Goal: Task Accomplishment & Management: Complete application form

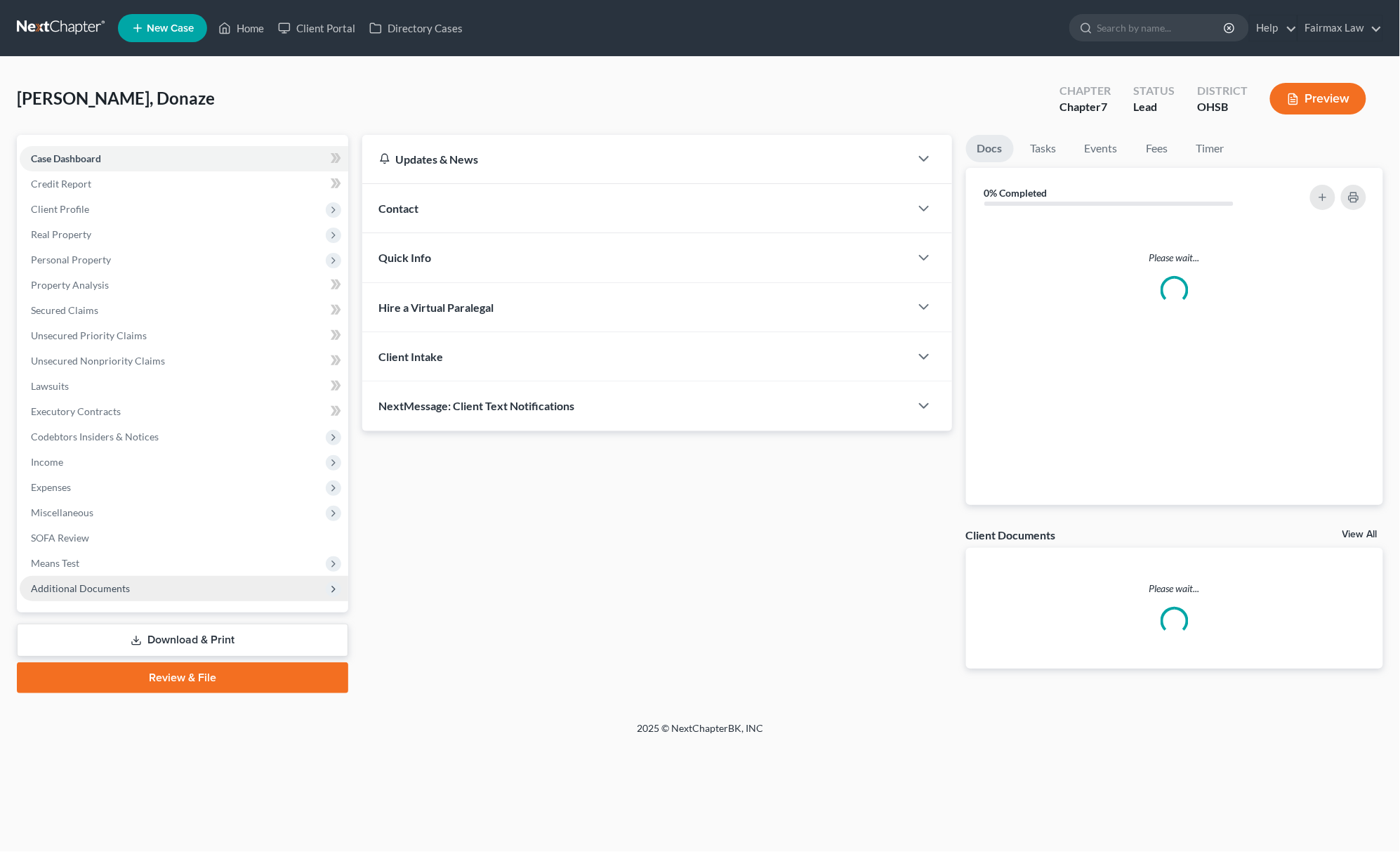
drag, startPoint x: 0, startPoint y: 0, endPoint x: 139, endPoint y: 597, distance: 613.0
click at [139, 597] on span "Additional Documents" at bounding box center [184, 588] width 329 height 25
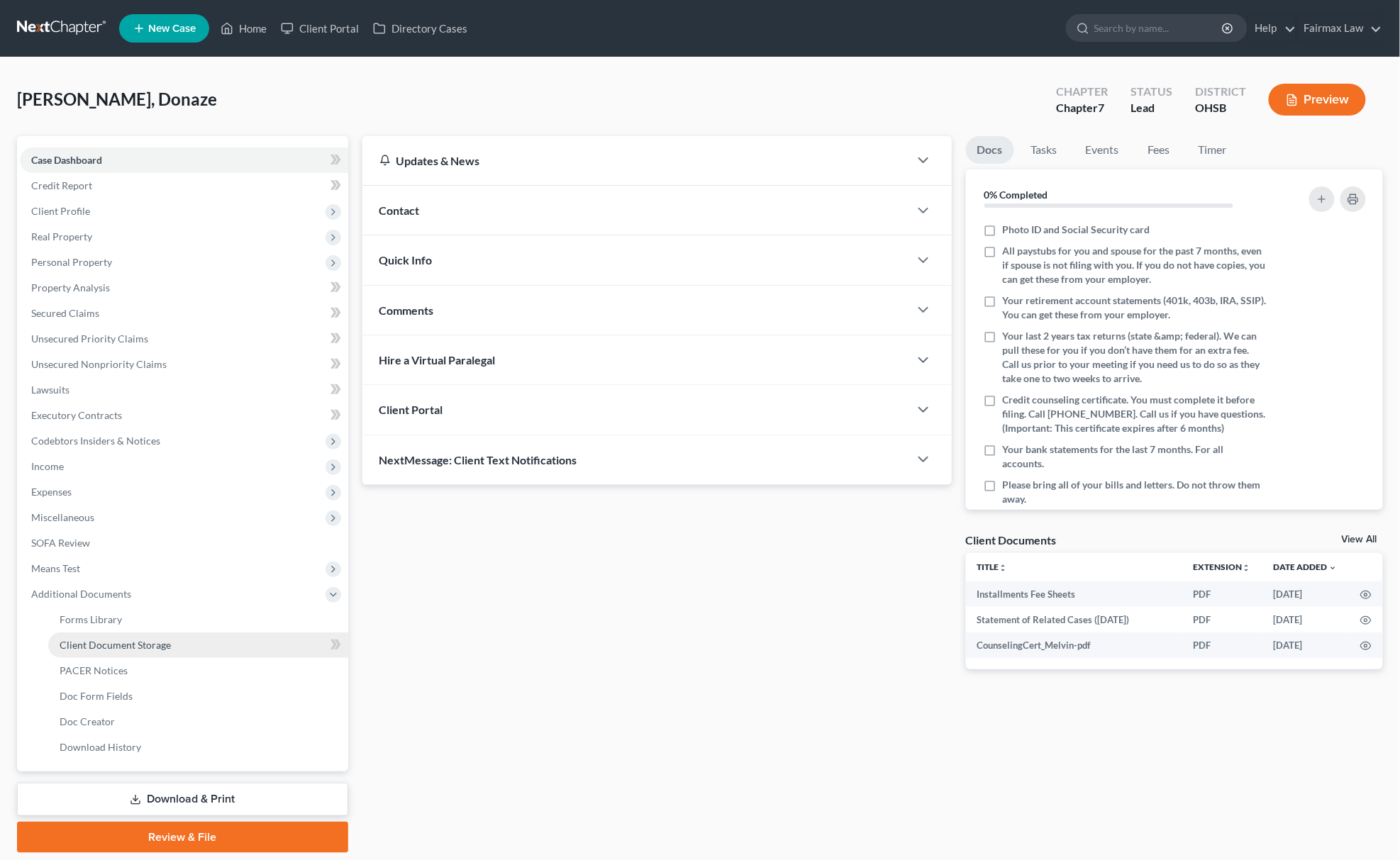
click at [140, 644] on span "Client Document Storage" at bounding box center [115, 645] width 111 height 12
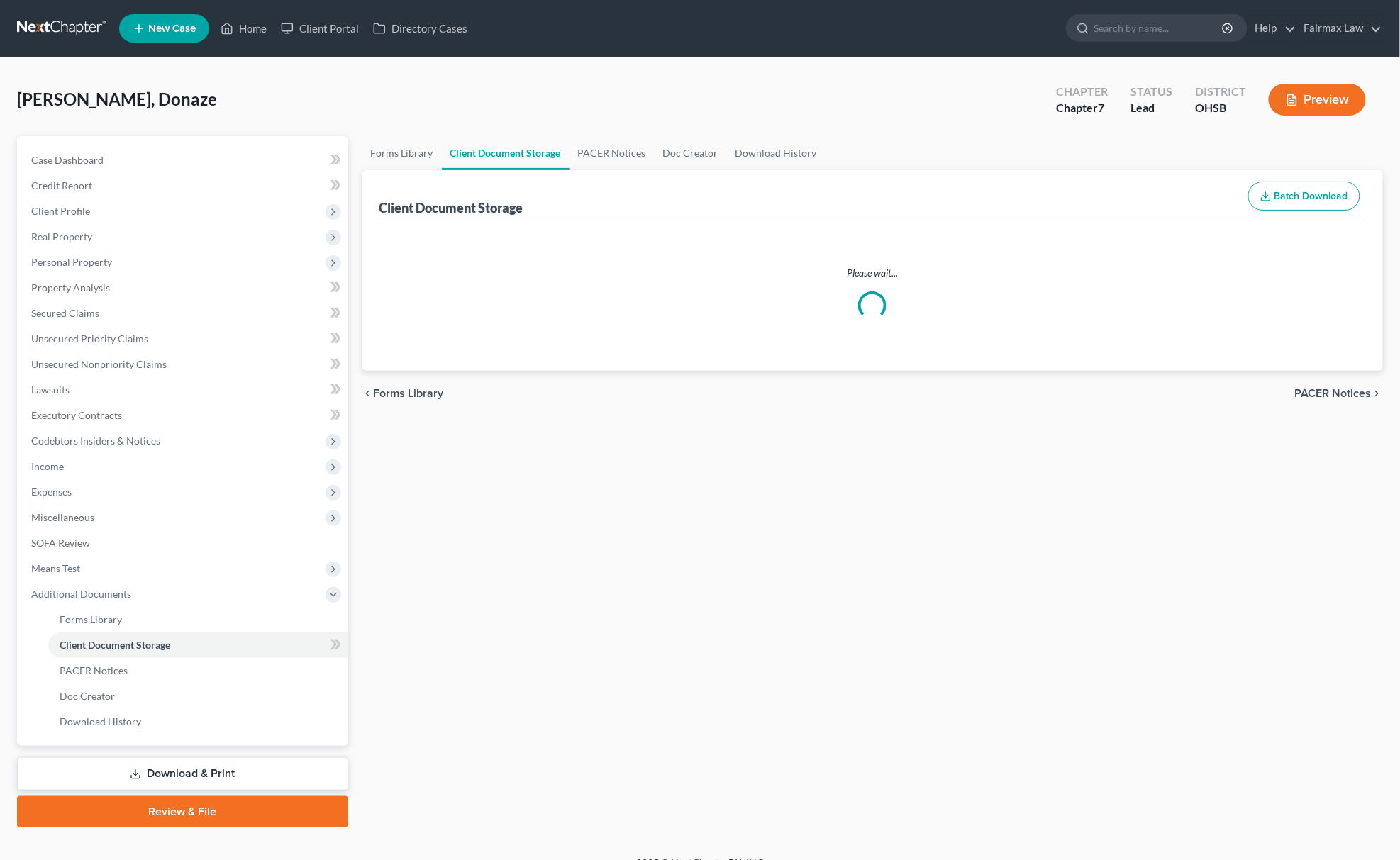
select select "7"
select select "52"
select select "37"
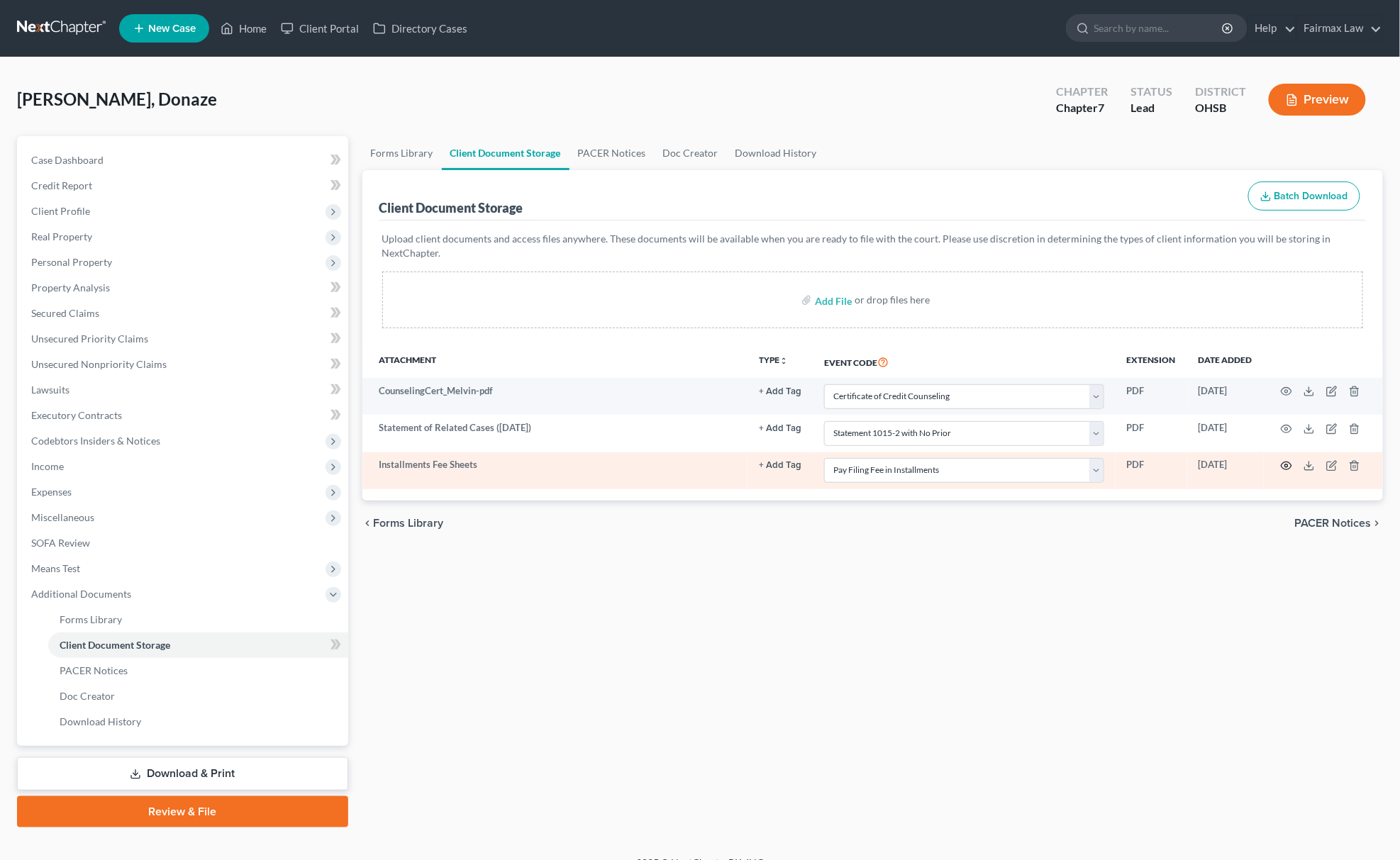
click at [1289, 467] on icon "button" at bounding box center [1286, 465] width 11 height 11
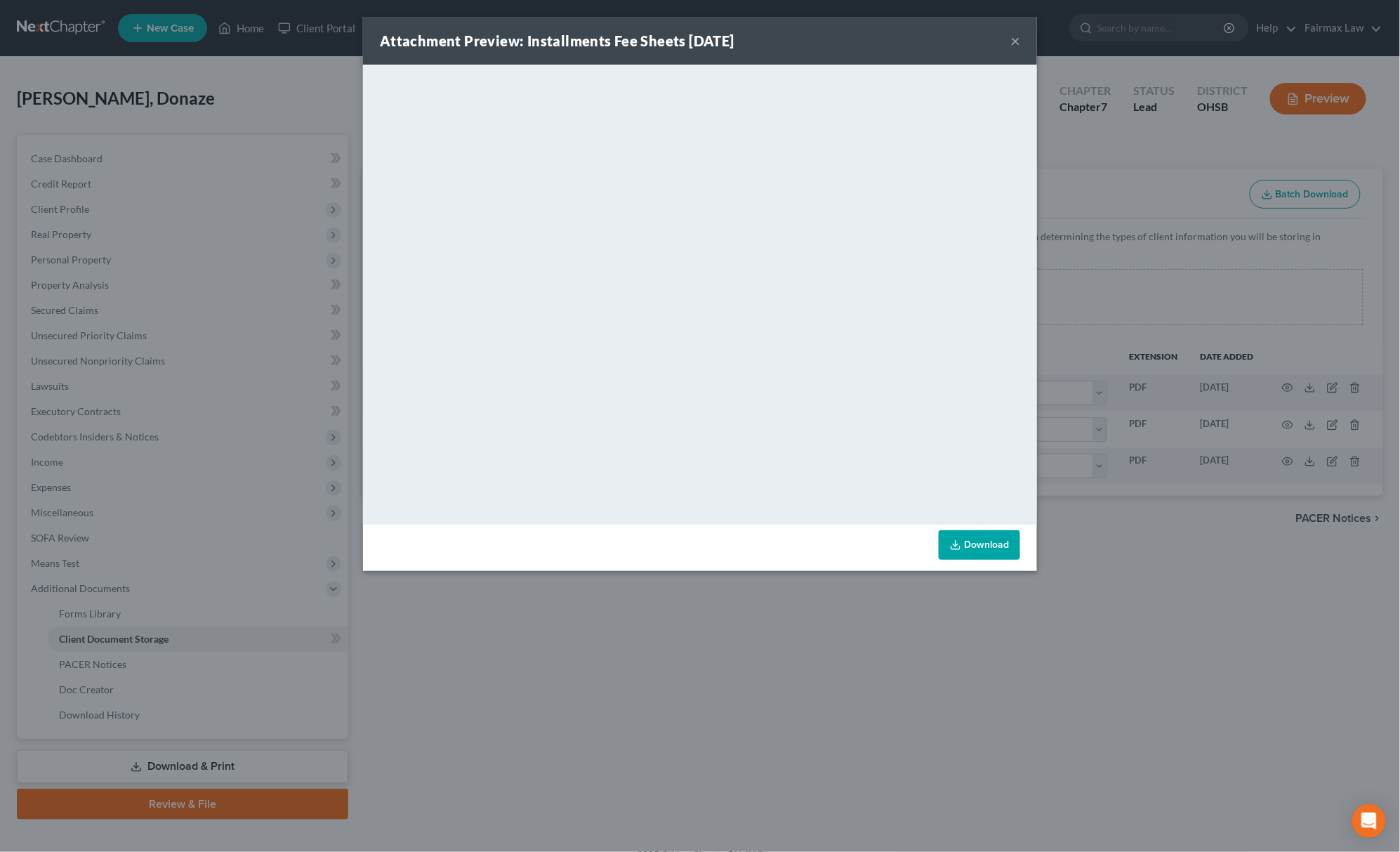
click at [1020, 697] on div "Attachment Preview: Installments Fee Sheets 08/22/2025 × <object ng-attr-data='…" at bounding box center [700, 426] width 1400 height 852
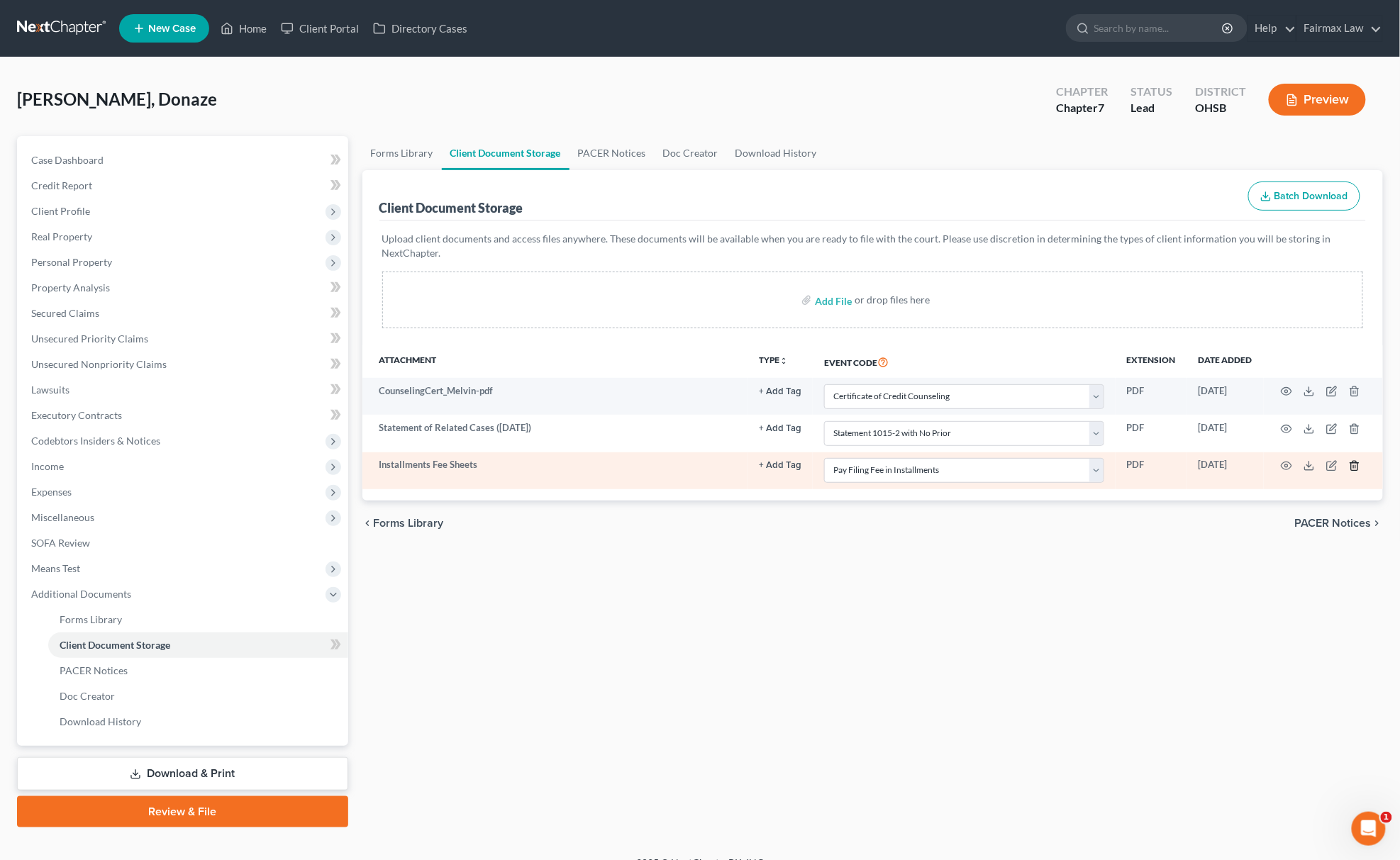
click at [1356, 462] on icon "button" at bounding box center [1355, 465] width 11 height 11
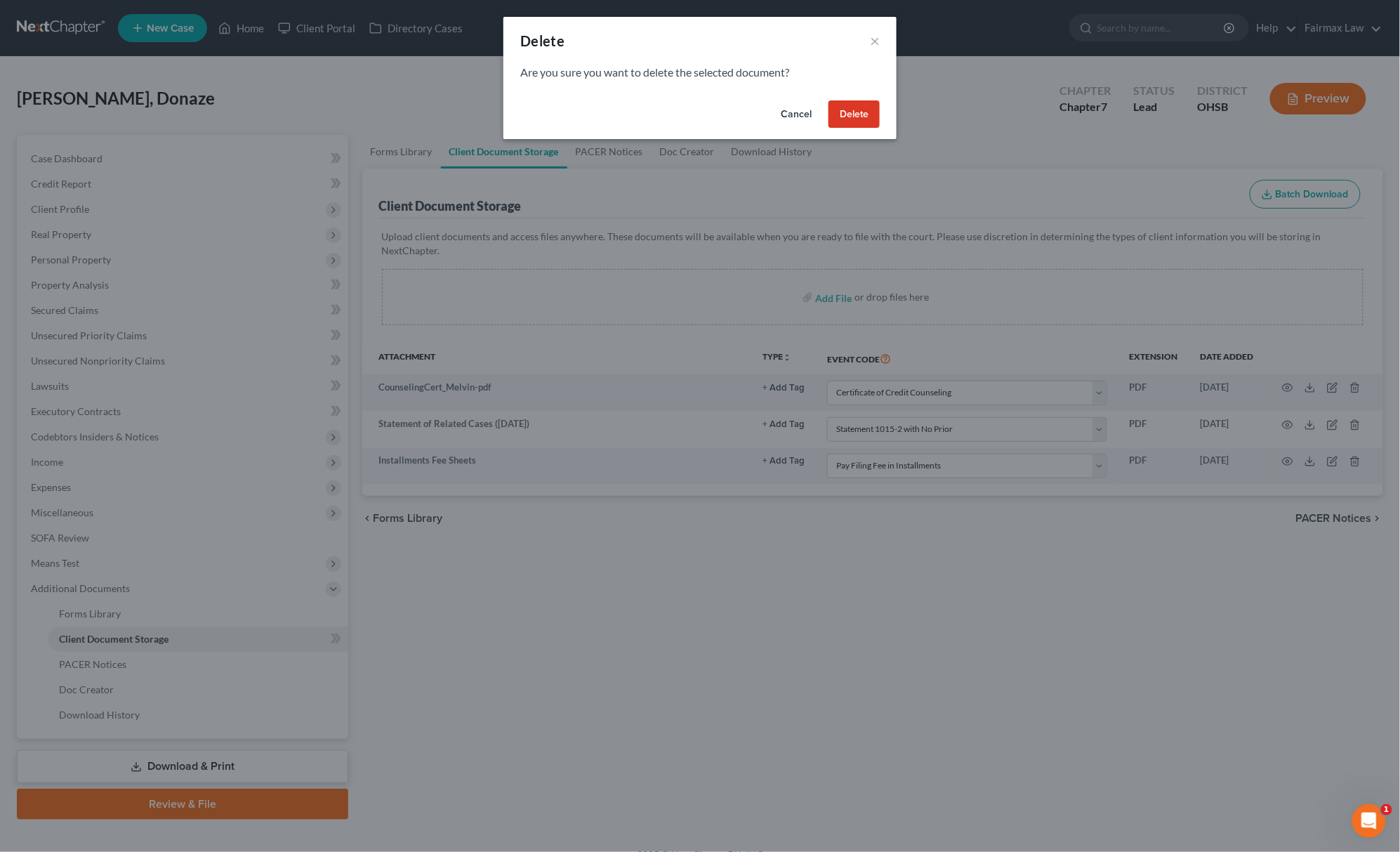
click at [872, 106] on button "Delete" at bounding box center [854, 114] width 51 height 28
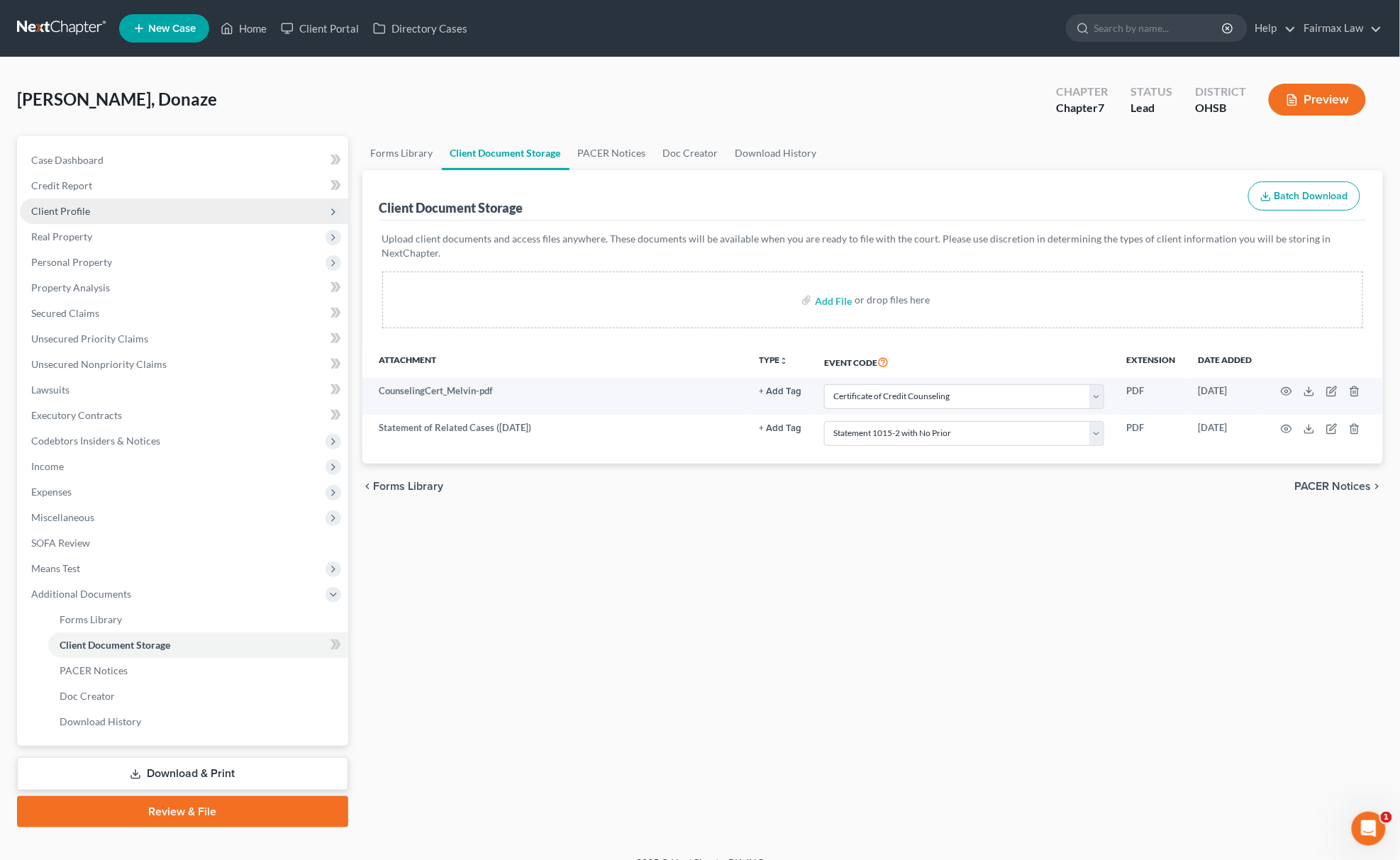
click at [83, 205] on span "Client Profile" at bounding box center [60, 211] width 59 height 12
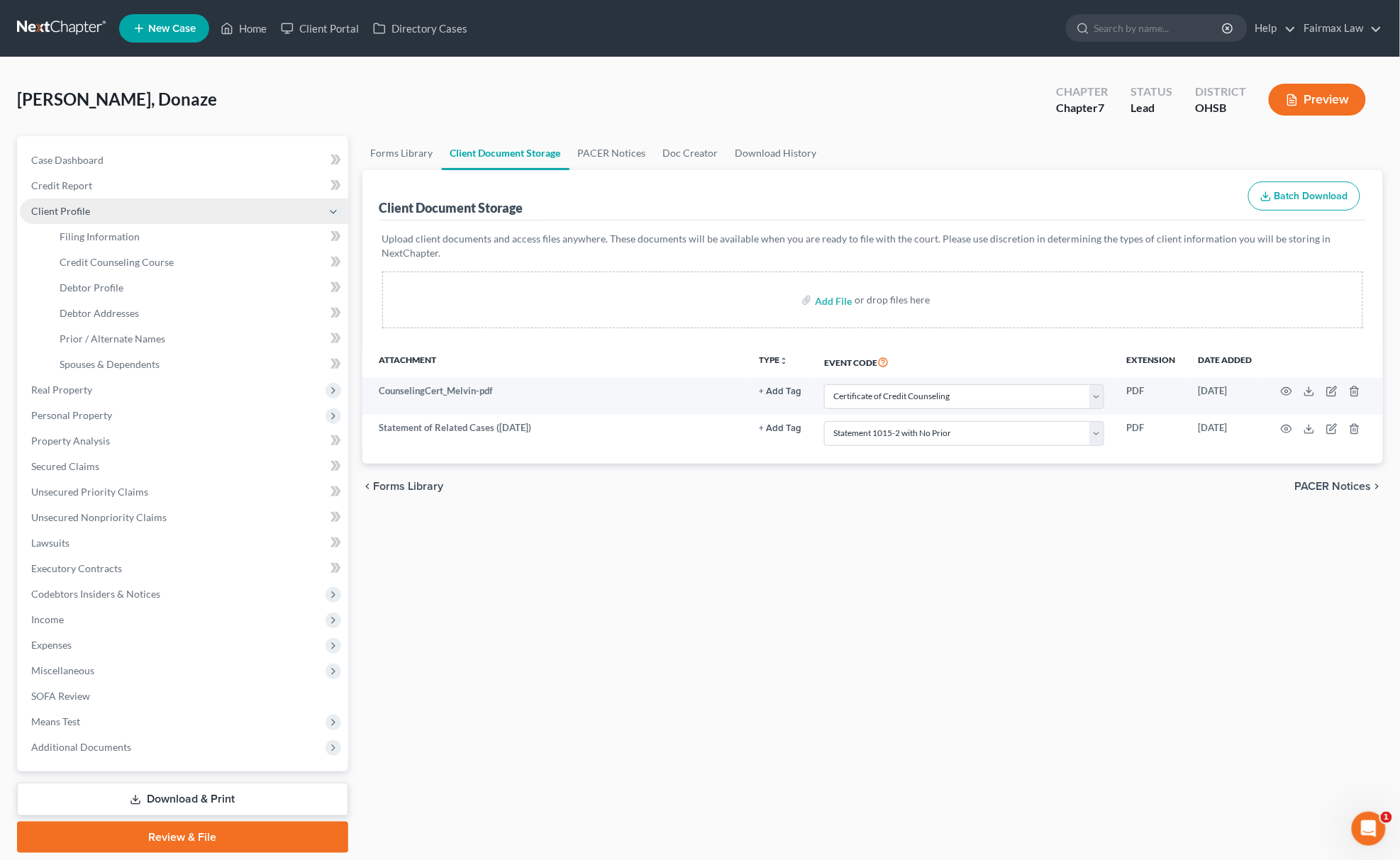
click at [88, 221] on span "Client Profile" at bounding box center [185, 211] width 329 height 25
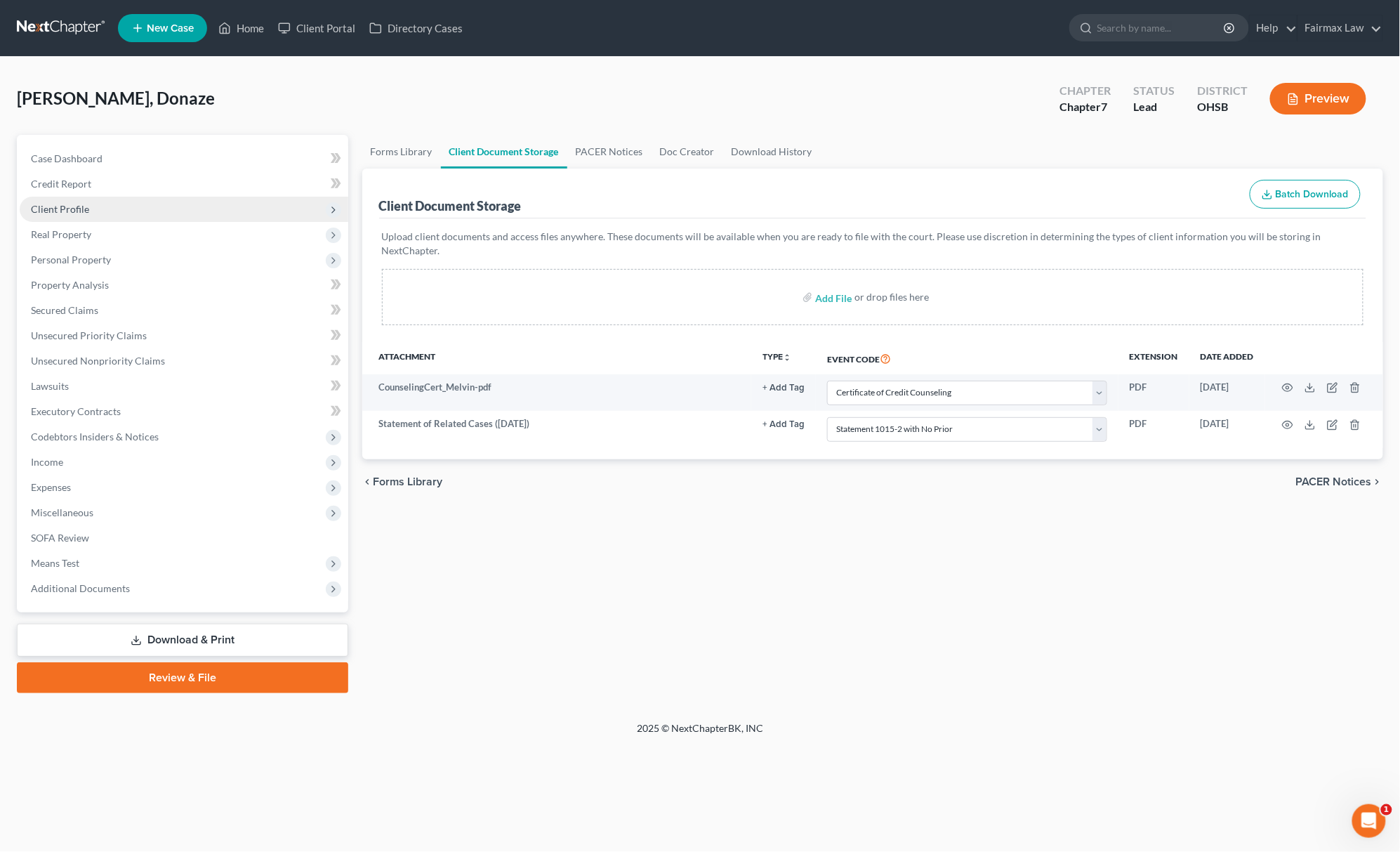
click at [87, 211] on span "Client Profile" at bounding box center [184, 209] width 329 height 25
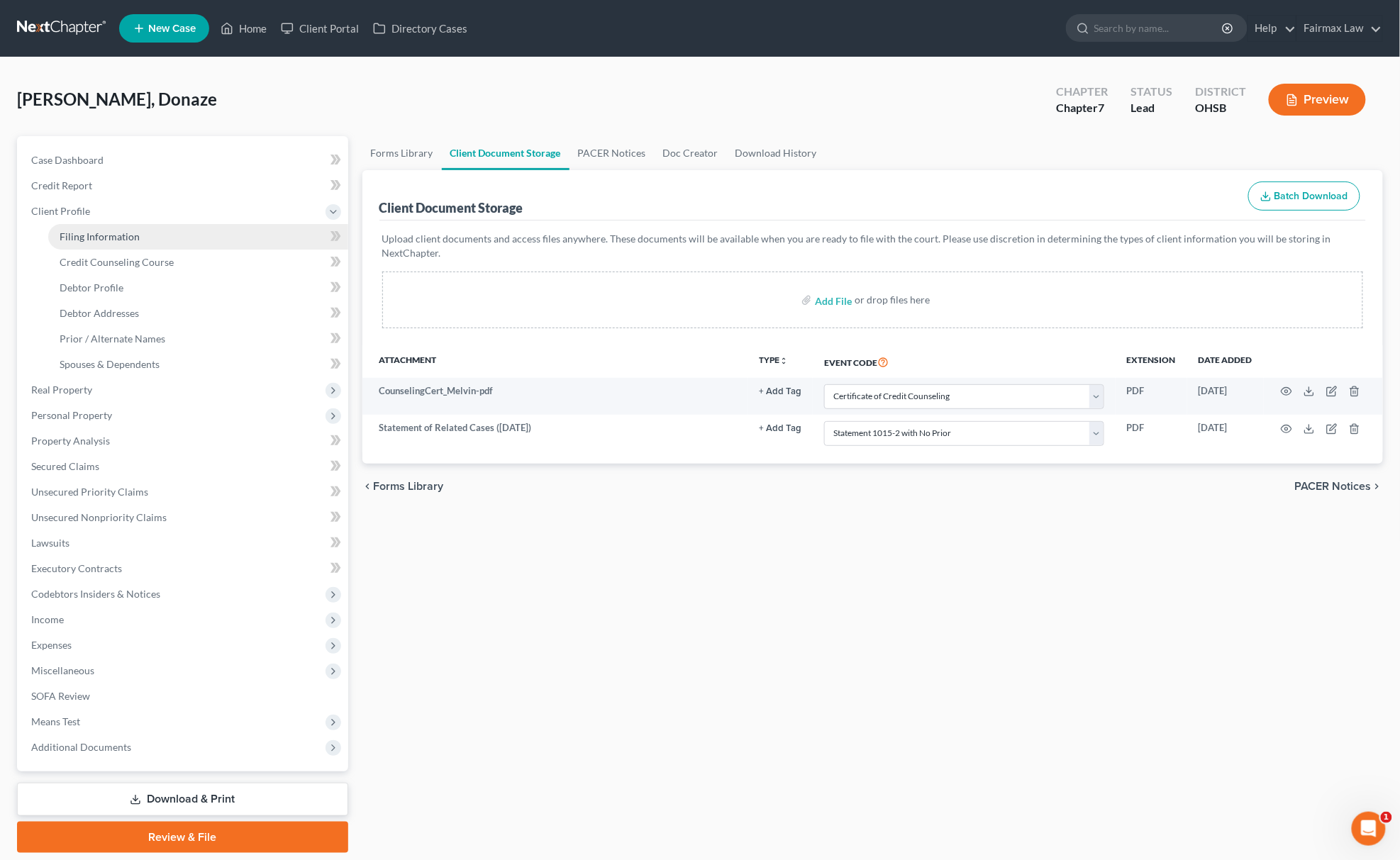
click at [95, 235] on span "Filing Information" at bounding box center [100, 237] width 80 height 12
select select "1"
select select "0"
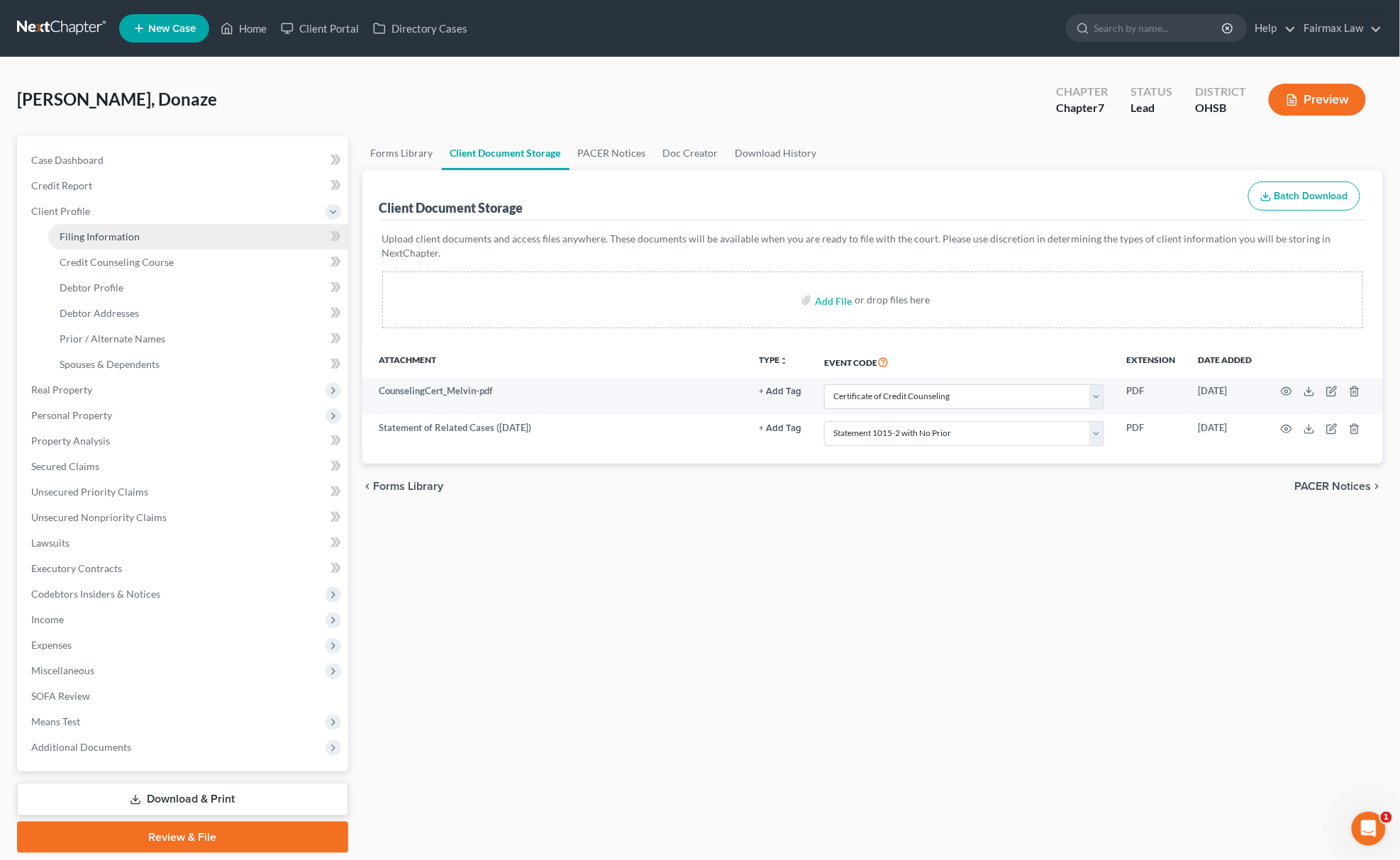
select select "36"
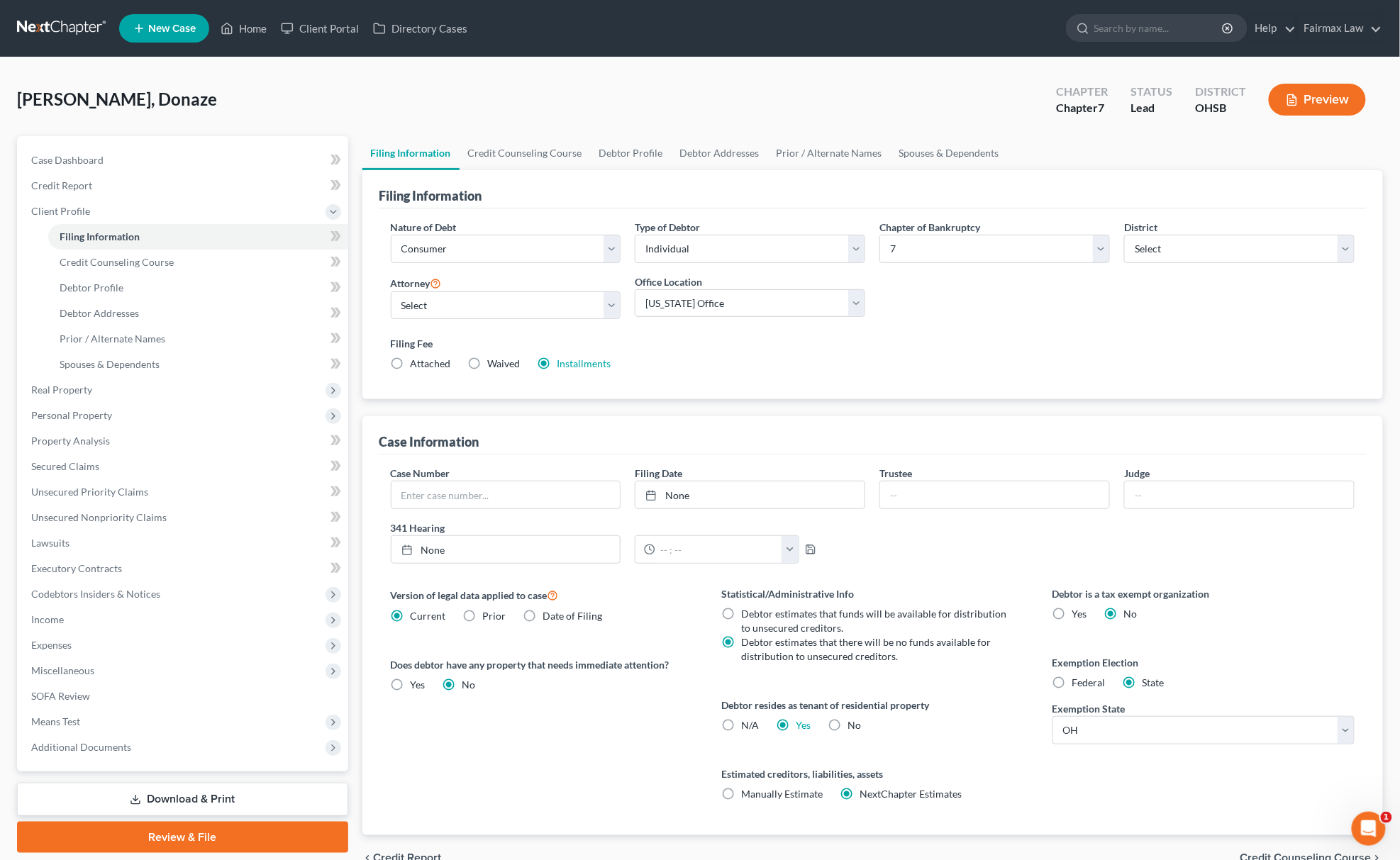
click at [570, 357] on label "Installments Installments" at bounding box center [584, 364] width 54 height 14
click at [570, 357] on input "Installments Installments" at bounding box center [568, 361] width 10 height 10
click at [576, 361] on link "Installments" at bounding box center [584, 364] width 54 height 12
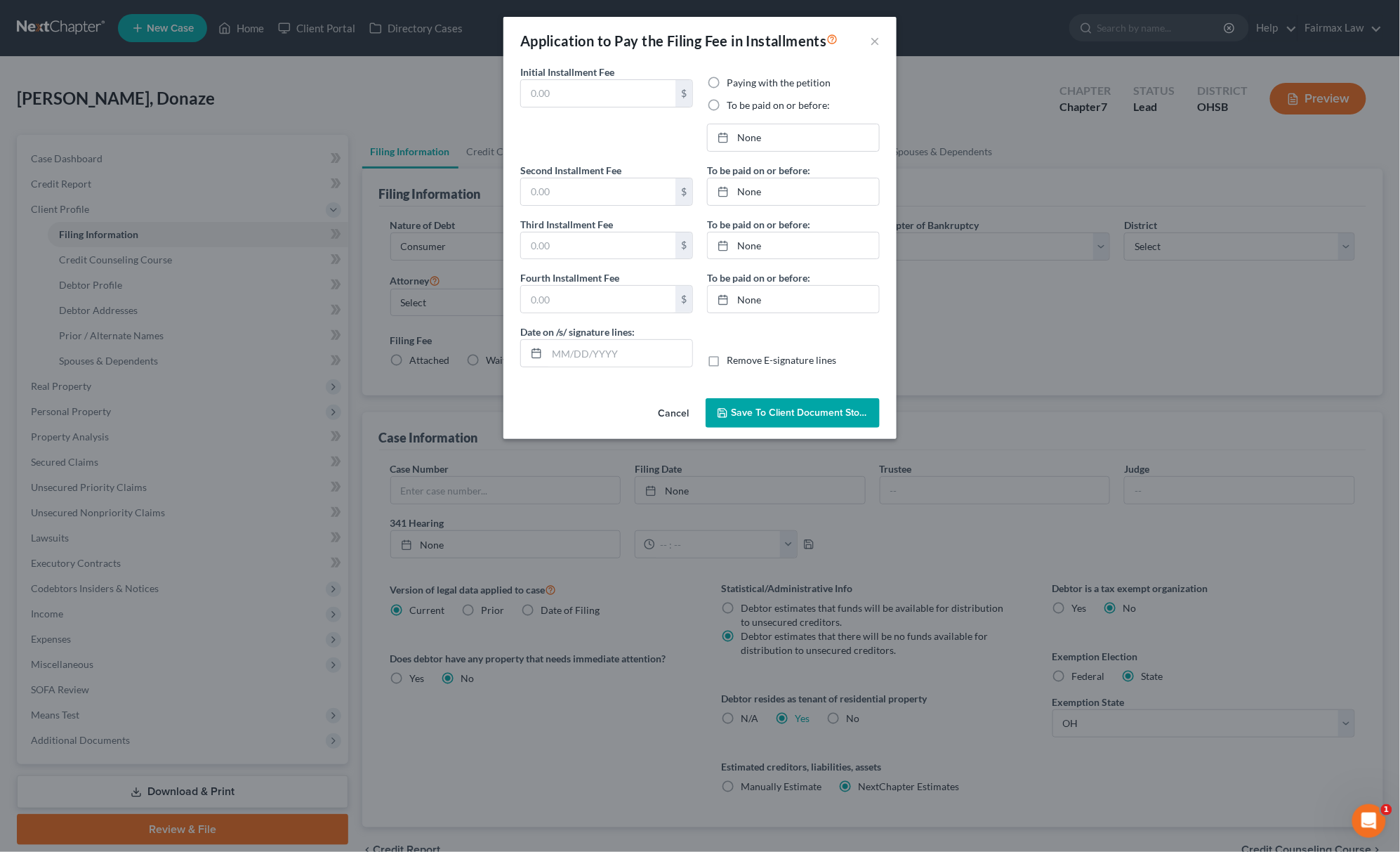
type input "84.50"
radio input "true"
type input "9/22/2025"
type input "84.50"
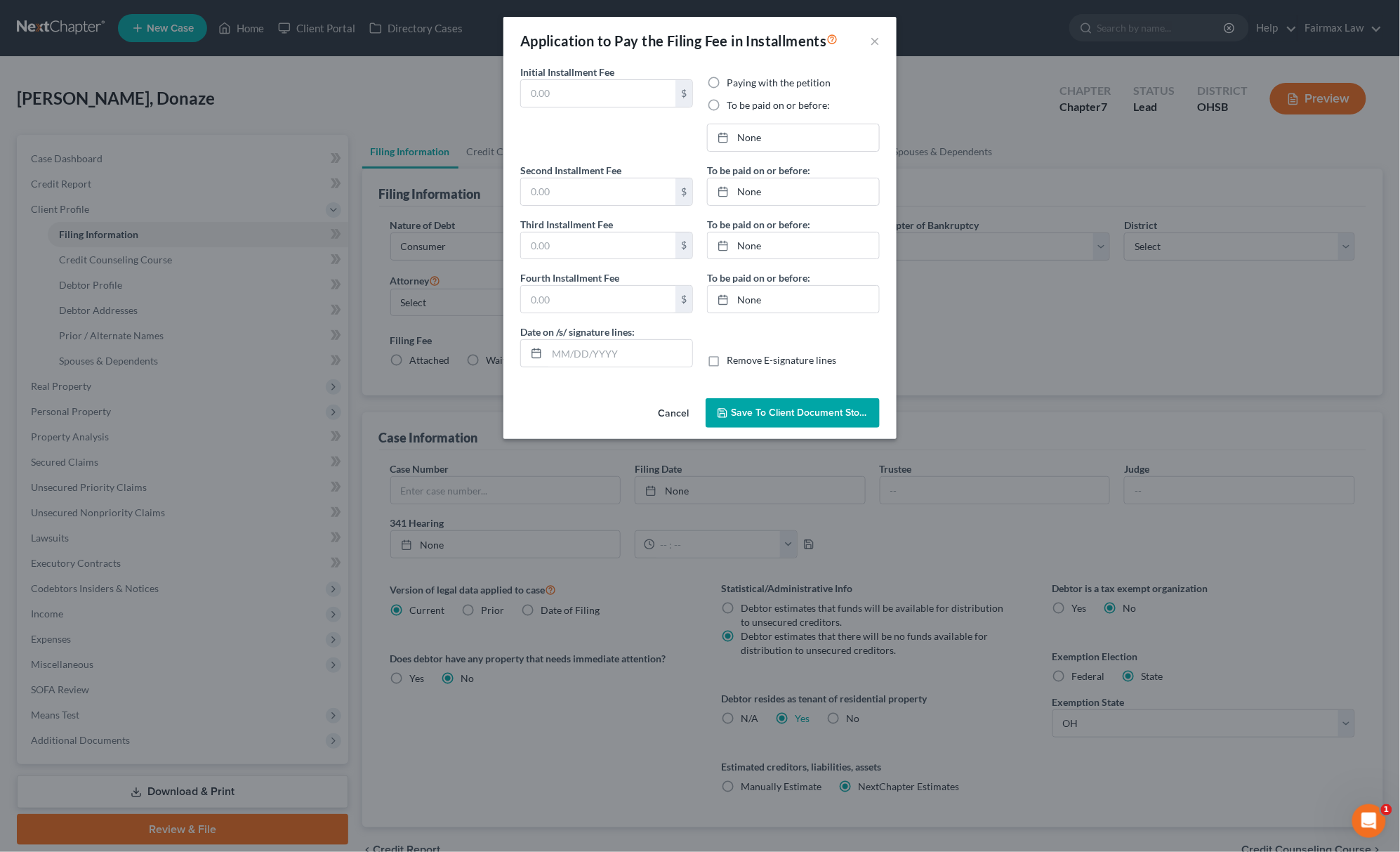
type input "84.50"
type input "[DATE]"
click at [790, 125] on link "9/22/2025" at bounding box center [794, 138] width 171 height 27
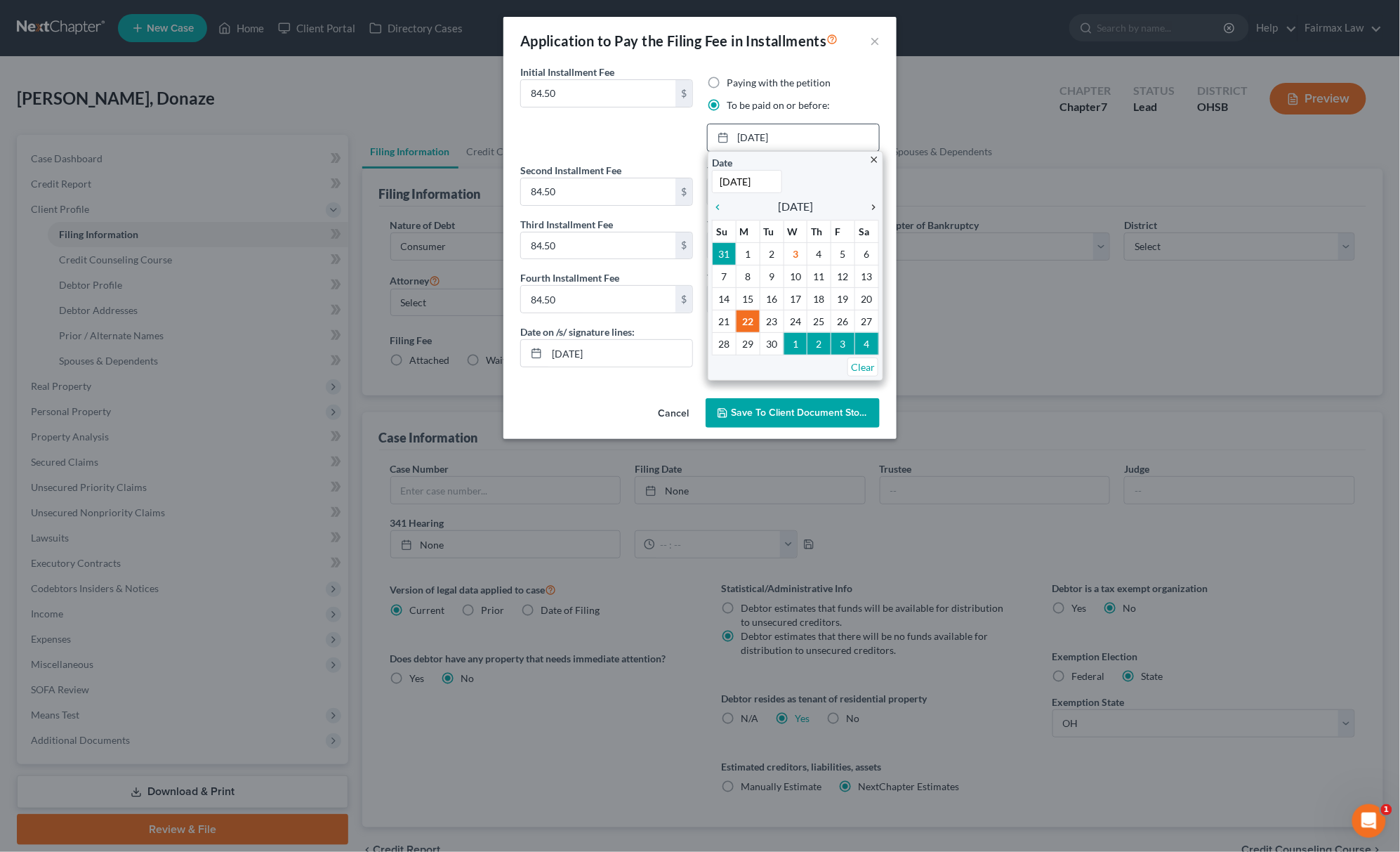
click at [876, 210] on icon "chevron_right" at bounding box center [869, 207] width 18 height 11
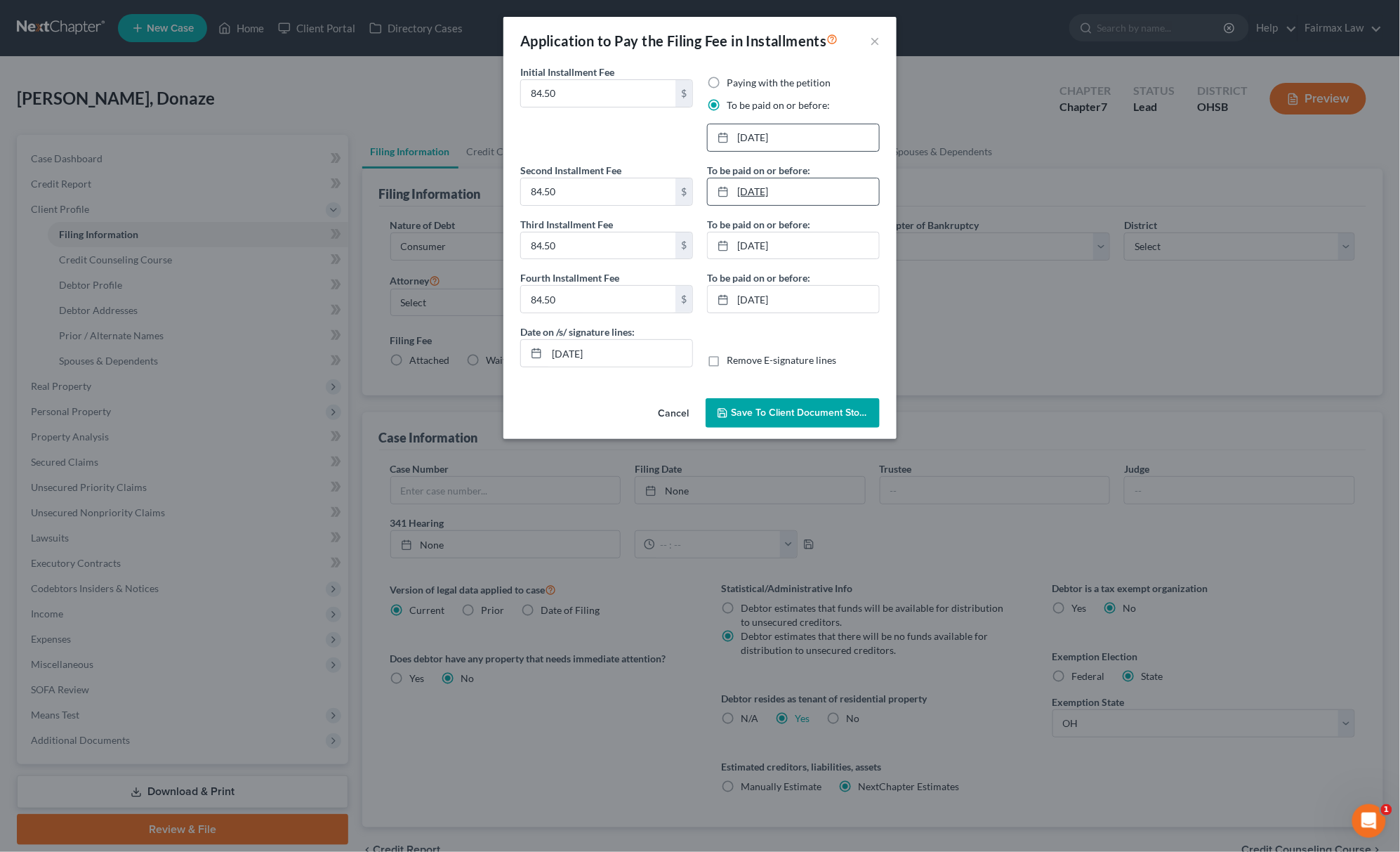
click at [796, 195] on link "10/22/2025" at bounding box center [794, 191] width 171 height 27
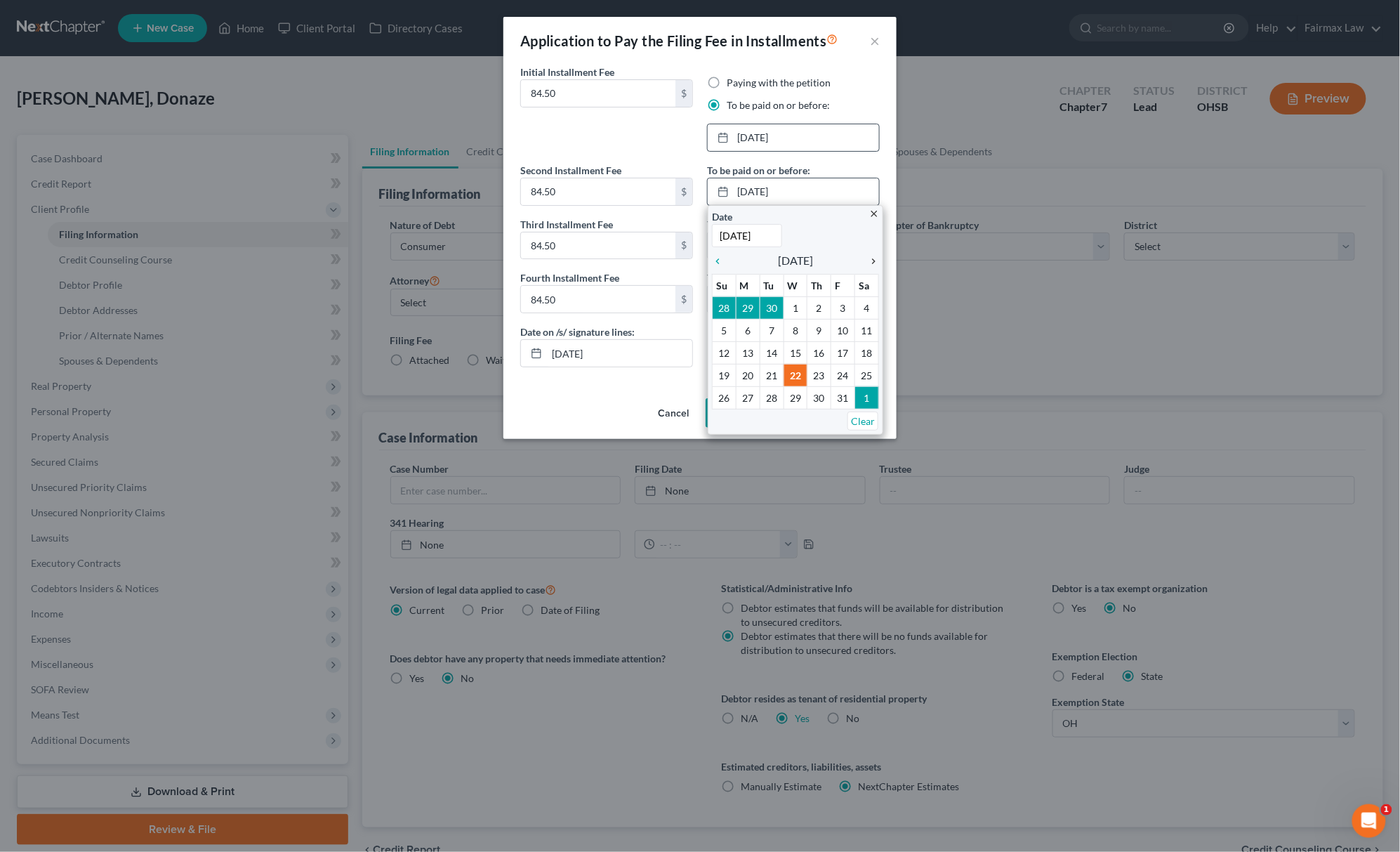
click at [872, 259] on icon "chevron_right" at bounding box center [869, 261] width 18 height 11
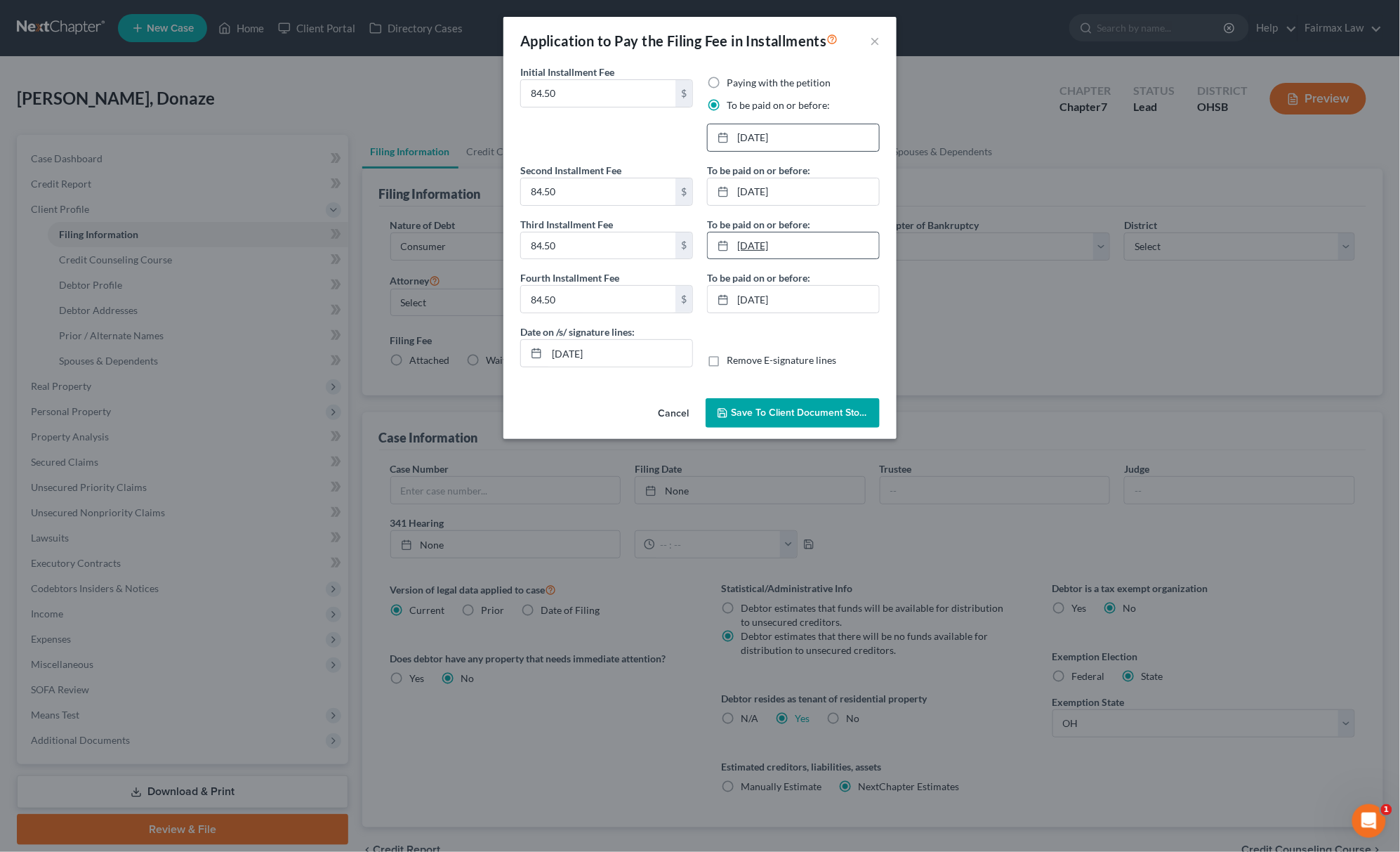
click at [801, 248] on link "11/21/2025" at bounding box center [794, 245] width 171 height 27
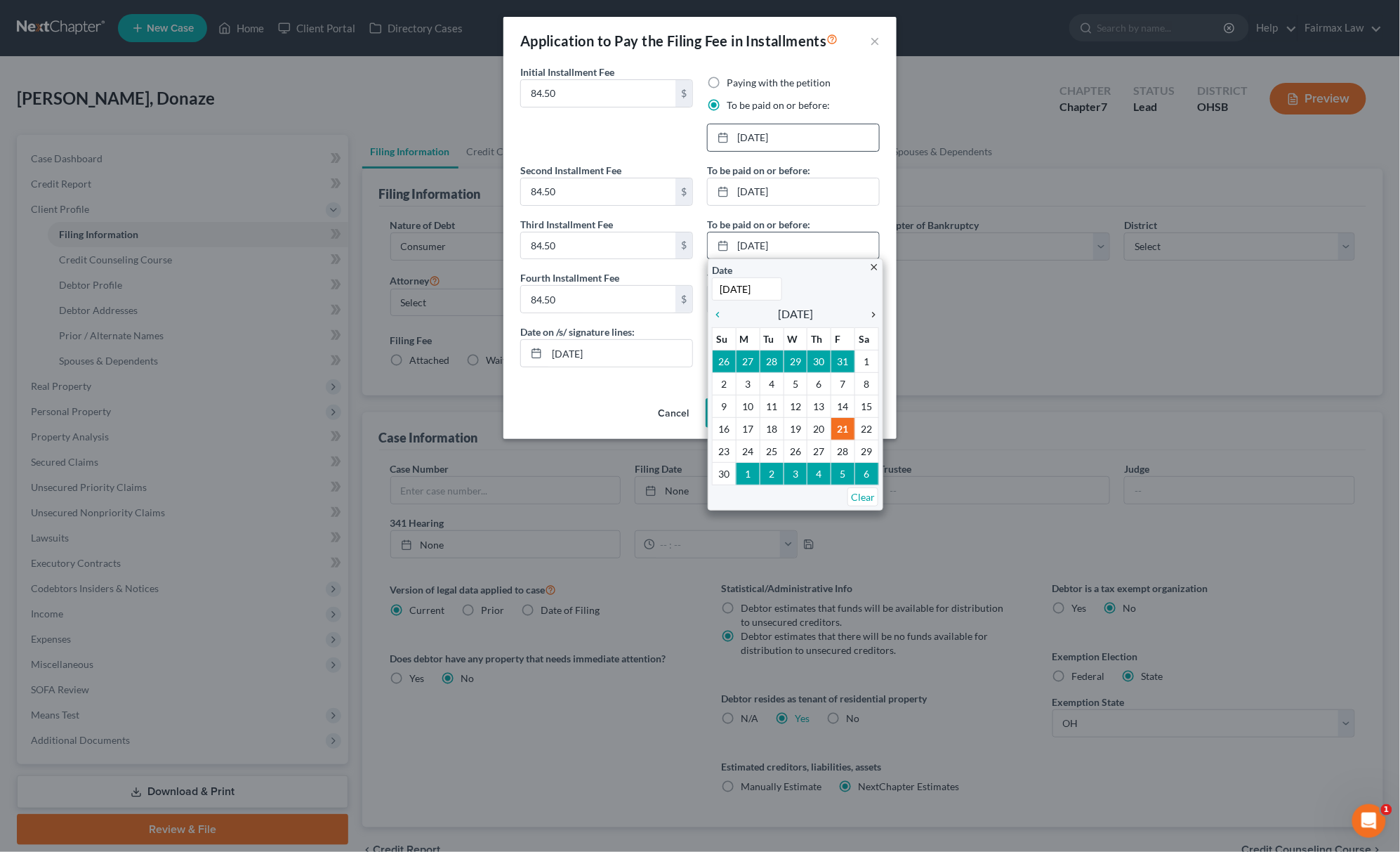
click at [878, 313] on icon "chevron_right" at bounding box center [869, 314] width 18 height 11
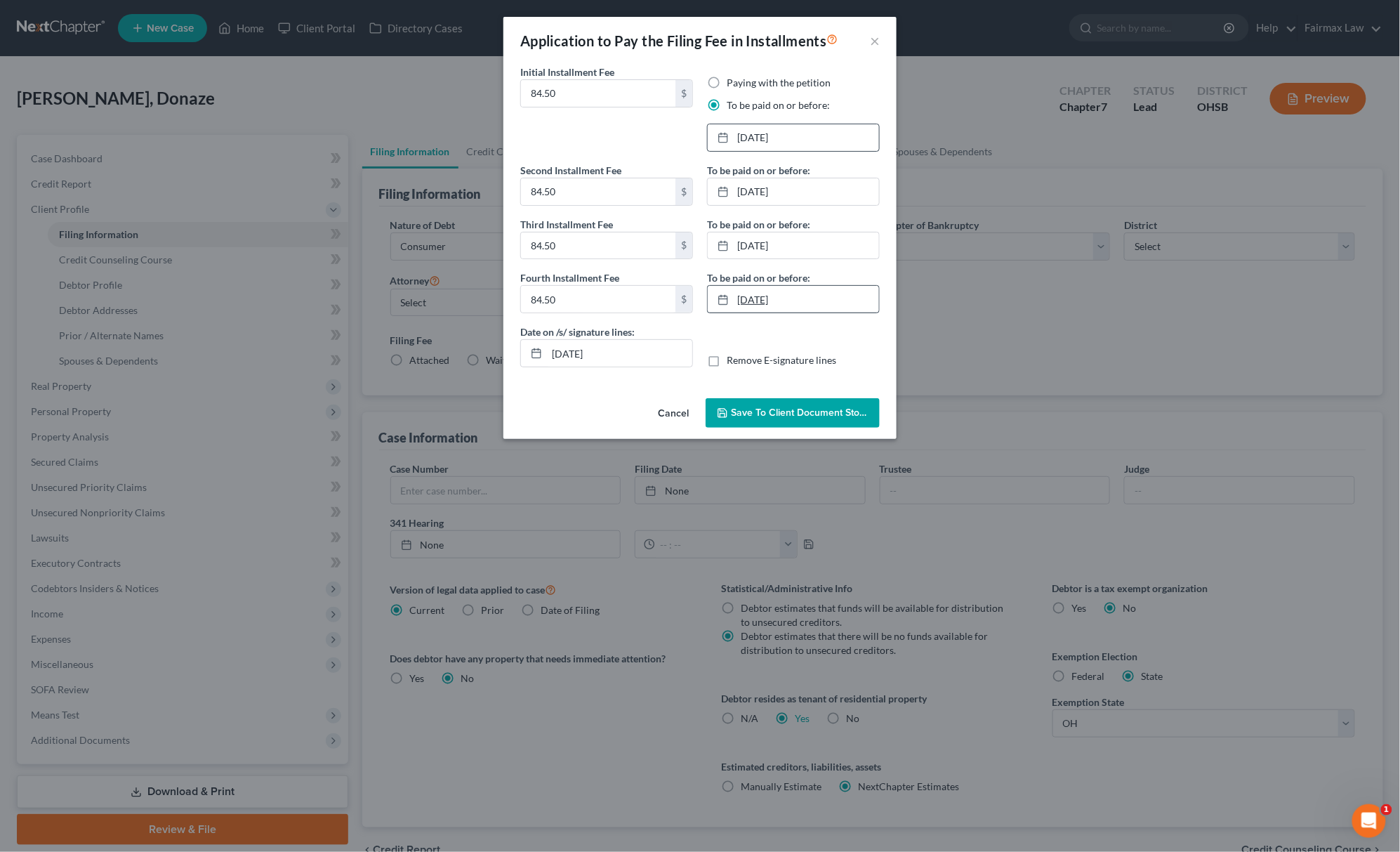
click at [788, 295] on link "12/18/2025" at bounding box center [794, 299] width 171 height 27
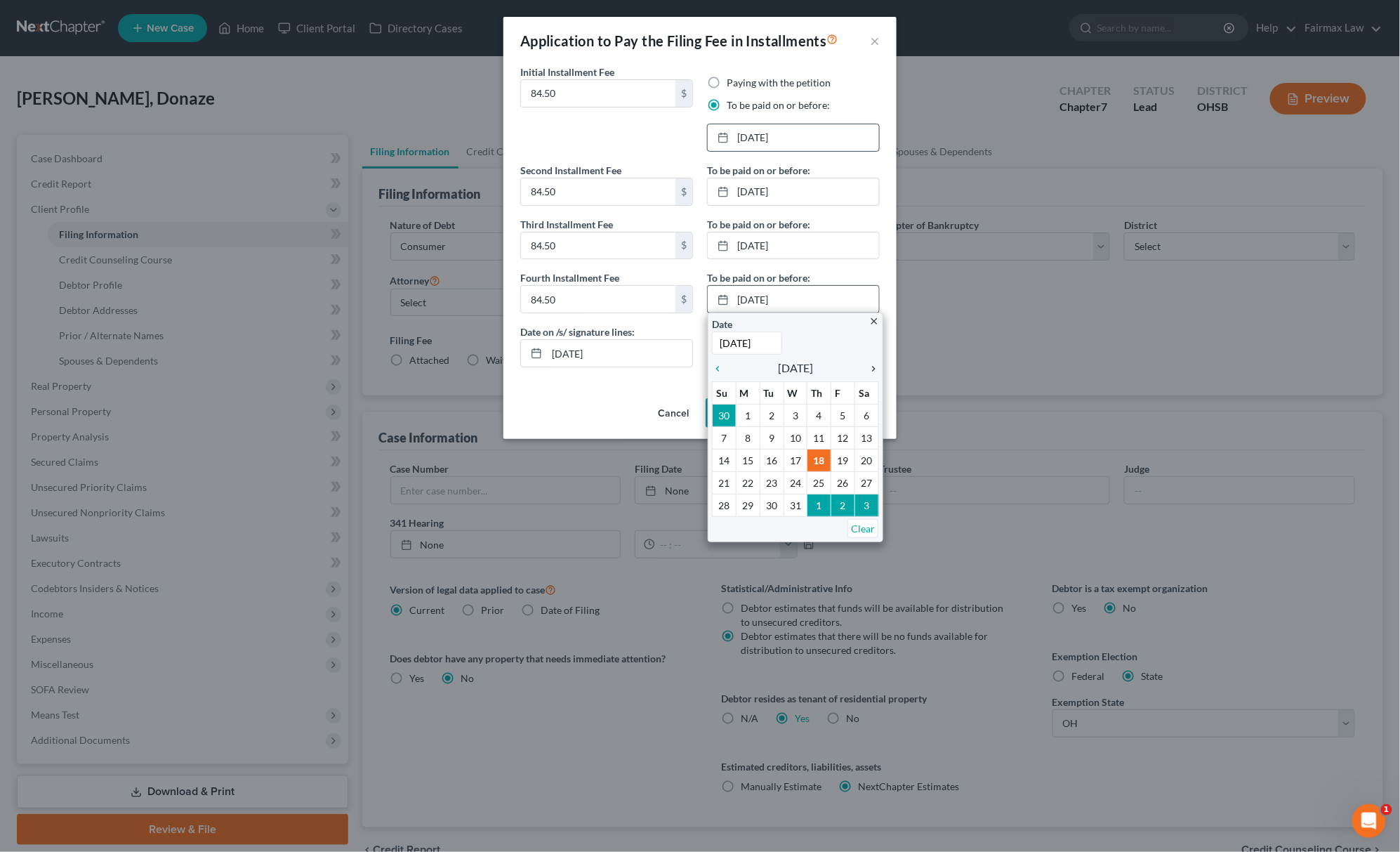
click at [872, 369] on icon "chevron_right" at bounding box center [869, 368] width 18 height 11
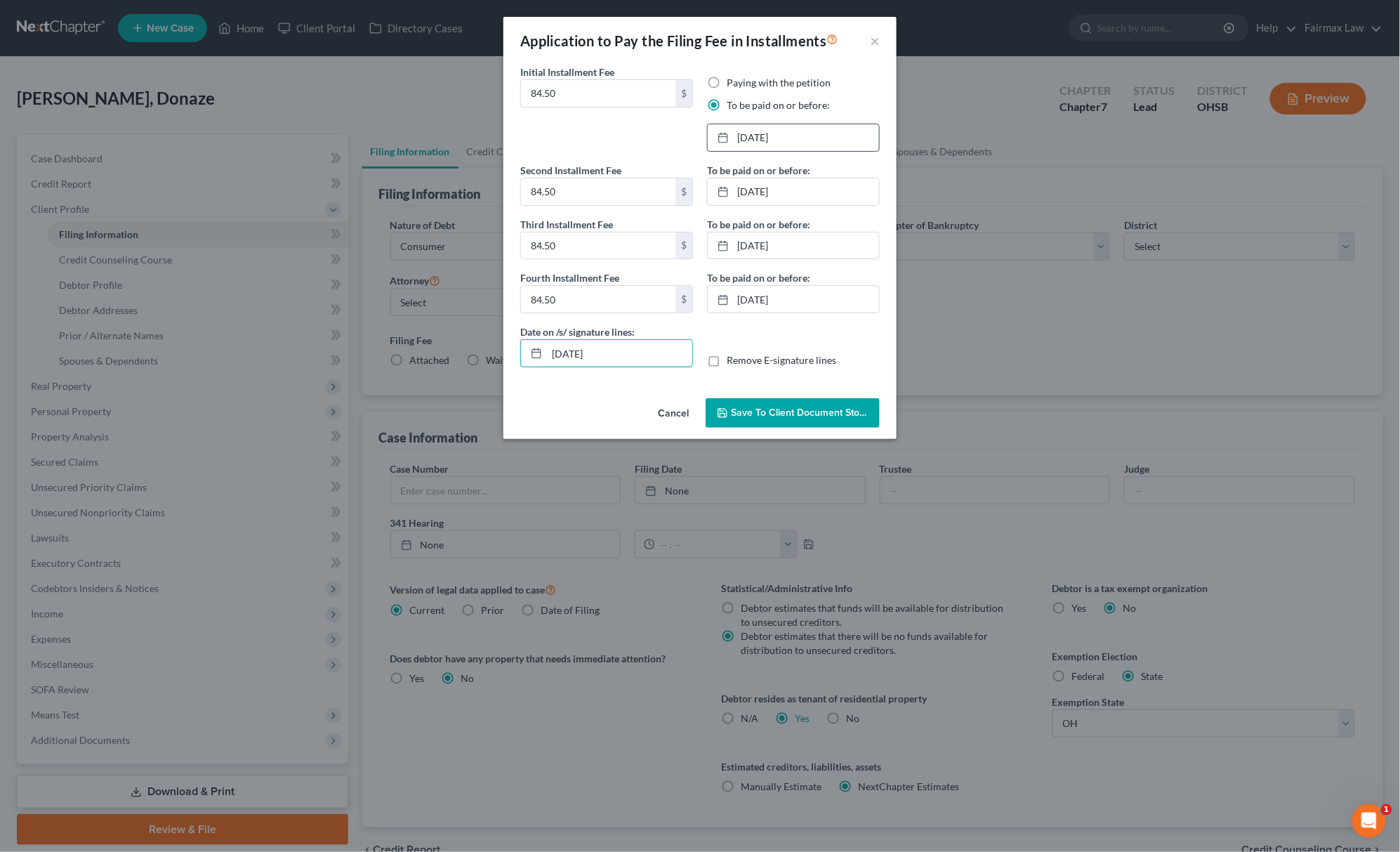
drag, startPoint x: 642, startPoint y: 363, endPoint x: 496, endPoint y: 365, distance: 146.0
click at [496, 365] on div "Application to Pay the Filing Fee in Installments × Initial Installment Fee 84.…" at bounding box center [700, 426] width 1400 height 852
click at [810, 410] on span "Save to Client Document Storage" at bounding box center [805, 413] width 149 height 12
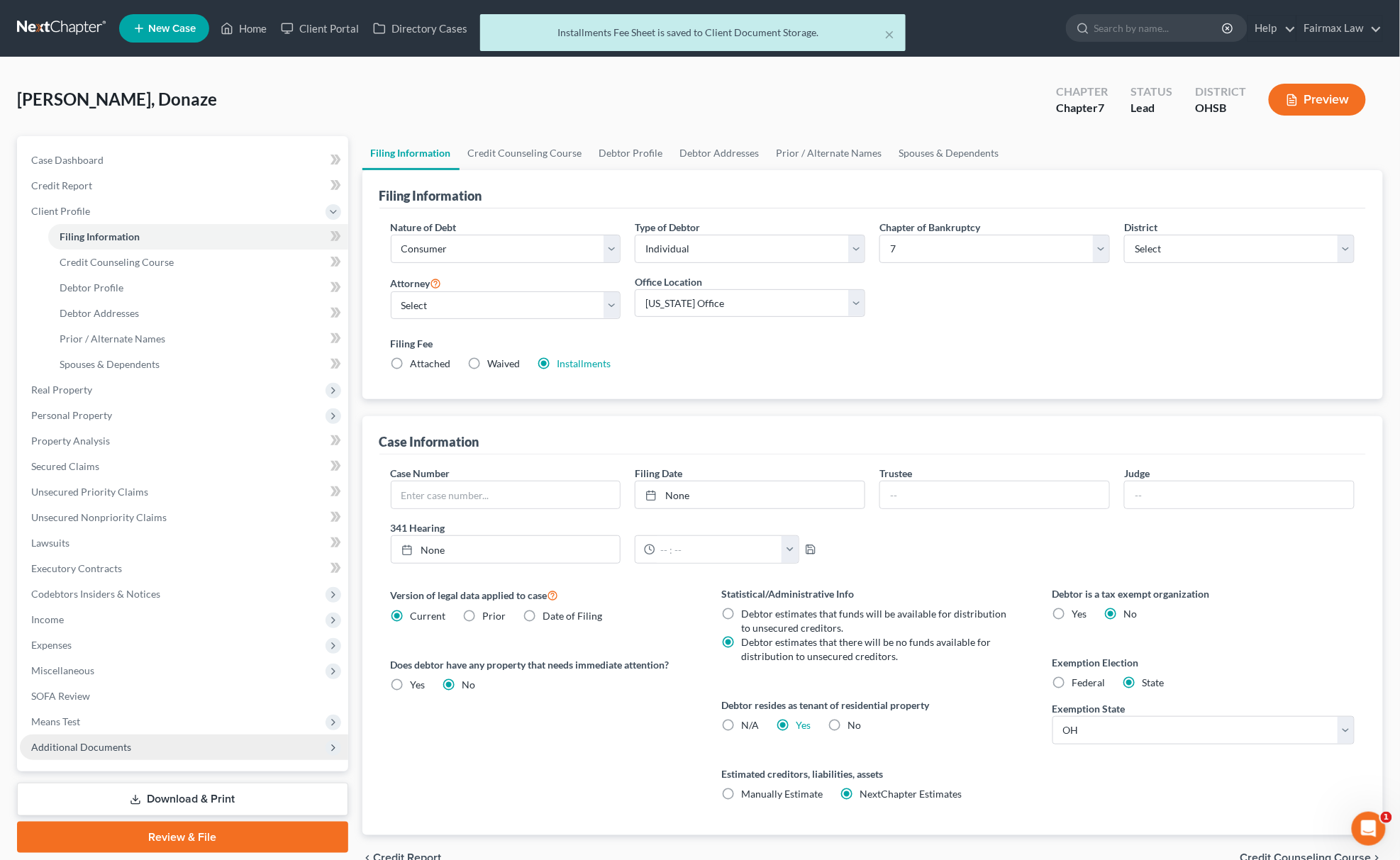
drag, startPoint x: 149, startPoint y: 750, endPoint x: 166, endPoint y: 697, distance: 55.7
click at [149, 748] on span "Additional Documents" at bounding box center [185, 746] width 329 height 25
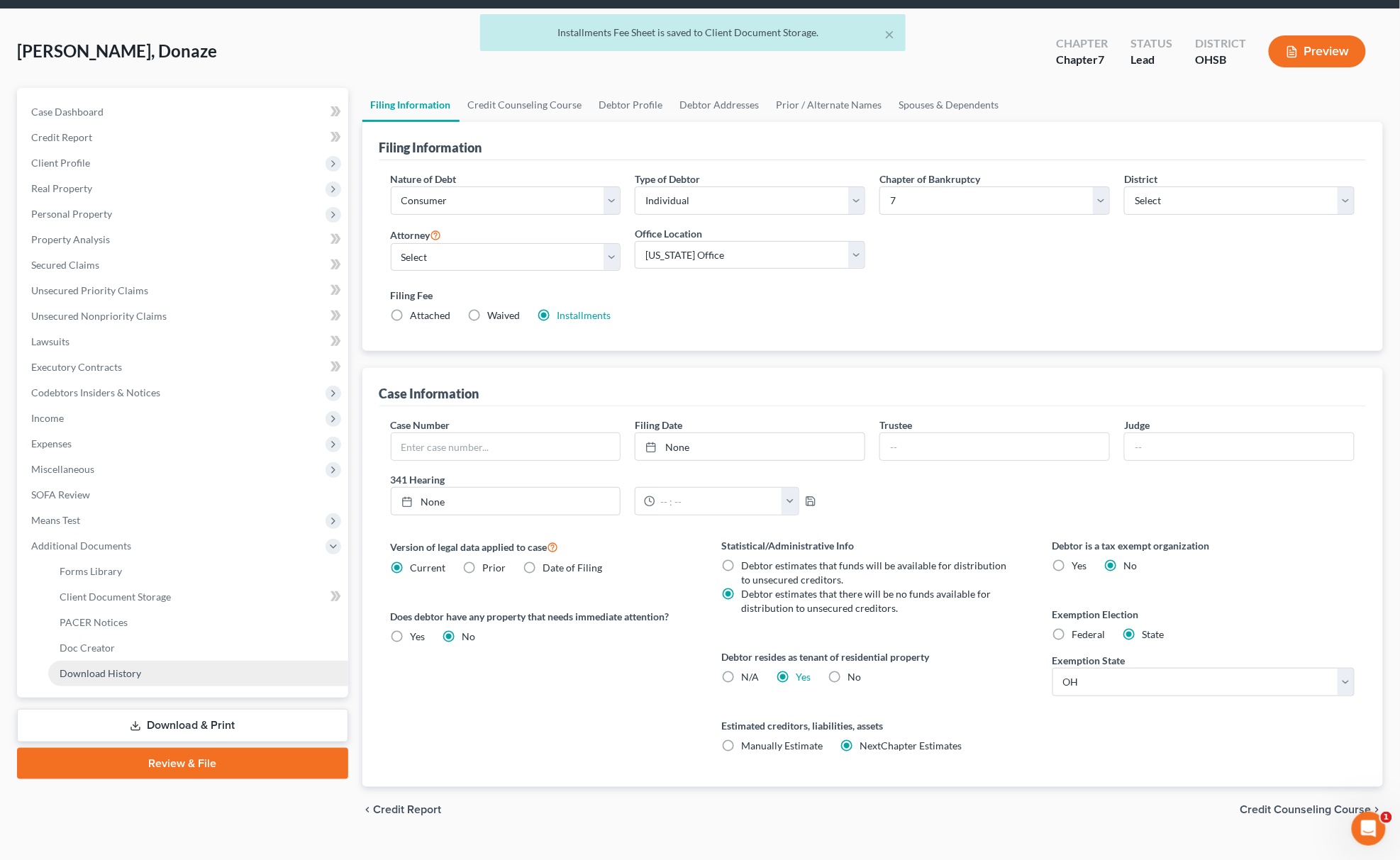
scroll to position [75, 0]
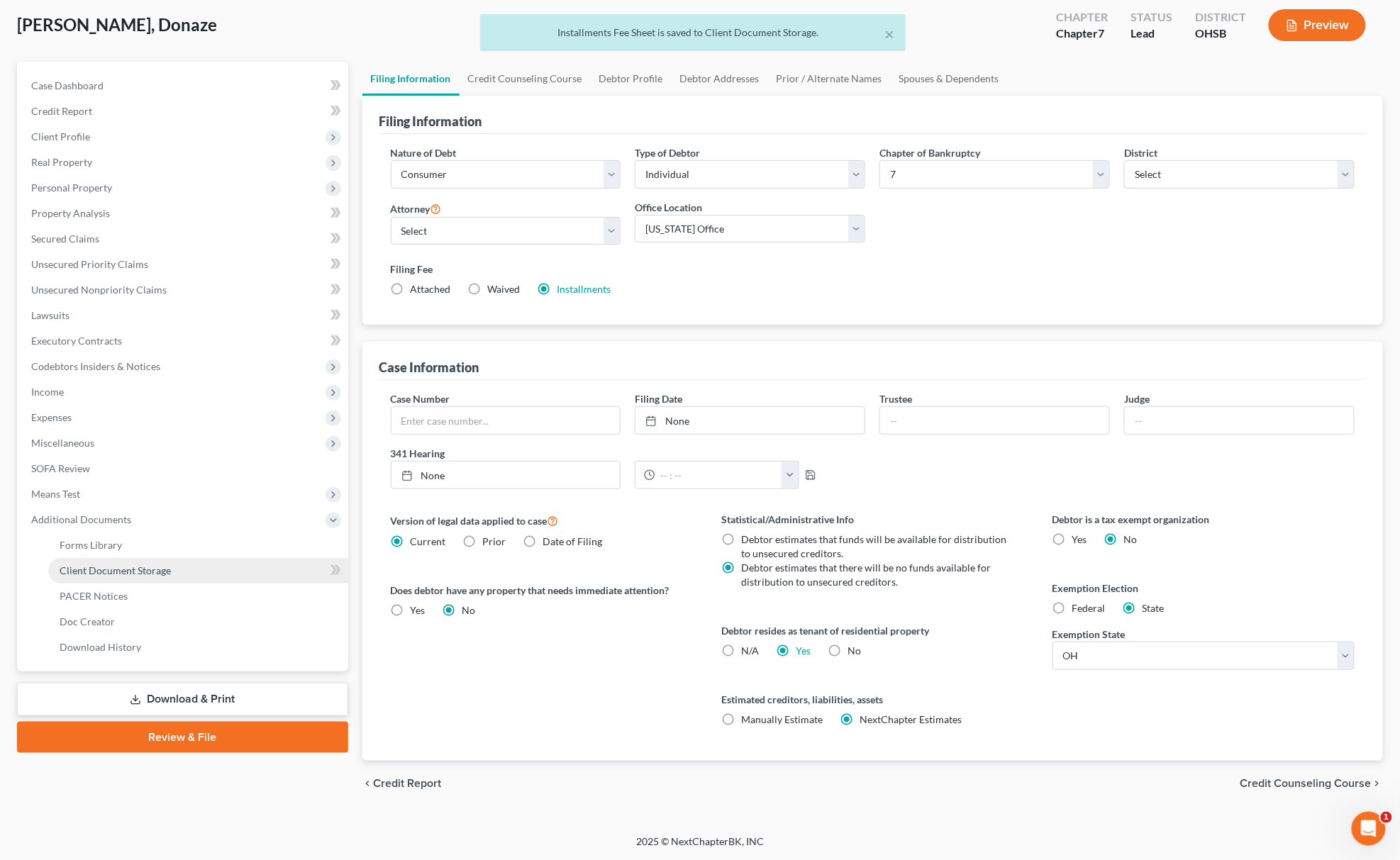
click at [157, 572] on span "Client Document Storage" at bounding box center [115, 571] width 111 height 12
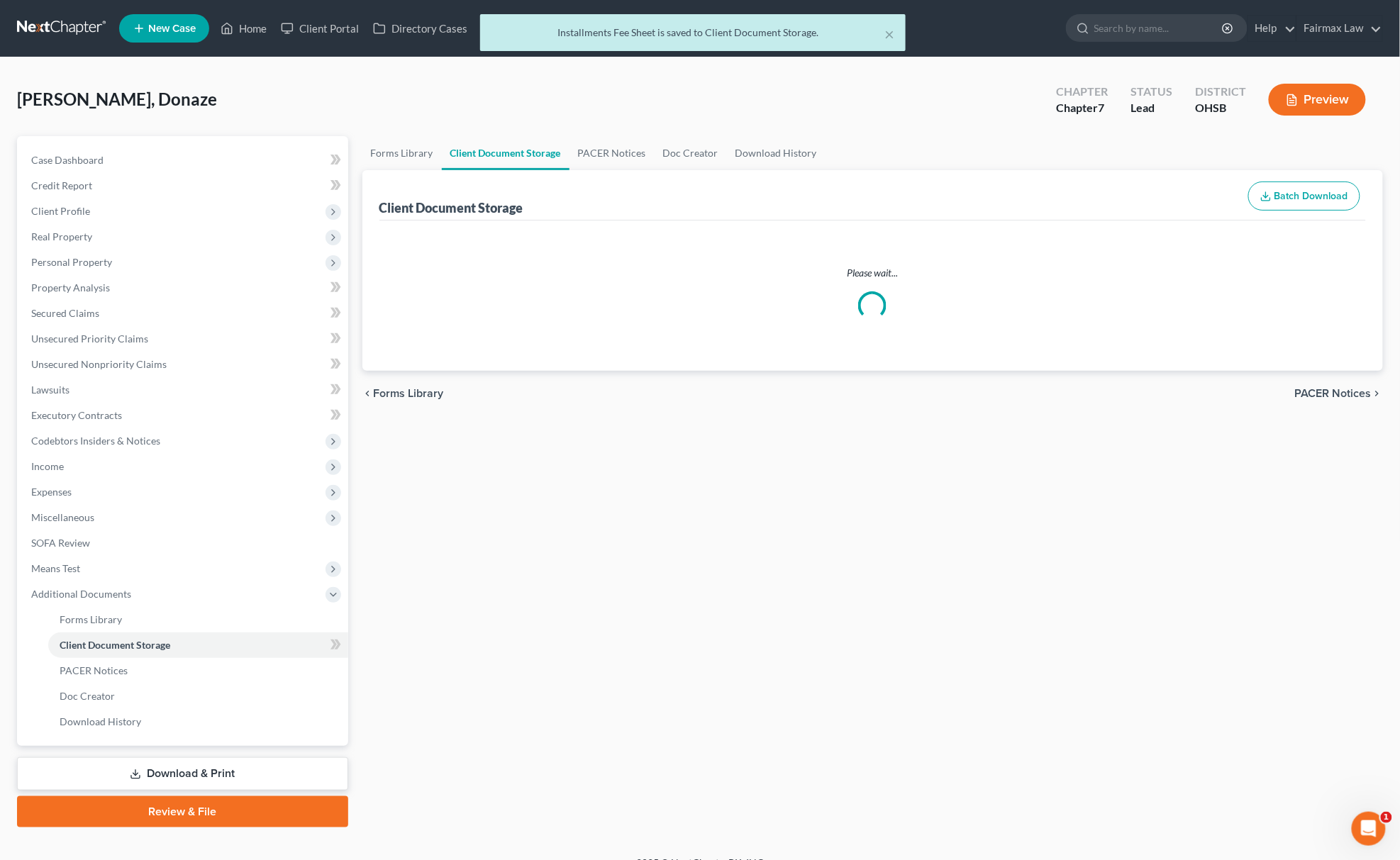
select select "7"
select select "52"
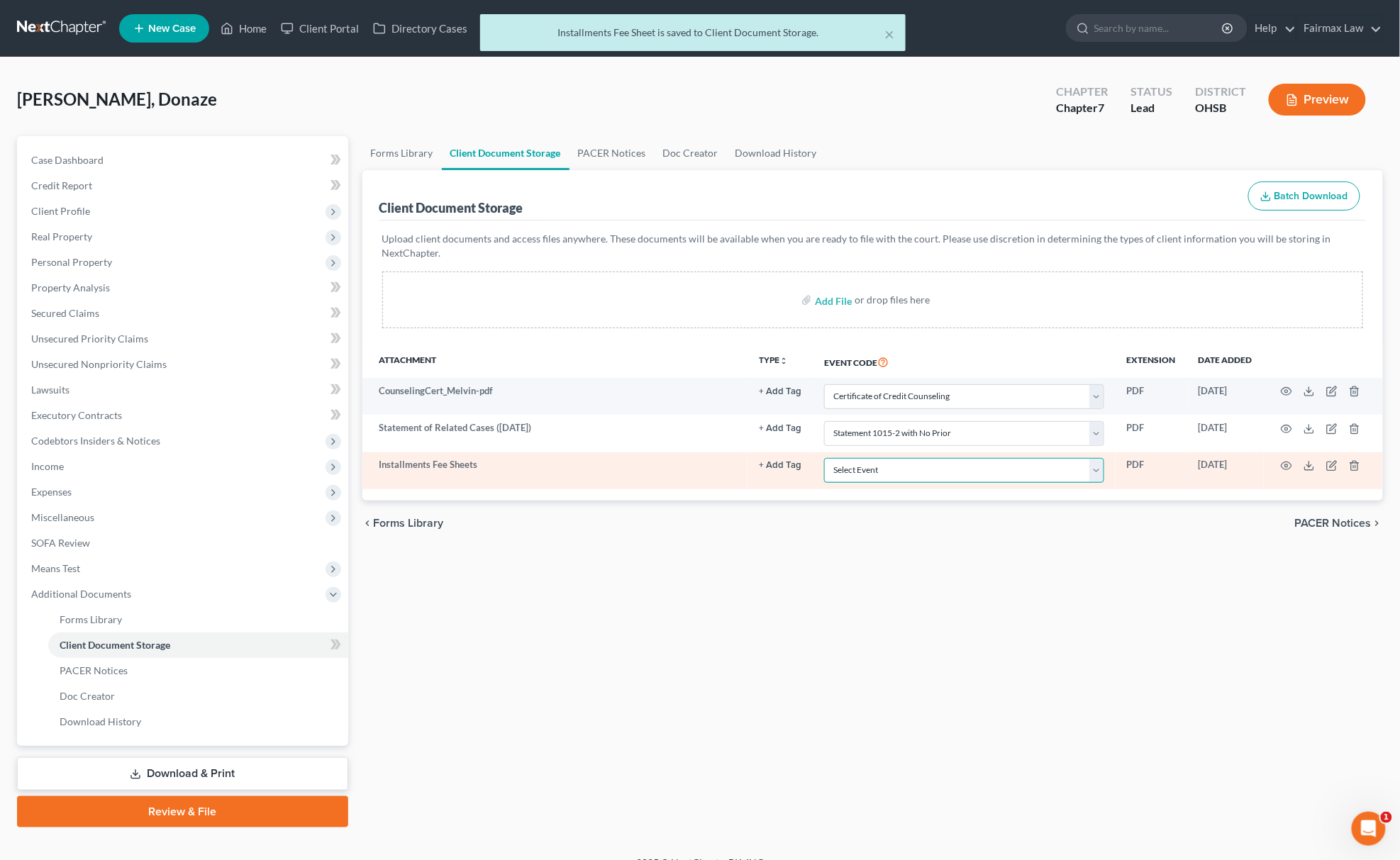
click at [888, 463] on select "Select Event 20 Largest Unsecured Creditors Amended Document Amended List of Cr…" at bounding box center [964, 470] width 280 height 24
select select "37"
click at [824, 459] on select "Select Event 20 Largest Unsecured Creditors Amended Document Amended List of Cr…" at bounding box center [964, 470] width 280 height 24
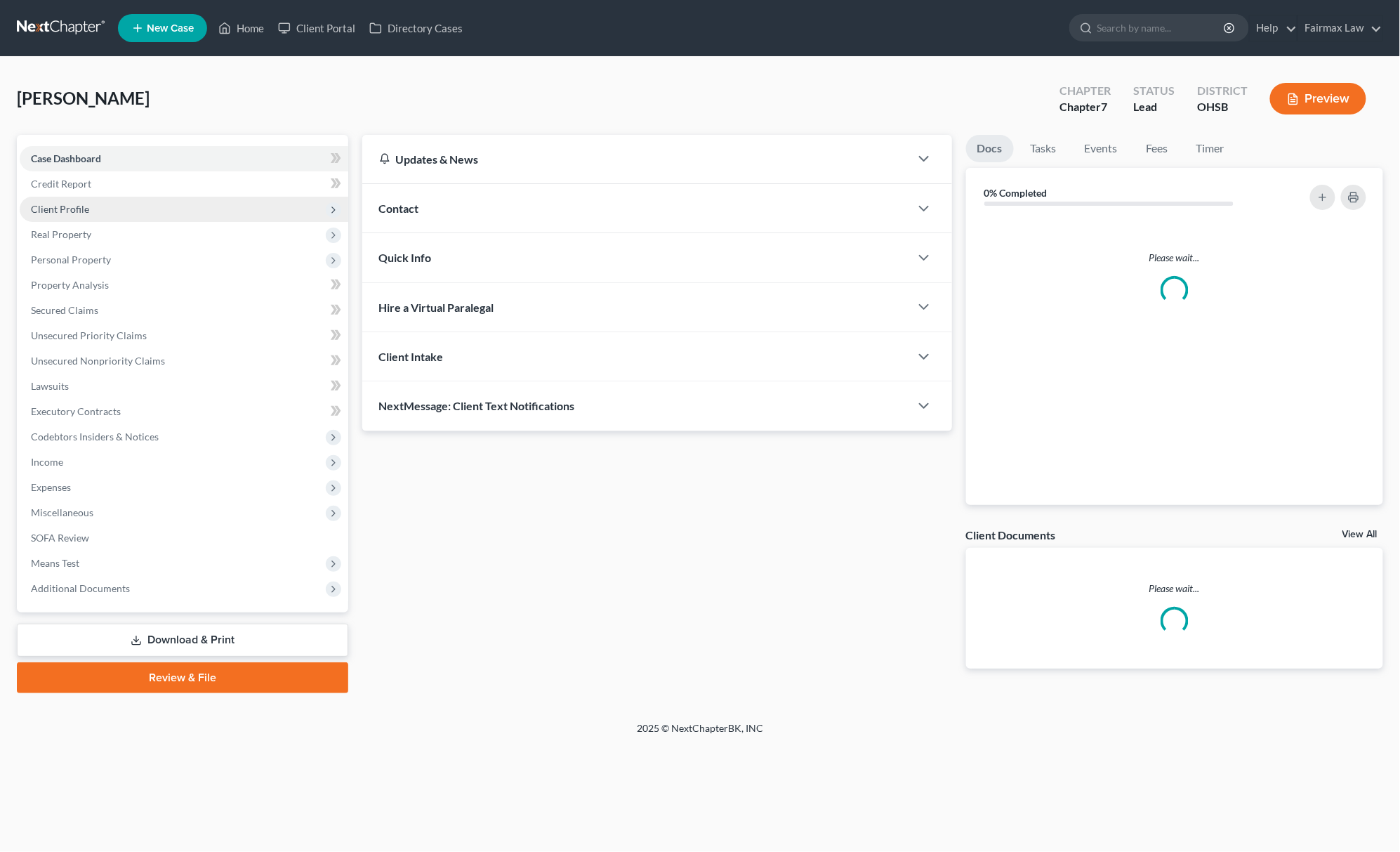
click at [100, 205] on span "Client Profile" at bounding box center [184, 209] width 329 height 25
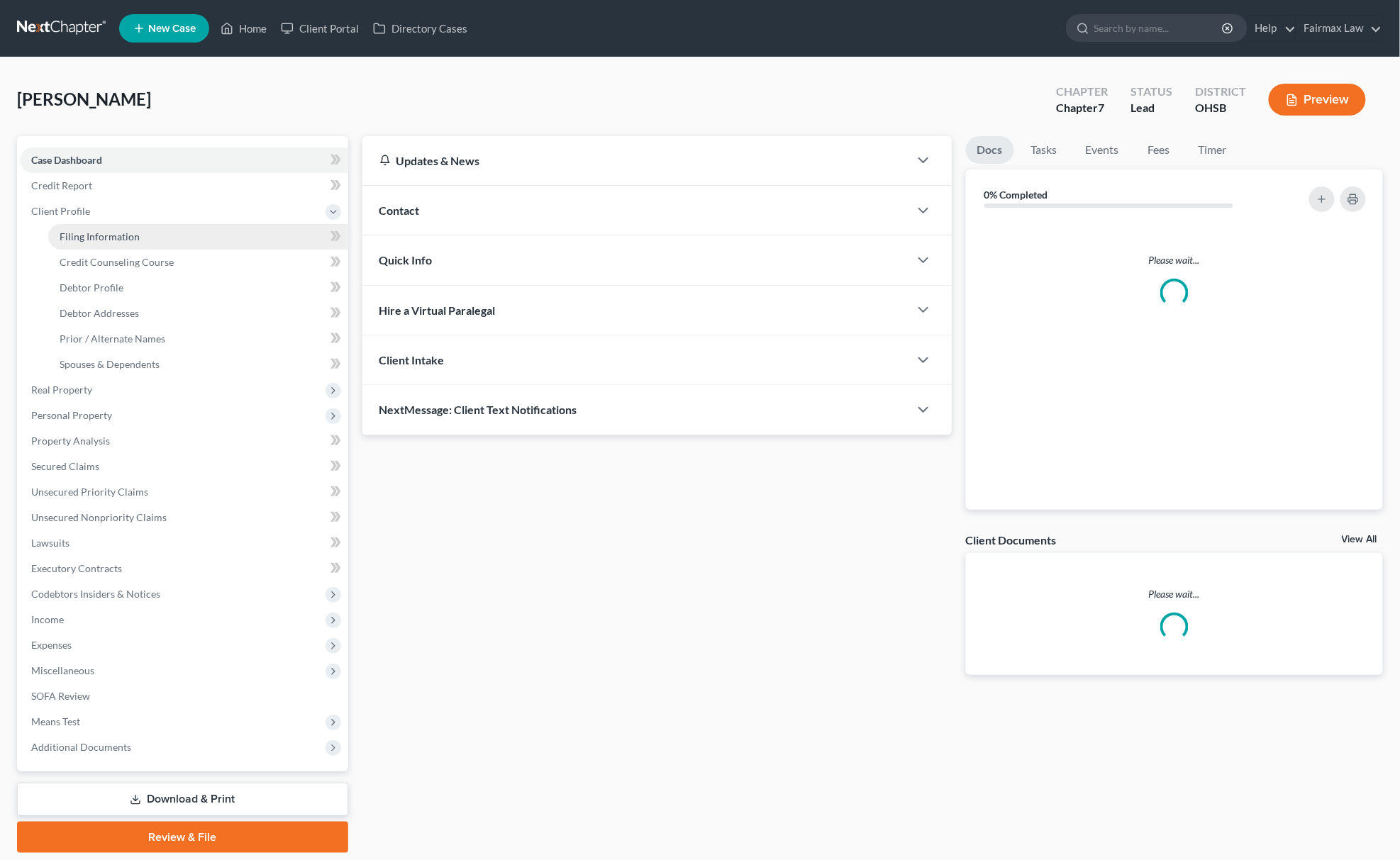
click at [109, 245] on link "Filing Information" at bounding box center [198, 236] width 300 height 25
select select "1"
select select "0"
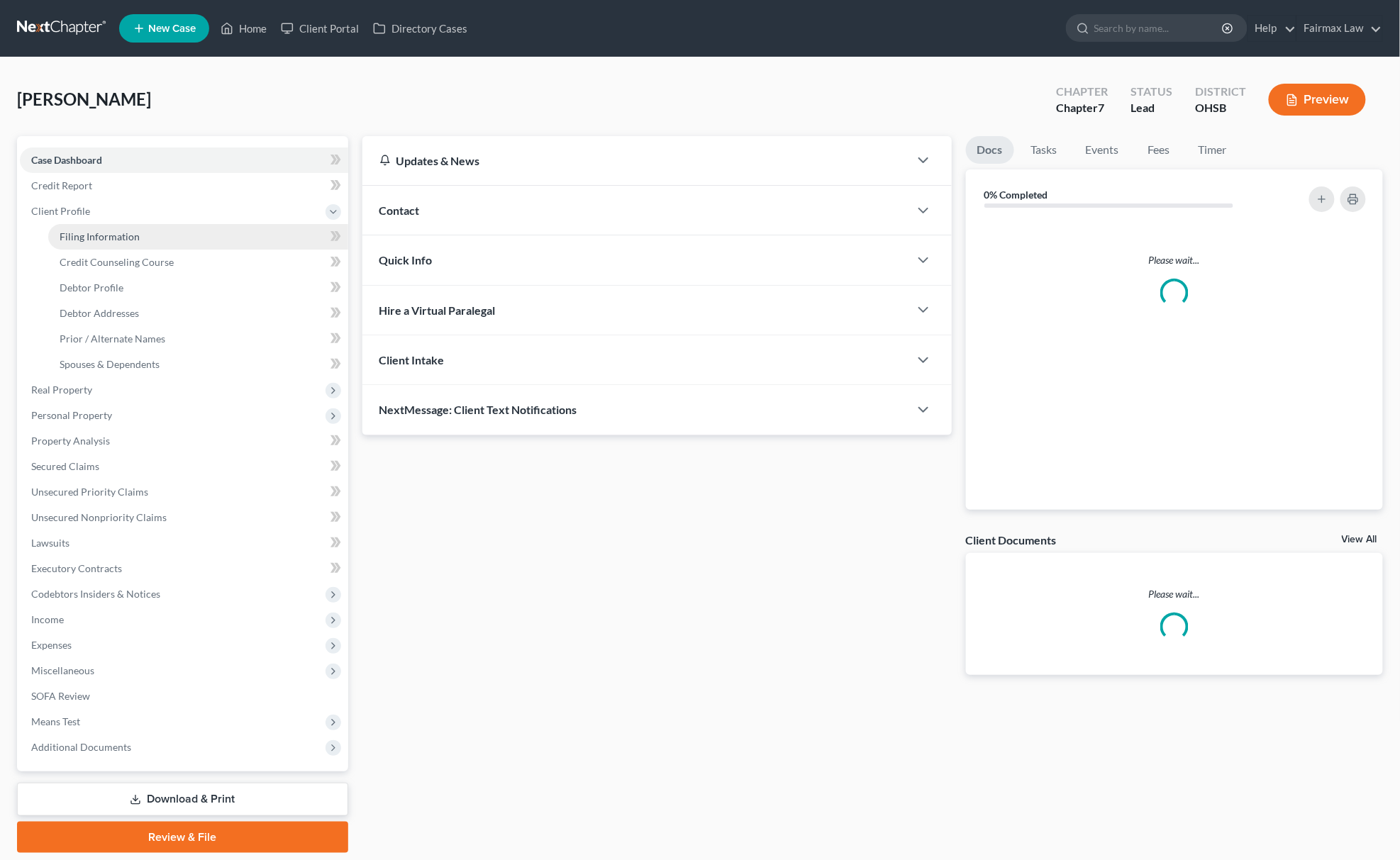
select select "36"
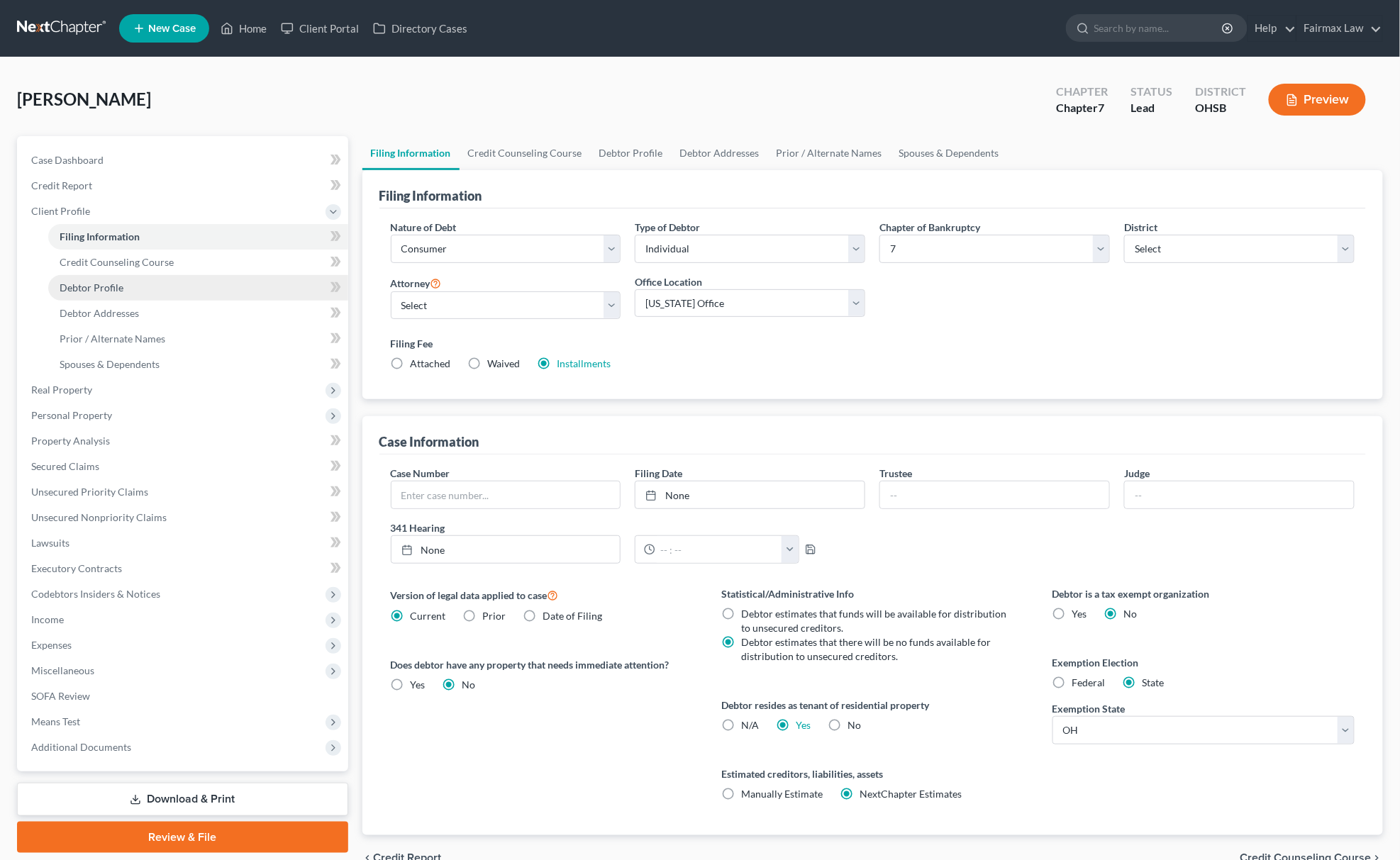
click at [84, 293] on link "Debtor Profile" at bounding box center [198, 288] width 300 height 25
select select "0"
select select "4"
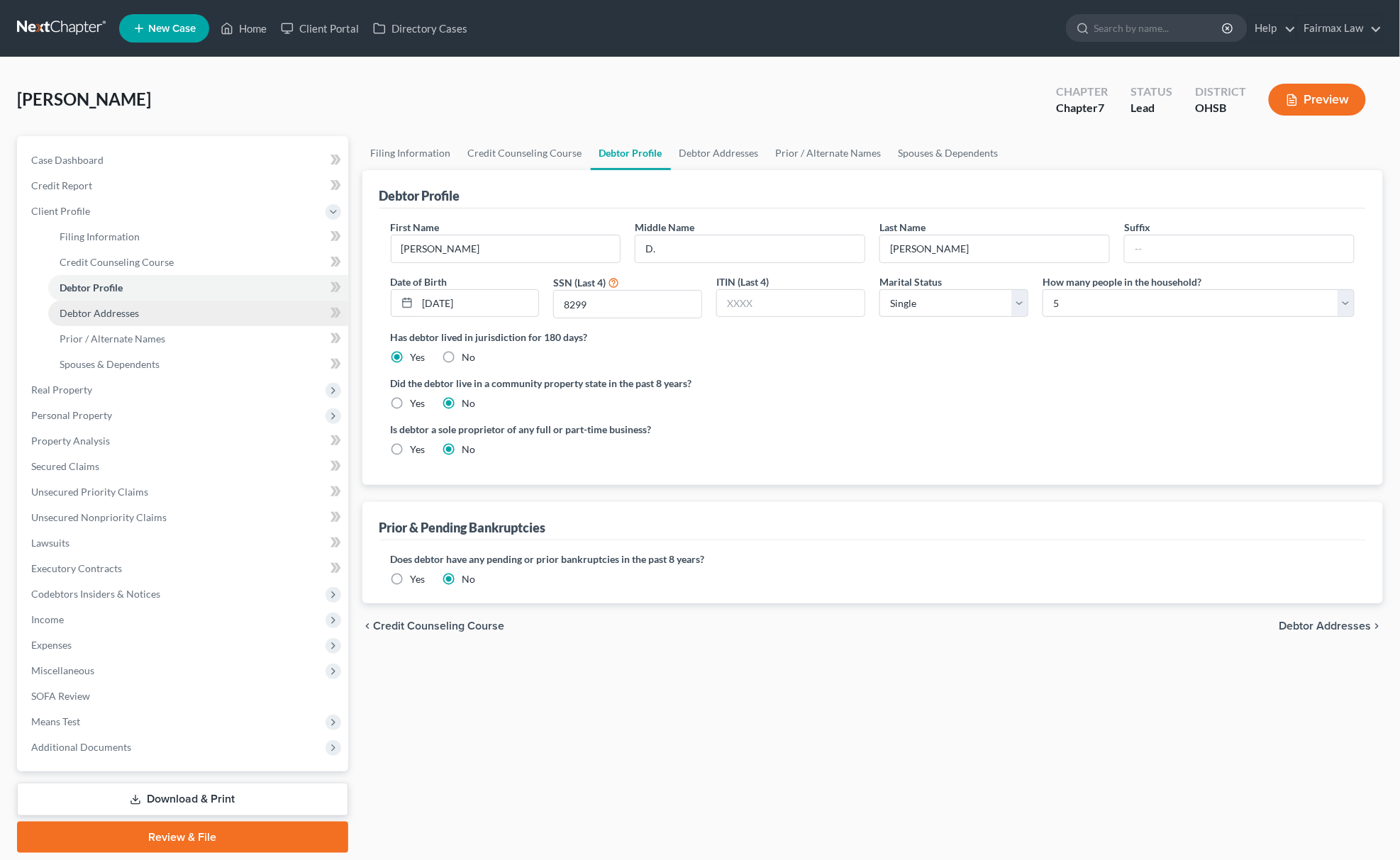
click at [98, 307] on span "Debtor Addresses" at bounding box center [99, 313] width 80 height 12
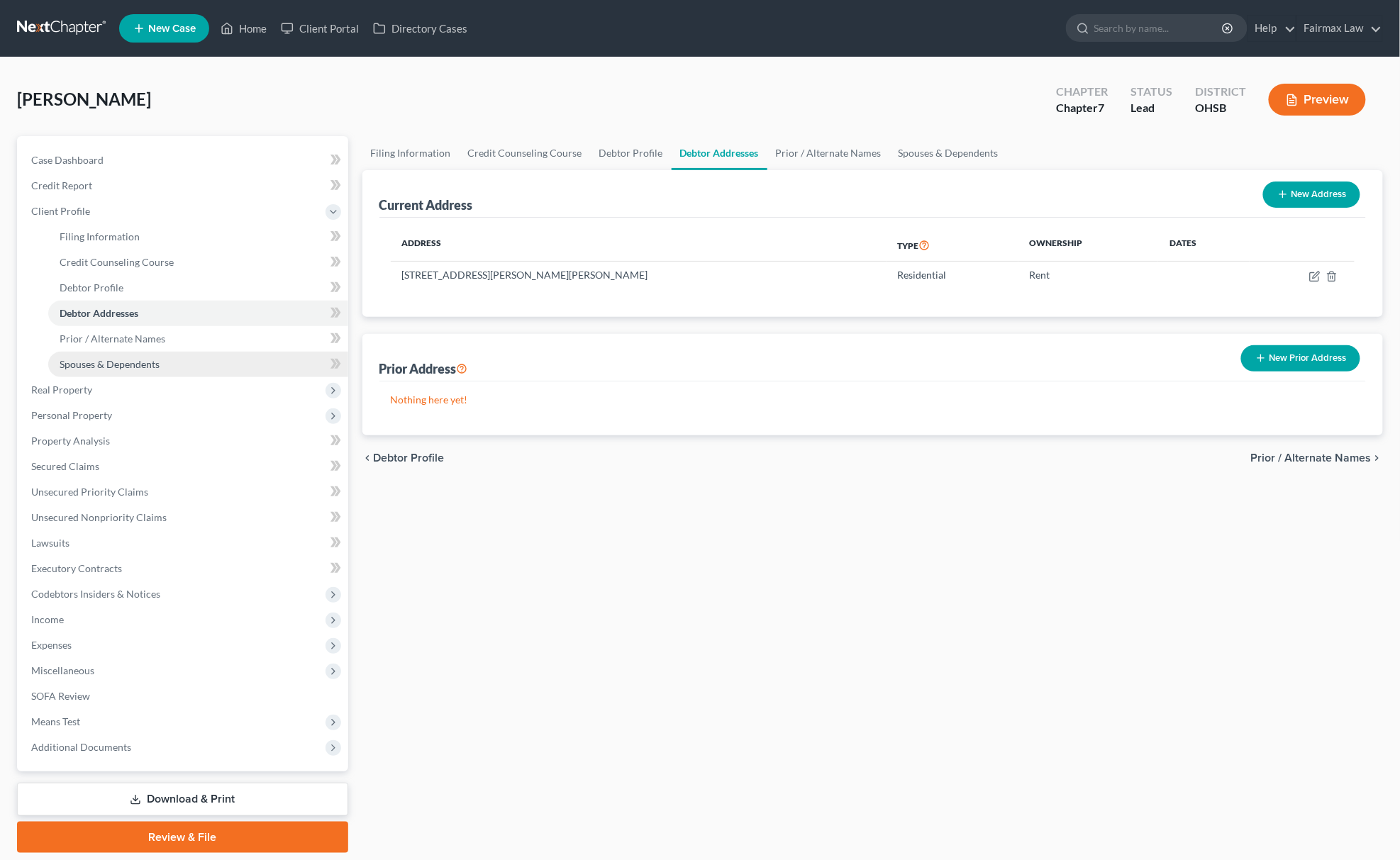
click at [116, 364] on span "Spouses & Dependents" at bounding box center [109, 364] width 100 height 12
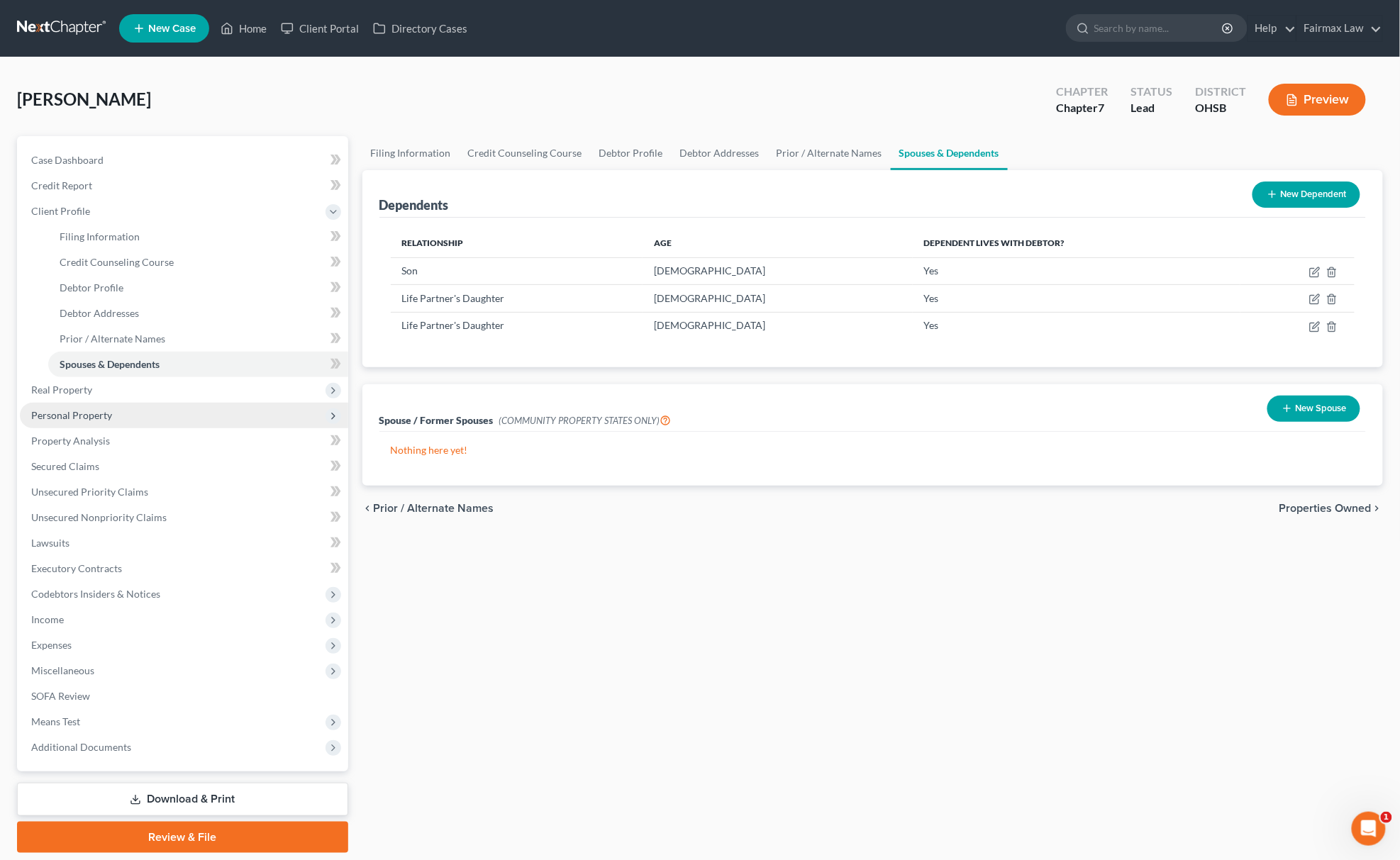
click at [95, 414] on span "Personal Property" at bounding box center [72, 415] width 80 height 12
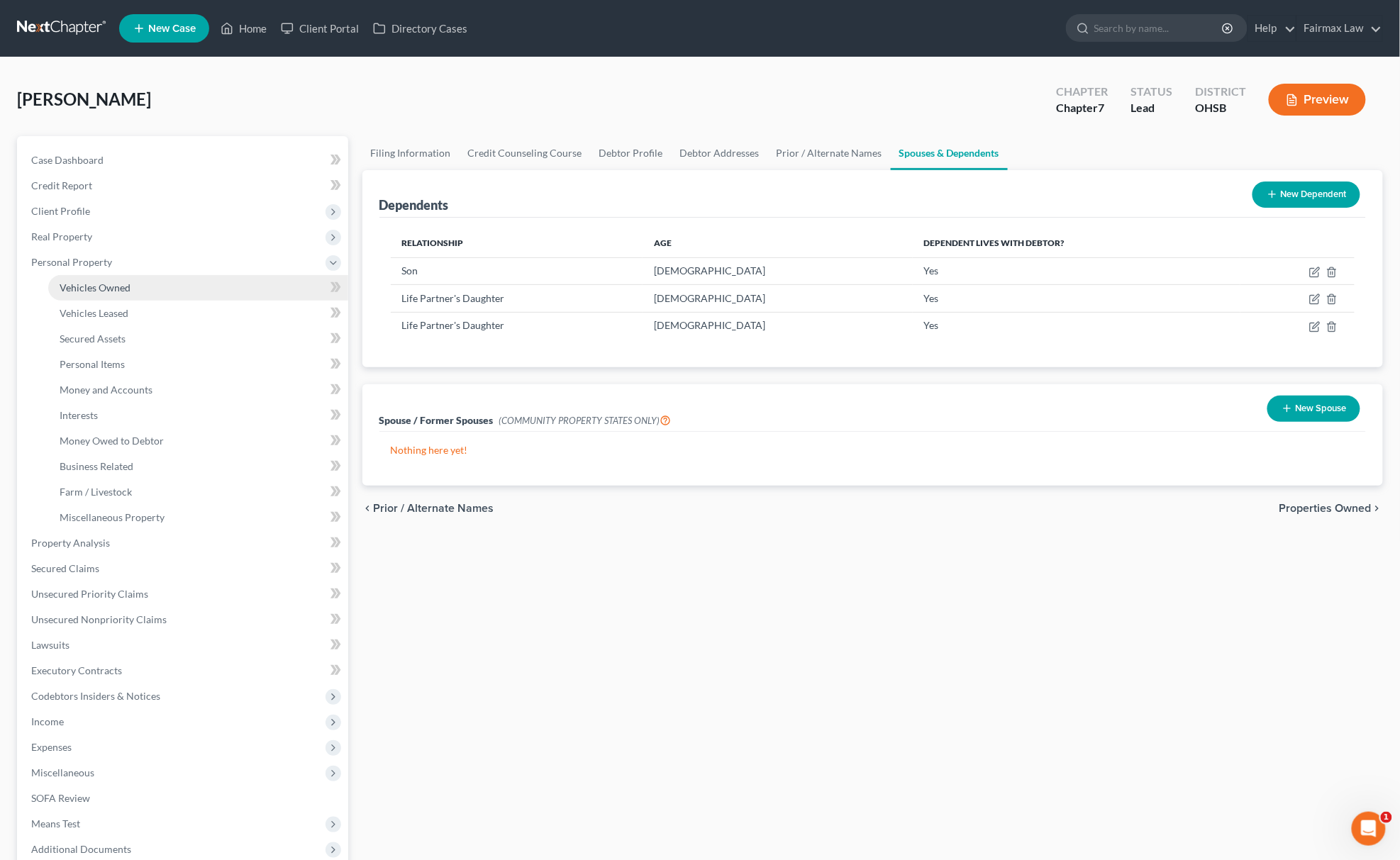
click at [137, 294] on link "Vehicles Owned" at bounding box center [198, 288] width 300 height 25
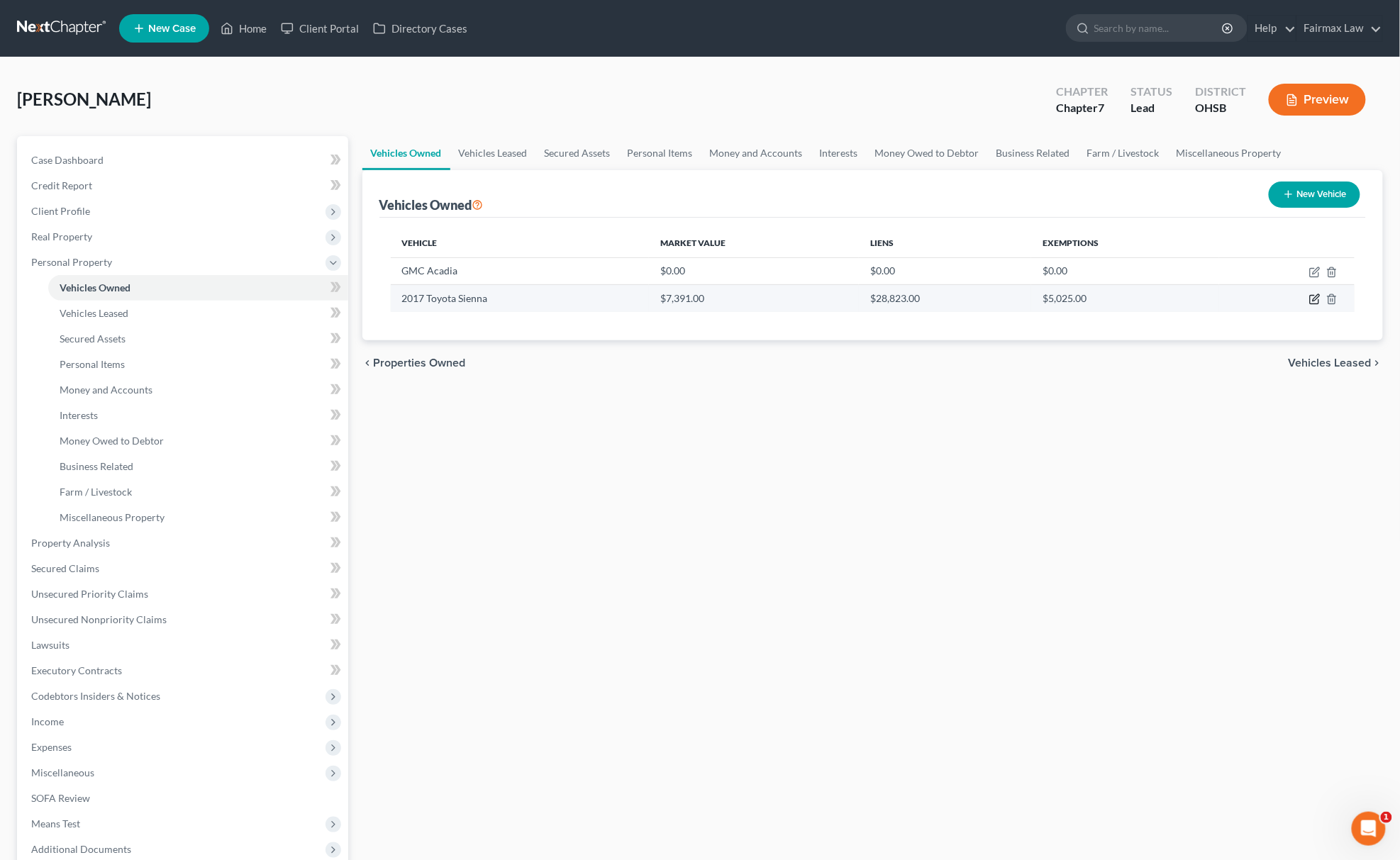
click at [1320, 301] on icon "button" at bounding box center [1314, 299] width 11 height 11
select select "0"
select select "9"
select select "2"
select select "0"
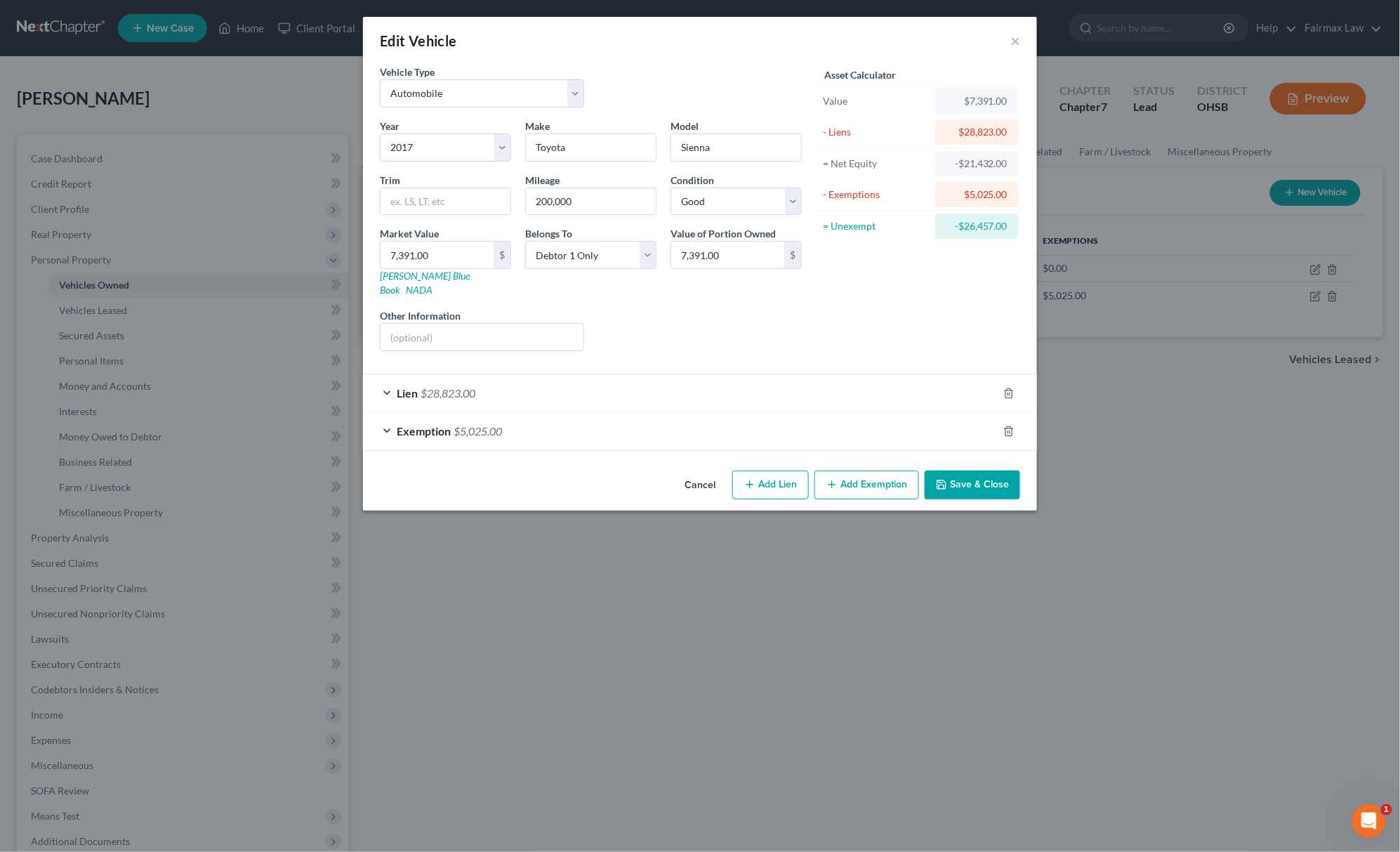
click at [535, 416] on div "Exemption $5,025.00" at bounding box center [680, 430] width 635 height 37
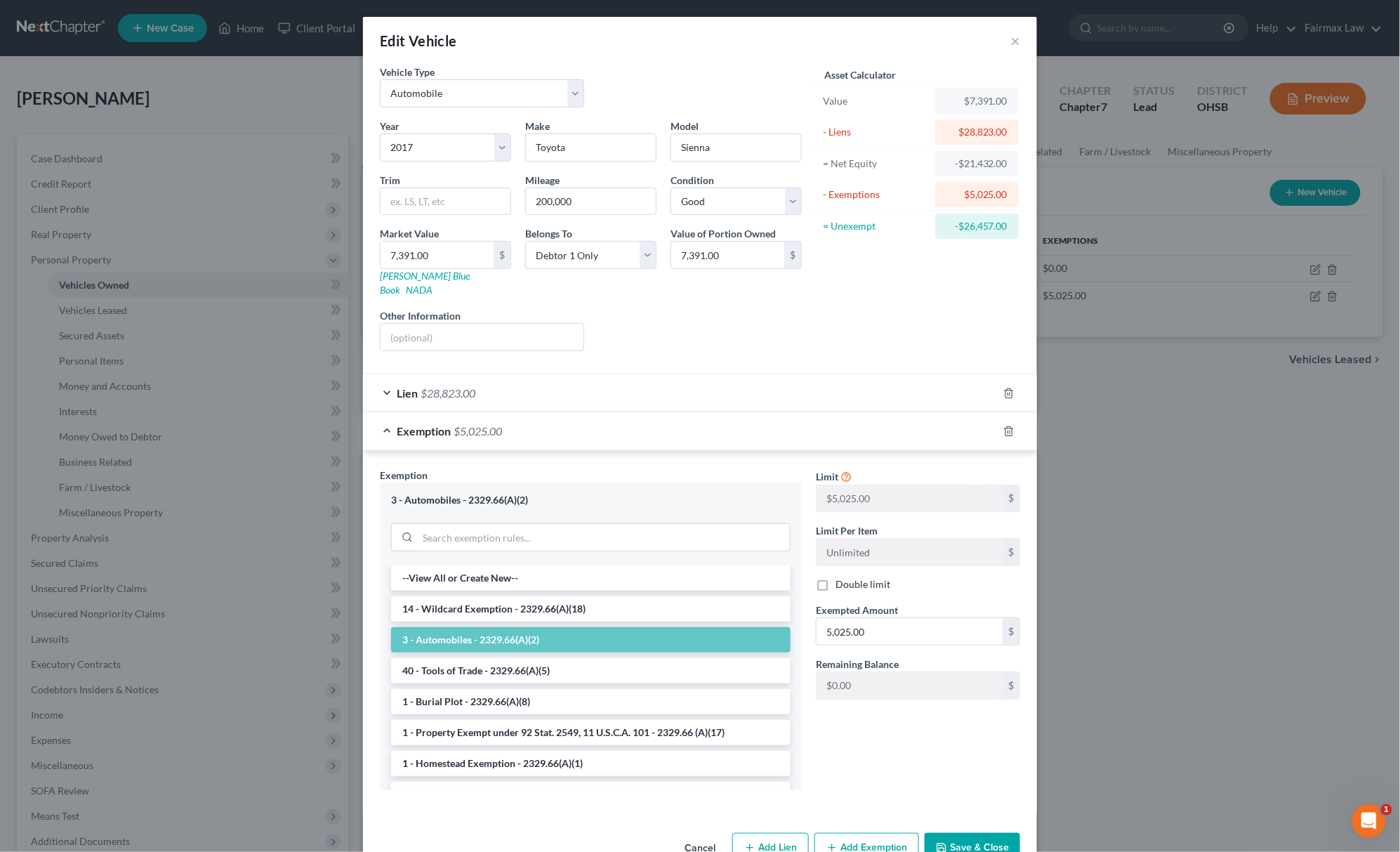
click at [543, 384] on div "Lien $28,823.00" at bounding box center [680, 392] width 635 height 37
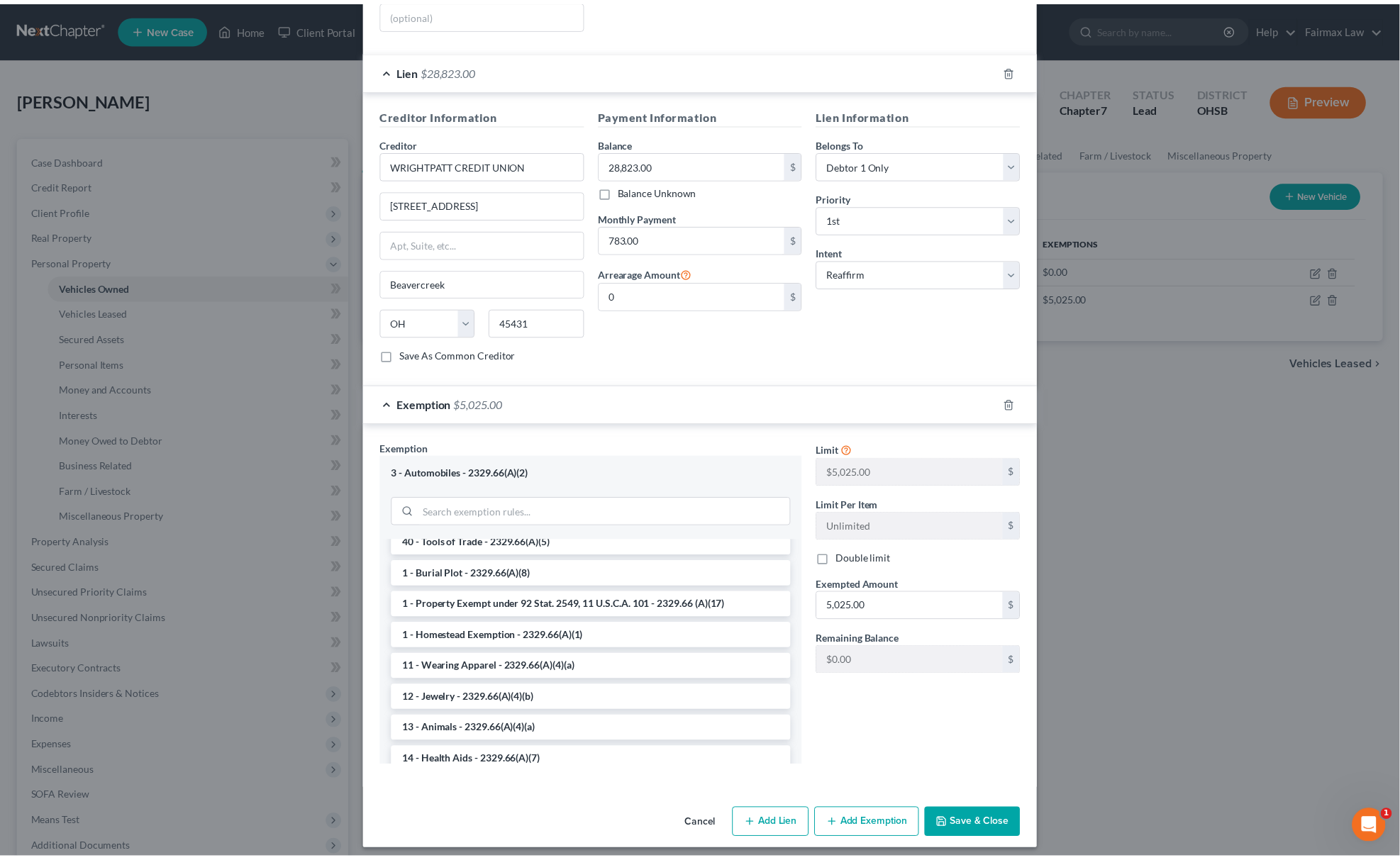
scroll to position [567, 0]
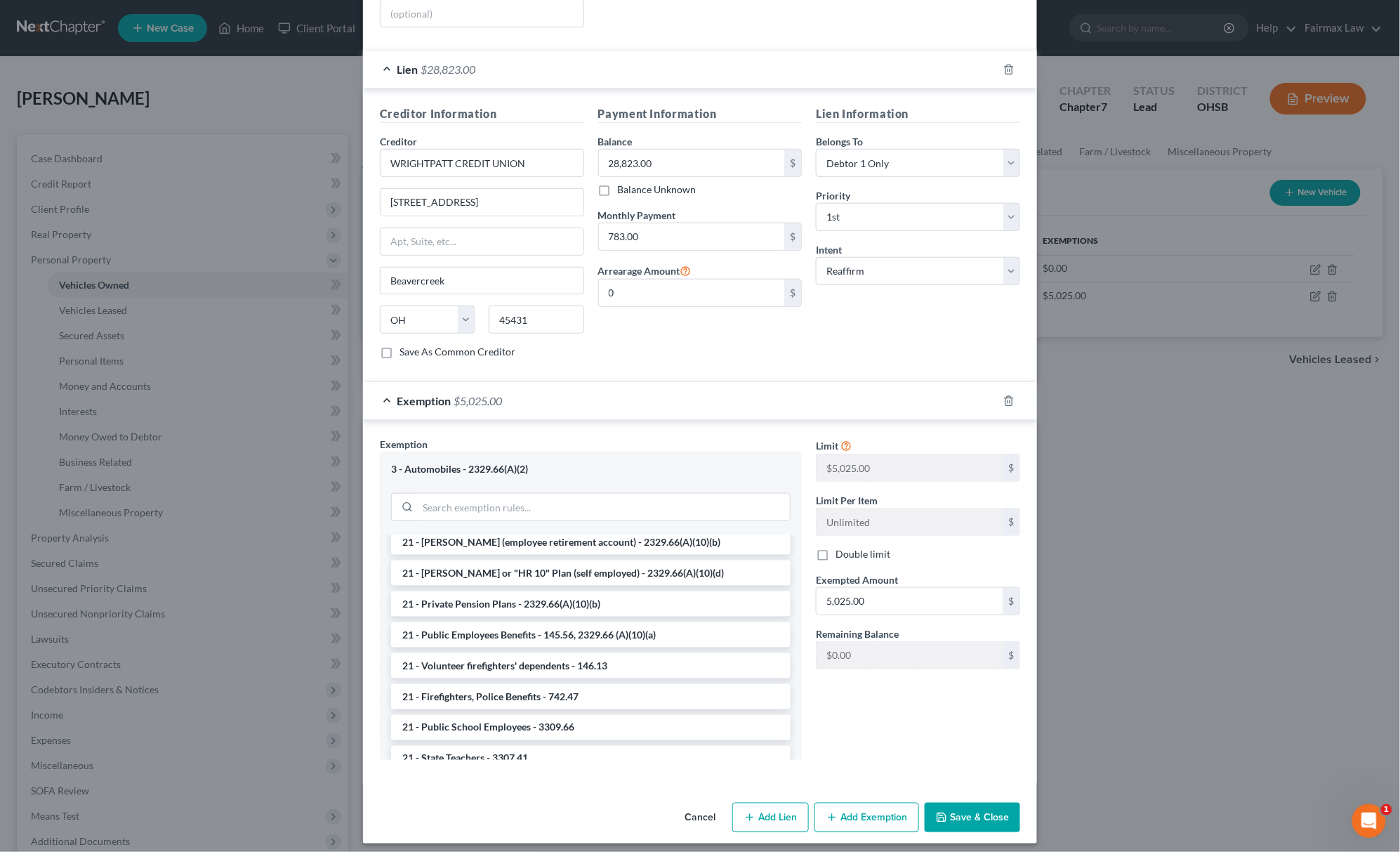
click at [952, 810] on button "Save & Close" at bounding box center [972, 817] width 95 height 29
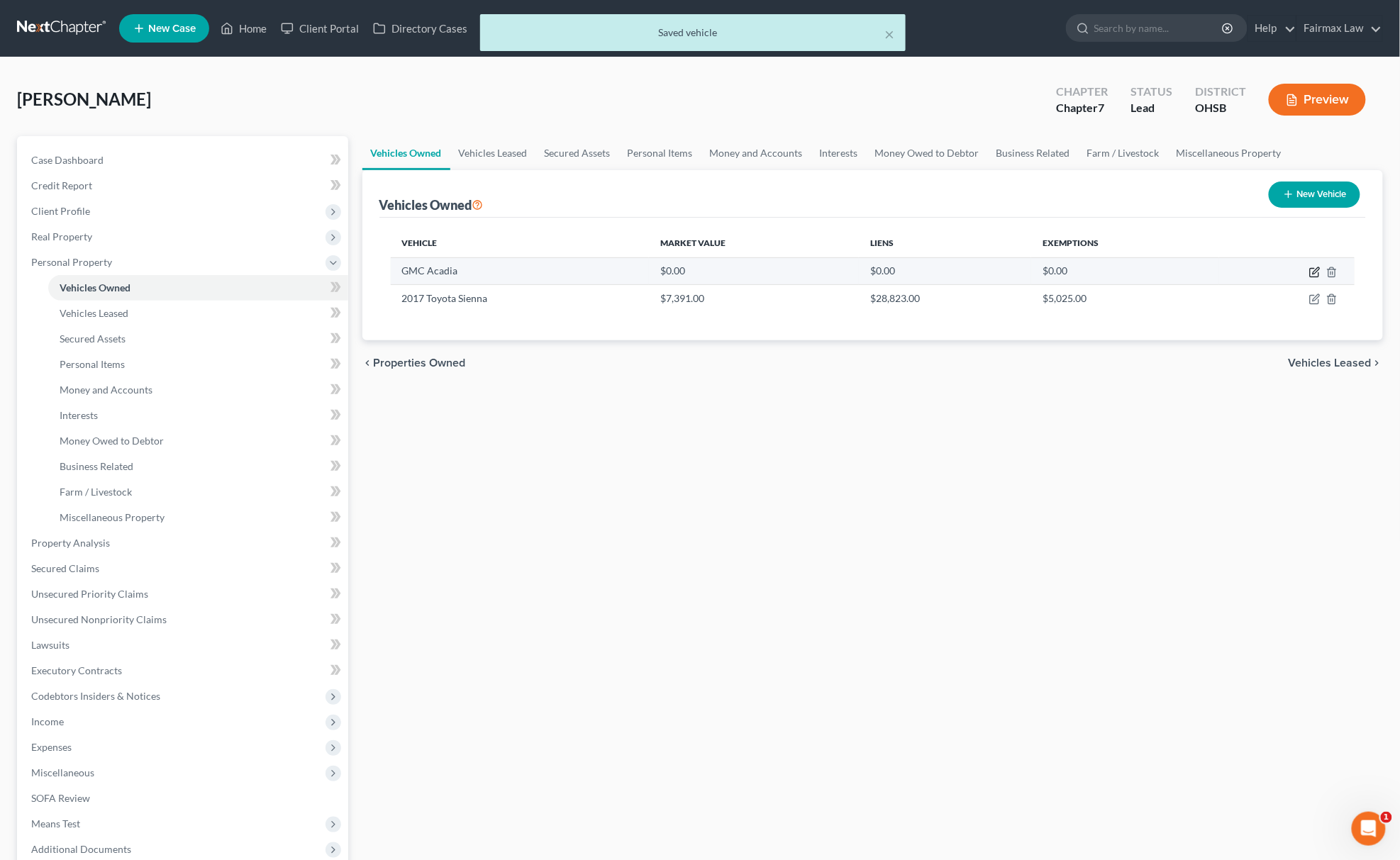
click at [1317, 268] on icon "button" at bounding box center [1315, 270] width 6 height 6
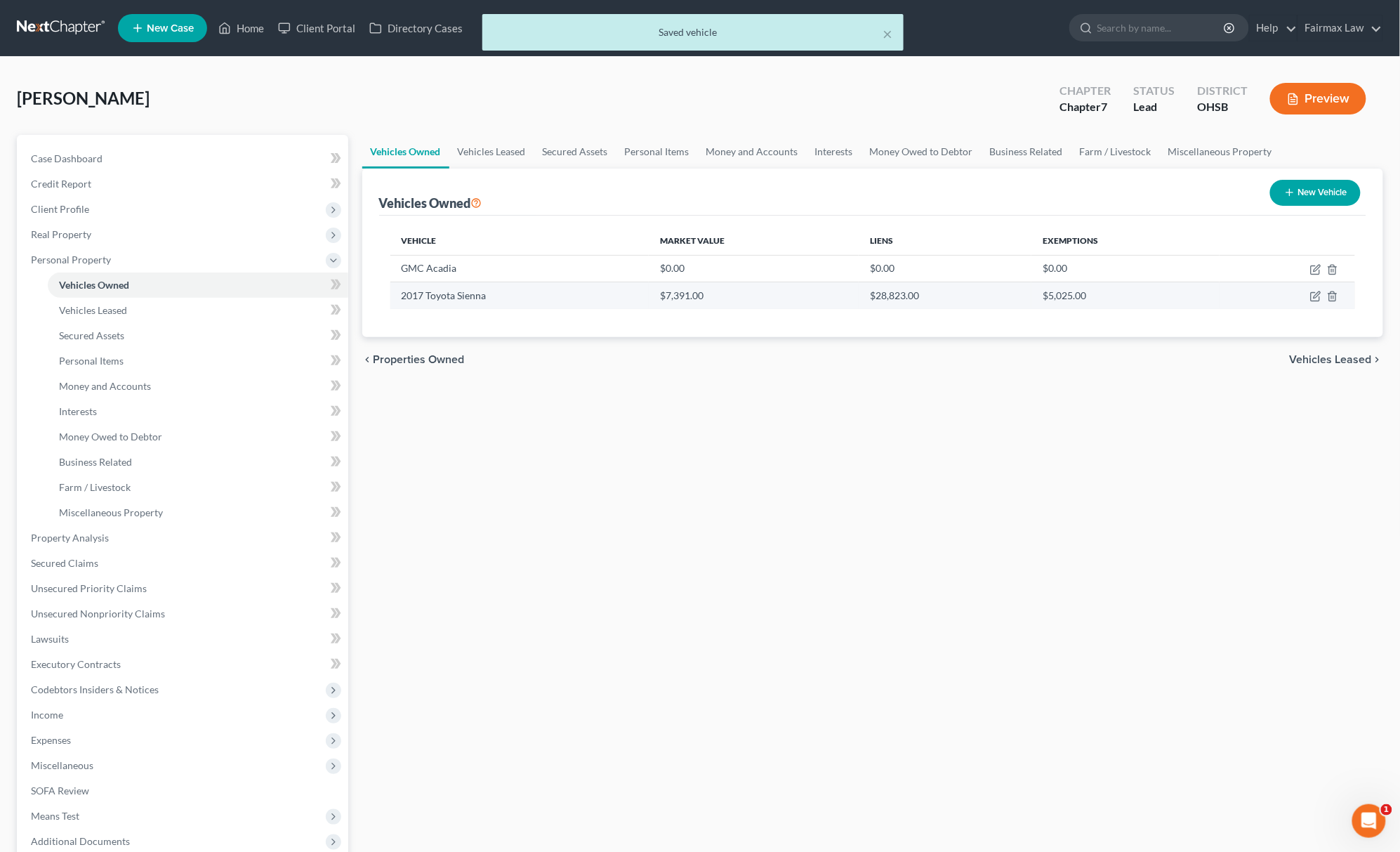
select select "0"
select select "2"
select select "0"
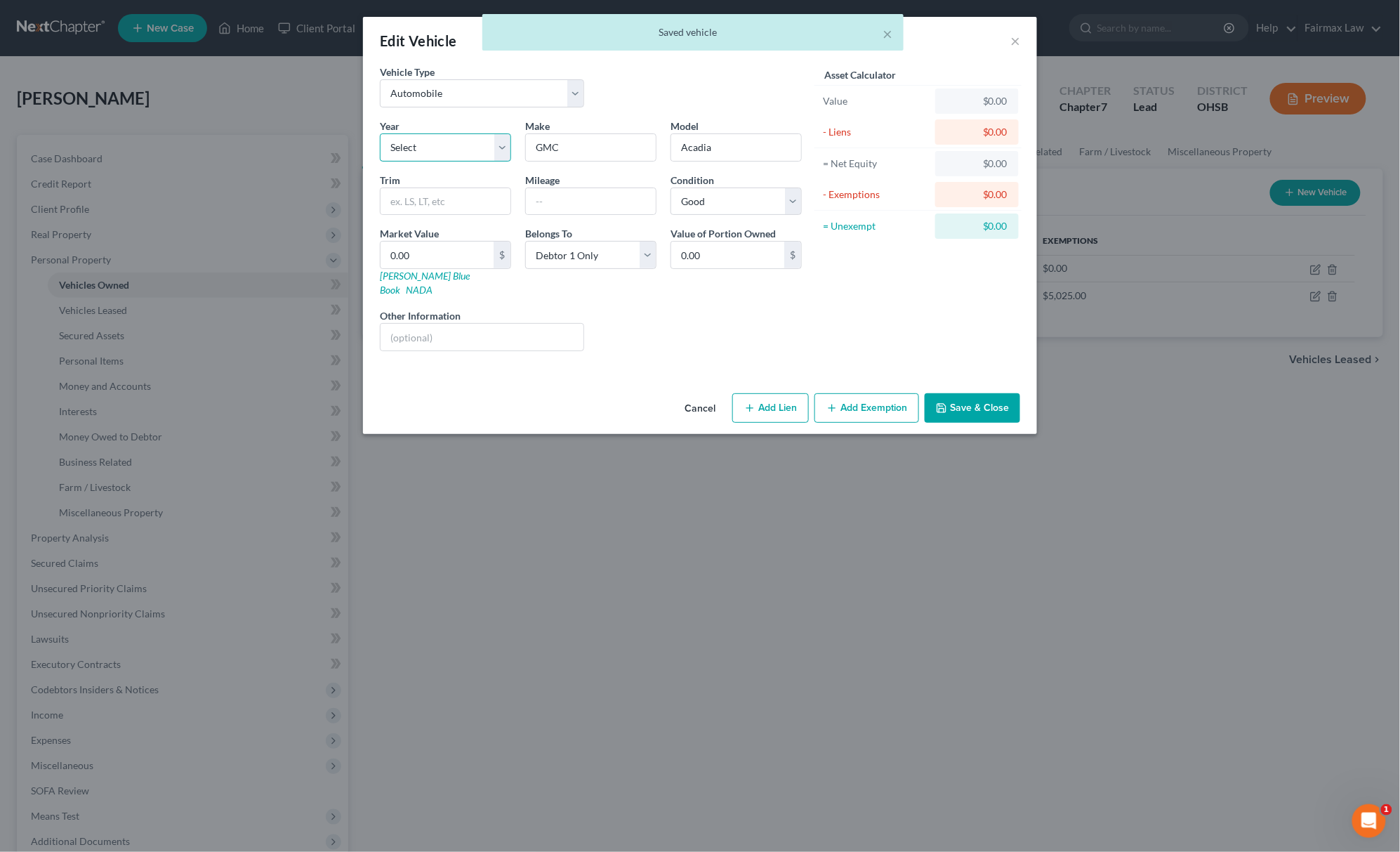
click at [453, 144] on select "Select 2026 2025 2024 2023 2022 2021 2020 2019 2018 2017 2016 2015 2014 2013 20…" at bounding box center [446, 147] width 132 height 28
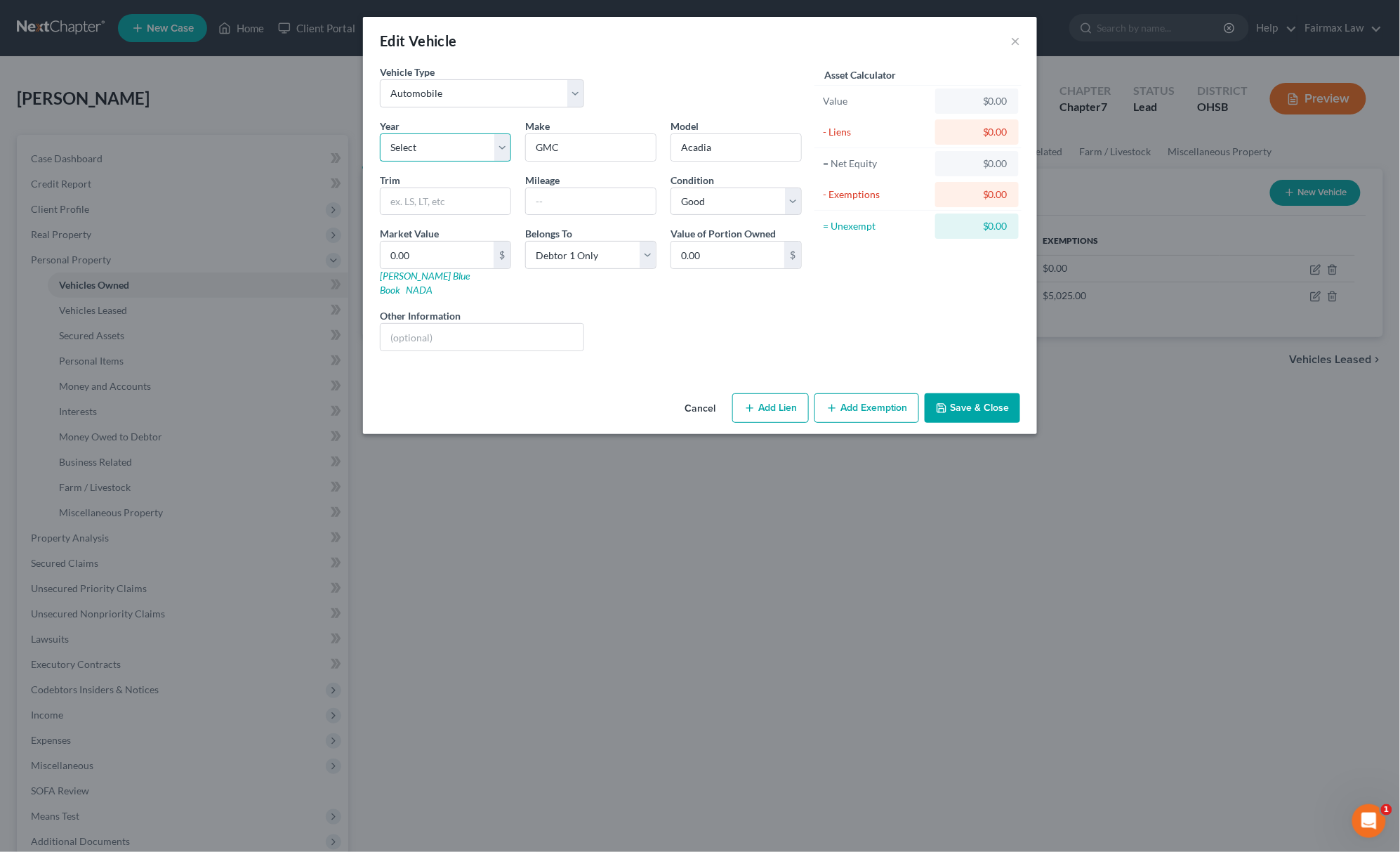
select select "15"
click at [380, 133] on select "Select 2026 2025 2024 2023 2022 2021 2020 2019 2018 2017 2016 2015 2014 2013 20…" at bounding box center [446, 147] width 132 height 28
click at [623, 190] on input "text" at bounding box center [590, 201] width 130 height 27
type input "200,000"
click at [1011, 396] on button "Save & Close" at bounding box center [972, 408] width 95 height 29
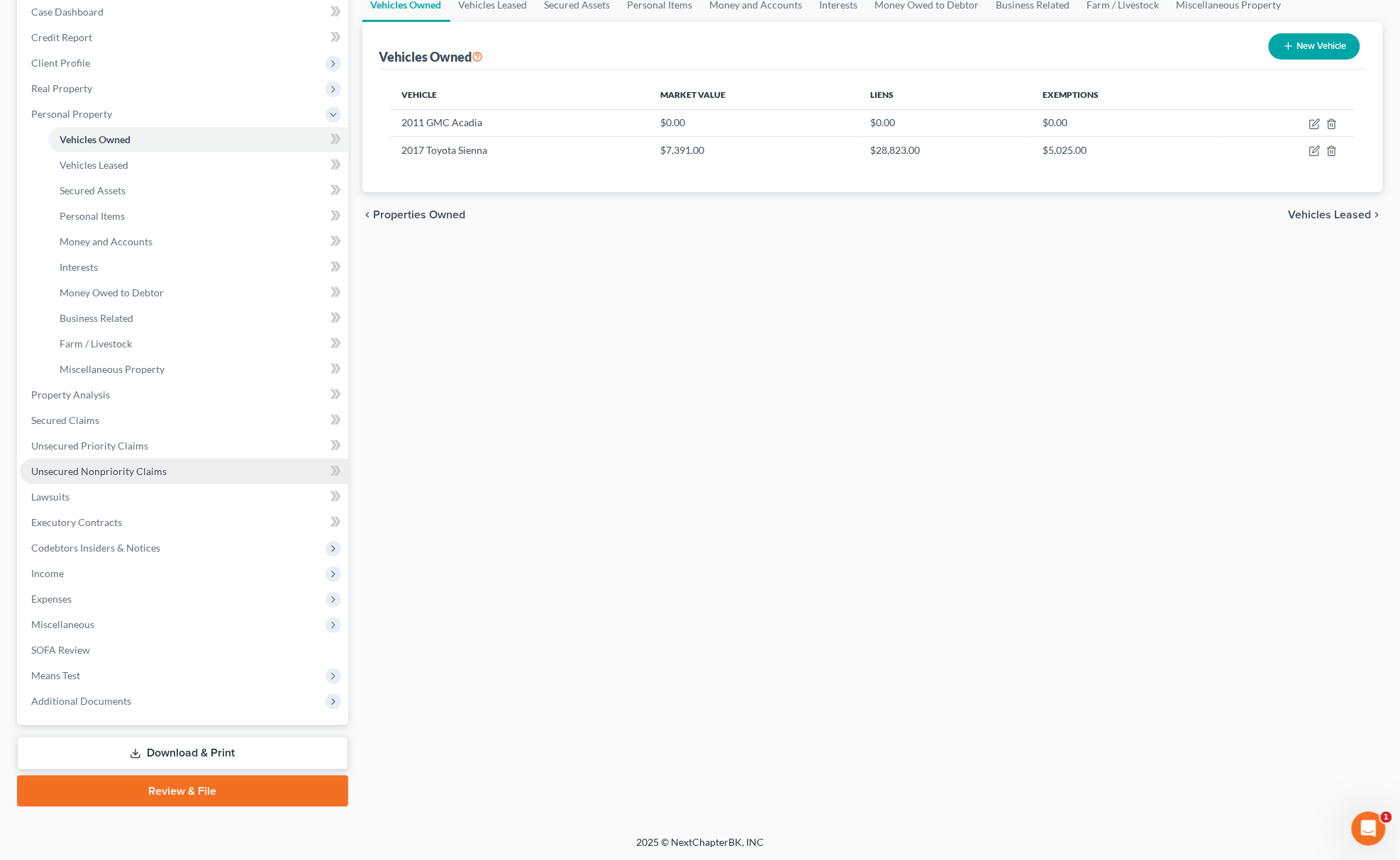
click at [166, 462] on link "Unsecured Nonpriority Claims" at bounding box center [185, 471] width 329 height 25
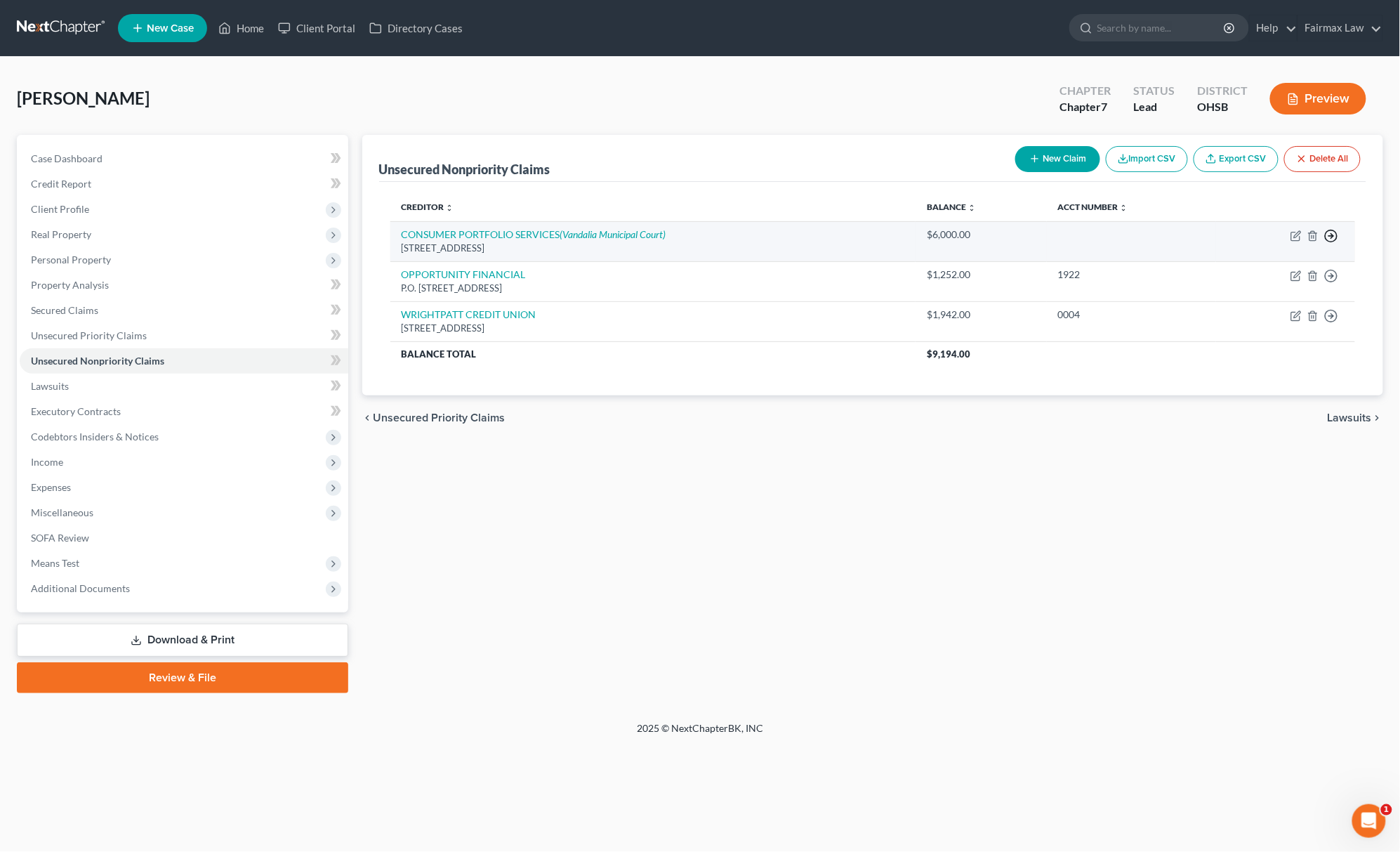
click at [1329, 236] on icon "button" at bounding box center [1332, 236] width 14 height 14
click at [1250, 244] on link "Move to D" at bounding box center [1267, 246] width 117 height 24
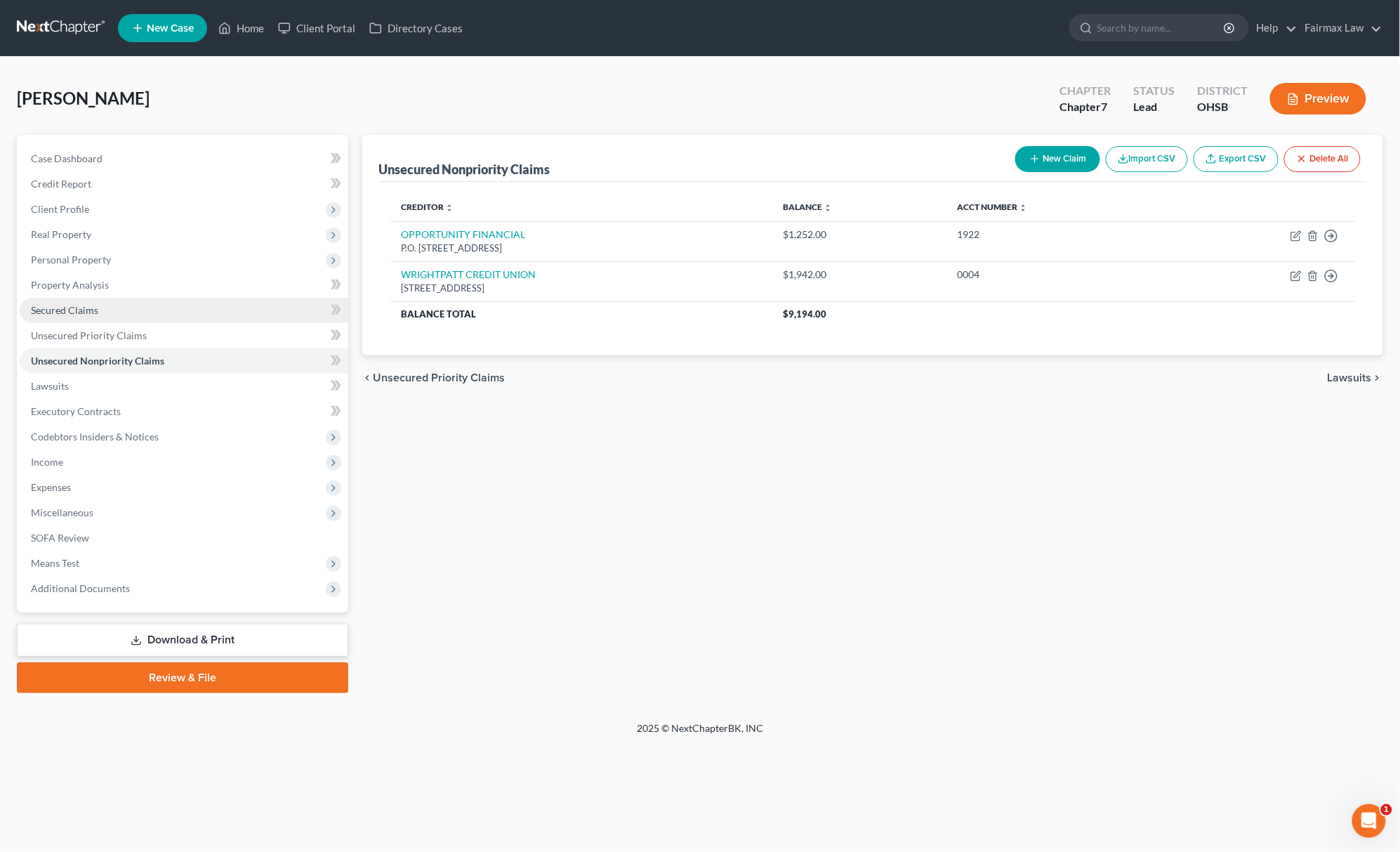
click at [145, 313] on link "Secured Claims" at bounding box center [184, 310] width 329 height 25
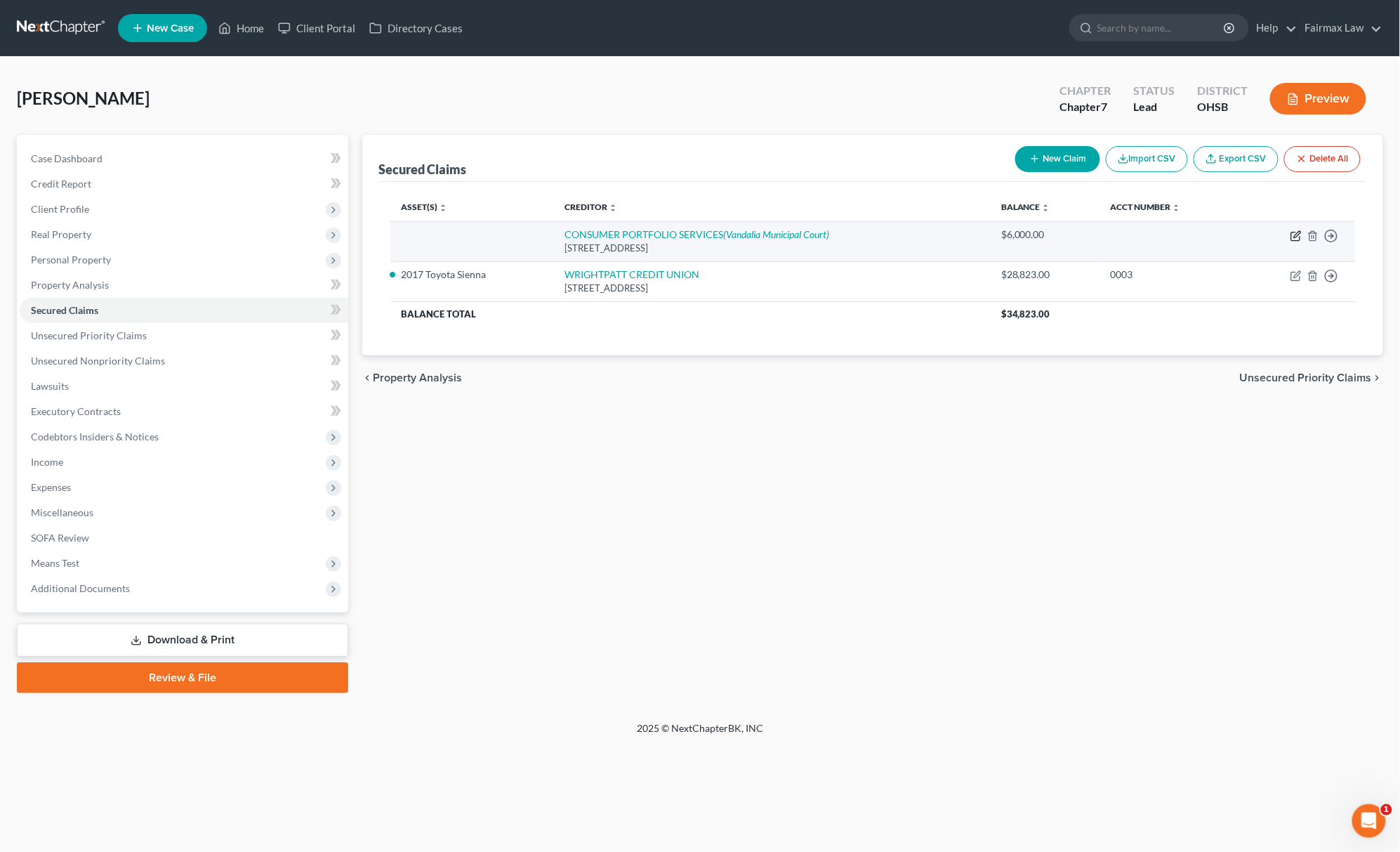
click at [1292, 237] on icon "button" at bounding box center [1296, 236] width 9 height 9
select select "4"
select select "0"
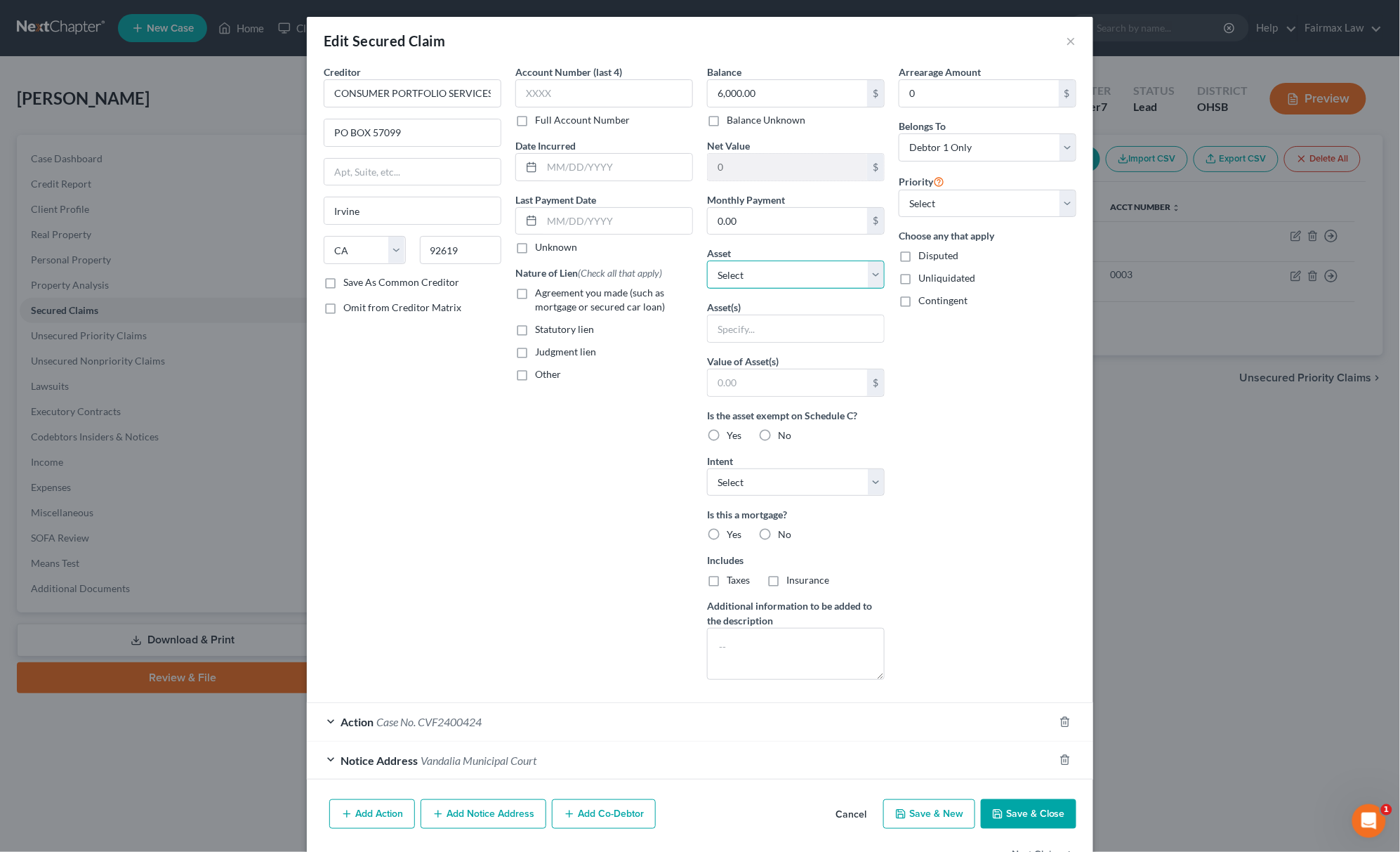
click at [764, 281] on select "Select Other Multiple Assets Wright Patt Credit Union (Savings Account) - $1.15…" at bounding box center [796, 274] width 177 height 28
select select "13"
click at [707, 262] on select "Select Other Multiple Assets Wright Patt Credit Union (Savings Account) - $1.15…" at bounding box center [796, 274] width 177 height 28
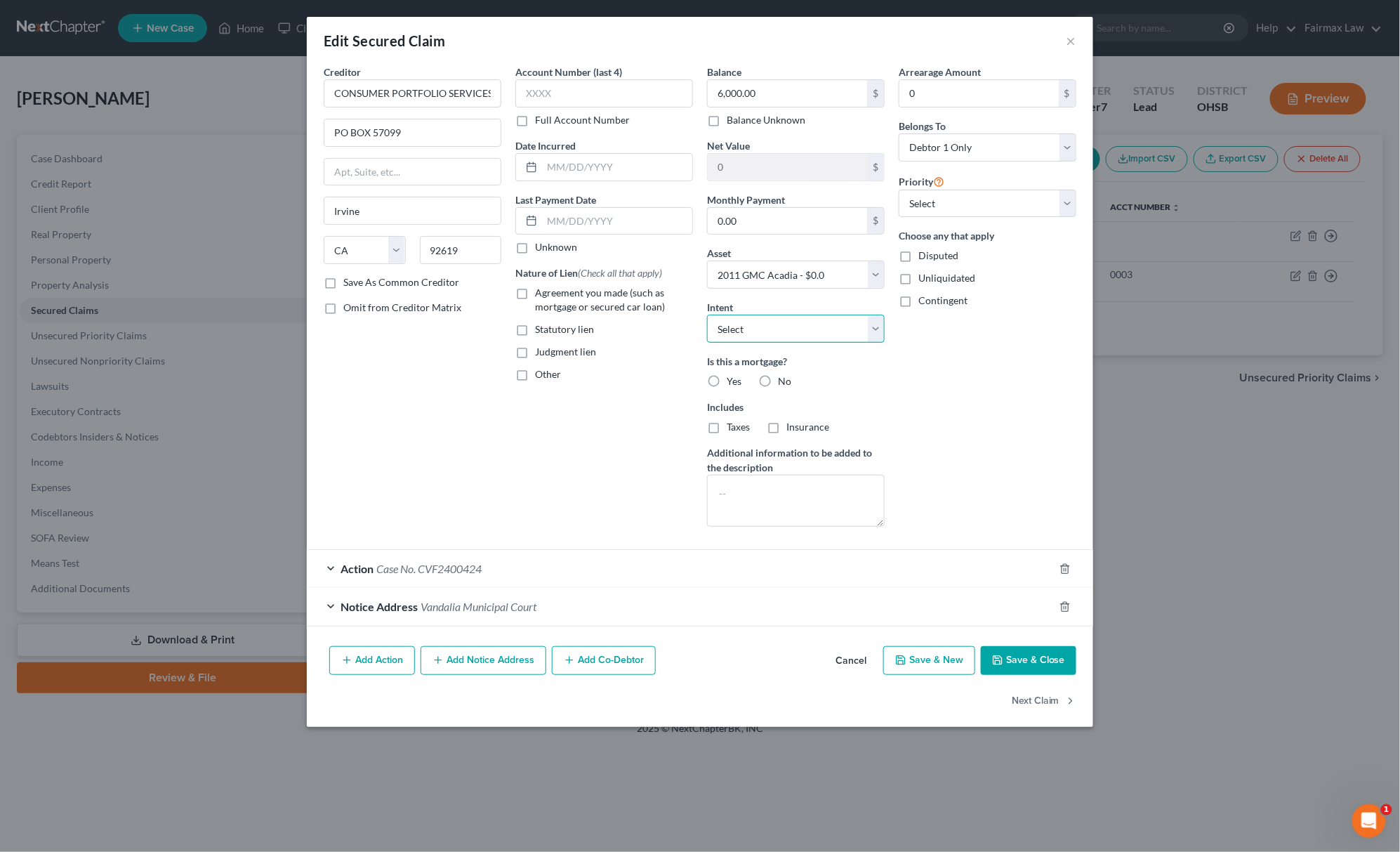
click at [725, 334] on select "Select Surrender Redeem Reaffirm Avoid Other" at bounding box center [796, 328] width 177 height 28
select select "2"
click at [707, 316] on select "Select Surrender Redeem Reaffirm Avoid Other" at bounding box center [796, 328] width 177 height 28
click at [979, 206] on select "Select 1st 2nd 3rd 4th 5th 6th 7th 8th 9th 10th 11th 12th 13th 14th 15th 16th 1…" at bounding box center [987, 203] width 177 height 28
select select "0"
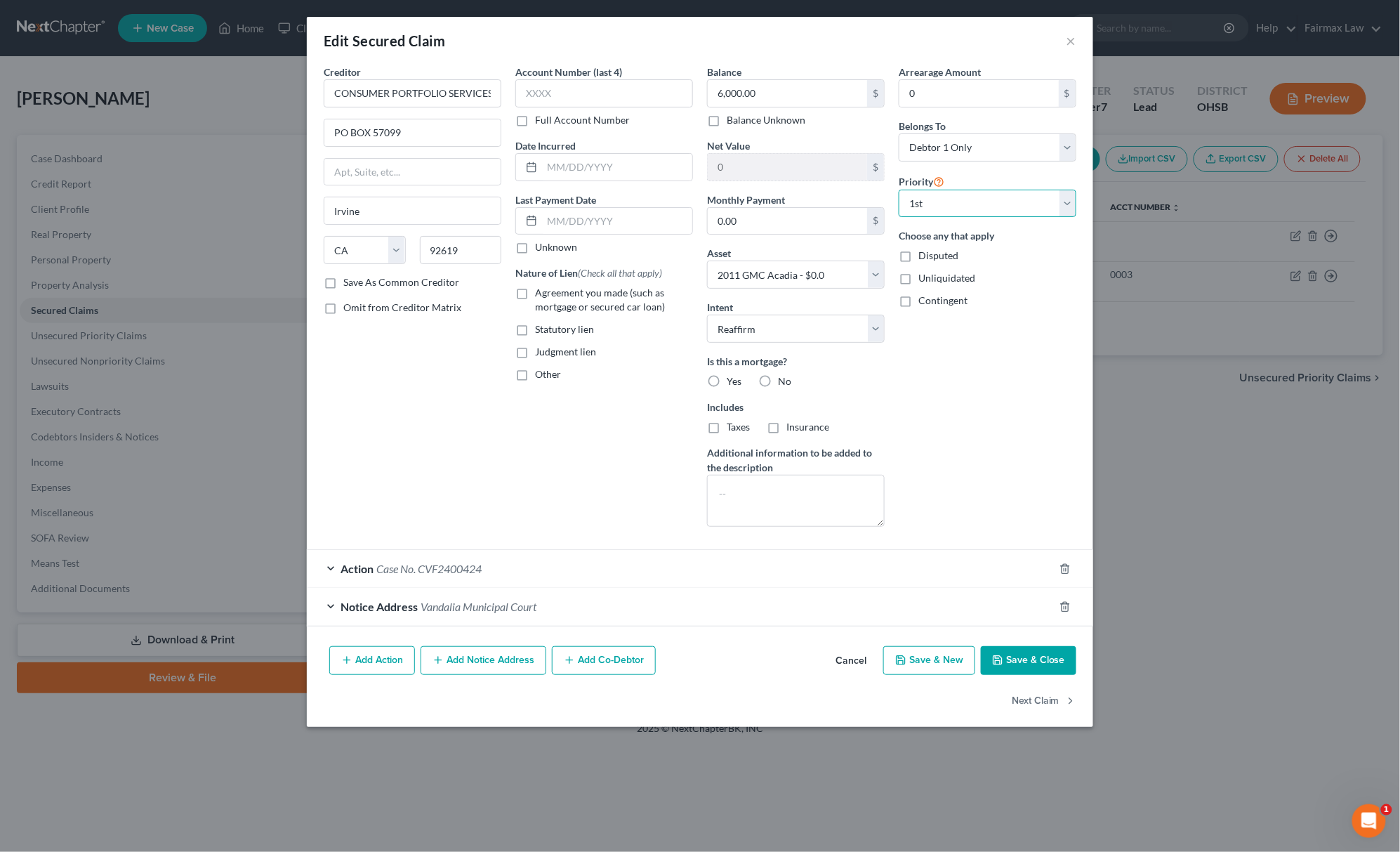
click at [899, 190] on select "Select 1st 2nd 3rd 4th 5th 6th 7th 8th 9th 10th 11th 12th 13th 14th 15th 16th 1…" at bounding box center [987, 203] width 177 height 28
drag, startPoint x: 1020, startPoint y: 675, endPoint x: 1043, endPoint y: 675, distance: 23.0
click at [1020, 675] on button "Save & Close" at bounding box center [1029, 661] width 95 height 29
select select
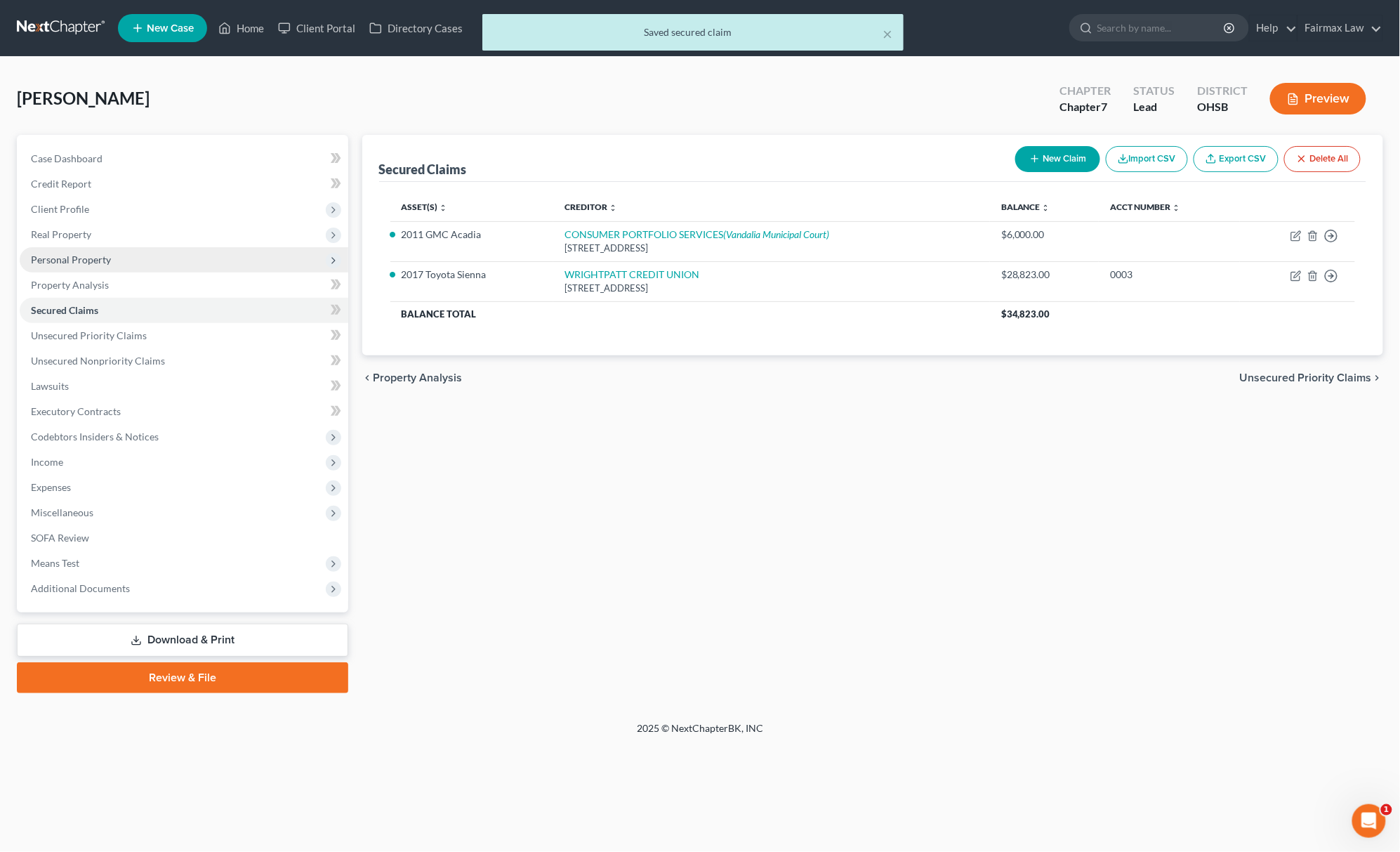
click at [86, 257] on span "Personal Property" at bounding box center [71, 260] width 80 height 12
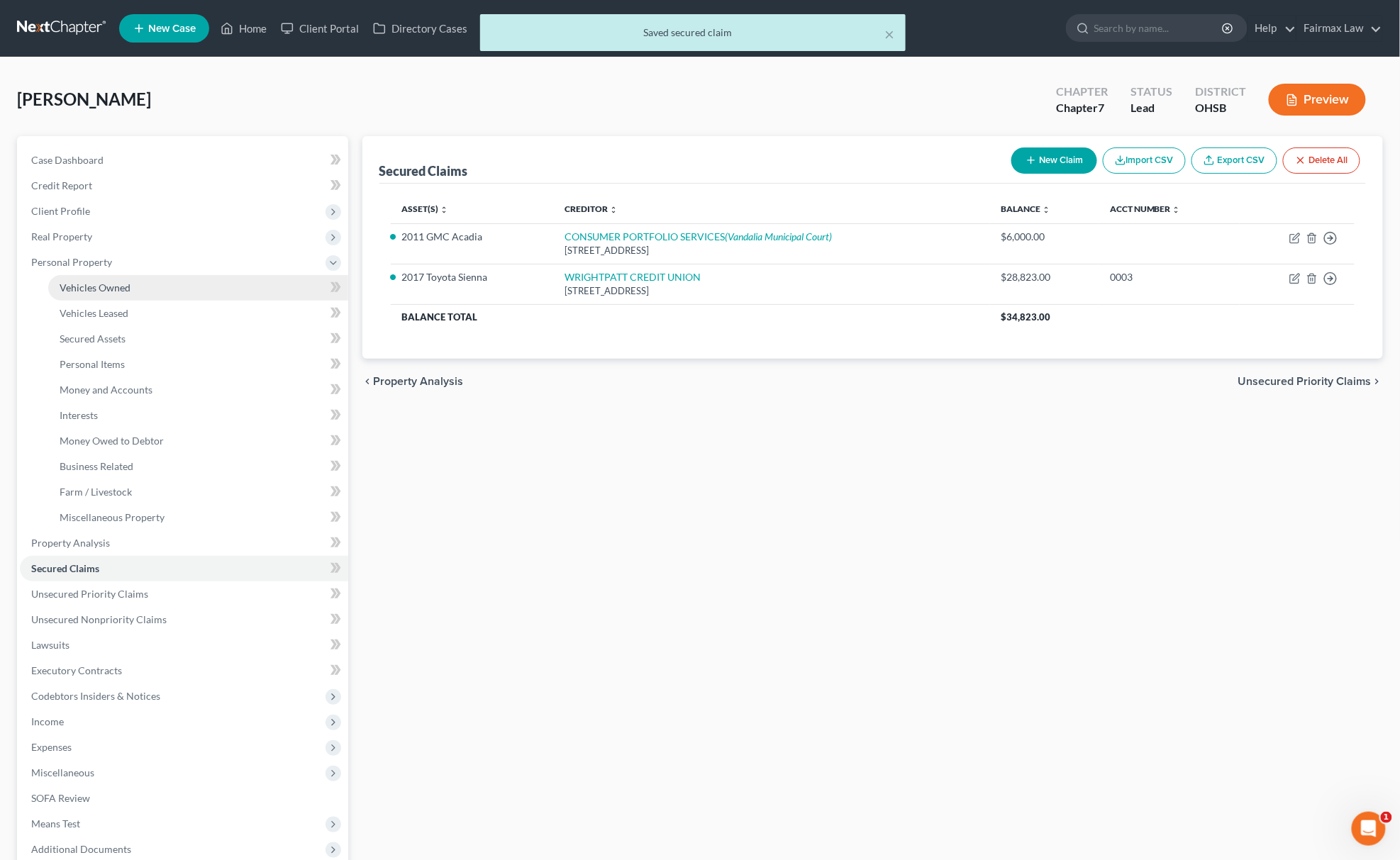
click at [125, 287] on span "Vehicles Owned" at bounding box center [94, 288] width 71 height 12
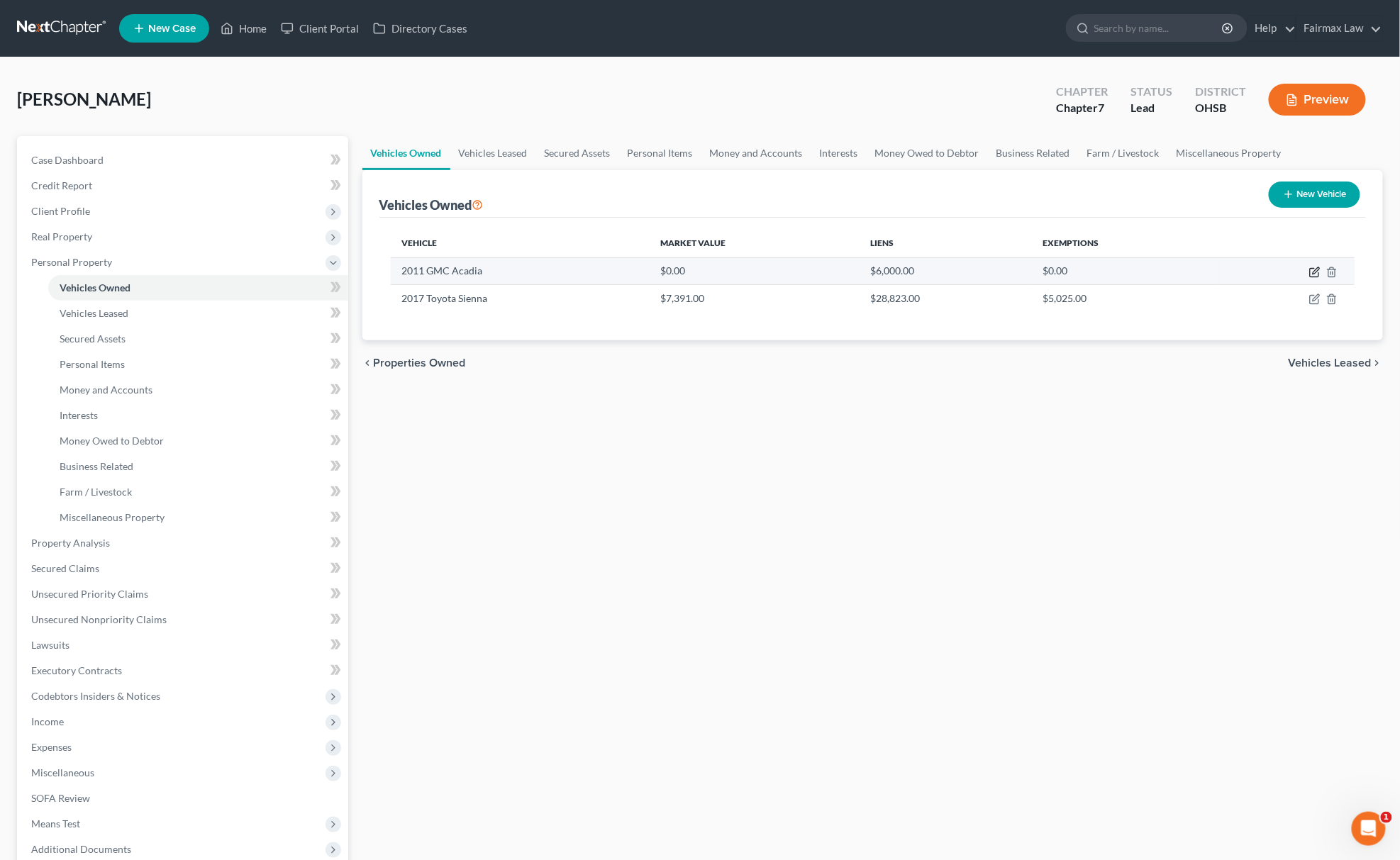
click at [1311, 268] on icon "button" at bounding box center [1314, 273] width 9 height 9
select select "0"
select select "15"
select select "2"
select select "0"
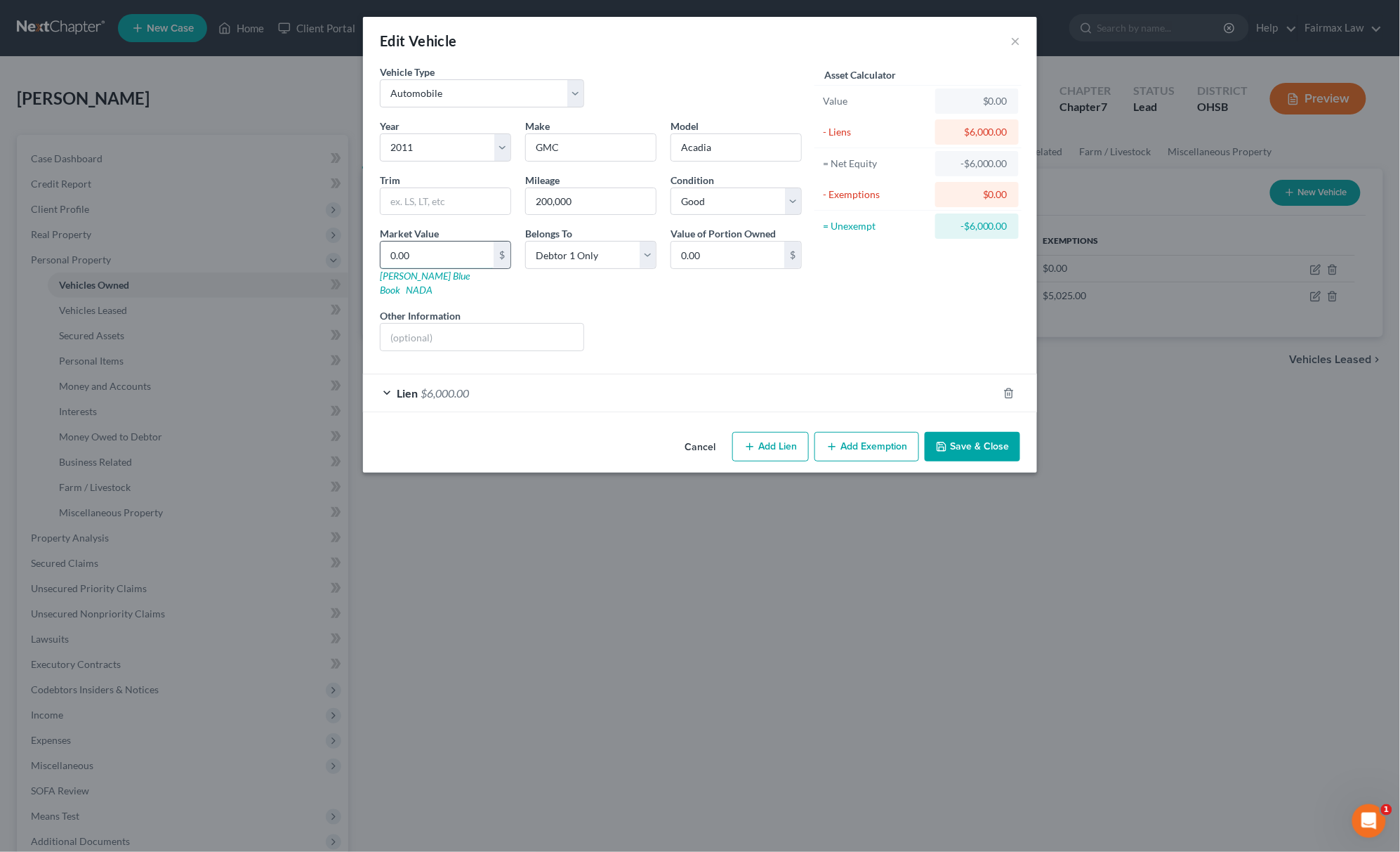
click at [425, 254] on input "0.00" at bounding box center [437, 255] width 113 height 27
paste input "3,46"
type input "3,460"
type input "3,460.00"
type input "3,460"
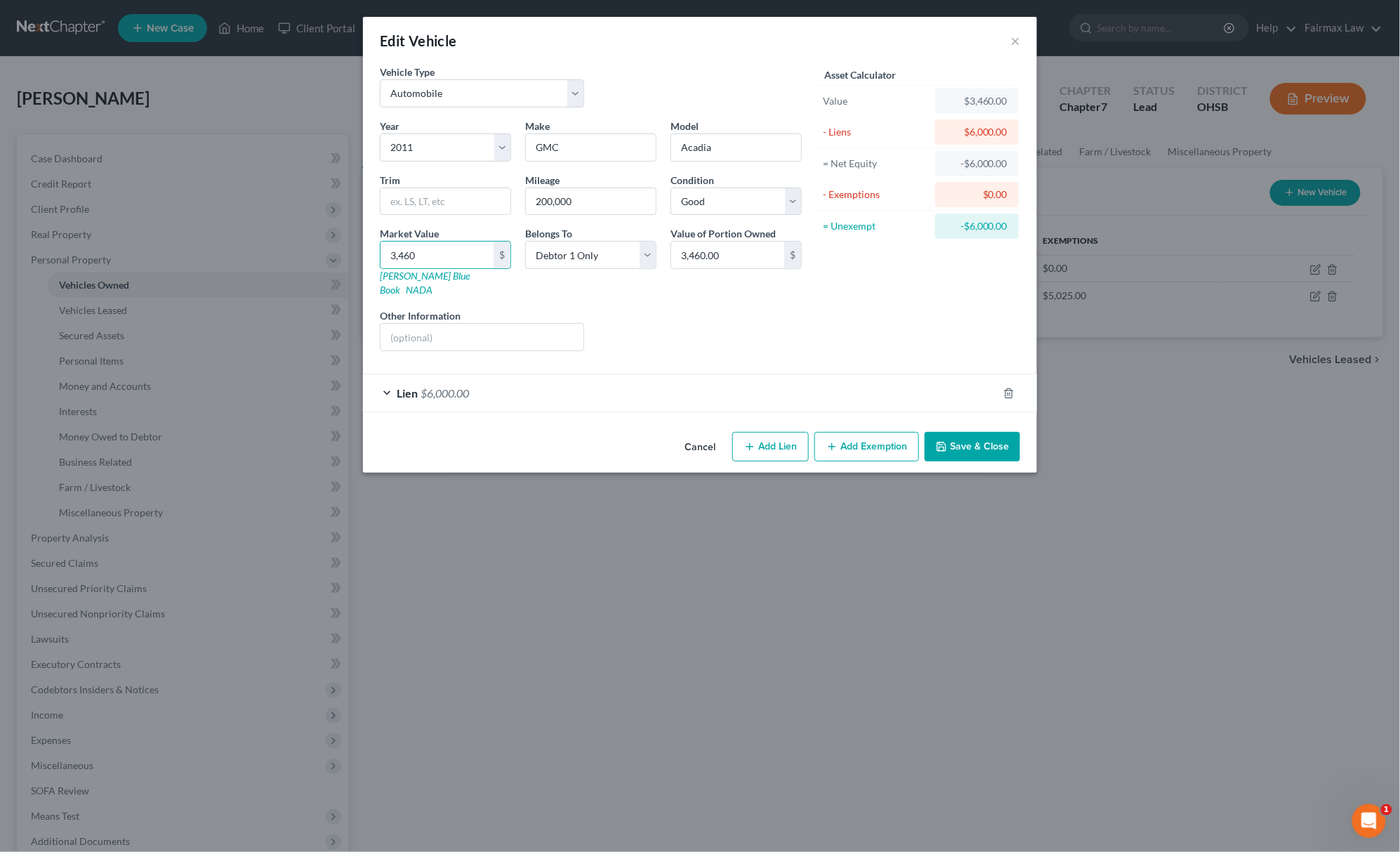
click at [965, 436] on button "Save & Close" at bounding box center [972, 447] width 95 height 29
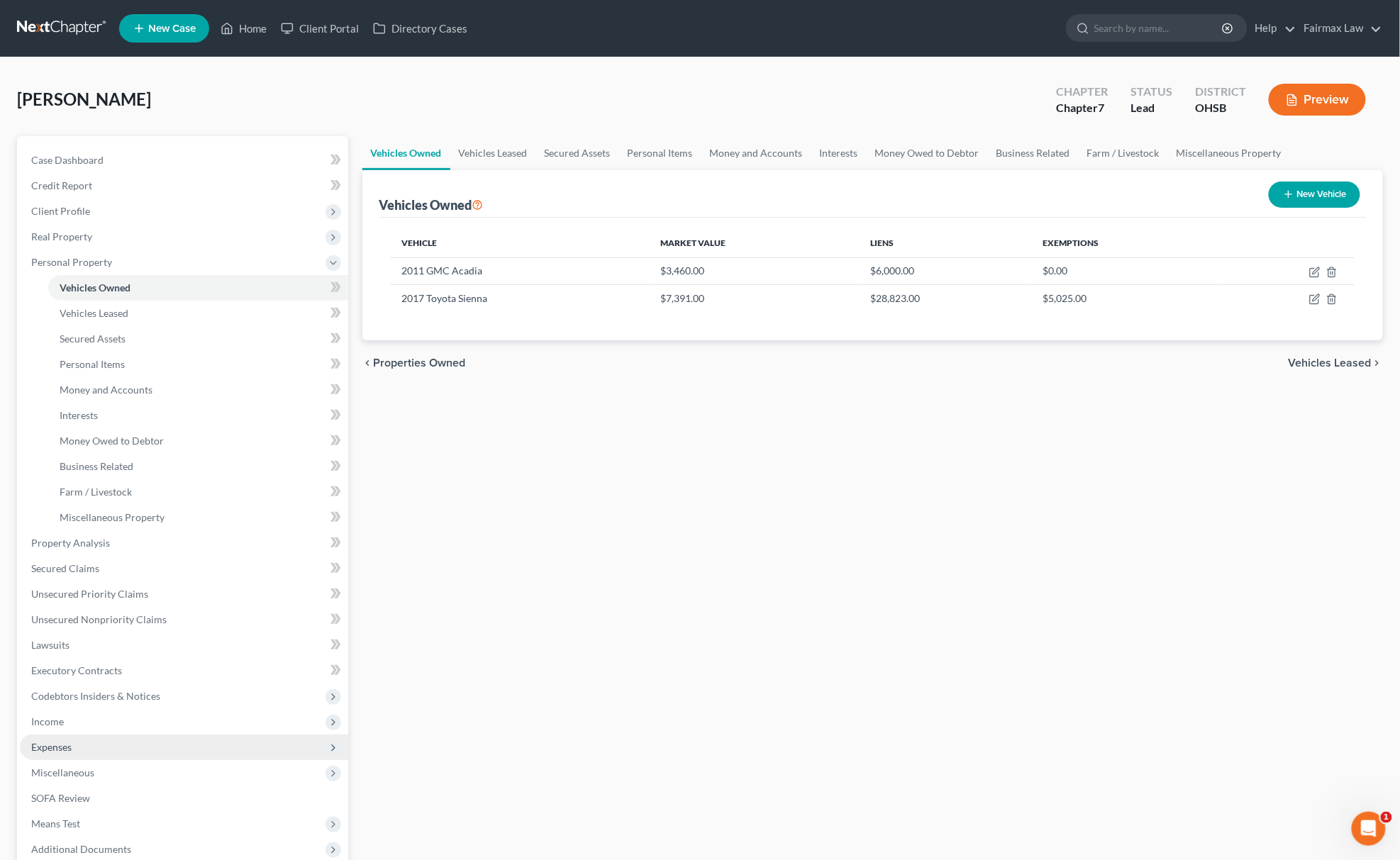
click at [74, 738] on span "Expenses" at bounding box center [185, 746] width 329 height 25
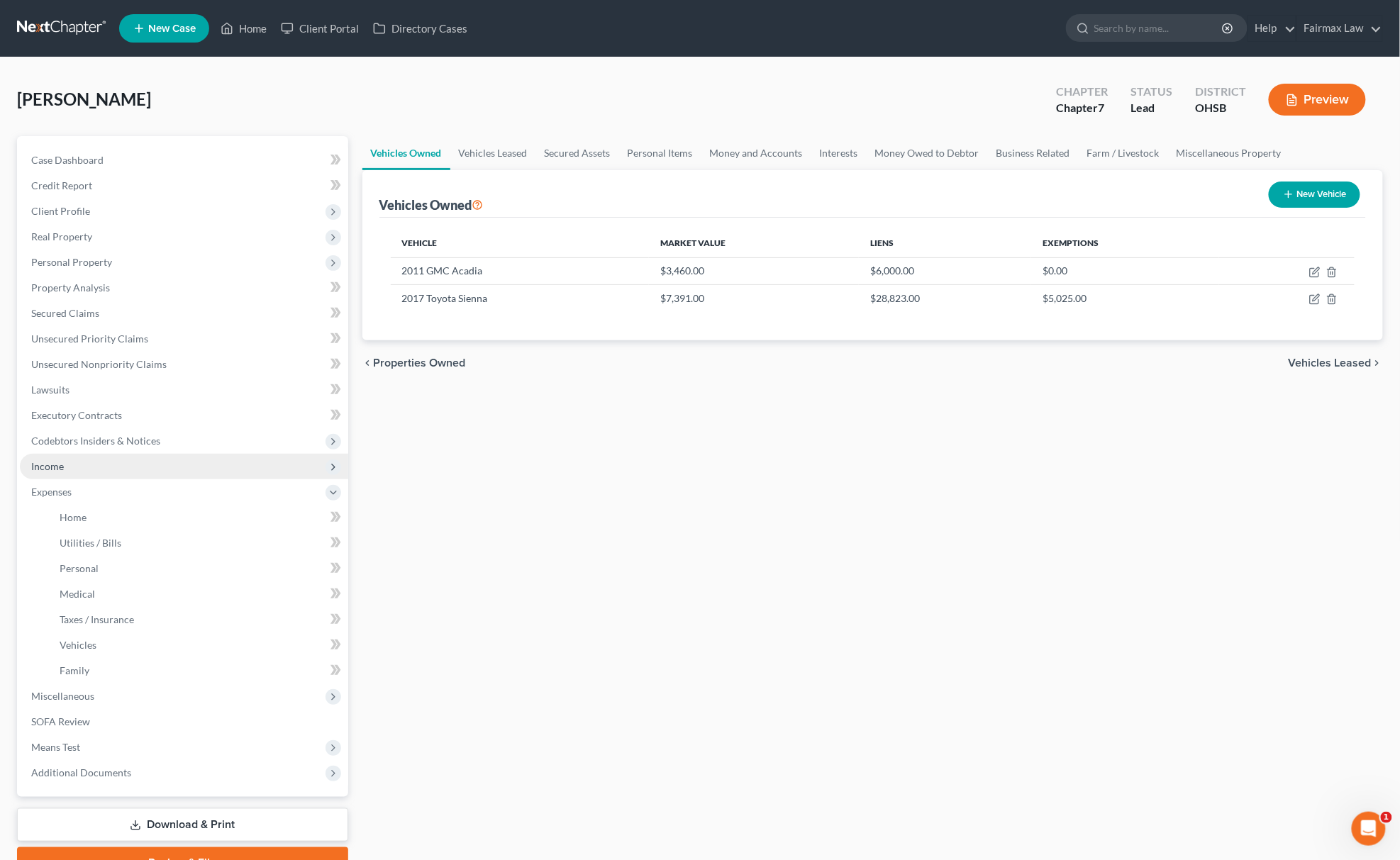
click at [125, 468] on span "Income" at bounding box center [185, 466] width 329 height 25
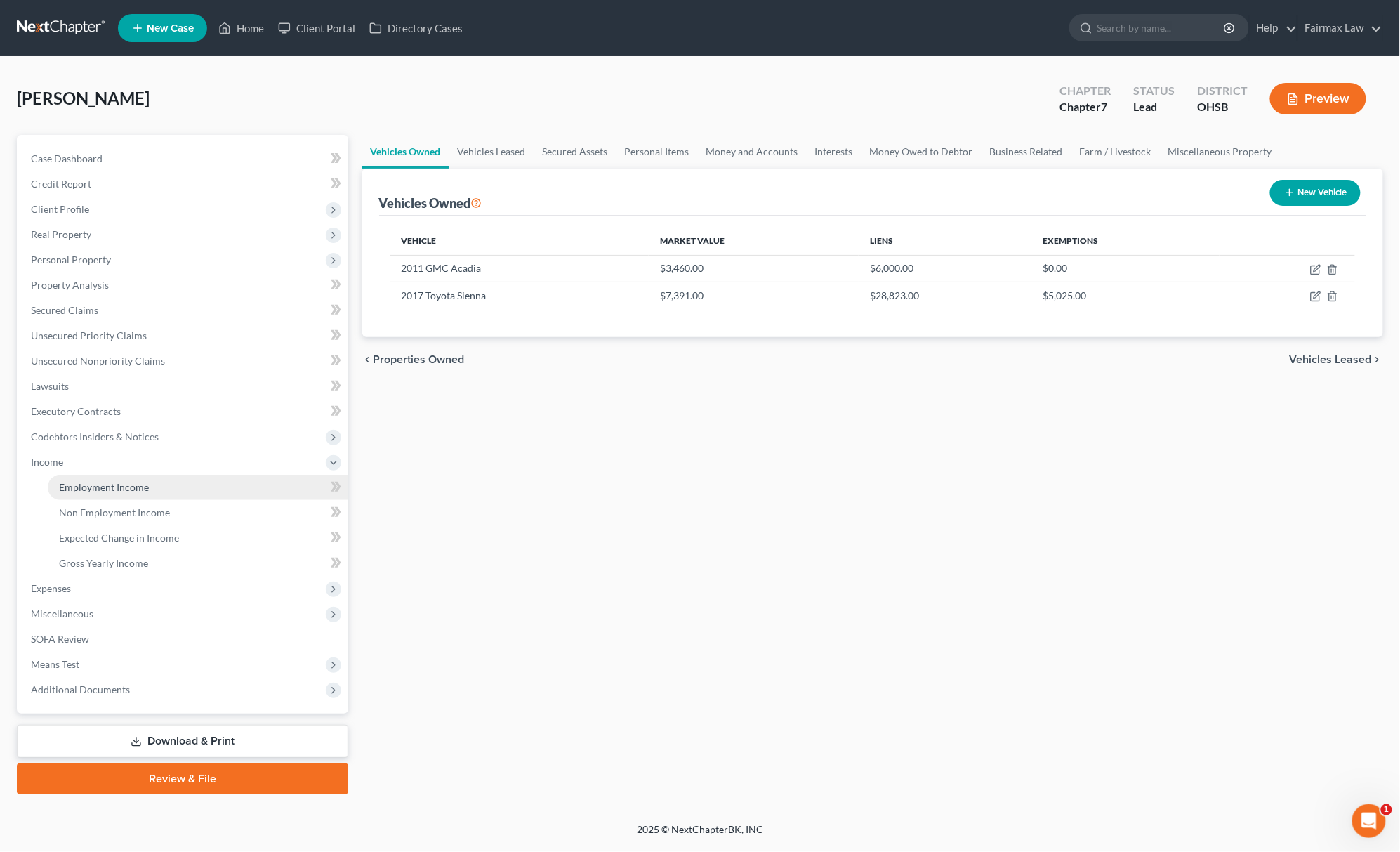
click at [110, 487] on span "Employment Income" at bounding box center [104, 487] width 90 height 12
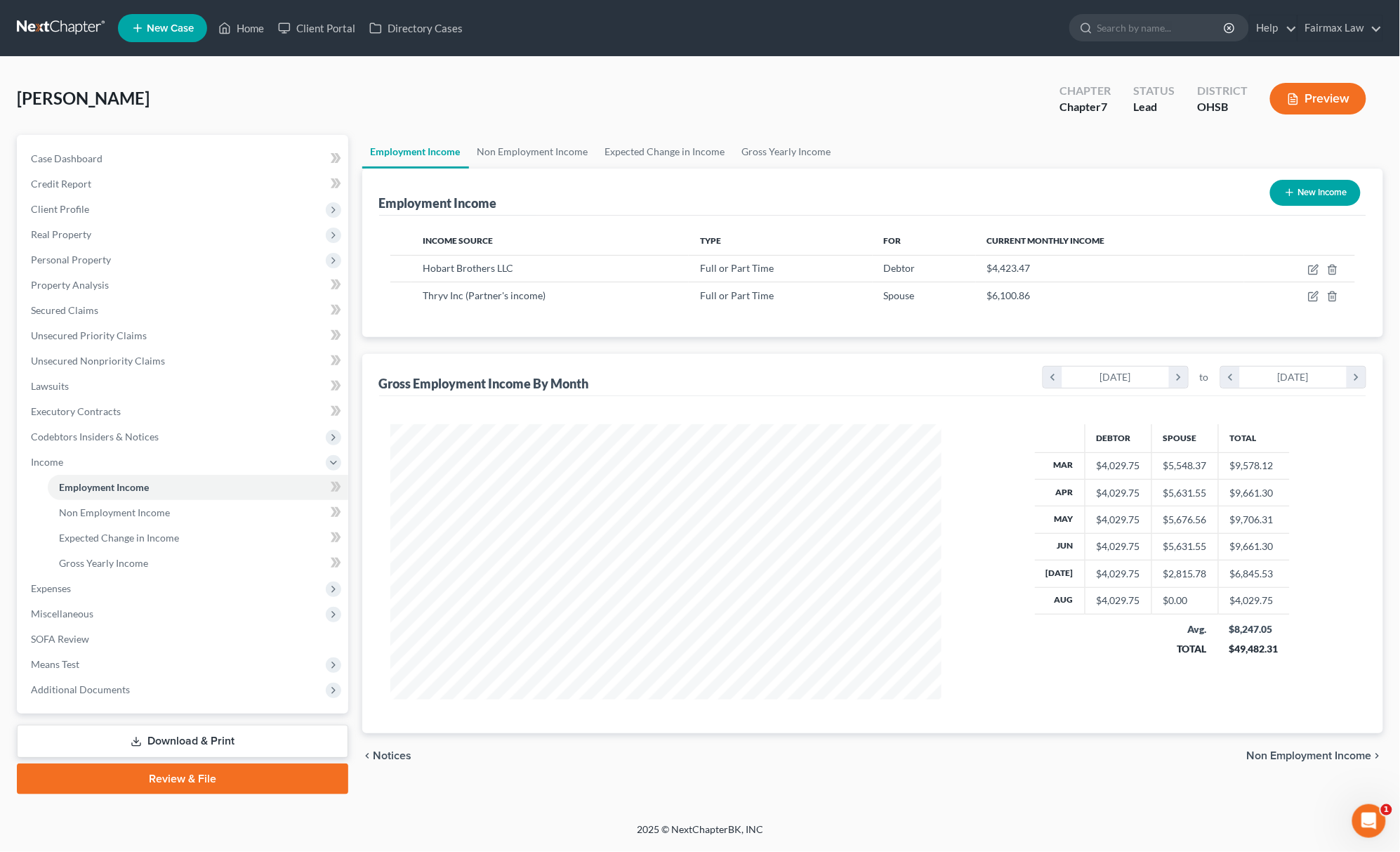
scroll to position [275, 579]
click at [1316, 273] on icon "button" at bounding box center [1313, 269] width 11 height 11
select select "0"
select select "14"
select select "2"
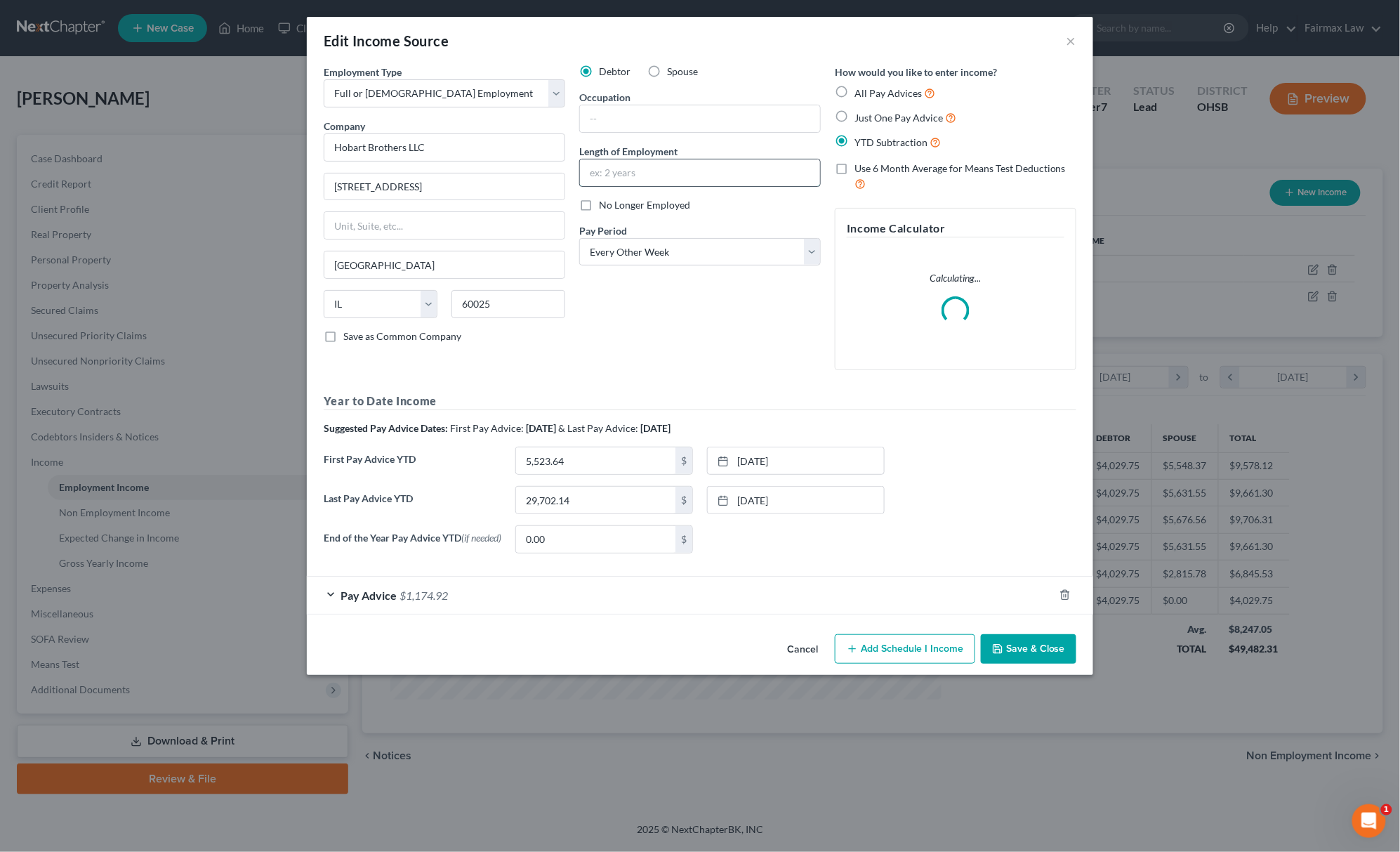
click at [629, 169] on input "text" at bounding box center [700, 172] width 240 height 27
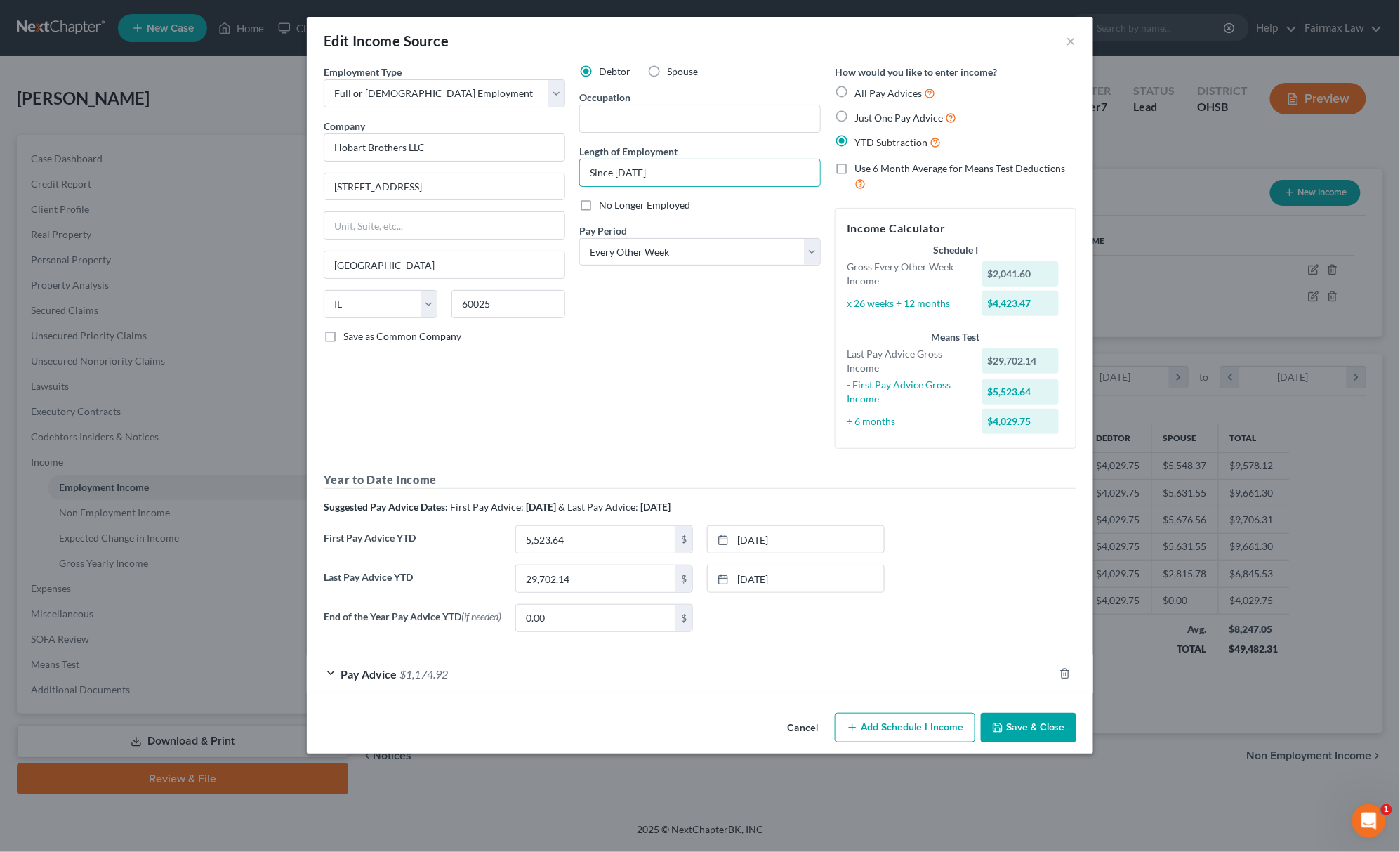
type input "Since January 2018"
click at [1010, 742] on button "Save & Close" at bounding box center [1029, 727] width 95 height 29
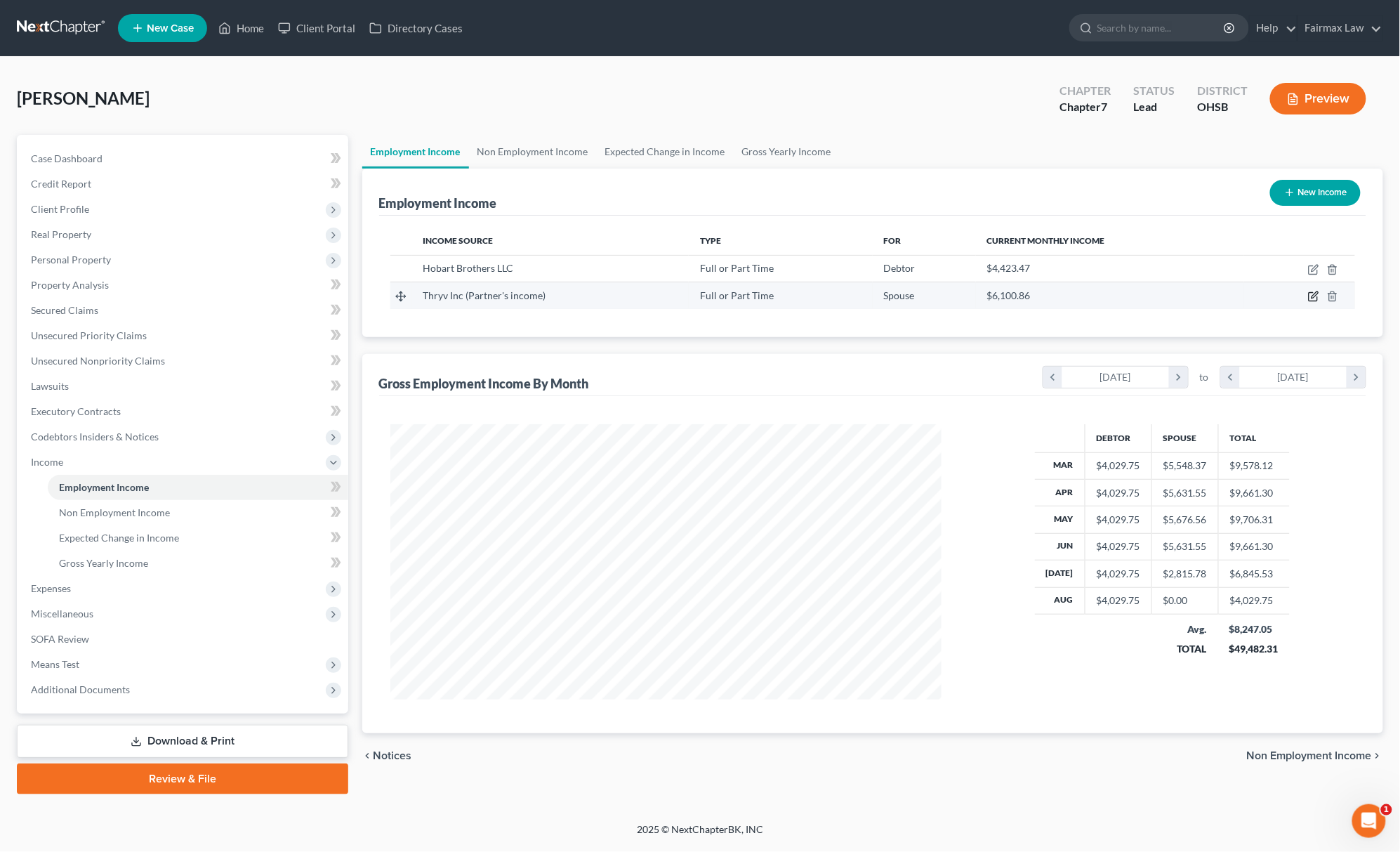
click at [1315, 292] on icon "button" at bounding box center [1313, 296] width 11 height 11
select select "0"
select select "45"
select select "2"
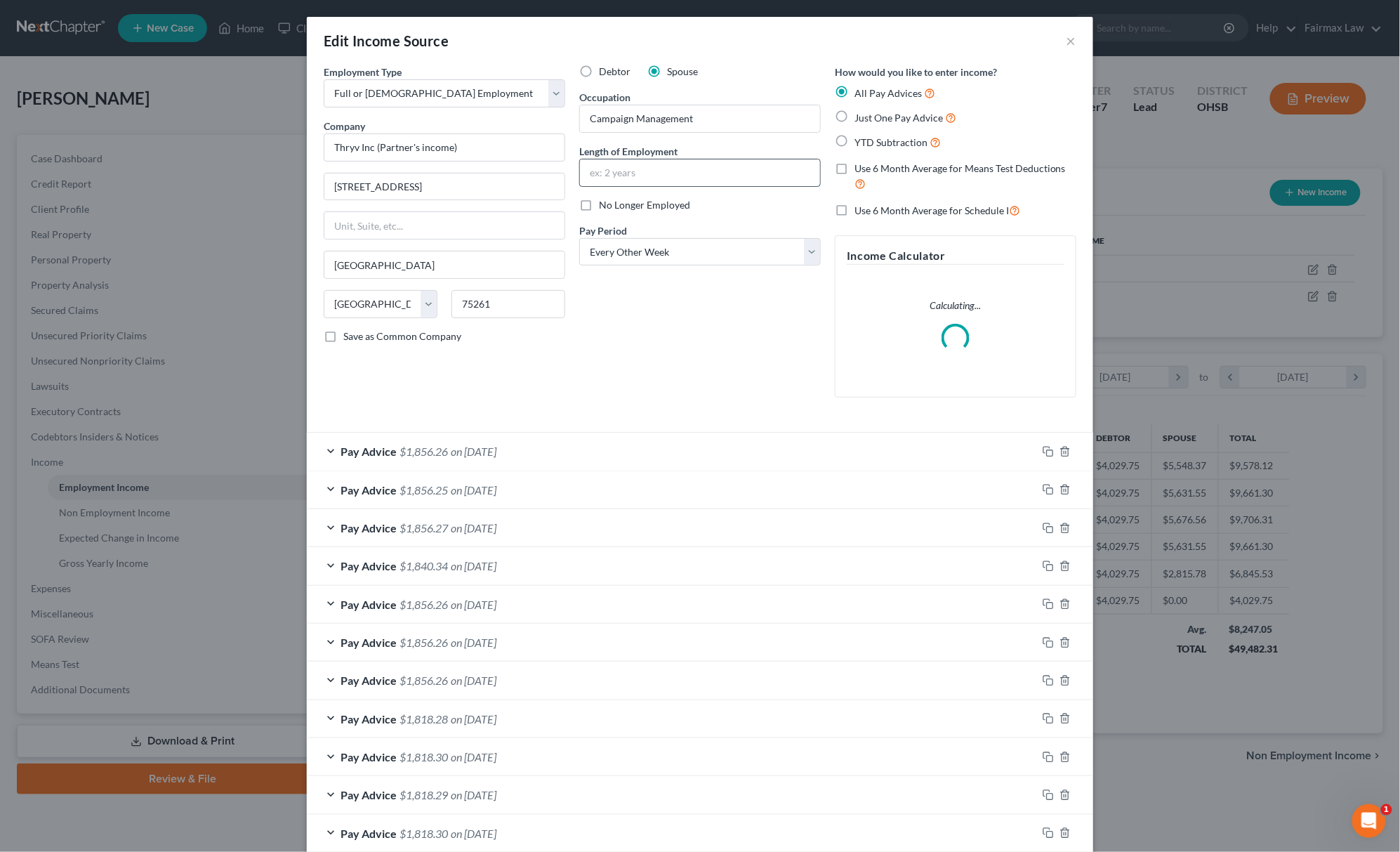
click at [648, 169] on input "text" at bounding box center [700, 172] width 240 height 27
click at [588, 160] on input "August 2007" at bounding box center [700, 172] width 240 height 27
click at [585, 161] on input "August 2007" at bounding box center [700, 172] width 240 height 27
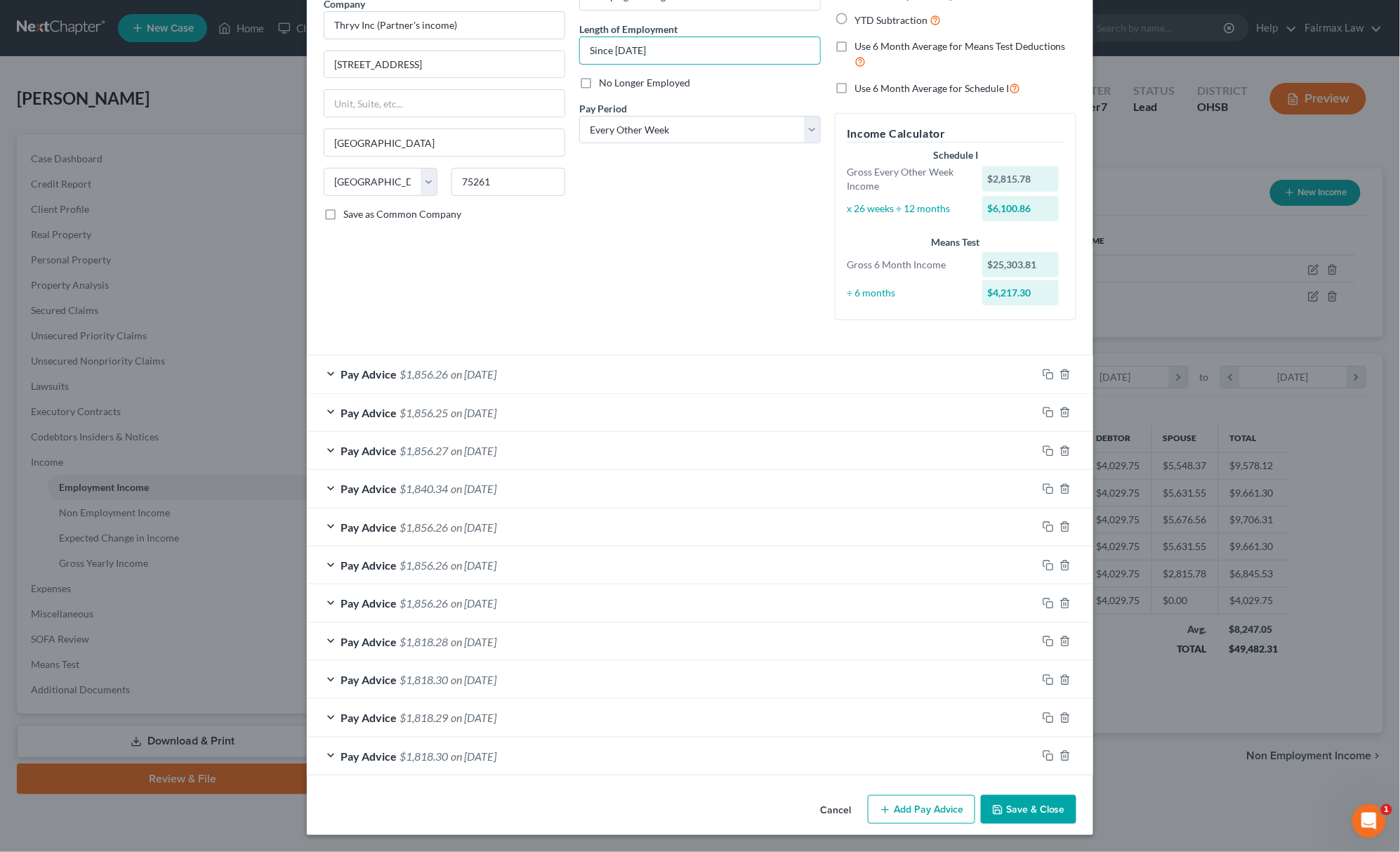
scroll to position [126, 0]
type input "Since August 2007"
click at [1042, 808] on button "Save & Close" at bounding box center [1029, 810] width 95 height 29
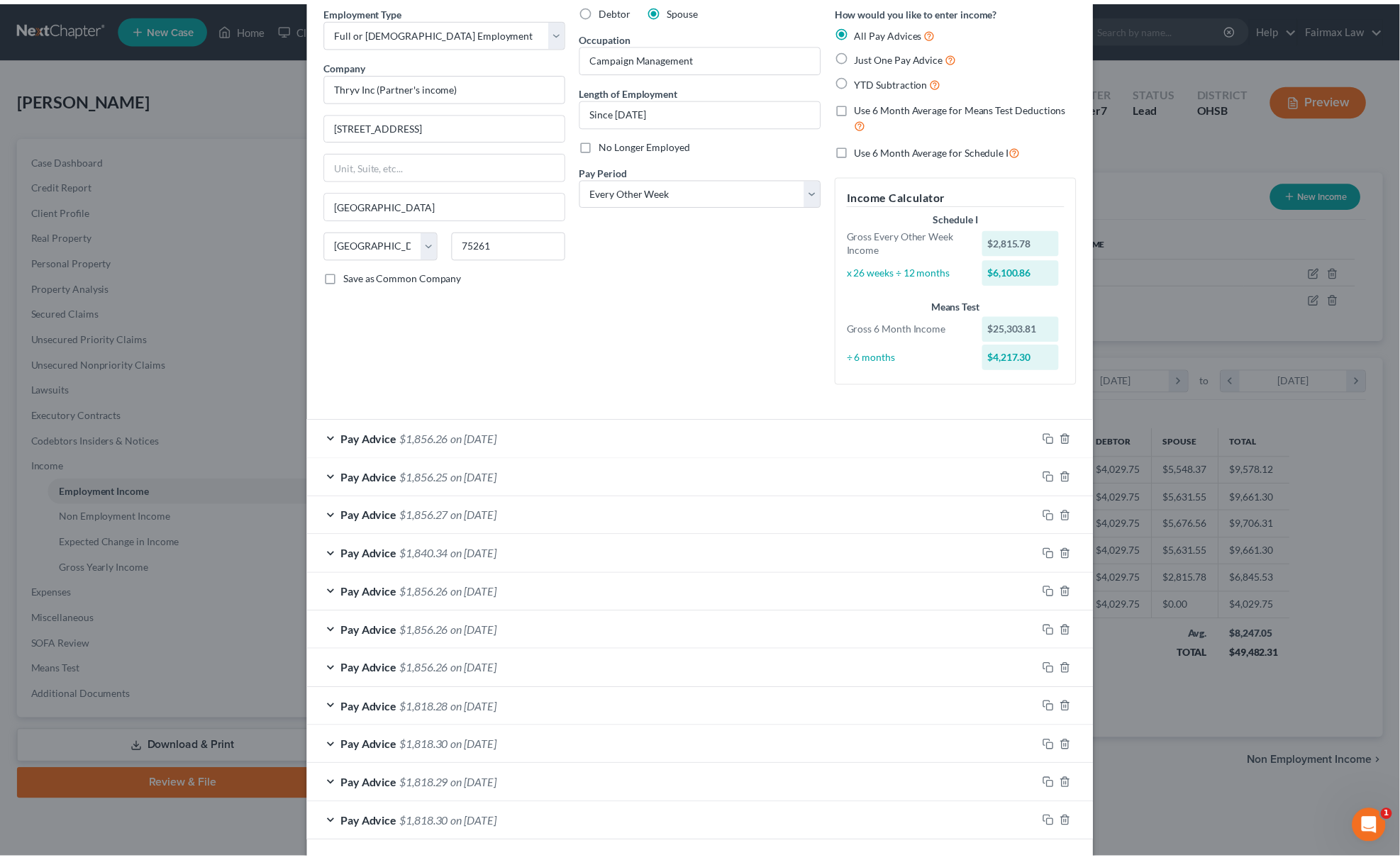
scroll to position [0, 0]
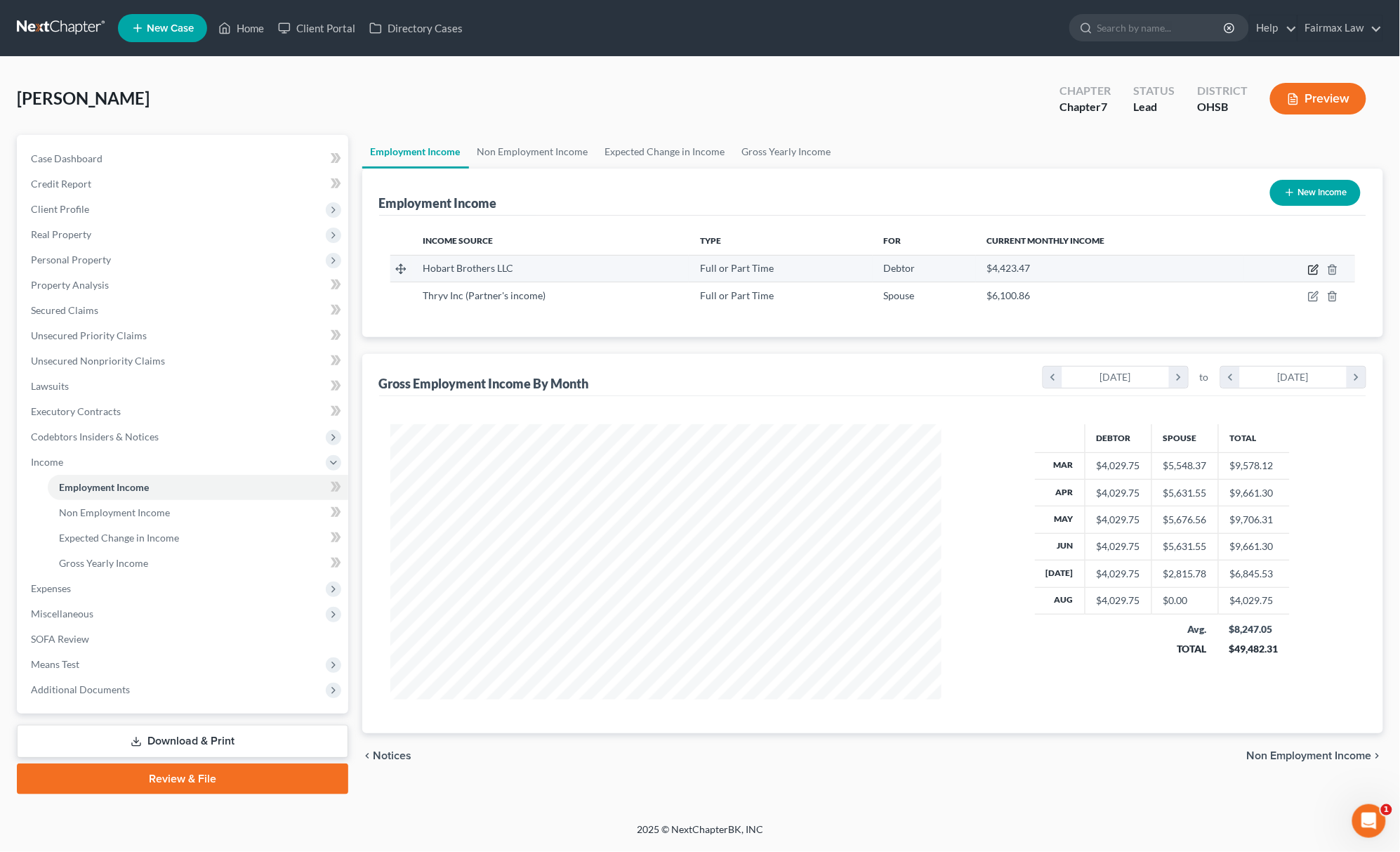
click at [1313, 269] on icon "button" at bounding box center [1313, 269] width 11 height 11
select select "0"
select select "14"
select select "2"
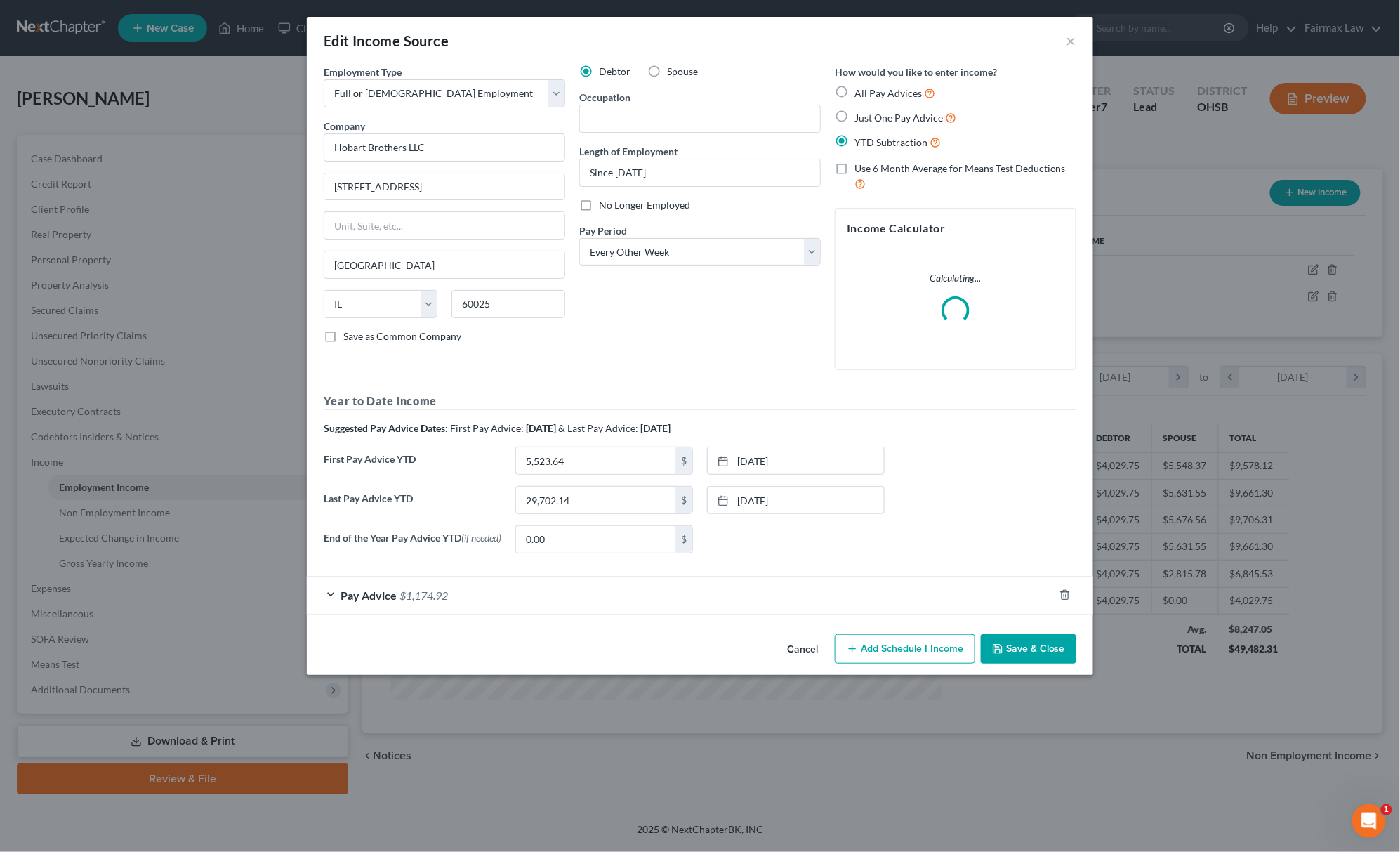
click at [1027, 652] on button "Save & Close" at bounding box center [1029, 649] width 95 height 29
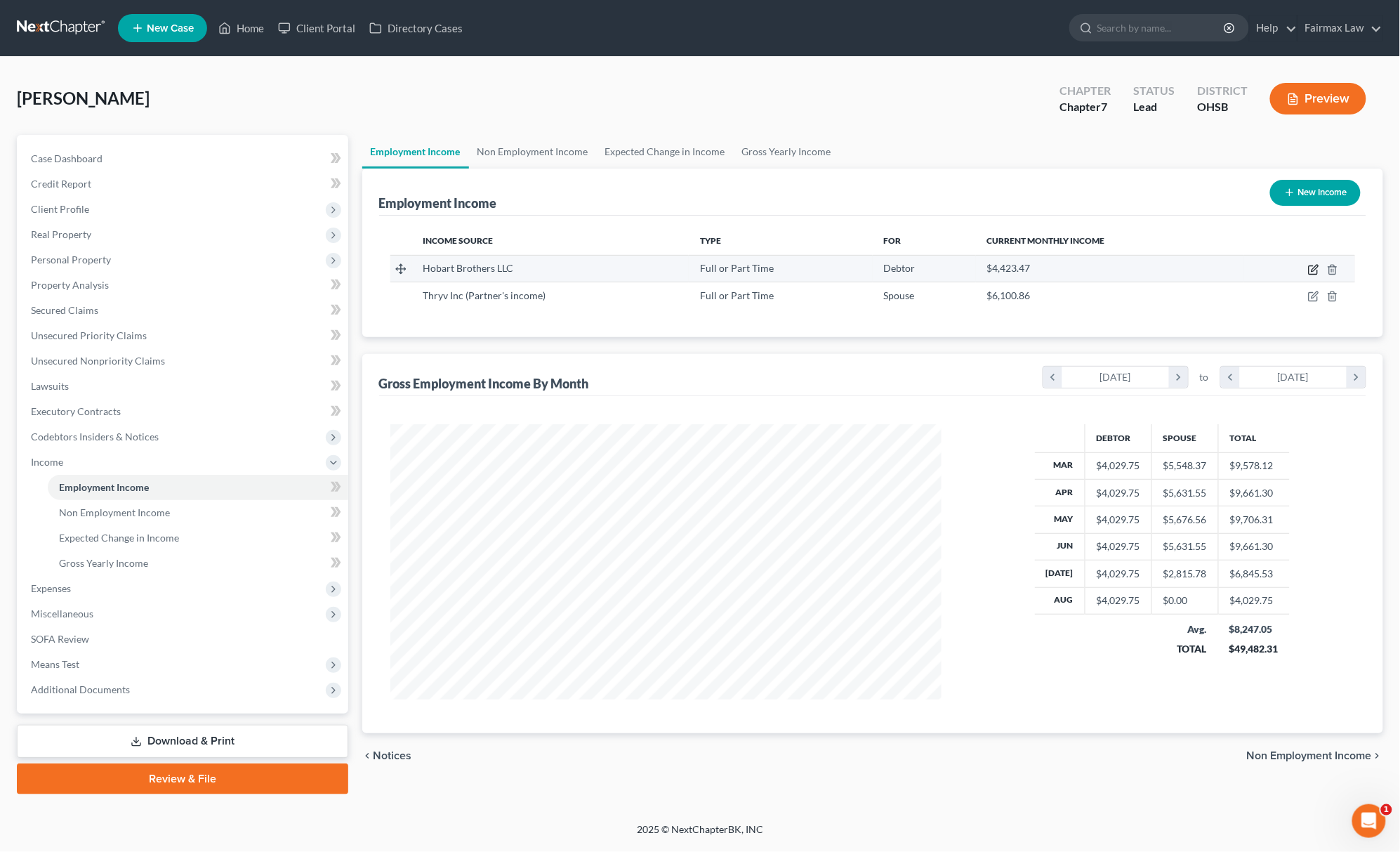
click at [1313, 271] on icon "button" at bounding box center [1313, 269] width 11 height 11
select select "0"
select select "14"
select select "2"
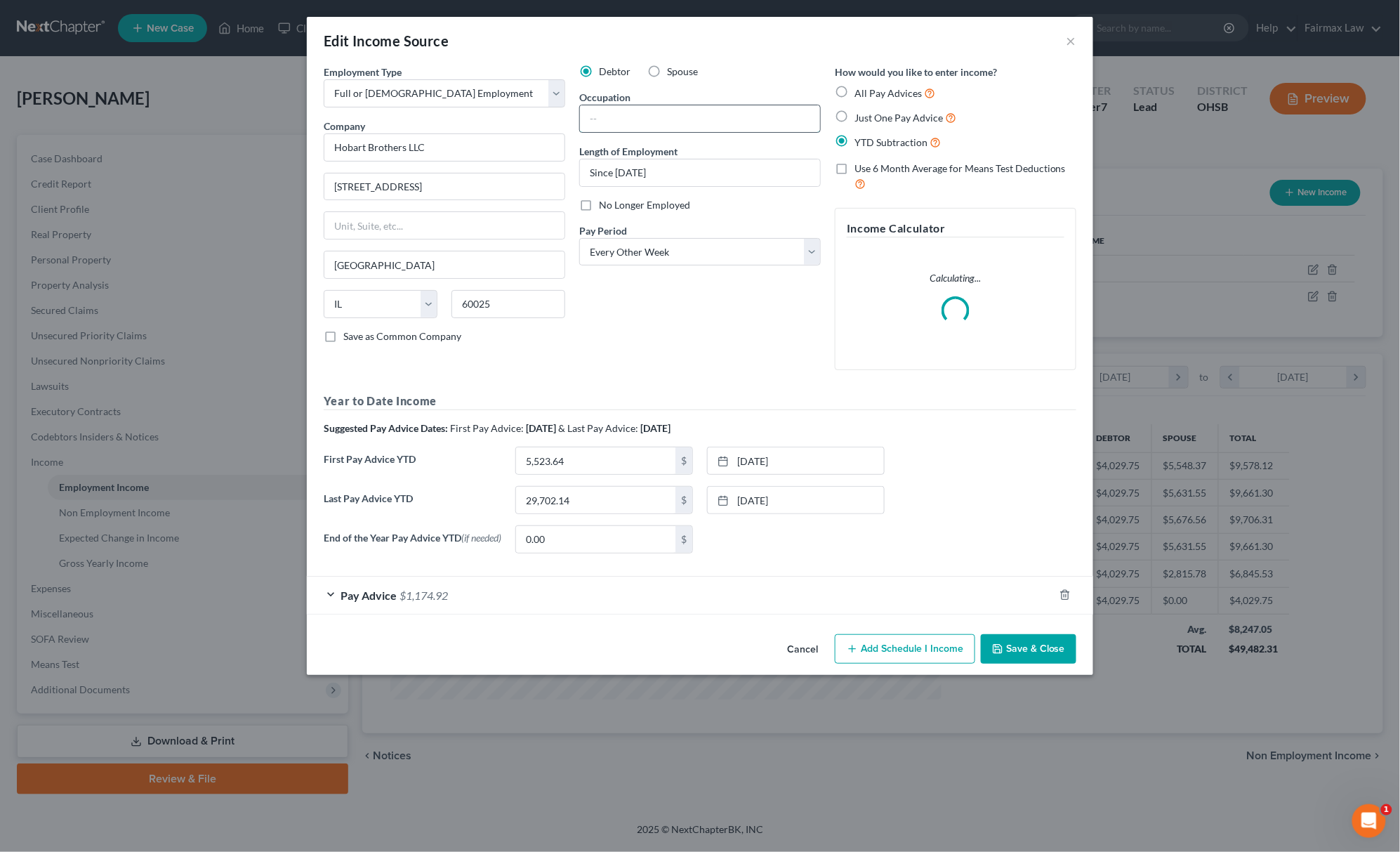
click at [639, 128] on input "text" at bounding box center [700, 119] width 240 height 27
paste input "Operator"
type input "Operator"
click at [1015, 660] on button "Save & Close" at bounding box center [1029, 649] width 95 height 29
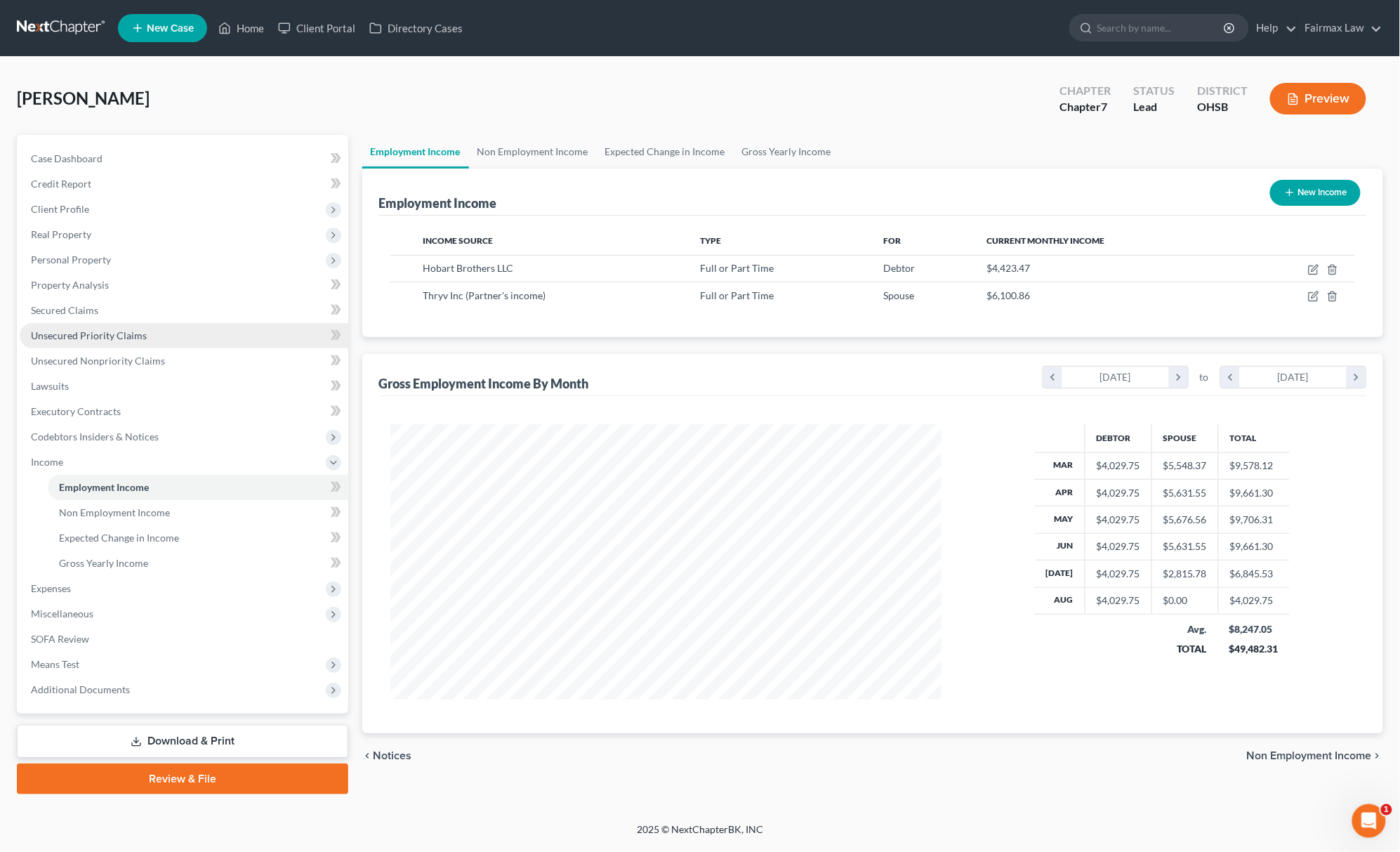
click at [99, 340] on link "Unsecured Priority Claims" at bounding box center [184, 335] width 329 height 25
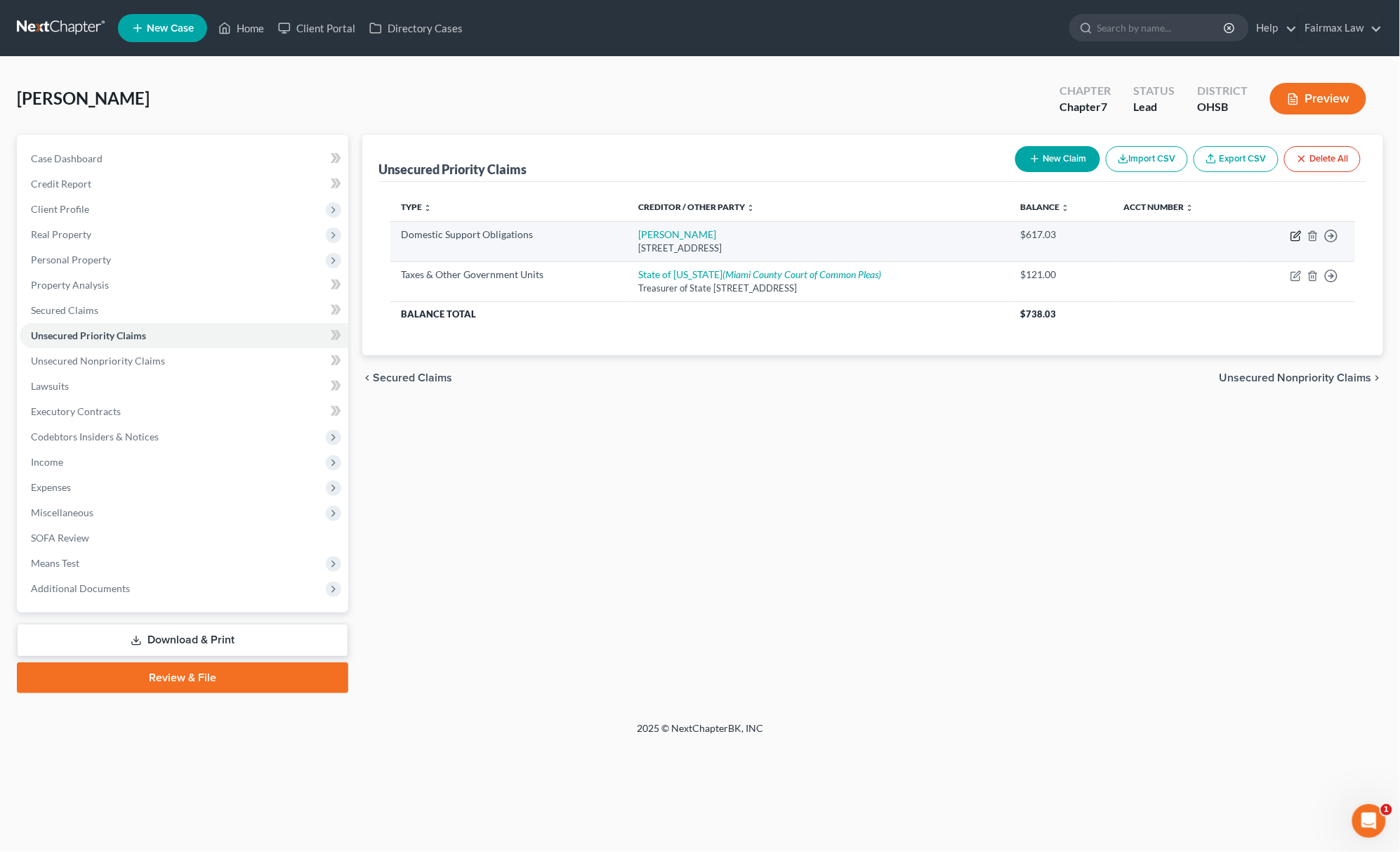
click at [1298, 236] on icon "button" at bounding box center [1297, 234] width 6 height 6
select select "36"
select select "0"
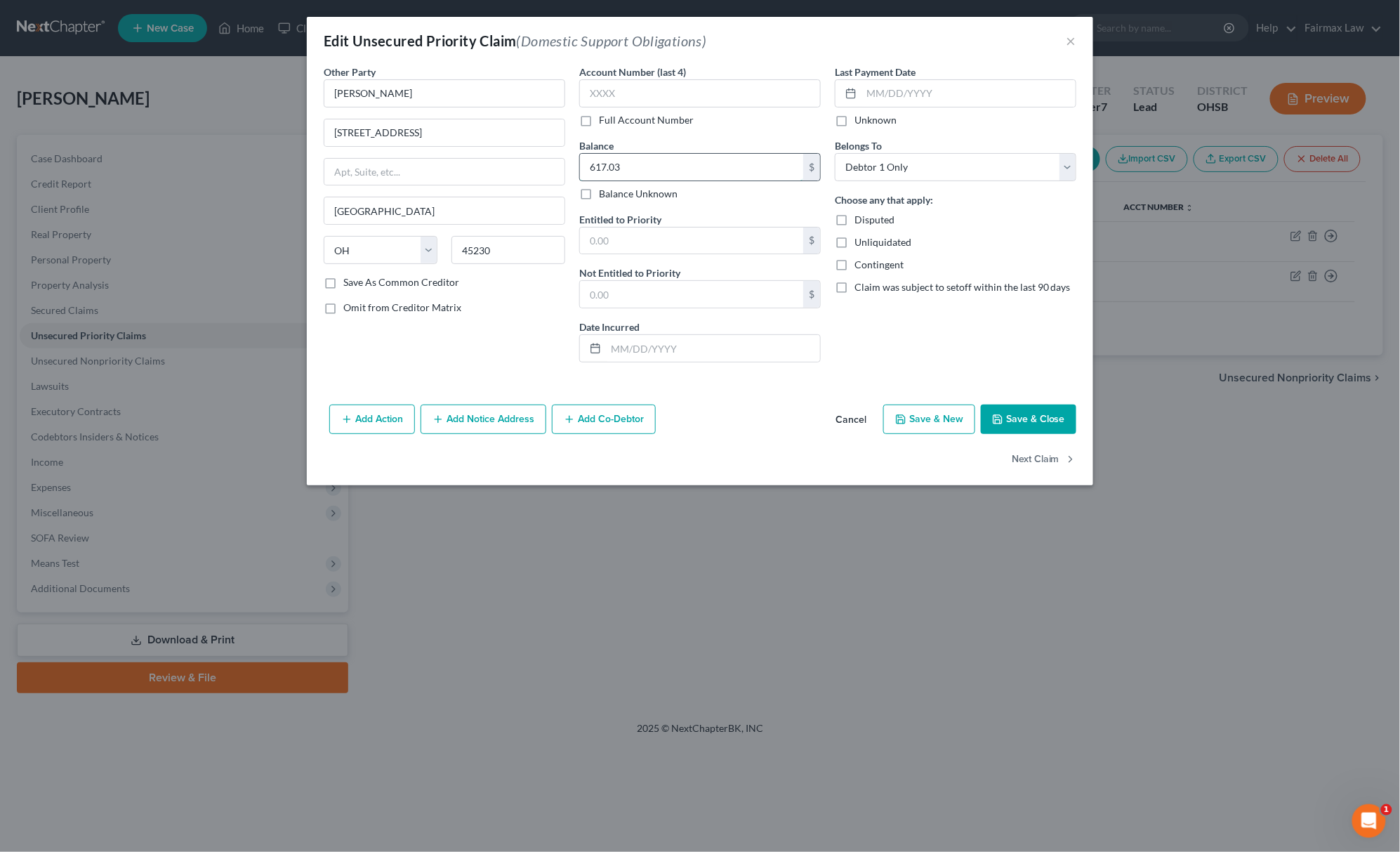
click at [623, 169] on input "617.03" at bounding box center [692, 167] width 223 height 27
type input "284.78"
click at [1054, 430] on button "Save & Close" at bounding box center [1029, 419] width 95 height 29
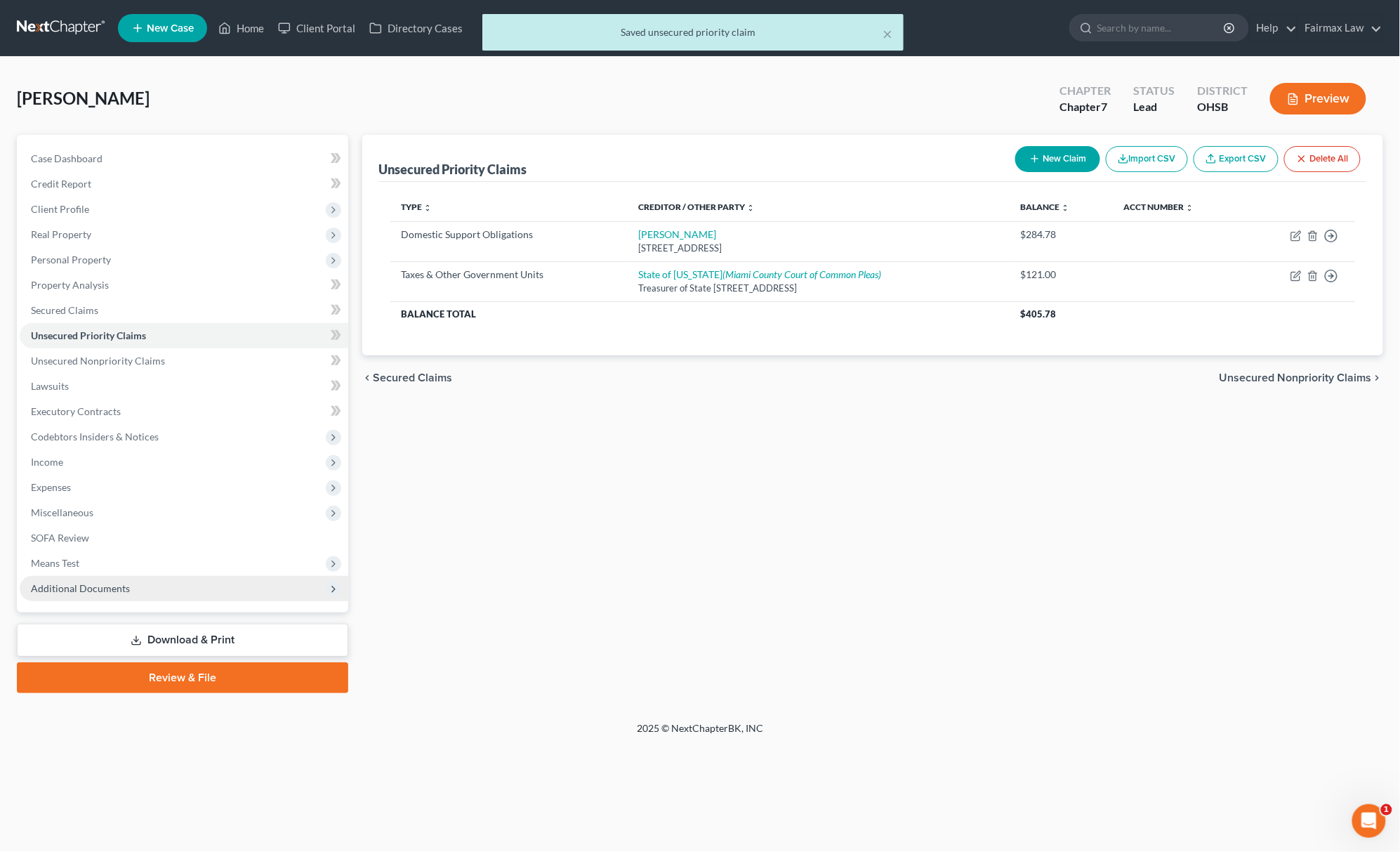
click at [90, 589] on span "Additional Documents" at bounding box center [81, 588] width 99 height 12
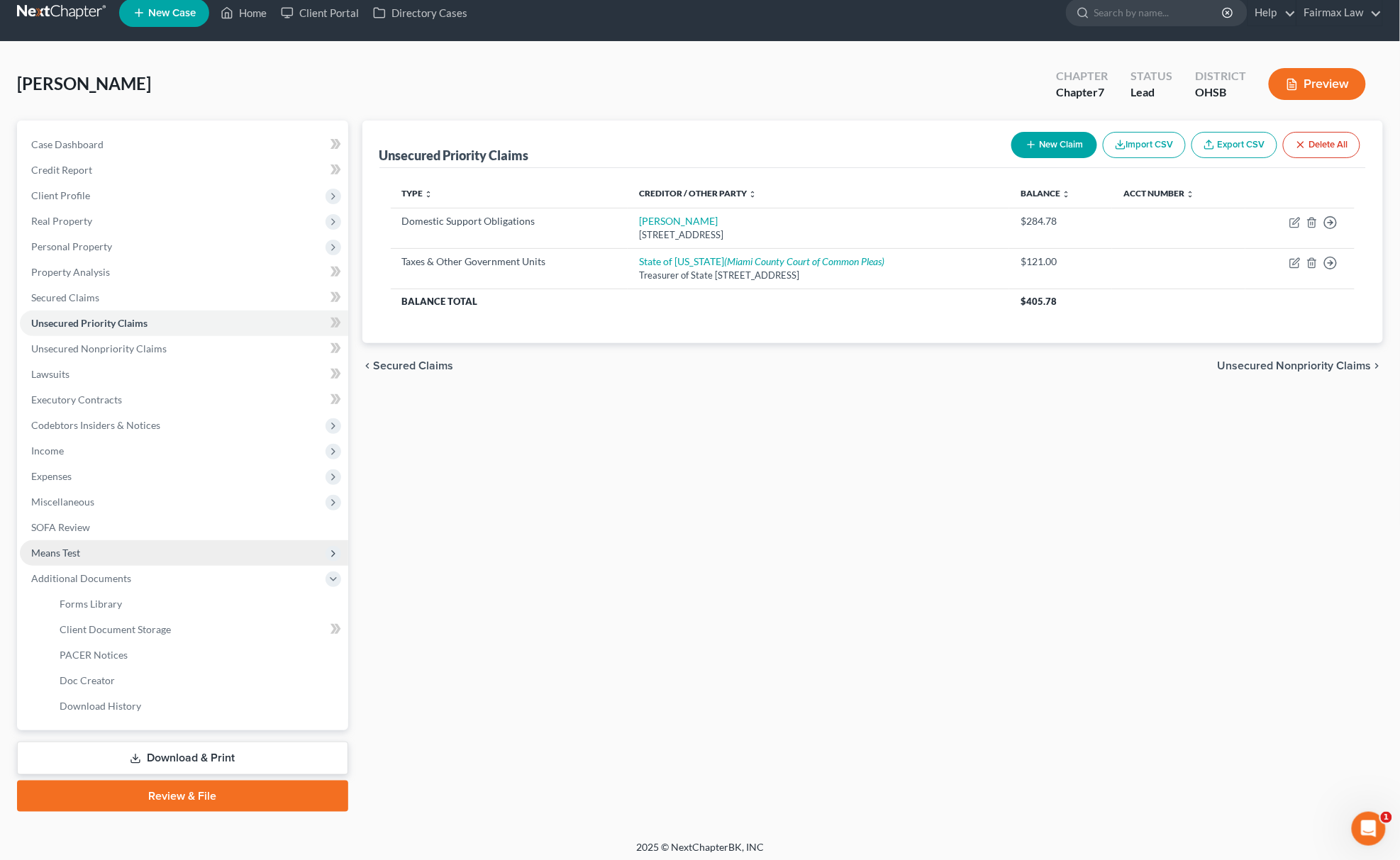
scroll to position [21, 0]
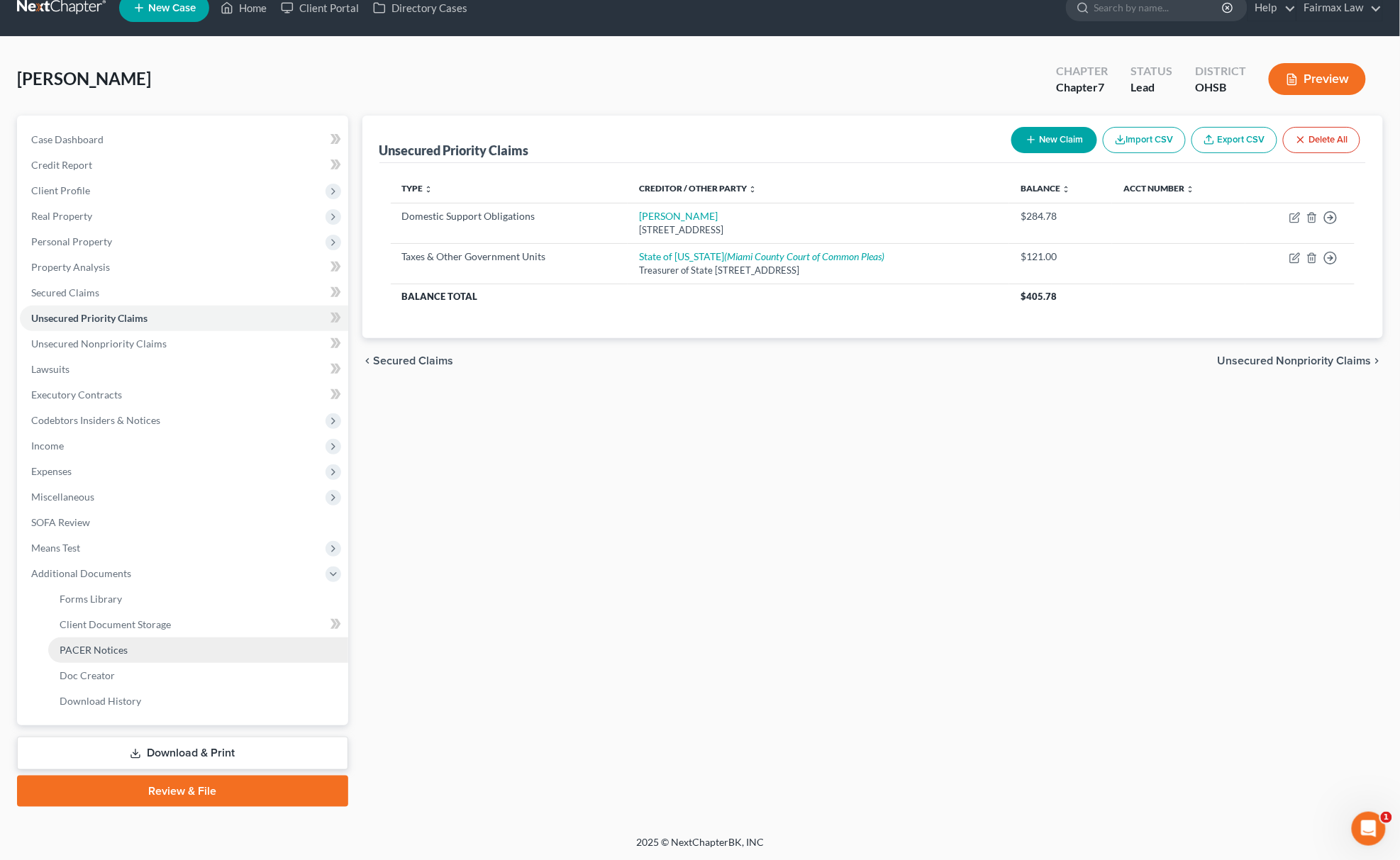
click at [160, 640] on link "PACER Notices" at bounding box center [198, 649] width 300 height 25
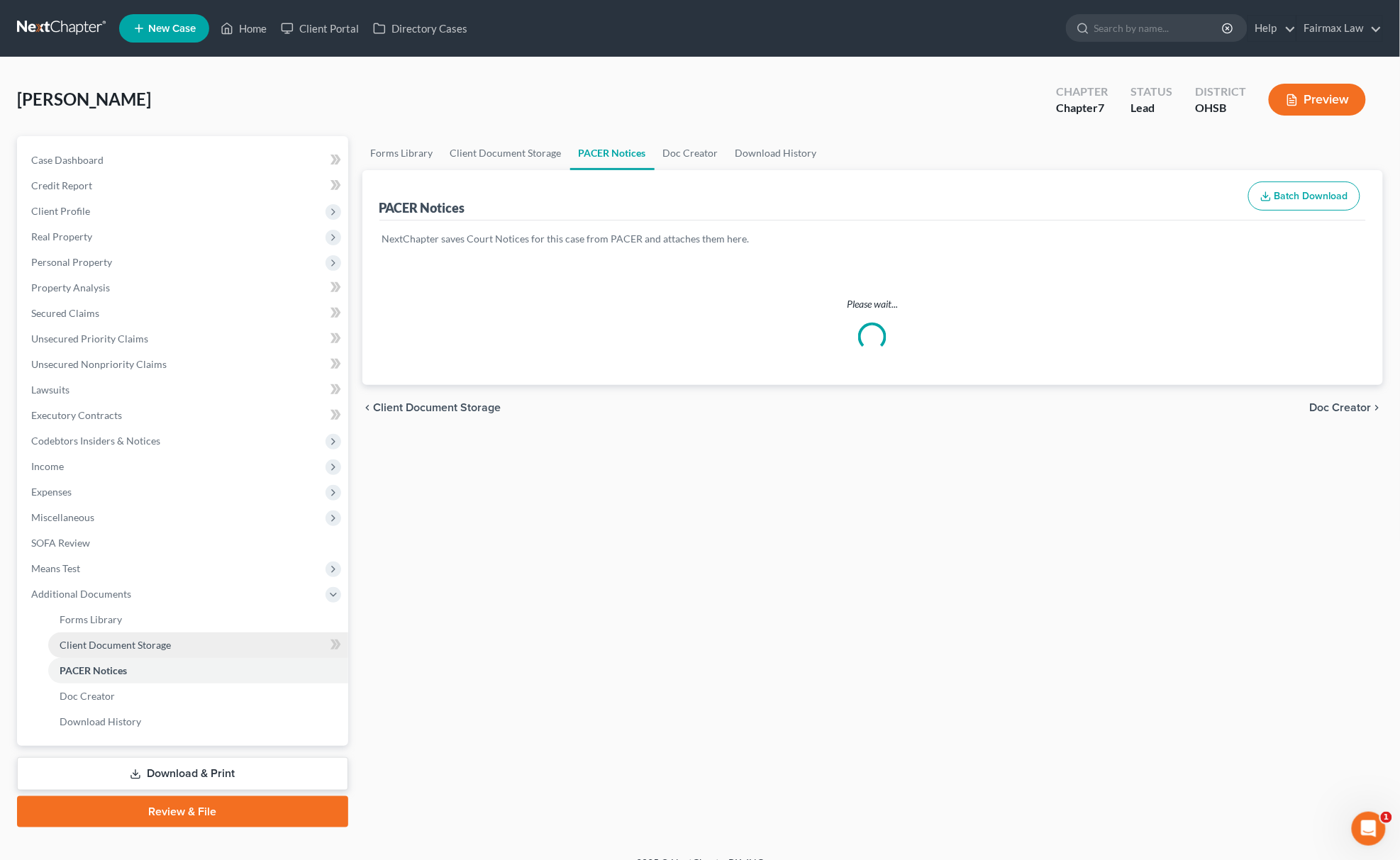
click at [165, 642] on span "Client Document Storage" at bounding box center [115, 645] width 111 height 12
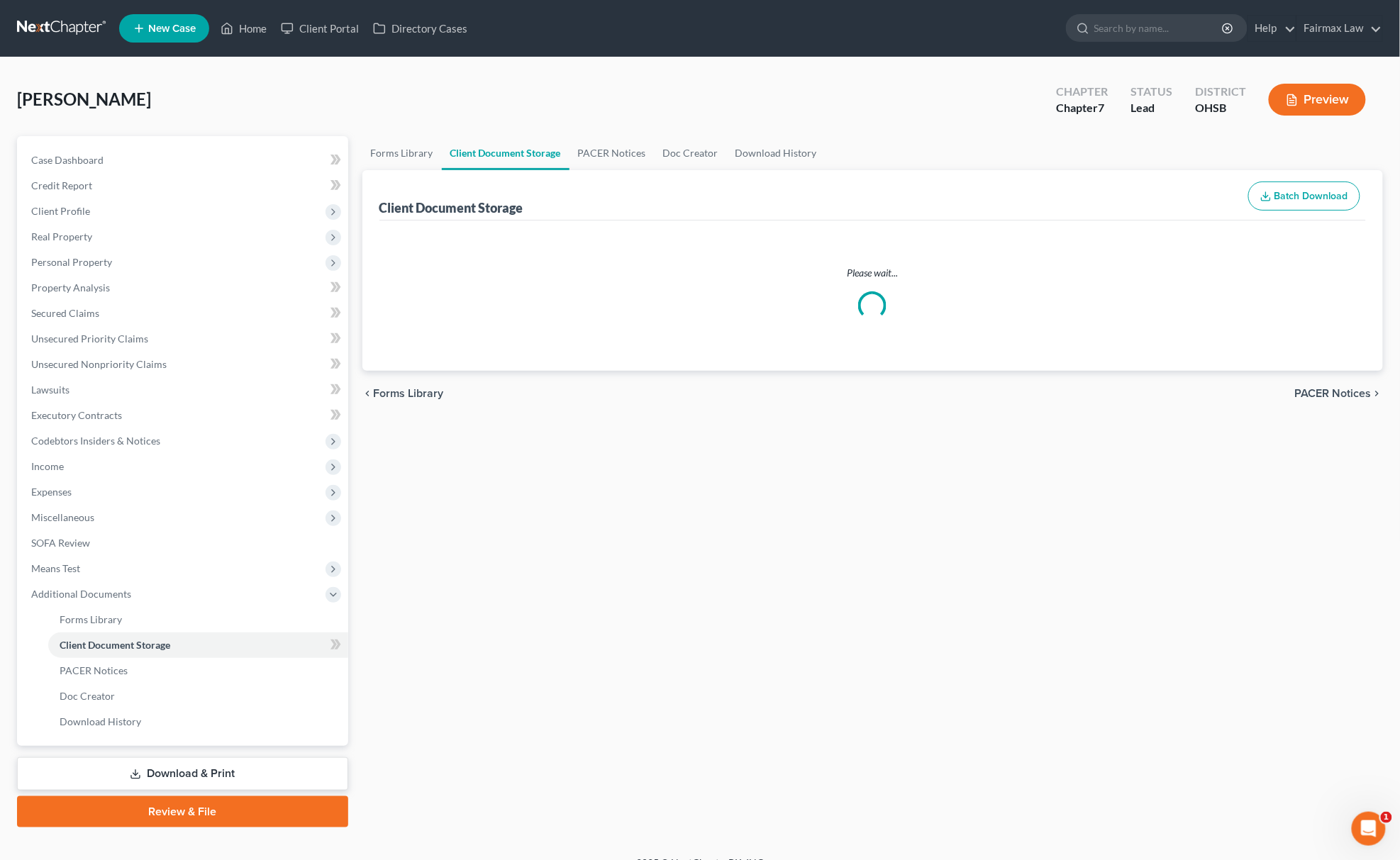
select select "7"
select select "52"
select select "37"
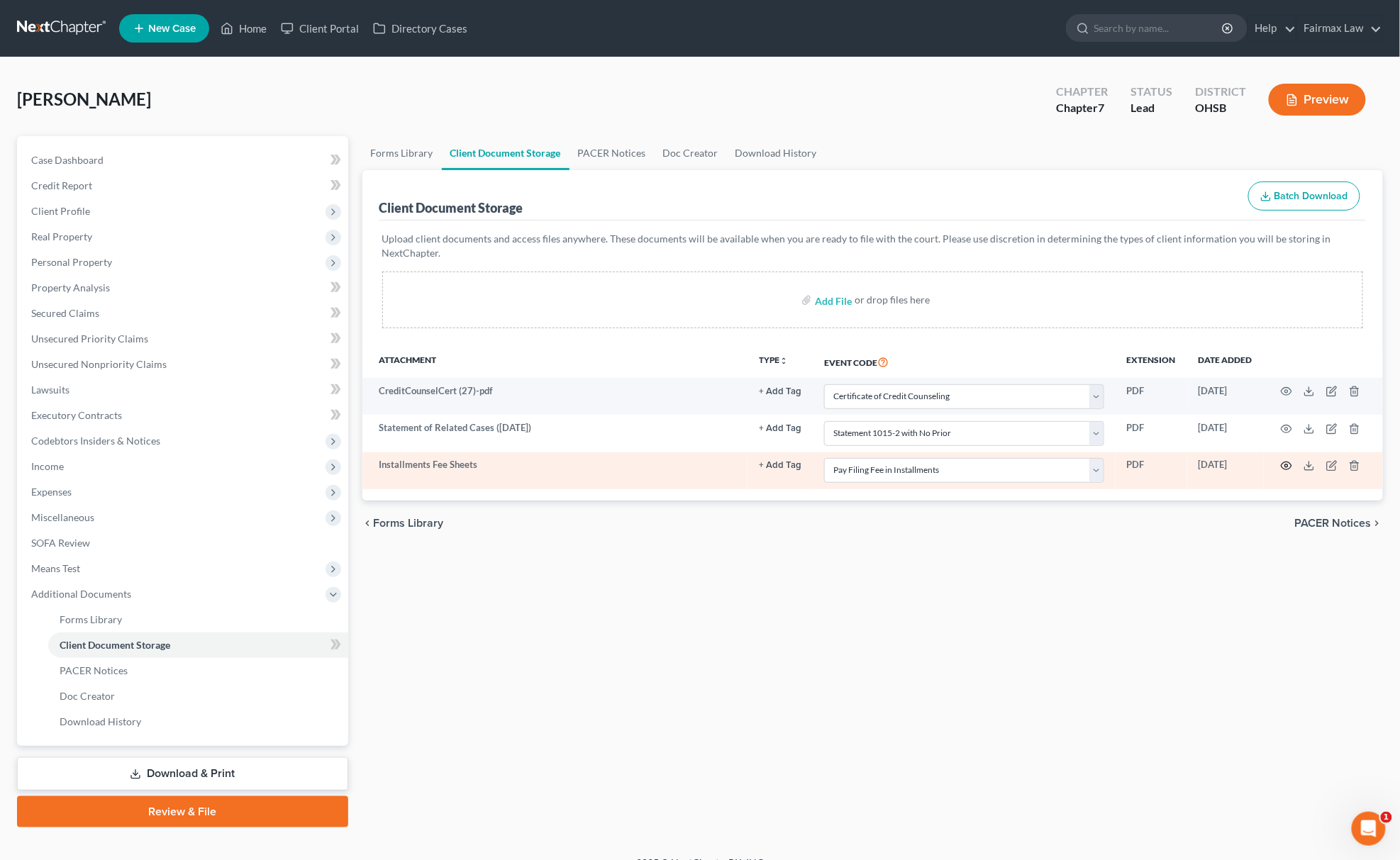
click at [1289, 469] on icon "button" at bounding box center [1287, 466] width 10 height 8
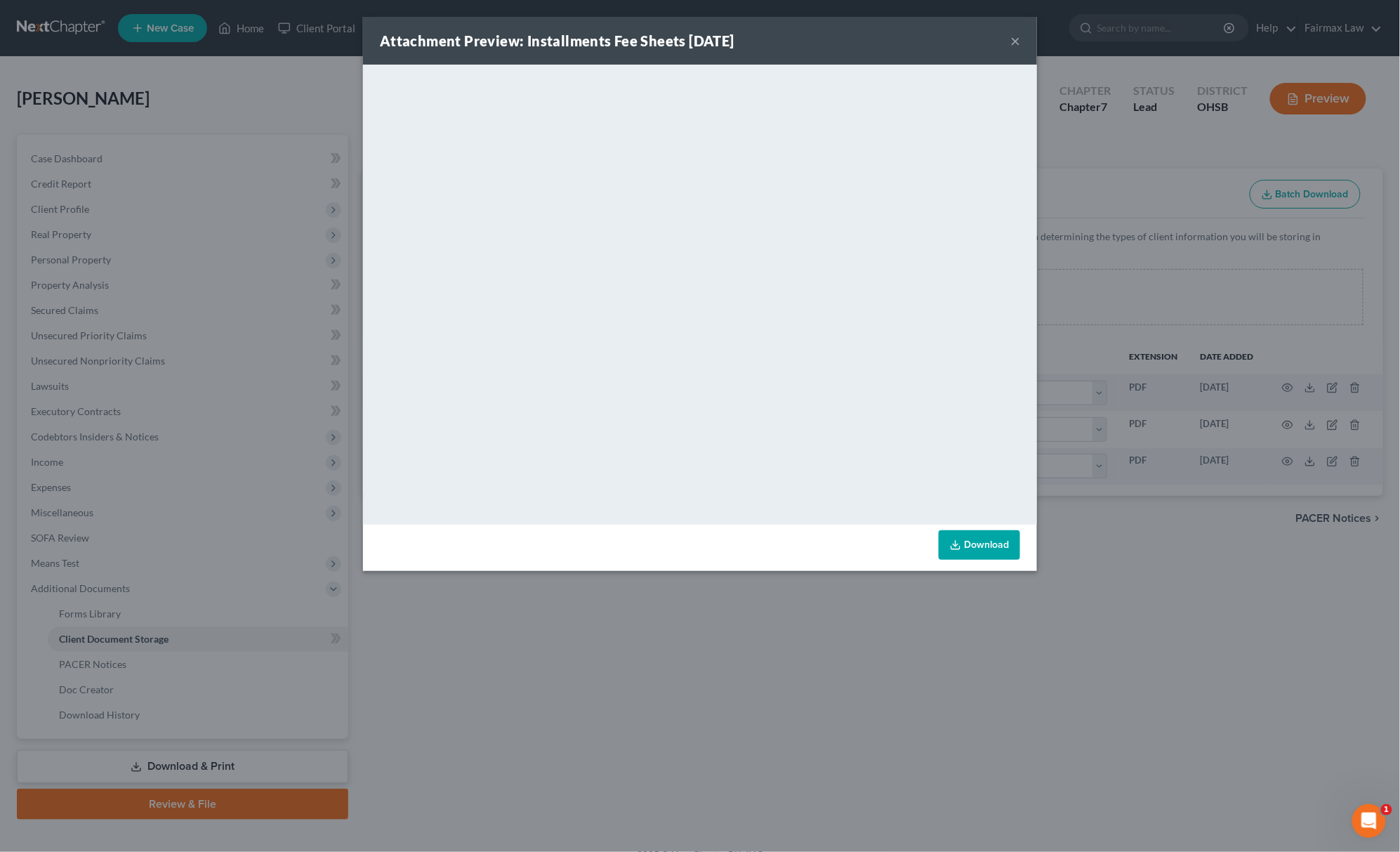
click at [967, 686] on div "Attachment Preview: Installments Fee Sheets 08/26/2025 × <object ng-attr-data='…" at bounding box center [700, 426] width 1400 height 852
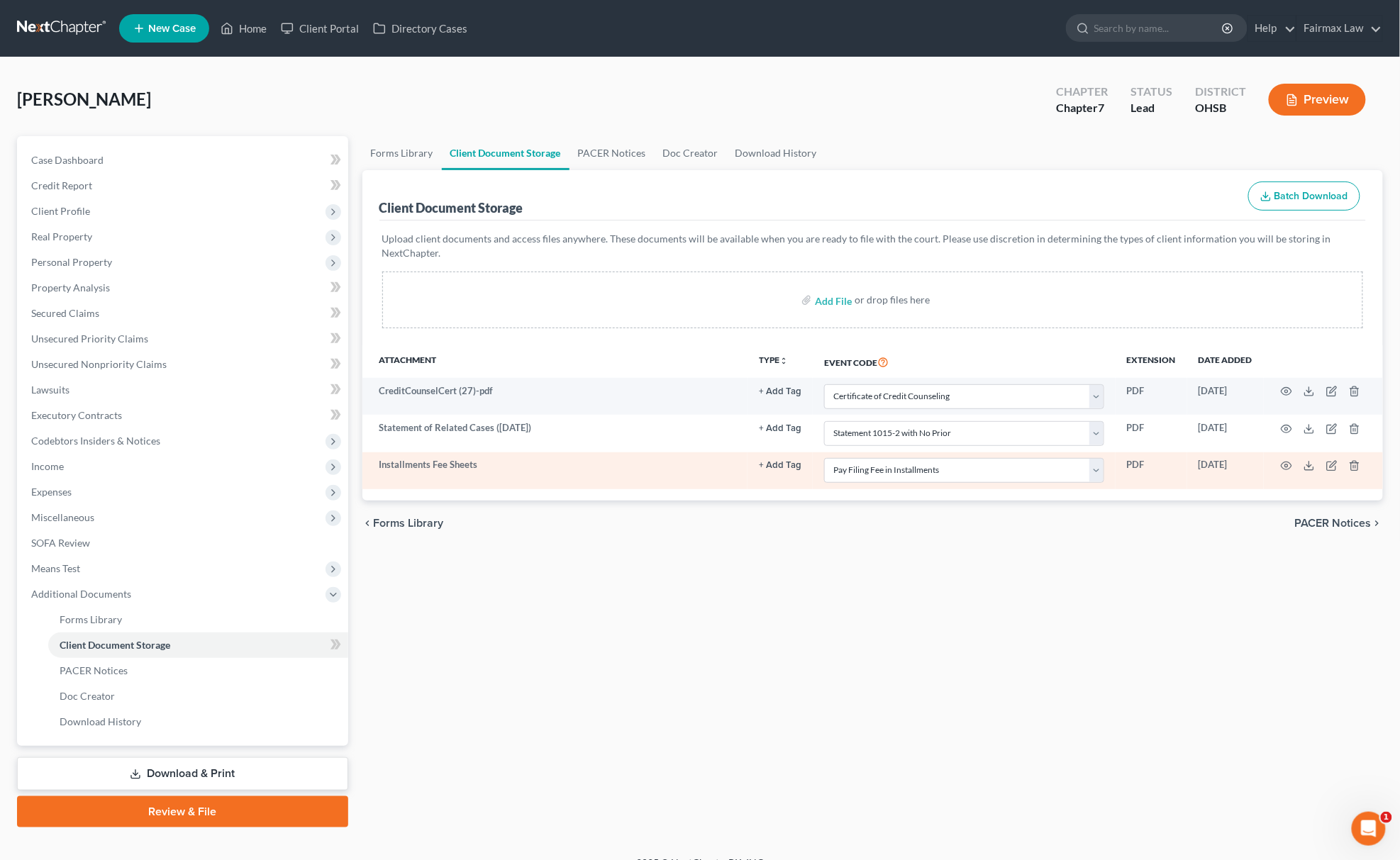
click at [1348, 468] on td at bounding box center [1323, 470] width 119 height 37
click at [1355, 468] on line "button" at bounding box center [1355, 466] width 0 height 3
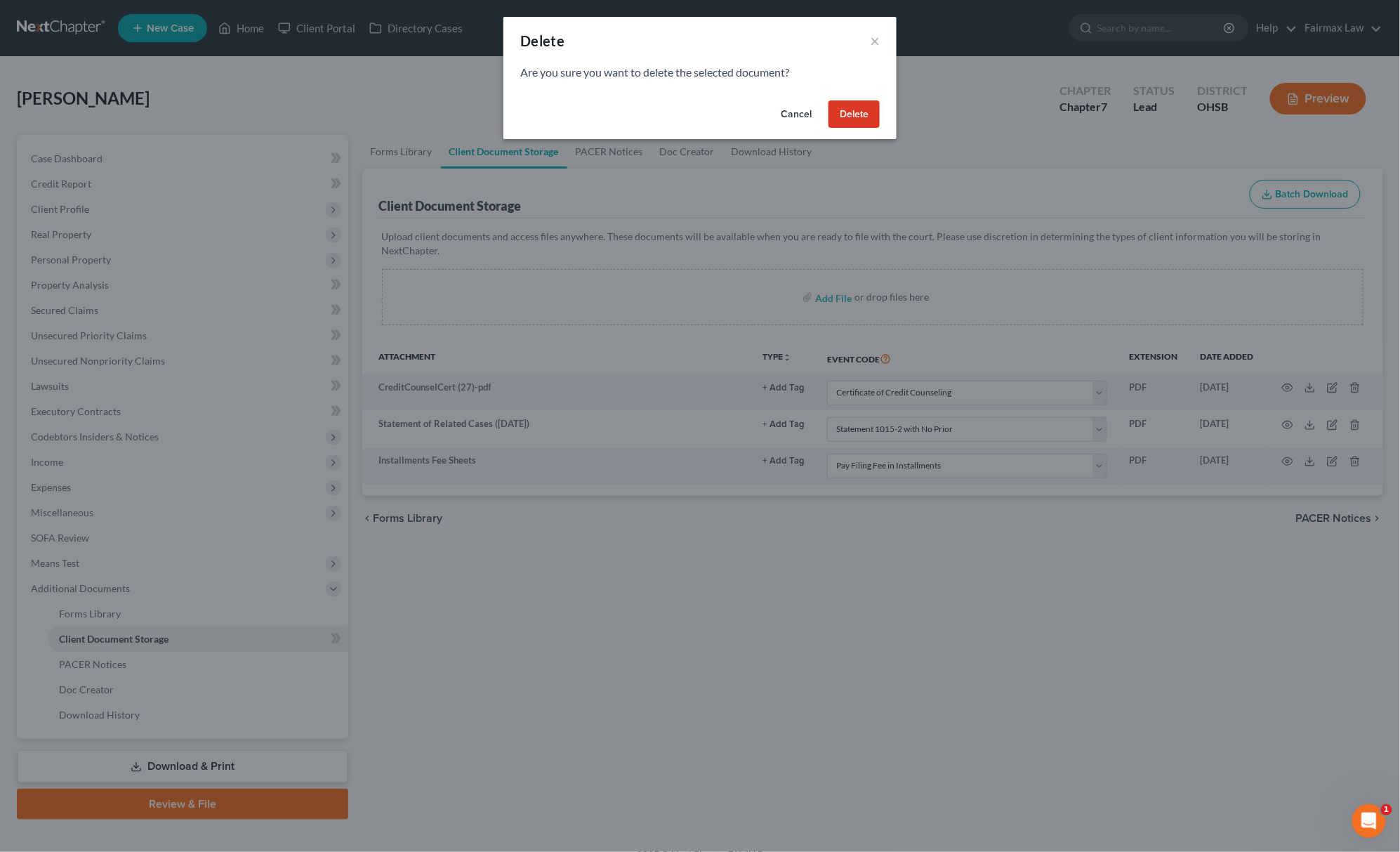
click at [848, 107] on button "Delete" at bounding box center [854, 114] width 51 height 28
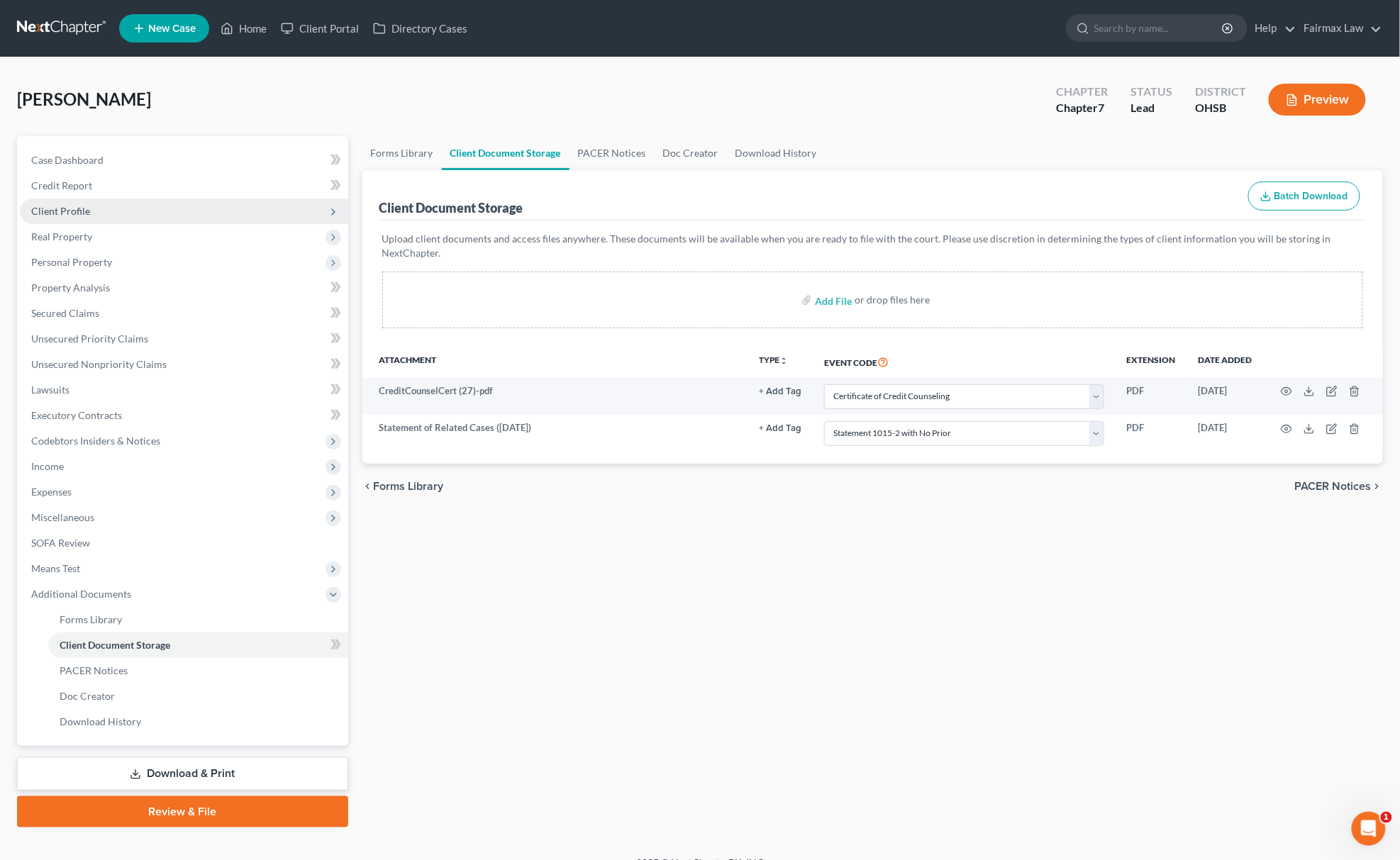
click at [72, 211] on span "Client Profile" at bounding box center [60, 211] width 59 height 12
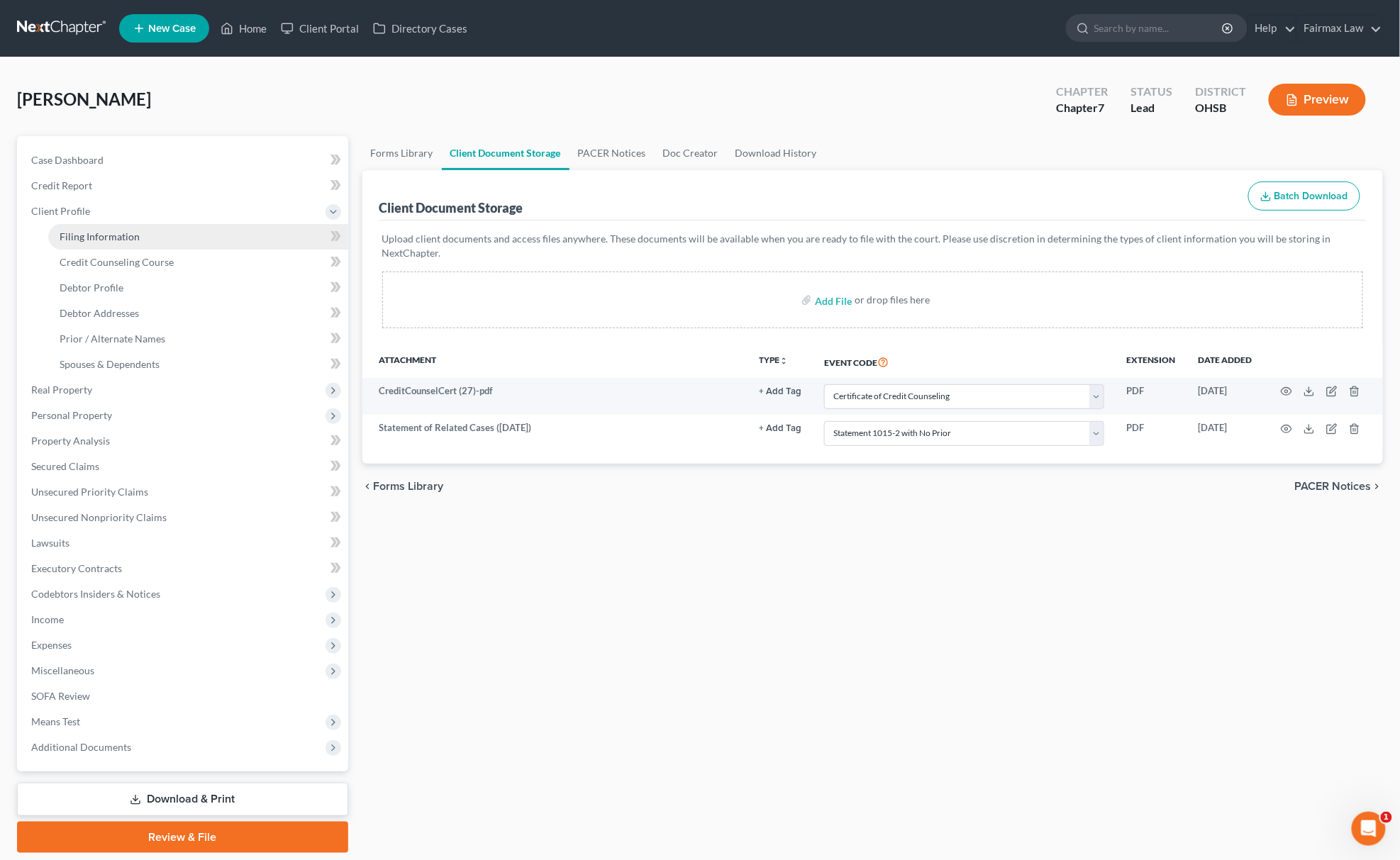
click at [91, 235] on span "Filing Information" at bounding box center [100, 237] width 80 height 12
select select "1"
select select "0"
select select "62"
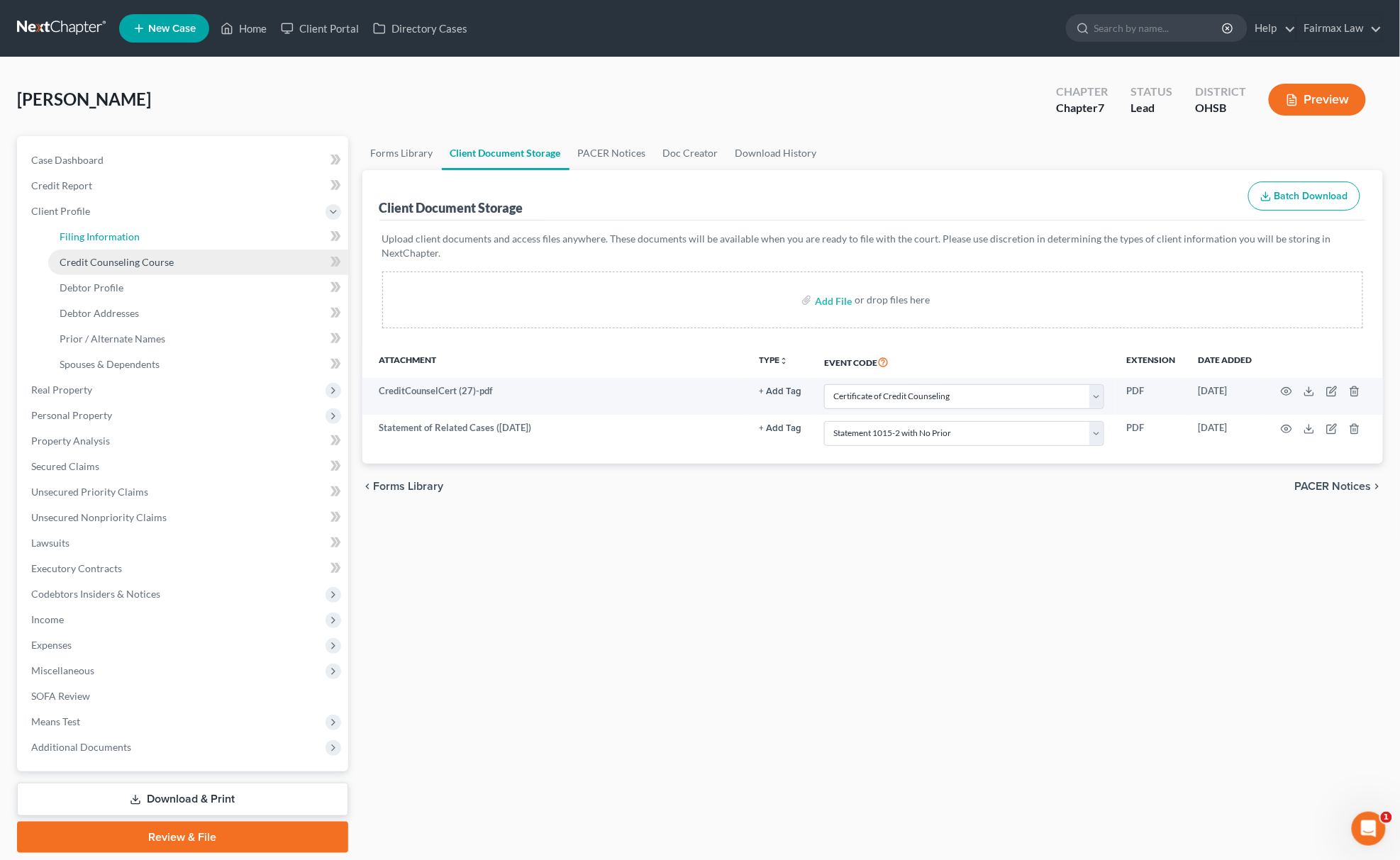
select select "15"
select select "0"
select select "36"
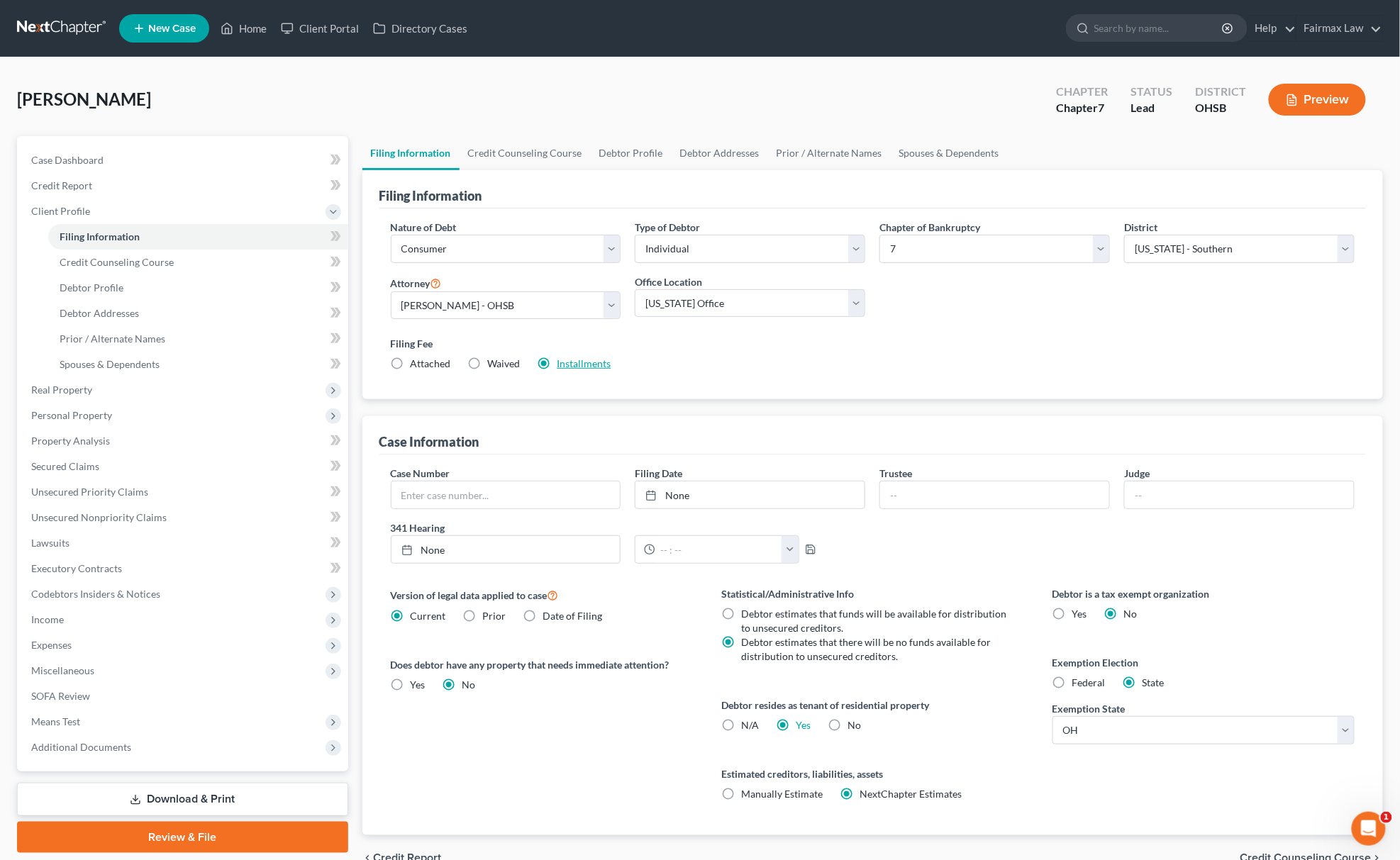
click at [591, 358] on link "Installments" at bounding box center [584, 364] width 54 height 12
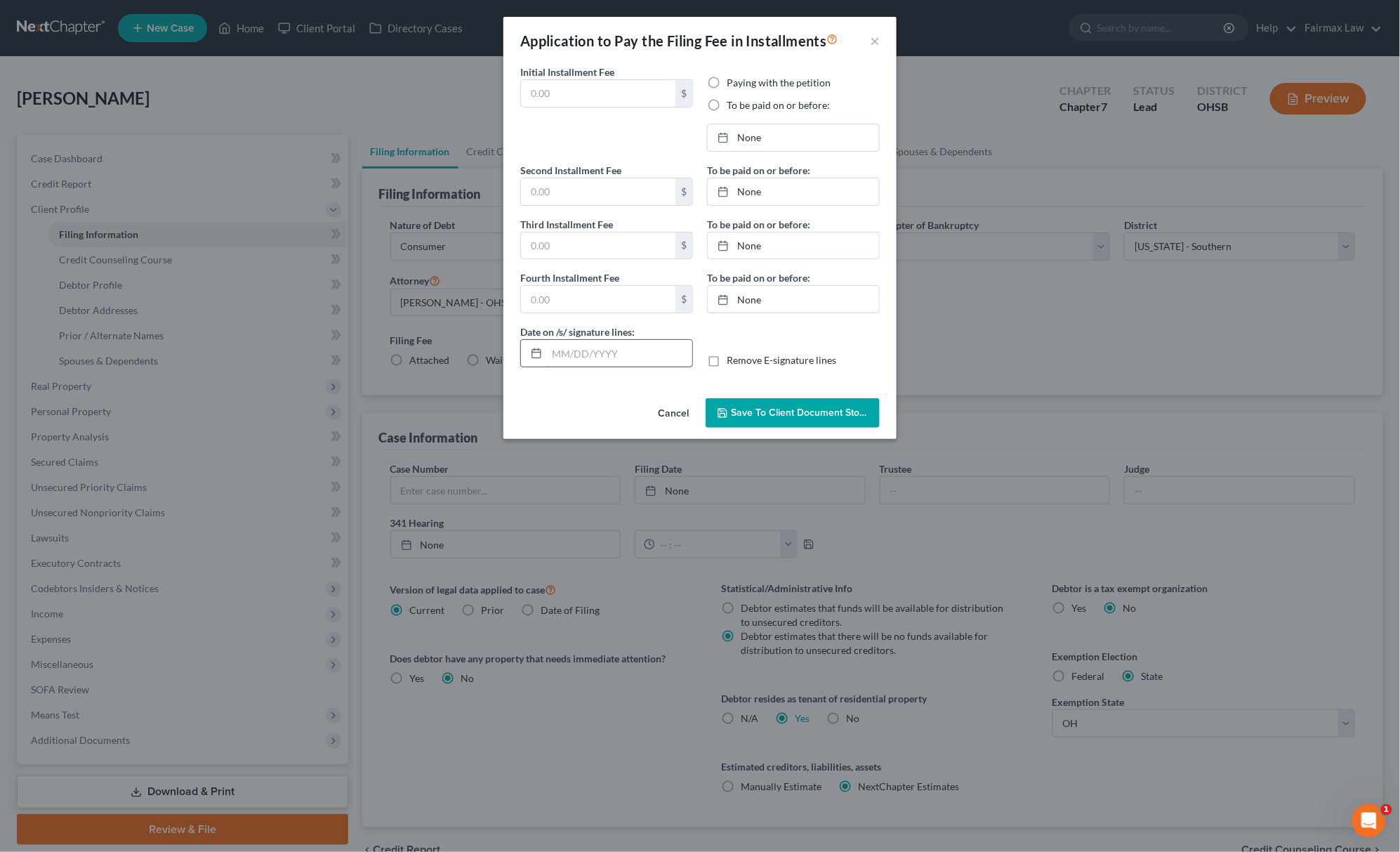
type input "84.50"
radio input "true"
type input "84.50"
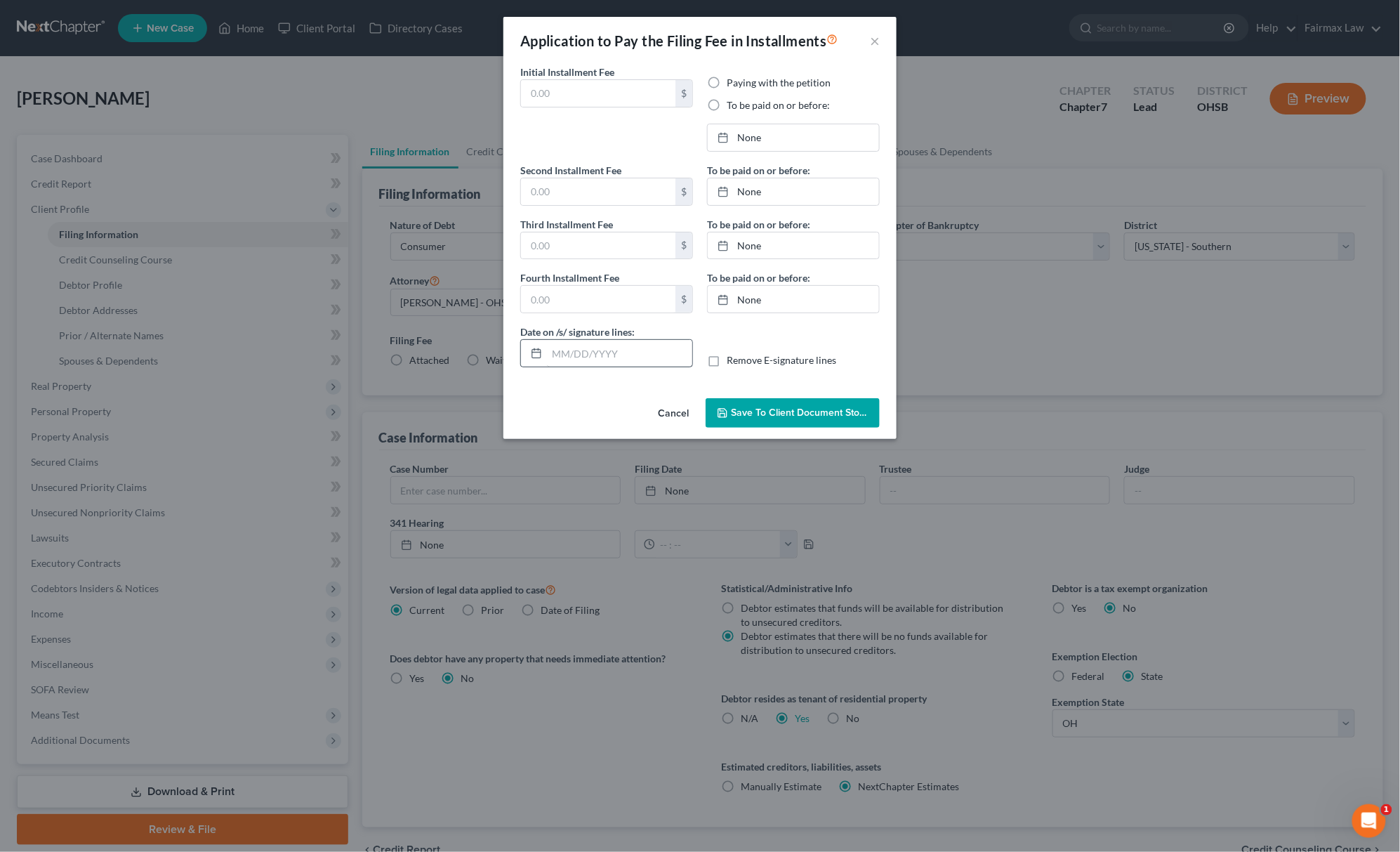
type input "[DATE]"
click at [728, 147] on link "9/26/2025" at bounding box center [794, 138] width 171 height 27
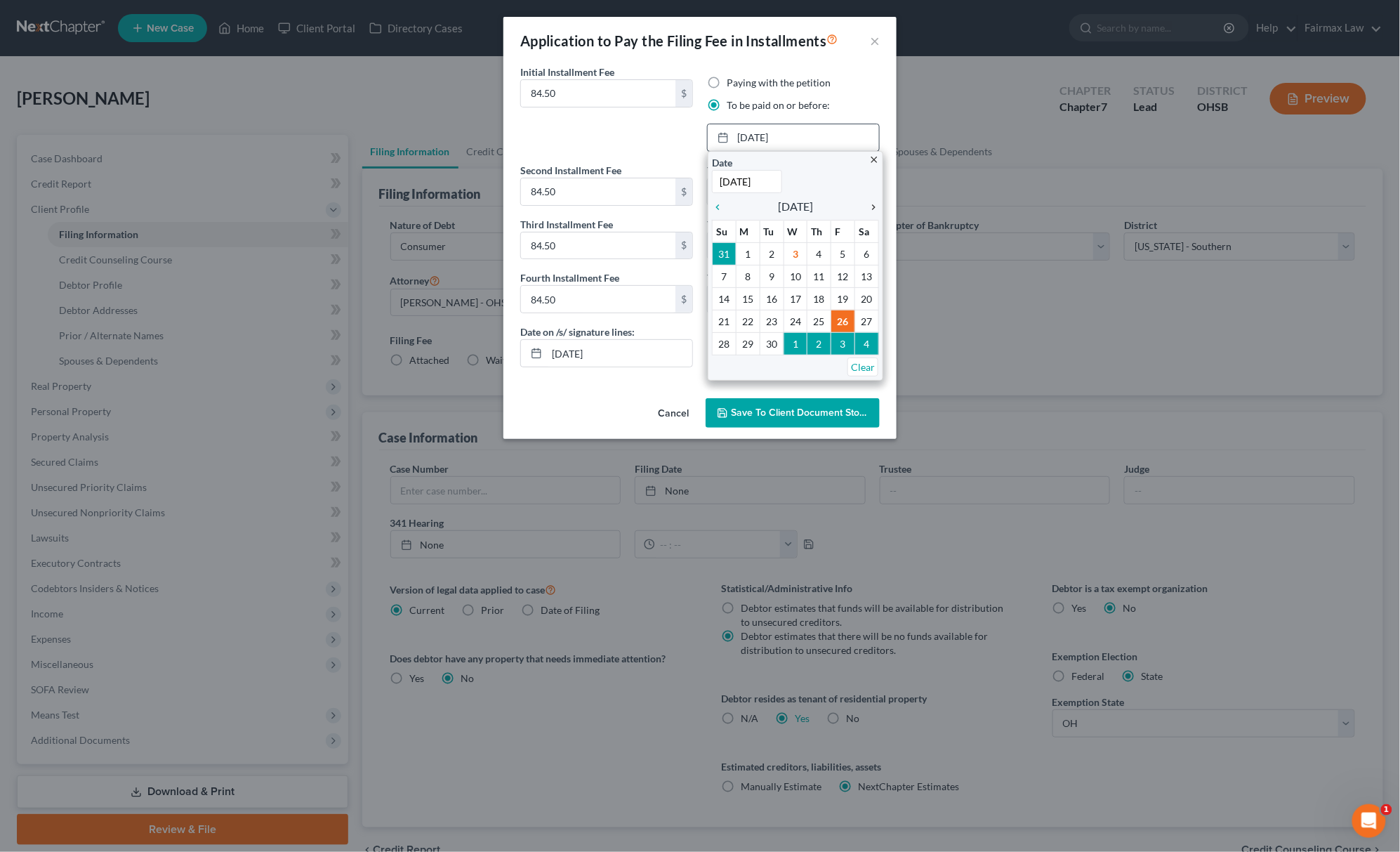
click at [868, 203] on icon "chevron_right" at bounding box center [869, 207] width 18 height 11
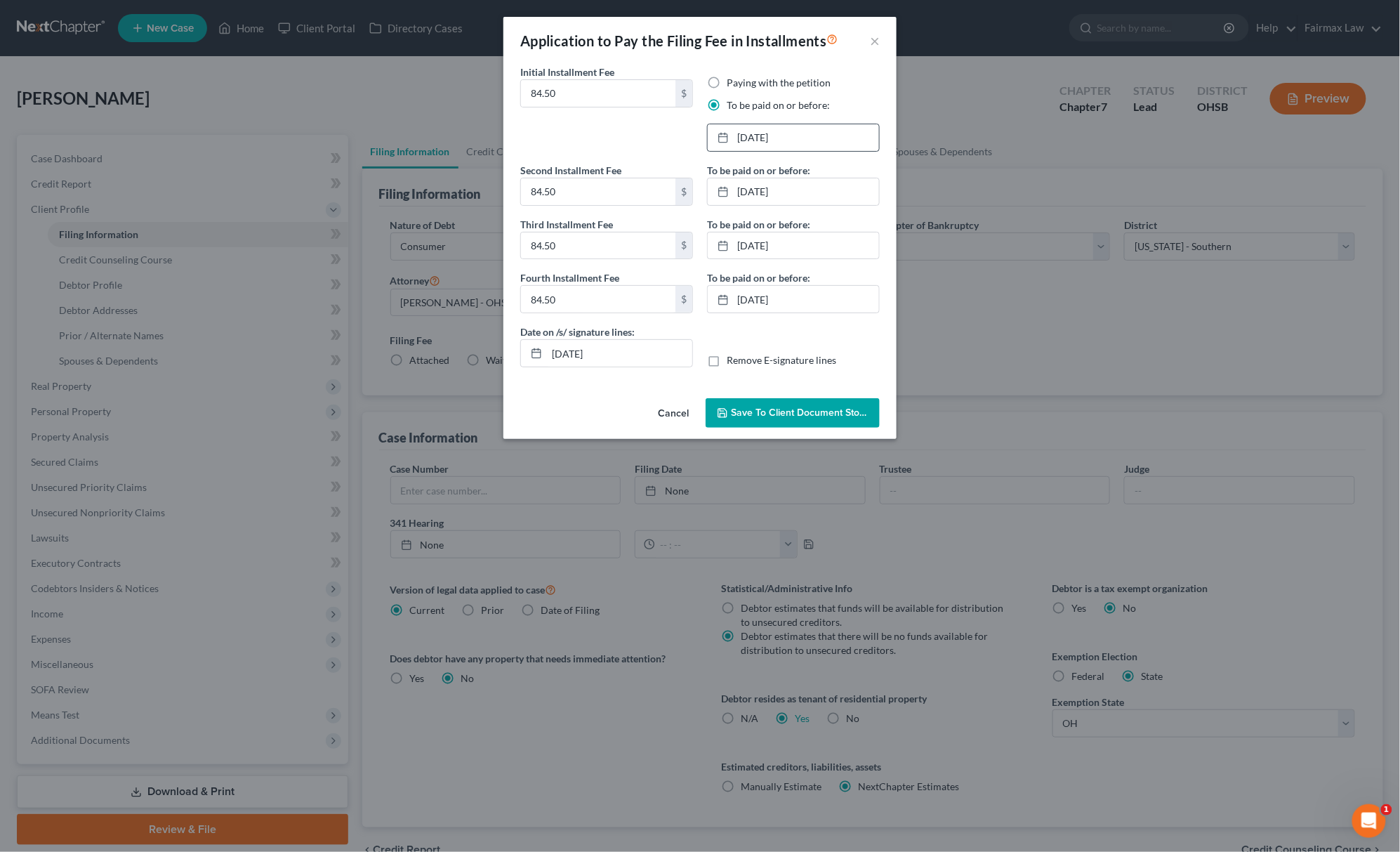
click at [816, 206] on div "To be paid on or before: 10/27/2025 close Date 10/27/2025 Time 12:00 AM chevron…" at bounding box center [794, 243] width 187 height 162
click at [823, 192] on link "10/27/2025" at bounding box center [794, 191] width 171 height 27
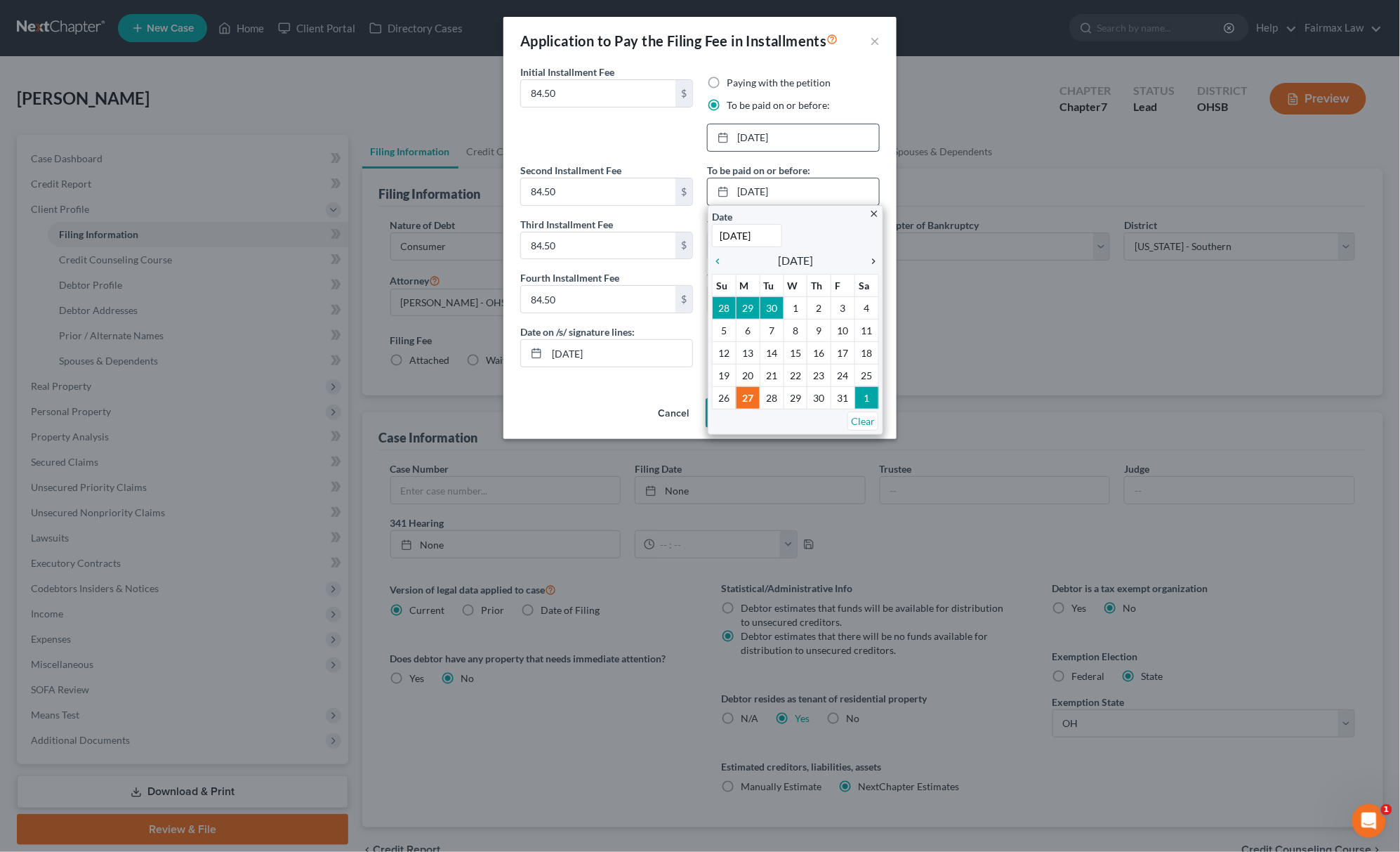
click at [874, 256] on icon "chevron_right" at bounding box center [869, 261] width 18 height 11
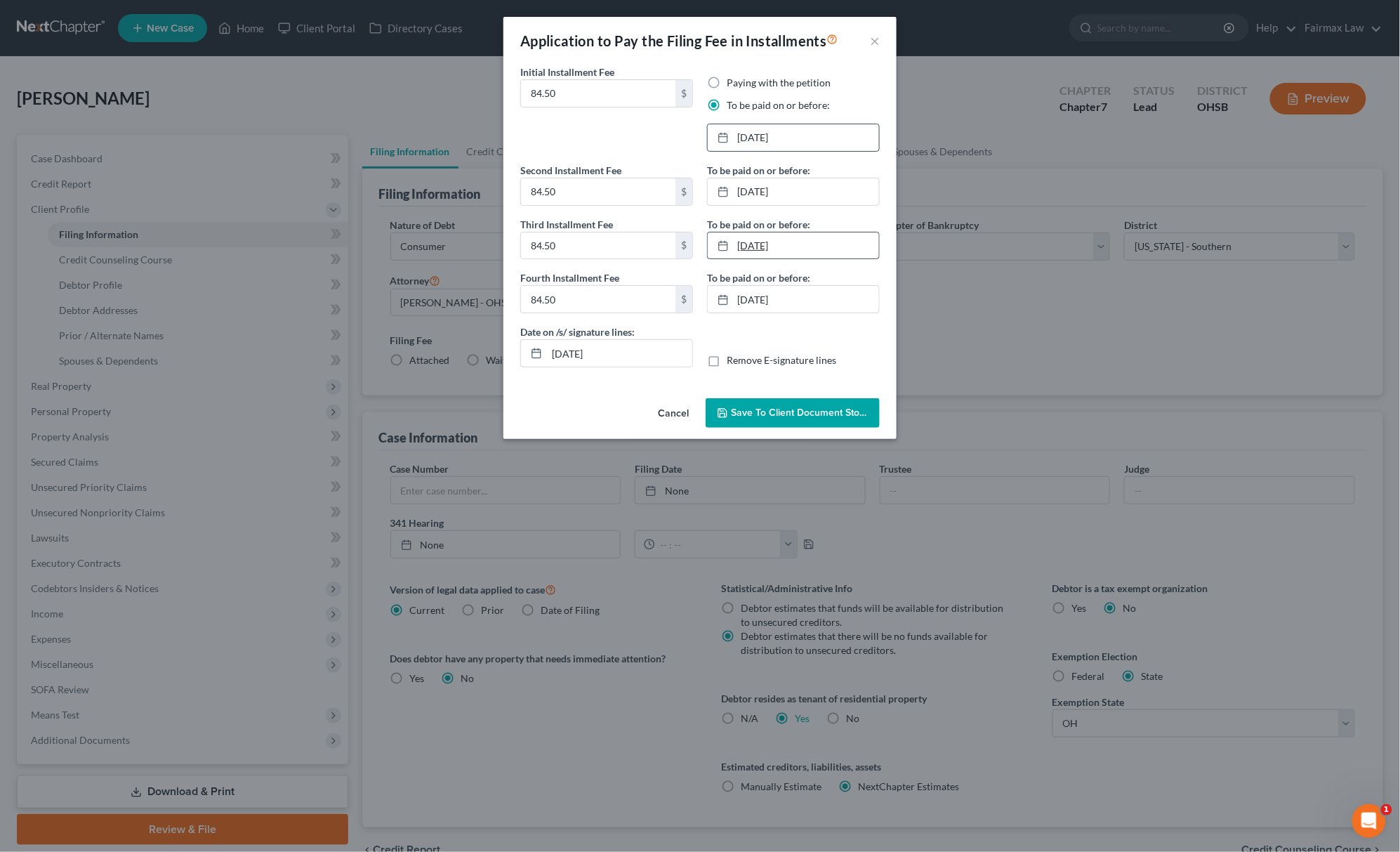
click at [784, 254] on link "11/26/2025" at bounding box center [794, 245] width 171 height 27
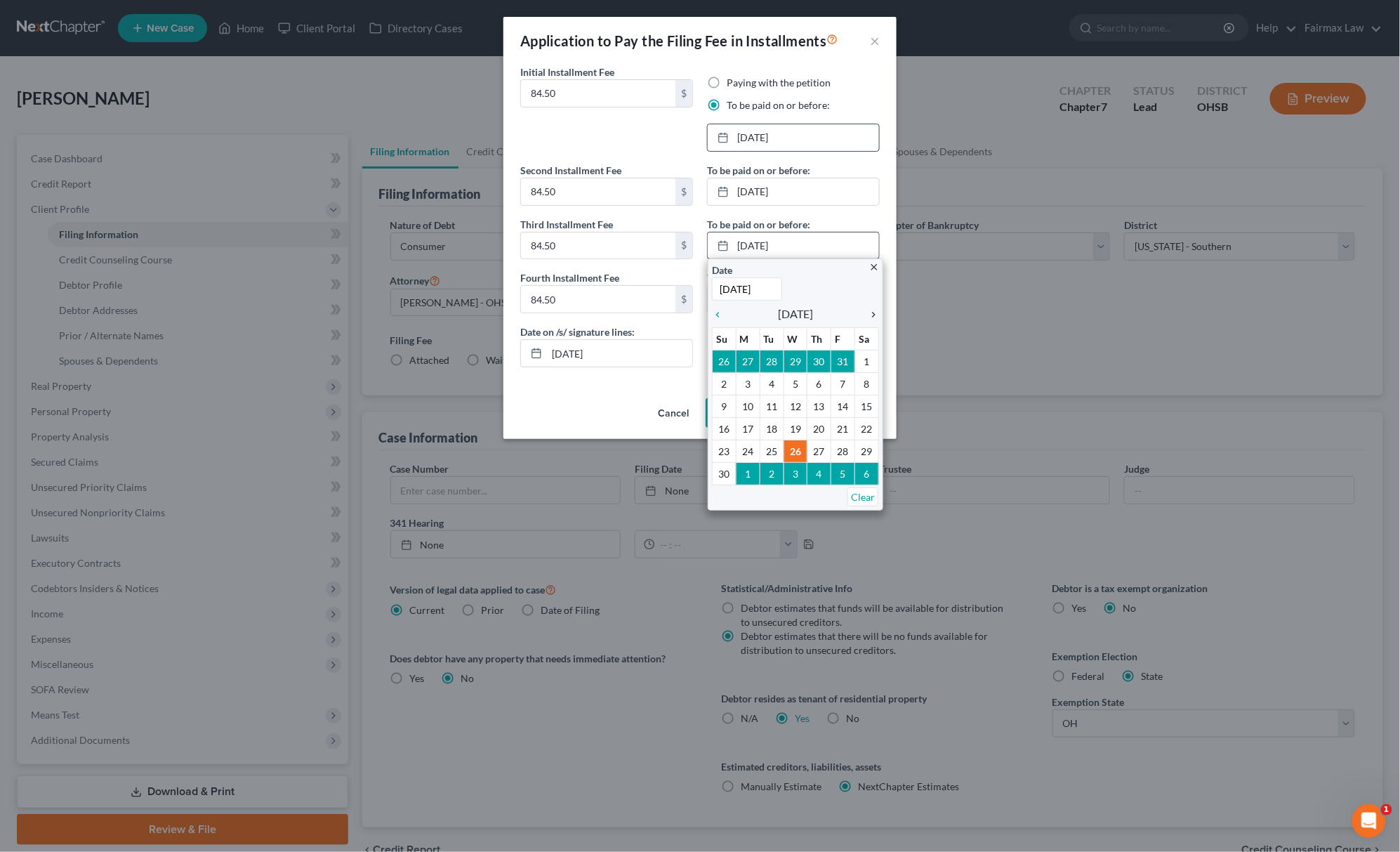
click at [874, 316] on icon "chevron_right" at bounding box center [869, 314] width 18 height 11
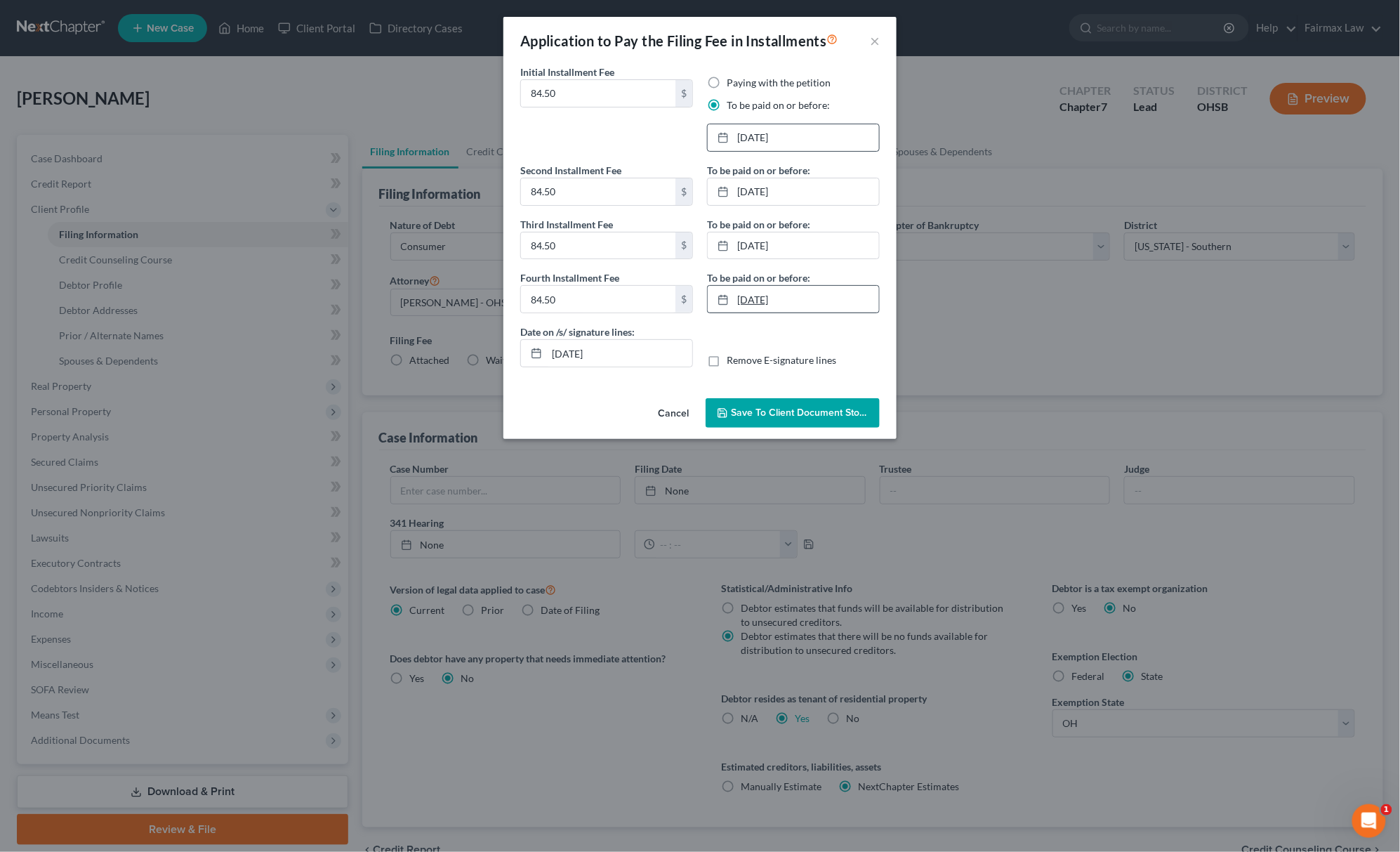
click at [797, 295] on link "12/23/2025" at bounding box center [794, 299] width 171 height 27
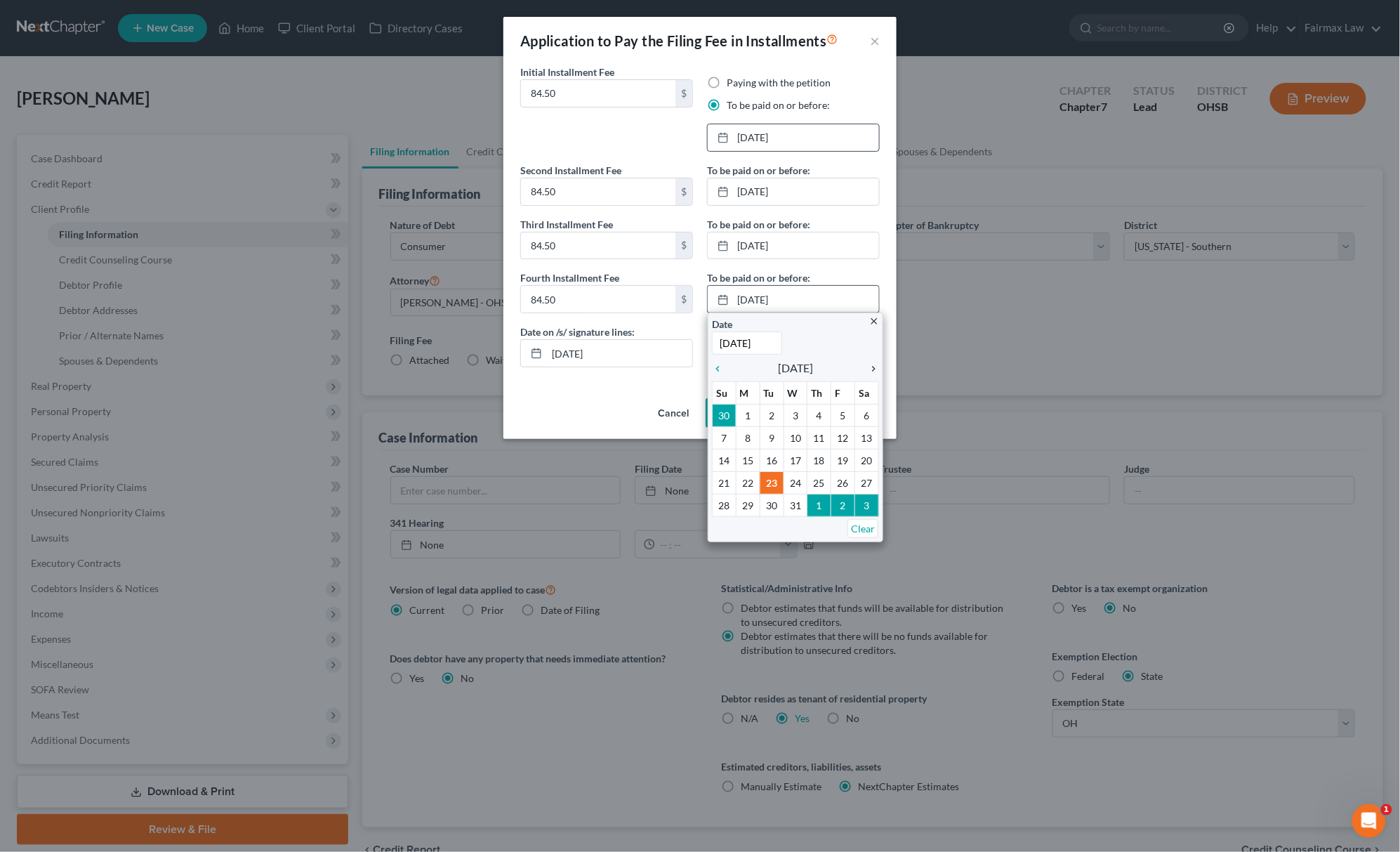
click at [871, 366] on icon "chevron_right" at bounding box center [869, 368] width 18 height 11
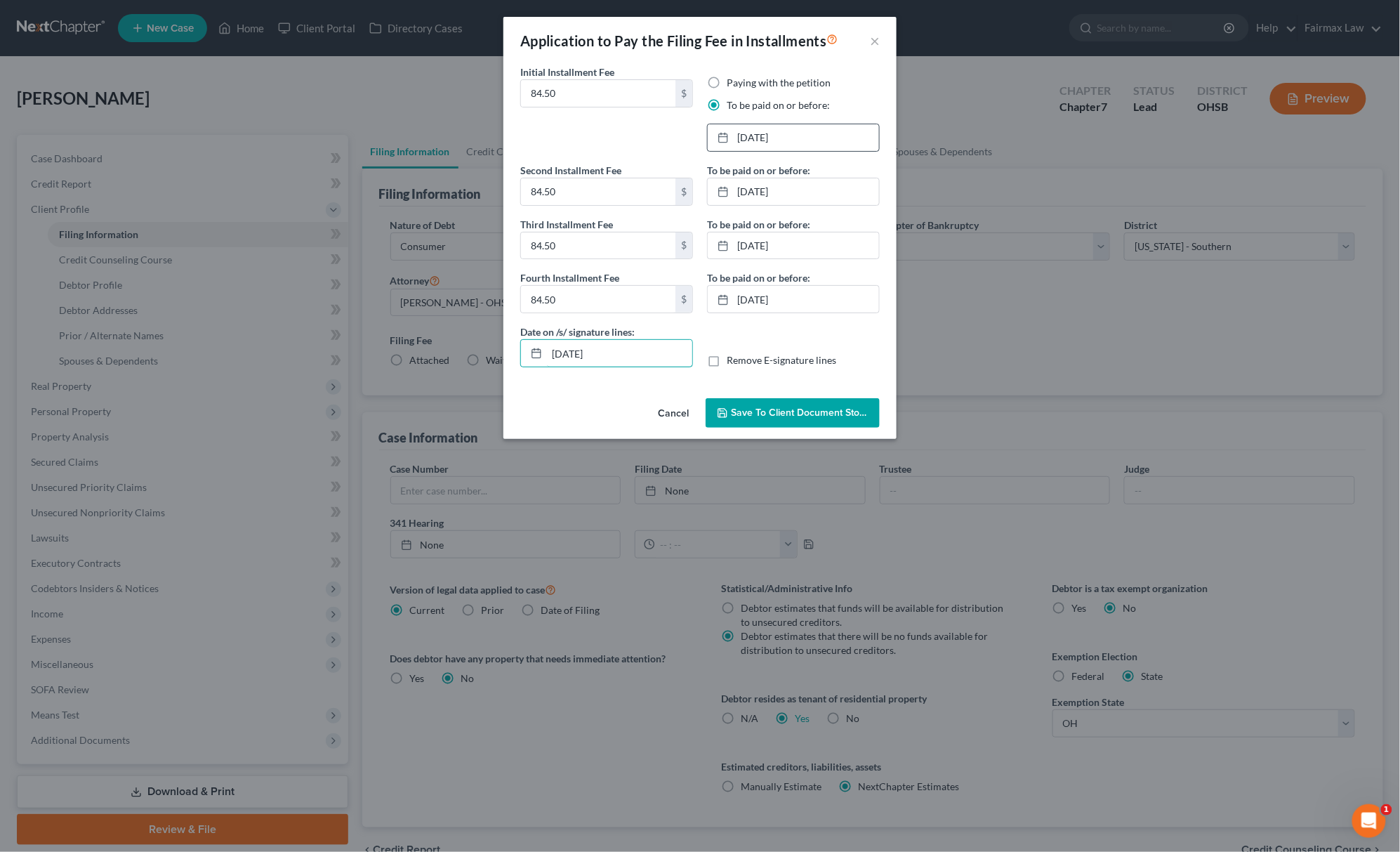
drag, startPoint x: 619, startPoint y: 359, endPoint x: 464, endPoint y: 345, distance: 155.6
click at [464, 345] on div "Application to Pay the Filing Fee in Installments × Initial Installment Fee 84.…" at bounding box center [700, 426] width 1400 height 852
click at [823, 417] on span "Save to Client Document Storage" at bounding box center [805, 413] width 149 height 12
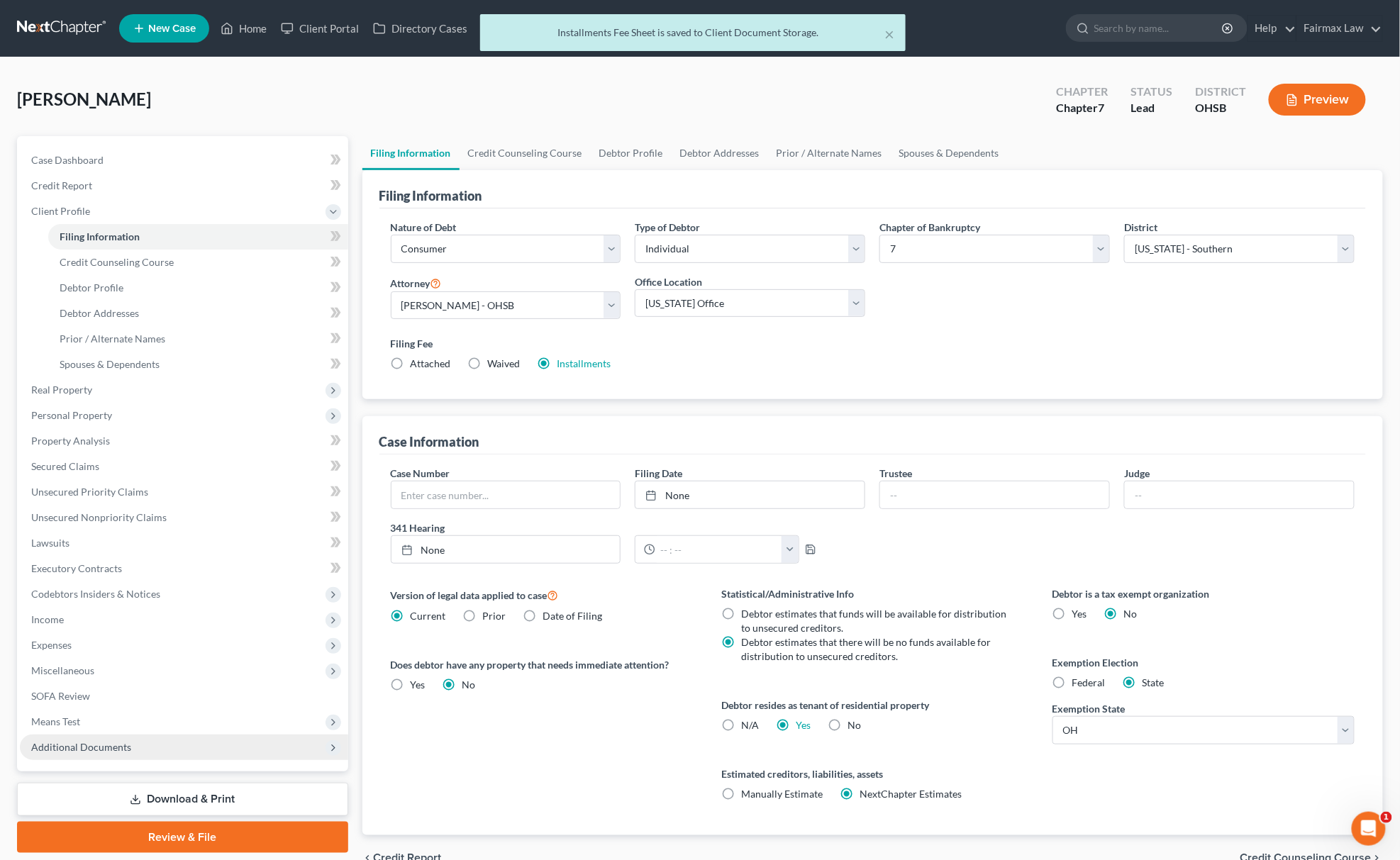
click at [132, 746] on span "Additional Documents" at bounding box center [185, 746] width 329 height 25
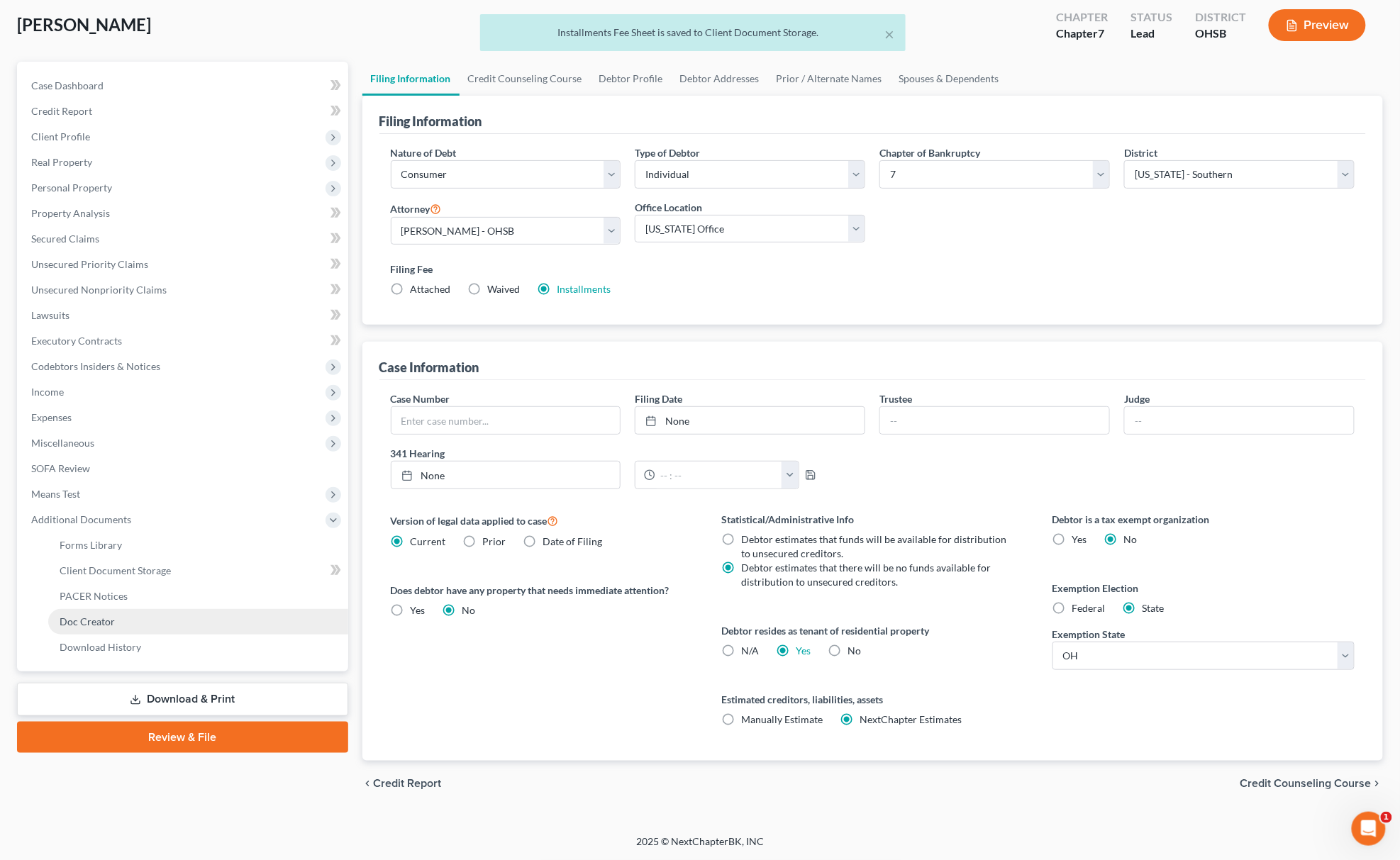
scroll to position [75, 0]
click at [178, 548] on link "Forms Library" at bounding box center [198, 544] width 300 height 25
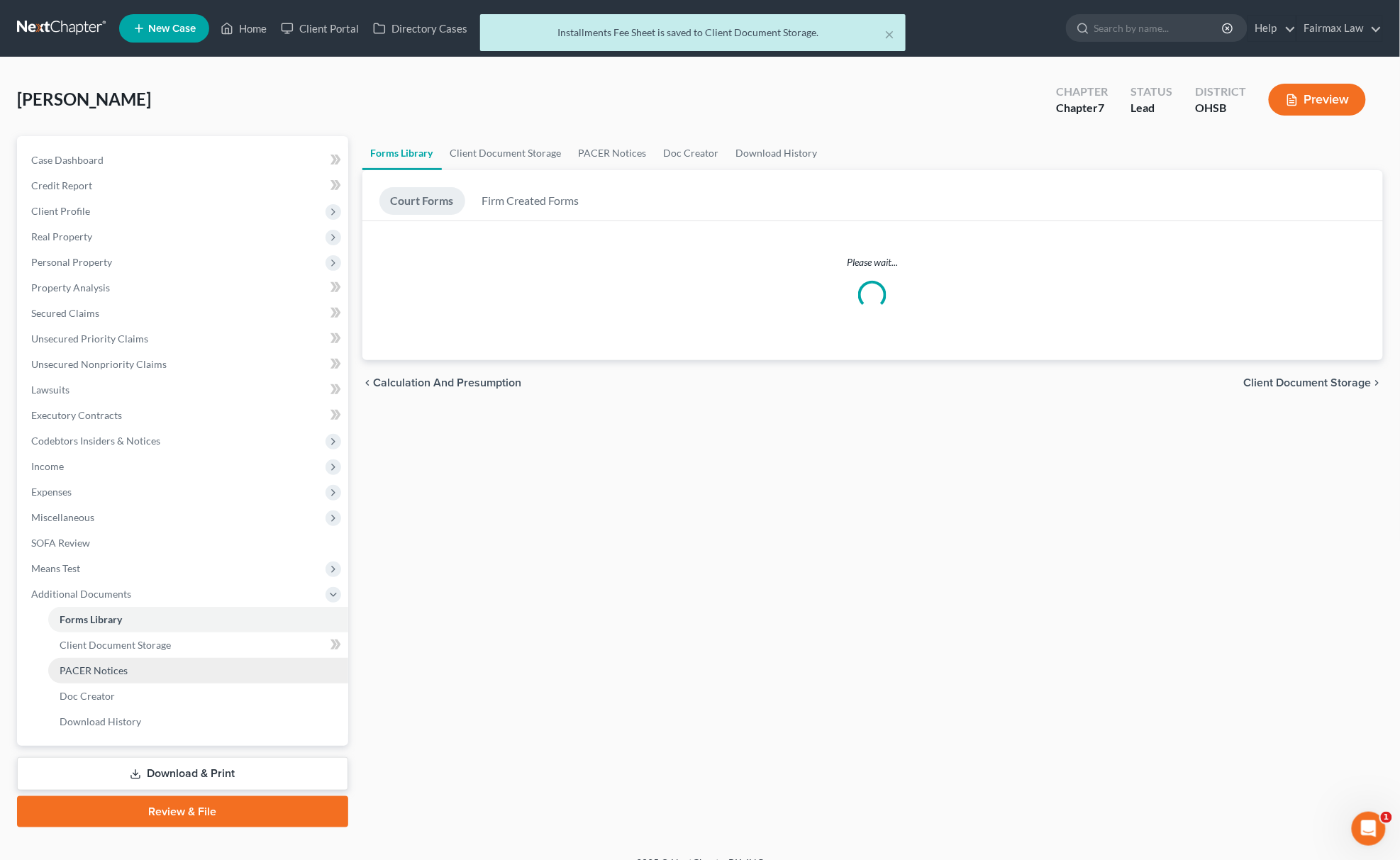
click at [159, 658] on link "PACER Notices" at bounding box center [198, 670] width 300 height 25
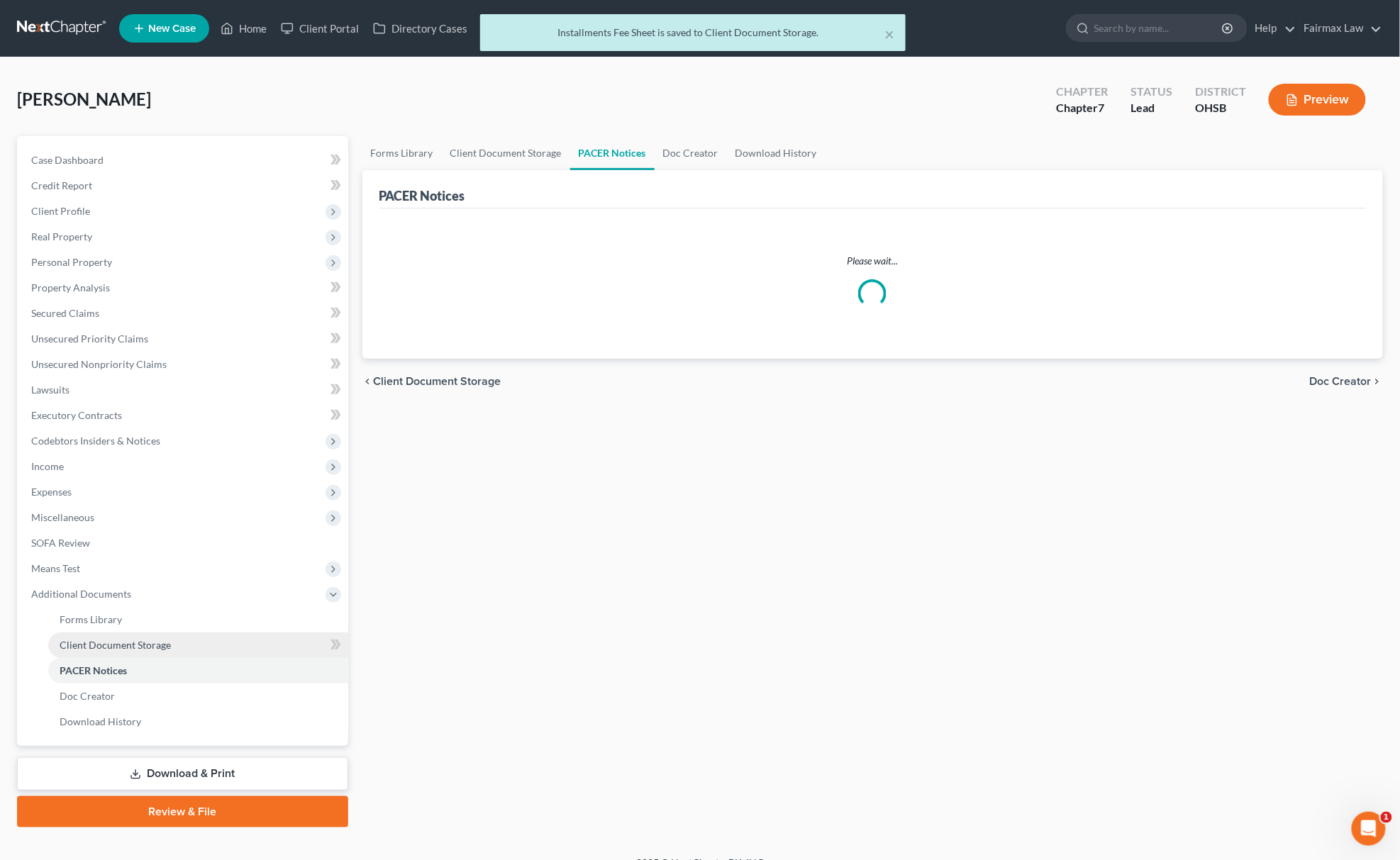
click at [171, 648] on link "Client Document Storage" at bounding box center [198, 644] width 300 height 25
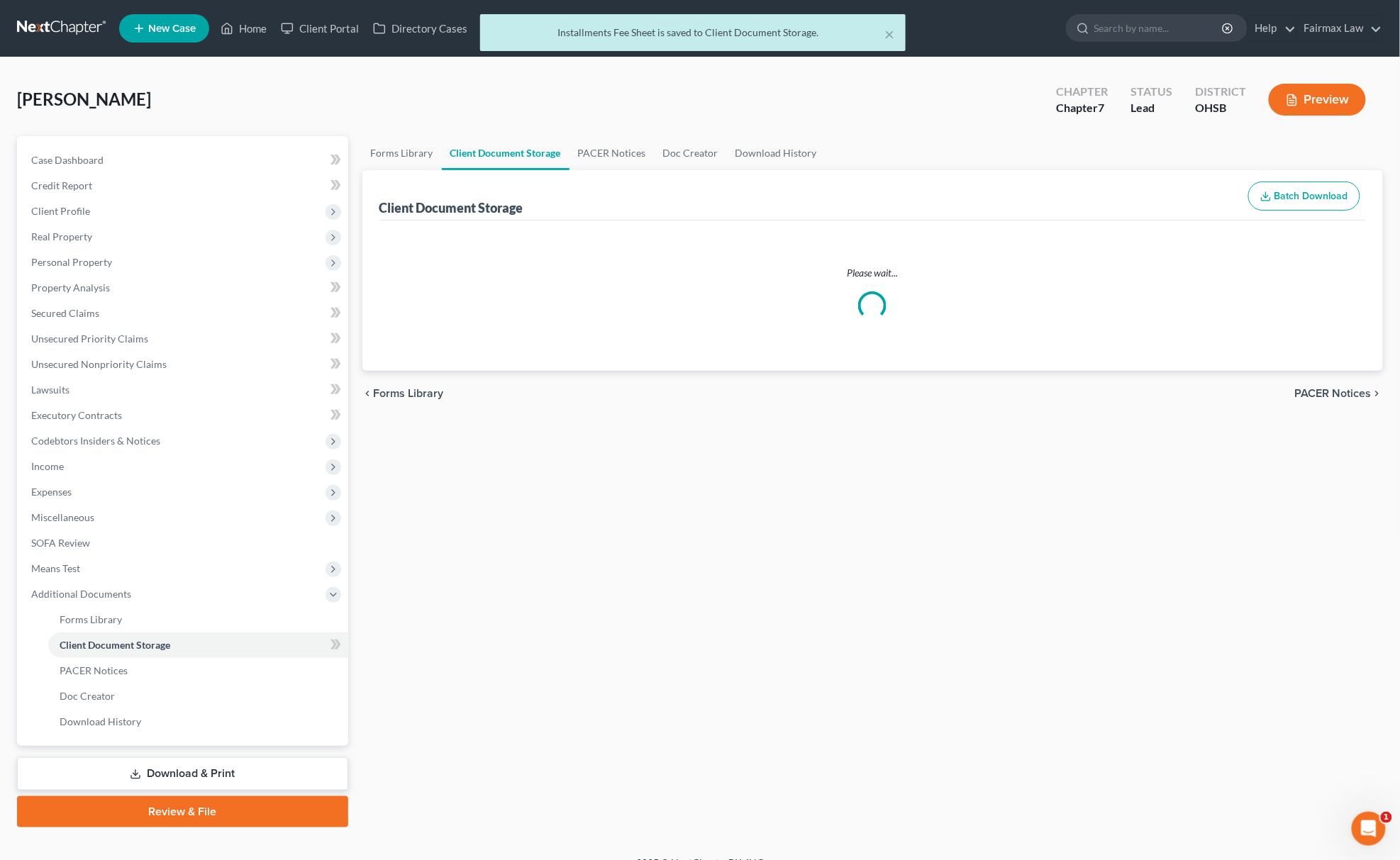
select select "7"
select select "52"
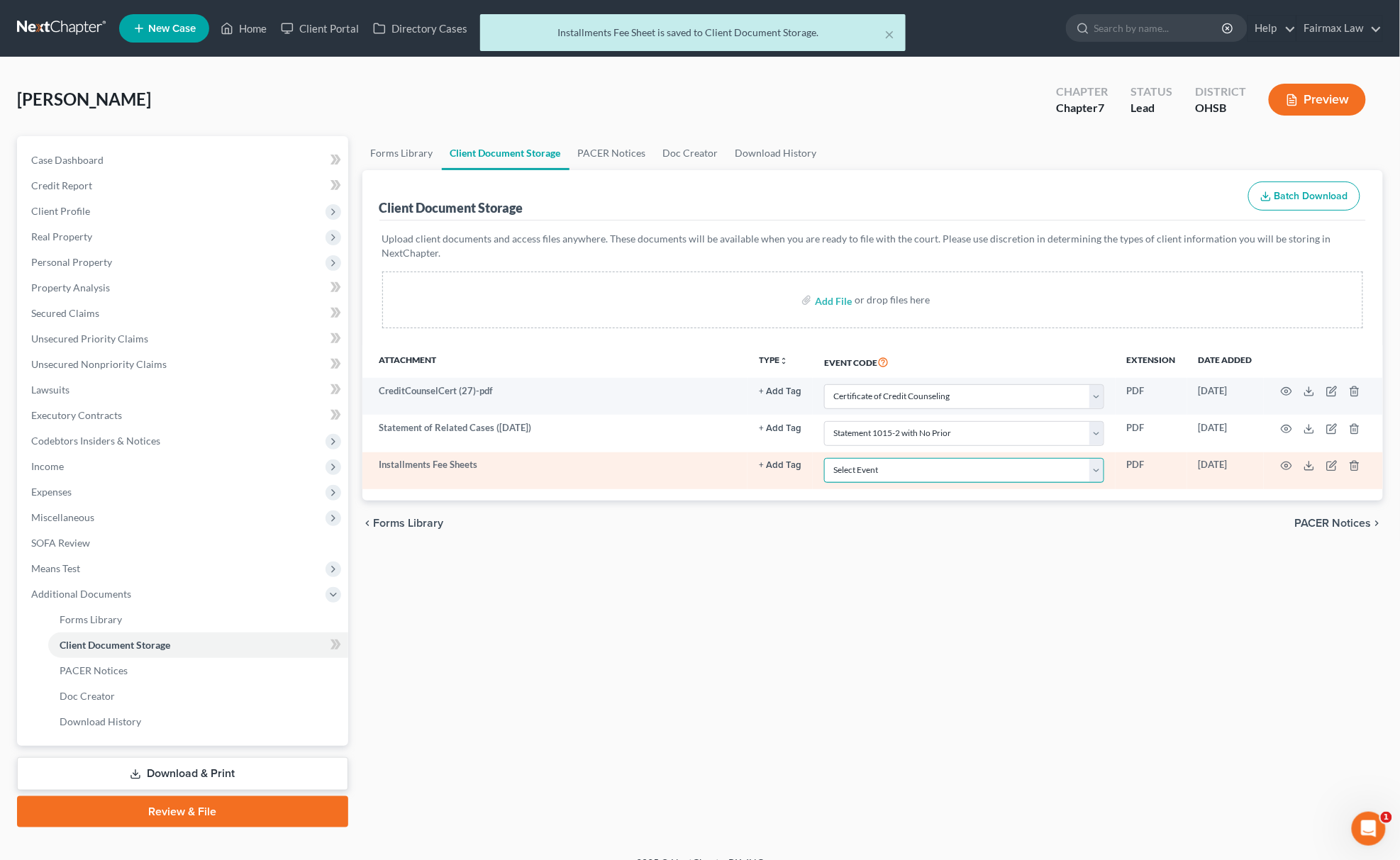
click at [909, 468] on select "Select Event 20 Largest Unsecured Creditors Amended Document Amended List of Cr…" at bounding box center [964, 470] width 280 height 24
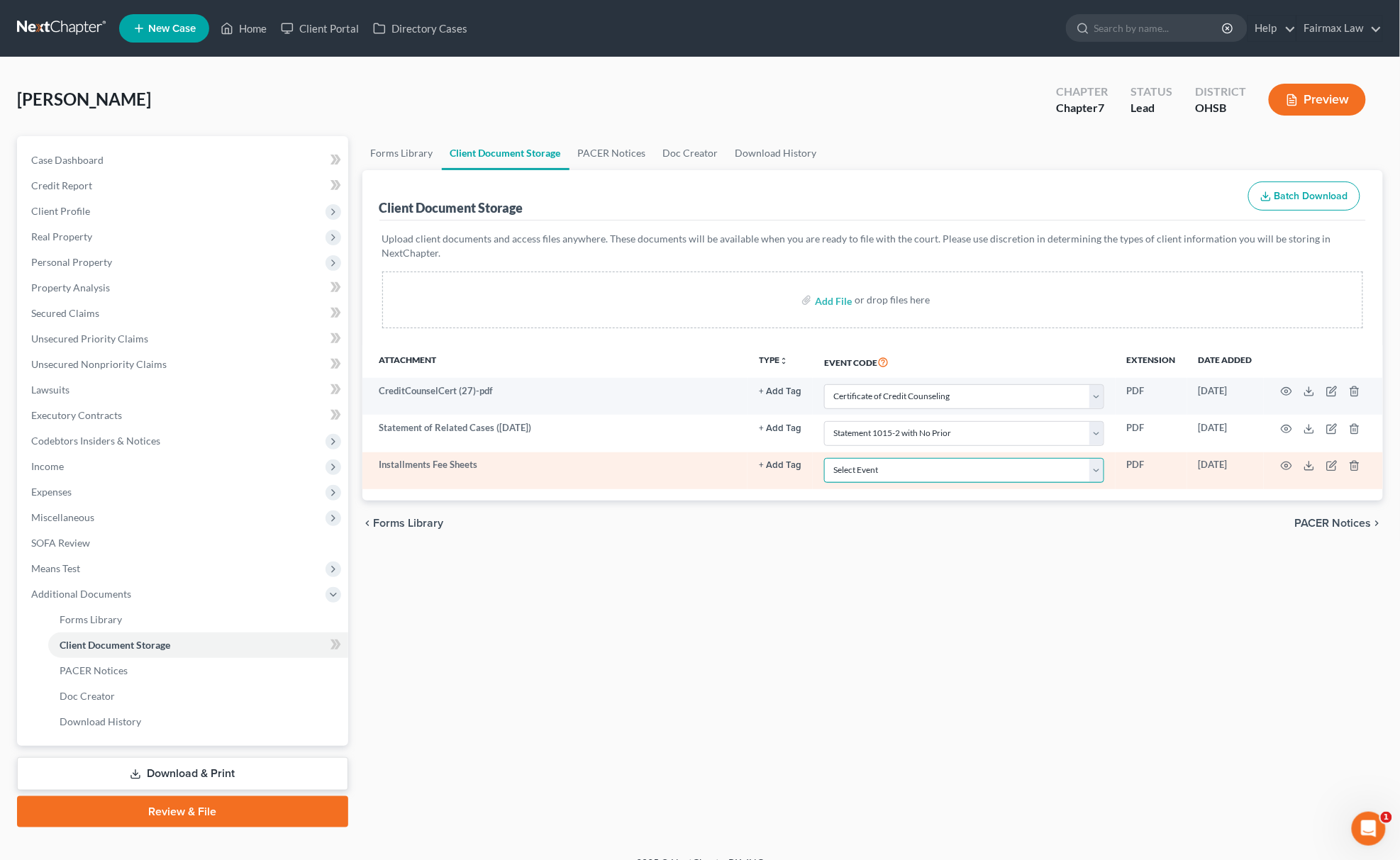
select select "37"
click at [824, 459] on select "Select Event 20 Largest Unsecured Creditors Amended Document Amended List of Cr…" at bounding box center [964, 470] width 280 height 24
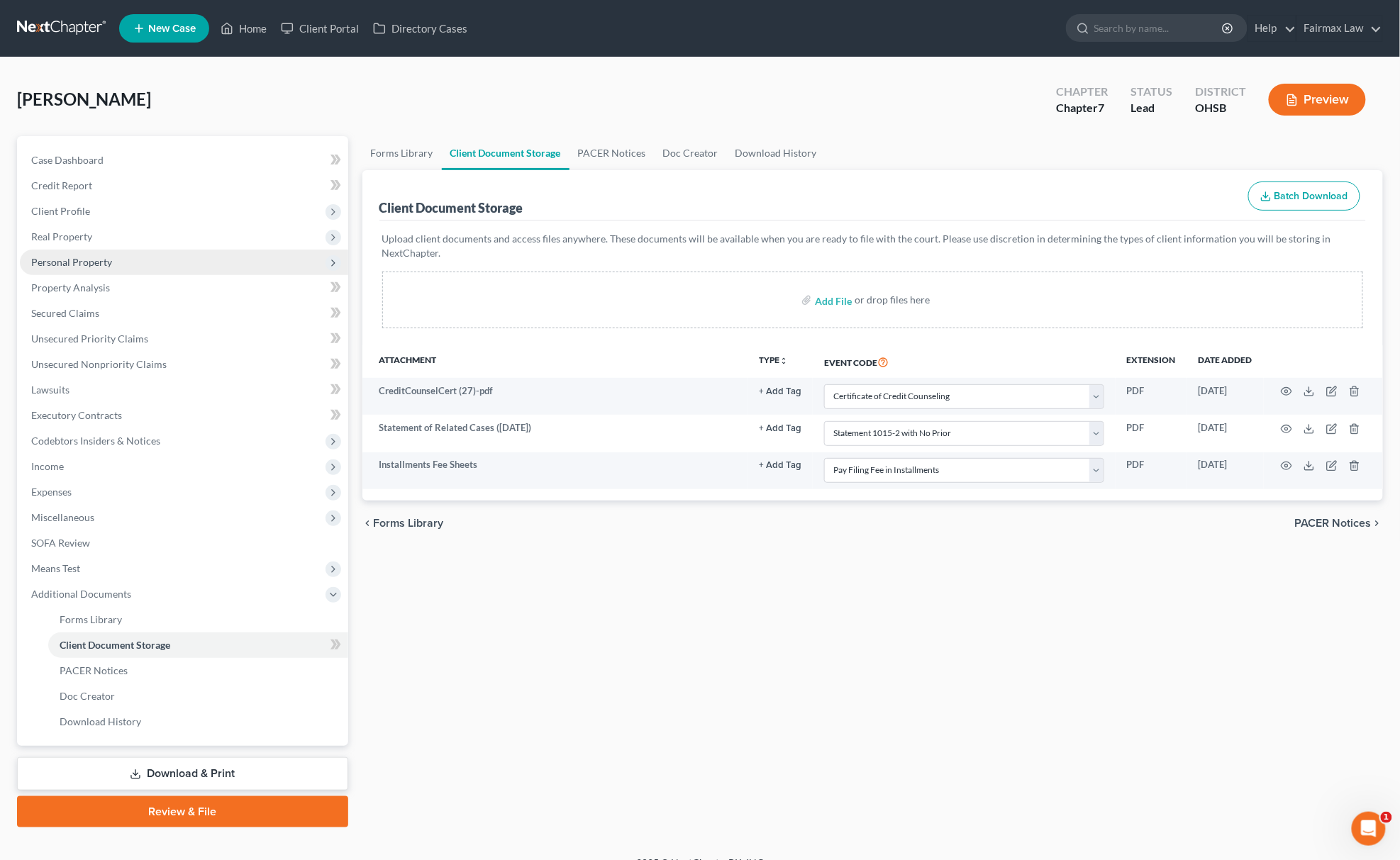
click at [108, 260] on span "Personal Property" at bounding box center [72, 262] width 80 height 12
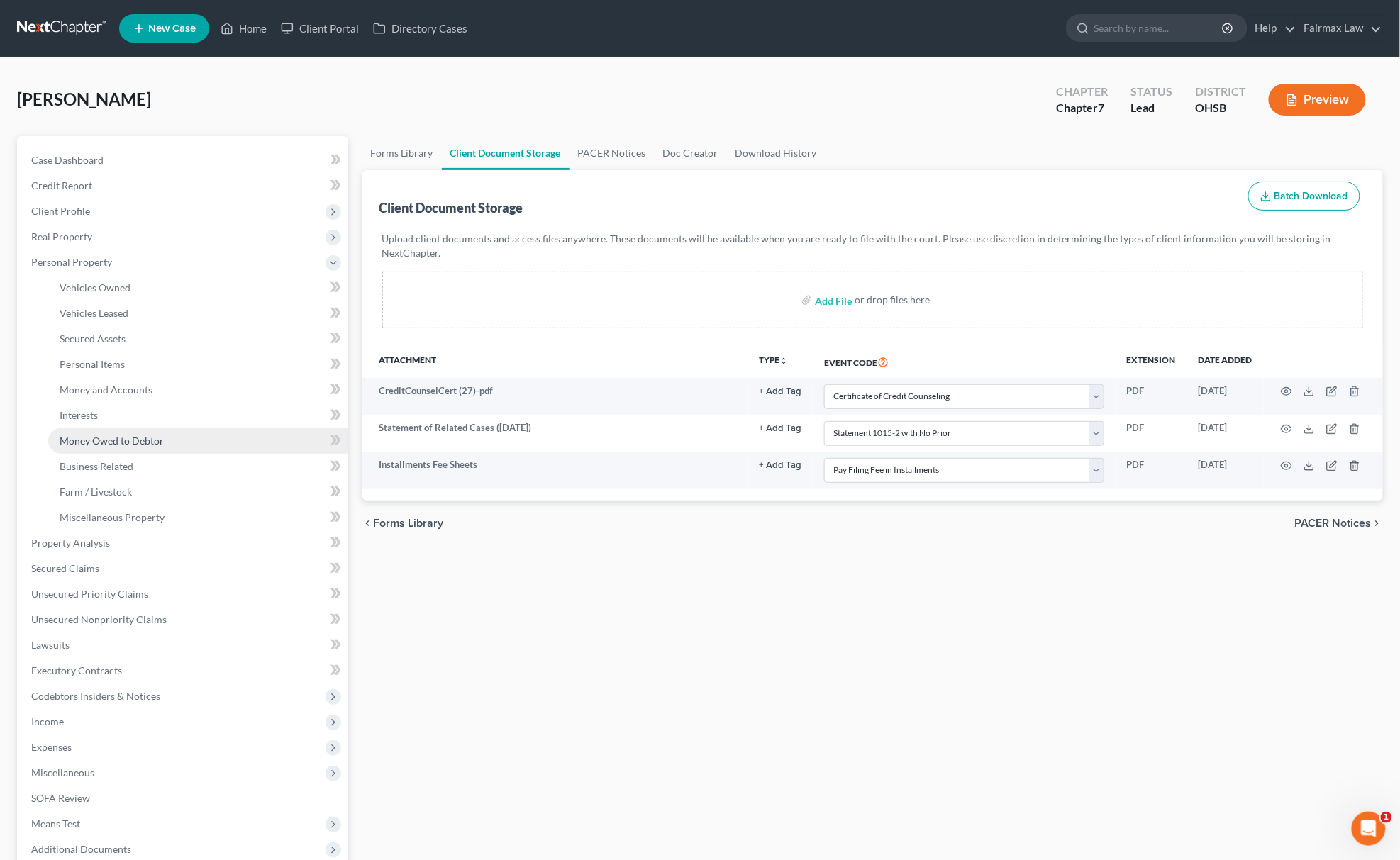
click at [129, 446] on link "Money Owed to Debtor" at bounding box center [198, 440] width 300 height 25
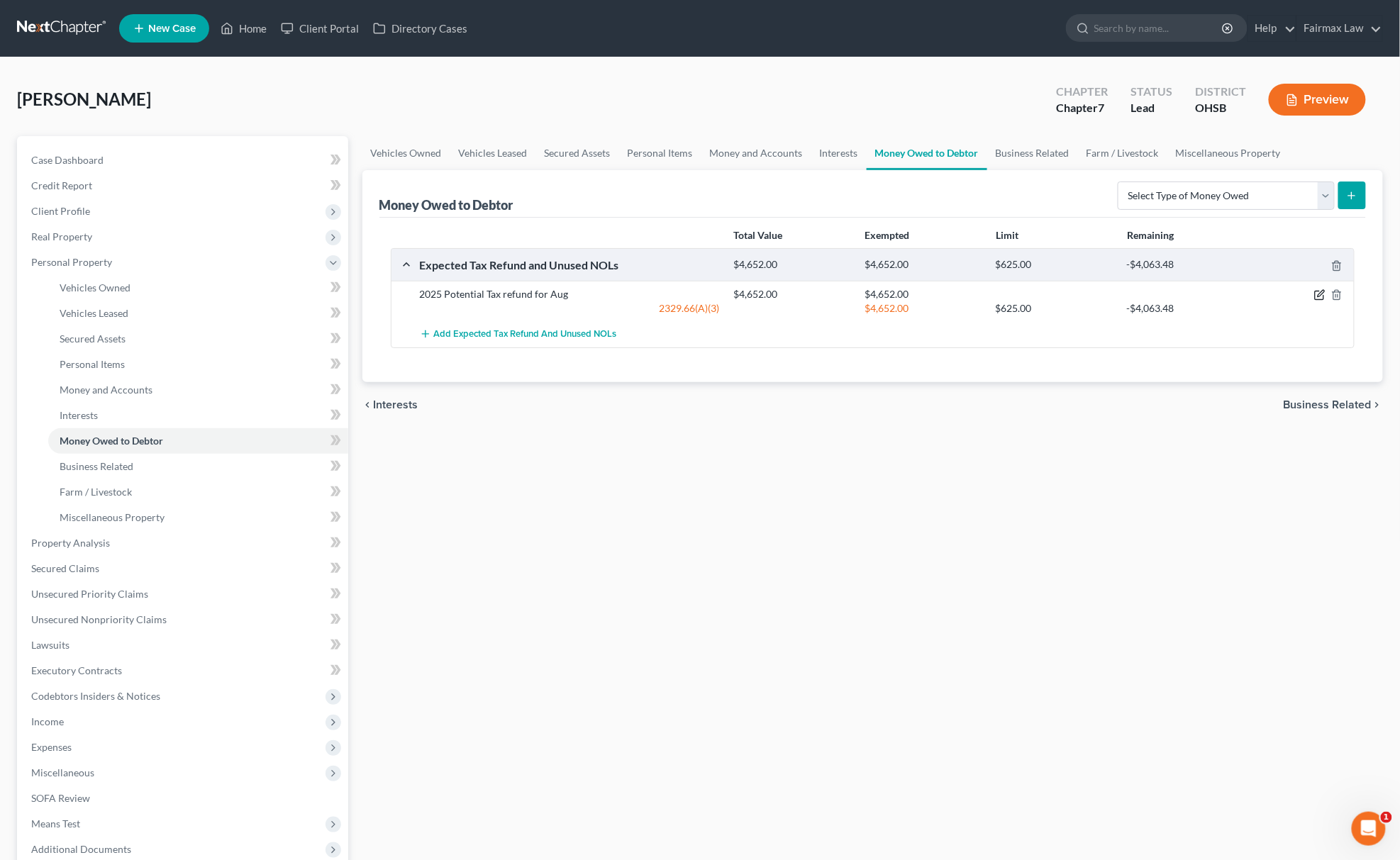
click at [1322, 295] on icon "button" at bounding box center [1320, 294] width 6 height 6
select select "0"
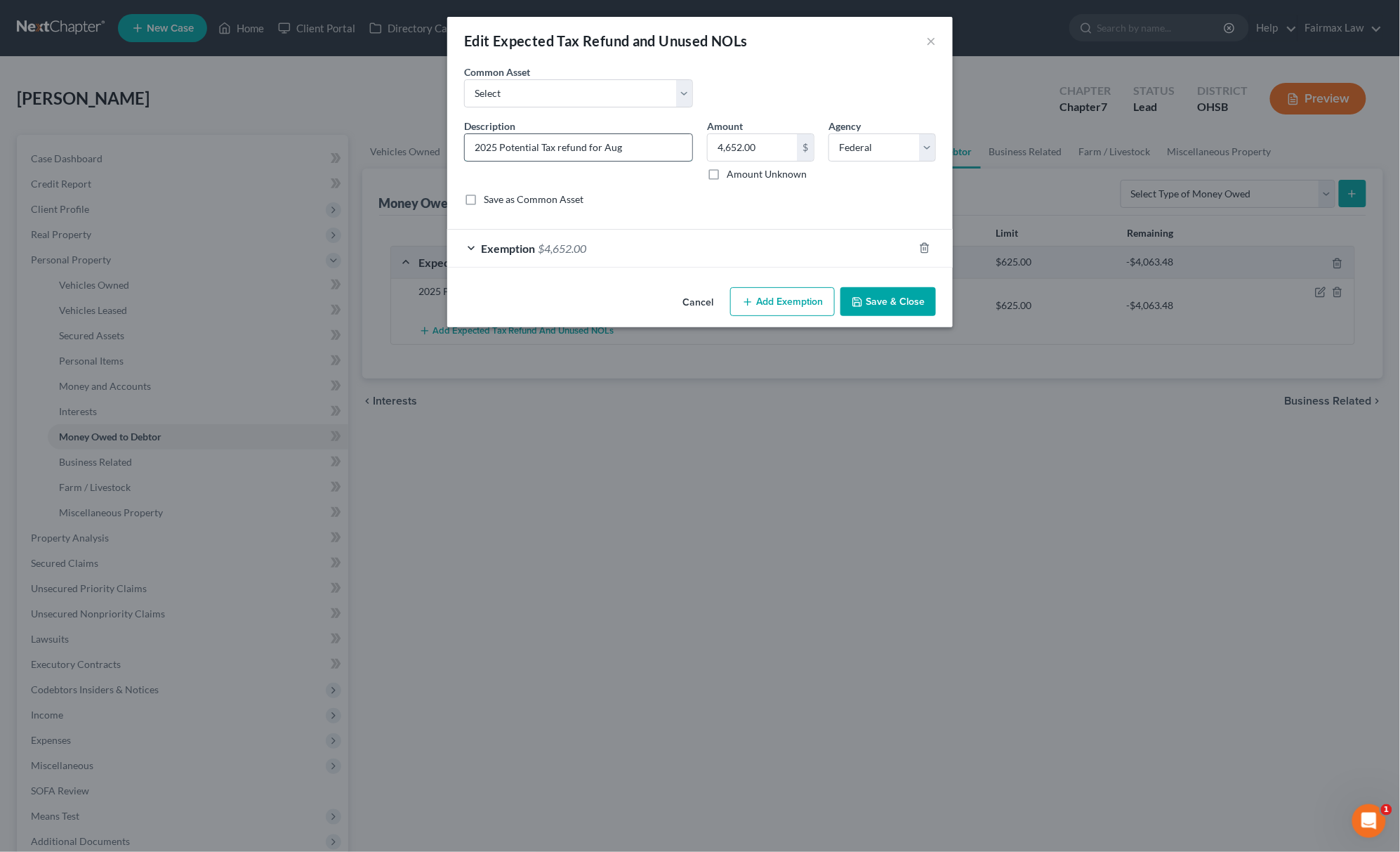
click at [635, 150] on input "2025 Potential Tax refund for Aug" at bounding box center [578, 147] width 228 height 27
type input "2025 Potential Tax refund for Sep"
click at [908, 307] on button "Save & Close" at bounding box center [888, 302] width 95 height 29
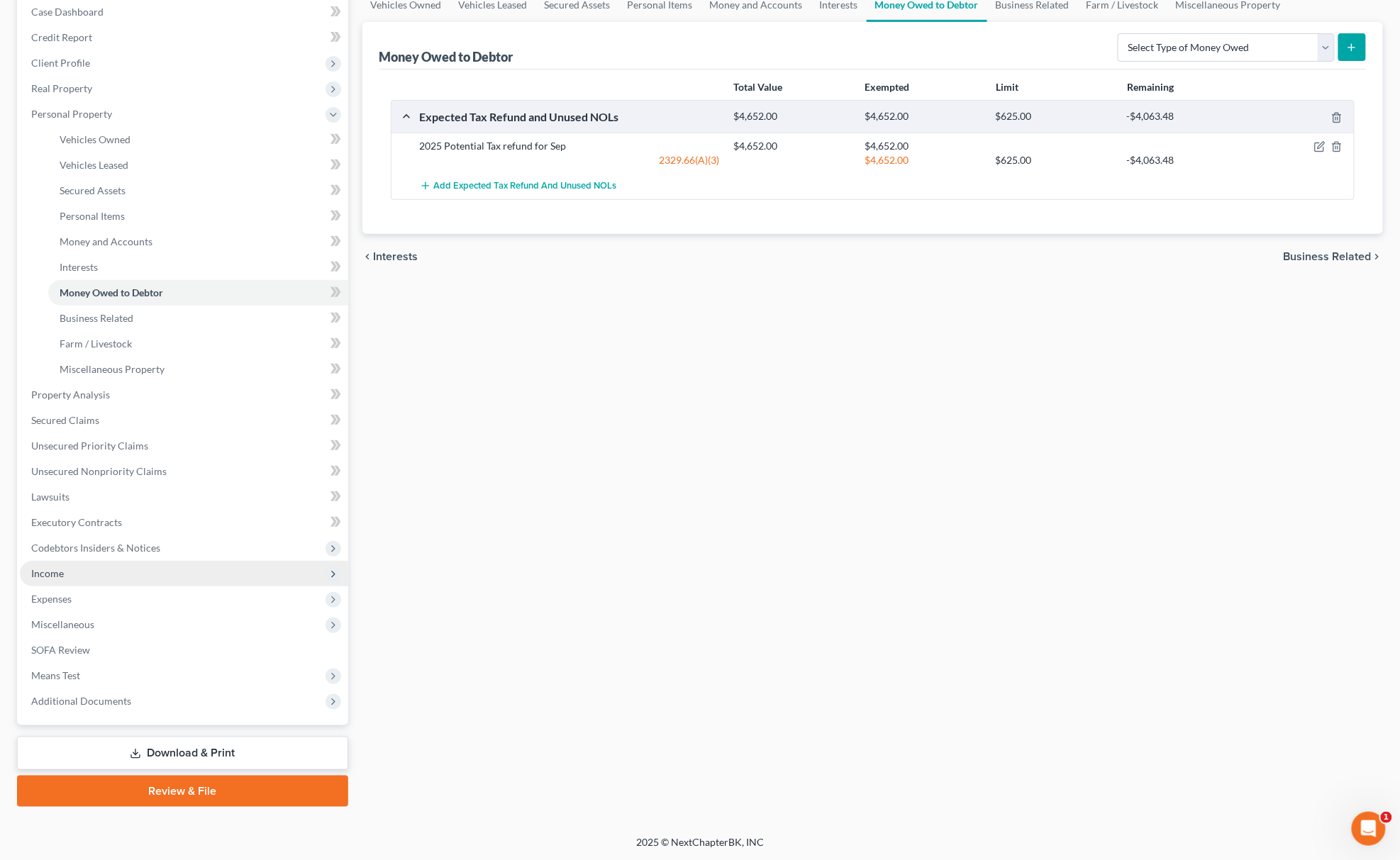
click at [66, 561] on span "Income" at bounding box center [185, 573] width 329 height 25
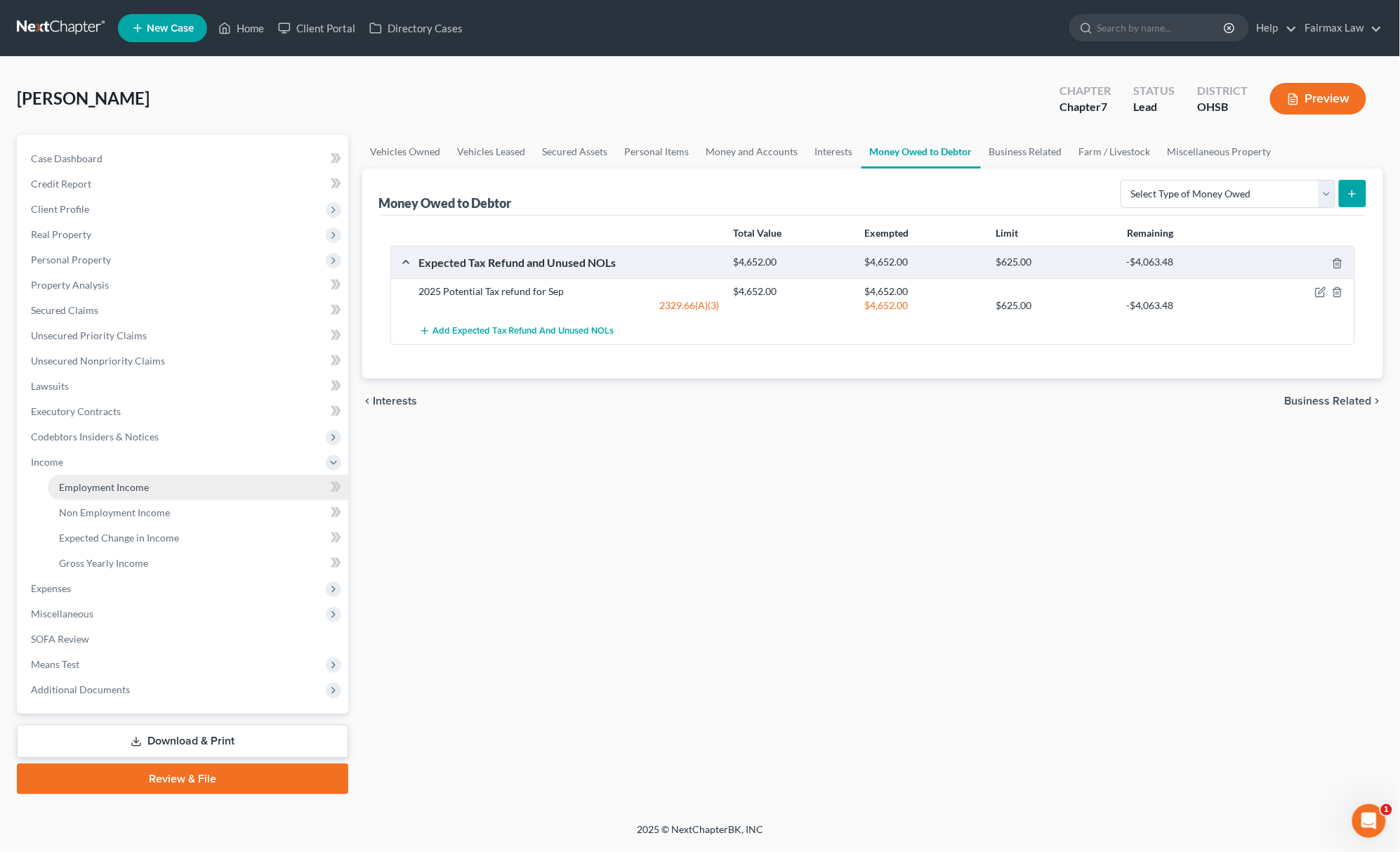
click at [117, 490] on span "Employment Income" at bounding box center [104, 487] width 90 height 12
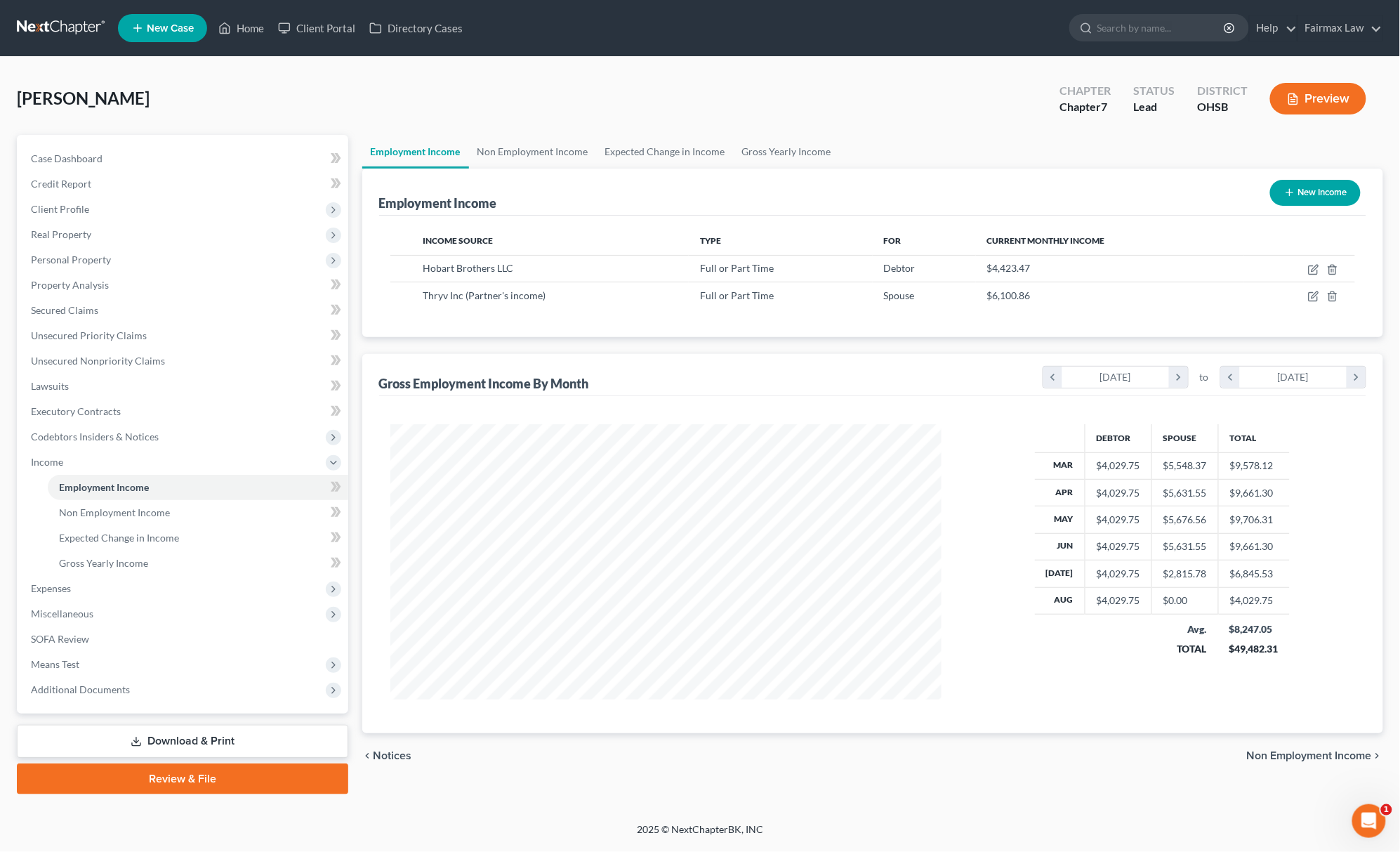
scroll to position [275, 579]
click at [1314, 298] on icon "button" at bounding box center [1314, 294] width 6 height 6
select select "0"
select select "45"
select select "2"
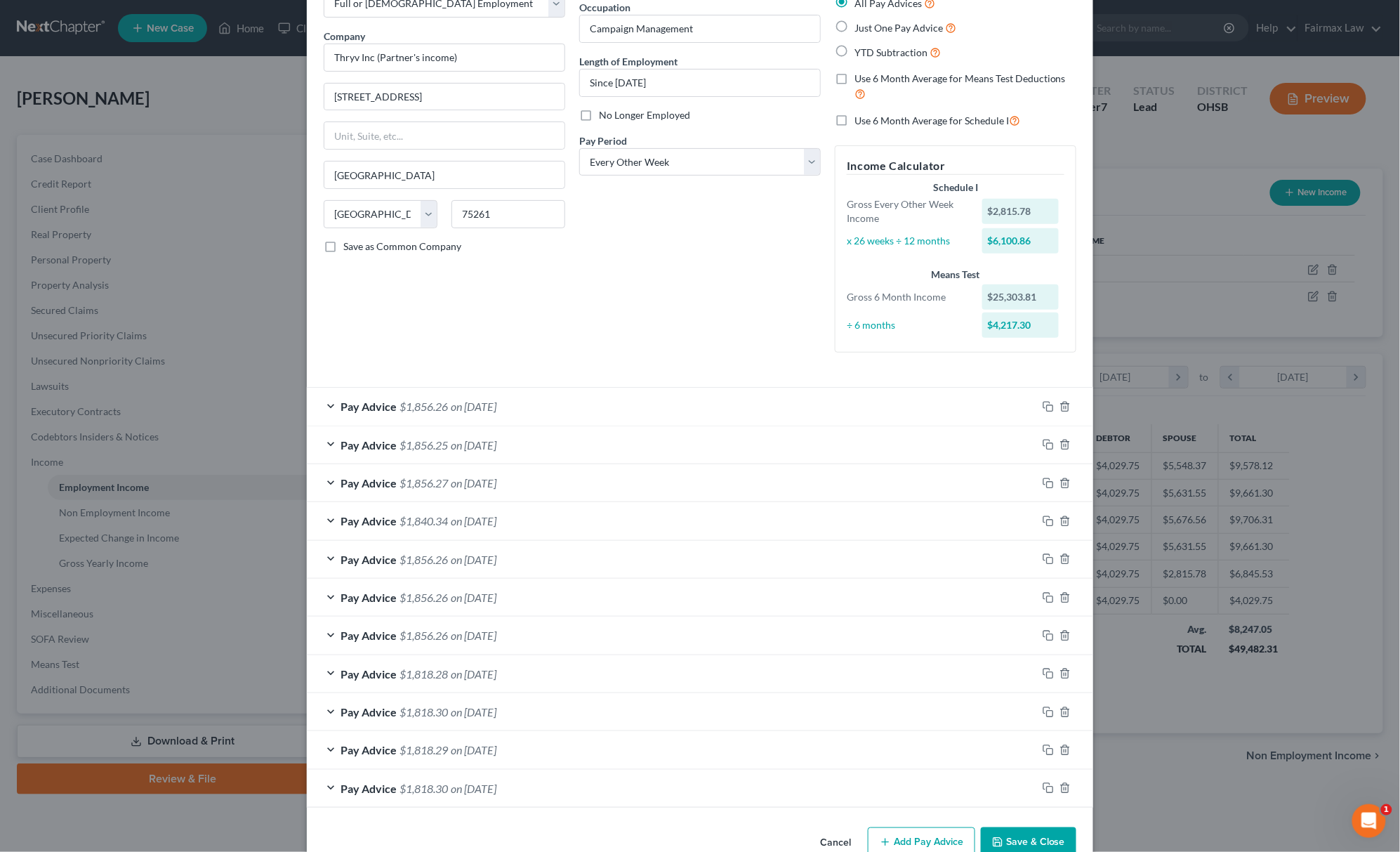
scroll to position [126, 0]
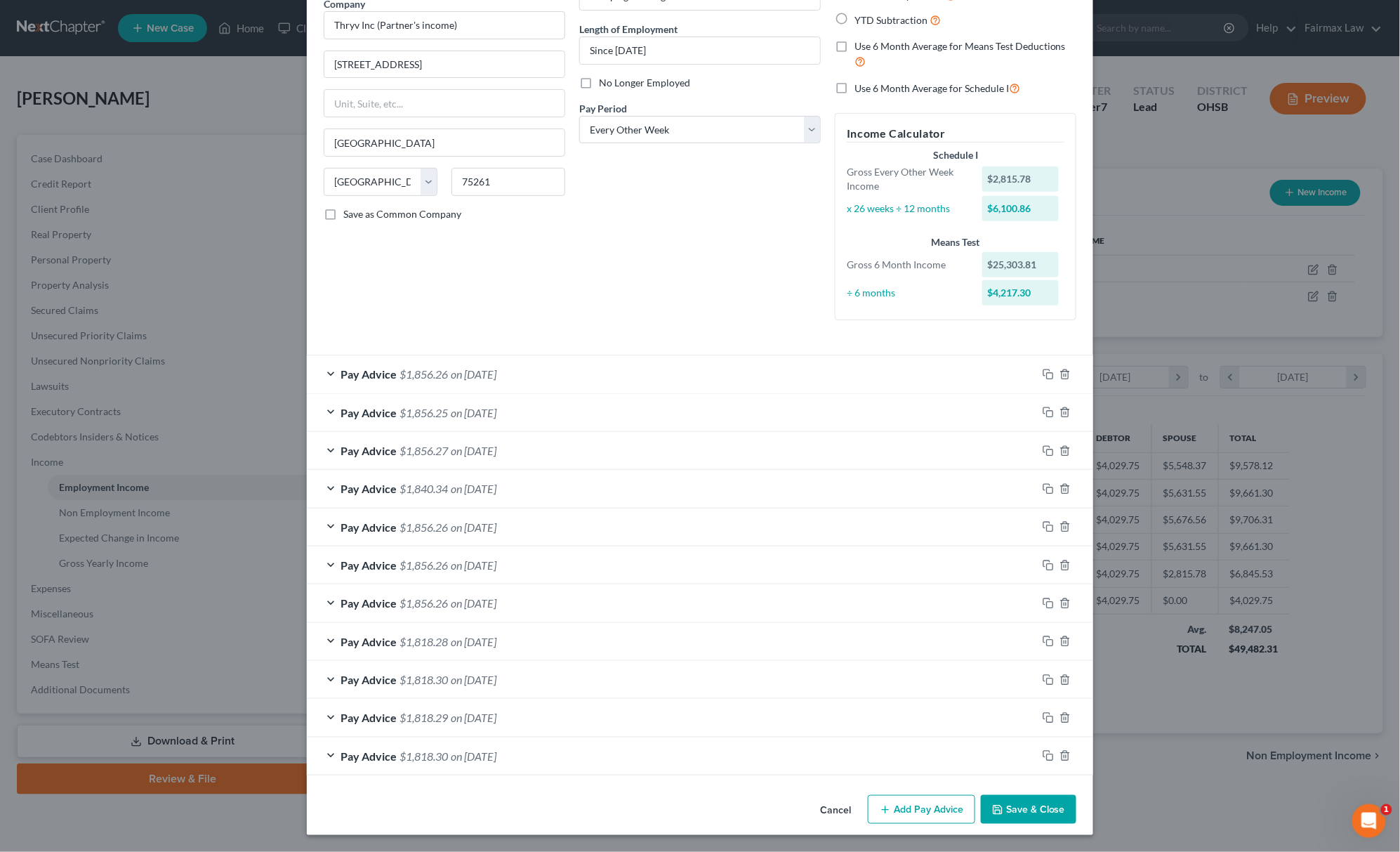
click at [1023, 797] on button "Save & Close" at bounding box center [1029, 810] width 95 height 29
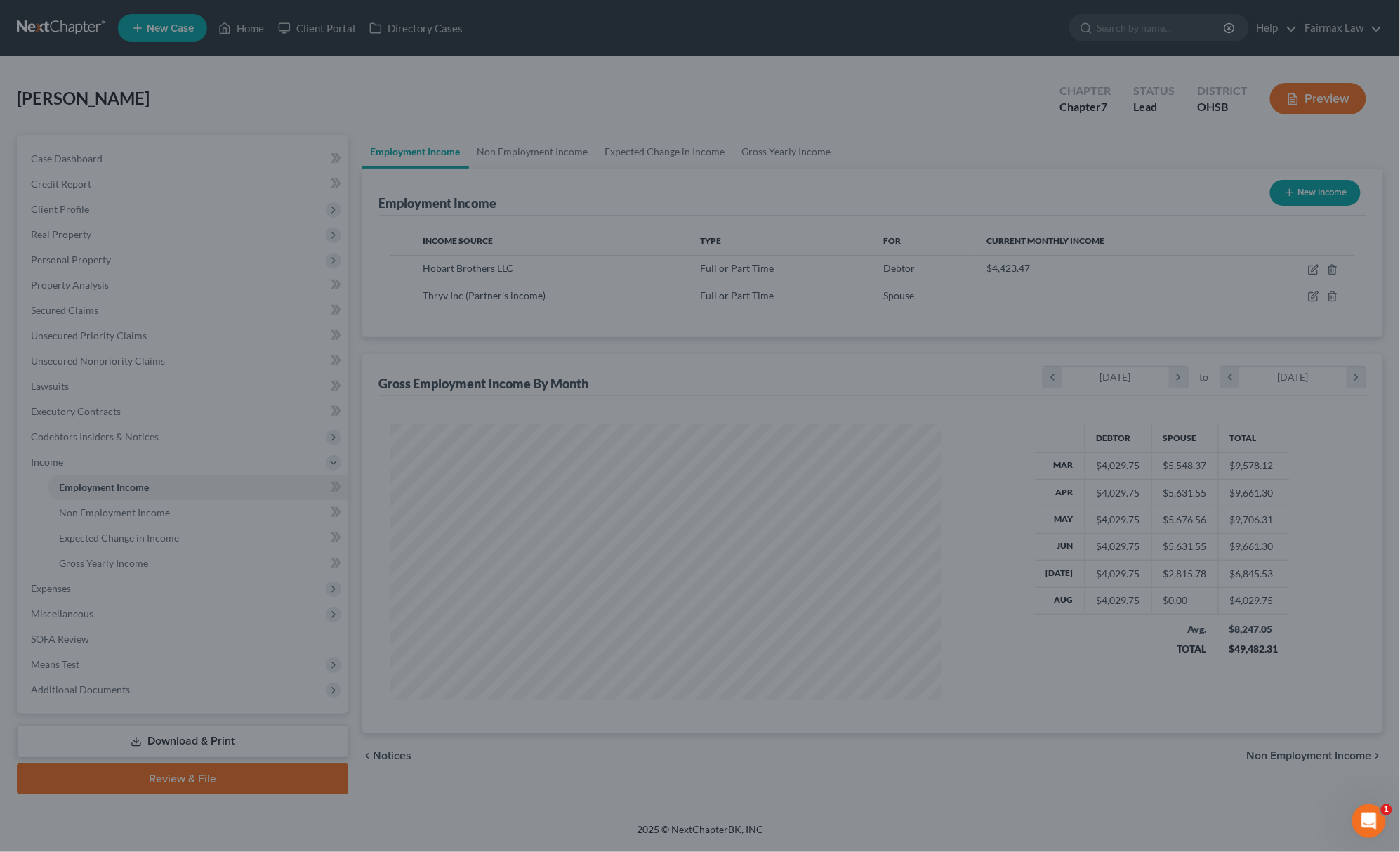
scroll to position [0, 0]
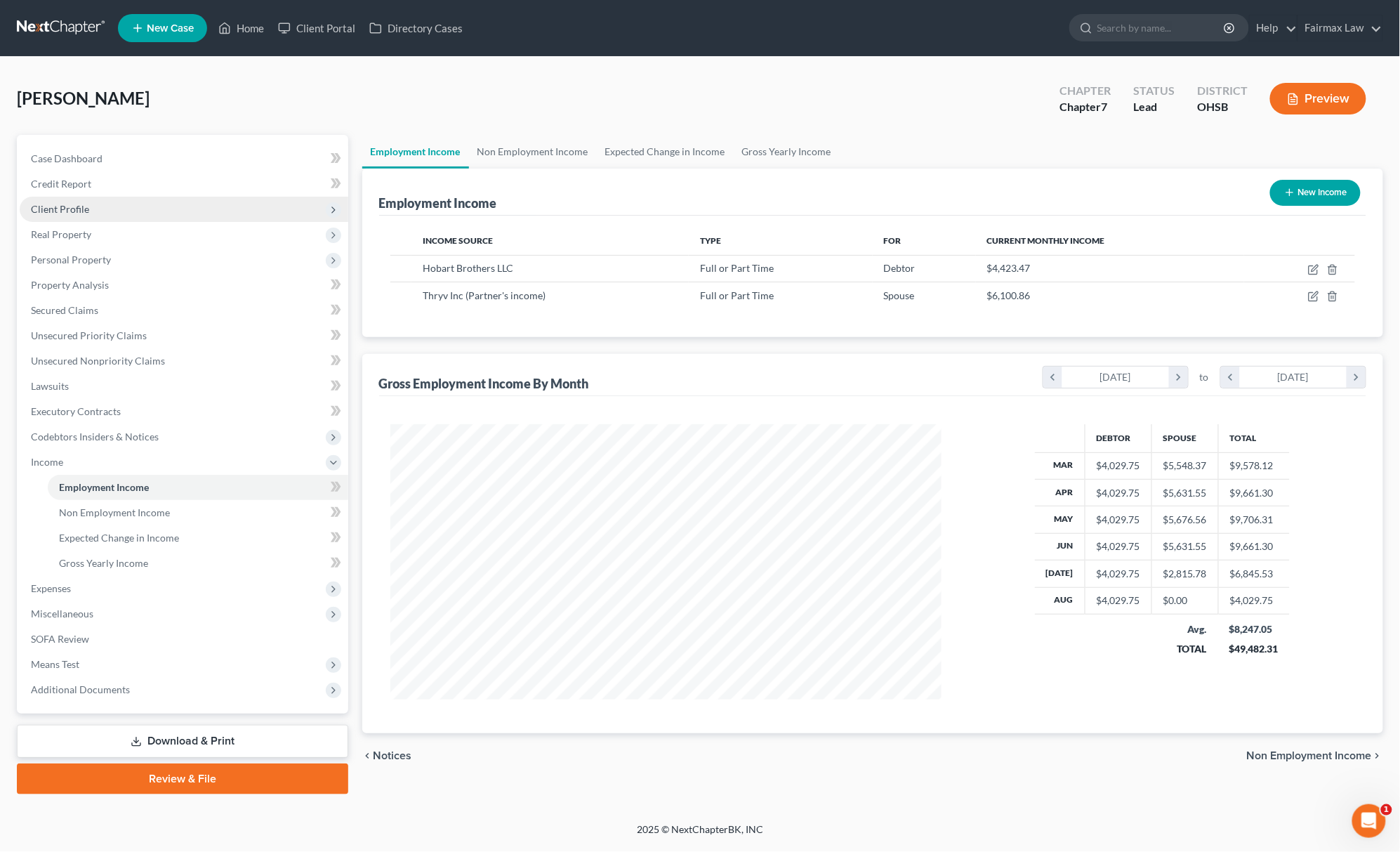
click at [42, 208] on span "Client Profile" at bounding box center [60, 209] width 58 height 12
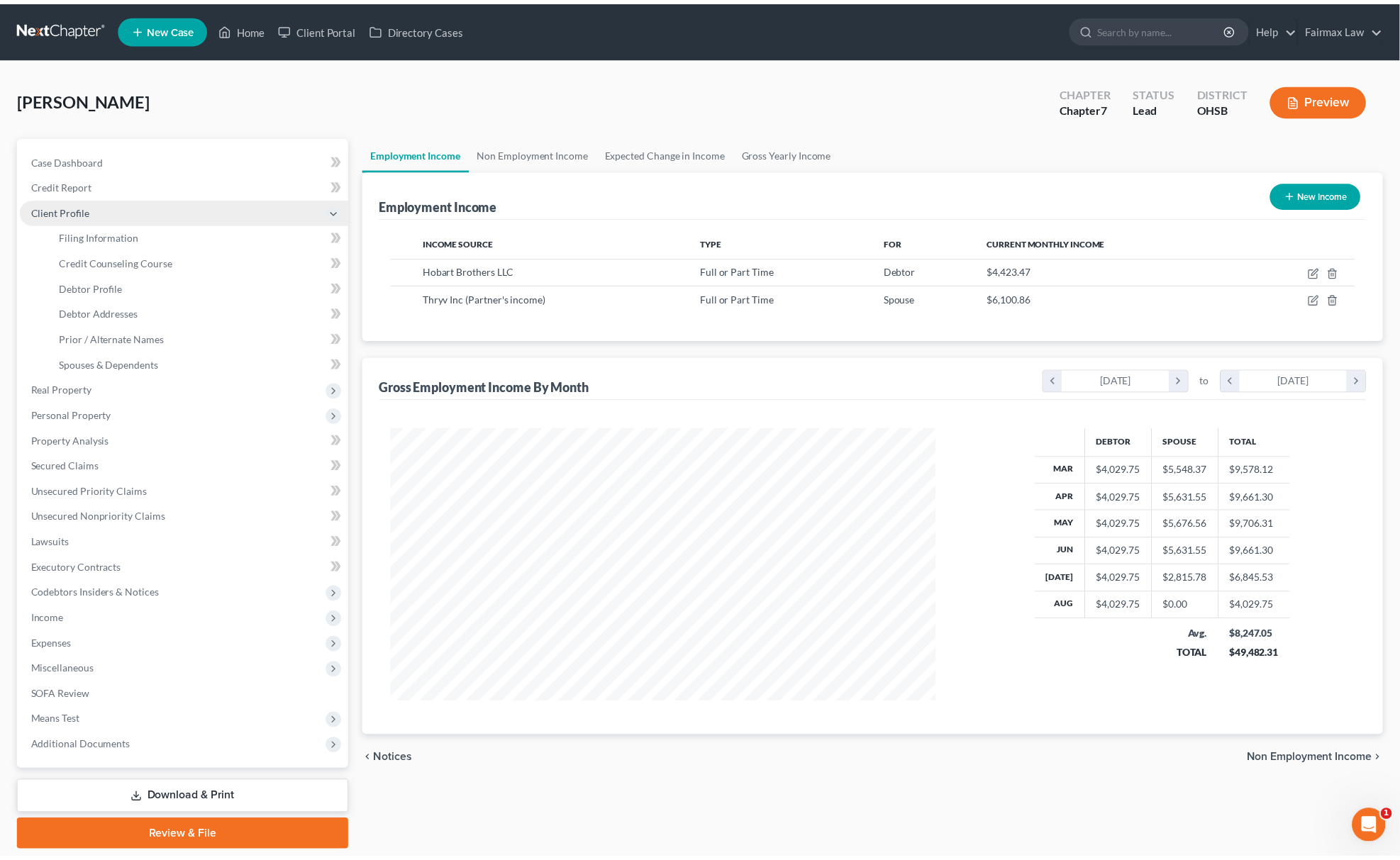
scroll to position [708585, 708661]
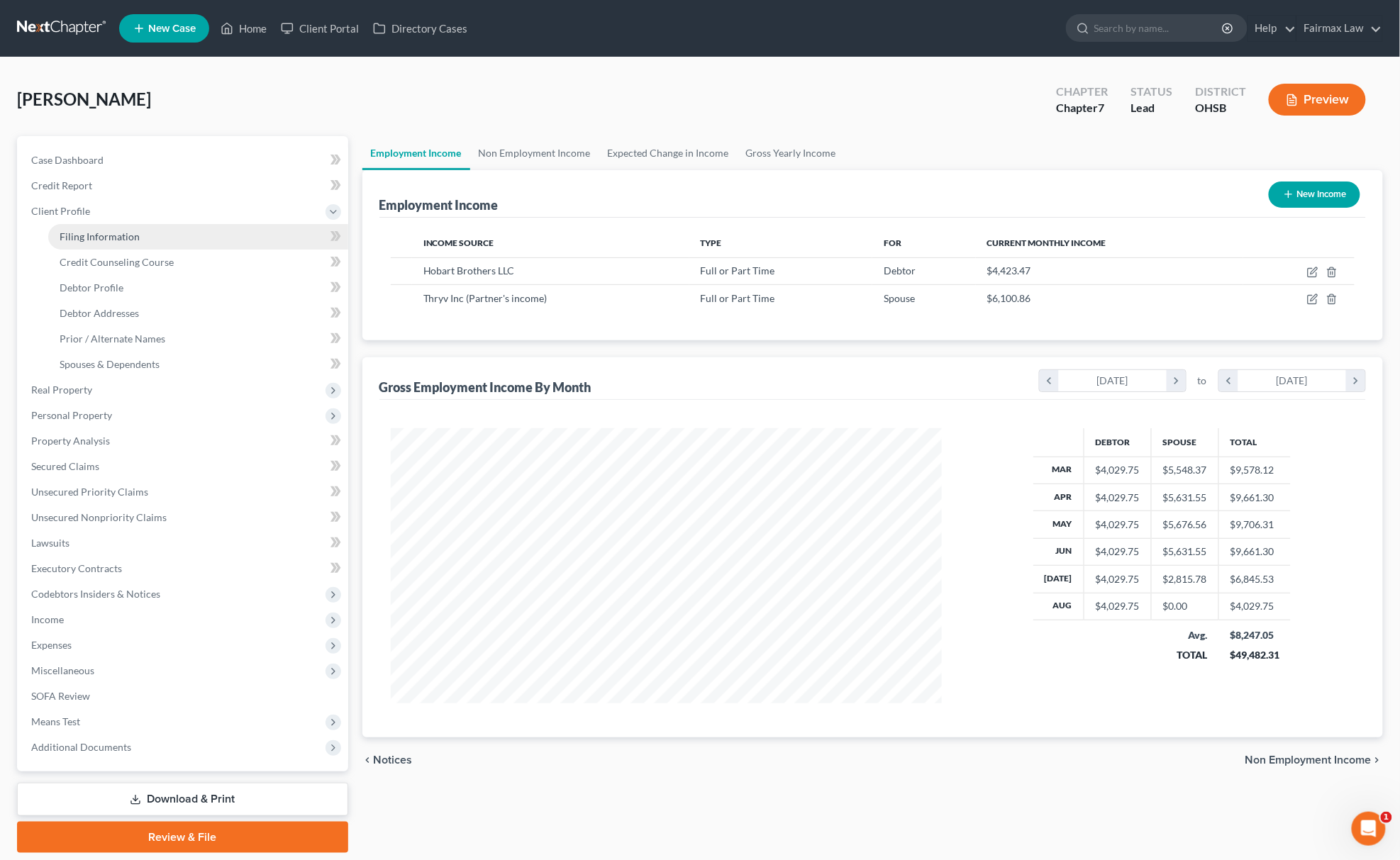
click at [63, 224] on link "Filing Information" at bounding box center [198, 236] width 300 height 25
select select "1"
select select "0"
select select "62"
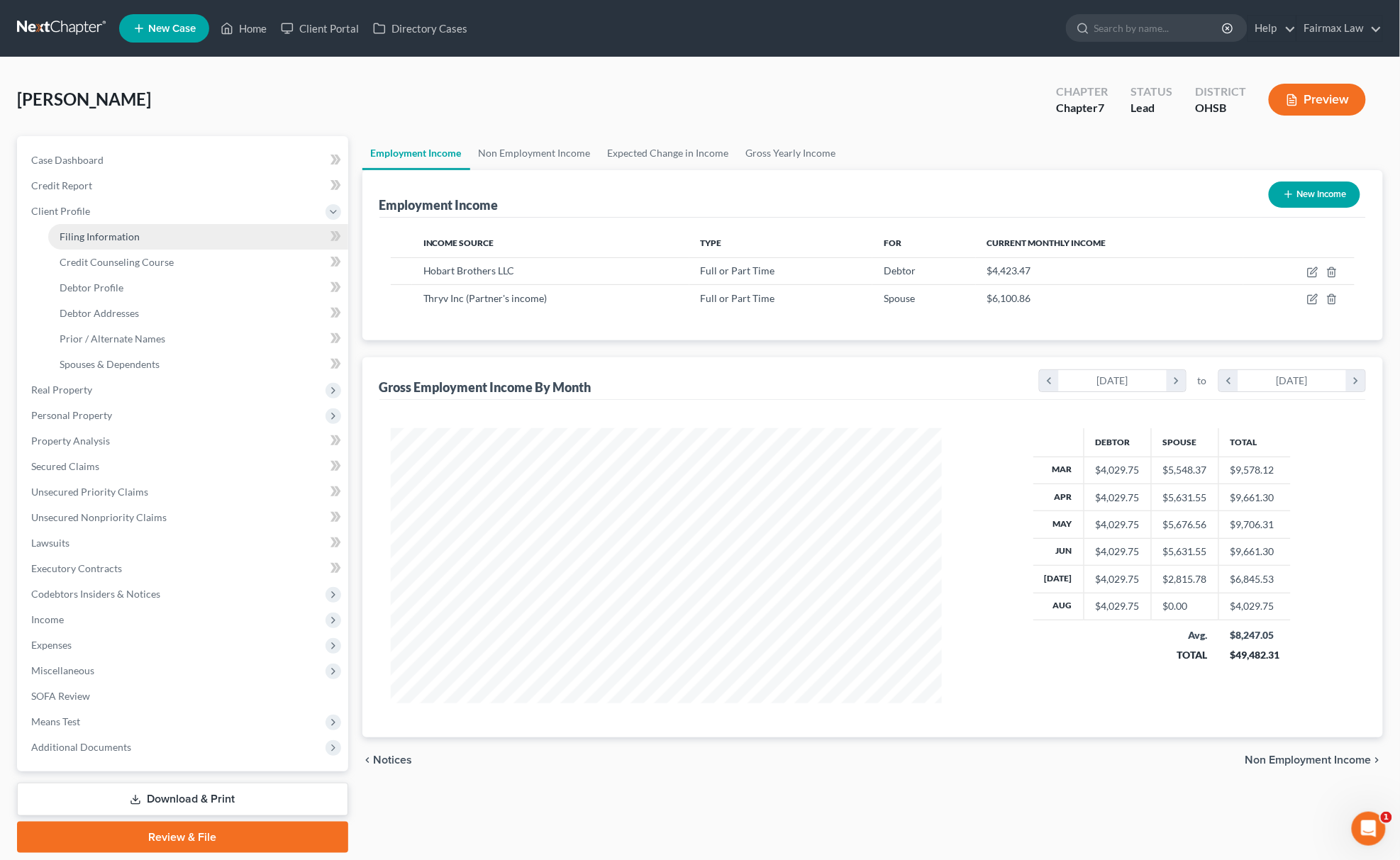
select select "15"
select select "0"
select select "36"
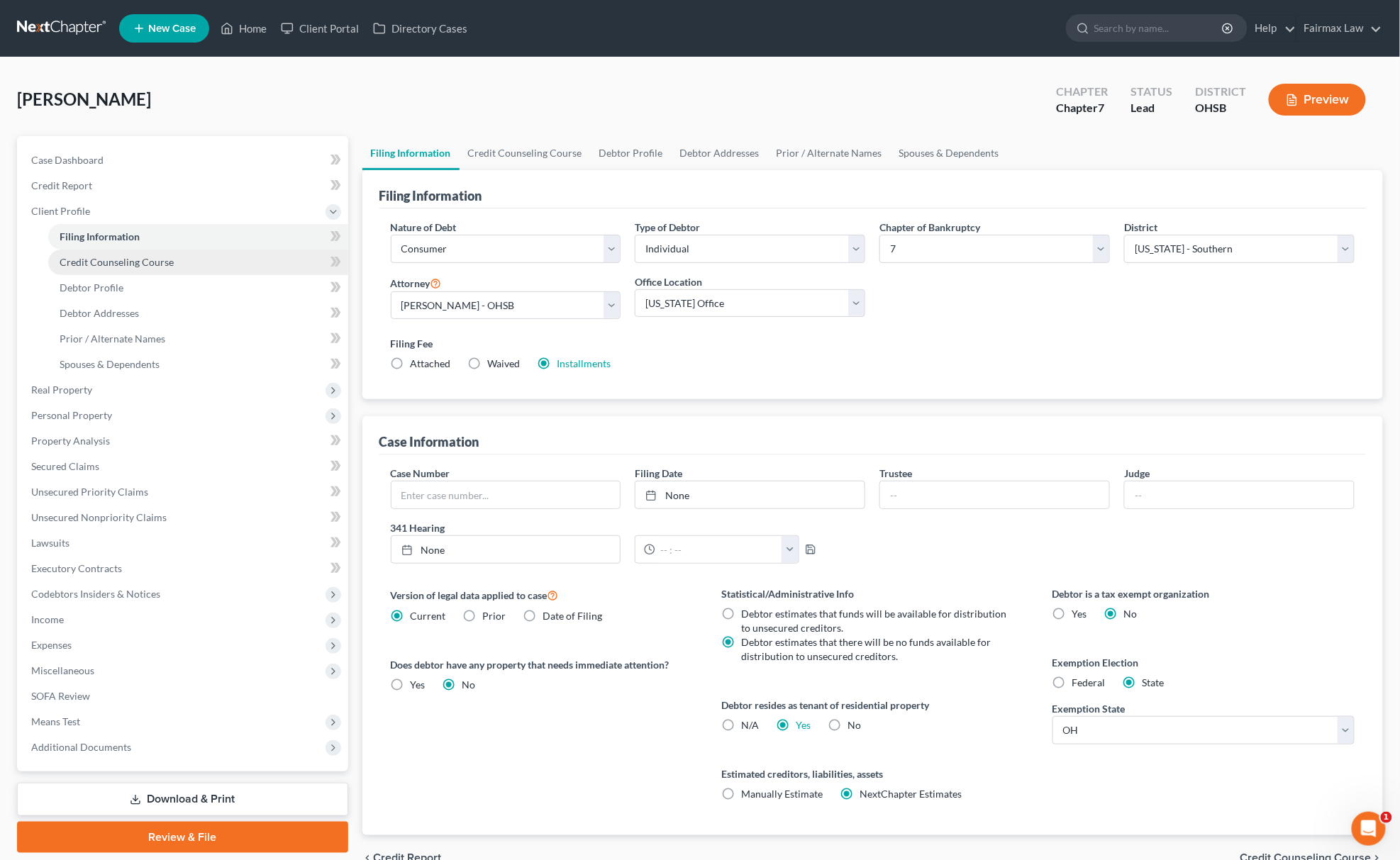
click at [126, 264] on span "Credit Counseling Course" at bounding box center [116, 262] width 115 height 12
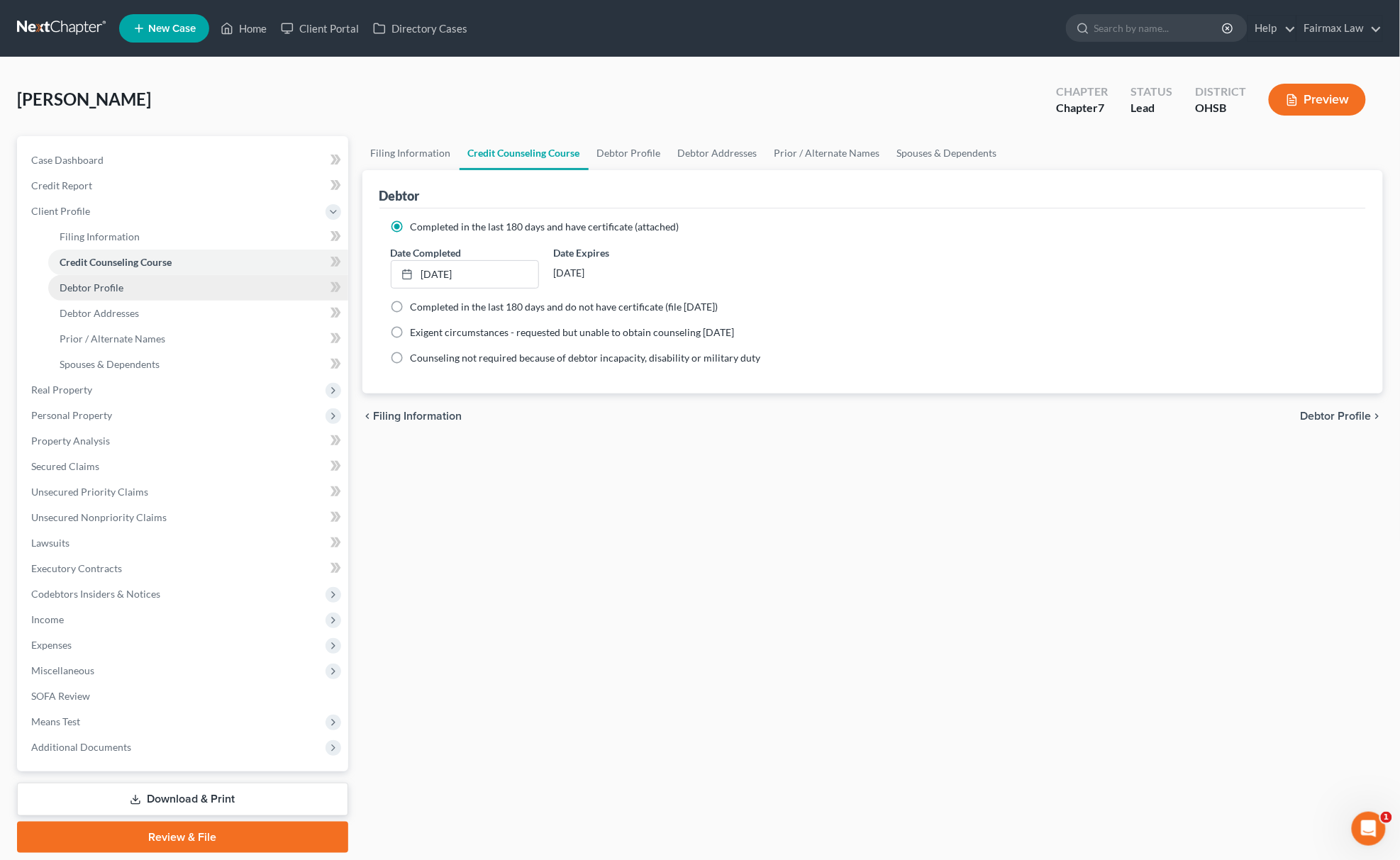
click at [105, 290] on span "Debtor Profile" at bounding box center [91, 288] width 64 height 12
select select "0"
select select "4"
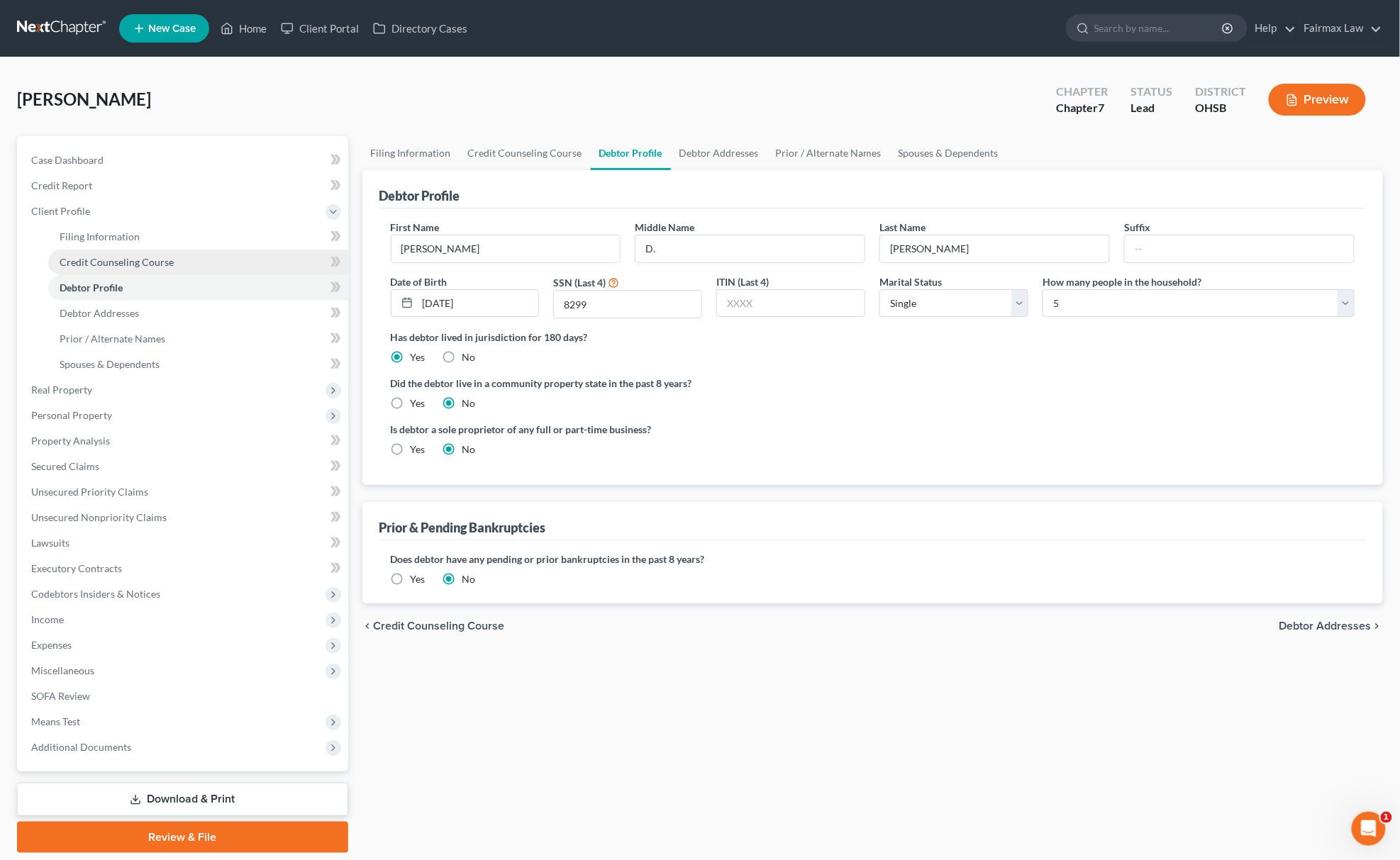
click at [111, 256] on span "Credit Counseling Course" at bounding box center [116, 262] width 115 height 12
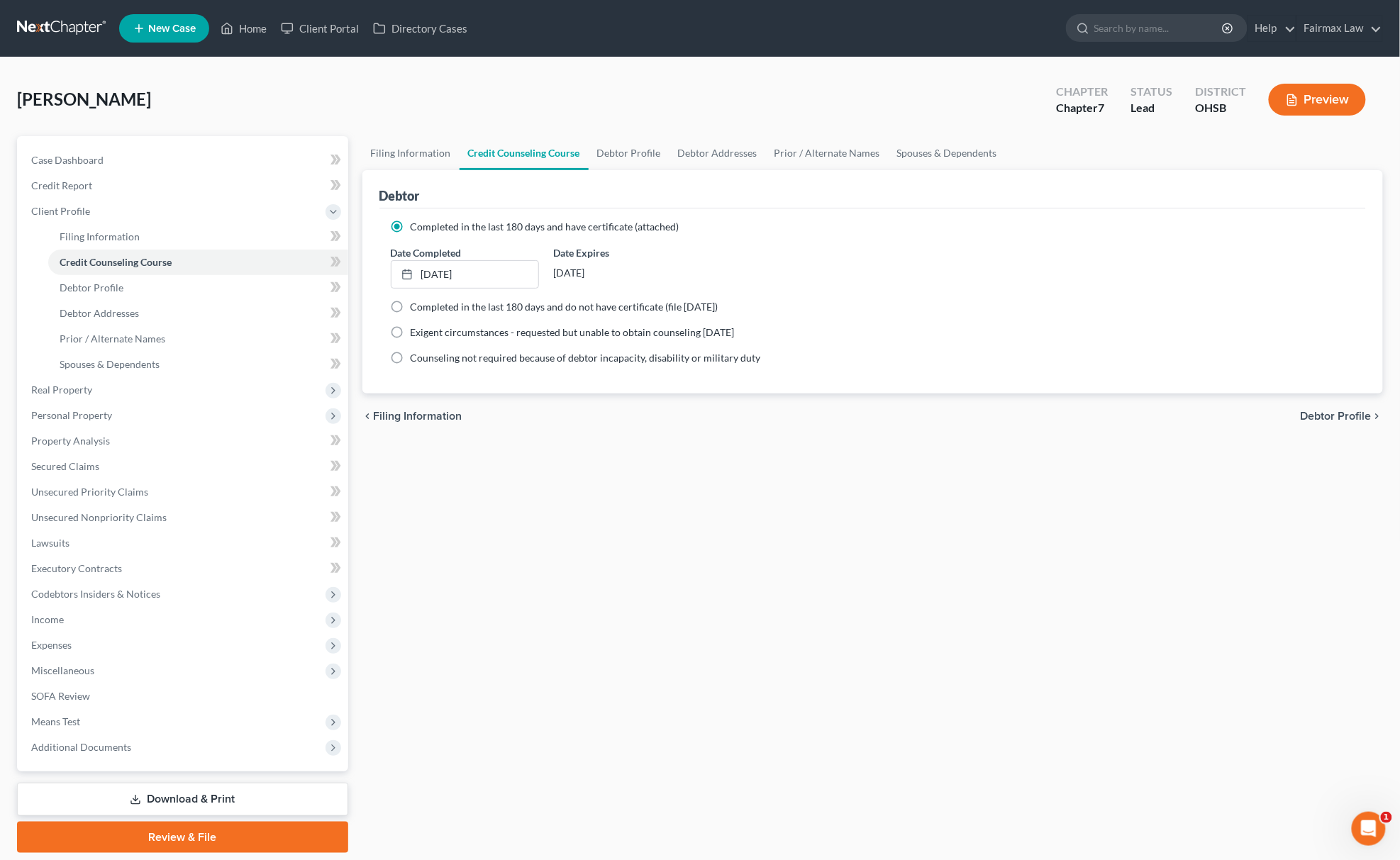
click at [411, 309] on label "Completed in the last 180 days and do not have certificate (file [DATE])" at bounding box center [565, 307] width 308 height 14
click at [416, 309] on input "Completed in the last 180 days and do not have certificate (file [DATE])" at bounding box center [421, 304] width 10 height 10
radio input "true"
radio input "false"
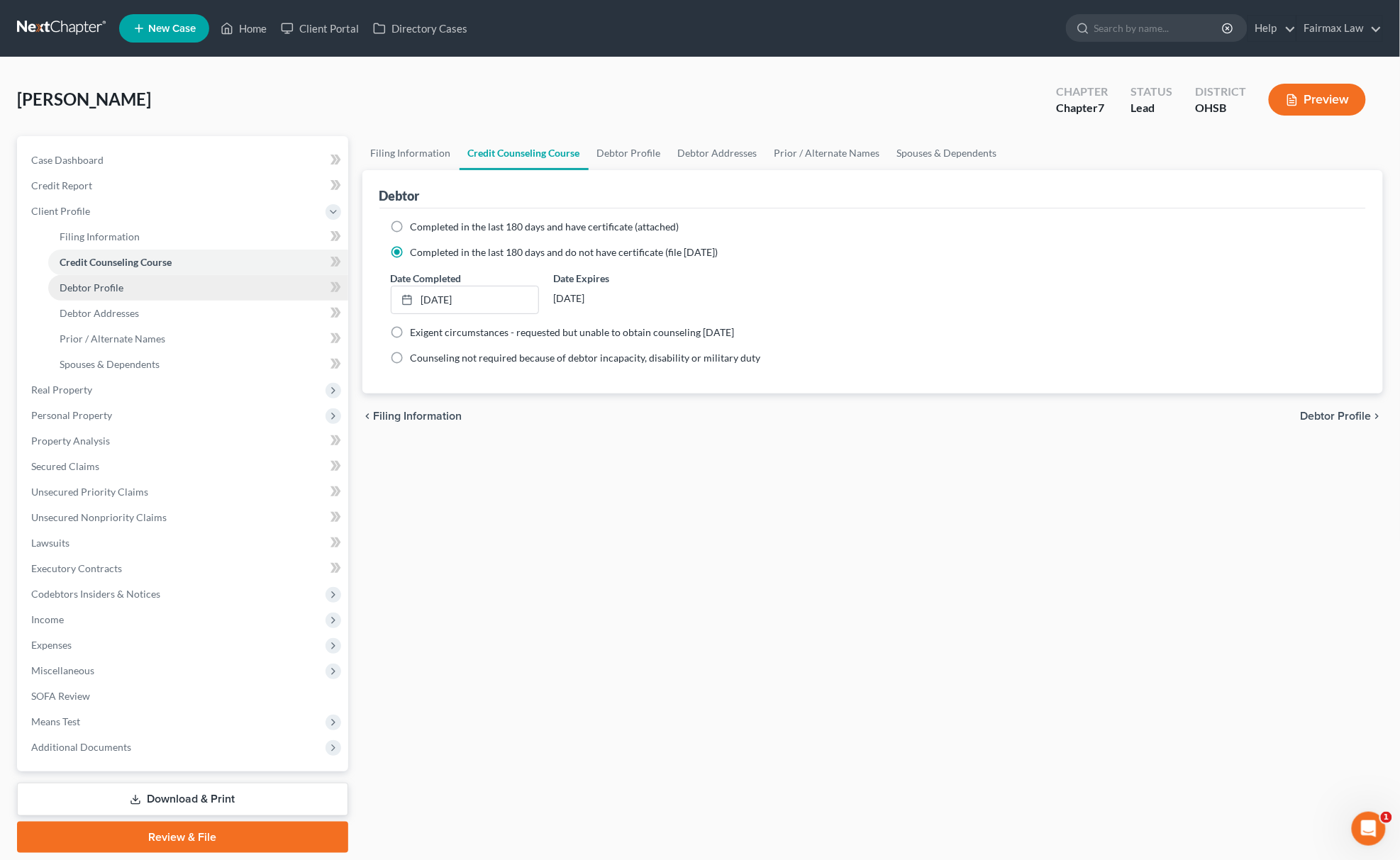
click at [73, 275] on link "Debtor Profile" at bounding box center [198, 288] width 300 height 25
select select "0"
select select "4"
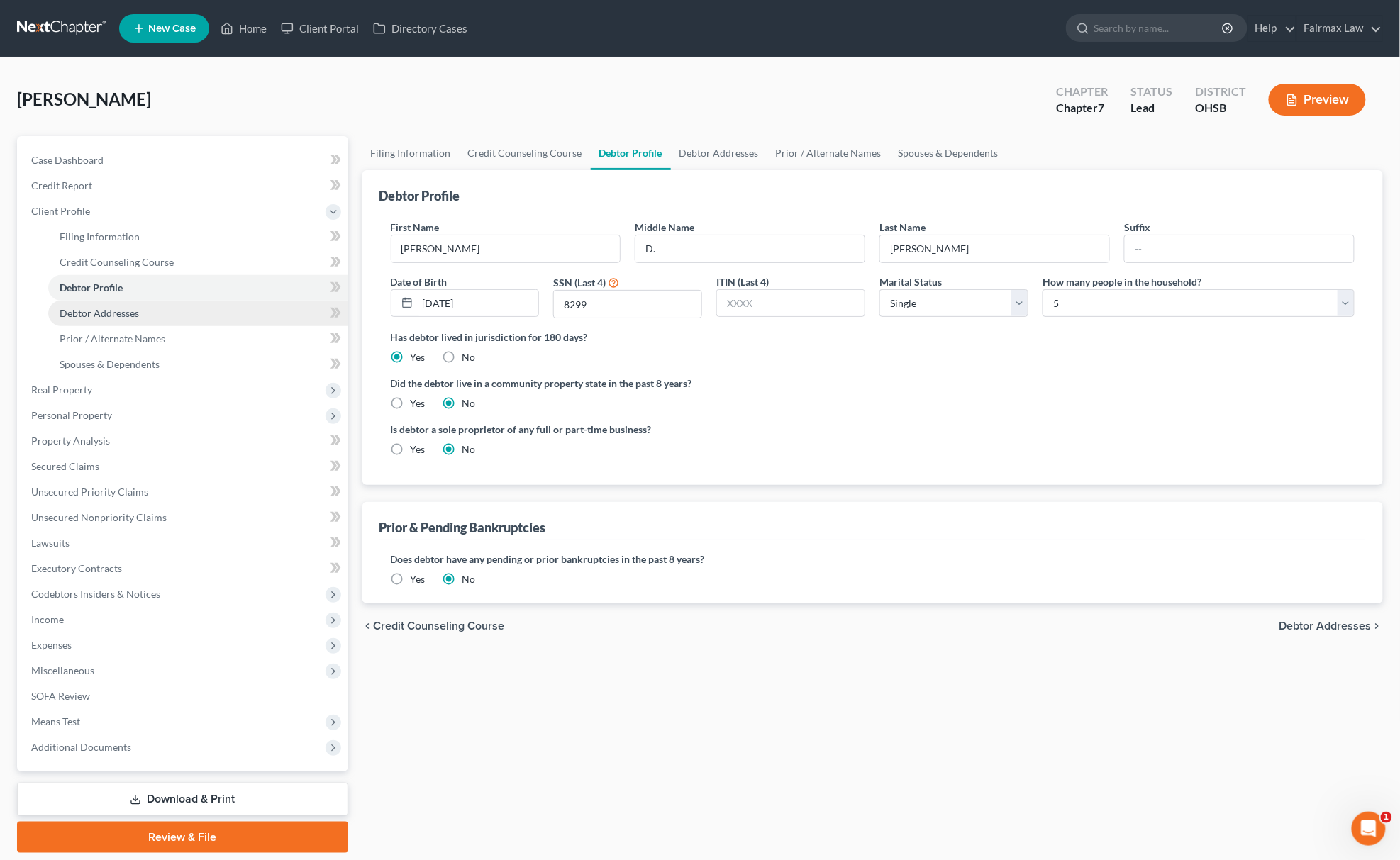
click at [101, 309] on span "Debtor Addresses" at bounding box center [99, 313] width 80 height 12
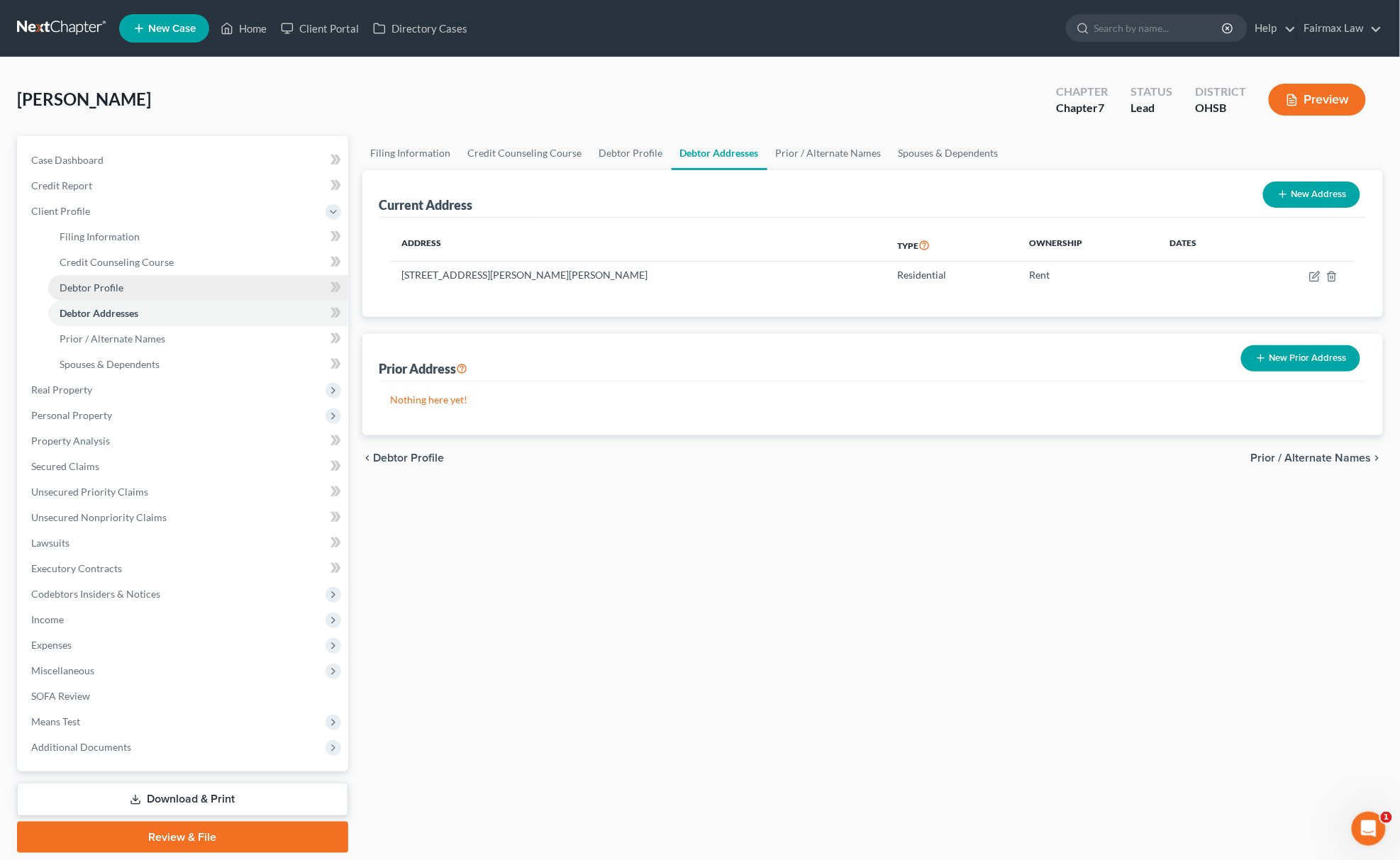
click at [121, 287] on span "Debtor Profile" at bounding box center [91, 288] width 64 height 12
select select "0"
select select "4"
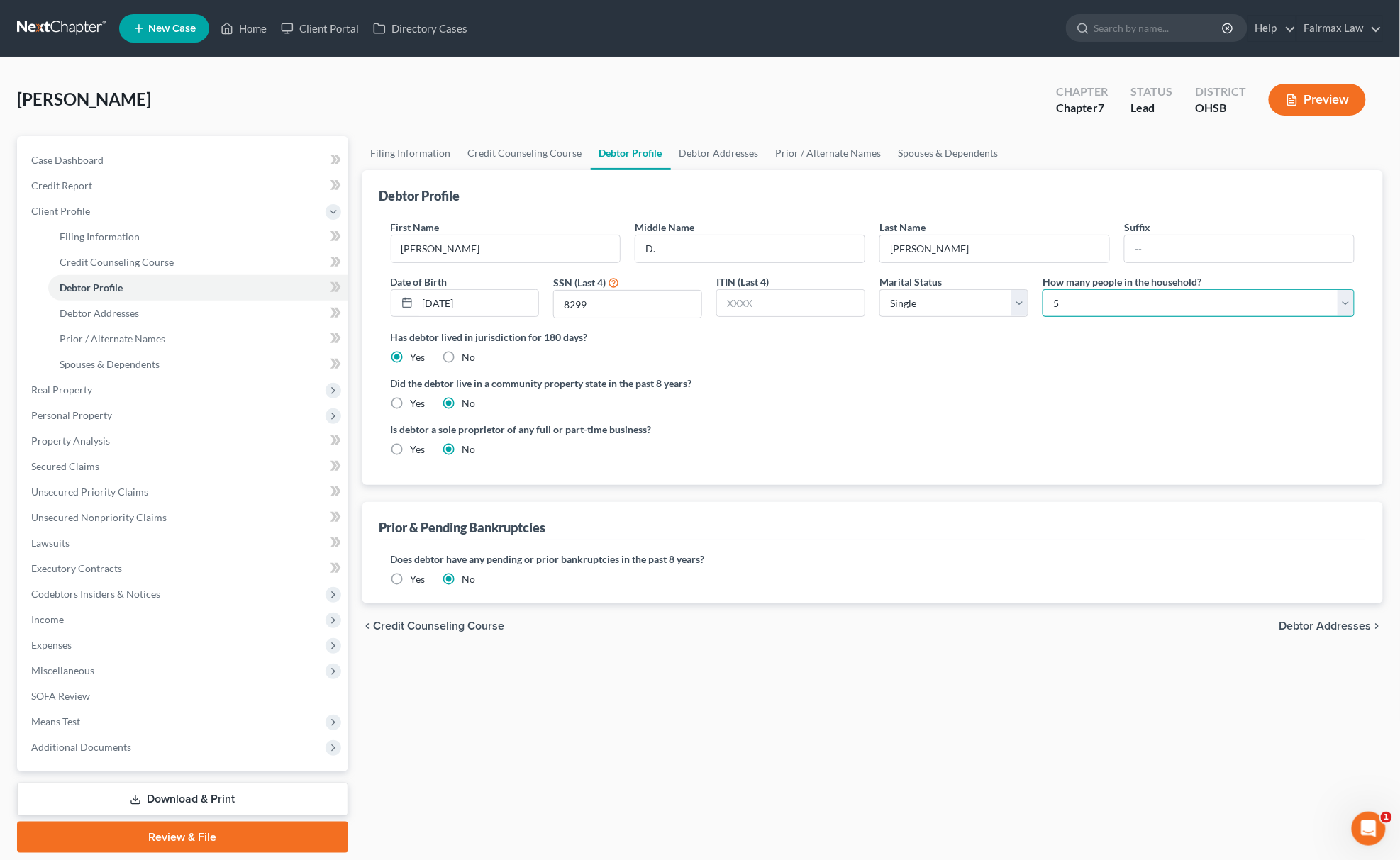
click at [1167, 295] on select "Select 1 2 3 4 5 6 7 8 9 10 11 12 13 14 15 16 17 18 19 20" at bounding box center [1198, 303] width 312 height 28
click at [174, 356] on link "Spouses & Dependents" at bounding box center [198, 364] width 300 height 25
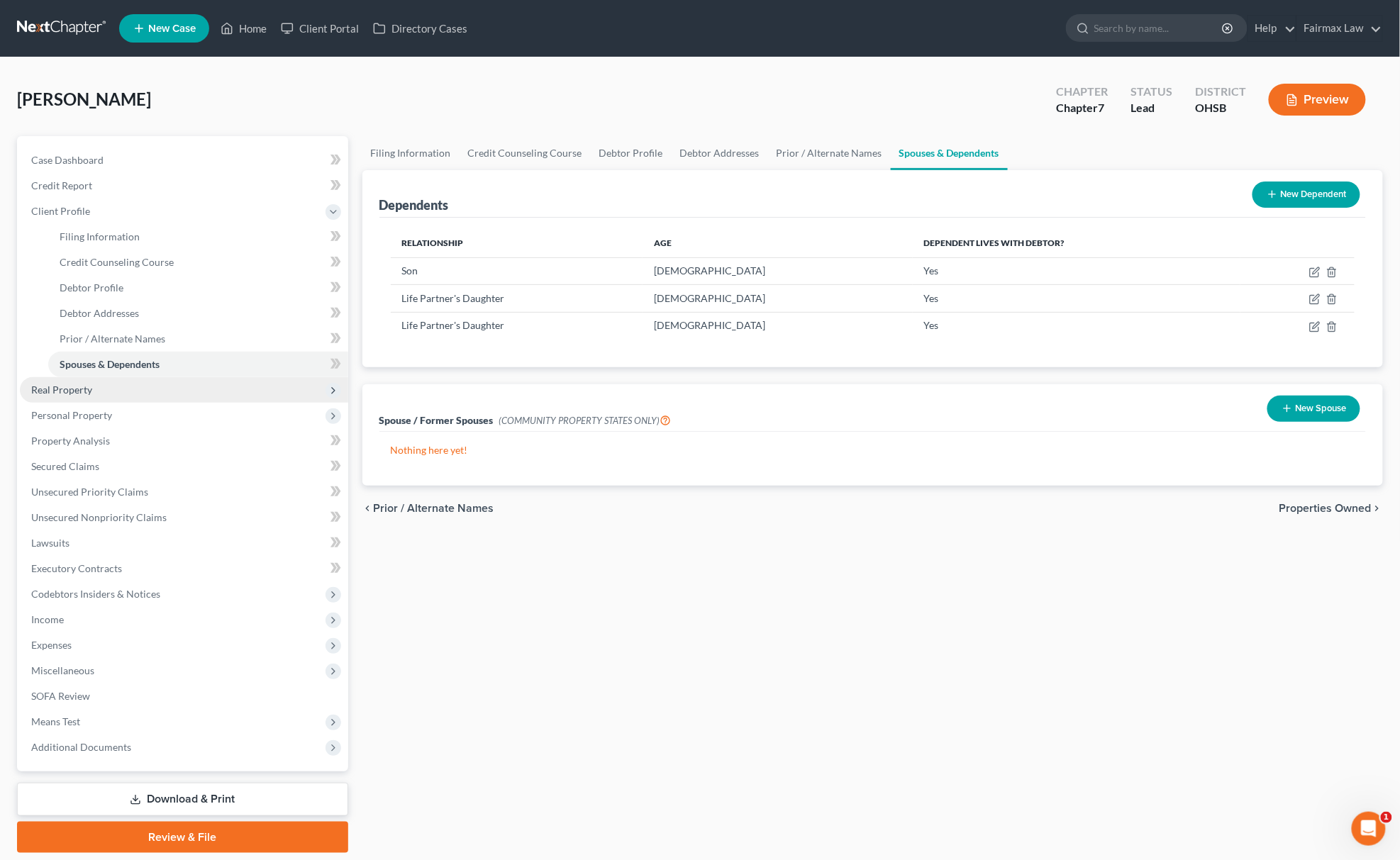
click at [92, 399] on span "Real Property" at bounding box center [185, 389] width 329 height 25
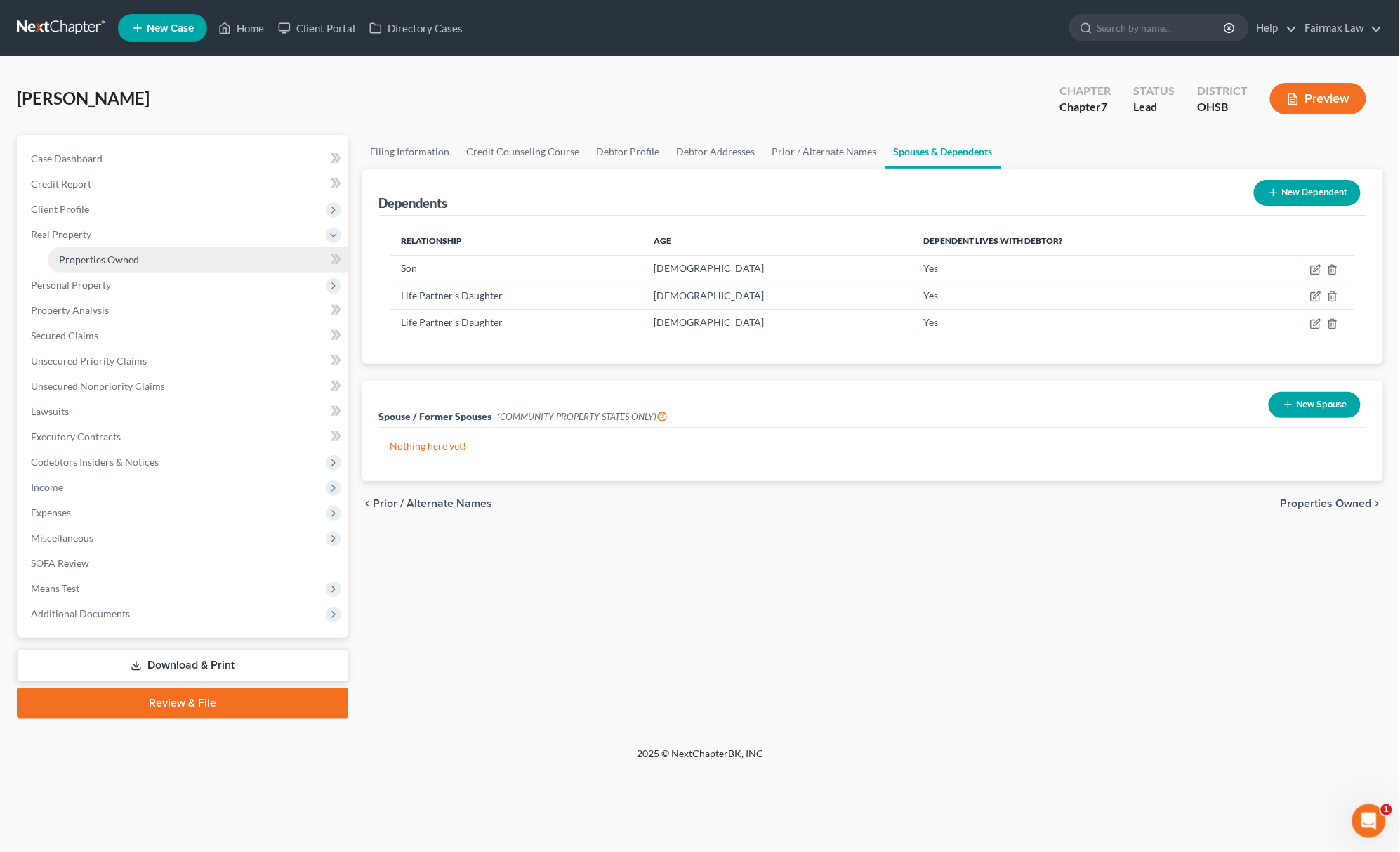
click at [154, 258] on link "Properties Owned" at bounding box center [197, 259] width 300 height 25
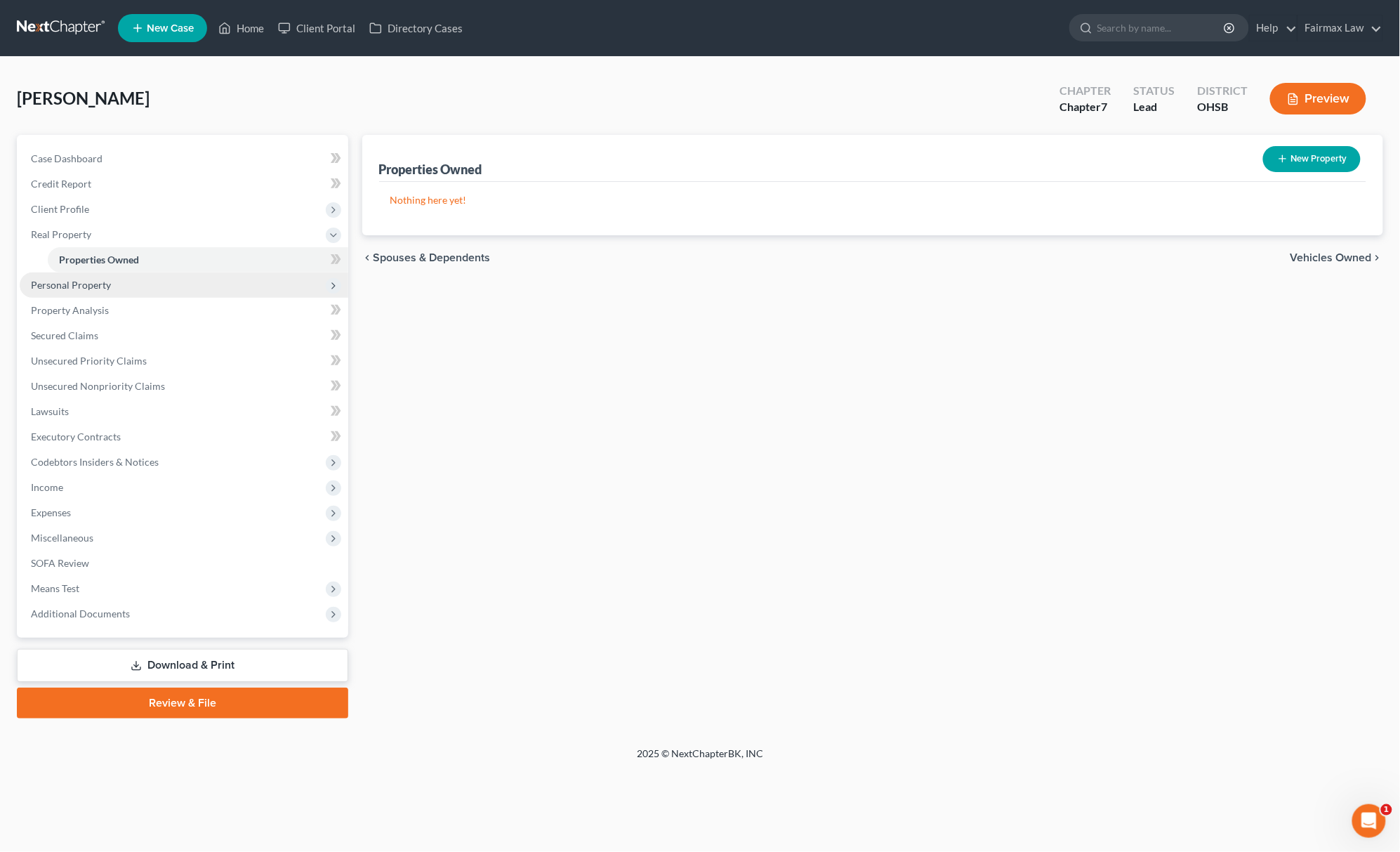
click at [124, 289] on span "Personal Property" at bounding box center [184, 285] width 329 height 25
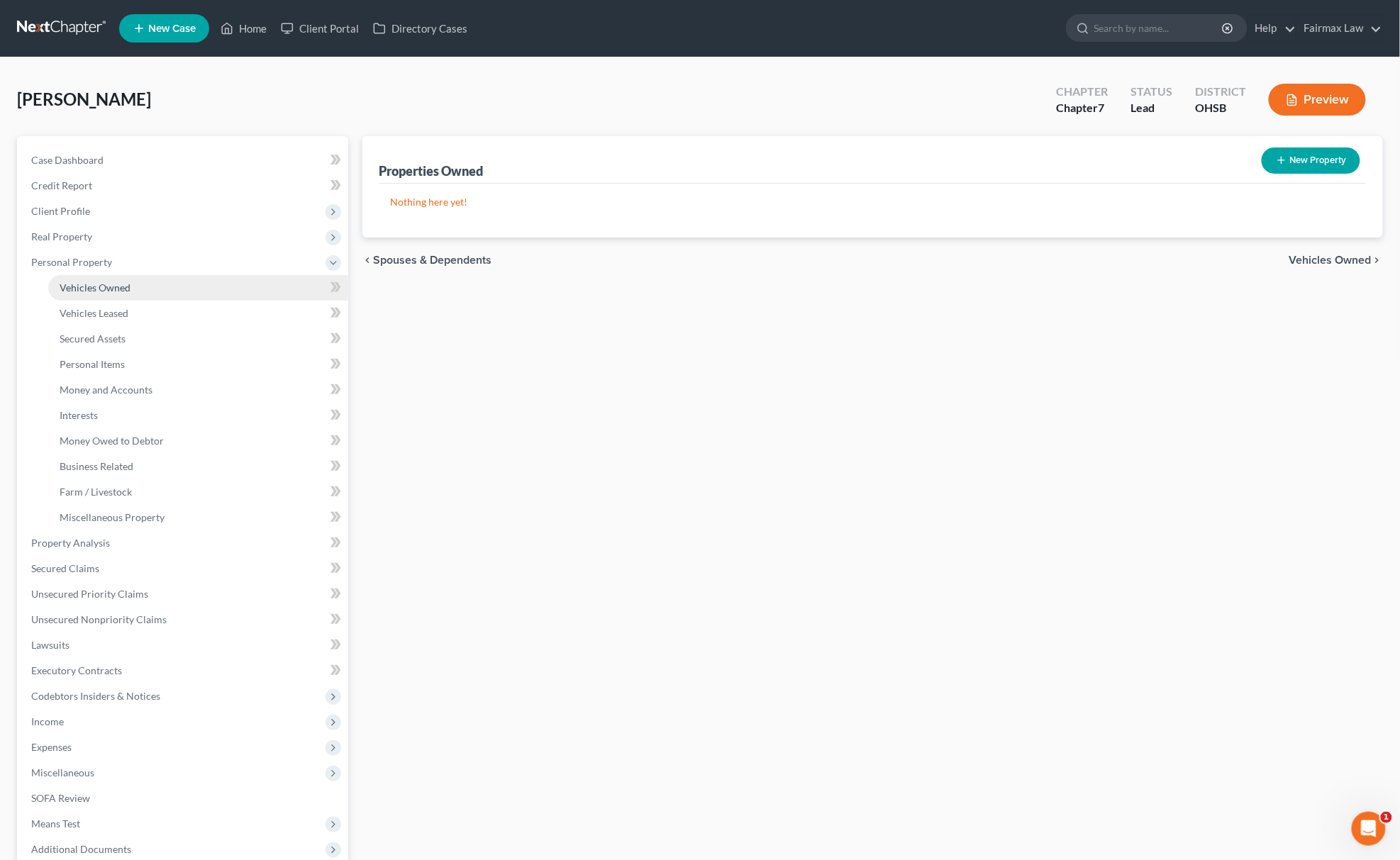
click at [137, 282] on link "Vehicles Owned" at bounding box center [198, 288] width 300 height 25
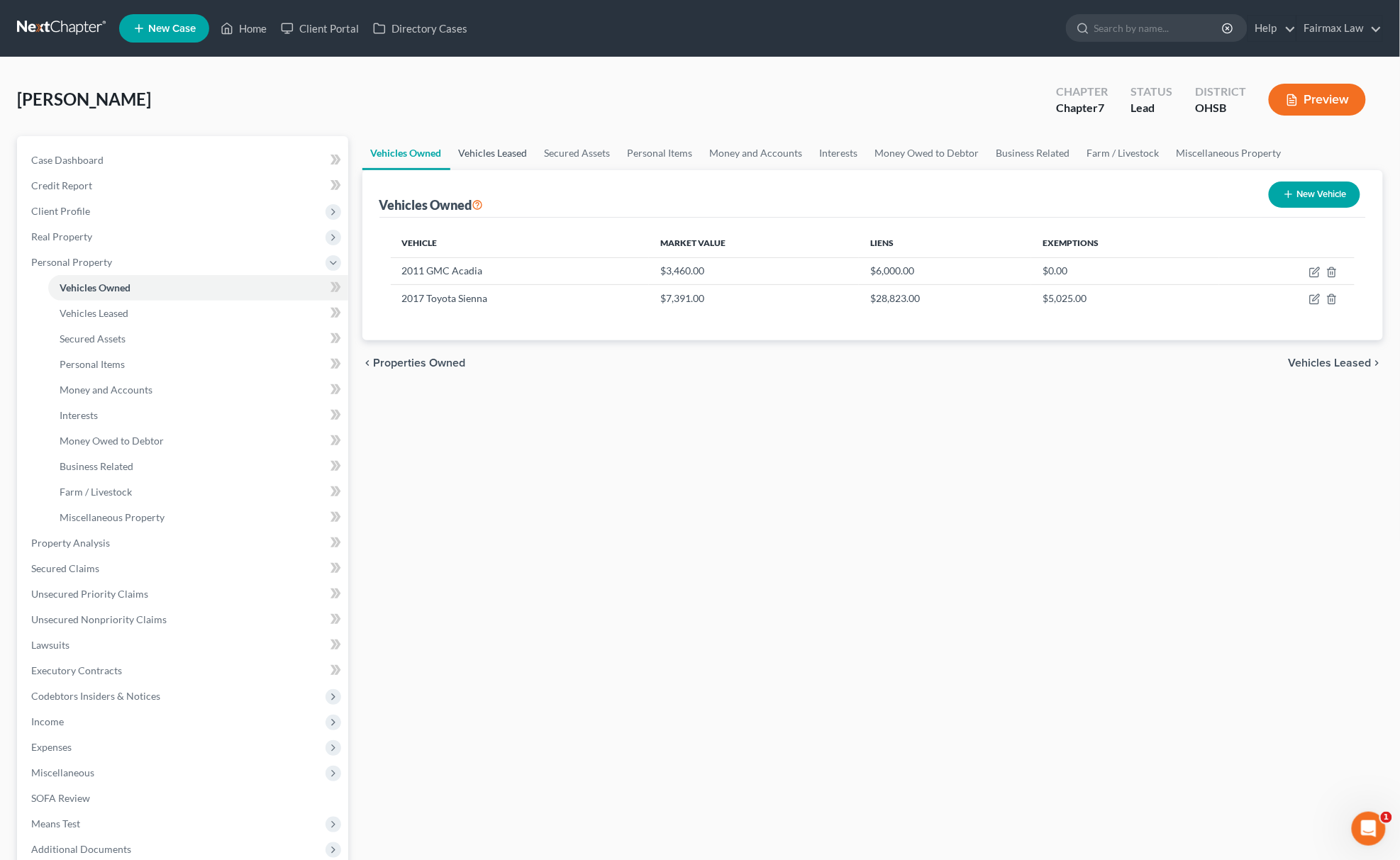
click at [500, 146] on link "Vehicles Leased" at bounding box center [493, 153] width 86 height 34
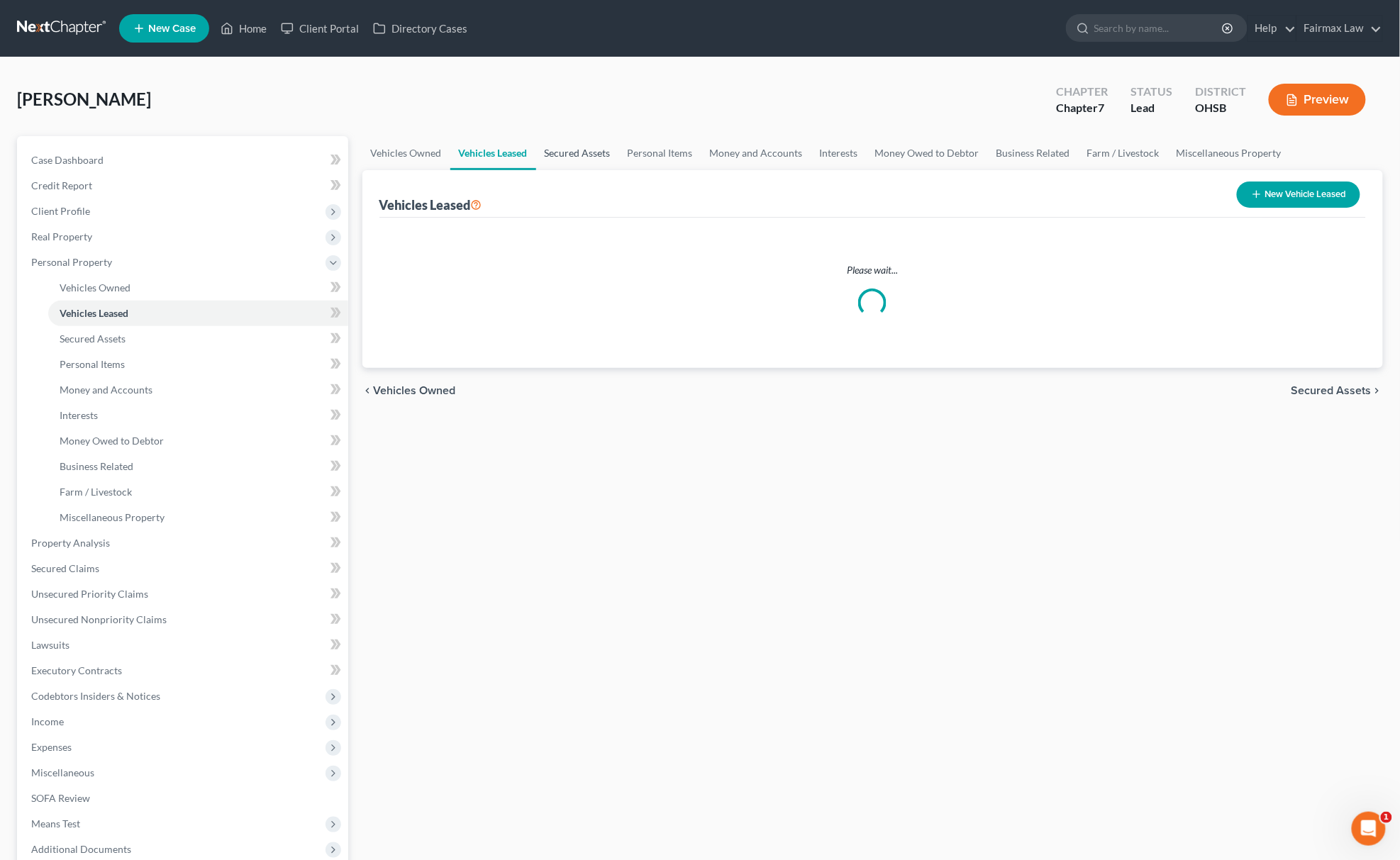
click at [566, 136] on link "Secured Assets" at bounding box center [577, 153] width 83 height 34
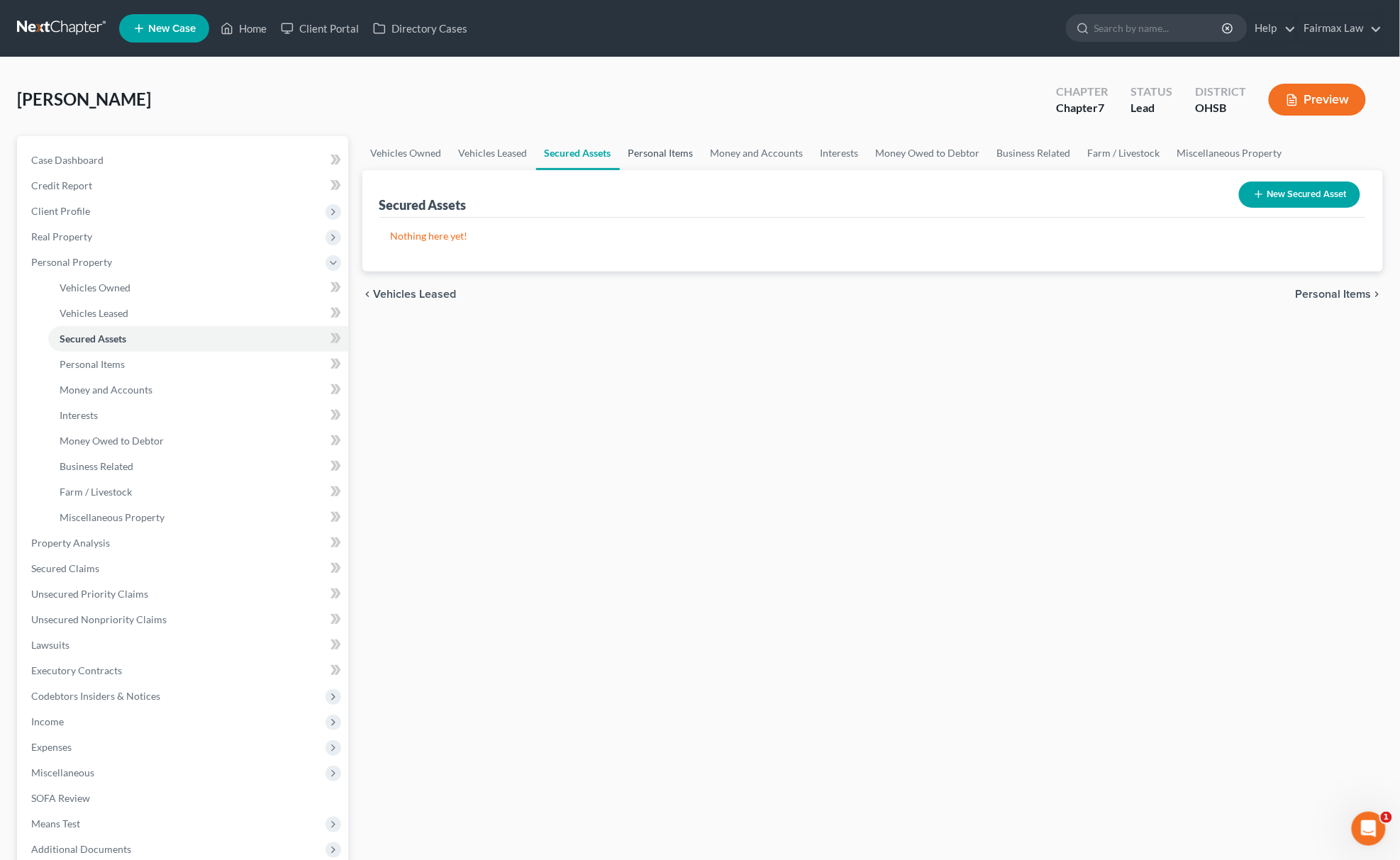
click at [662, 159] on link "Personal Items" at bounding box center [661, 153] width 82 height 34
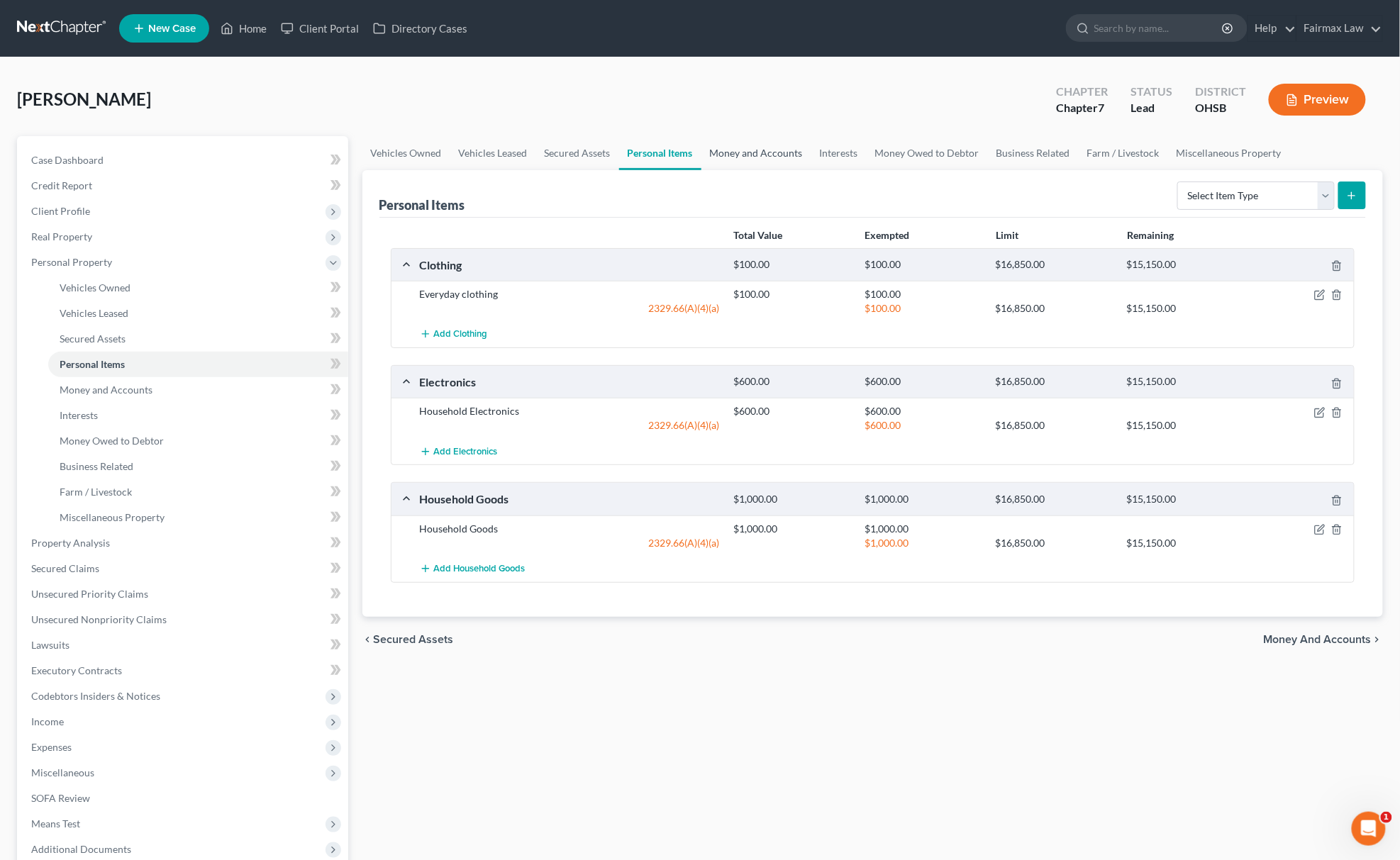
click at [741, 145] on link "Money and Accounts" at bounding box center [756, 153] width 110 height 34
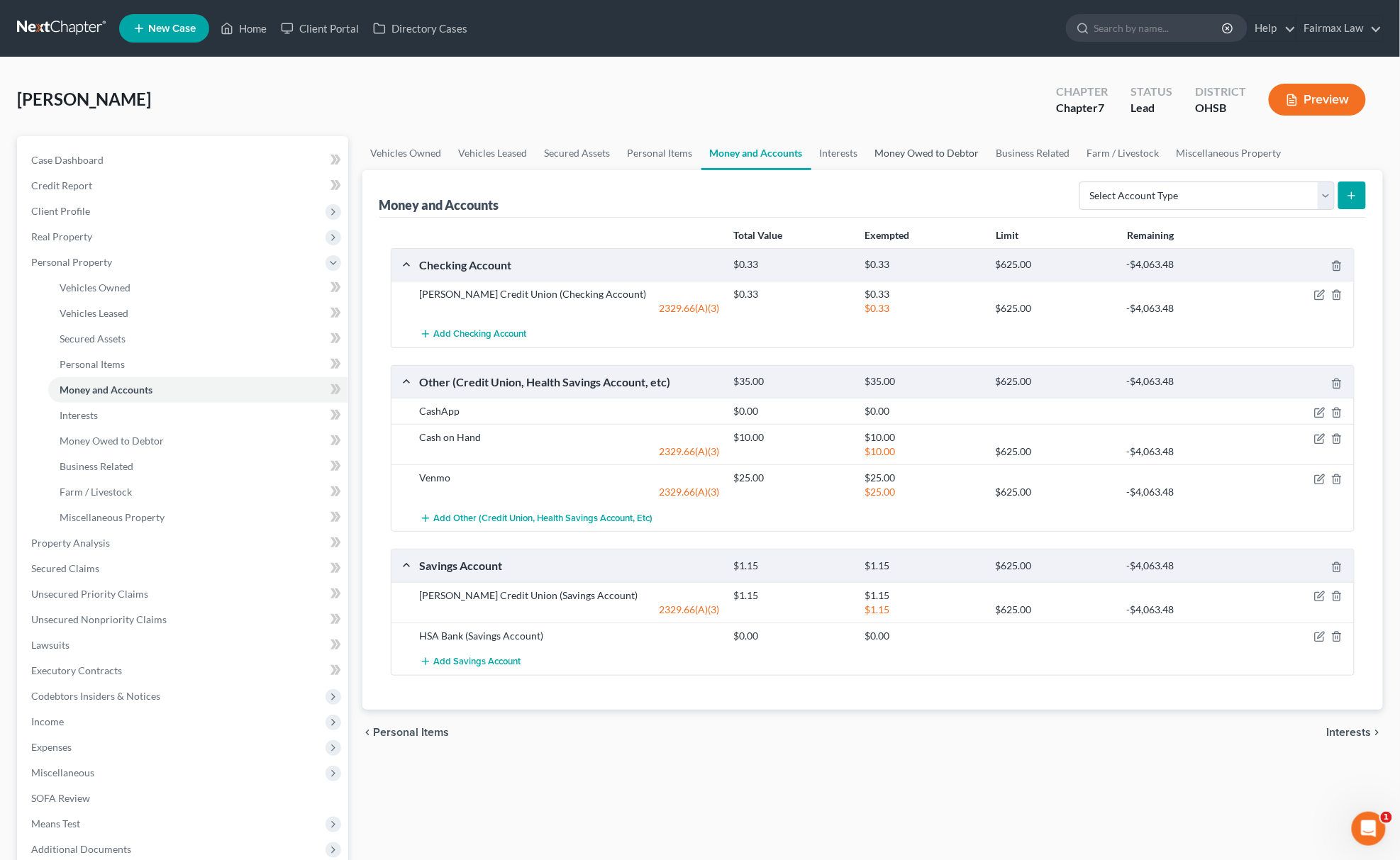
click at [949, 154] on link "Money Owed to Debtor" at bounding box center [927, 153] width 122 height 34
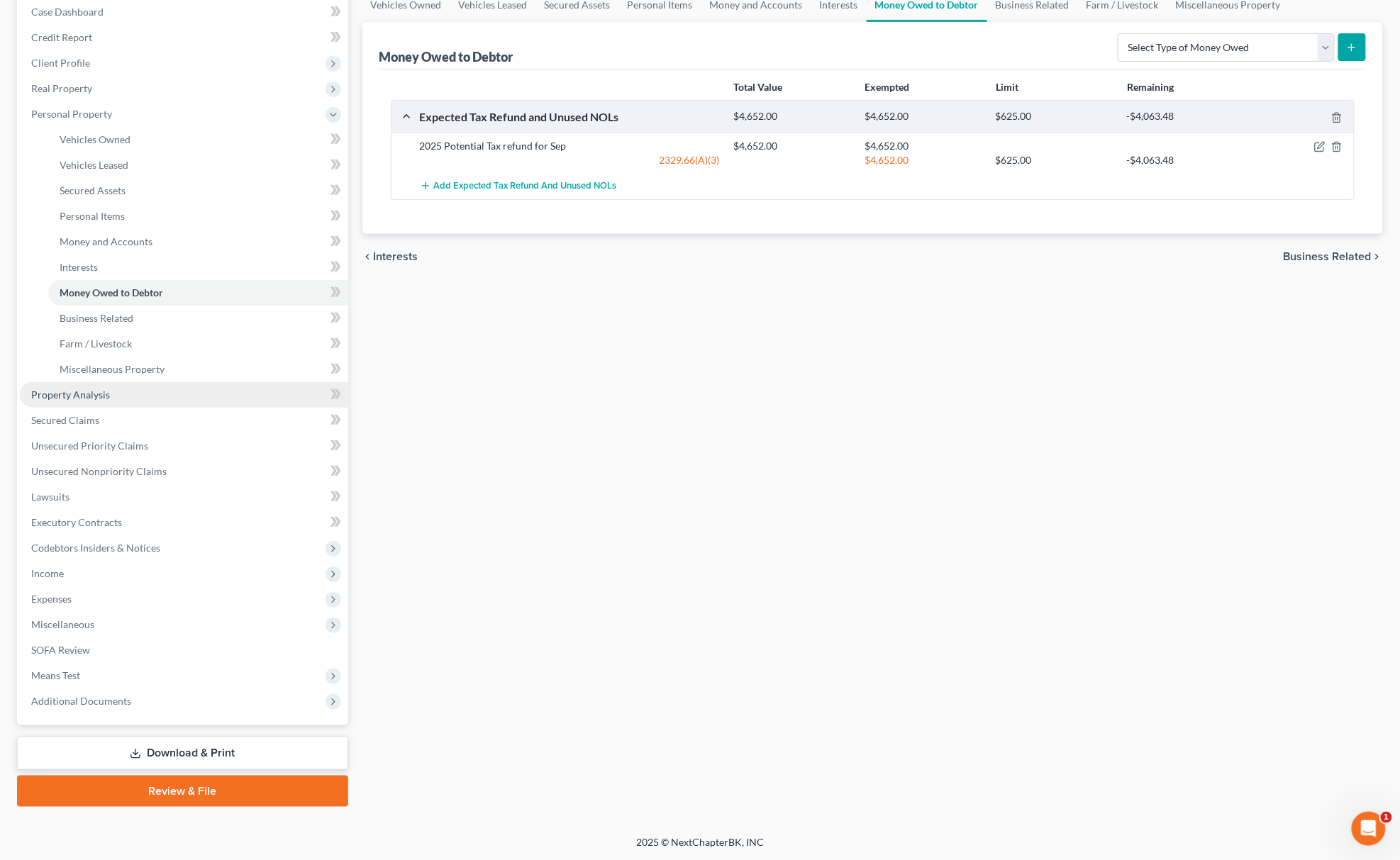
click at [112, 390] on link "Property Analysis" at bounding box center [185, 394] width 329 height 25
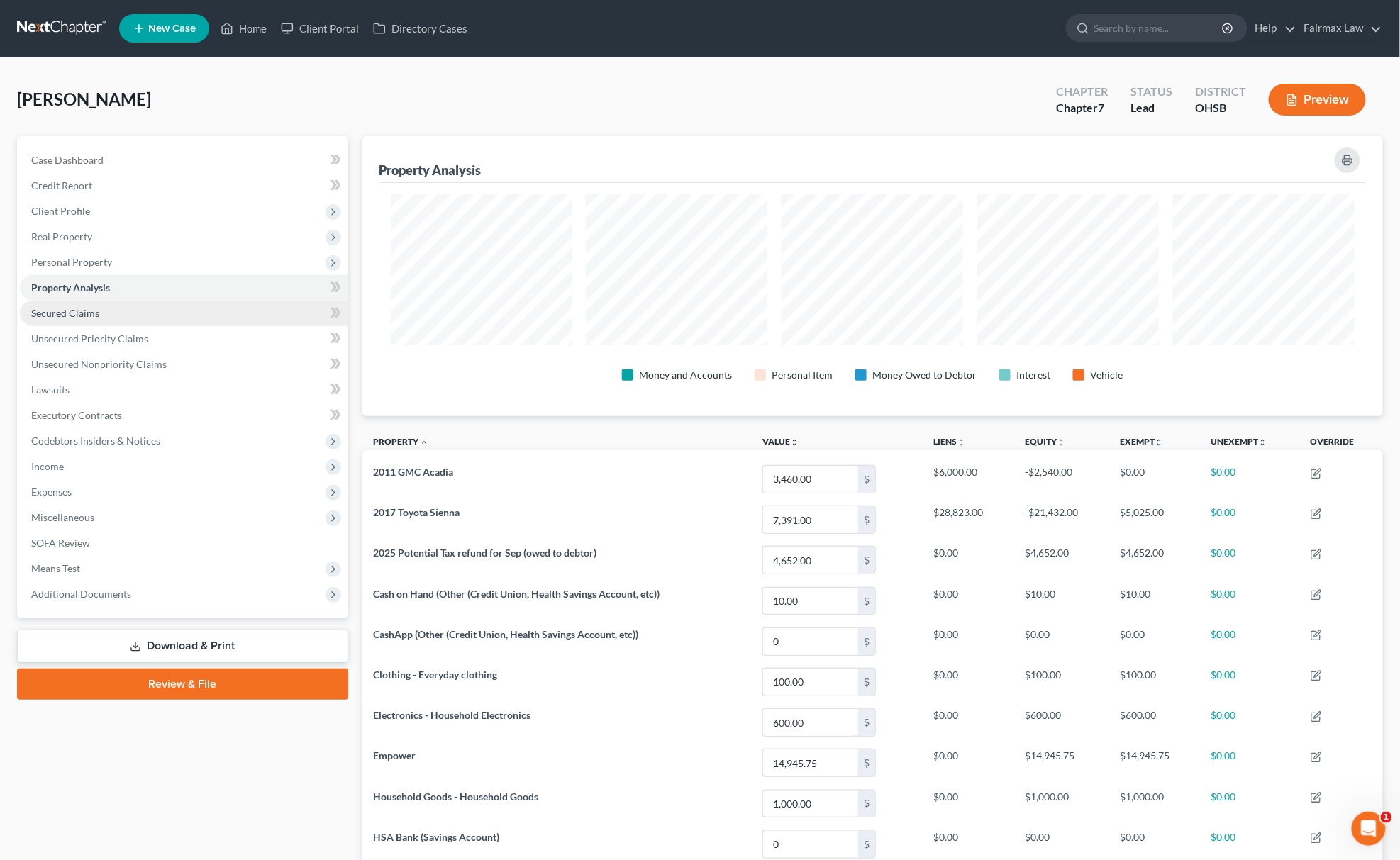
click at [100, 321] on link "Secured Claims" at bounding box center [185, 313] width 329 height 25
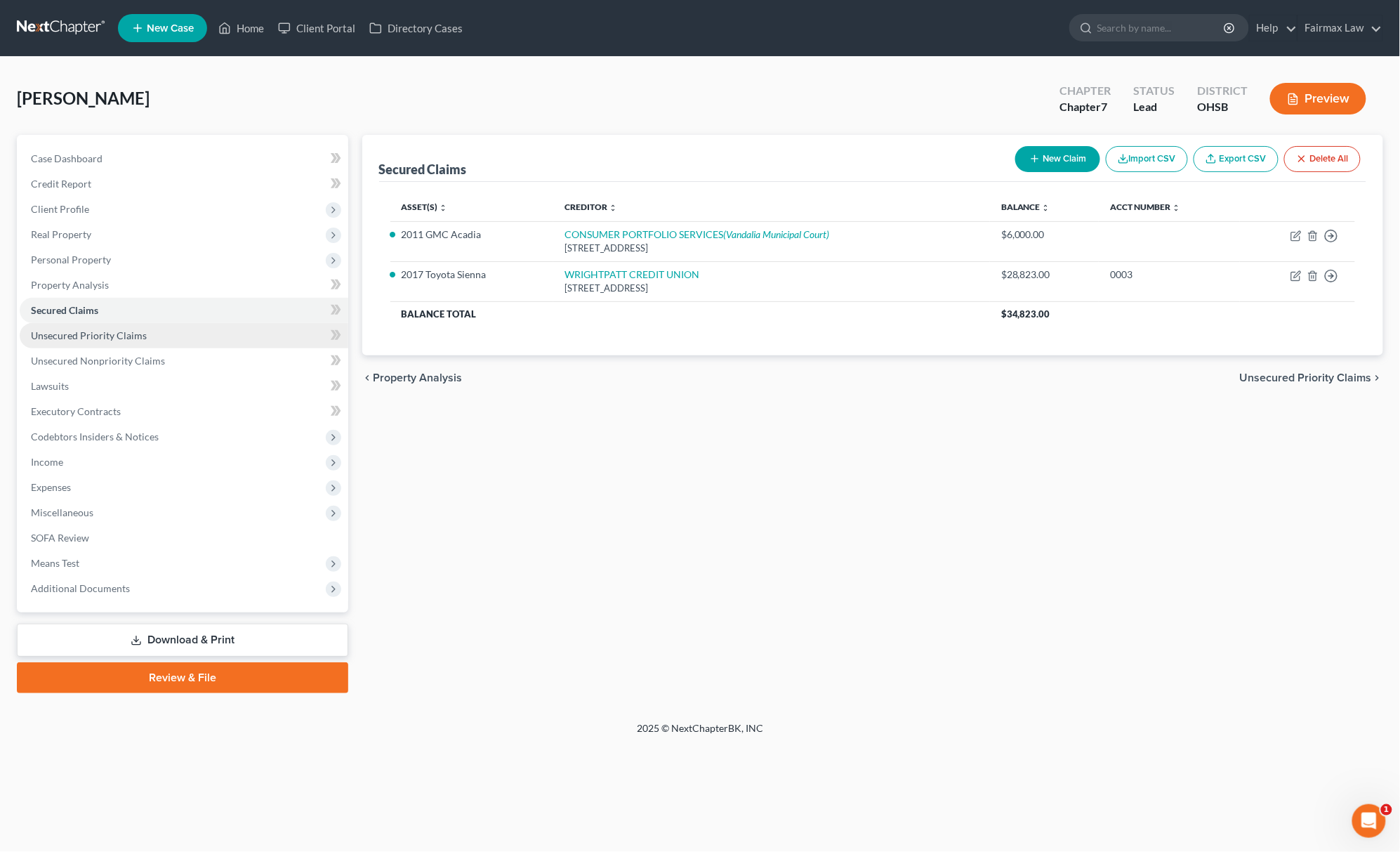
click at [108, 332] on span "Unsecured Priority Claims" at bounding box center [89, 335] width 116 height 12
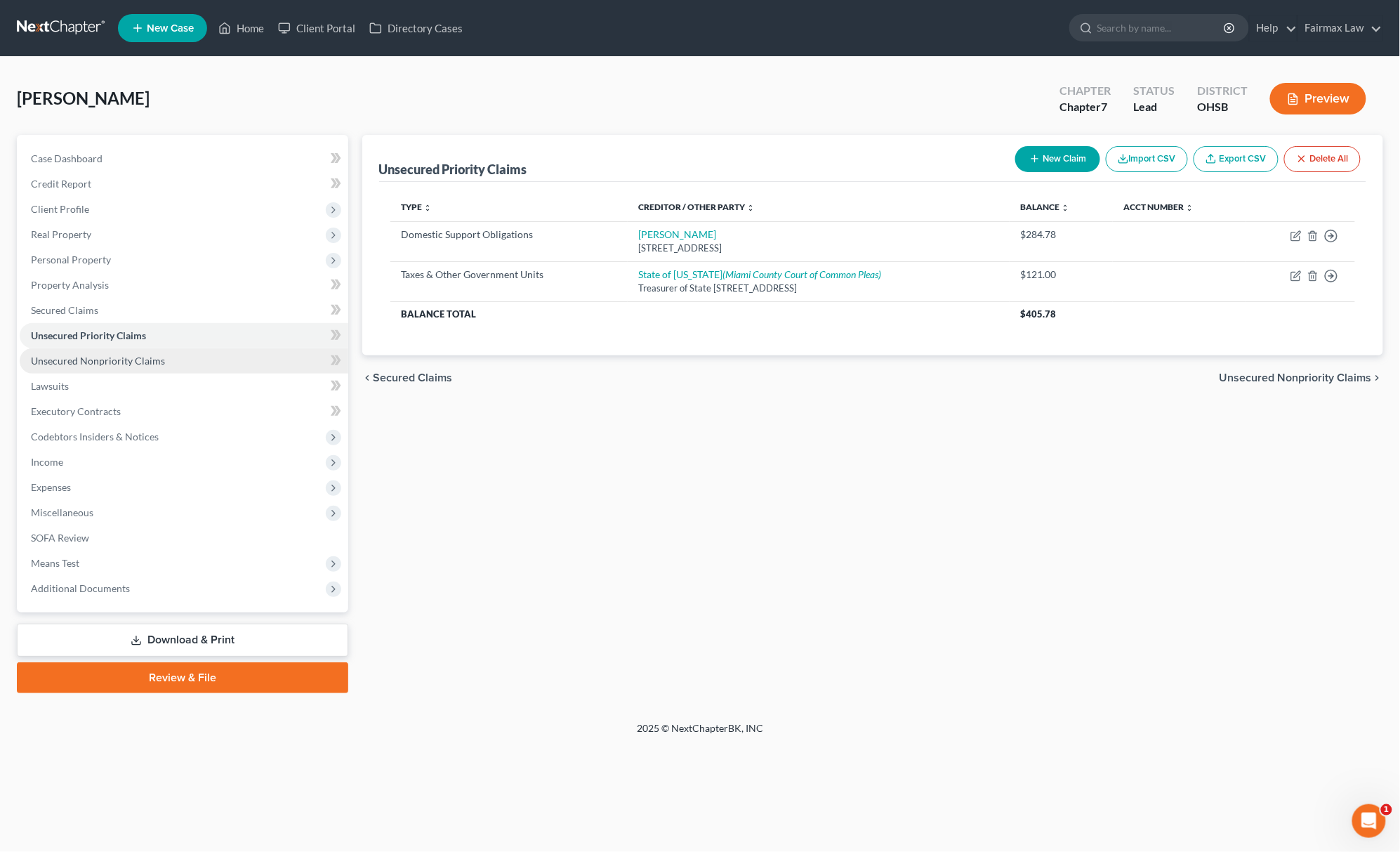
click at [118, 358] on span "Unsecured Nonpriority Claims" at bounding box center [98, 361] width 134 height 12
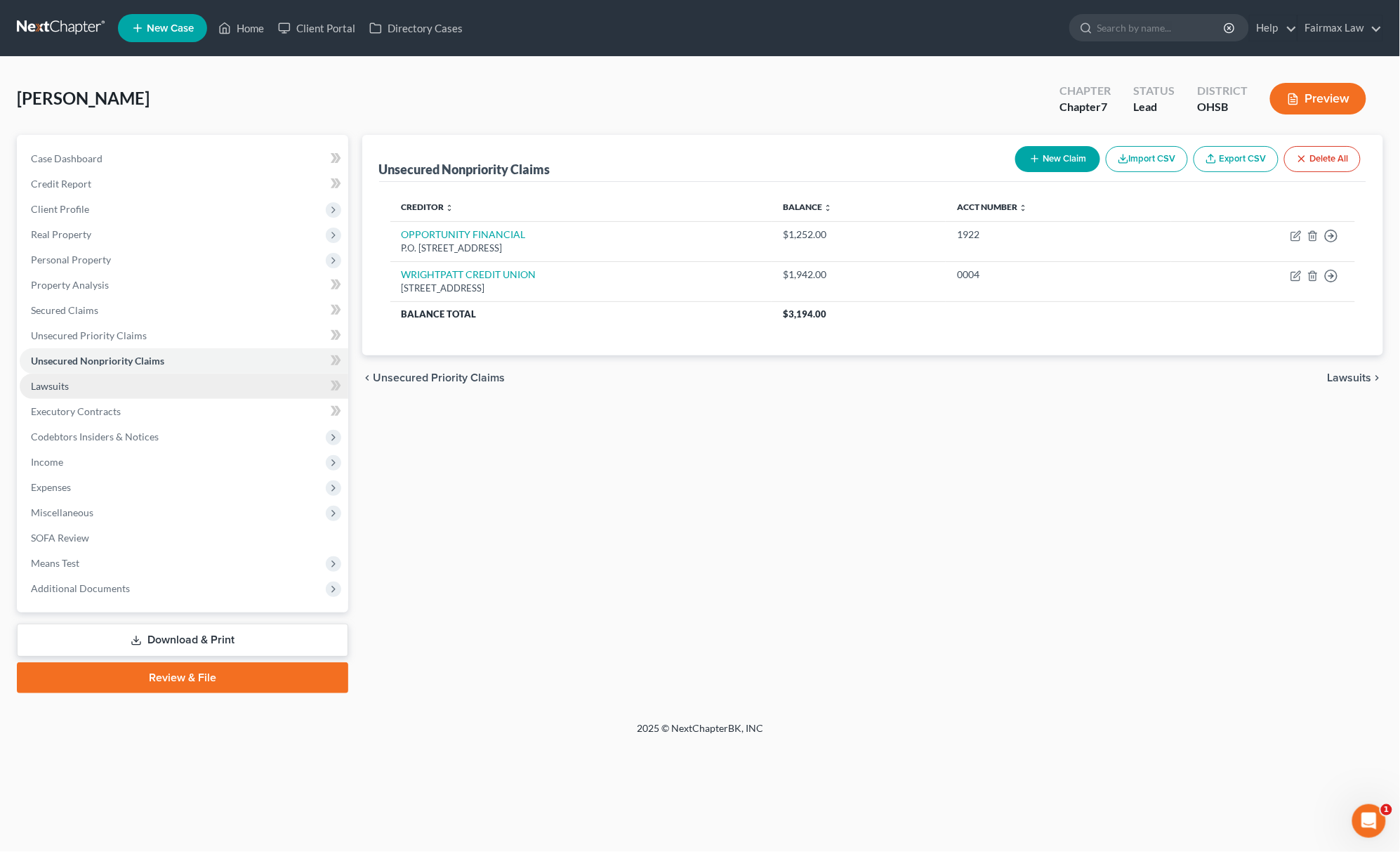
click at [91, 383] on link "Lawsuits" at bounding box center [184, 385] width 329 height 25
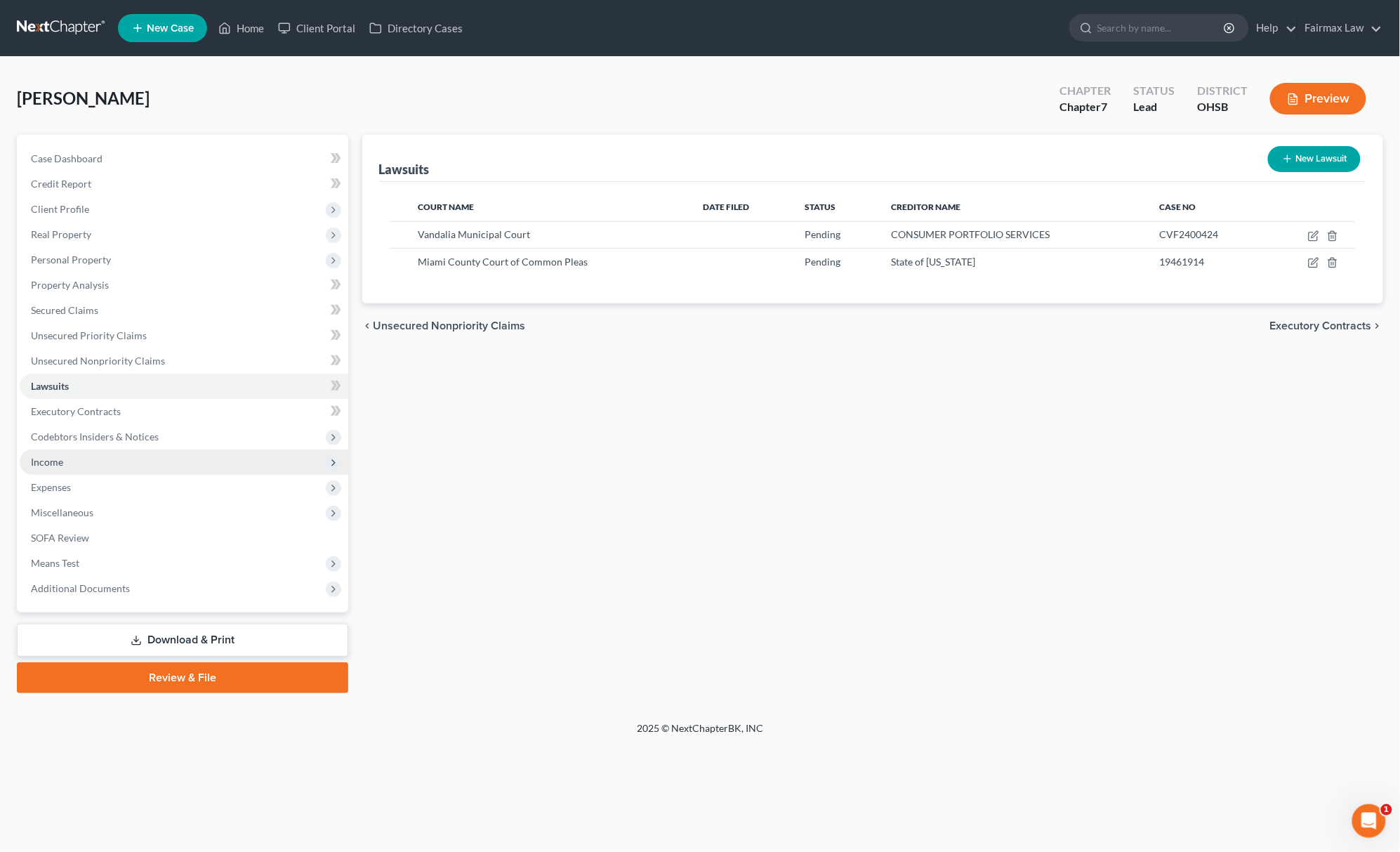
click at [54, 464] on span "Income" at bounding box center [47, 462] width 32 height 12
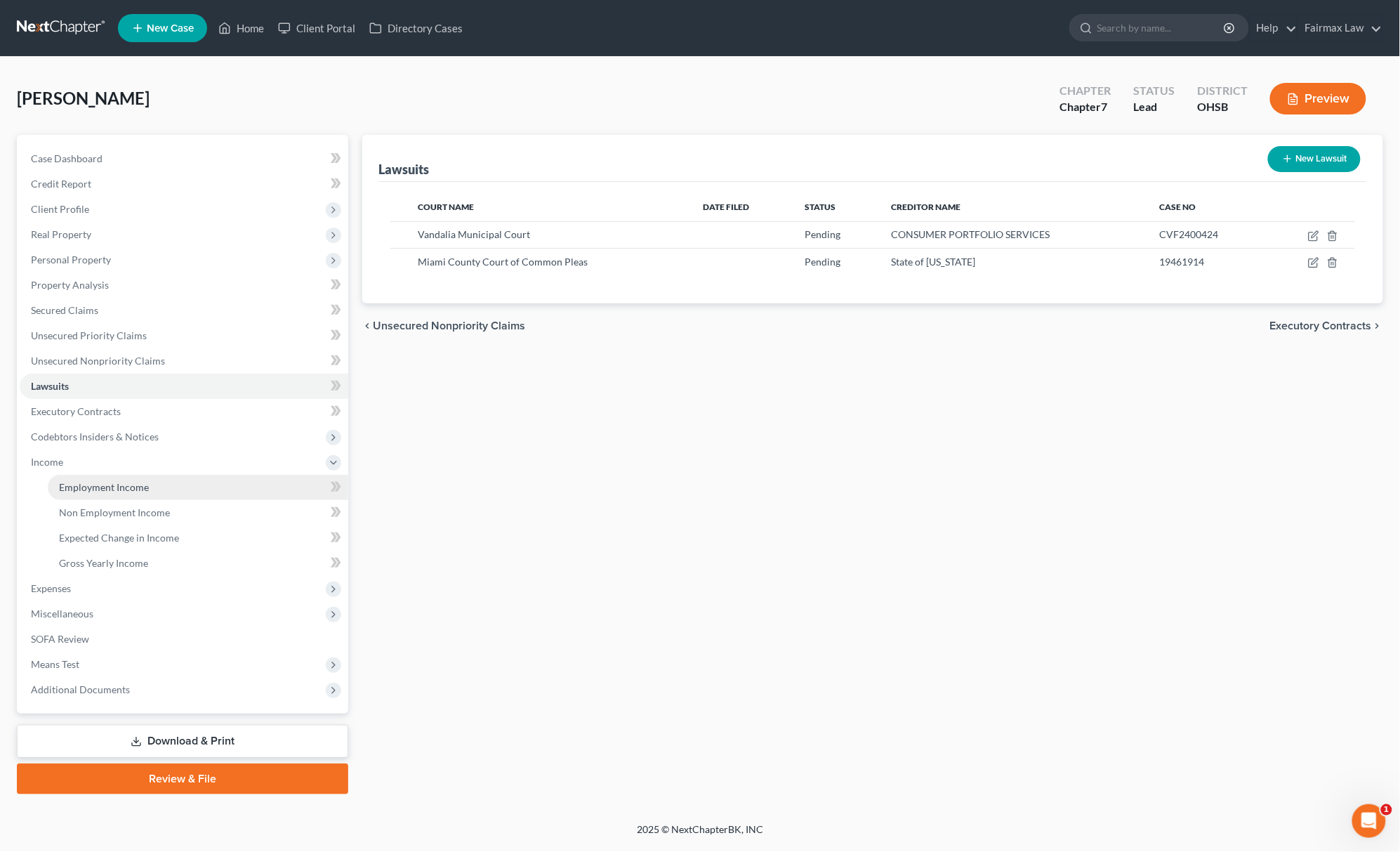
click at [106, 496] on link "Employment Income" at bounding box center [197, 487] width 300 height 25
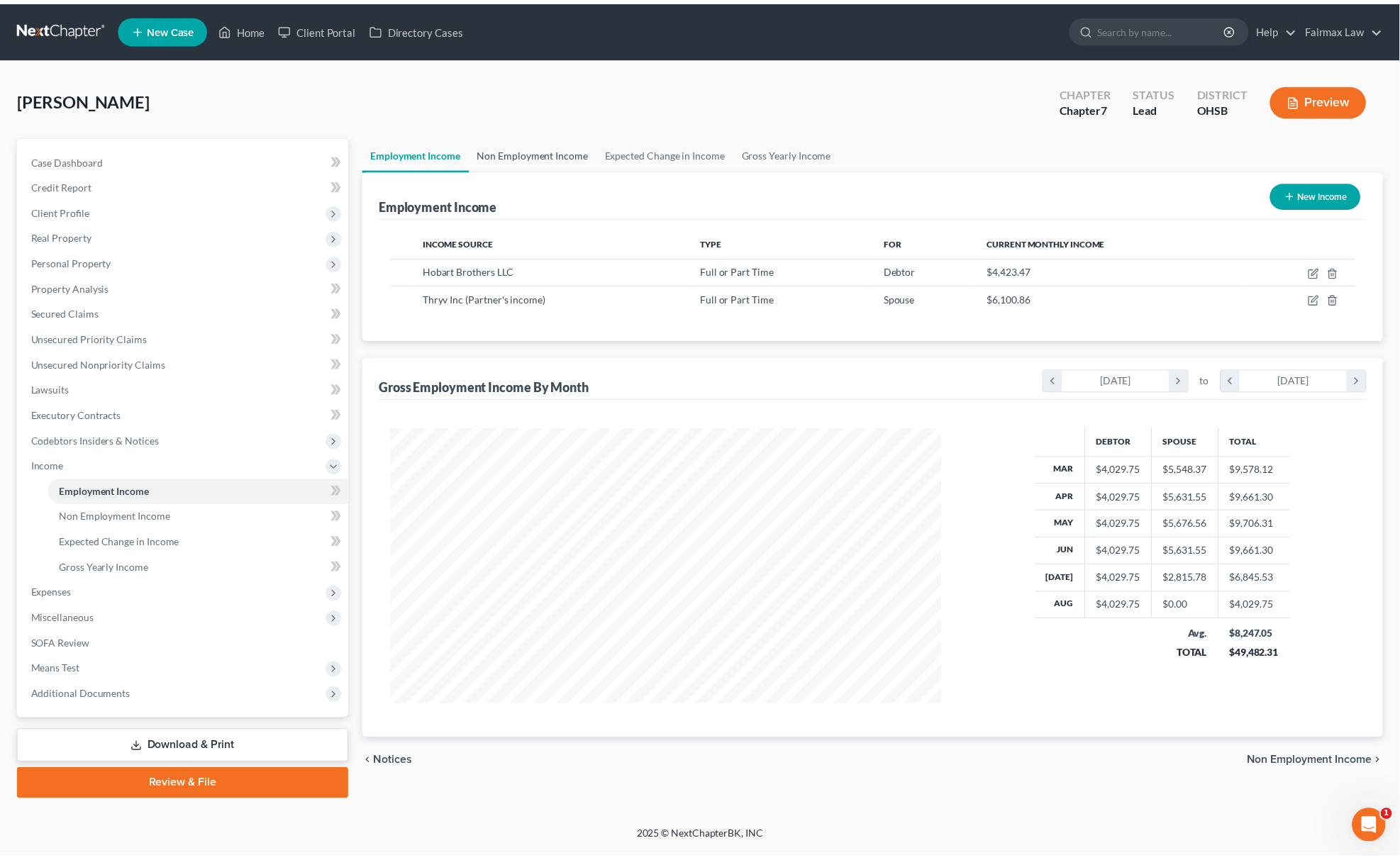
scroll to position [278, 585]
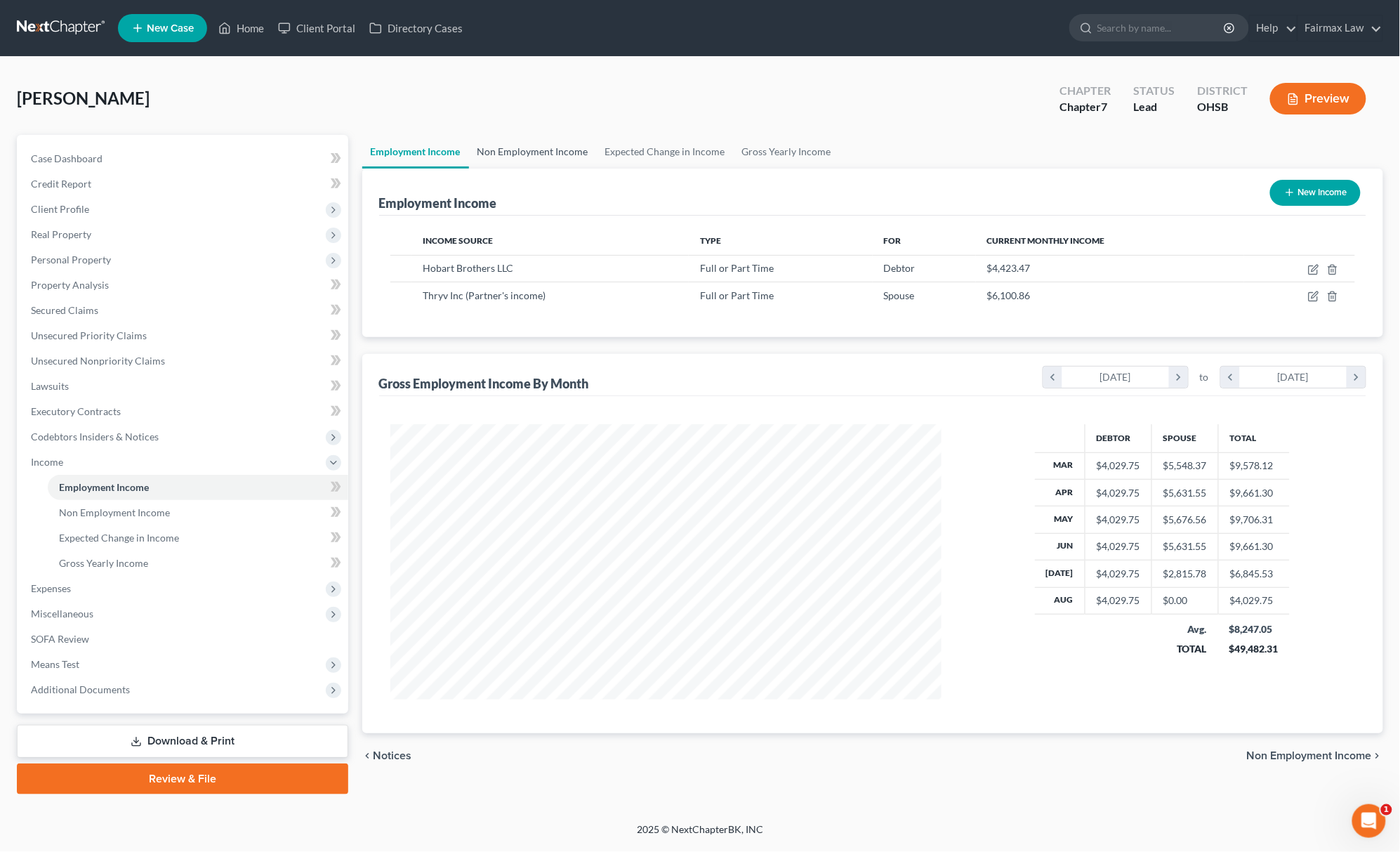
click at [526, 146] on link "Non Employment Income" at bounding box center [533, 152] width 128 height 34
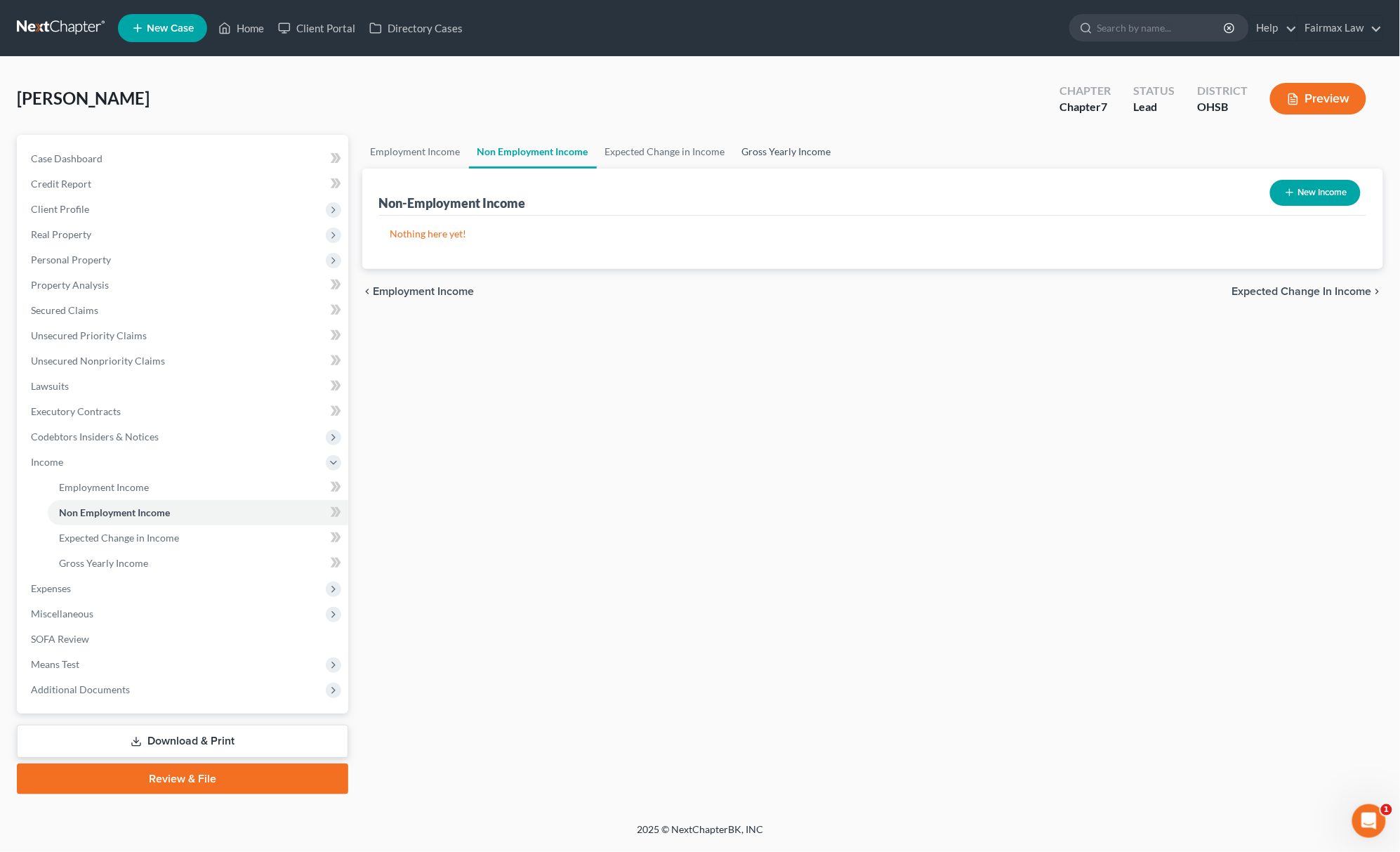
click at [761, 144] on link "Gross Yearly Income" at bounding box center [787, 152] width 106 height 34
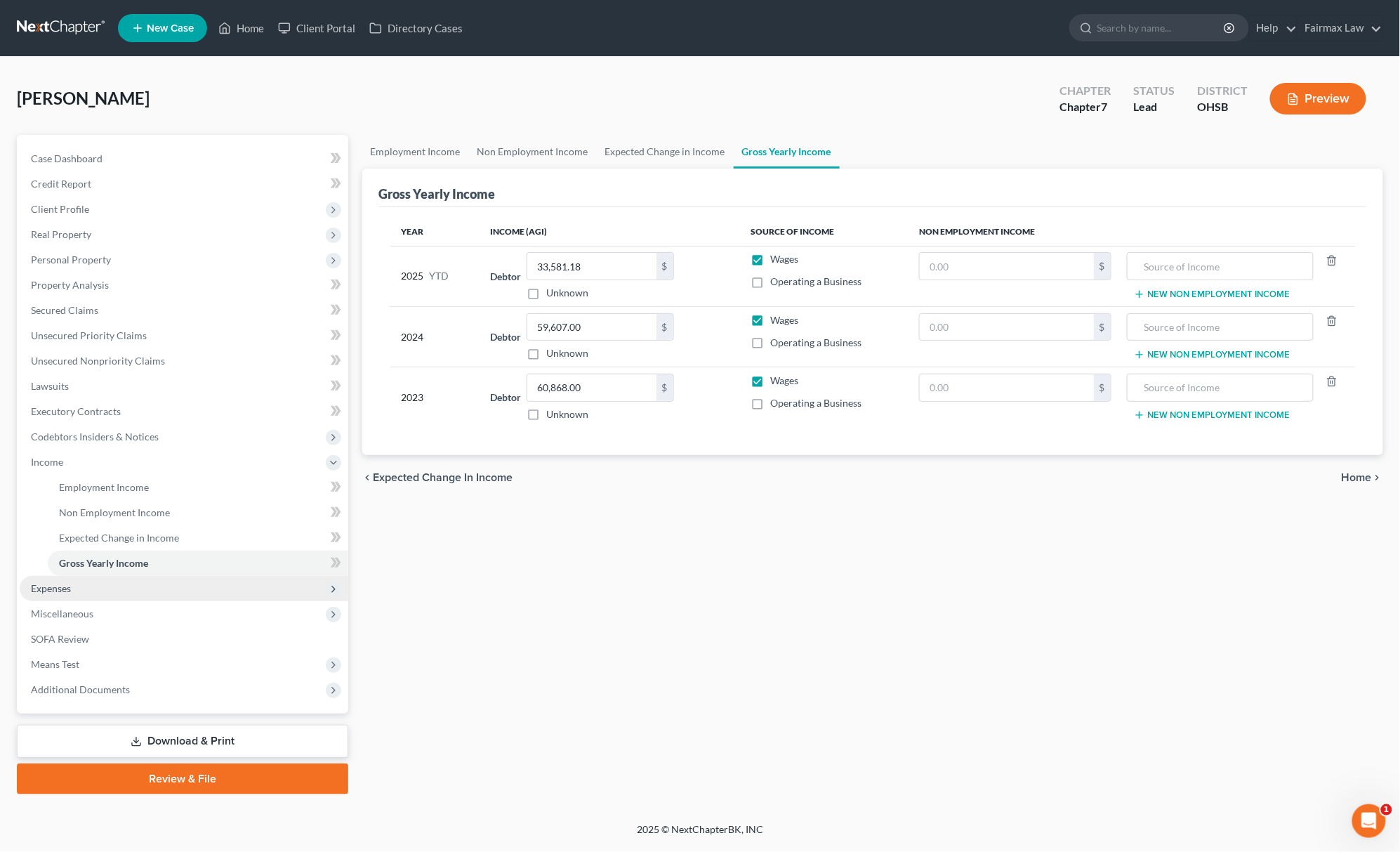
click at [38, 577] on span "Expenses" at bounding box center [184, 588] width 329 height 25
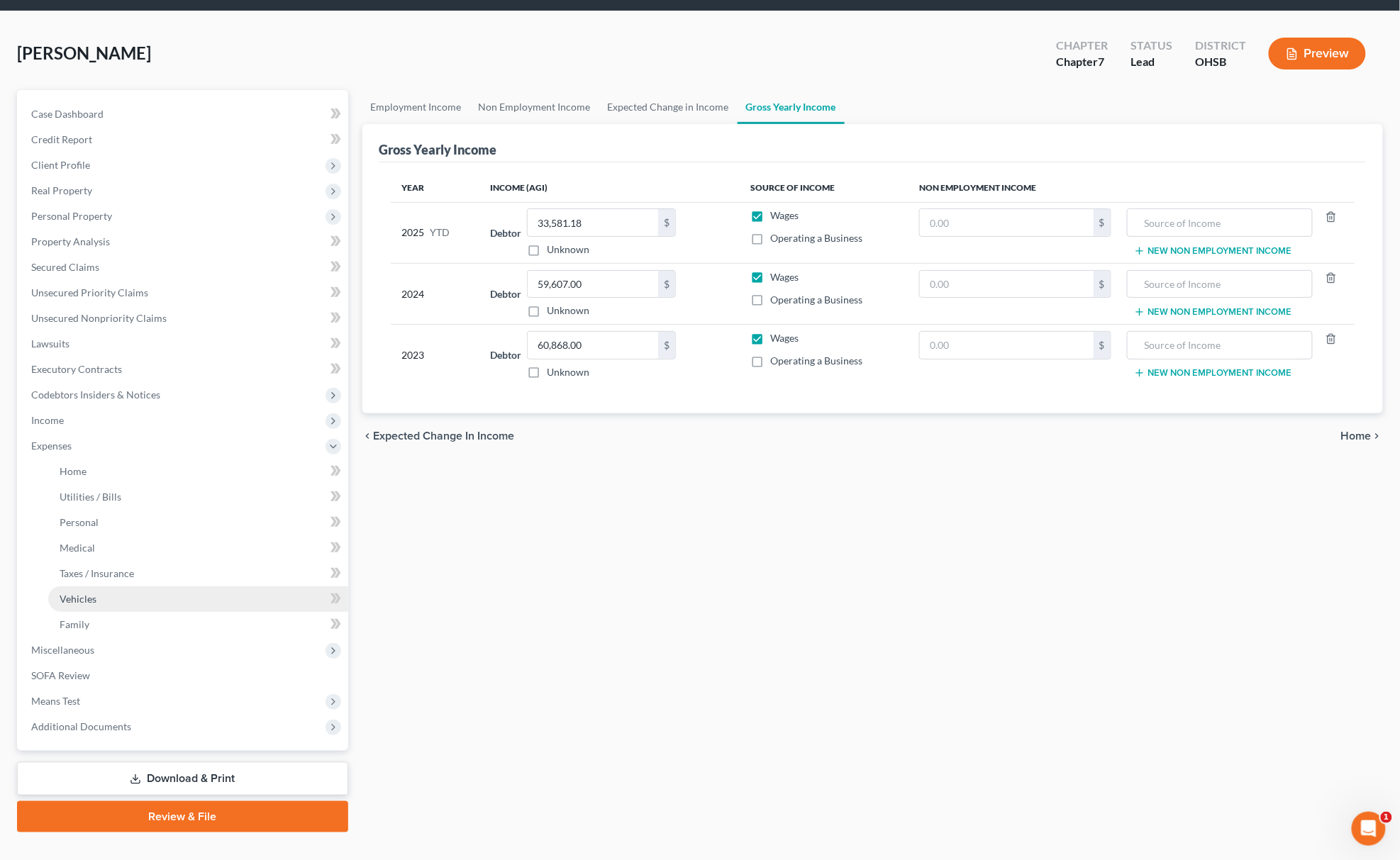
scroll to position [72, 0]
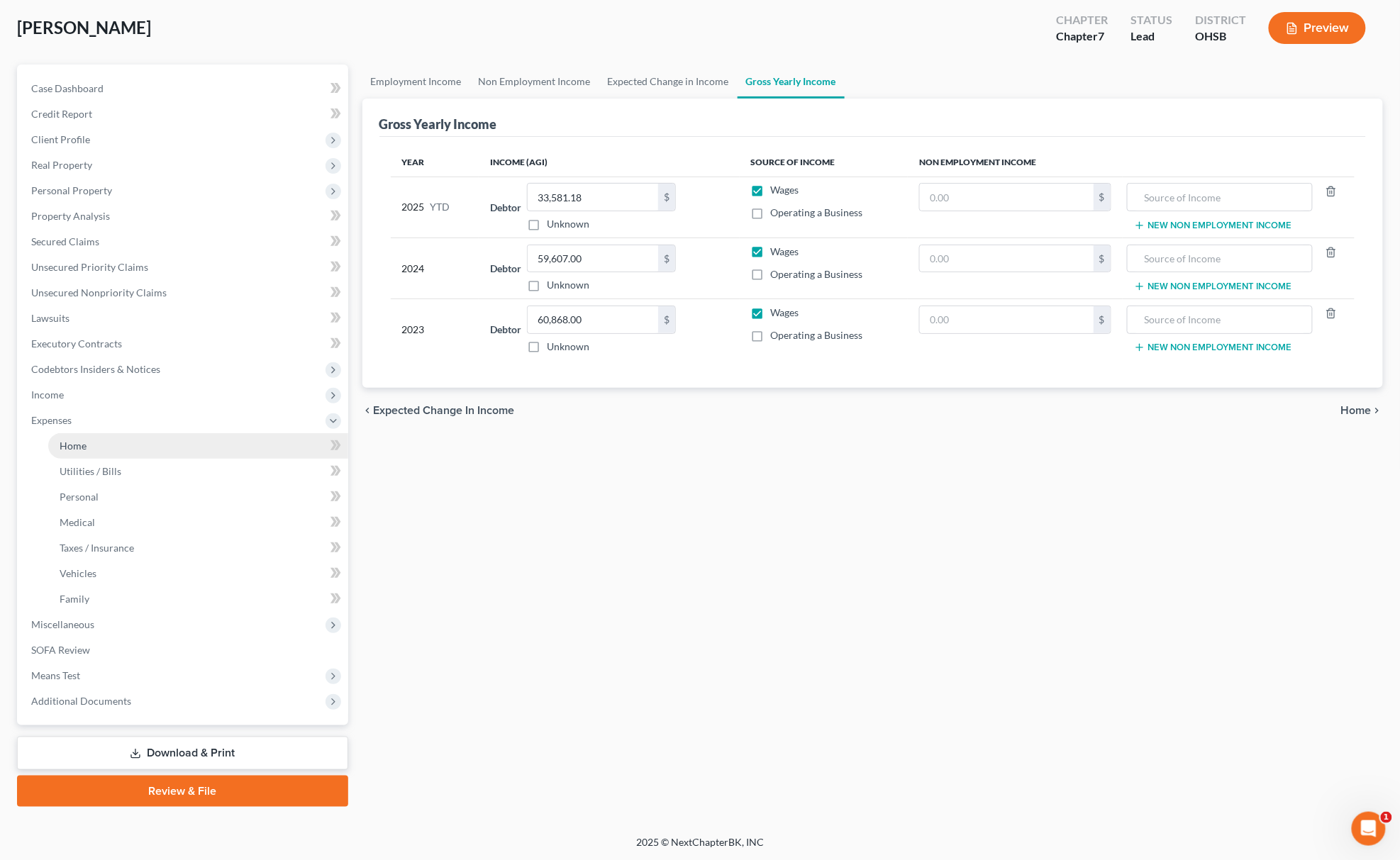
click at [105, 444] on link "Home" at bounding box center [198, 446] width 300 height 25
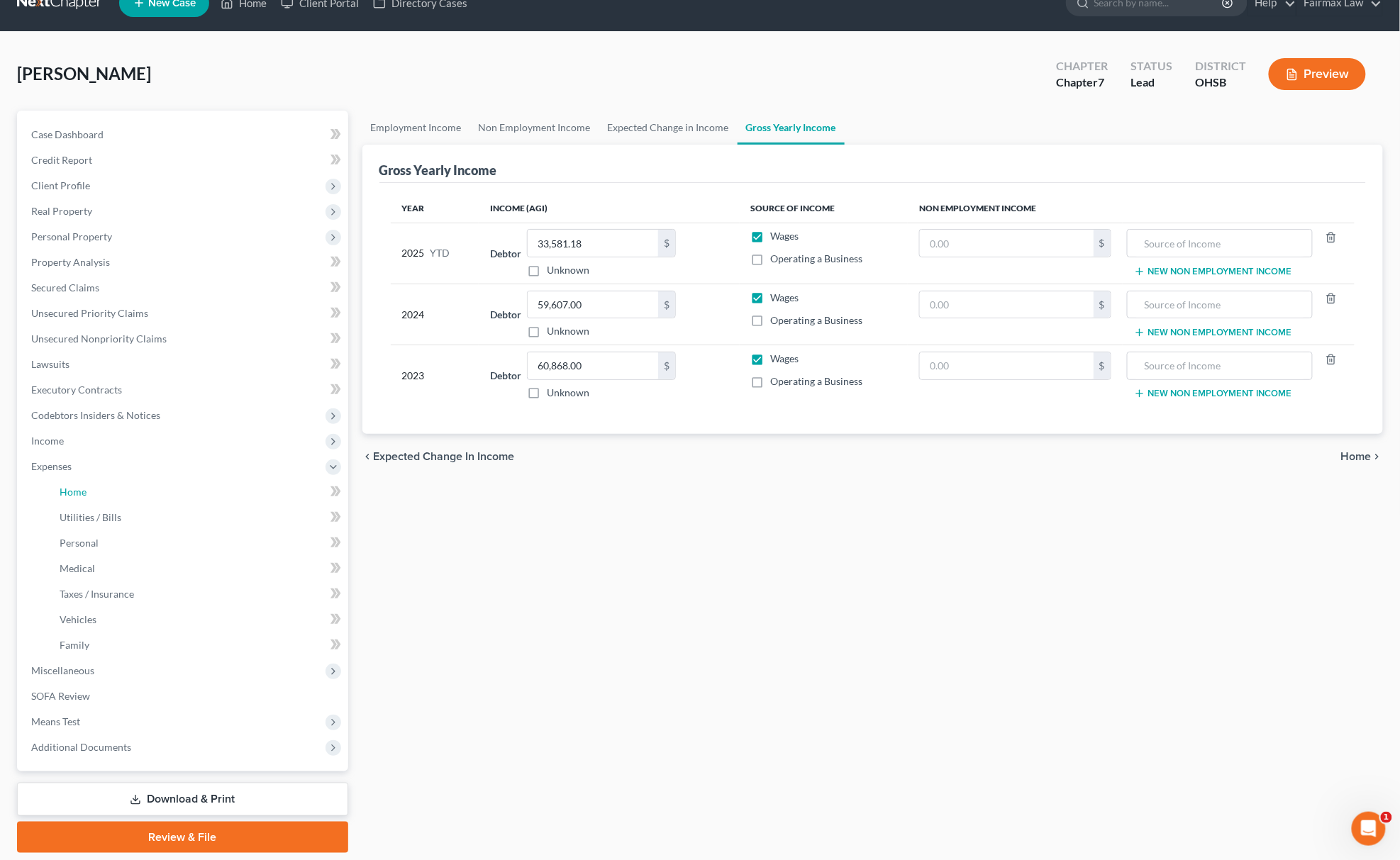
scroll to position [0, 0]
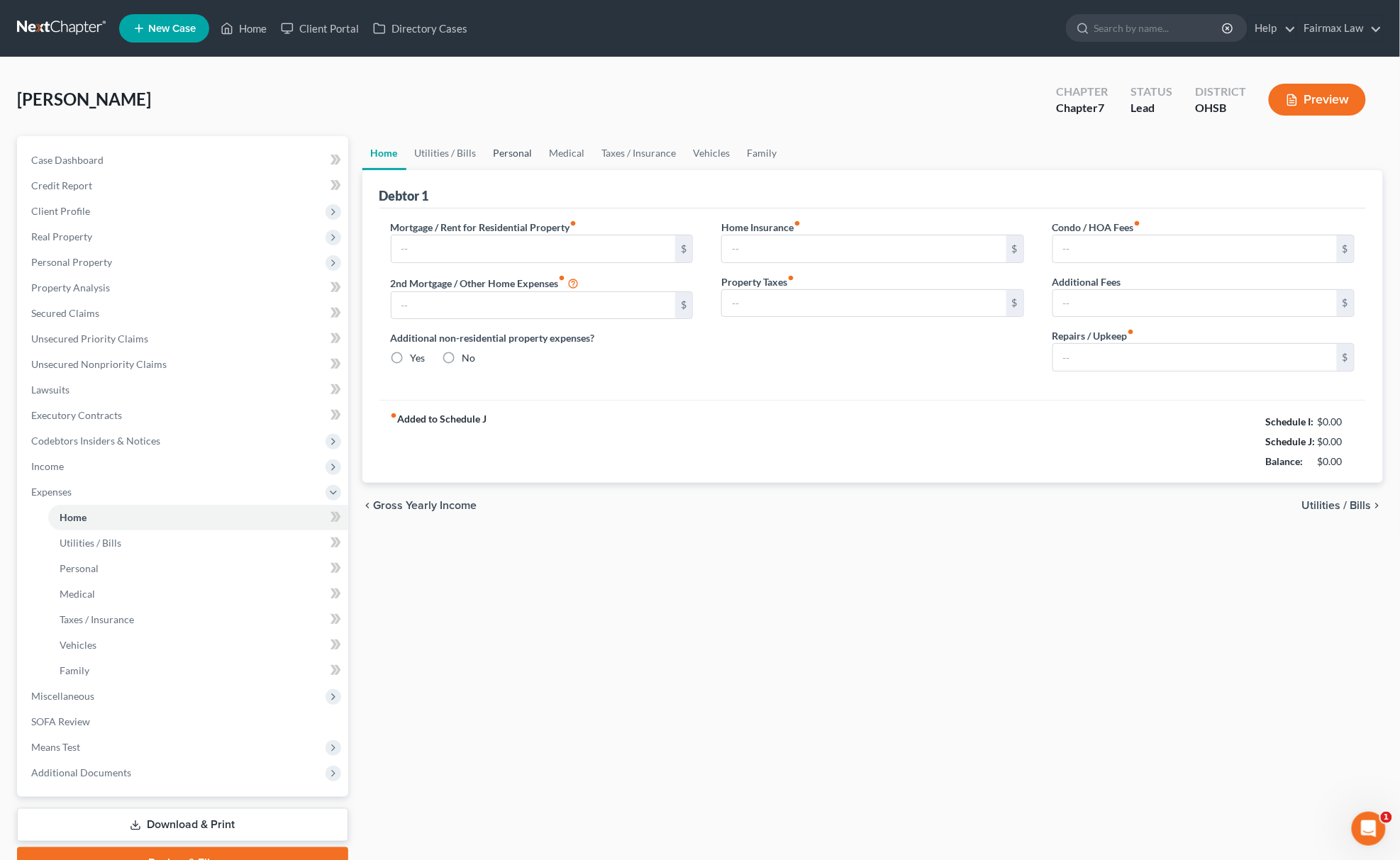
type input "700.00"
type input "0.00"
radio input "true"
type input "0.00"
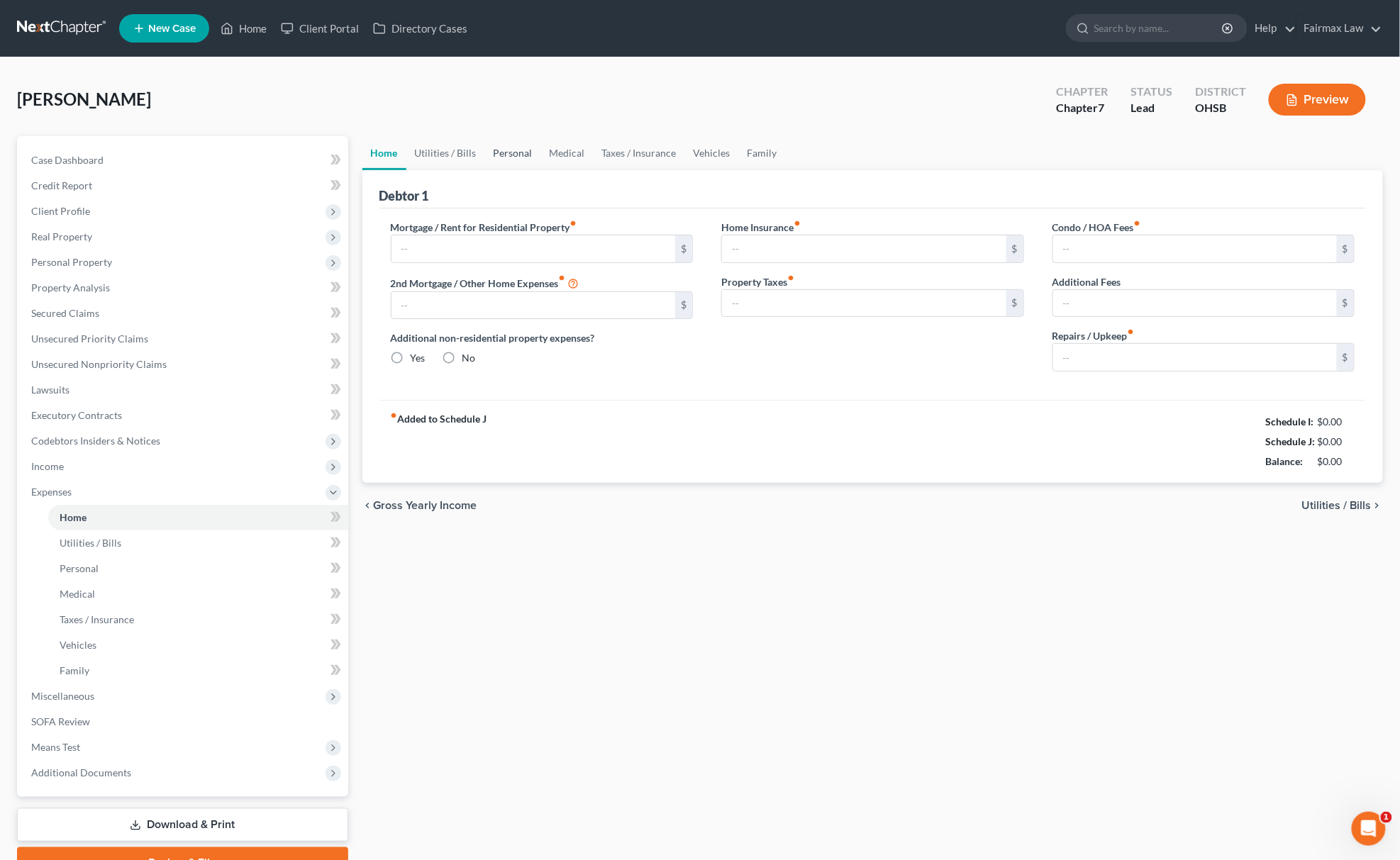
type input "0.00"
click at [468, 154] on link "Utilities / Bills" at bounding box center [446, 153] width 79 height 34
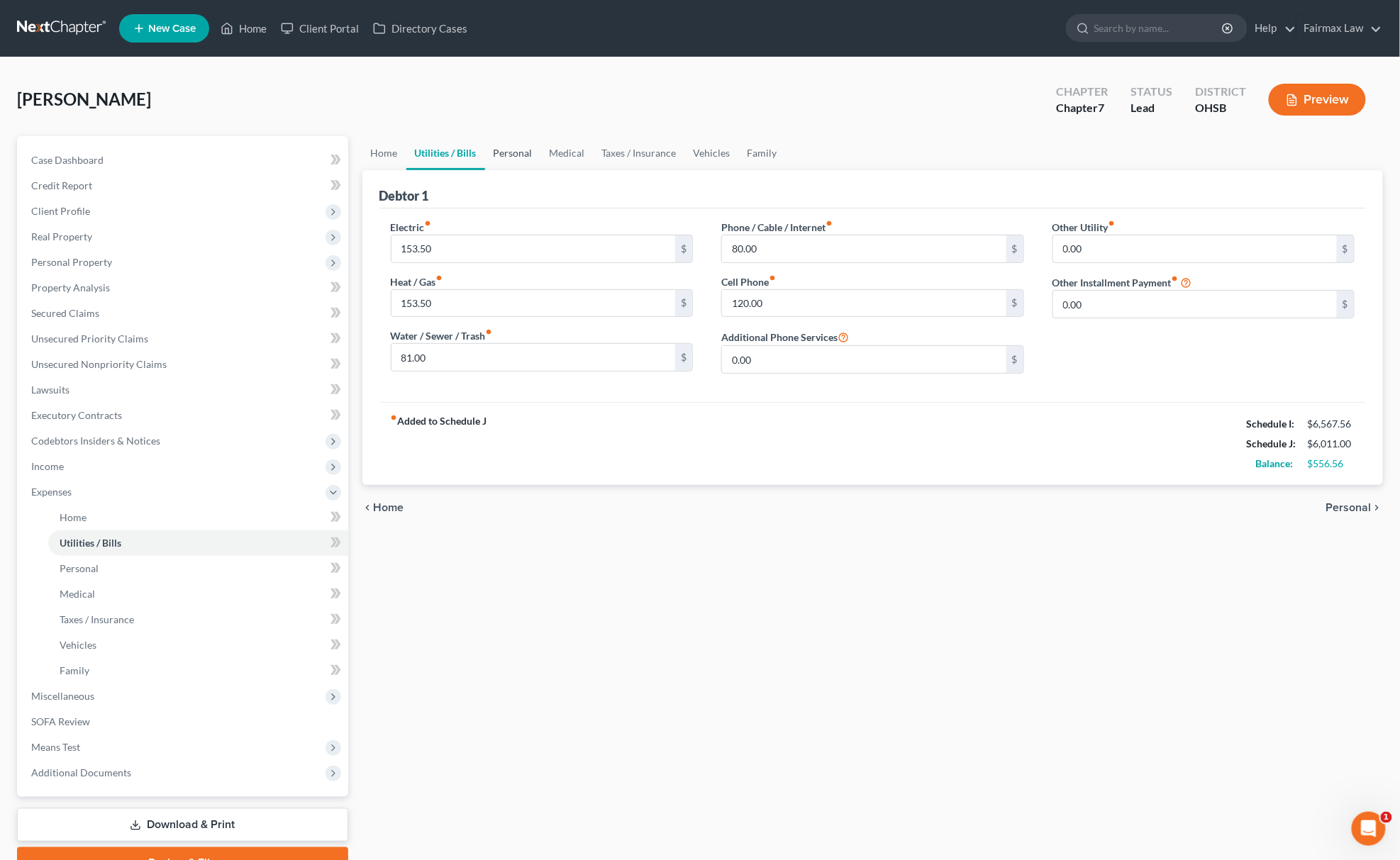
click at [528, 152] on link "Personal" at bounding box center [513, 153] width 56 height 34
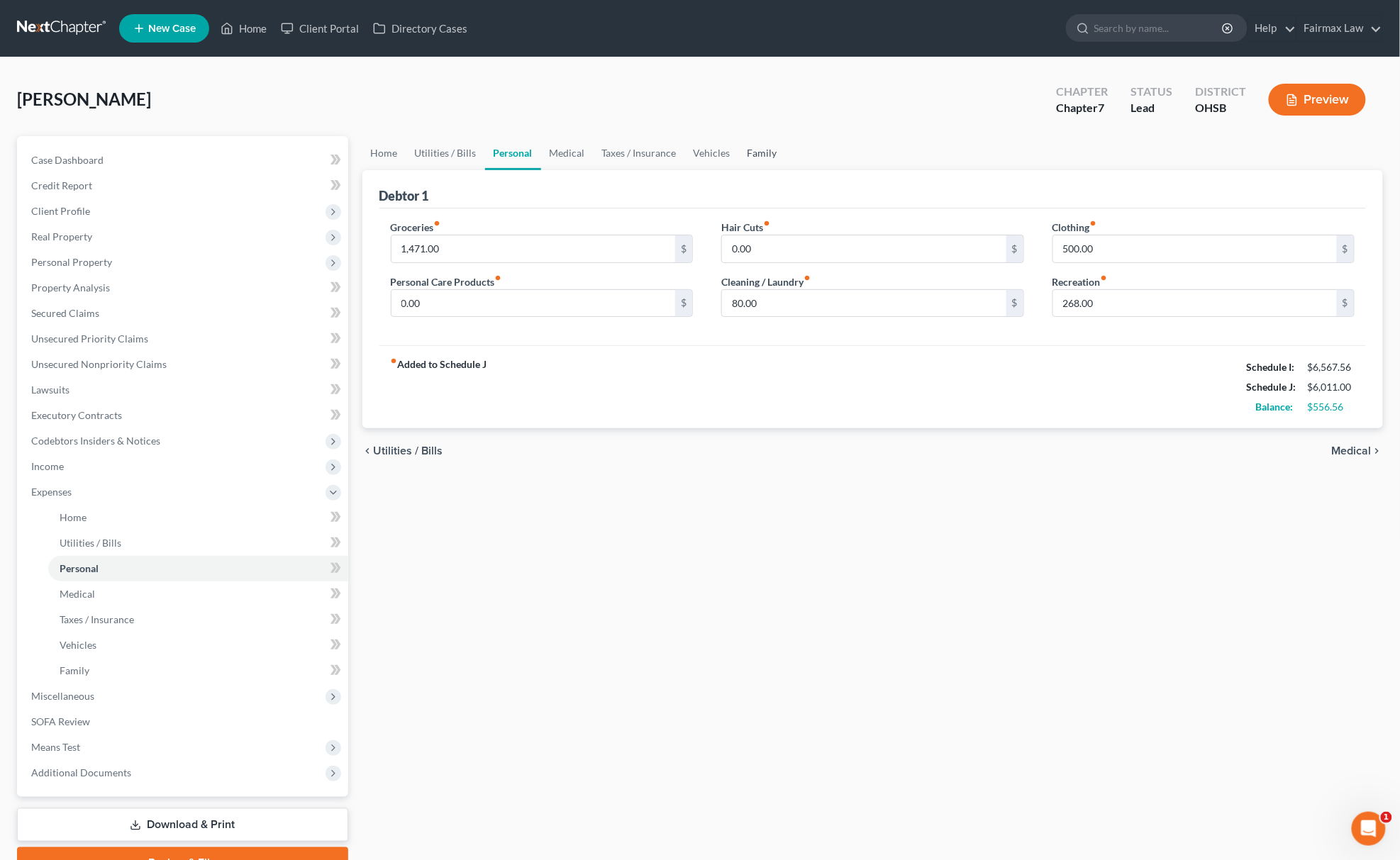
click at [753, 156] on link "Family" at bounding box center [763, 153] width 47 height 34
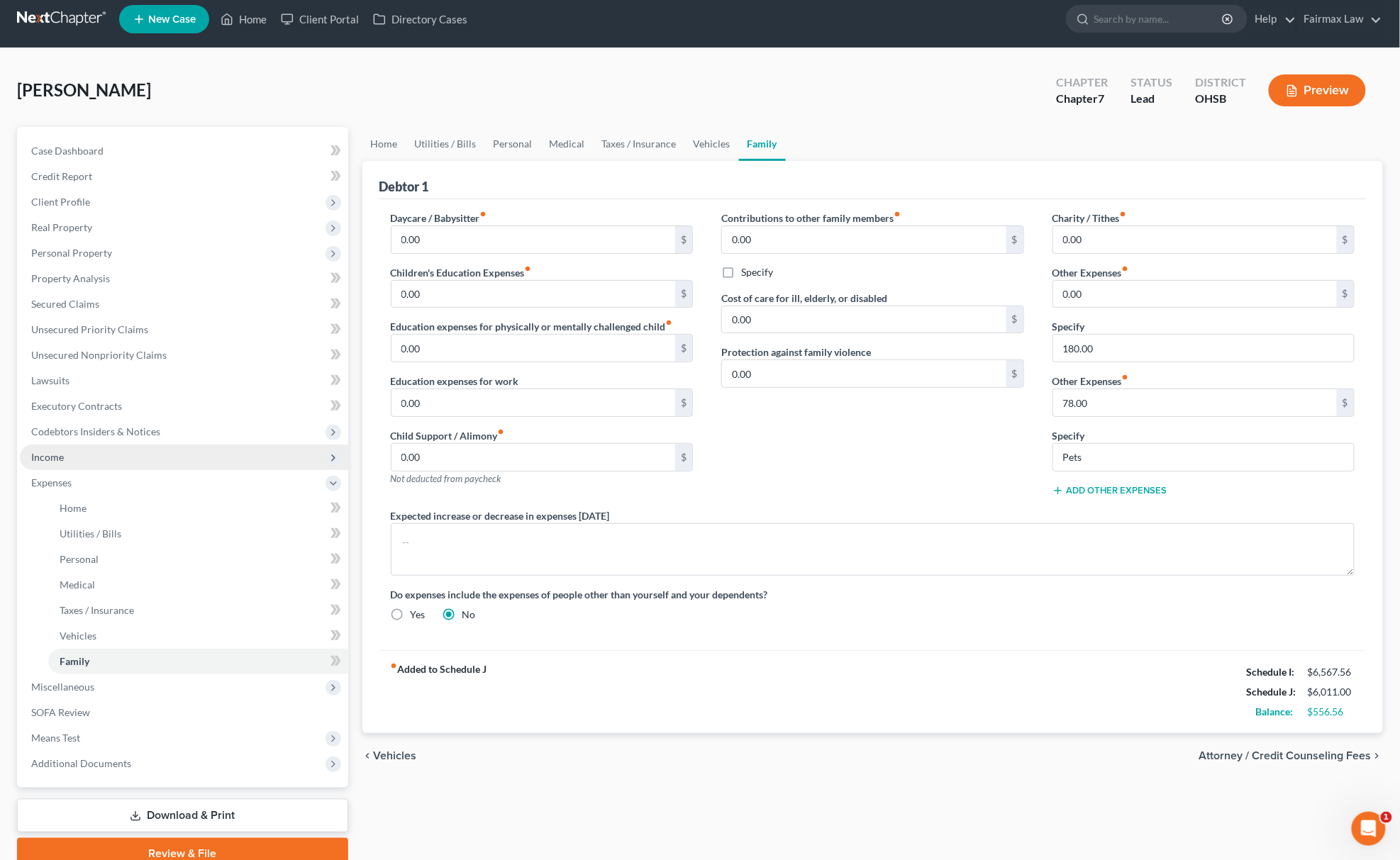
scroll to position [72, 0]
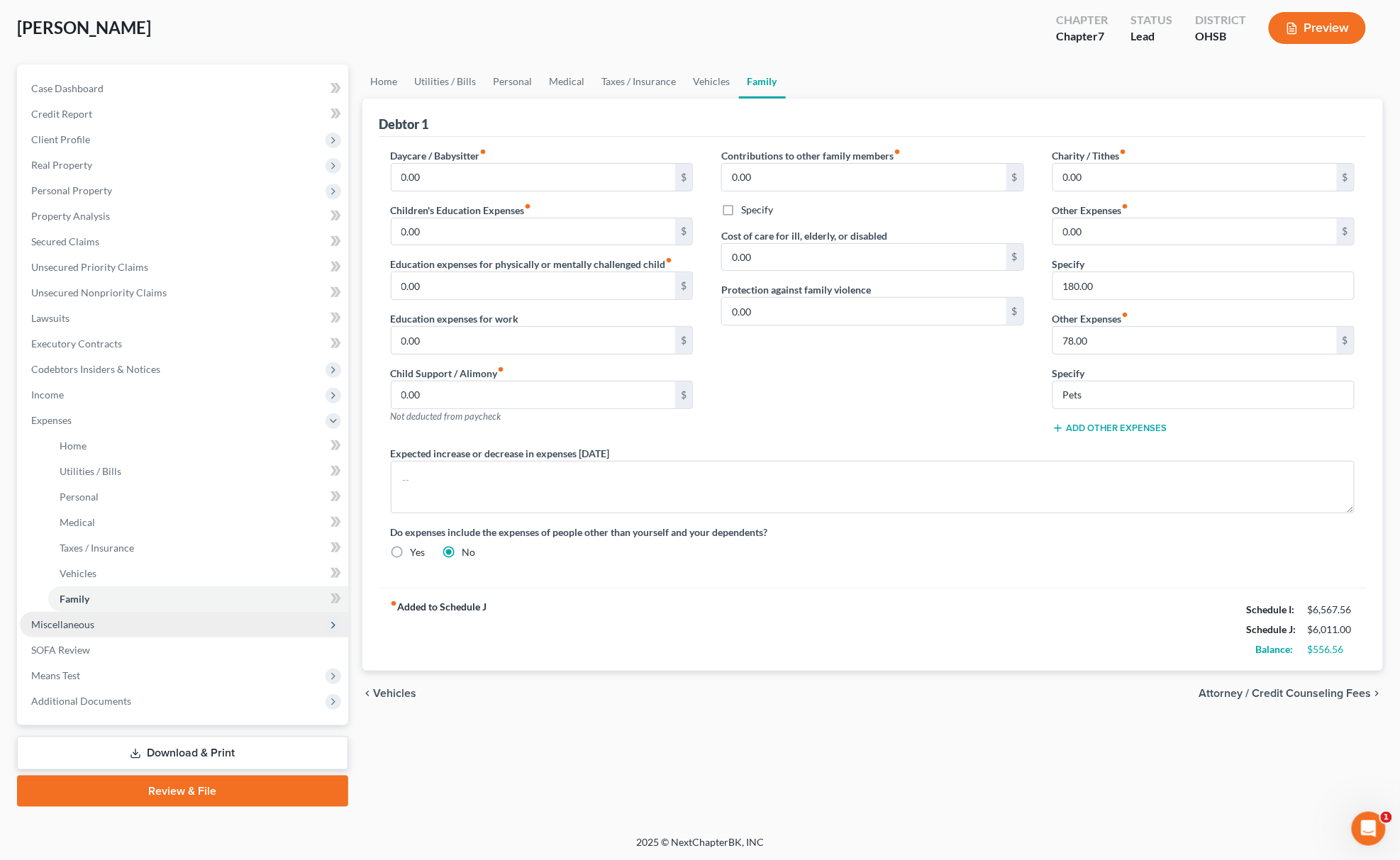
click at [103, 621] on span "Miscellaneous" at bounding box center [185, 624] width 329 height 25
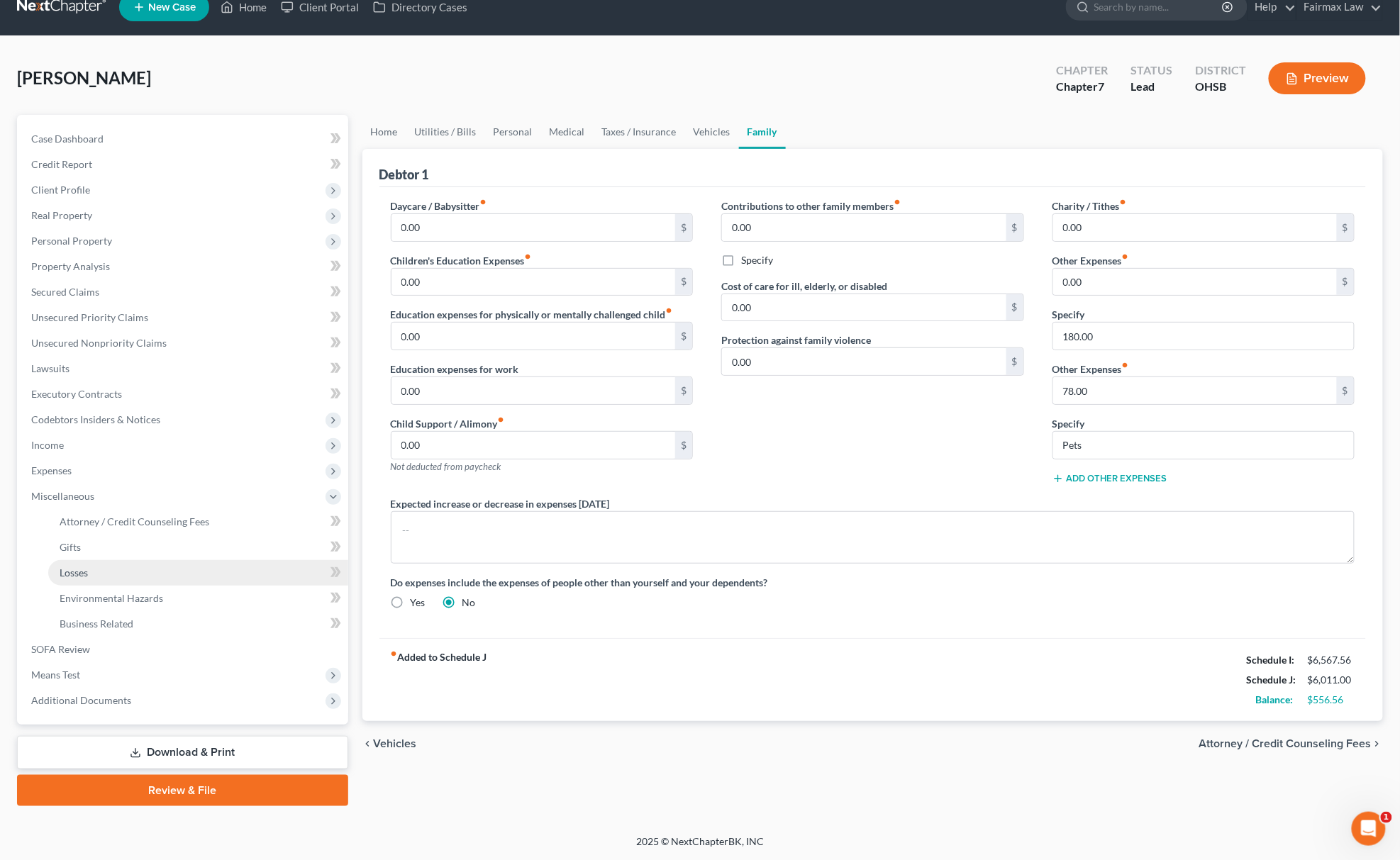
scroll to position [21, 0]
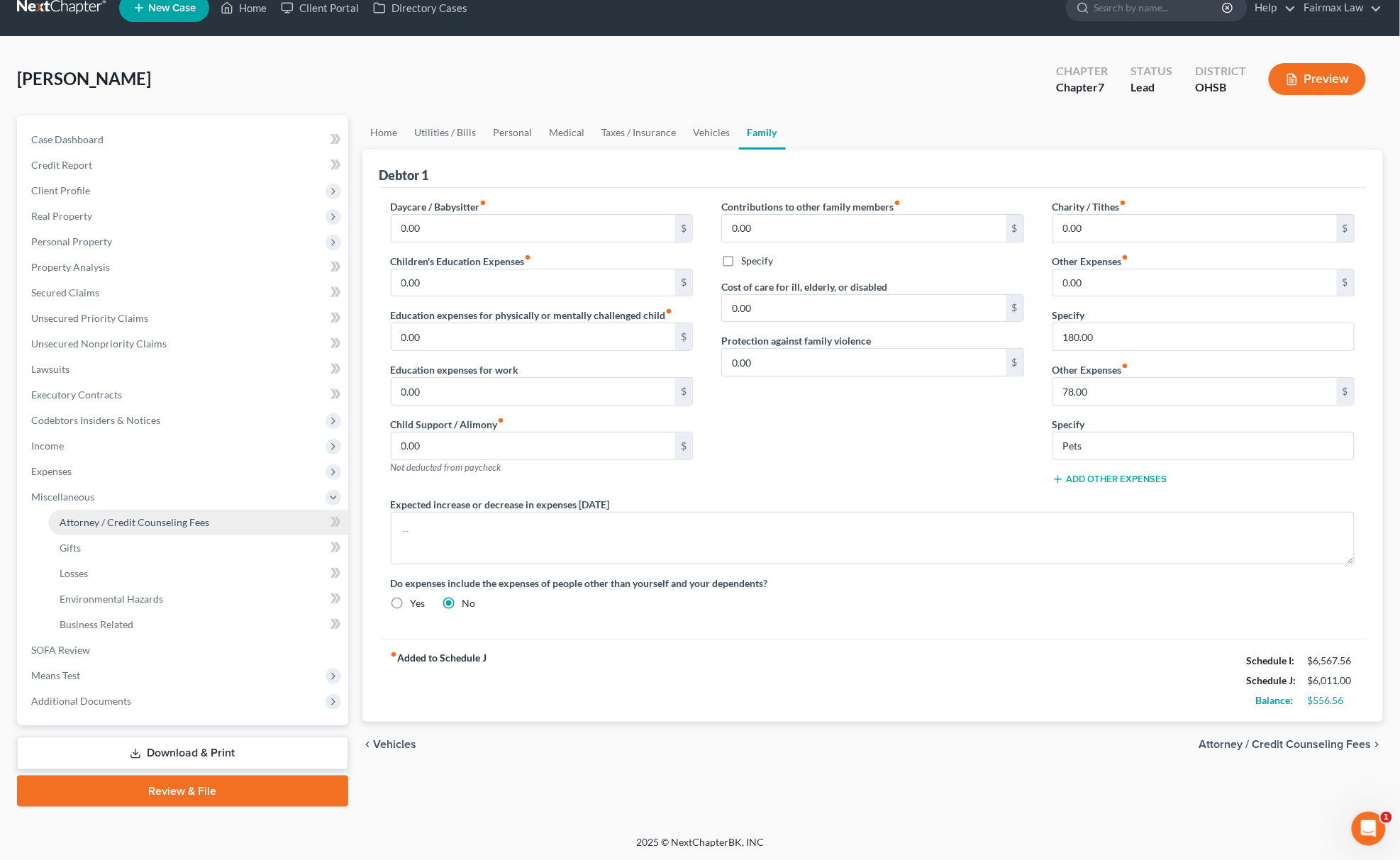
click at [194, 517] on span "Attorney / Credit Counseling Fees" at bounding box center [134, 522] width 150 height 12
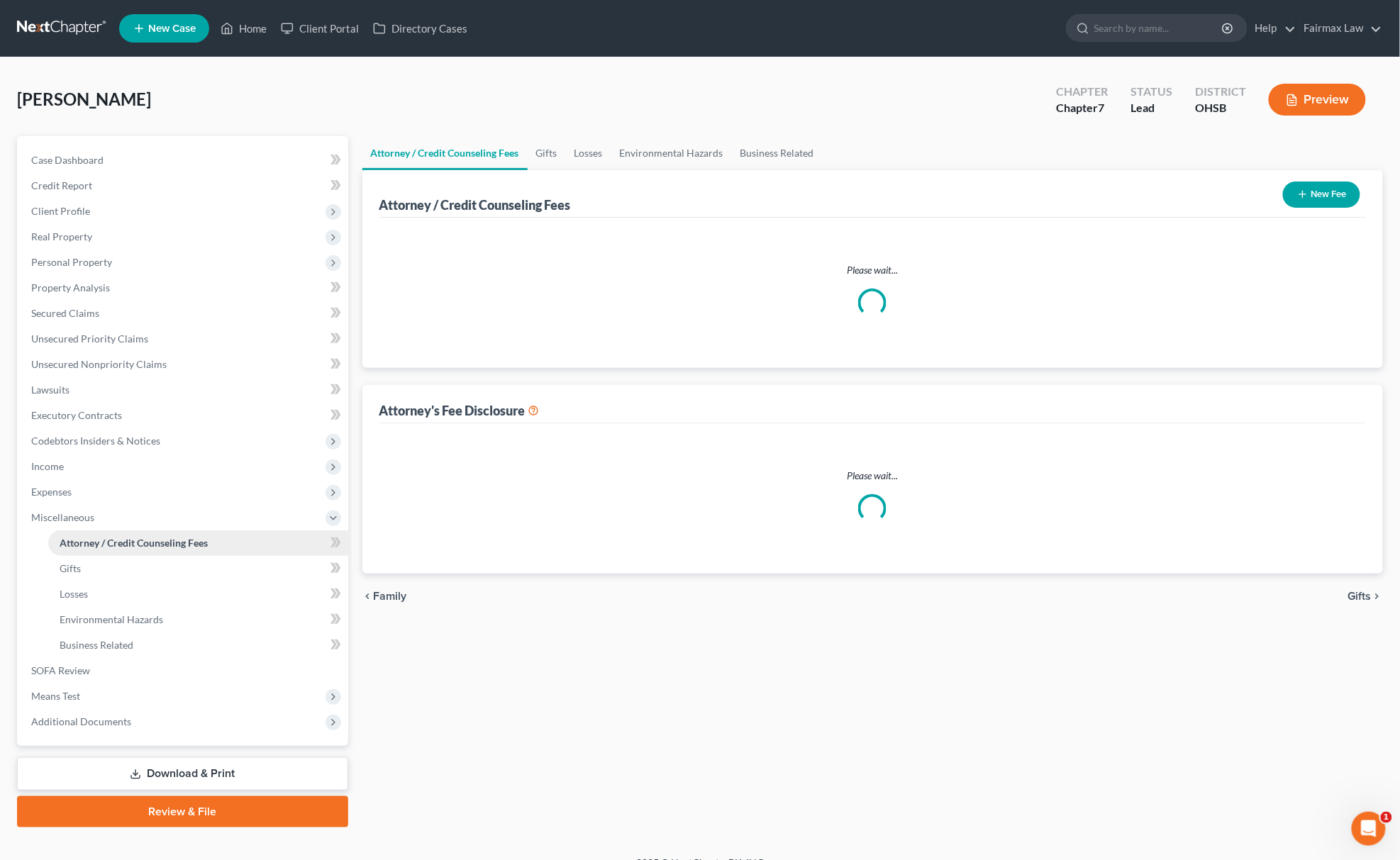
select select "5"
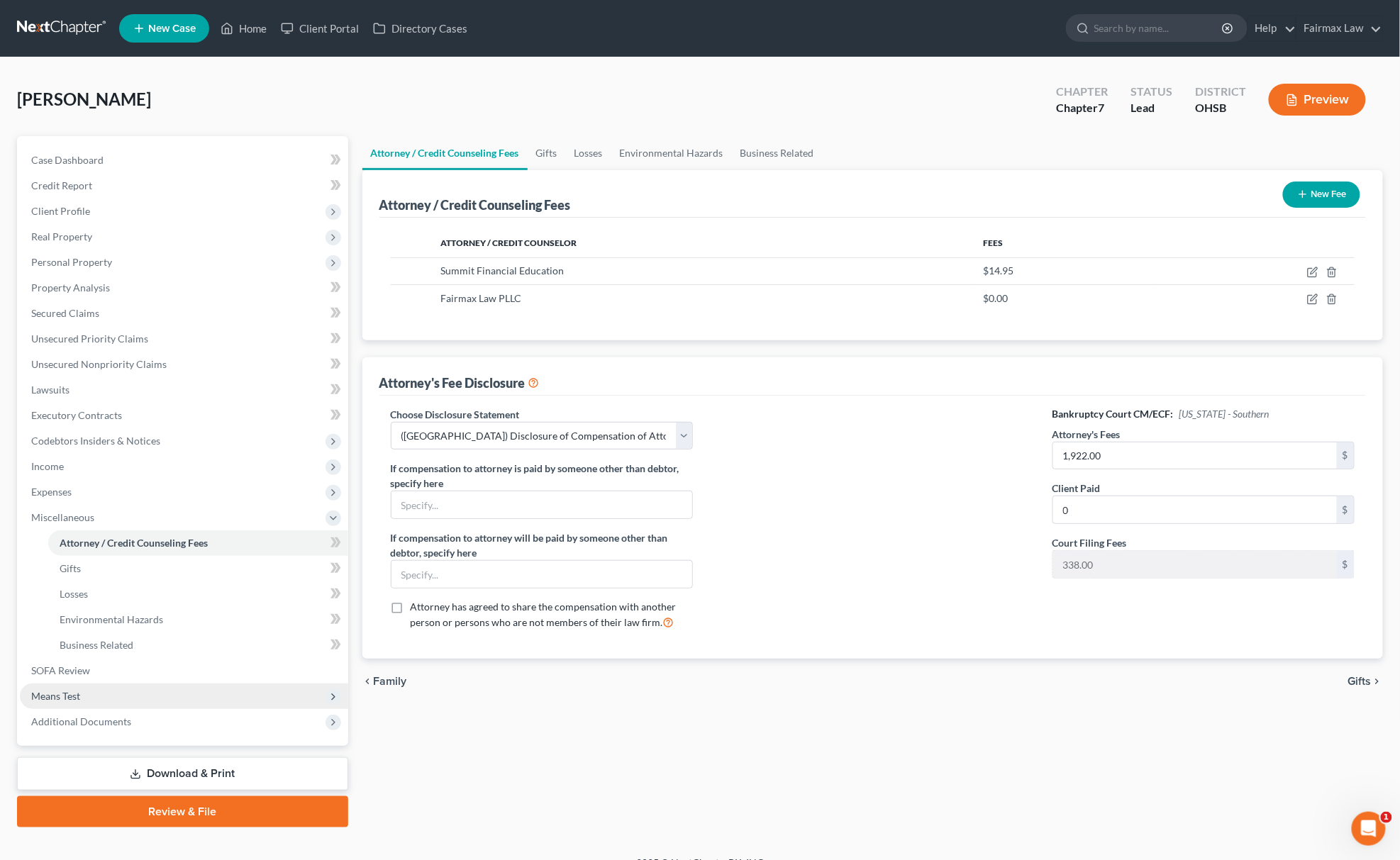
click at [80, 697] on span "Means Test" at bounding box center [185, 696] width 329 height 25
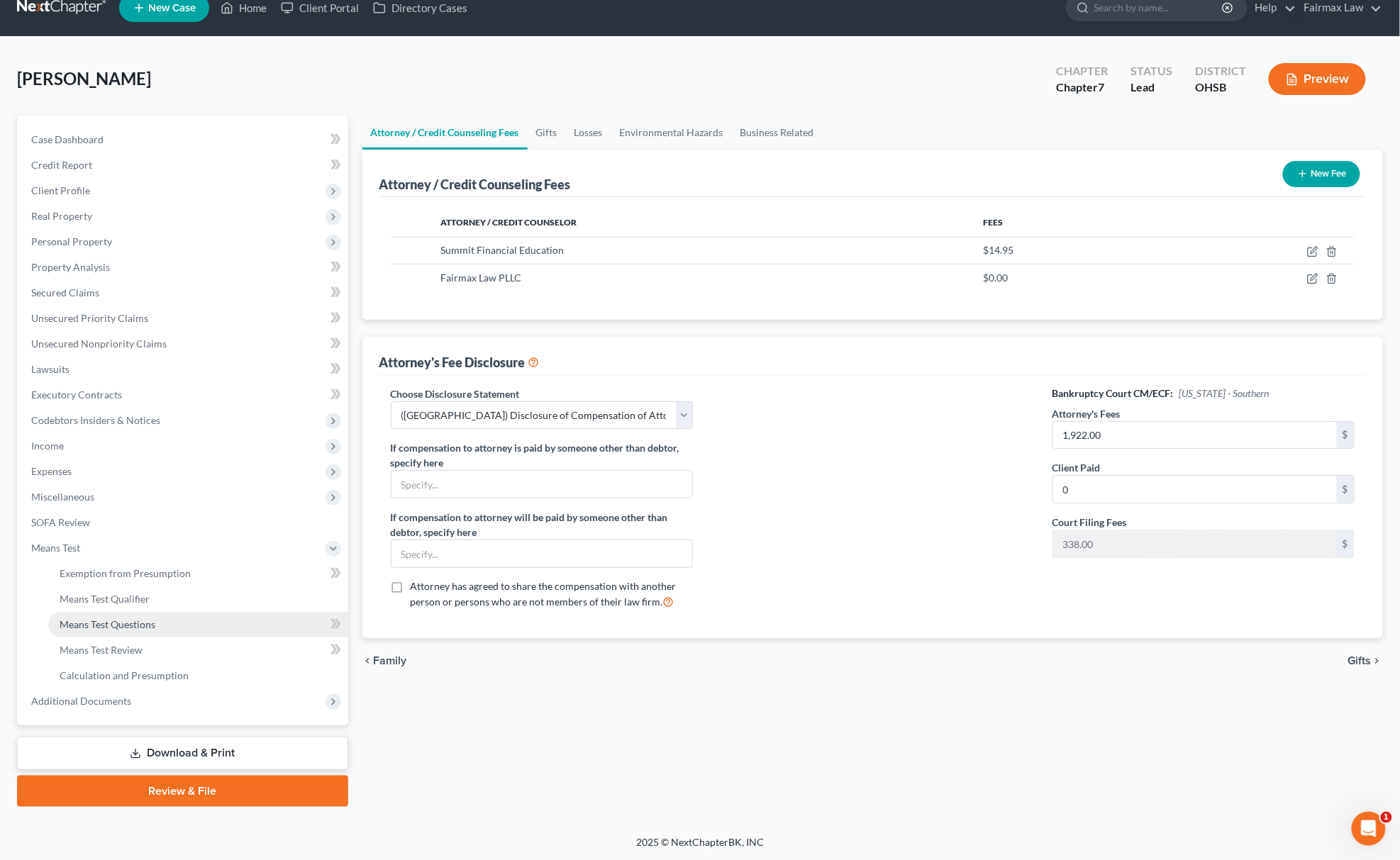
click at [155, 620] on span "Means Test Questions" at bounding box center [107, 624] width 95 height 12
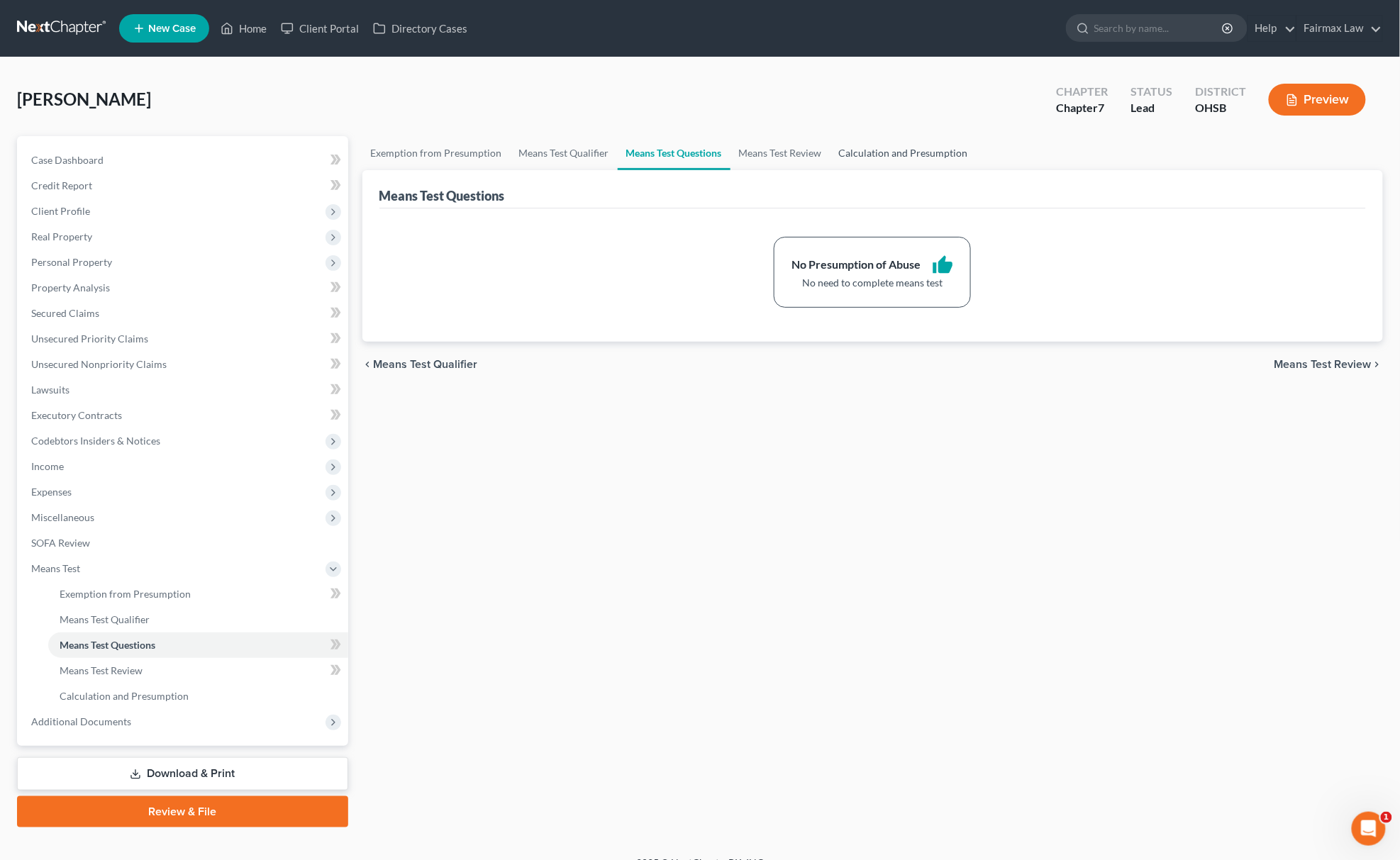
click at [914, 148] on link "Calculation and Presumption" at bounding box center [903, 153] width 146 height 34
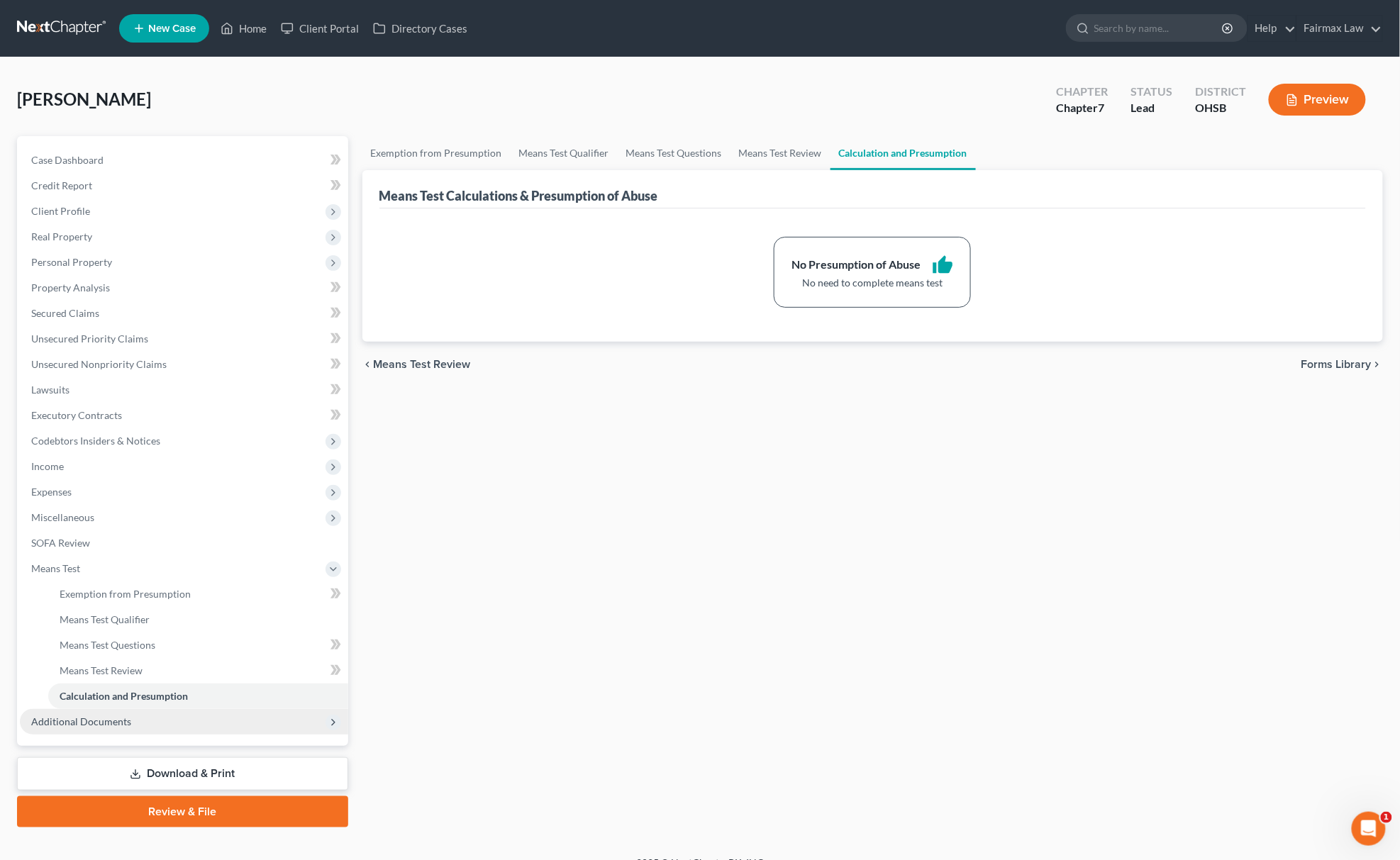
click at [52, 712] on span "Additional Documents" at bounding box center [185, 721] width 329 height 25
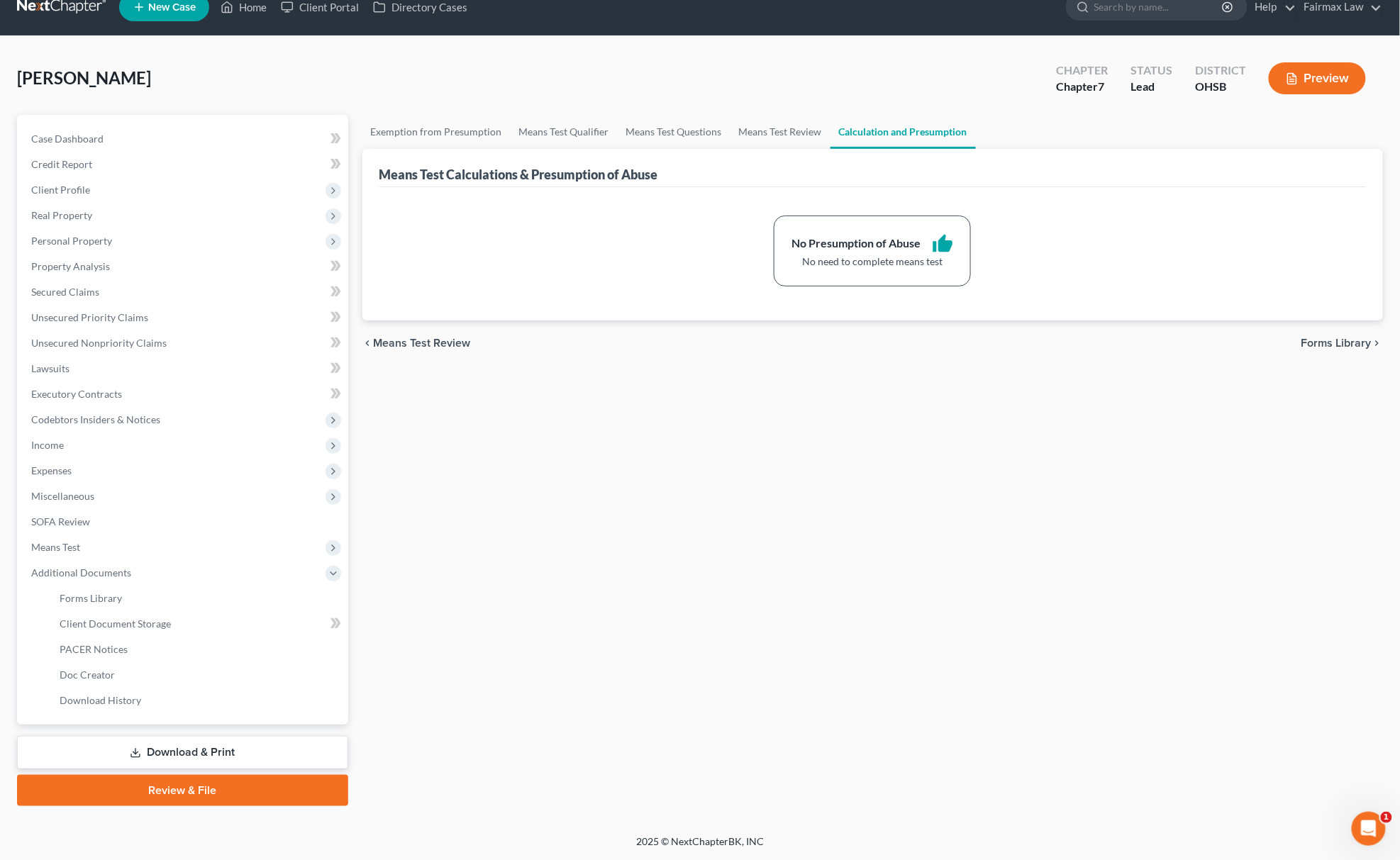
scroll to position [21, 0]
click at [154, 628] on link "Client Document Storage" at bounding box center [198, 624] width 300 height 25
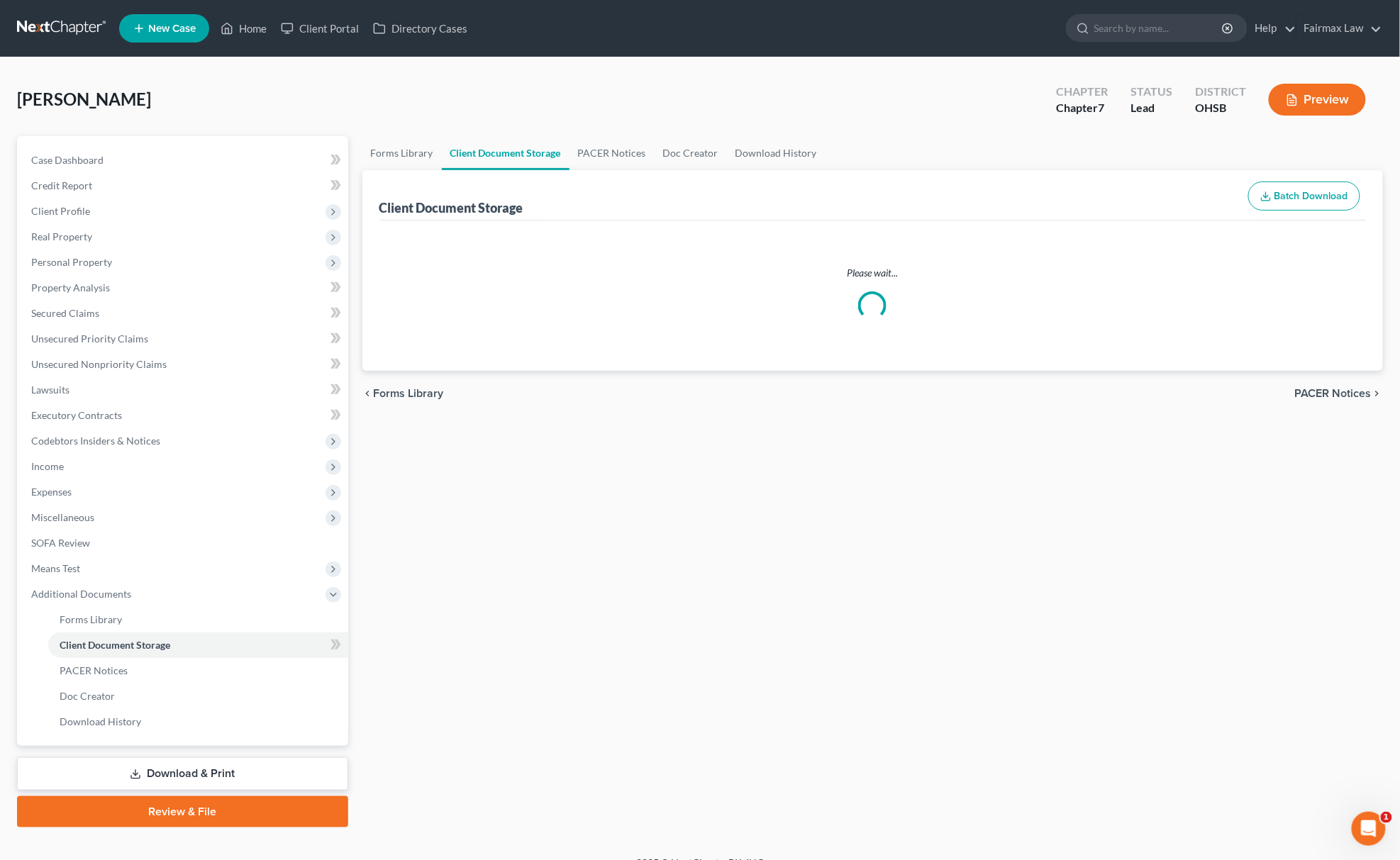
select select "7"
select select "52"
select select "37"
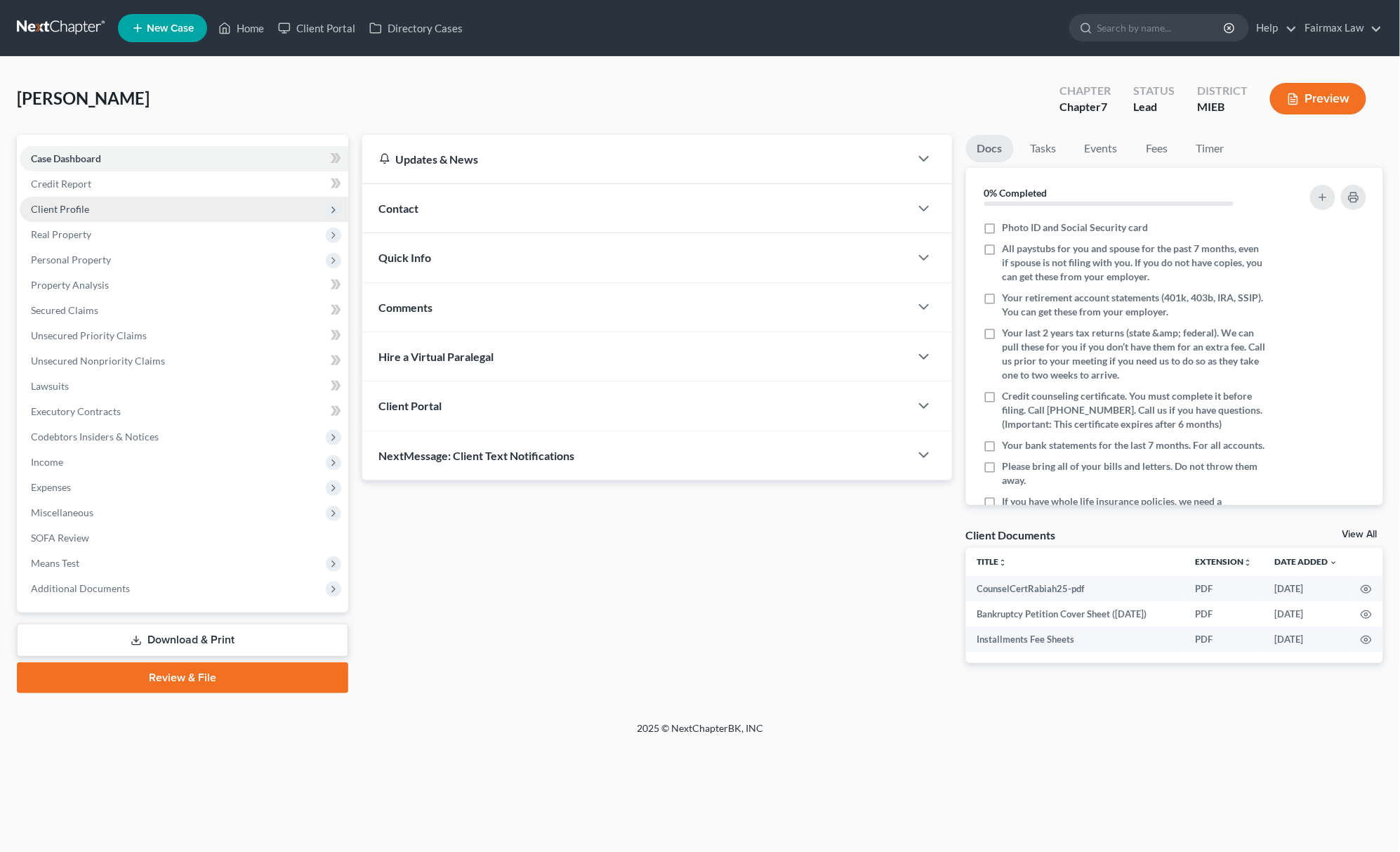
click at [51, 210] on span "Client Profile" at bounding box center [60, 209] width 58 height 12
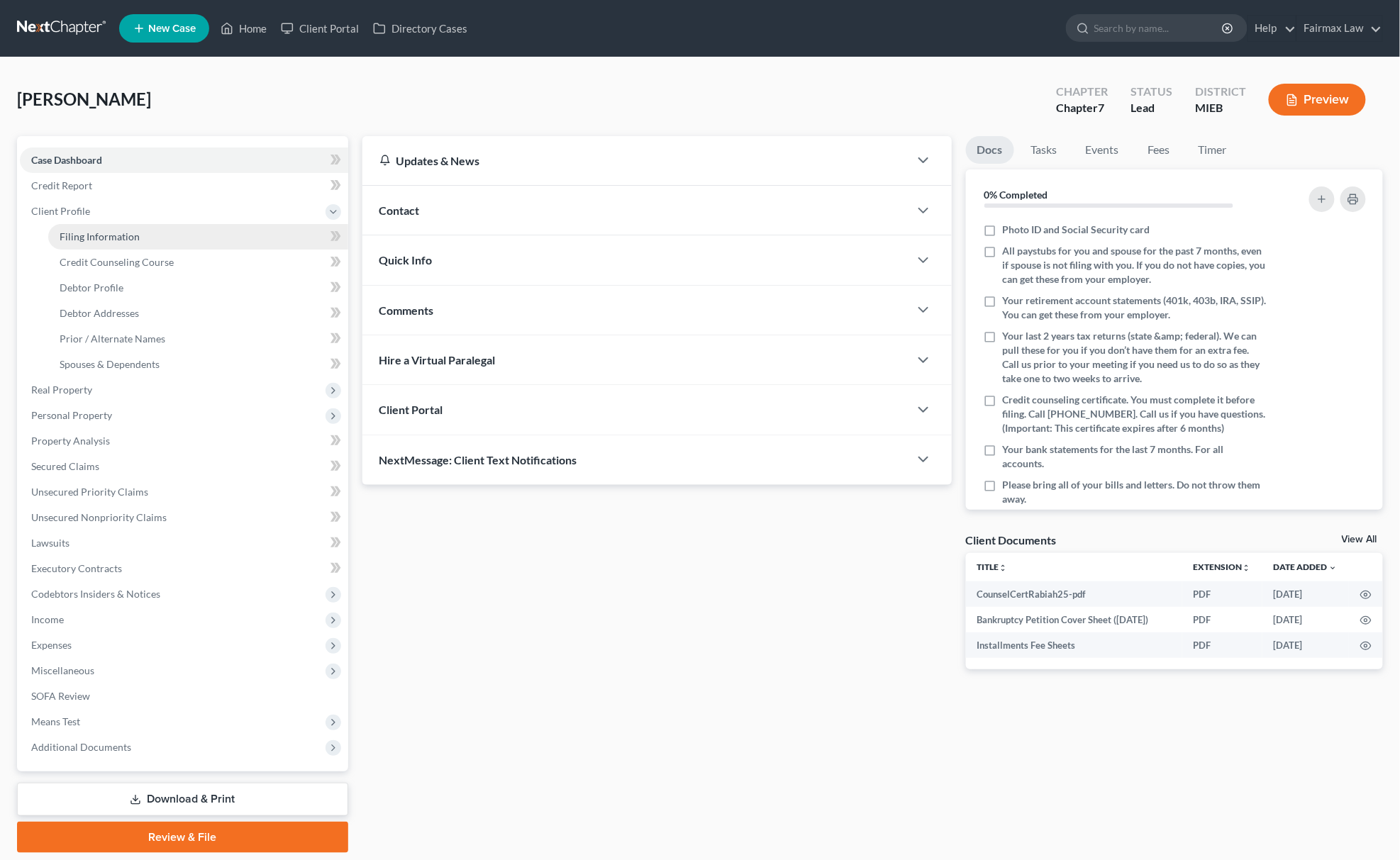
click at [59, 225] on link "Filing Information" at bounding box center [198, 236] width 300 height 25
select select "1"
select select "0"
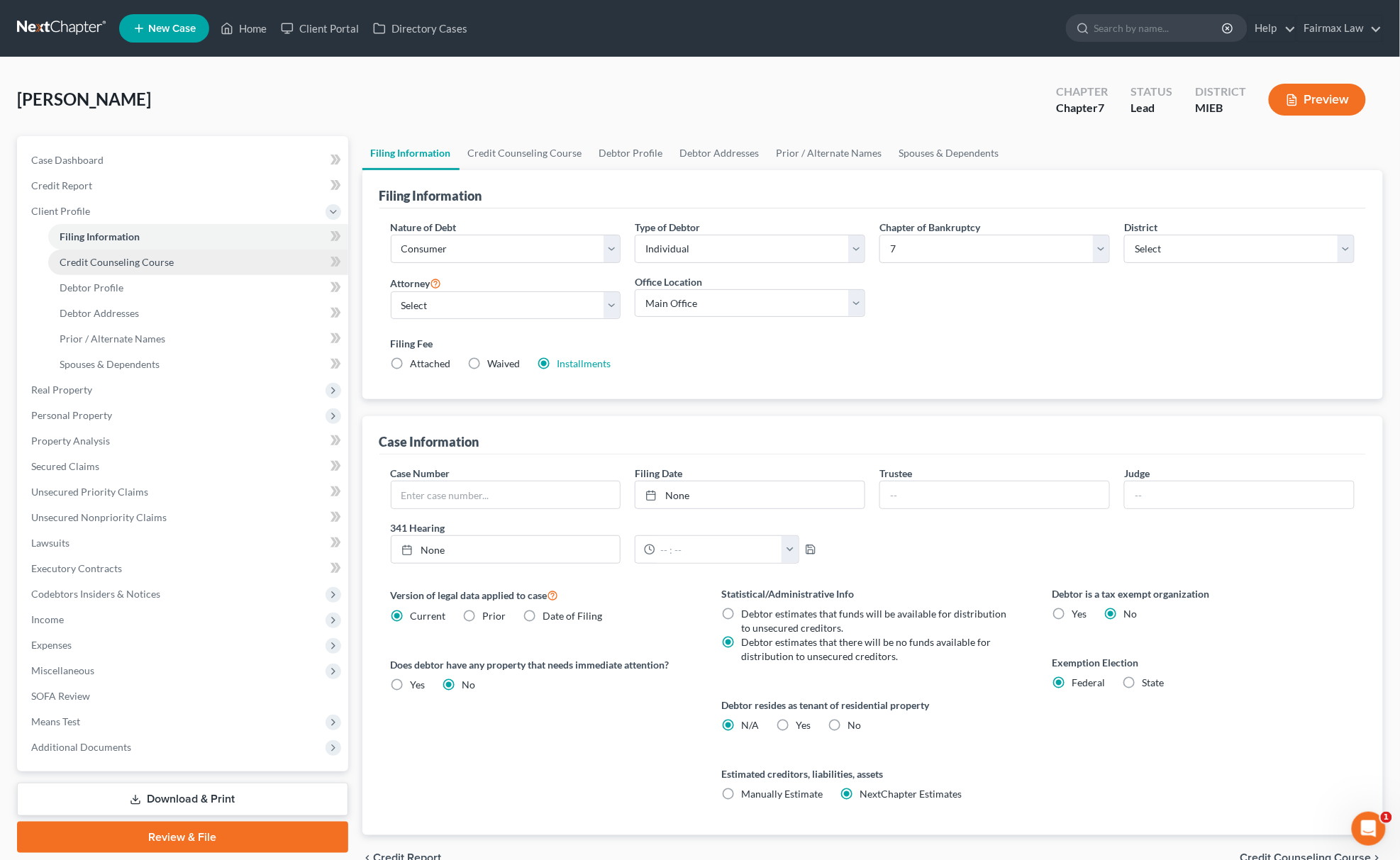
click at [96, 261] on span "Credit Counseling Course" at bounding box center [116, 262] width 115 height 12
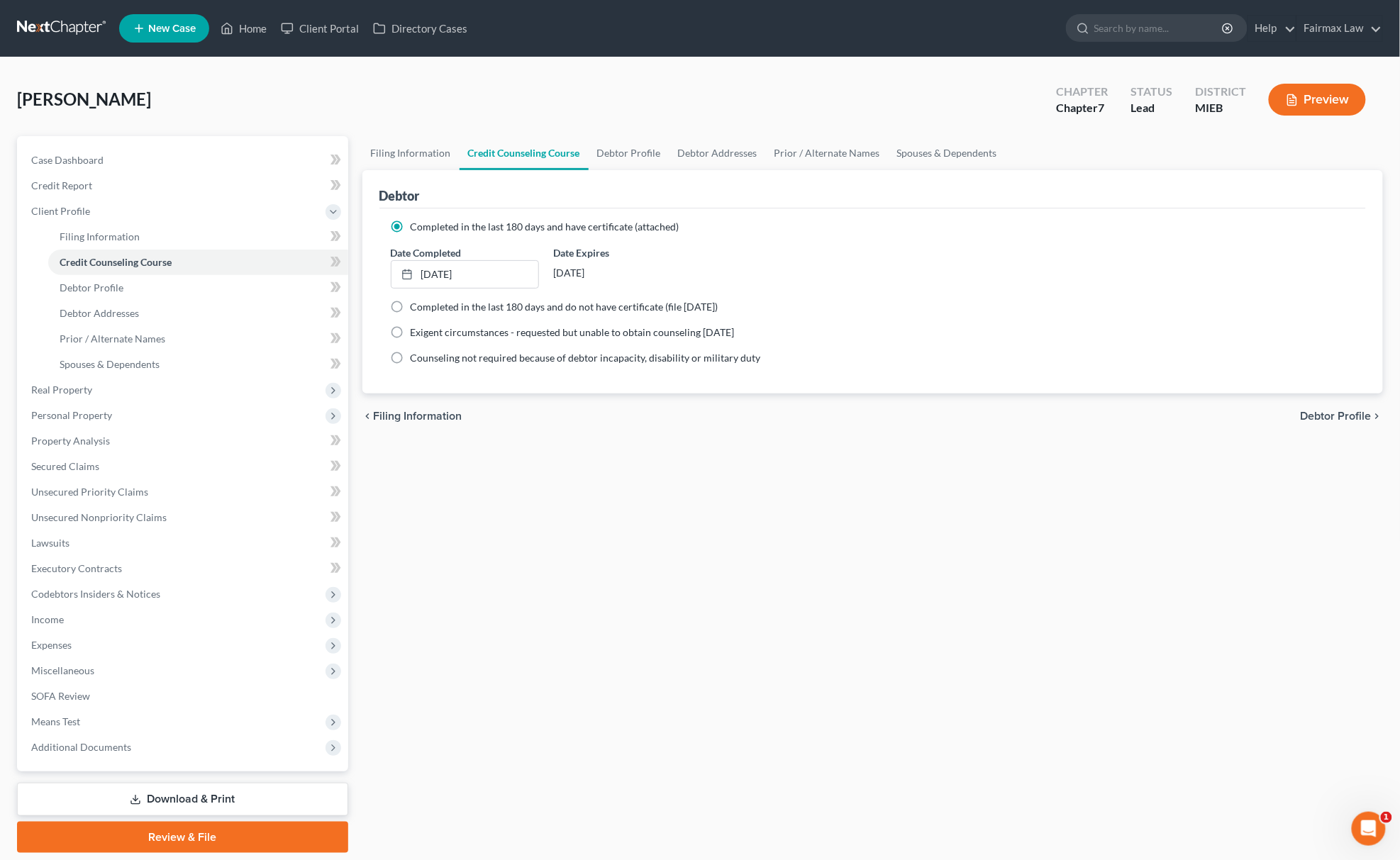
click at [411, 303] on label "Completed in the last 180 days and do not have certificate (file [DATE])" at bounding box center [565, 307] width 308 height 14
click at [416, 303] on input "Completed in the last 180 days and do not have certificate (file [DATE])" at bounding box center [421, 304] width 10 height 10
radio input "true"
radio input "false"
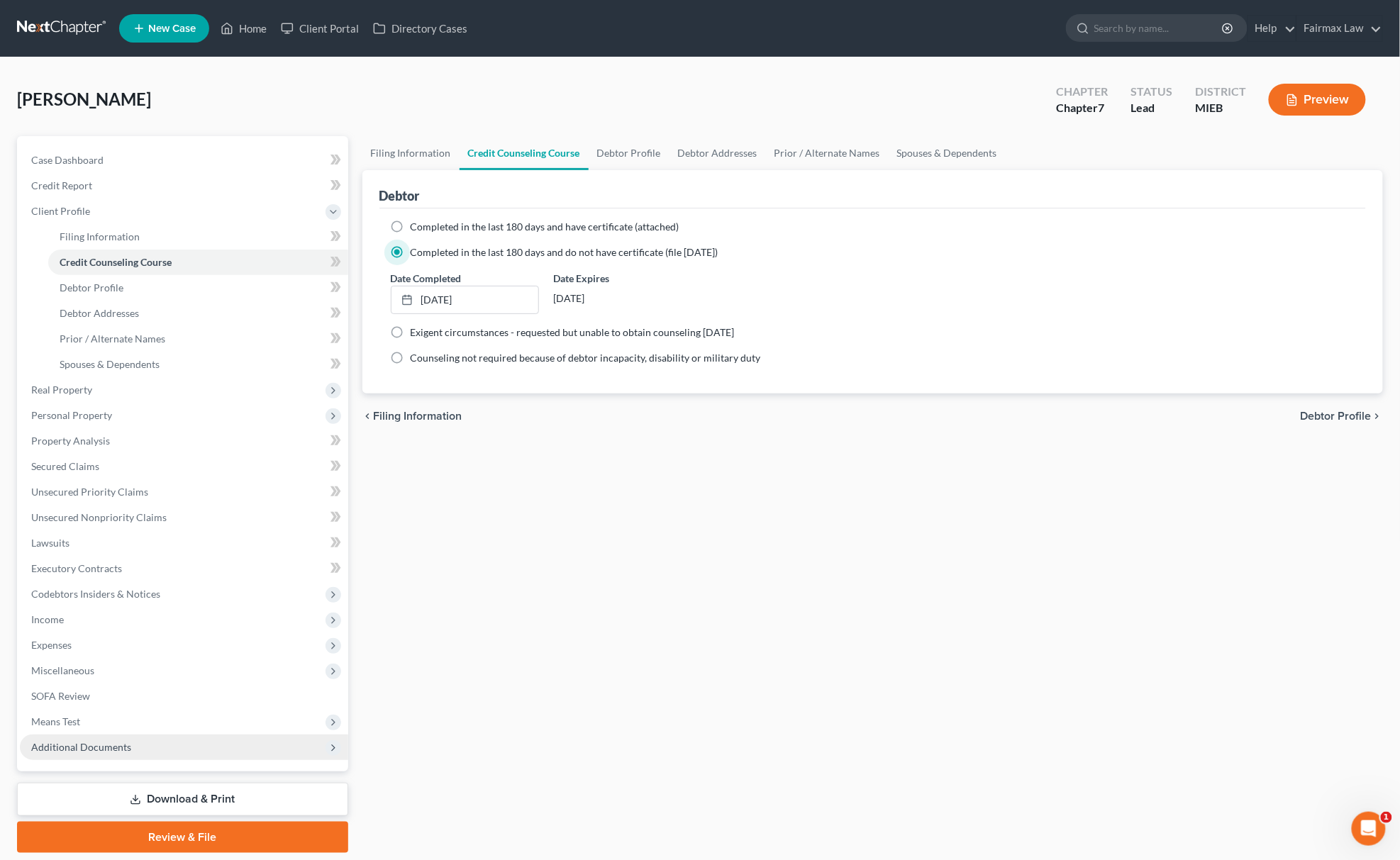
click at [115, 741] on span "Additional Documents" at bounding box center [81, 747] width 100 height 12
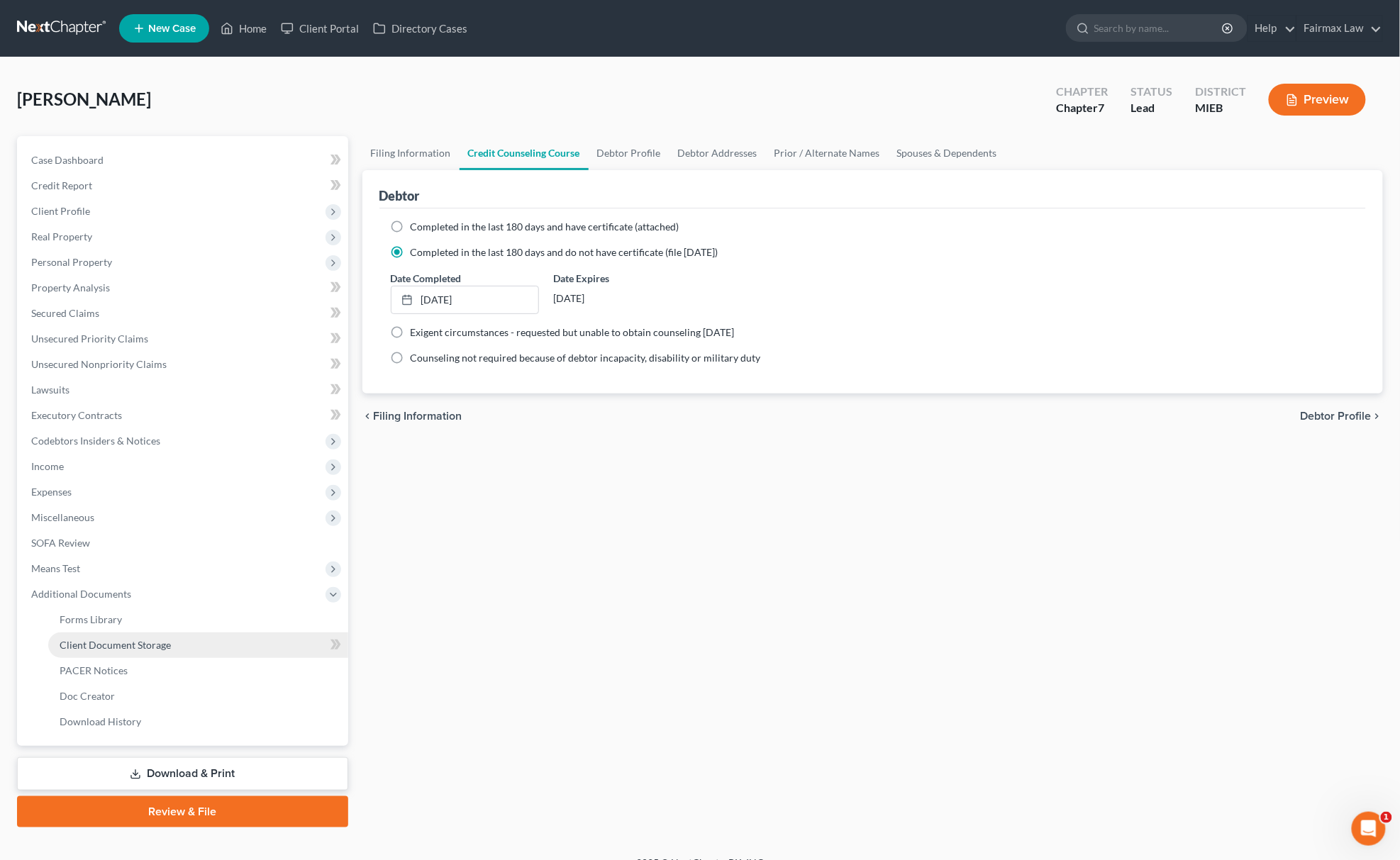
click at [193, 649] on link "Client Document Storage" at bounding box center [198, 644] width 300 height 25
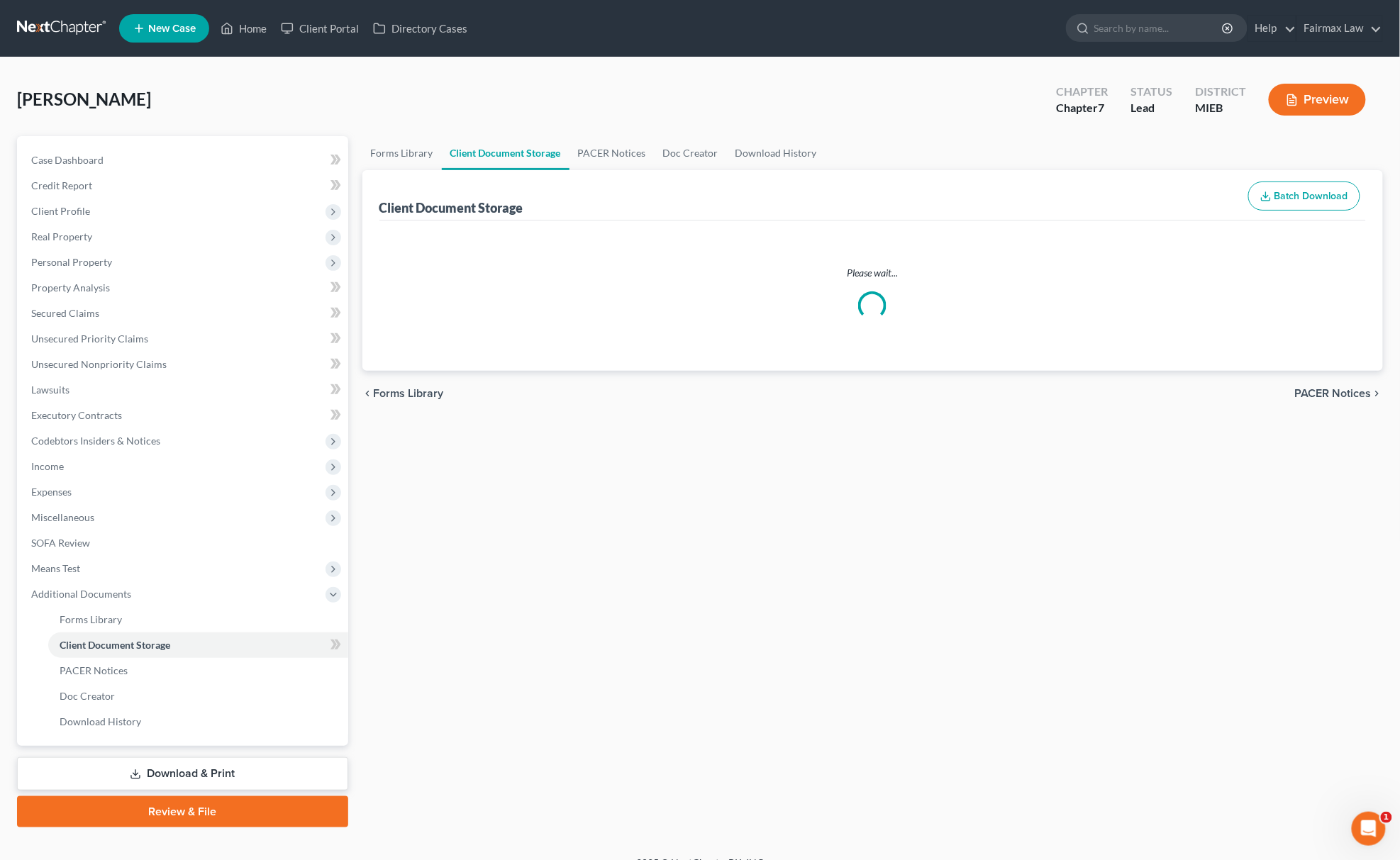
select select "32"
select select "6"
select select "7"
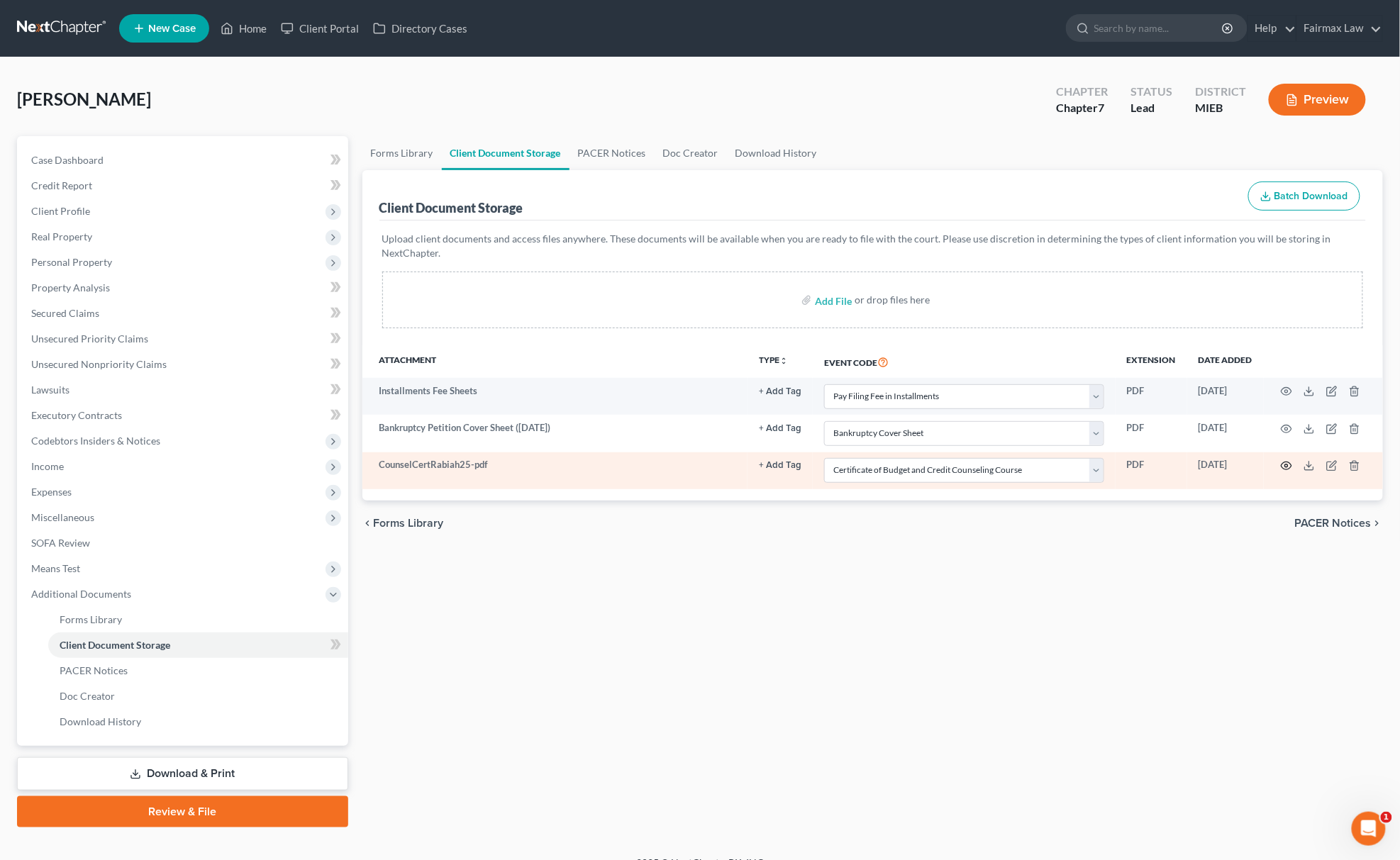
click at [1282, 463] on icon "button" at bounding box center [1286, 465] width 11 height 11
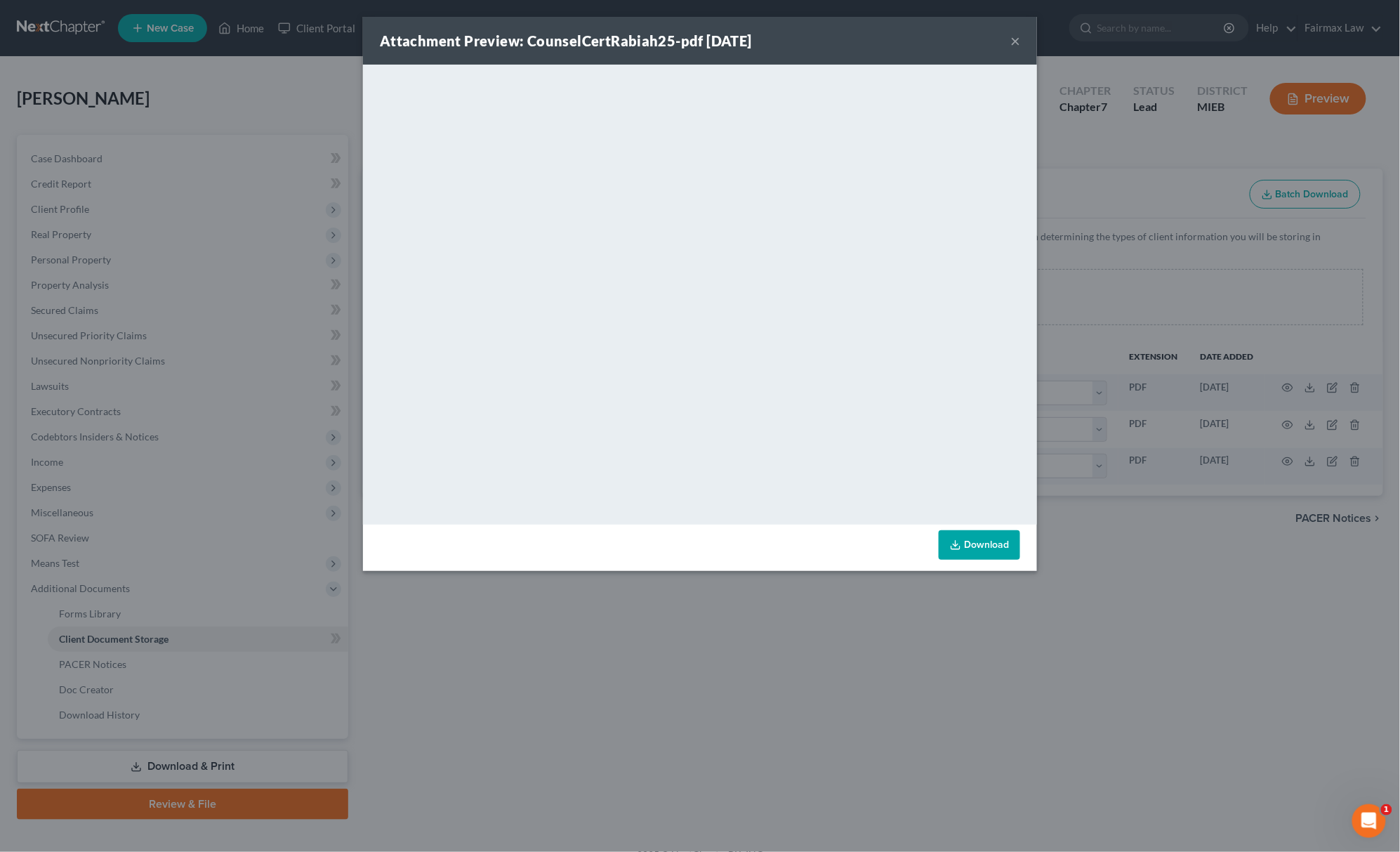
drag, startPoint x: 894, startPoint y: 660, endPoint x: 993, endPoint y: 638, distance: 101.4
click at [894, 660] on div "Attachment Preview: CounselCertRabiah25-pdf [DATE] × <object ng-attr-data='[URL…" at bounding box center [700, 426] width 1400 height 852
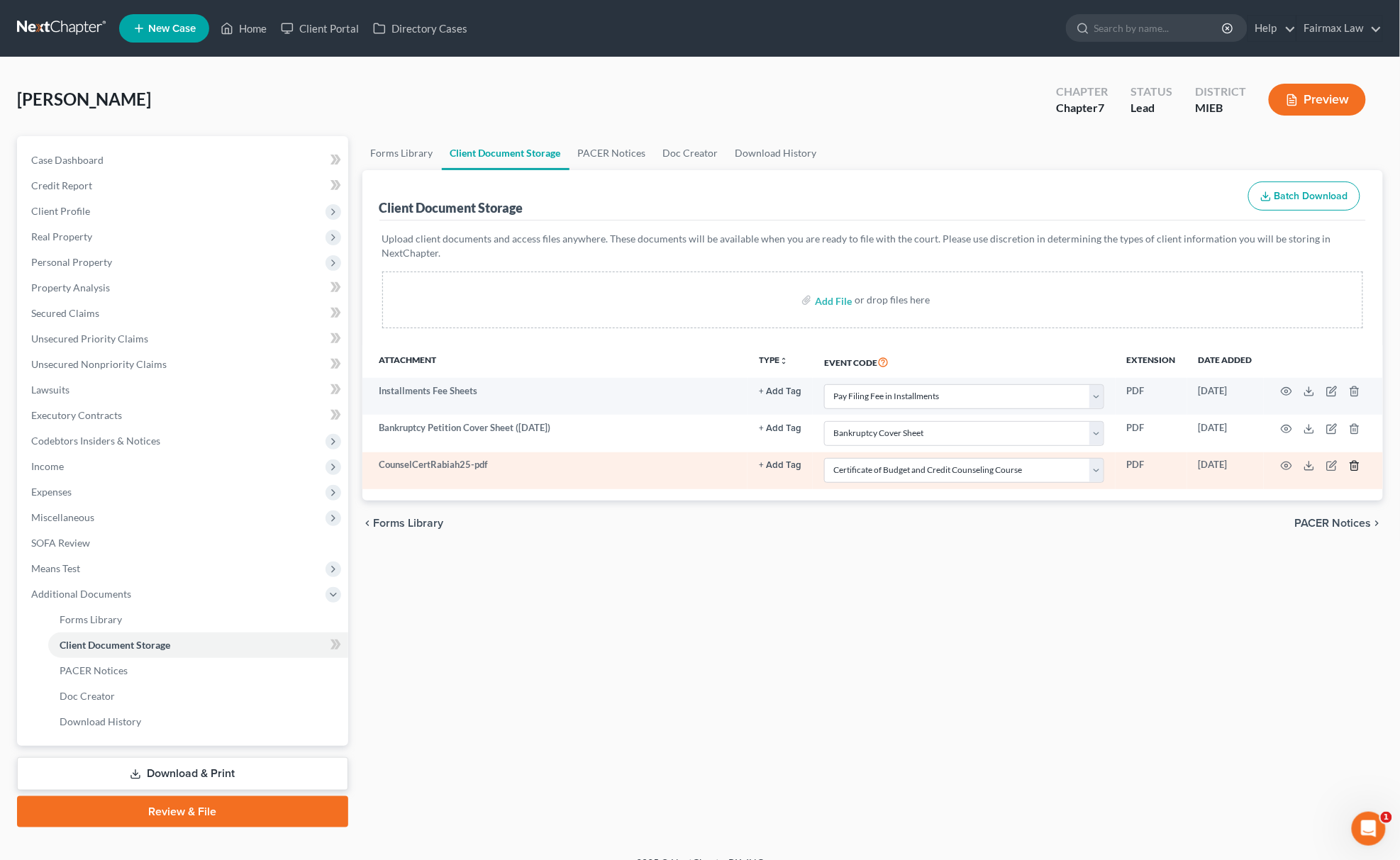
click at [1356, 470] on icon "button" at bounding box center [1354, 465] width 6 height 10
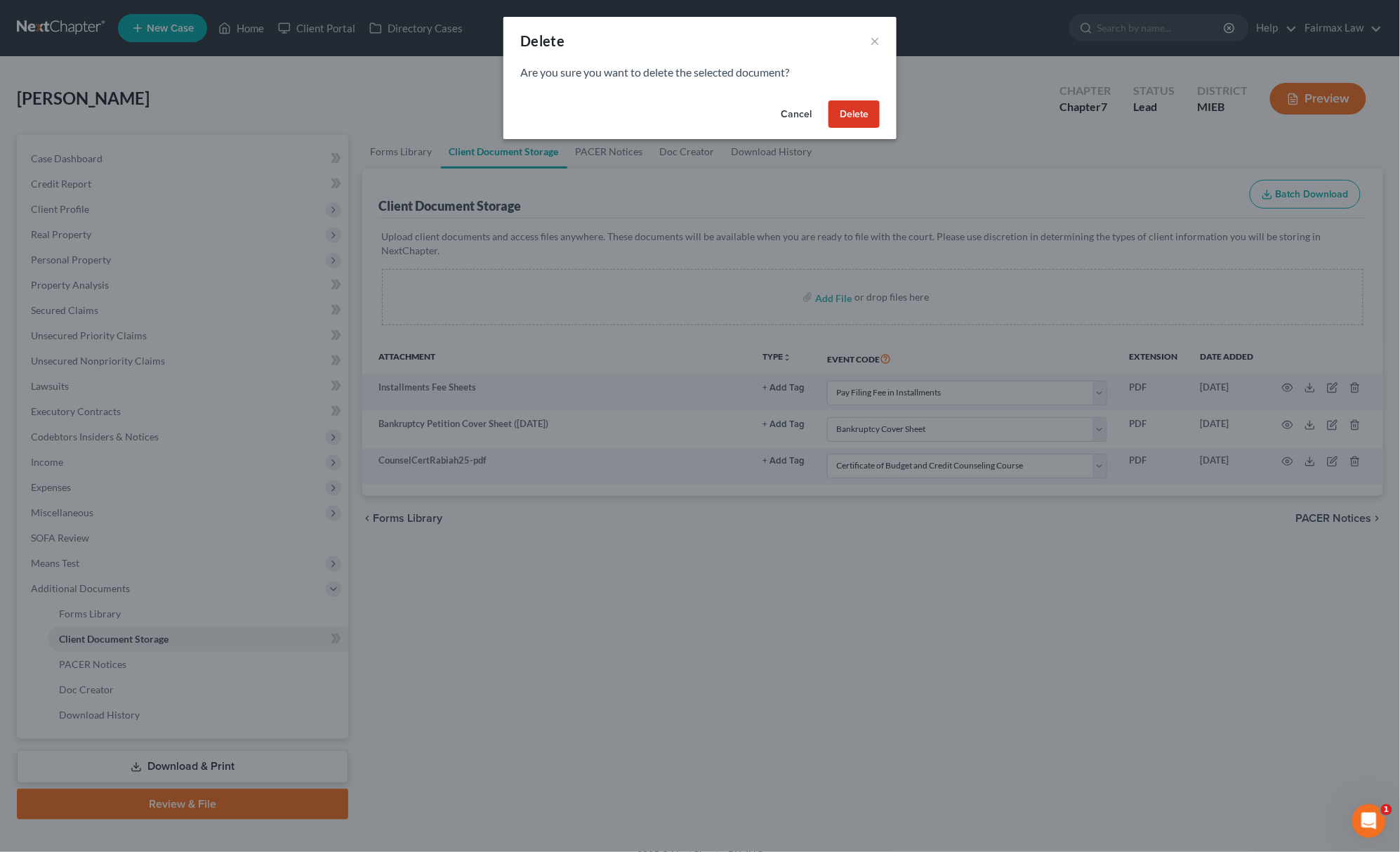
click at [852, 119] on button "Delete" at bounding box center [854, 114] width 51 height 28
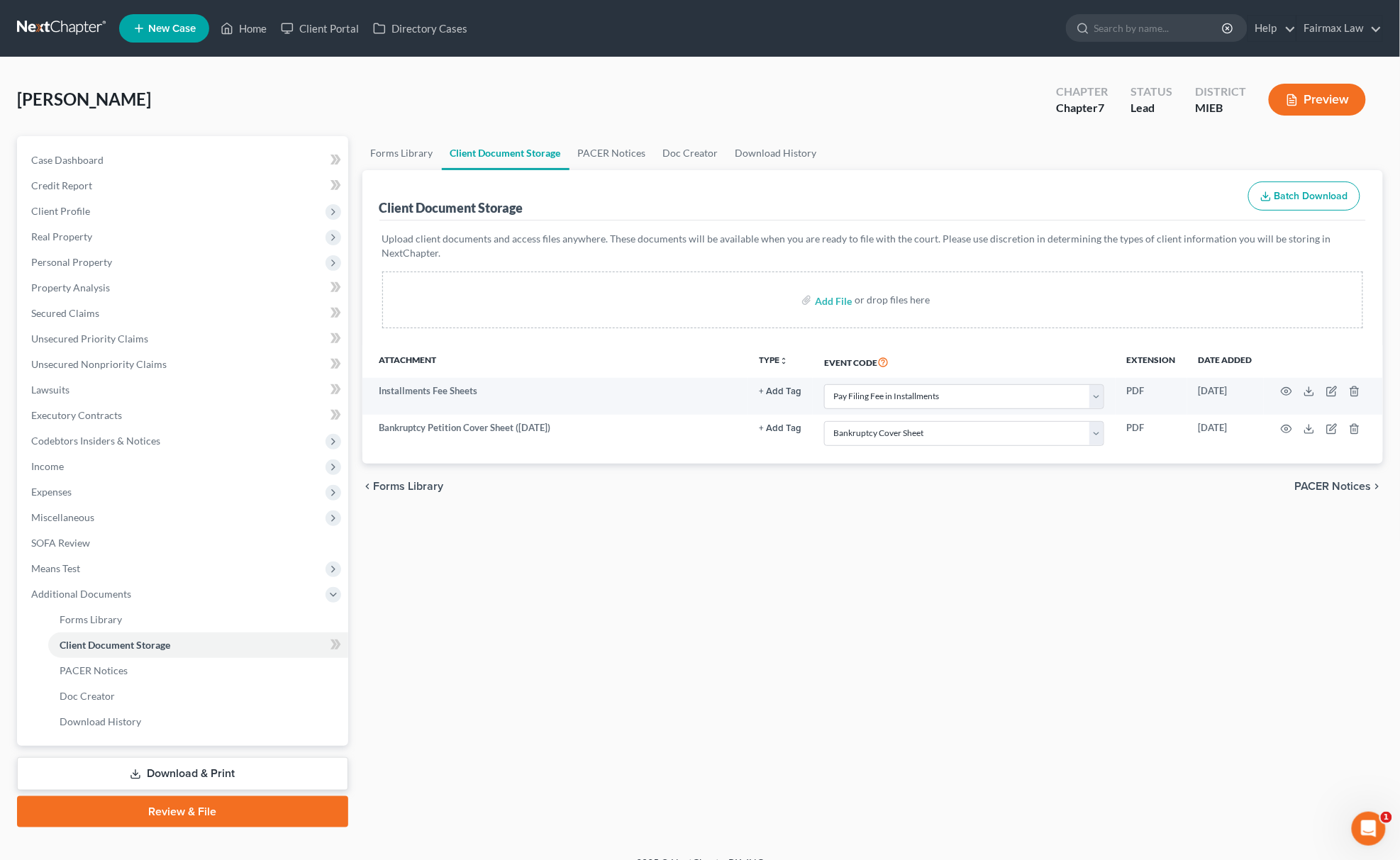
click at [735, 614] on div "Forms Library Client Document Storage PACER Notices Doc Creator Download Histor…" at bounding box center [873, 482] width 1035 height 691
select select "32"
select select "6"
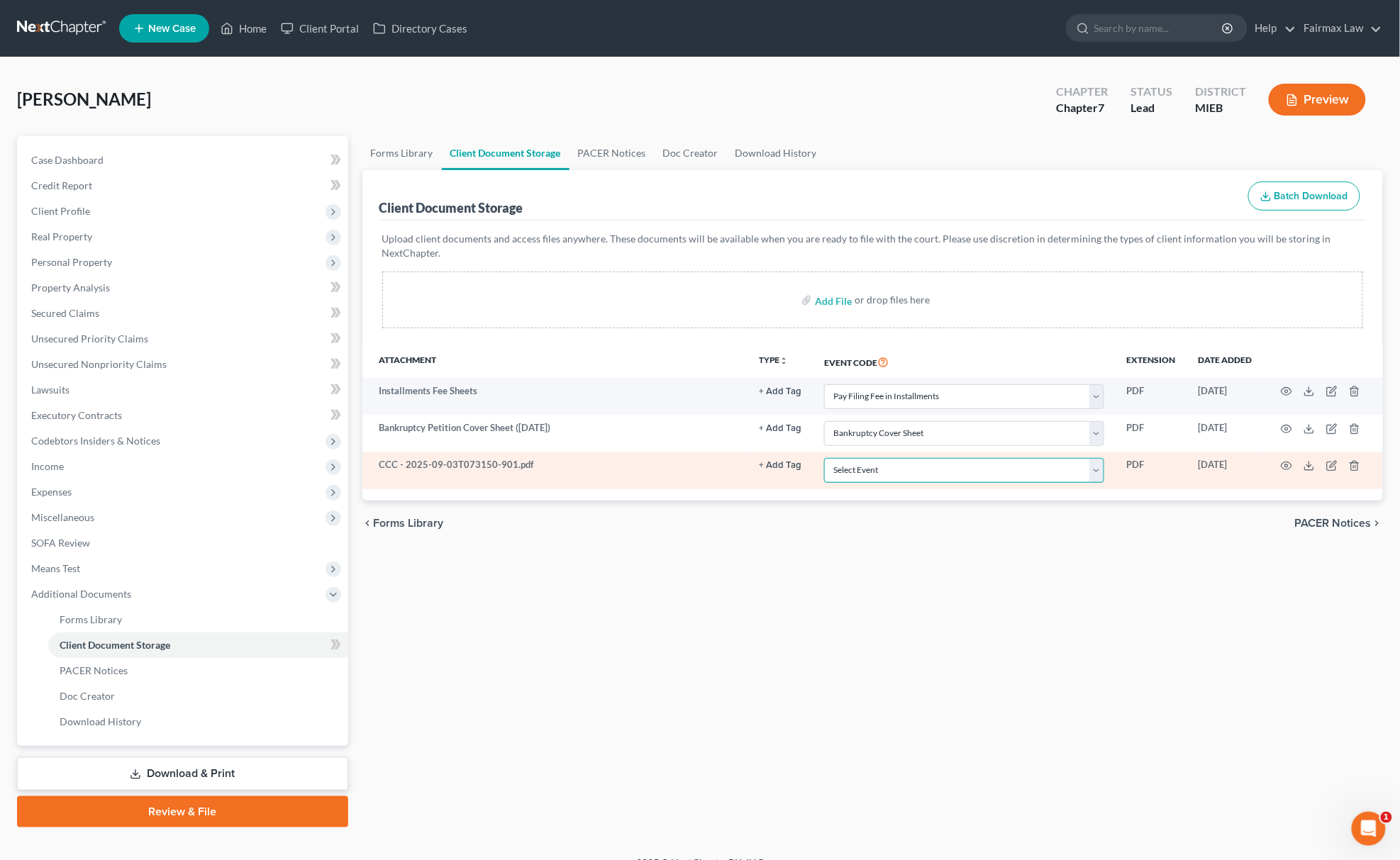
click at [871, 474] on select "Select Event 20 Largest Unsecured Creditors Amended Chapter 11 Plan Amended Cha…" at bounding box center [964, 470] width 280 height 24
select select "7"
click at [824, 459] on select "Select Event 20 Largest Unsecured Creditors Amended Chapter 11 Plan Amended Cha…" at bounding box center [964, 470] width 280 height 24
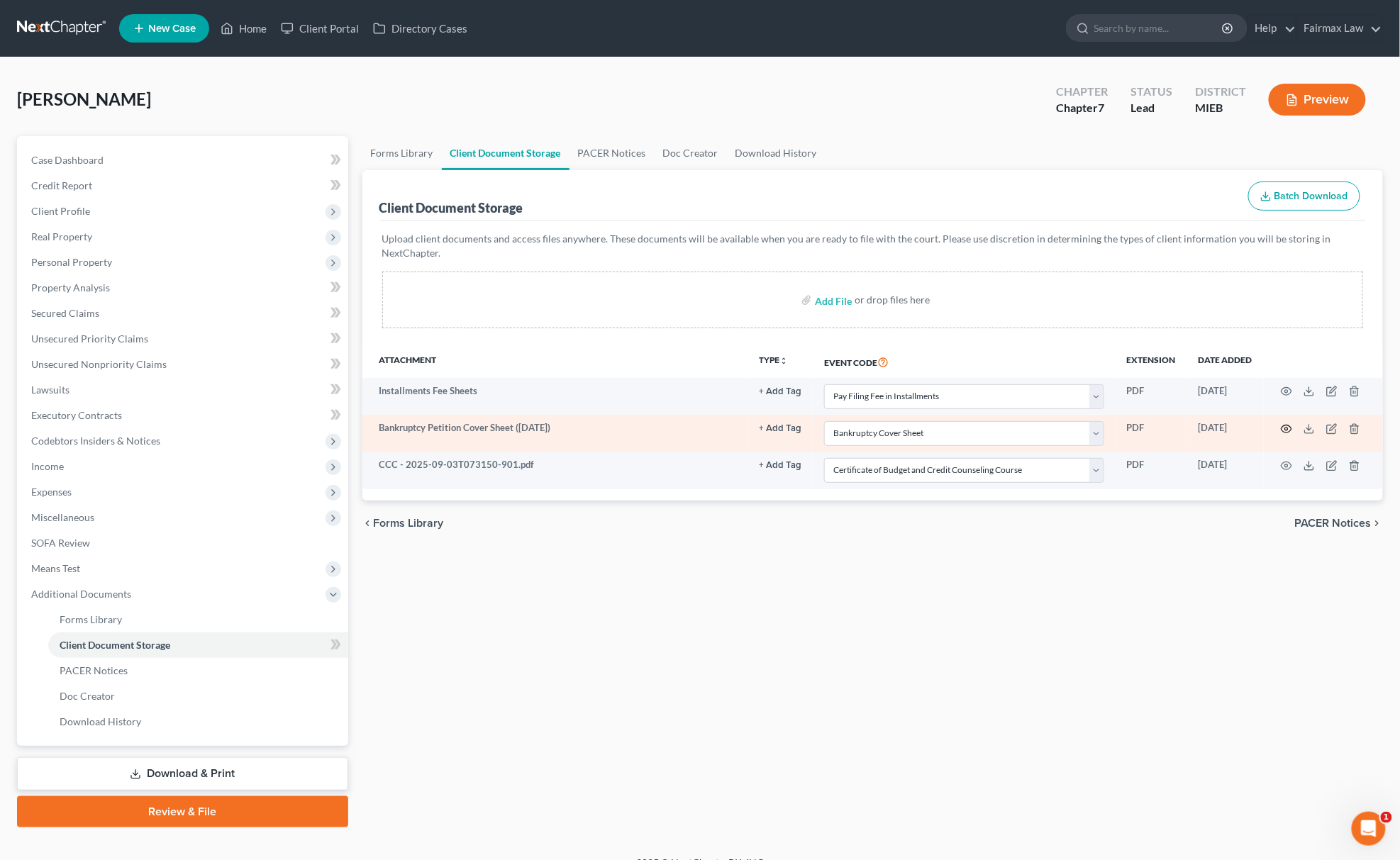
click at [1284, 426] on icon "button" at bounding box center [1287, 428] width 10 height 8
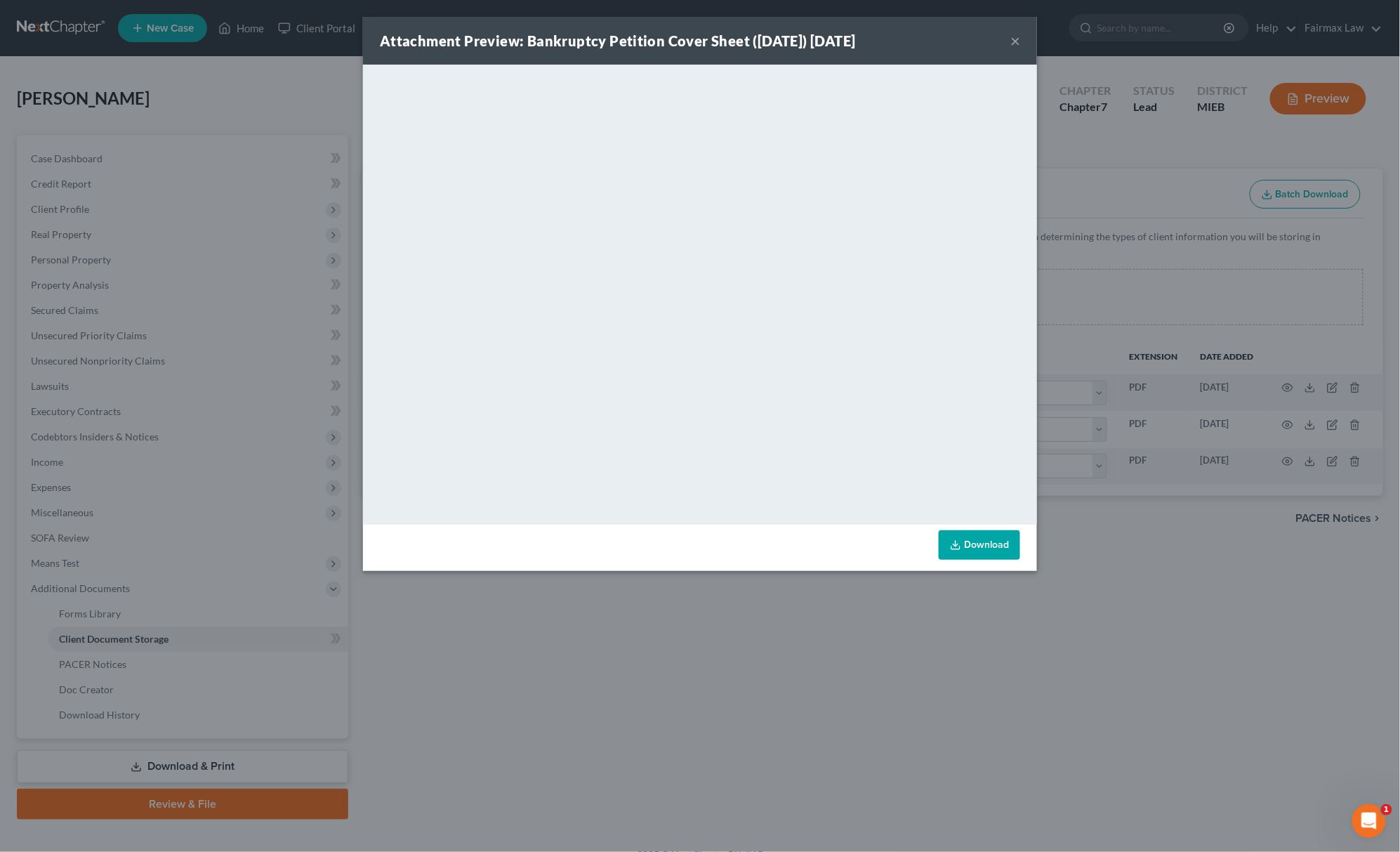
click at [877, 674] on div "Attachment Preview: Bankruptcy Petition Cover Sheet ([DATE]) [DATE] × <object n…" at bounding box center [700, 426] width 1400 height 852
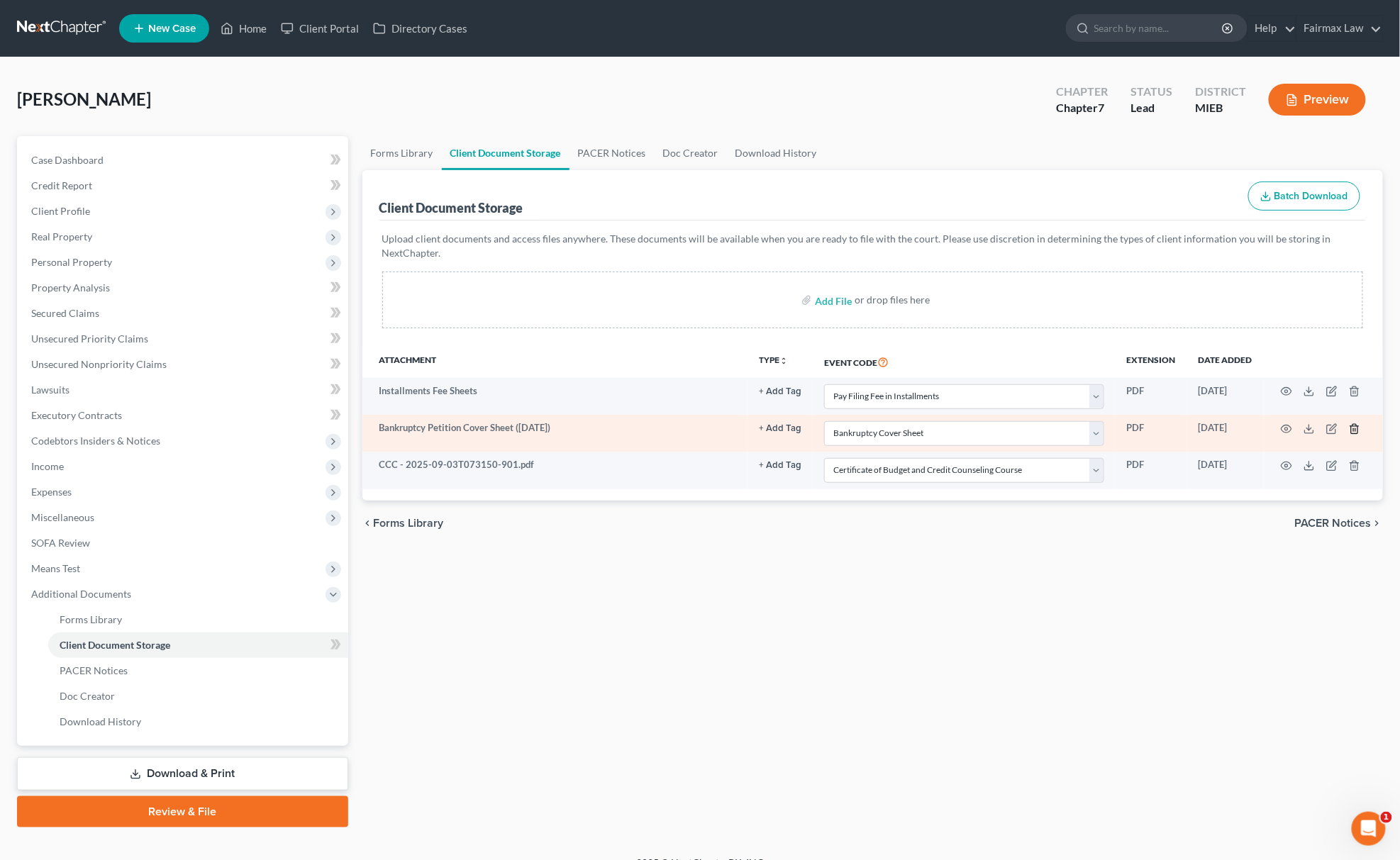
click at [1352, 431] on icon "button" at bounding box center [1354, 428] width 6 height 10
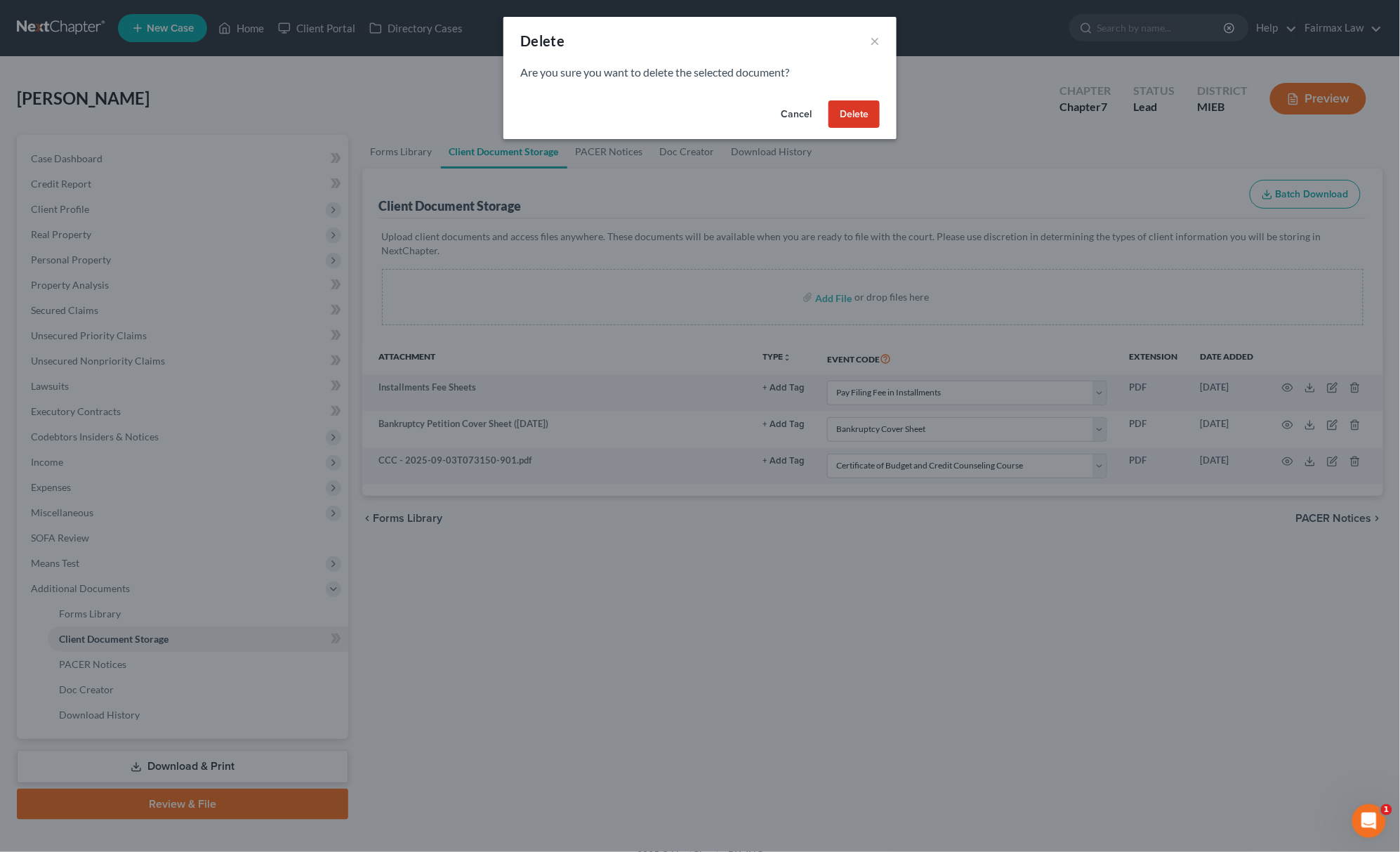
click at [847, 126] on button "Delete" at bounding box center [854, 114] width 51 height 28
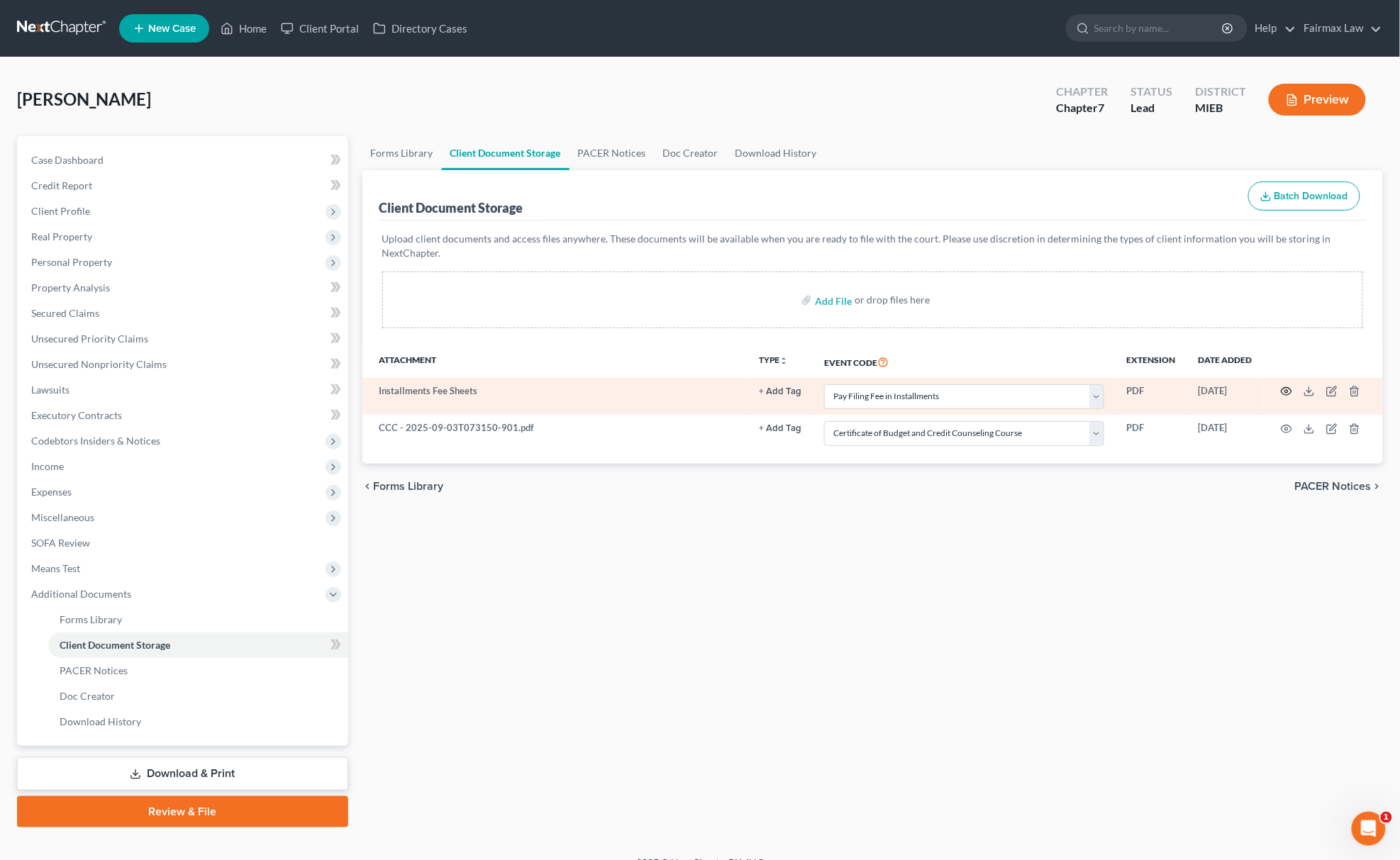
click at [1283, 387] on icon "button" at bounding box center [1286, 391] width 11 height 11
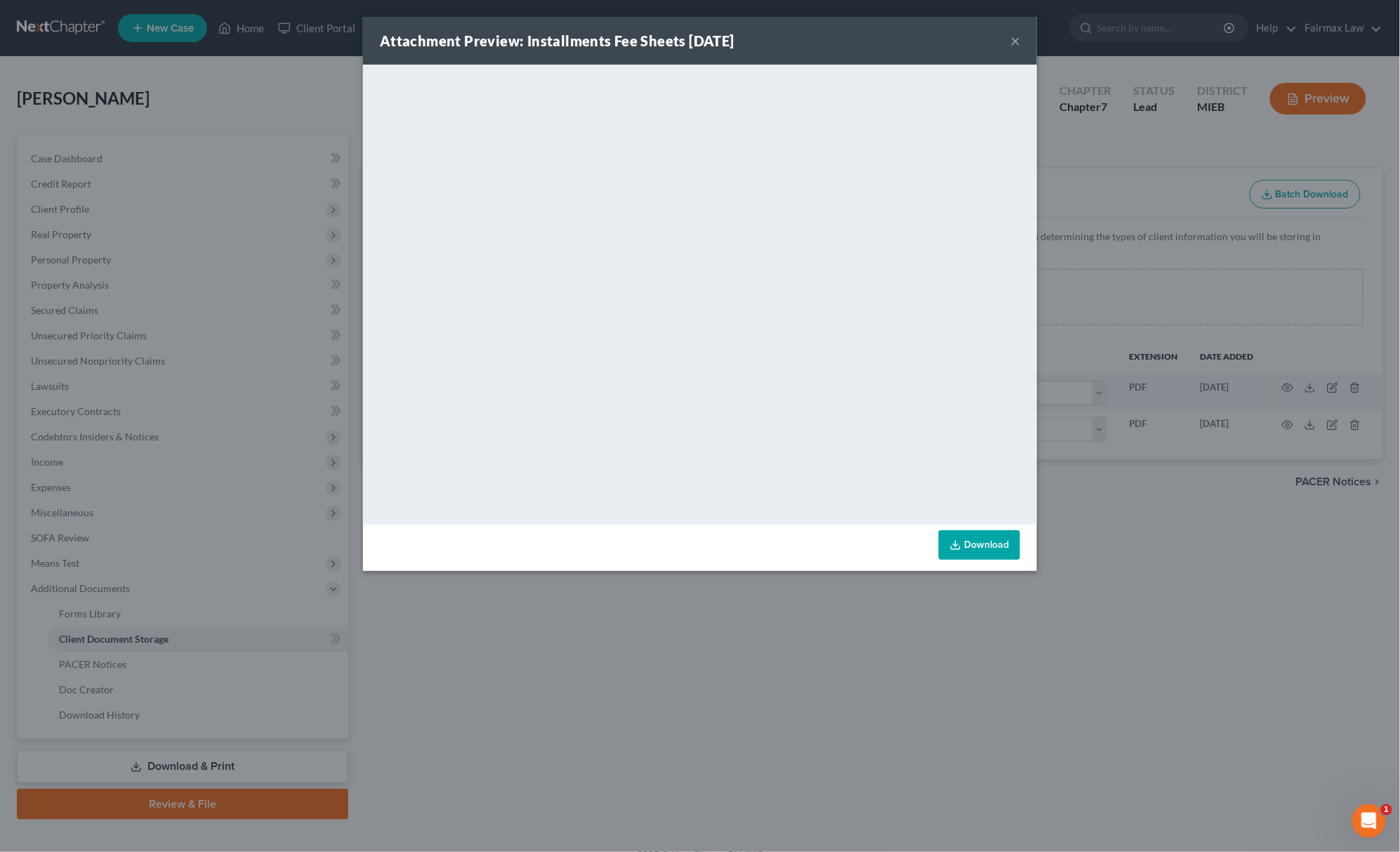
click at [900, 627] on div "Attachment Preview: Installments Fee Sheets [DATE] × <object ng-attr-data='[URL…" at bounding box center [700, 426] width 1400 height 852
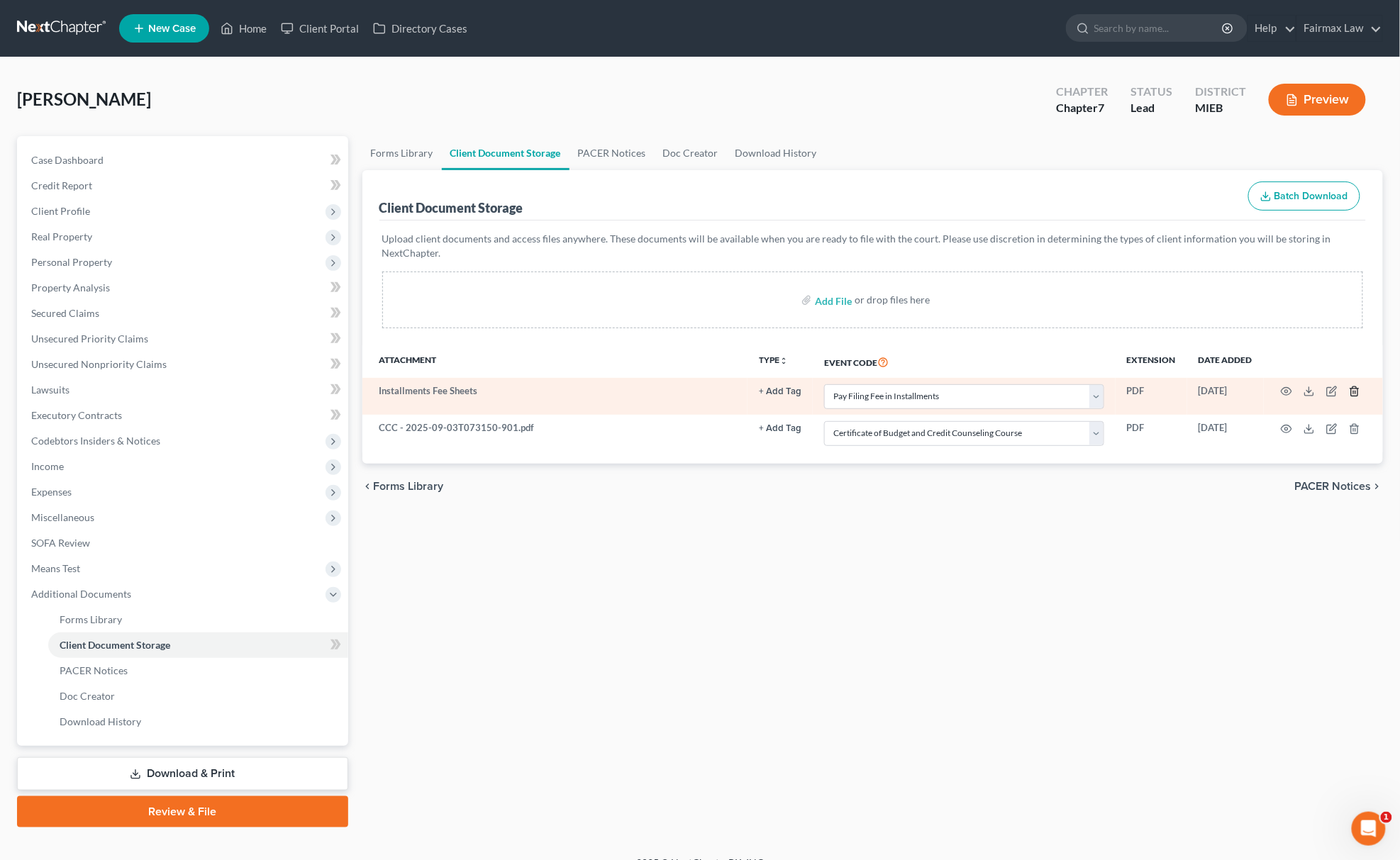
click at [1354, 392] on line "button" at bounding box center [1354, 392] width 0 height 3
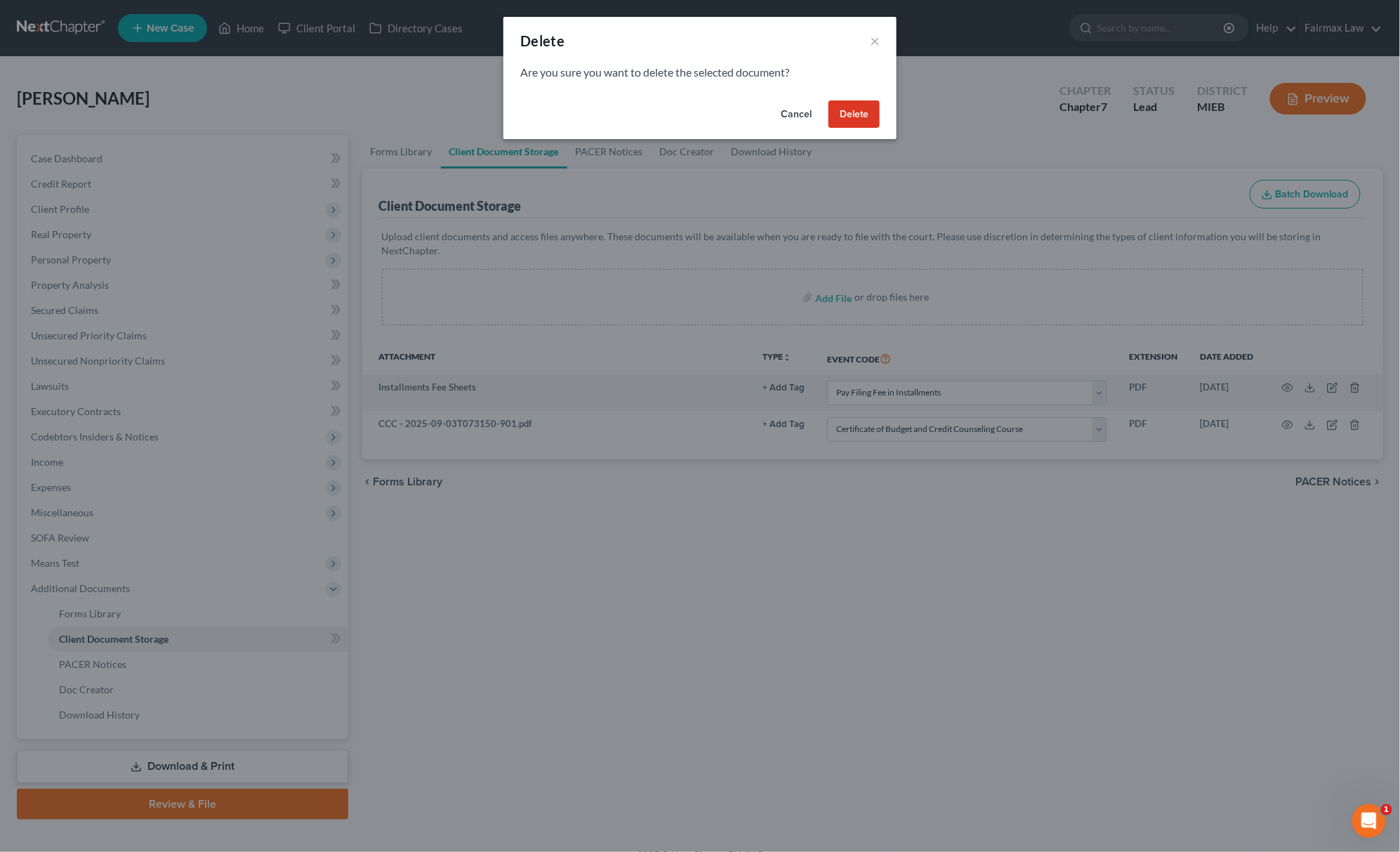
click at [849, 113] on button "Delete" at bounding box center [854, 114] width 51 height 28
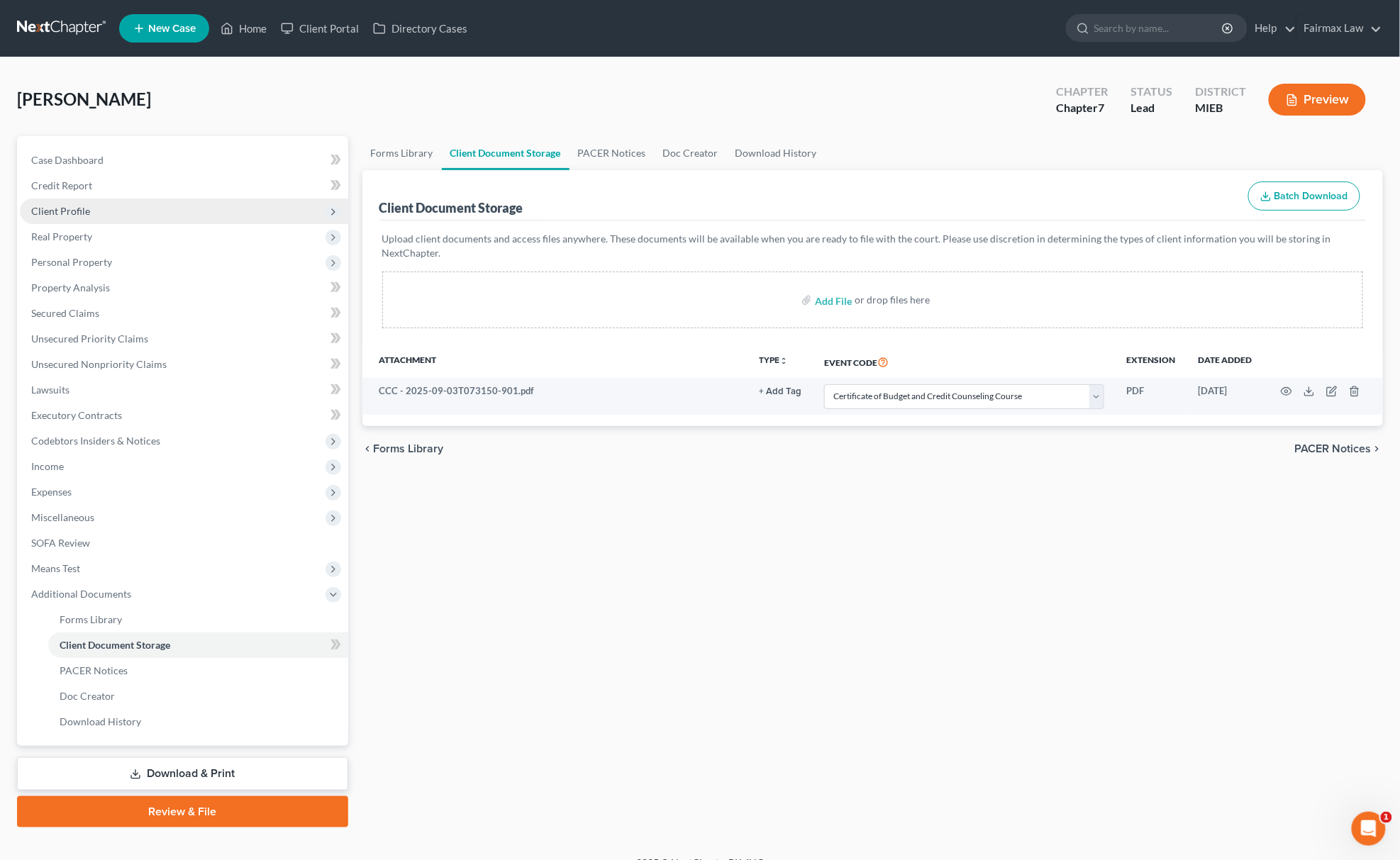
click at [103, 208] on span "Client Profile" at bounding box center [185, 211] width 329 height 25
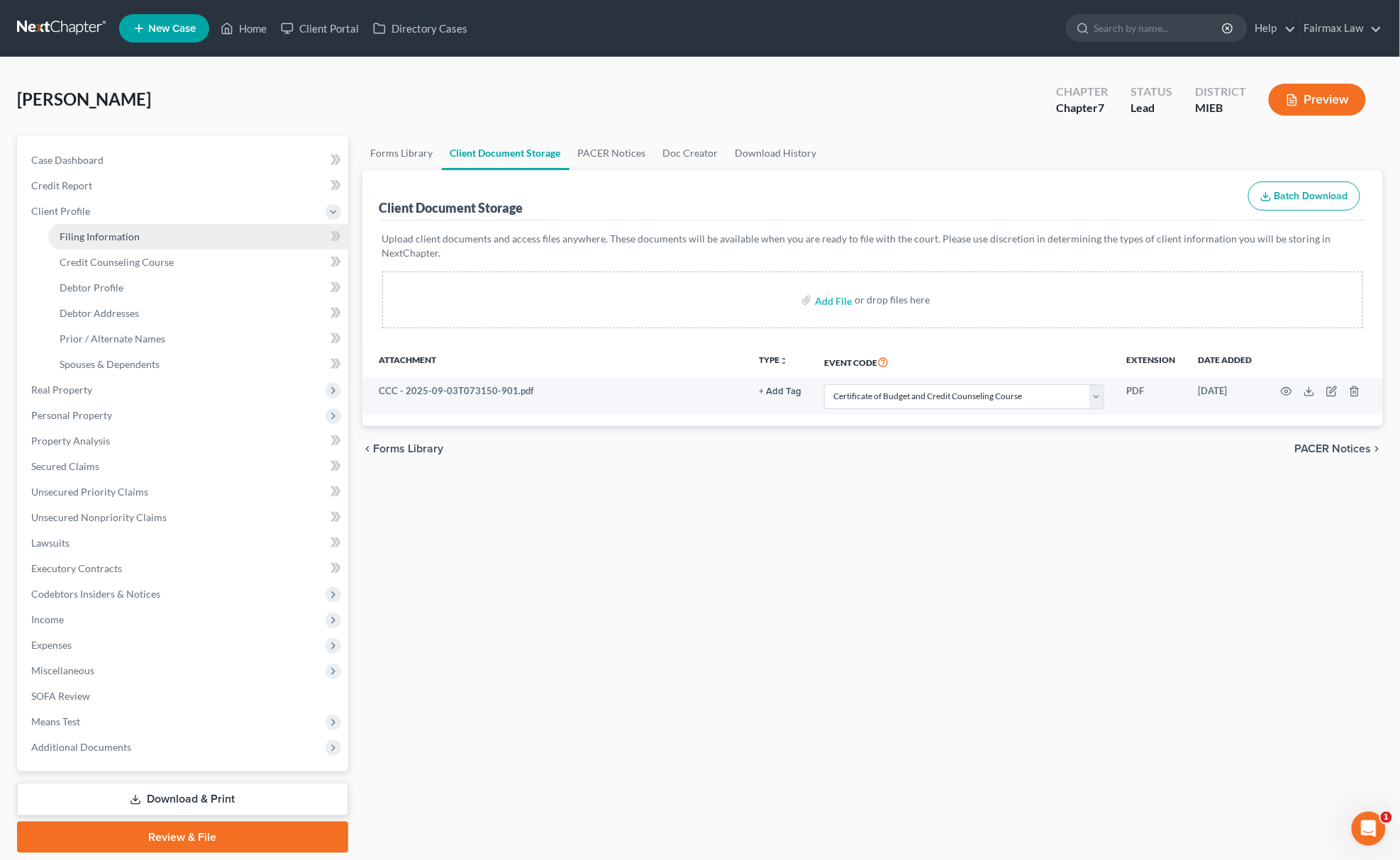
click at [95, 224] on link "Filing Information" at bounding box center [198, 236] width 300 height 25
select select "1"
select select "0"
select select "40"
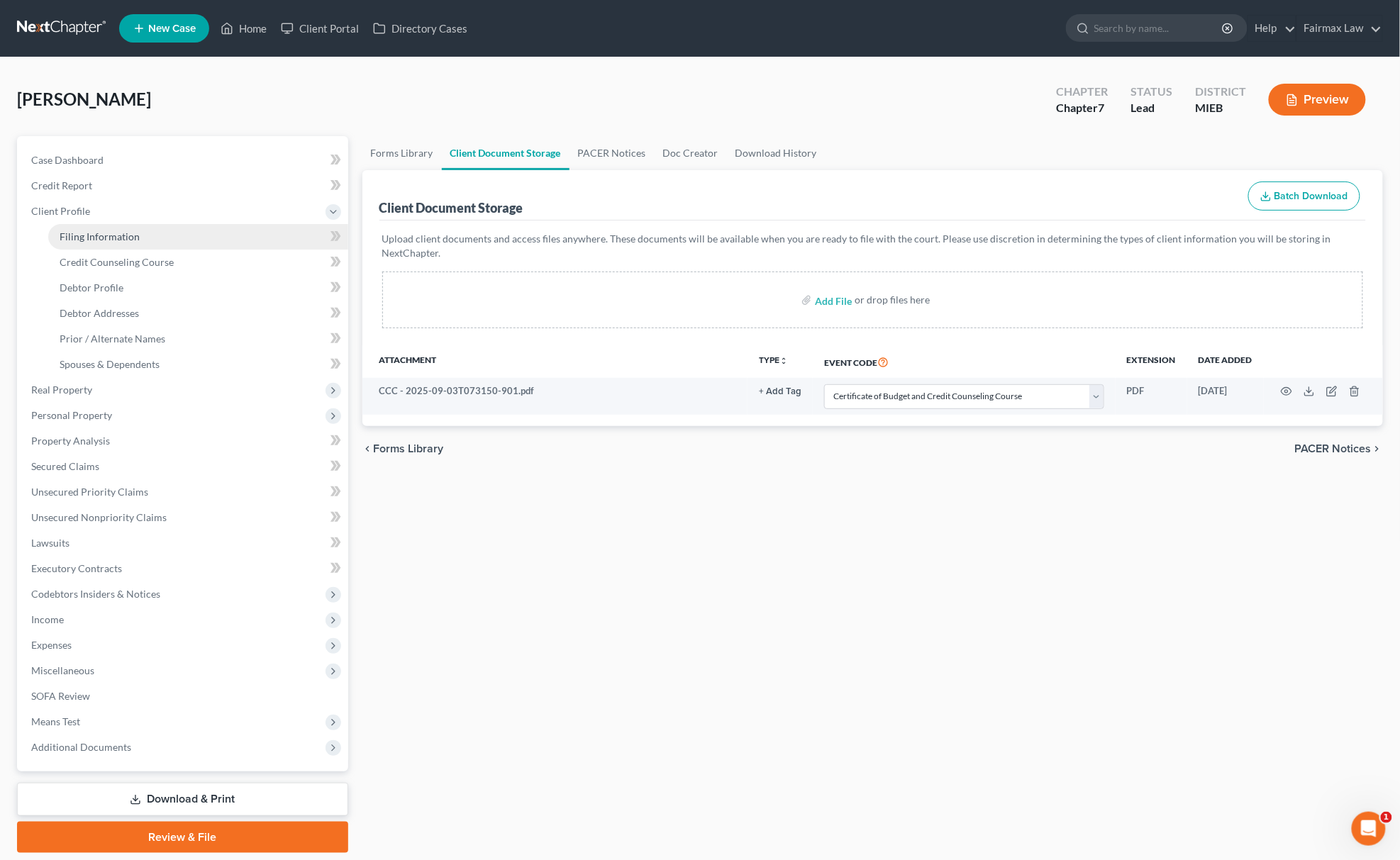
select select "0"
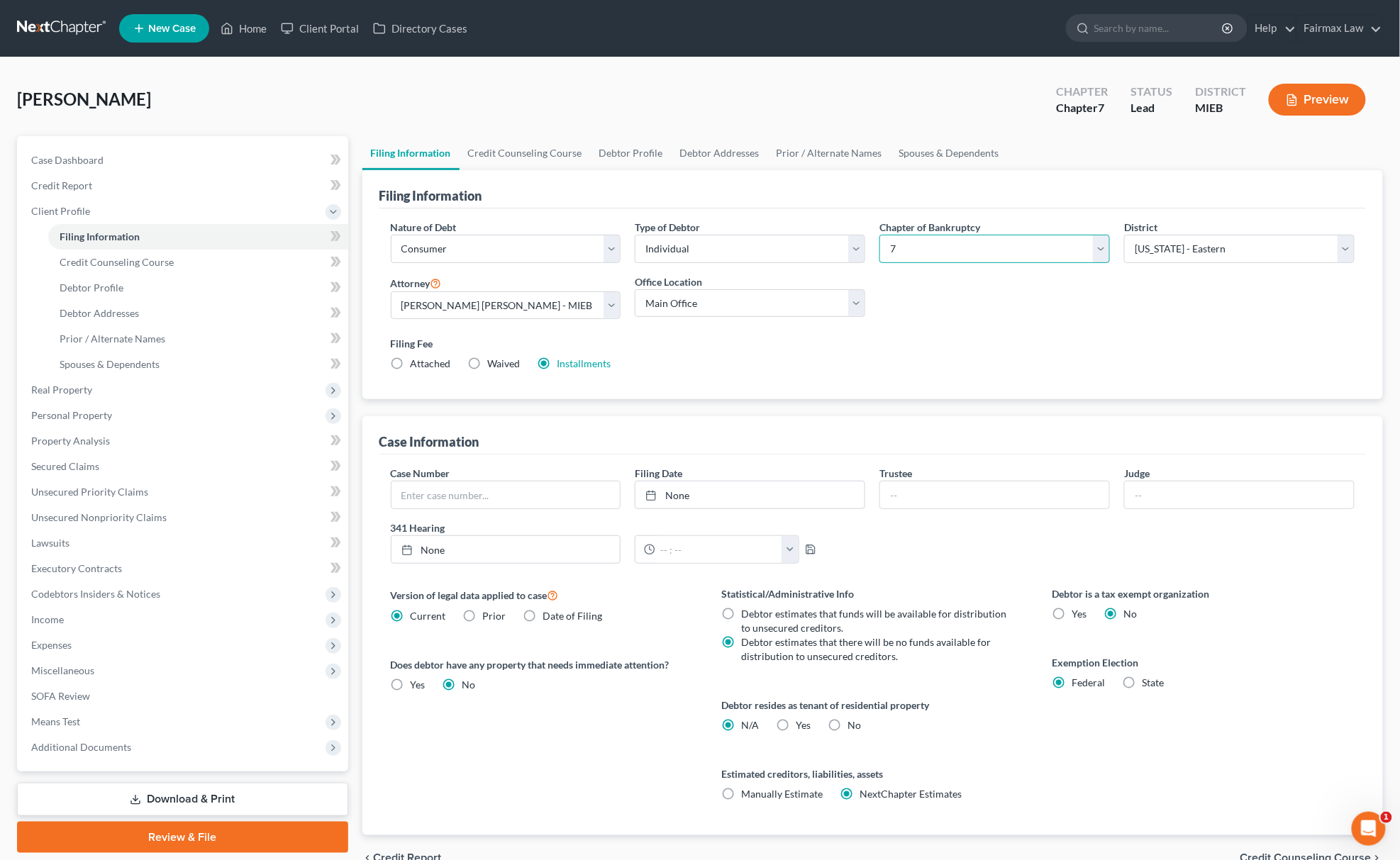
drag, startPoint x: 982, startPoint y: 246, endPoint x: 982, endPoint y: 253, distance: 7.0
click at [982, 246] on select "Select 7 11 12 13" at bounding box center [995, 248] width 231 height 28
select select "3"
click at [880, 234] on select "Select 7 11 12 13" at bounding box center [995, 248] width 231 height 28
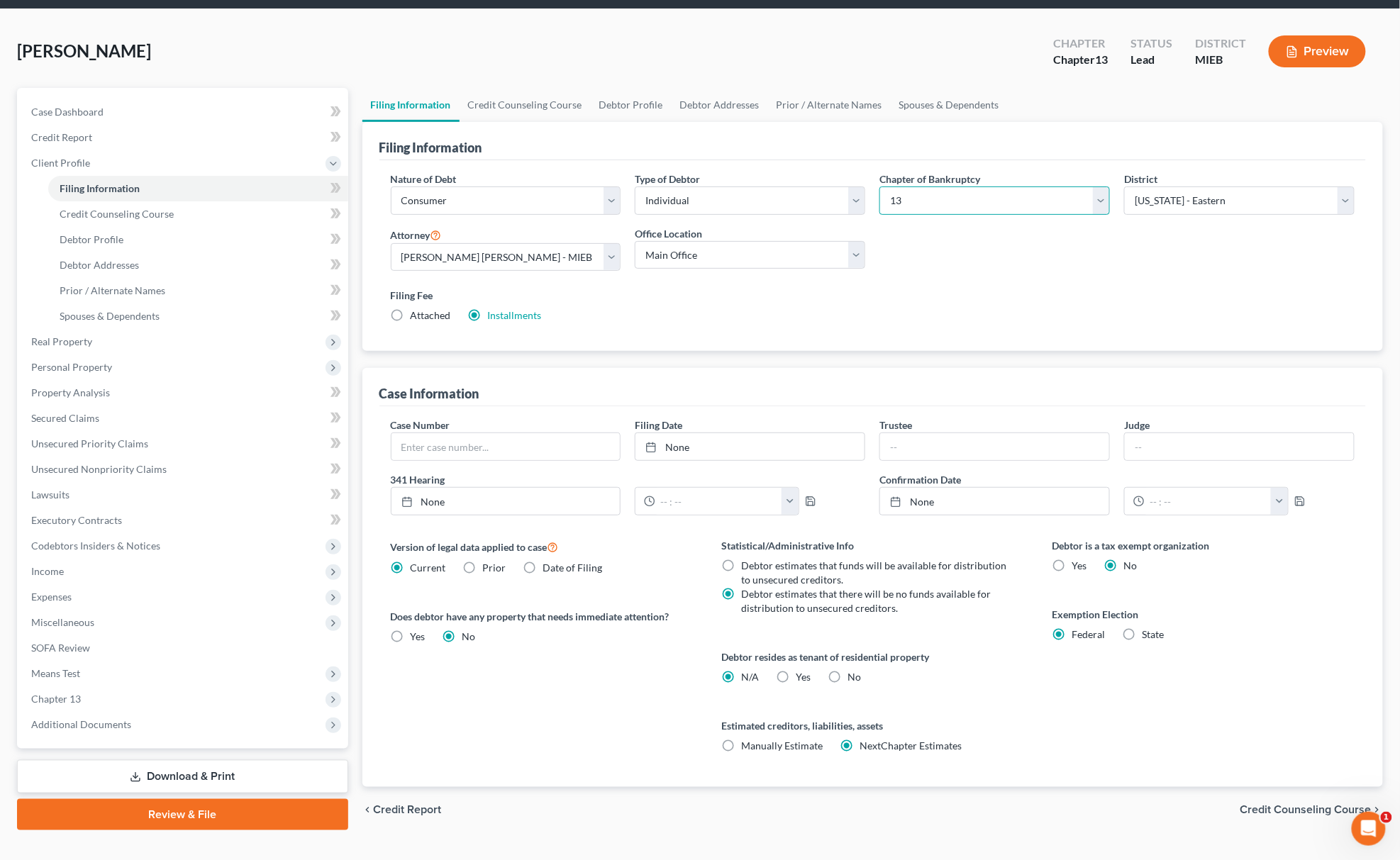
scroll to position [75, 0]
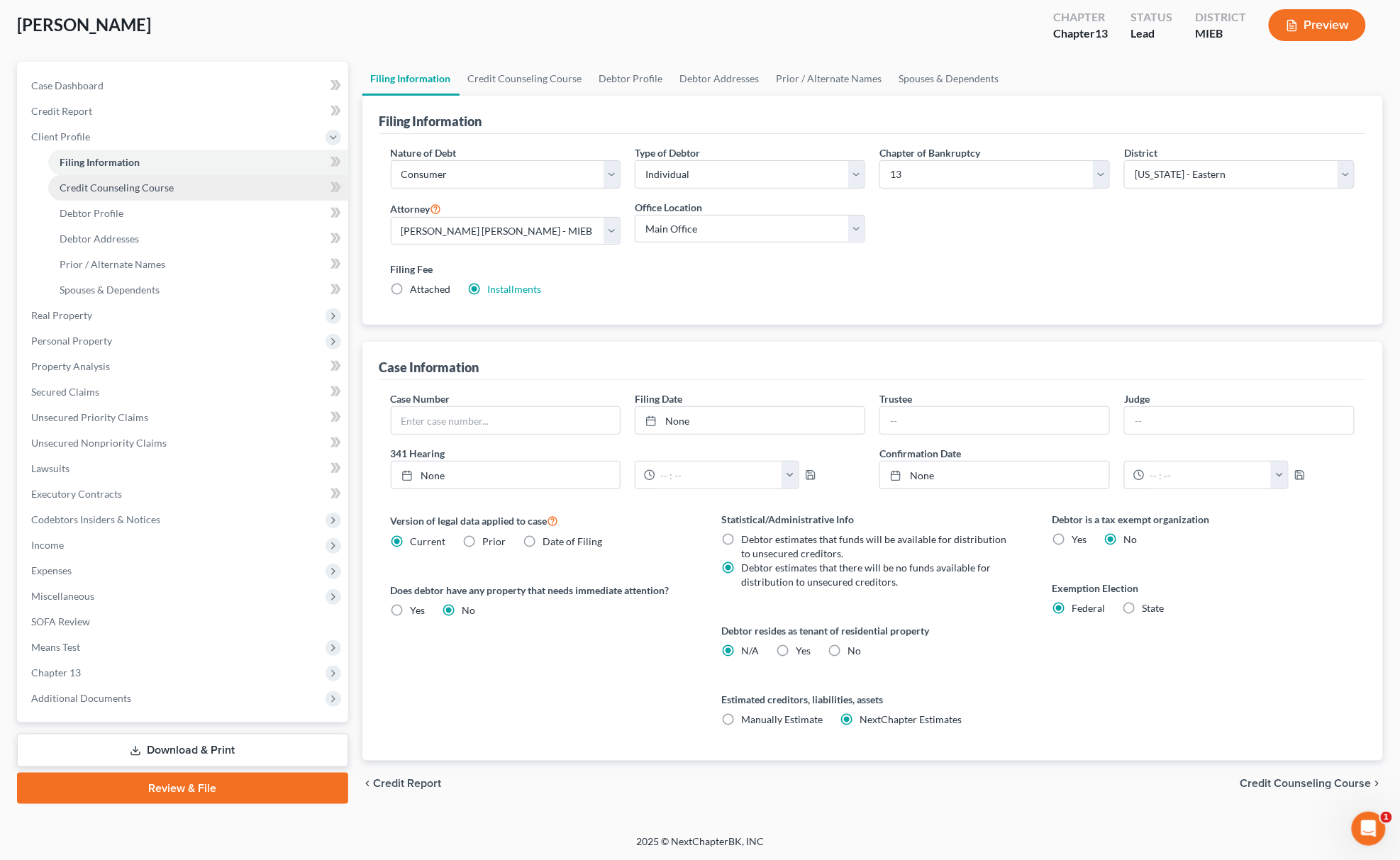
click at [131, 190] on span "Credit Counseling Course" at bounding box center [116, 188] width 115 height 12
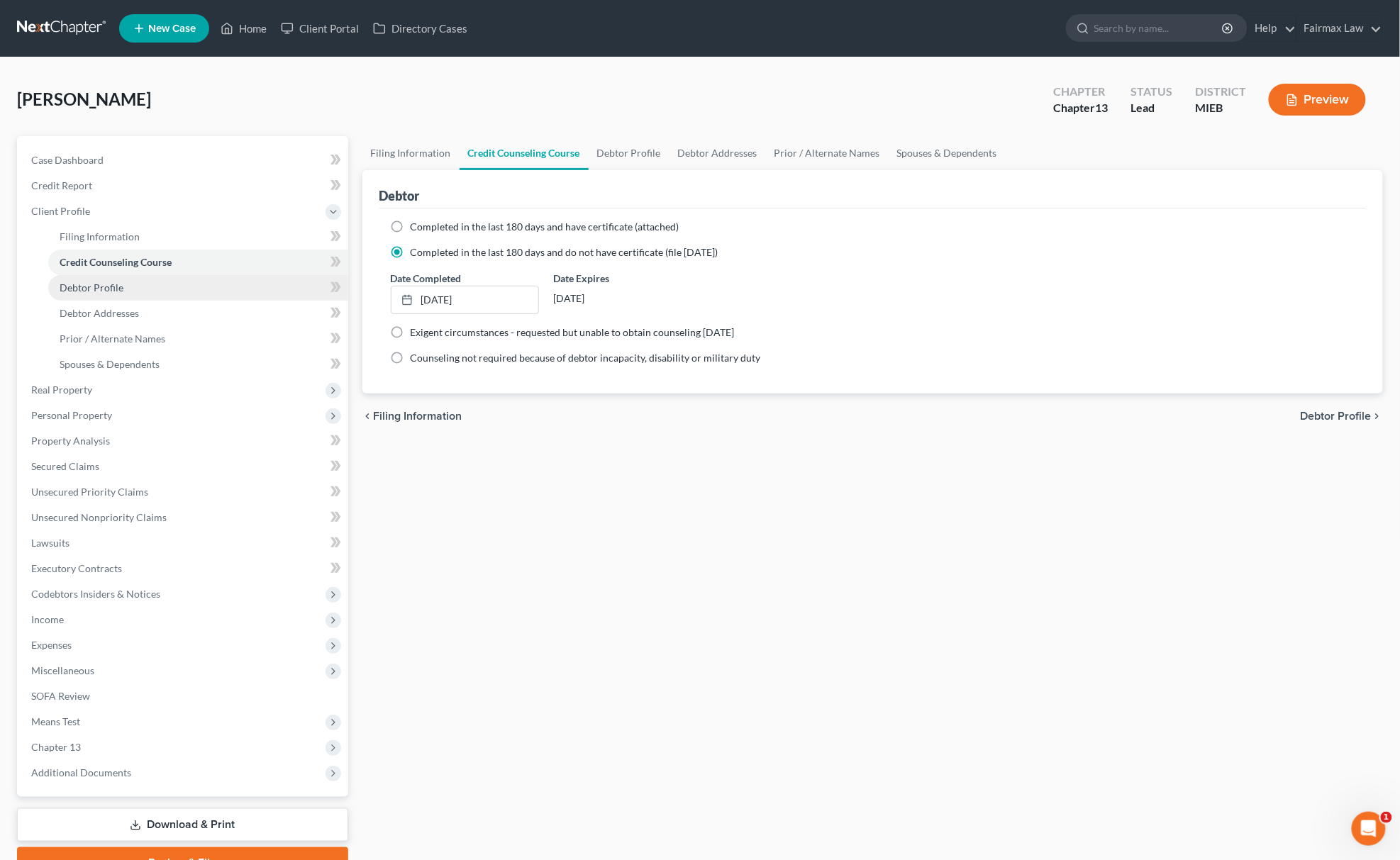
click at [77, 282] on span "Debtor Profile" at bounding box center [91, 288] width 64 height 12
select select "0"
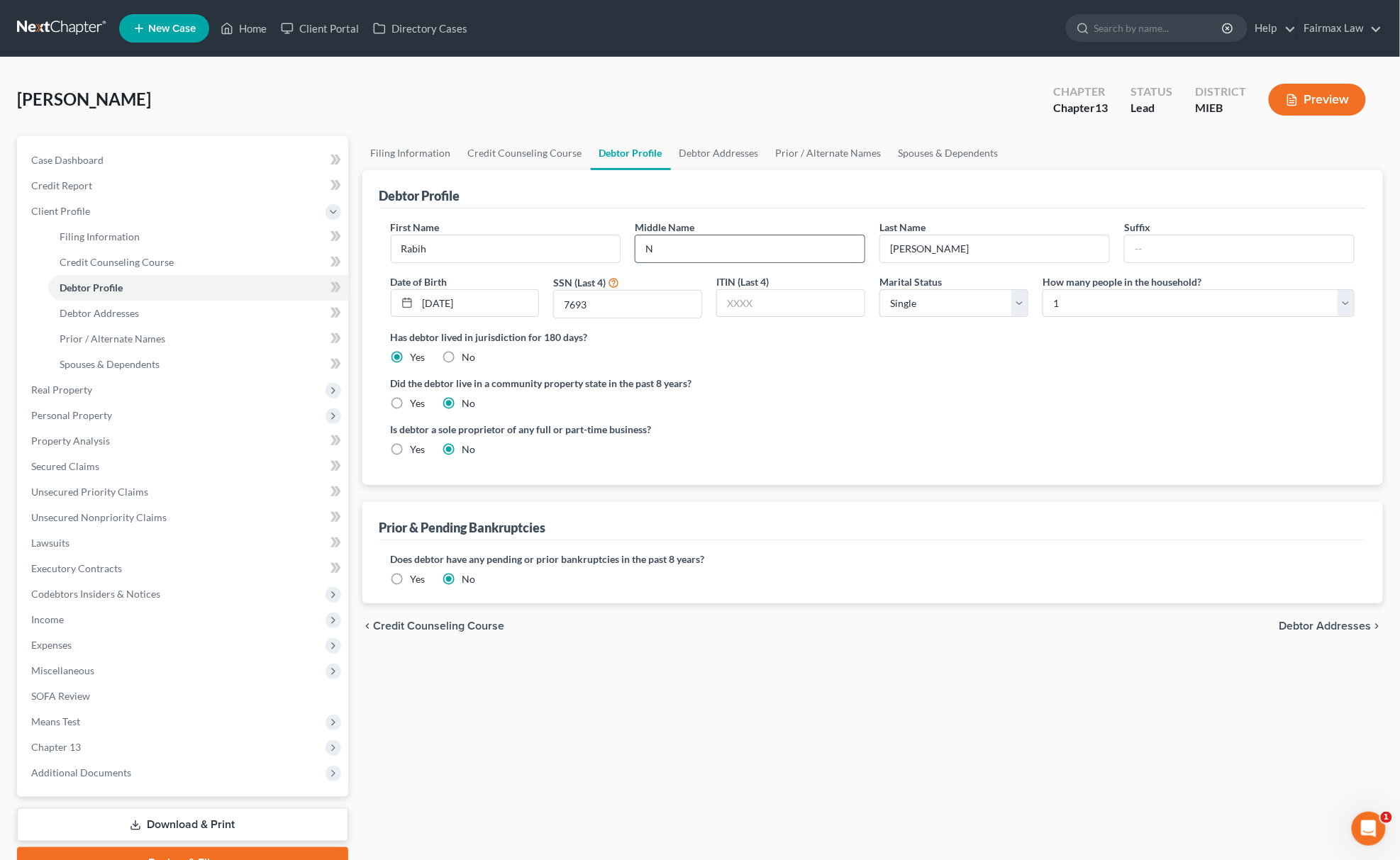
click at [696, 246] on input "N" at bounding box center [750, 248] width 229 height 27
type input "N."
click at [92, 310] on span "Debtor Addresses" at bounding box center [99, 313] width 80 height 12
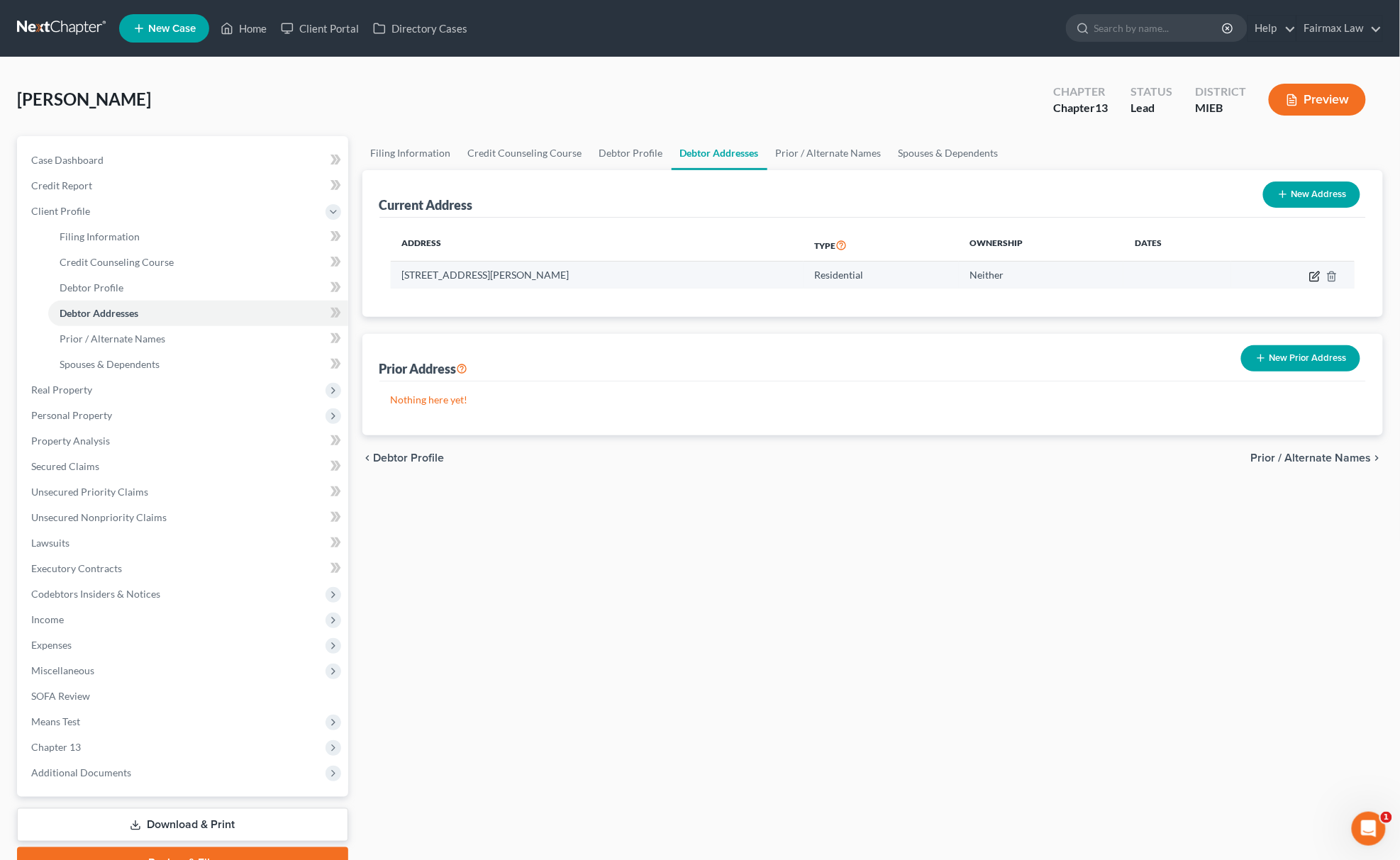
click at [1313, 276] on icon "button" at bounding box center [1315, 274] width 6 height 6
select select "23"
select select "0"
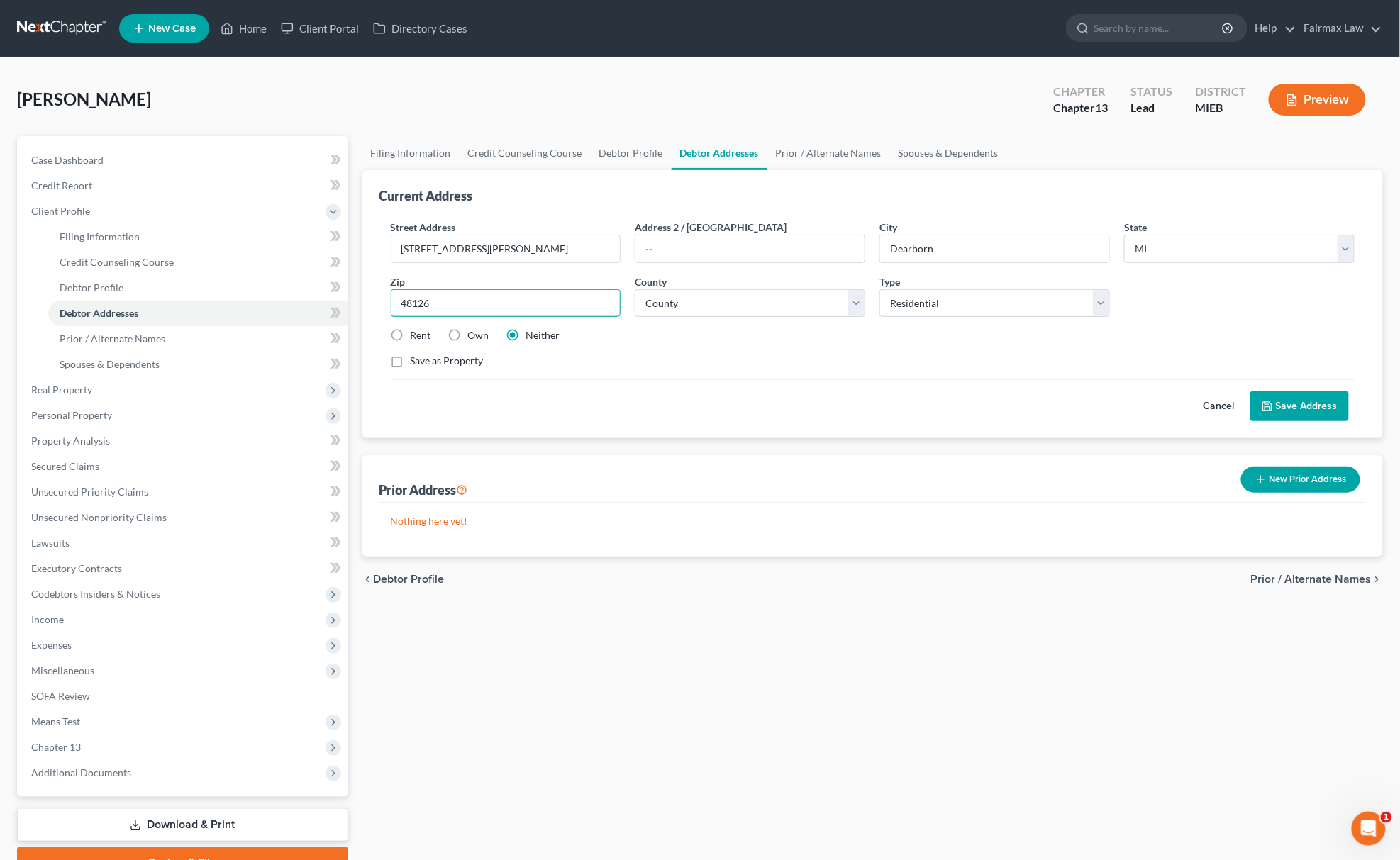
drag, startPoint x: 519, startPoint y: 295, endPoint x: 341, endPoint y: 288, distance: 178.1
click at [342, 298] on div "Petition Navigation Case Dashboard Payments Invoices Payments Payments Credit R…" at bounding box center [700, 507] width 1380 height 742
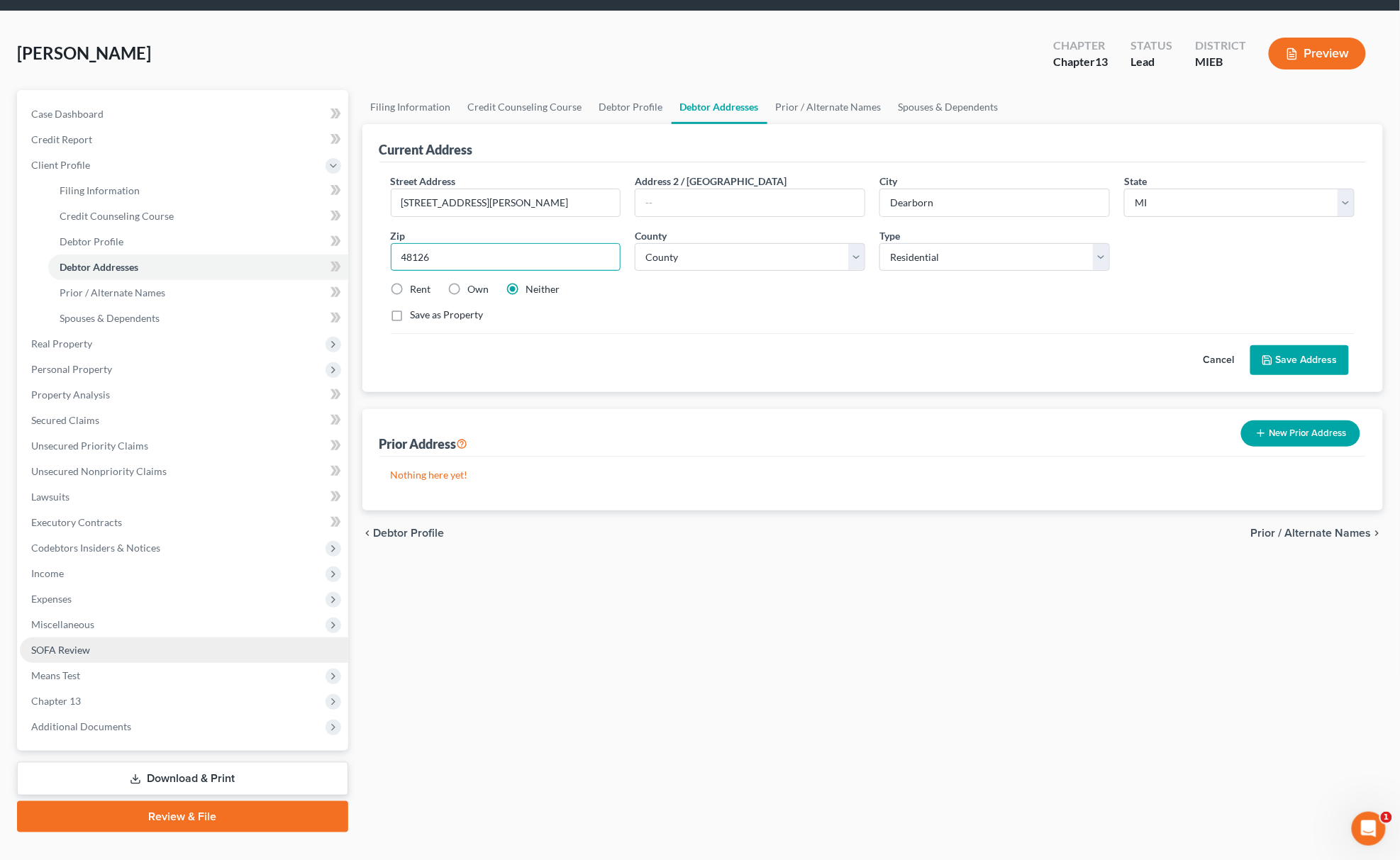
scroll to position [72, 0]
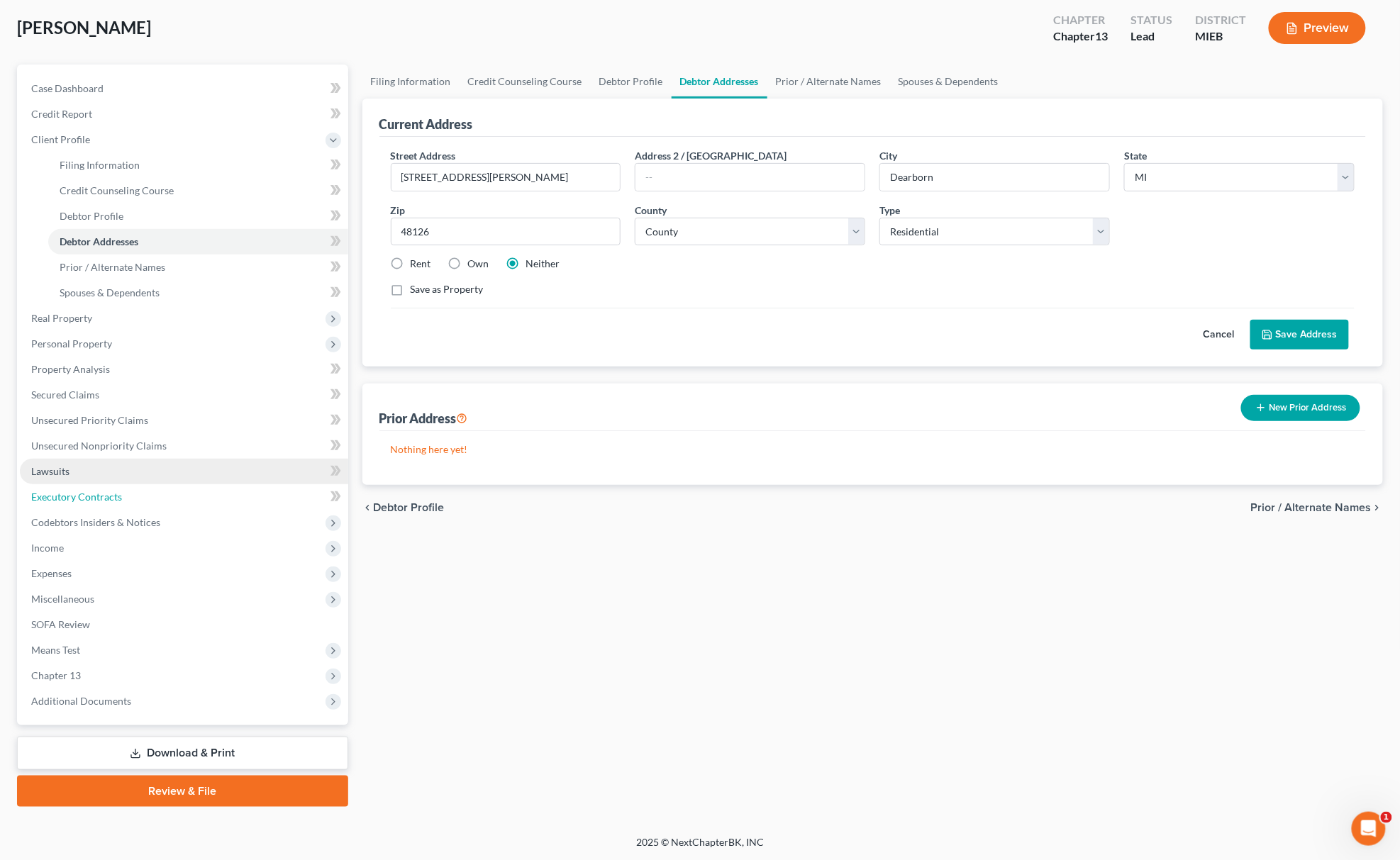
click at [126, 484] on link "Executory Contracts" at bounding box center [185, 496] width 329 height 25
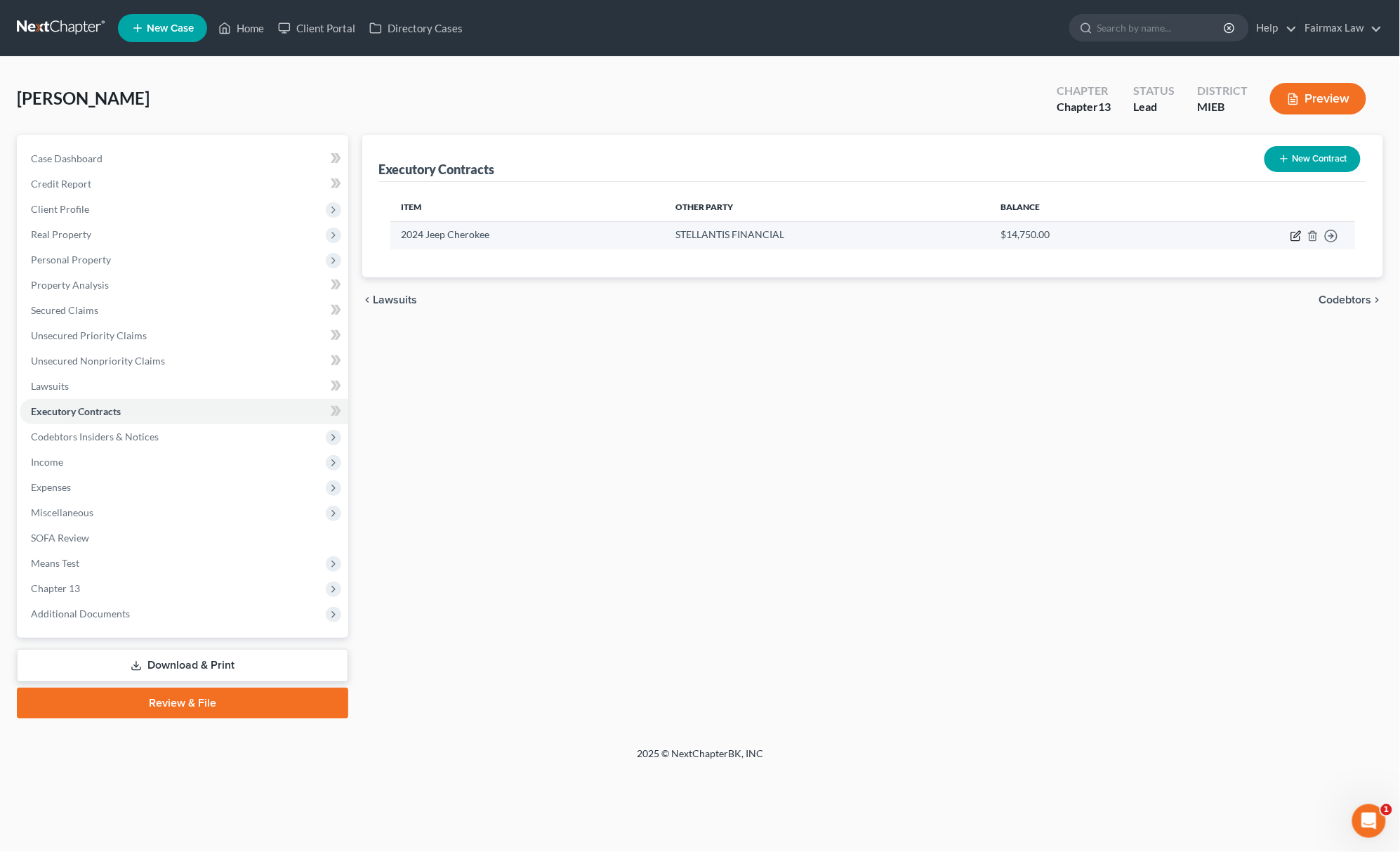
click at [1296, 231] on icon "button" at bounding box center [1296, 236] width 11 height 11
select select "3"
select select "10"
select select "0"
select select "1"
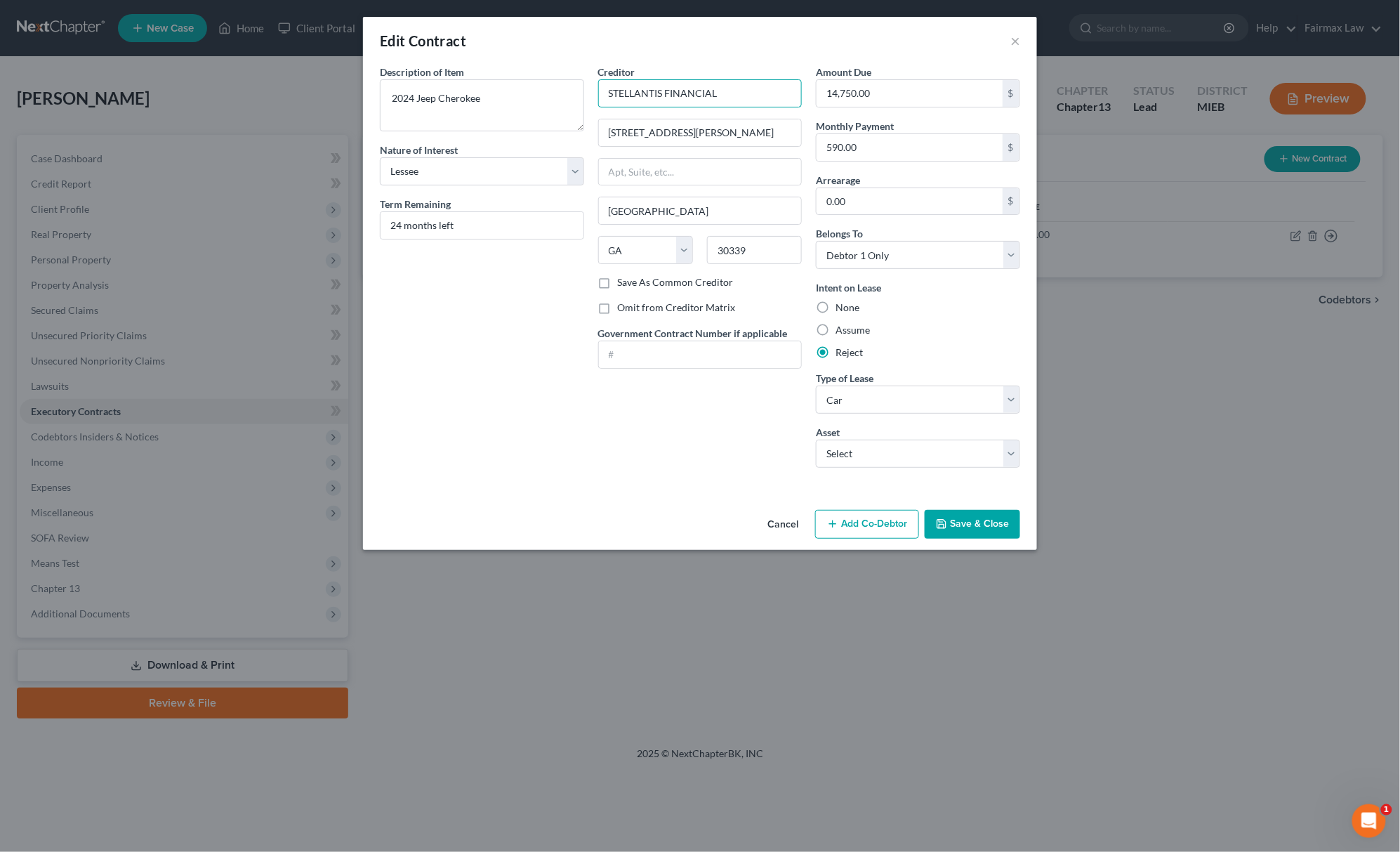
drag, startPoint x: 752, startPoint y: 95, endPoint x: 71, endPoint y: 96, distance: 681.0
click at [71, 96] on div "Edit Contract × Description of non-residential real property * Description of I…" at bounding box center [700, 426] width 1400 height 852
click at [945, 521] on icon "button" at bounding box center [941, 524] width 11 height 11
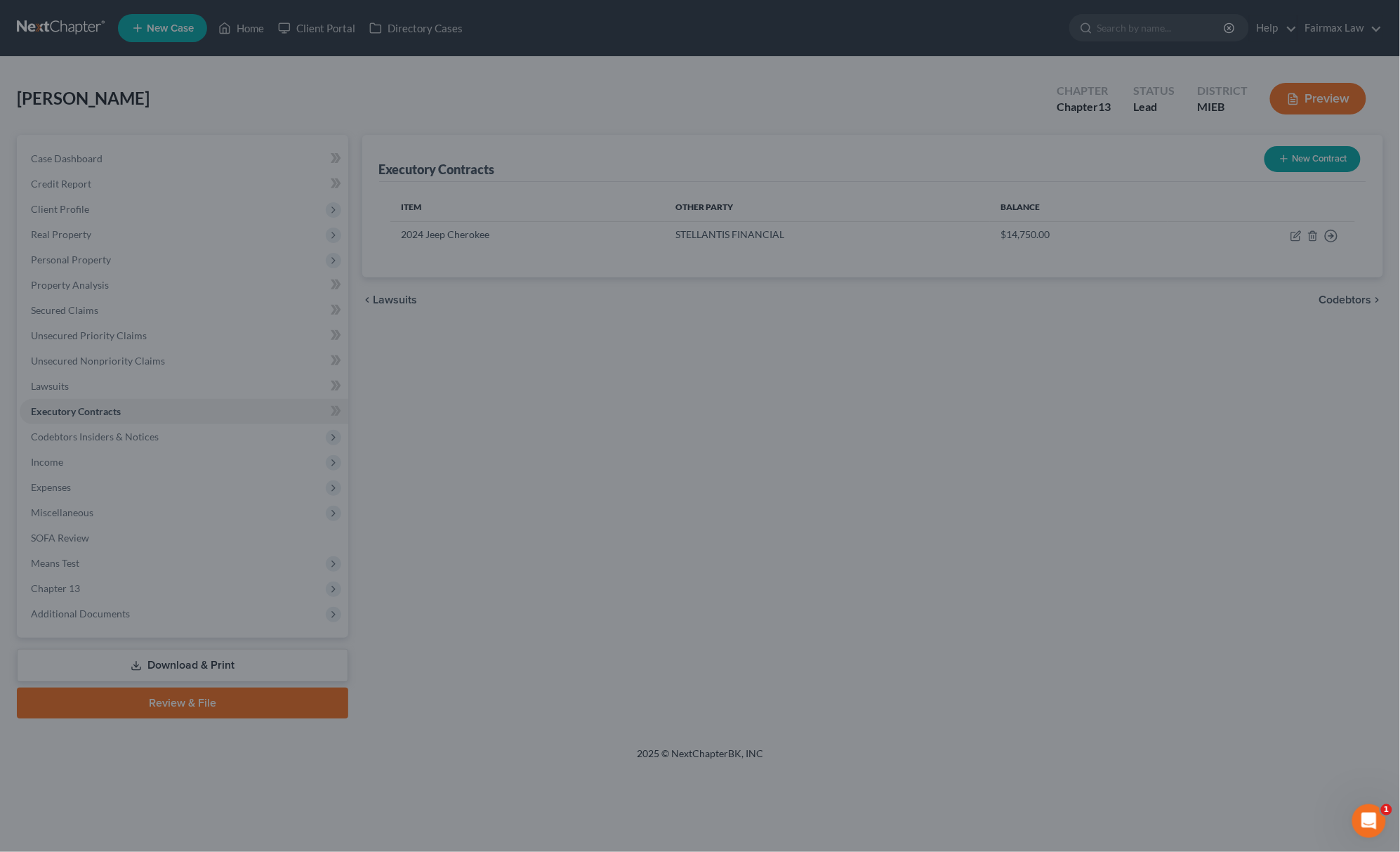
type input "Stellantis"
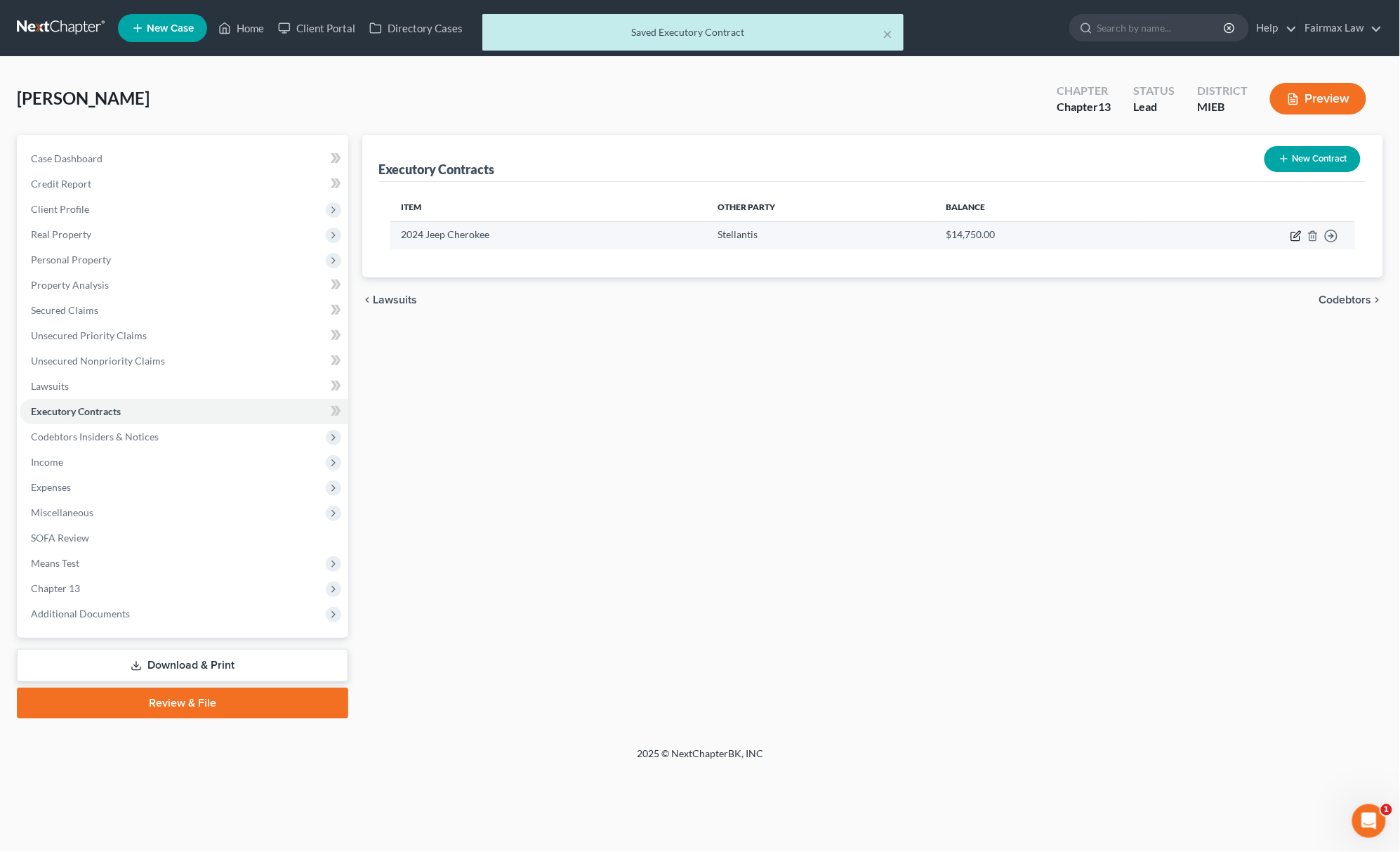
click at [1296, 230] on icon "button" at bounding box center [1296, 236] width 11 height 11
select select "3"
select select "10"
select select "0"
select select "1"
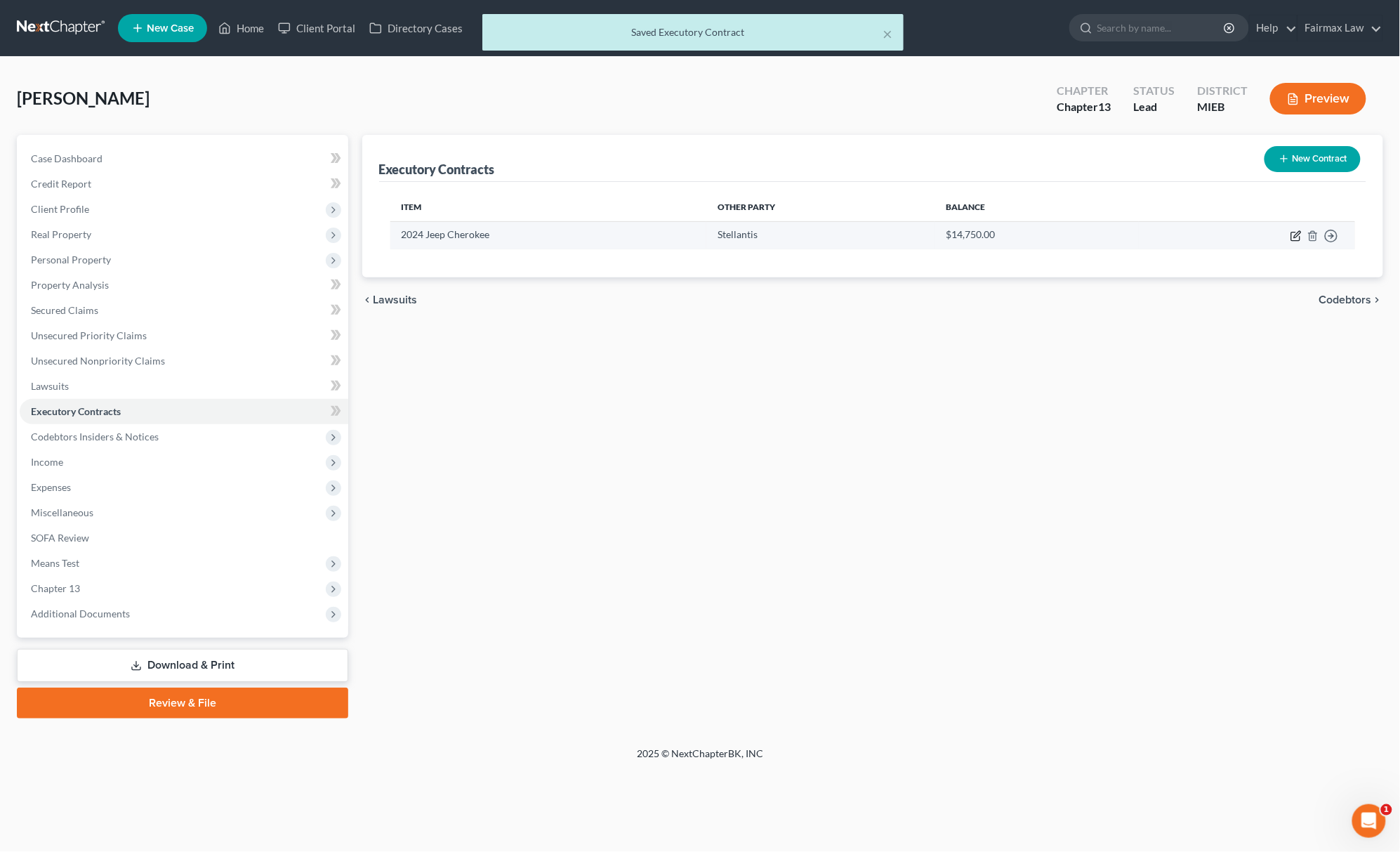
select select "0"
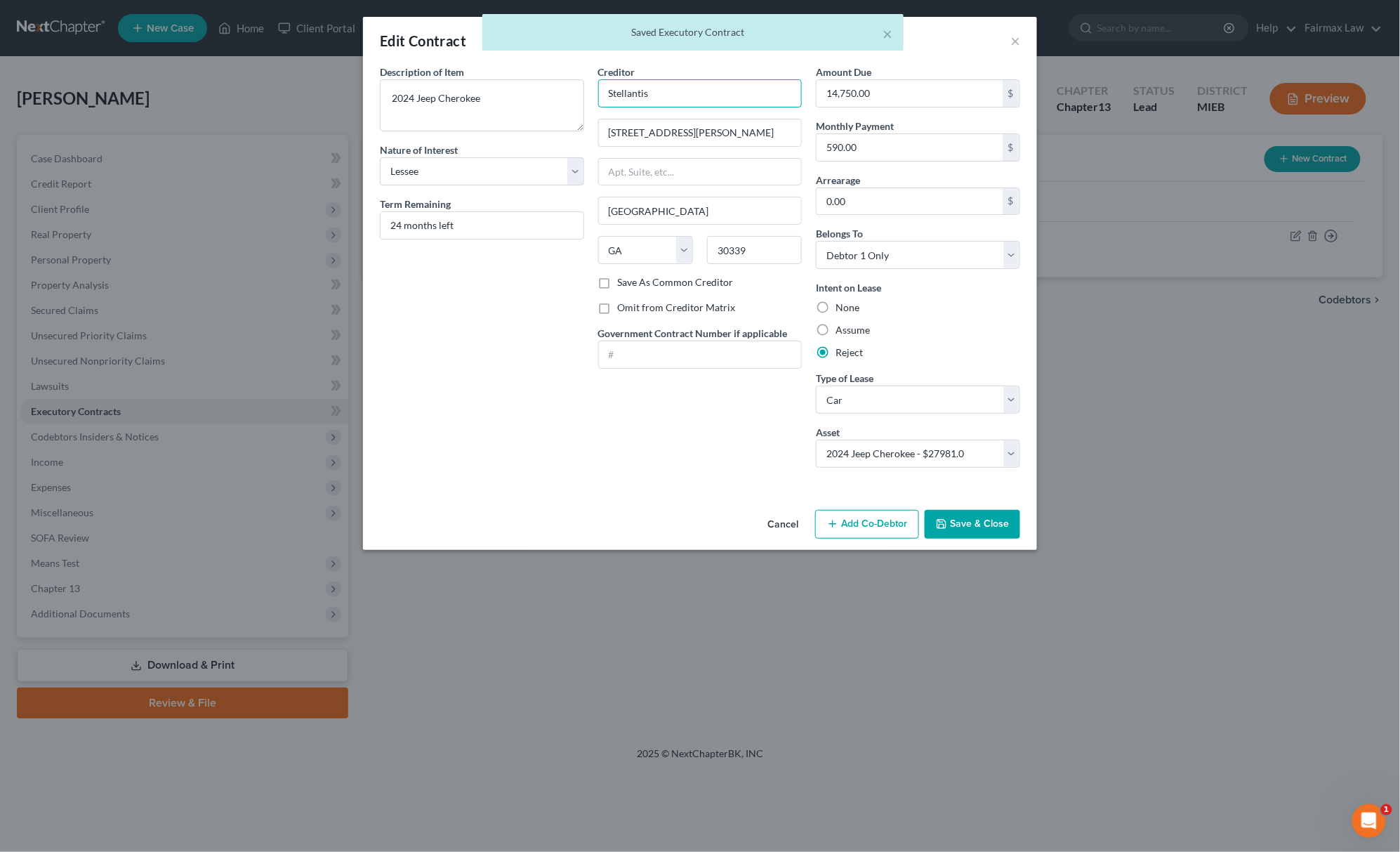
click at [720, 83] on input "Stellantis" at bounding box center [700, 94] width 204 height 28
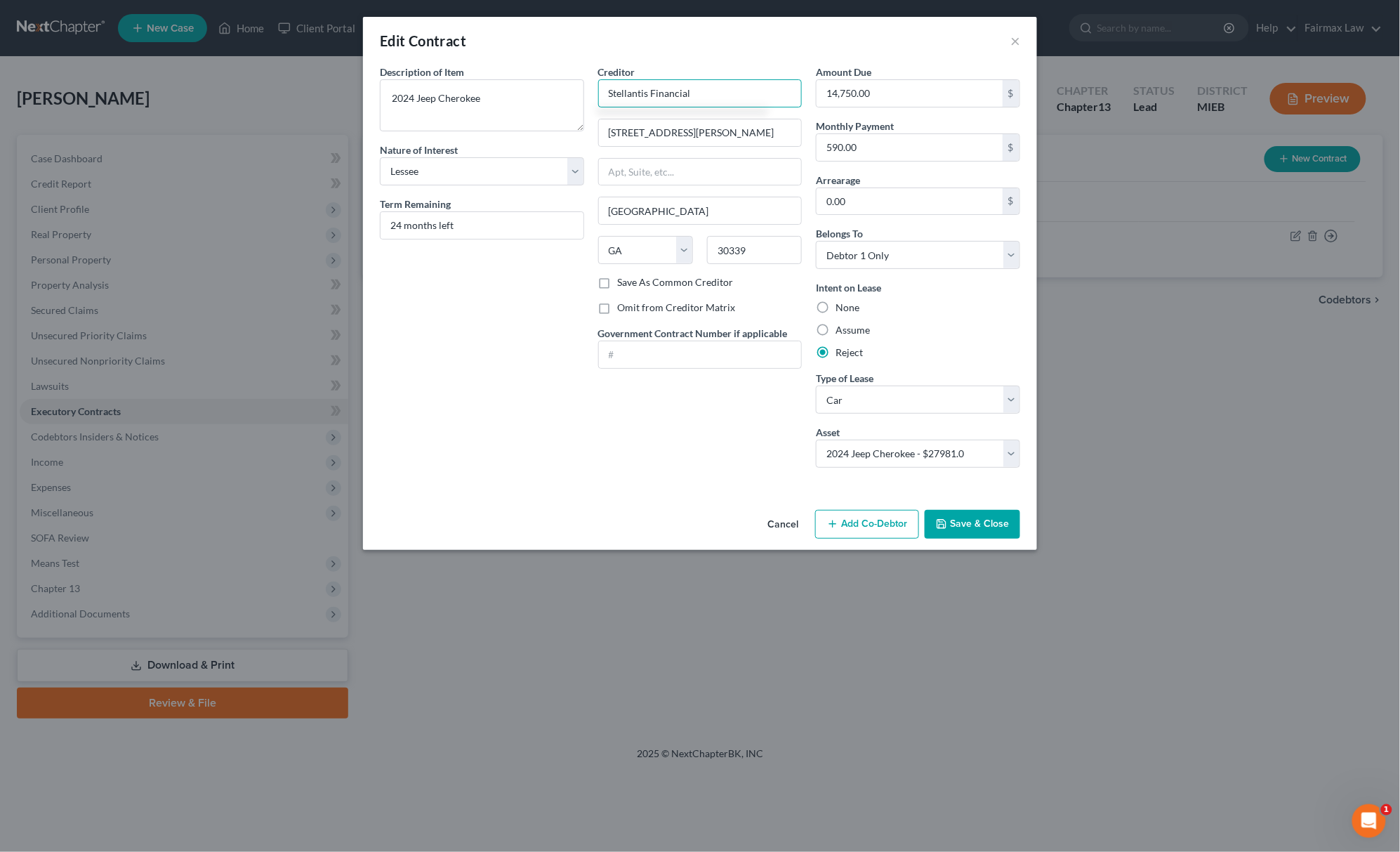
type input "Stellantis Financial"
click at [986, 529] on button "Save & Close" at bounding box center [972, 525] width 95 height 29
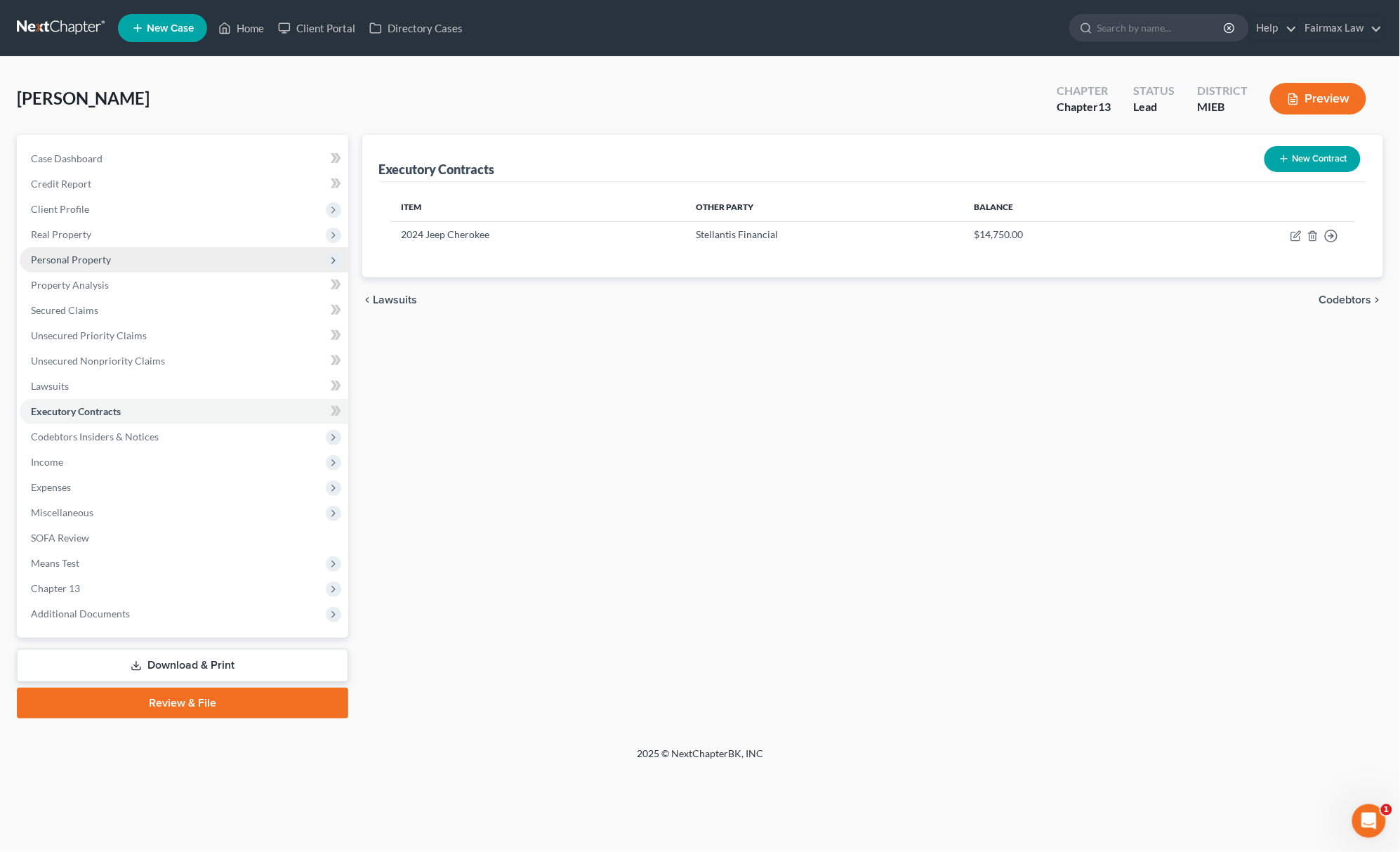
click at [93, 248] on span "Personal Property" at bounding box center [184, 259] width 329 height 25
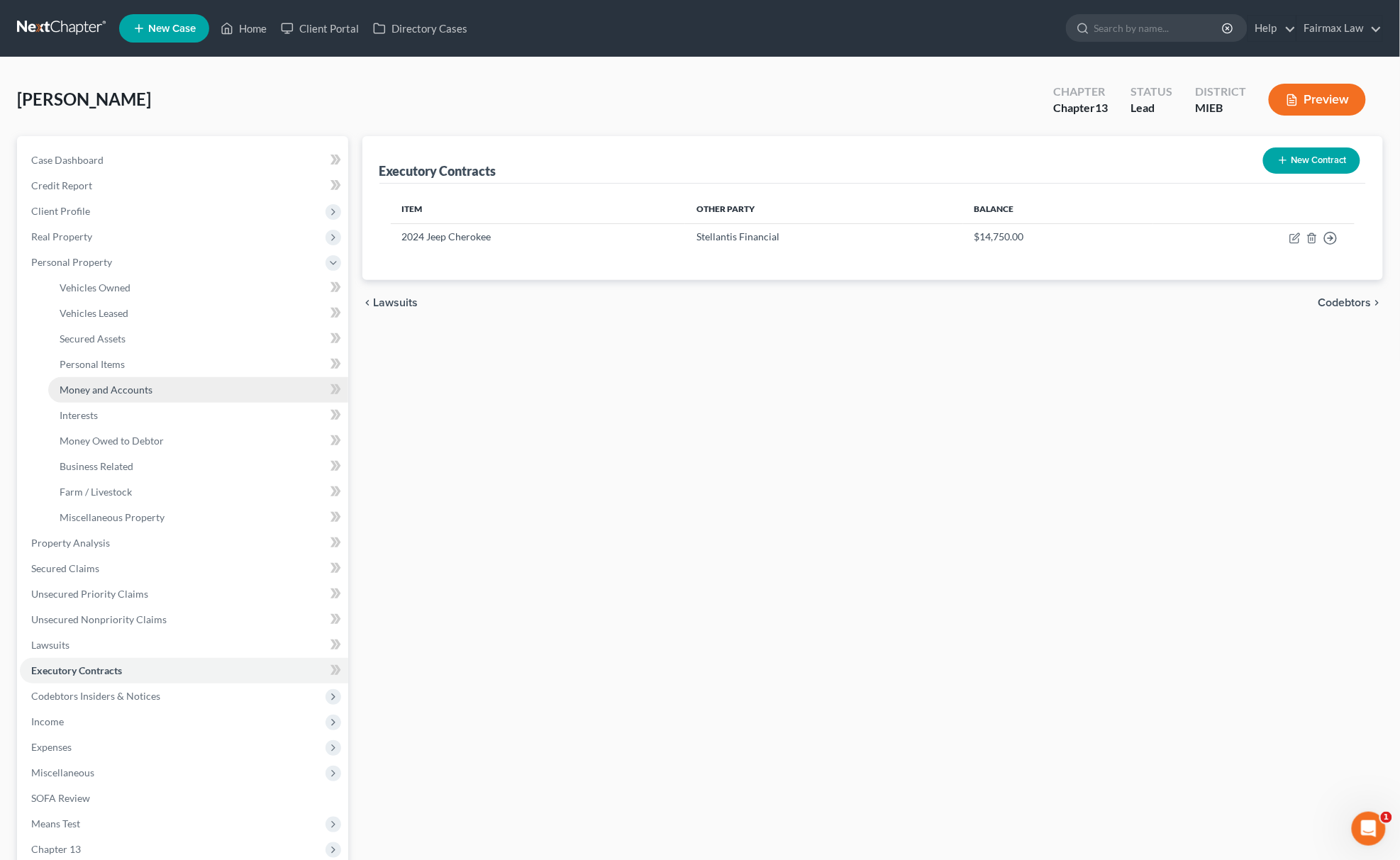
click at [116, 394] on link "Money and Accounts" at bounding box center [198, 389] width 300 height 25
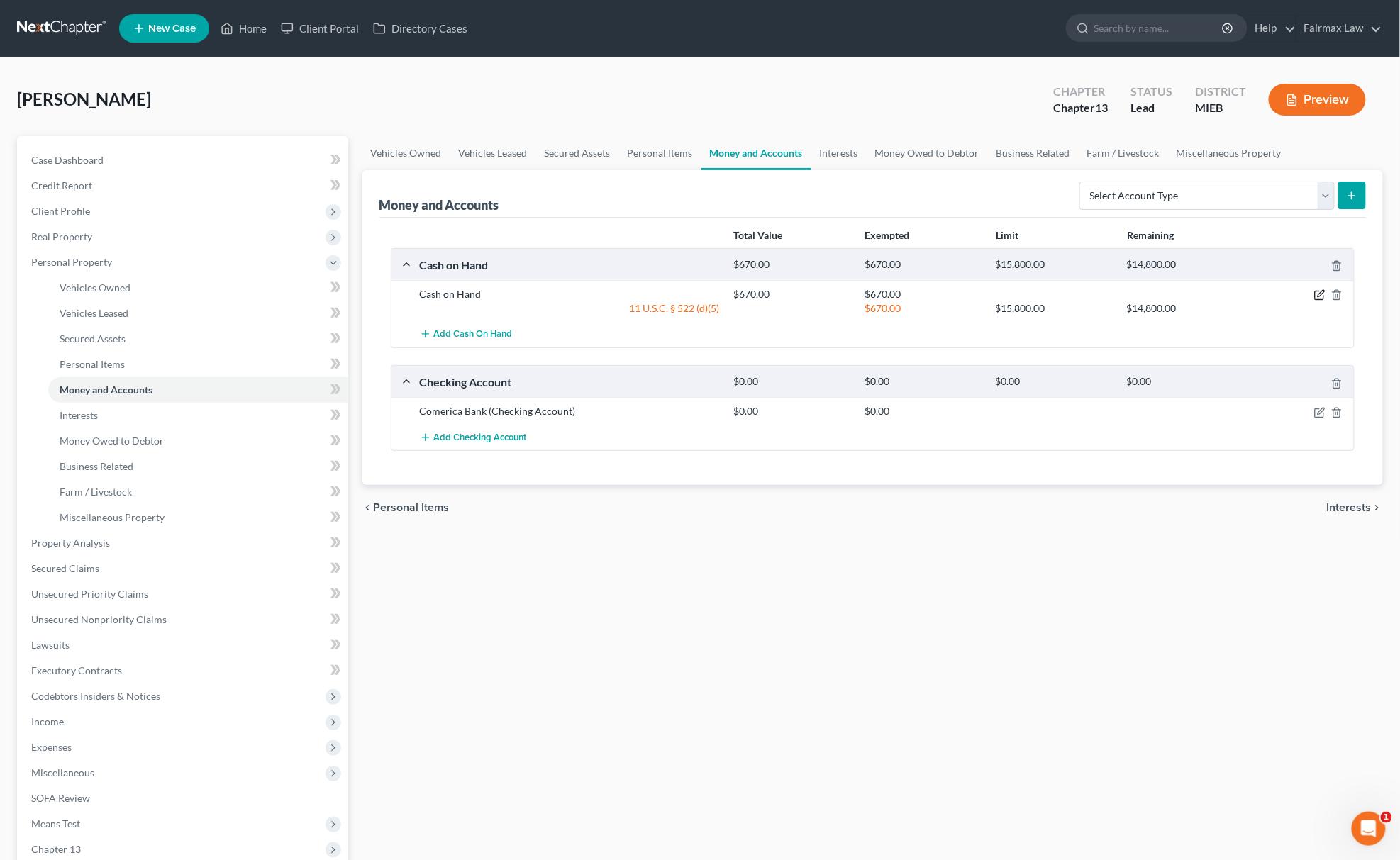
click at [1320, 291] on icon "button" at bounding box center [1320, 295] width 11 height 11
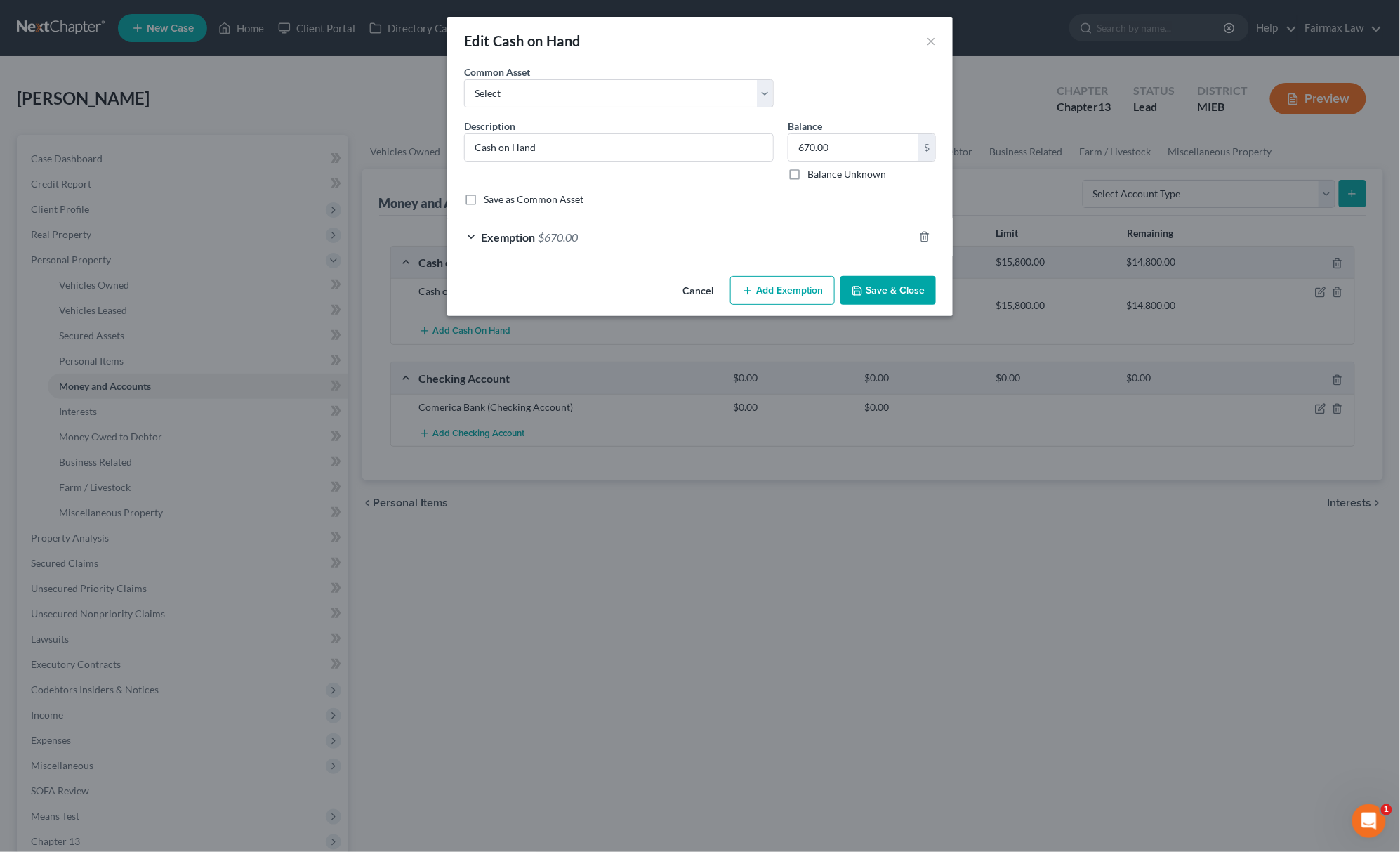
click at [674, 245] on div "Exemption $670.00" at bounding box center [681, 236] width 467 height 37
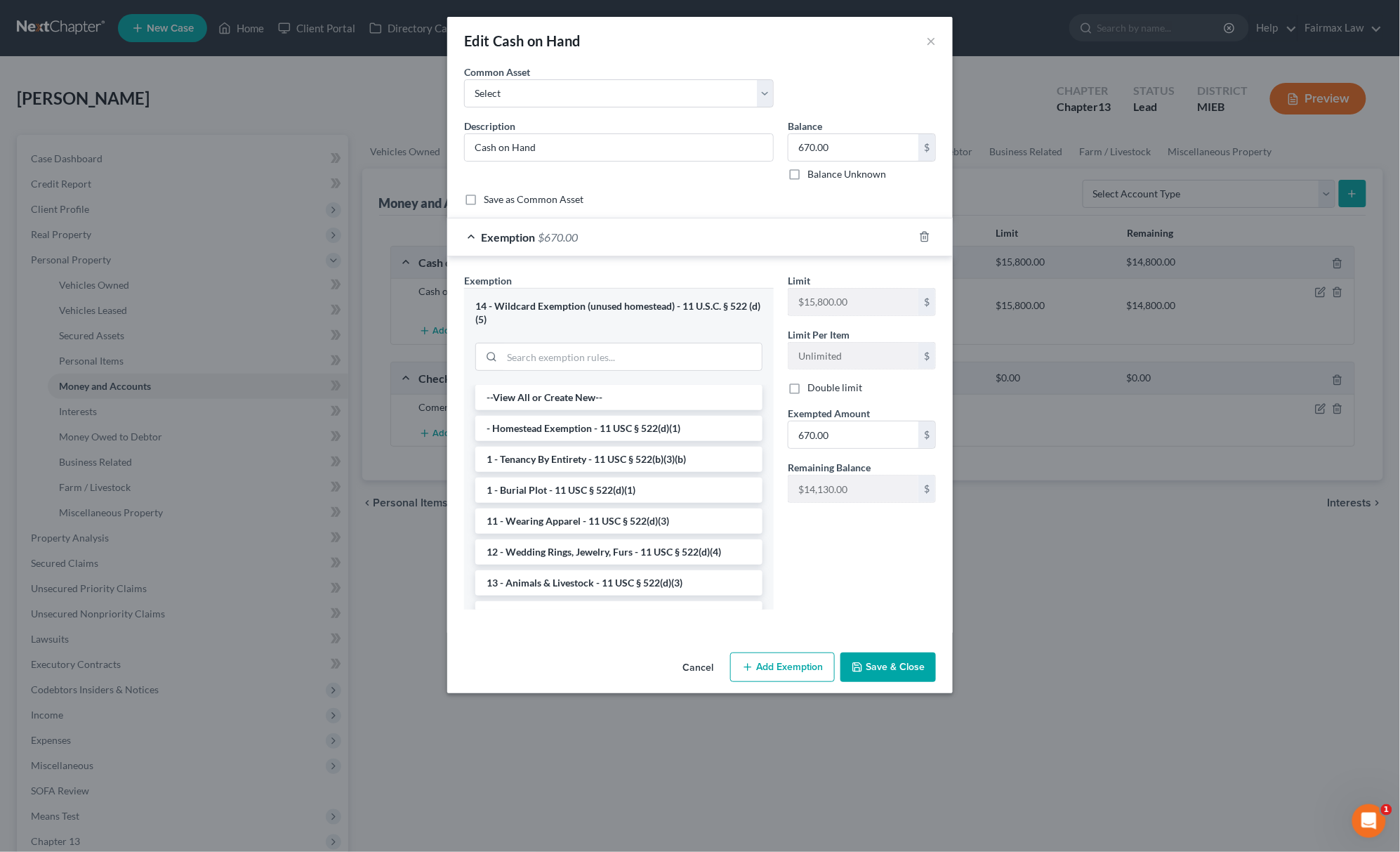
click at [907, 669] on button "Save & Close" at bounding box center [888, 667] width 95 height 29
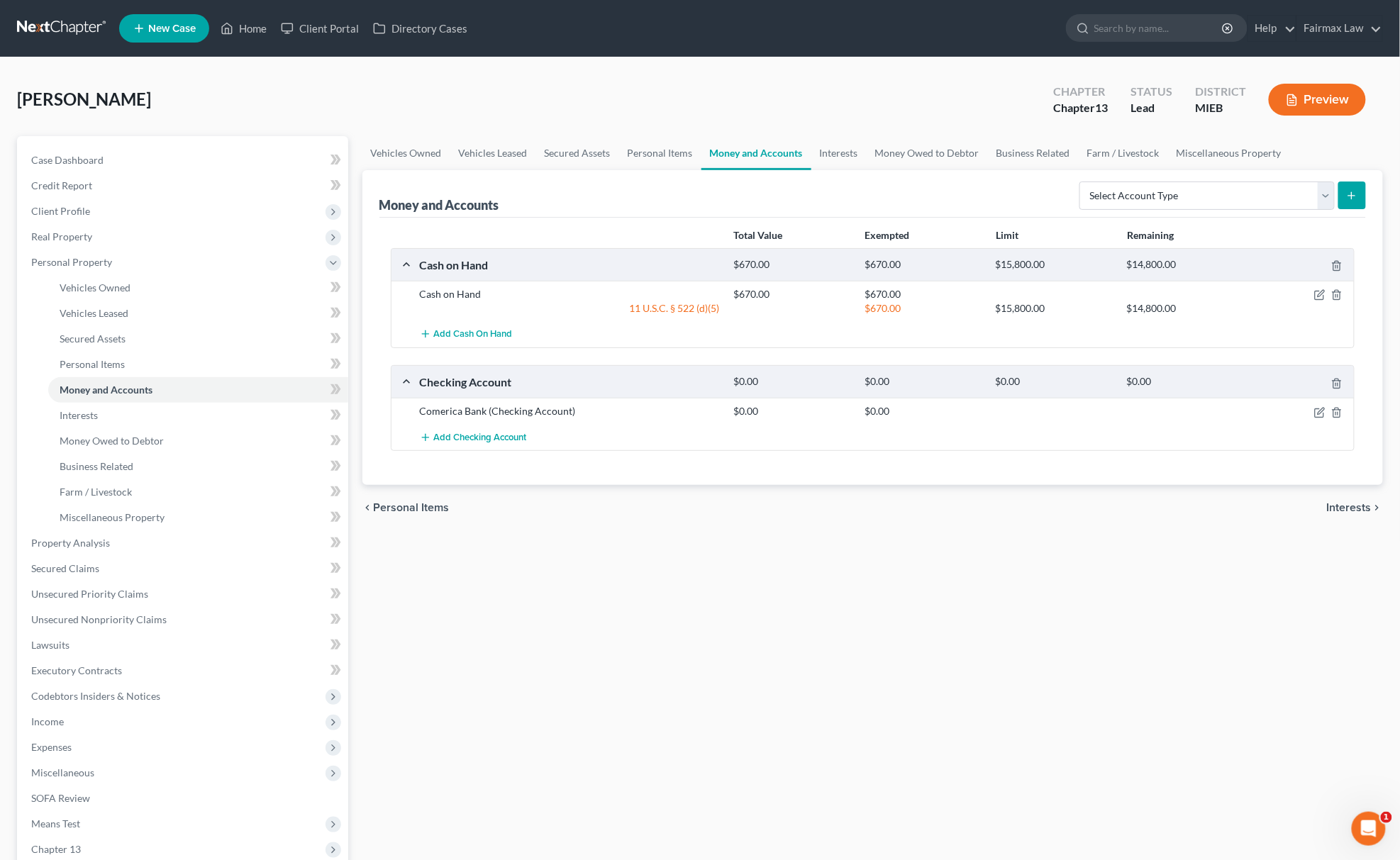
click at [1312, 413] on div at bounding box center [1303, 411] width 105 height 14
click at [1318, 407] on icon "button" at bounding box center [1320, 413] width 11 height 11
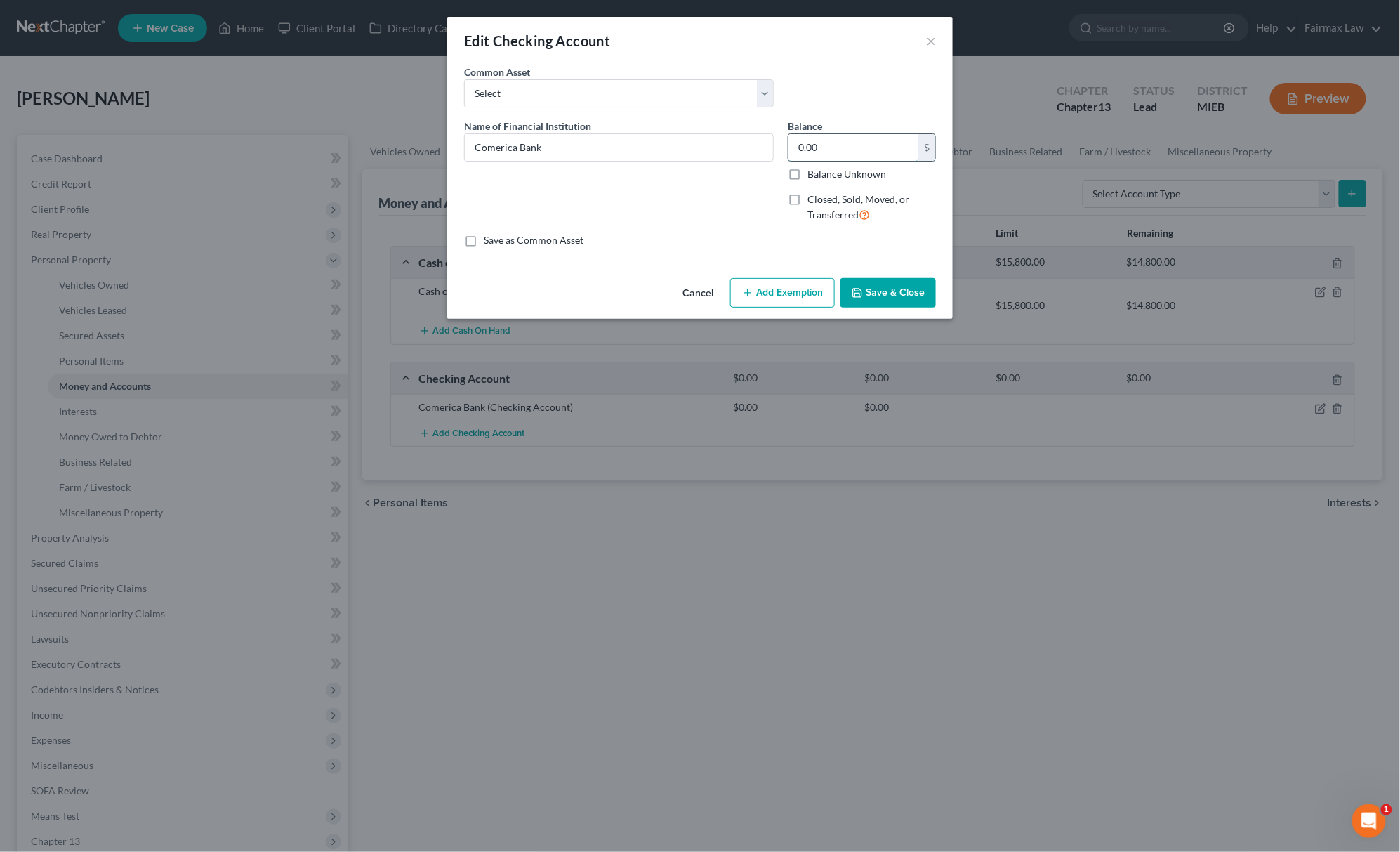
click at [835, 139] on input "0.00" at bounding box center [854, 147] width 130 height 27
type input "6,000"
click at [765, 291] on button "Add Exemption" at bounding box center [783, 293] width 105 height 29
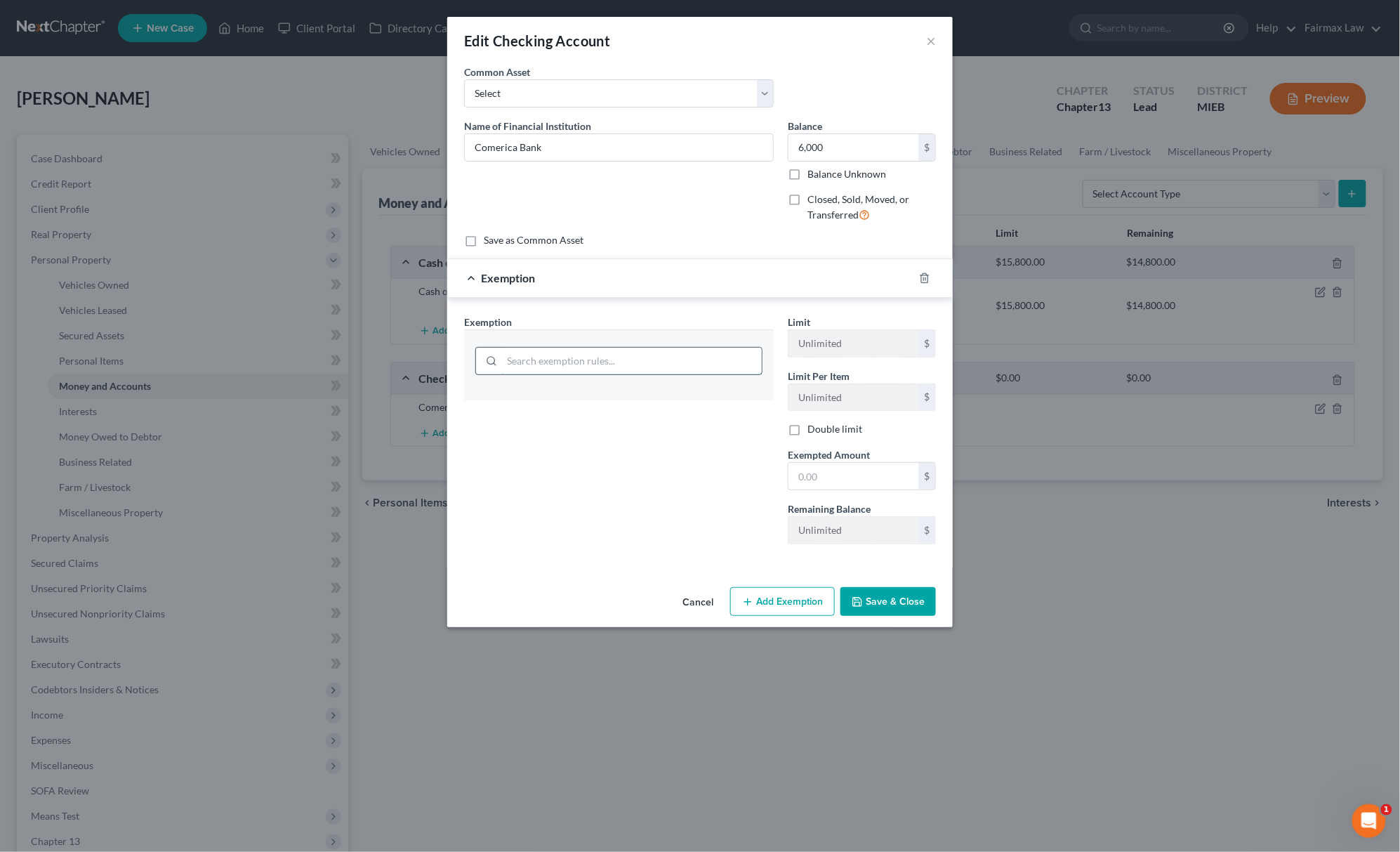
click at [618, 361] on input "search" at bounding box center [632, 360] width 260 height 27
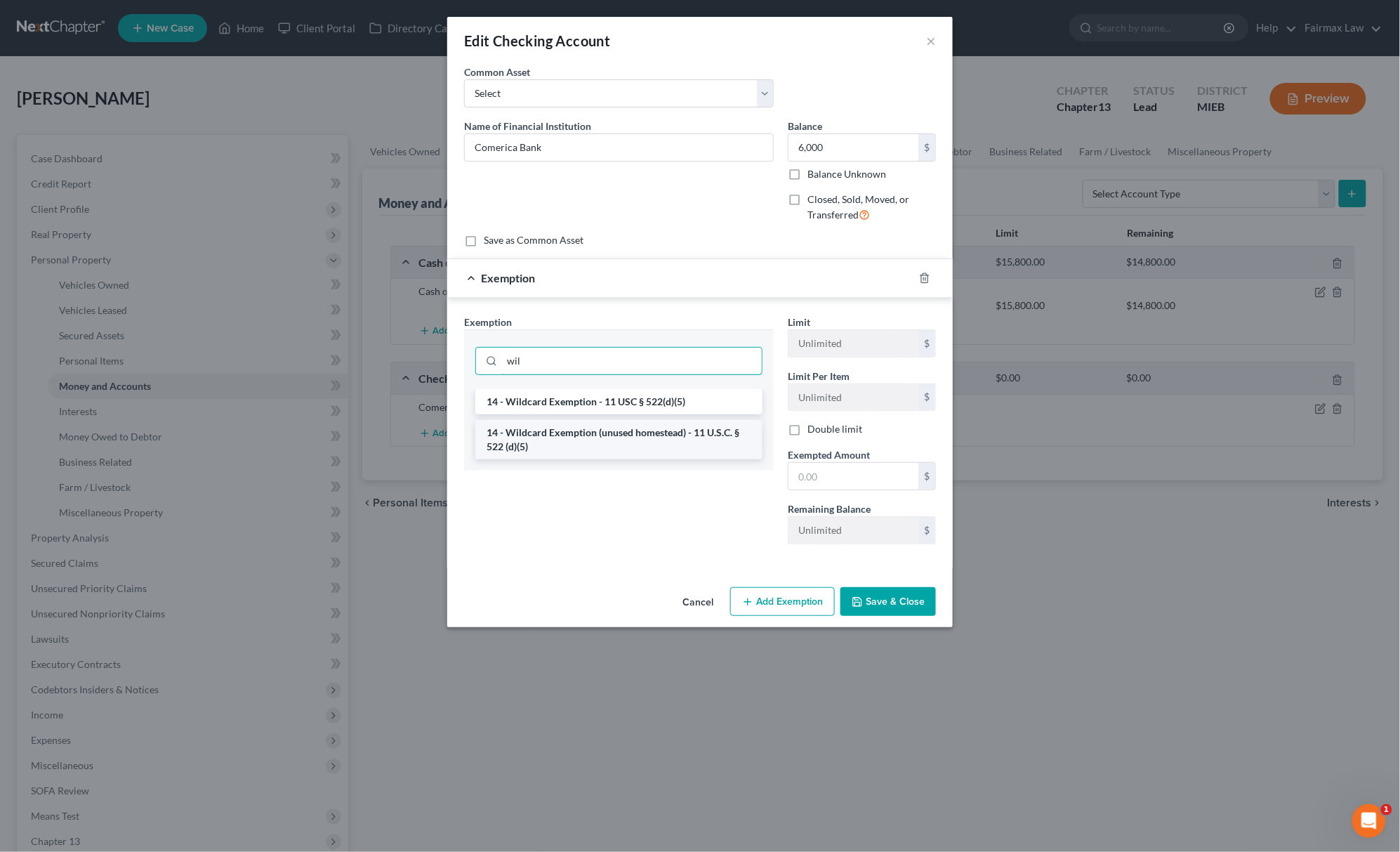
type input "wil"
click at [559, 425] on li "14 - Wildcard Exemption (unused homestead) - 11 U.S.C. § 522 (d)(5)" at bounding box center [619, 439] width 287 height 39
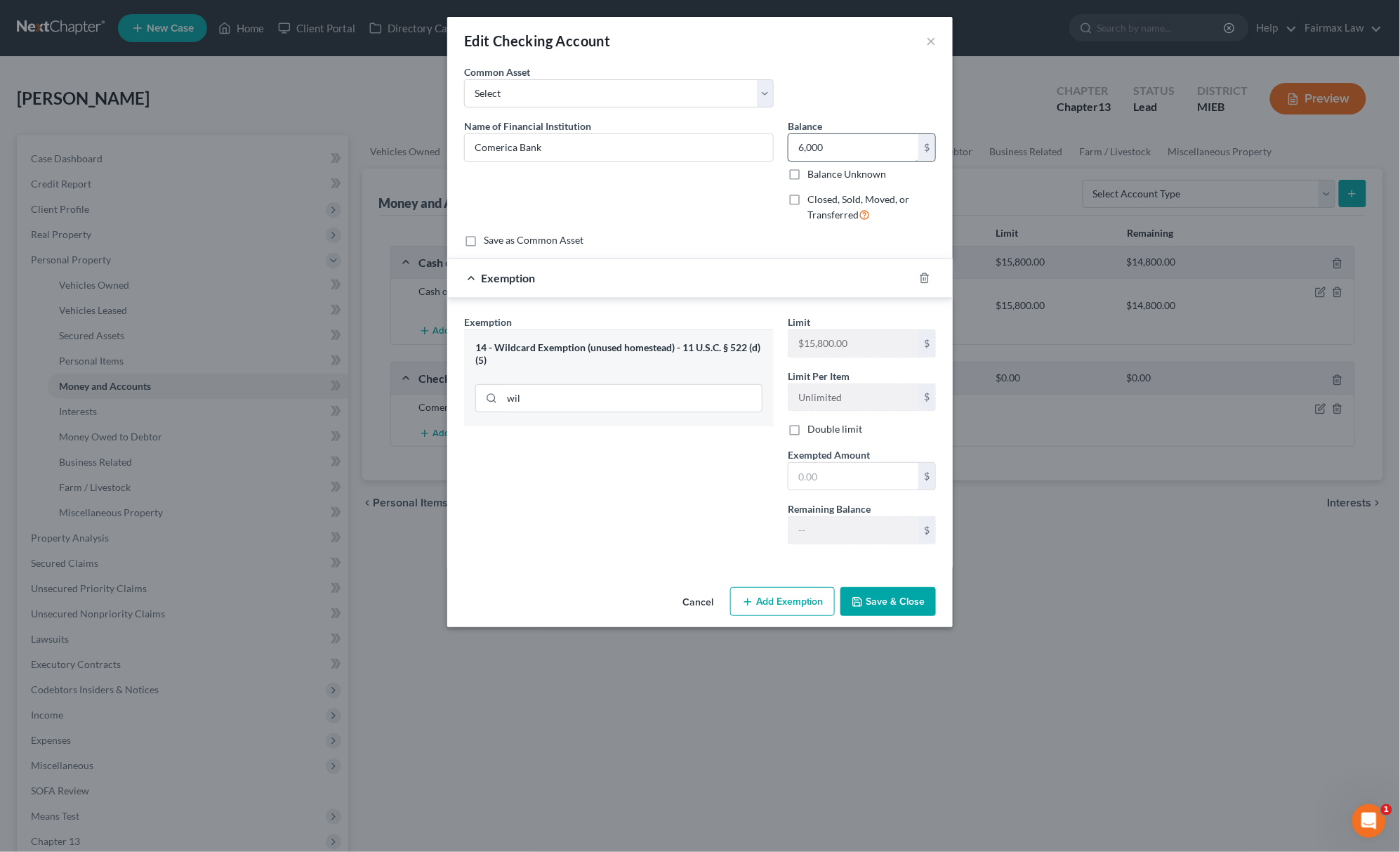
click at [831, 138] on input "6,000" at bounding box center [854, 147] width 130 height 27
click at [876, 472] on input "text" at bounding box center [854, 475] width 130 height 27
paste input "6,000"
type input "6,000"
click at [680, 479] on div "Exemption Set must be selected for CA. Exemption * 14 - Wildcard Exemption (unu…" at bounding box center [619, 435] width 324 height 241
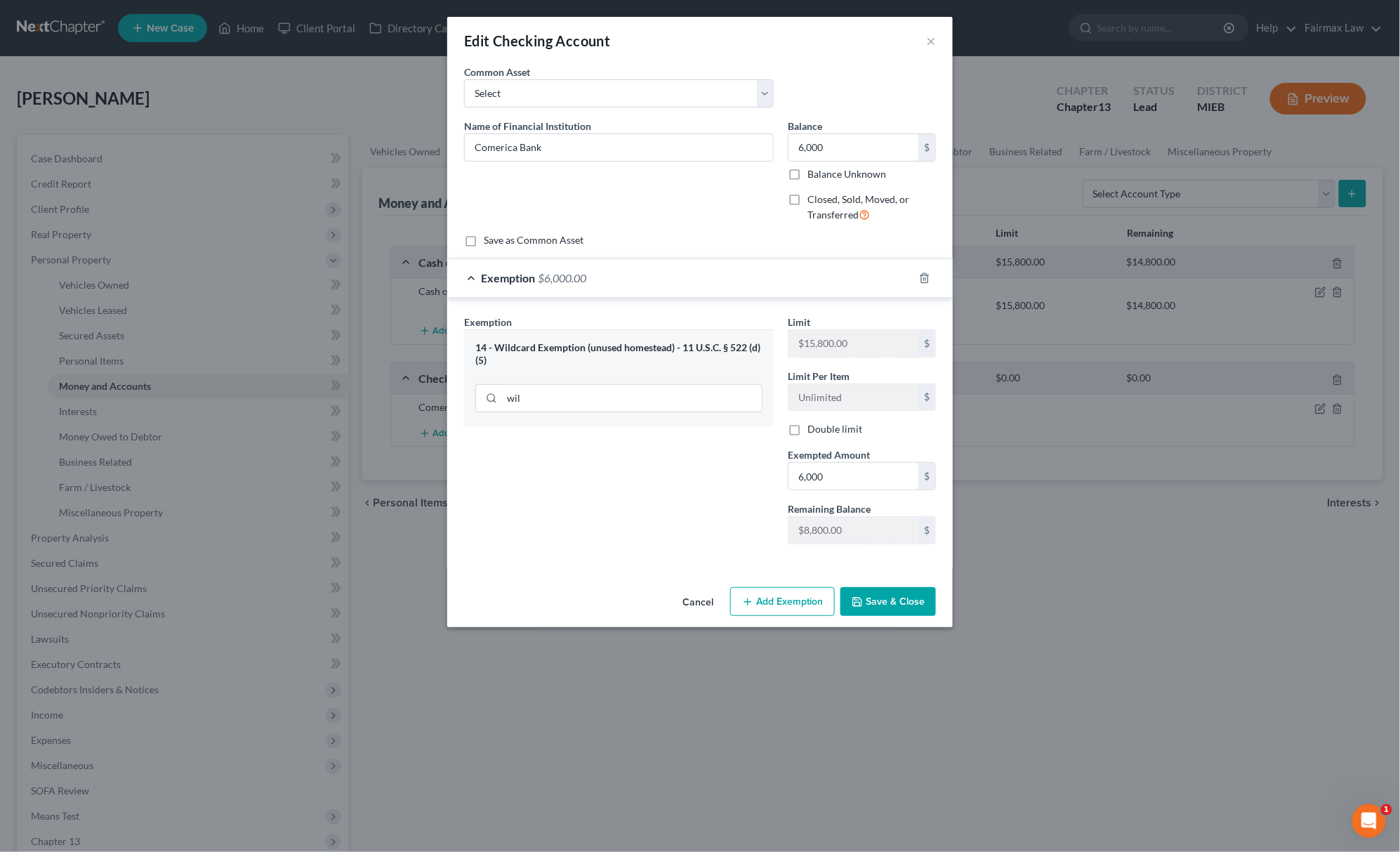
click at [879, 599] on button "Save & Close" at bounding box center [888, 602] width 95 height 29
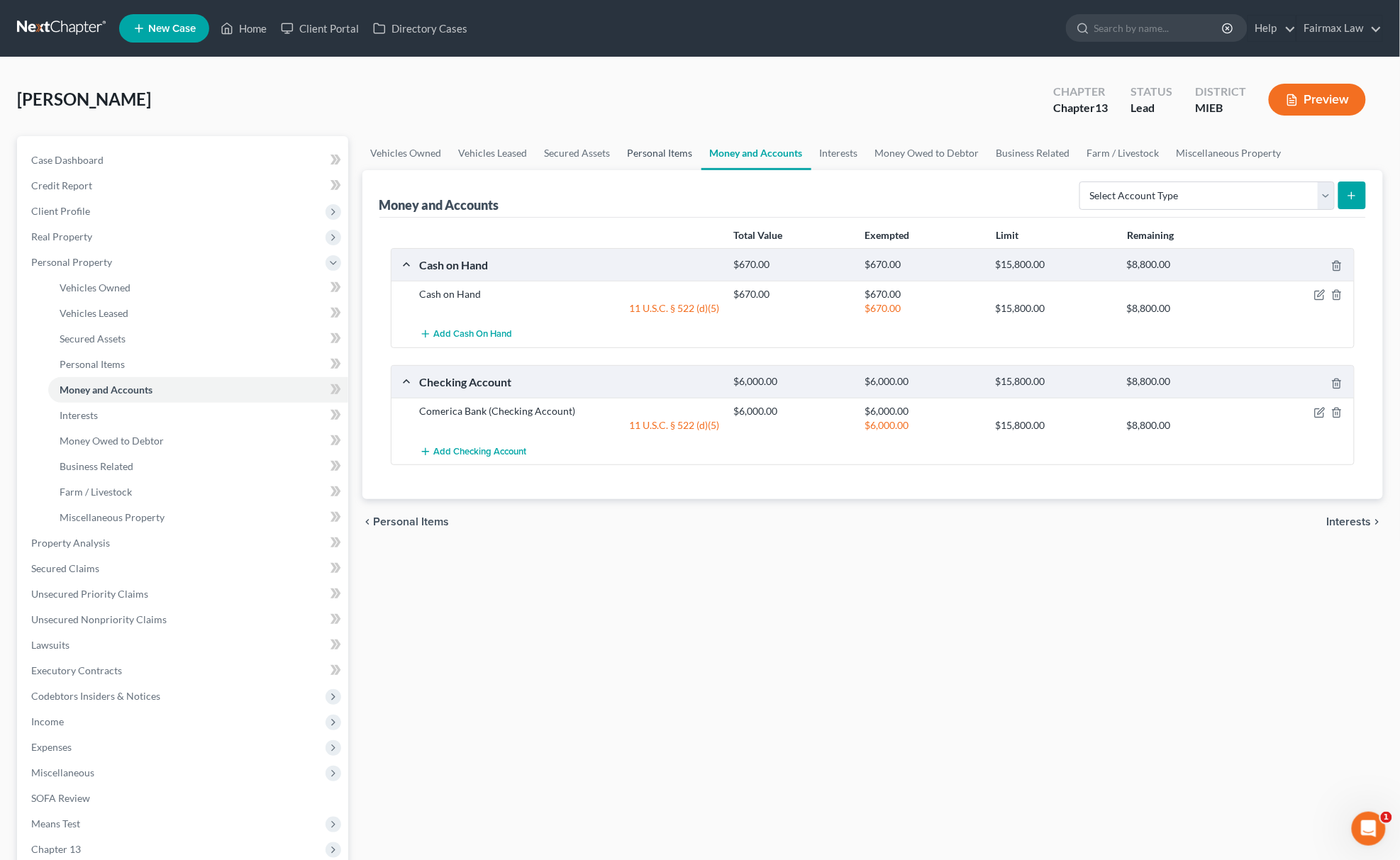
click at [637, 151] on link "Personal Items" at bounding box center [660, 153] width 82 height 34
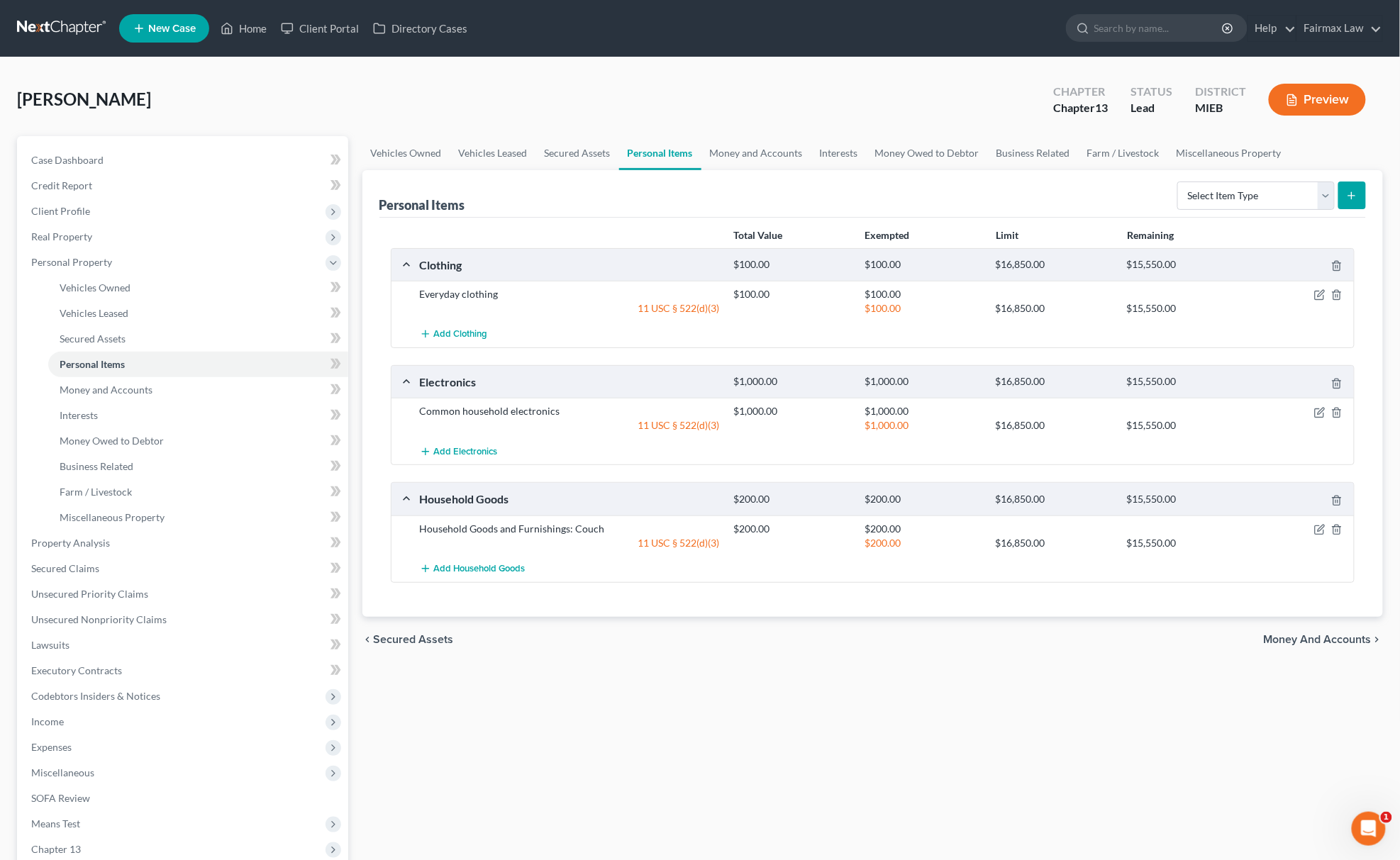
click at [1334, 420] on div "$1,000.00 $16,850.00 $15,550.00" at bounding box center [1041, 426] width 629 height 14
click at [1336, 407] on icon "button" at bounding box center [1336, 413] width 11 height 11
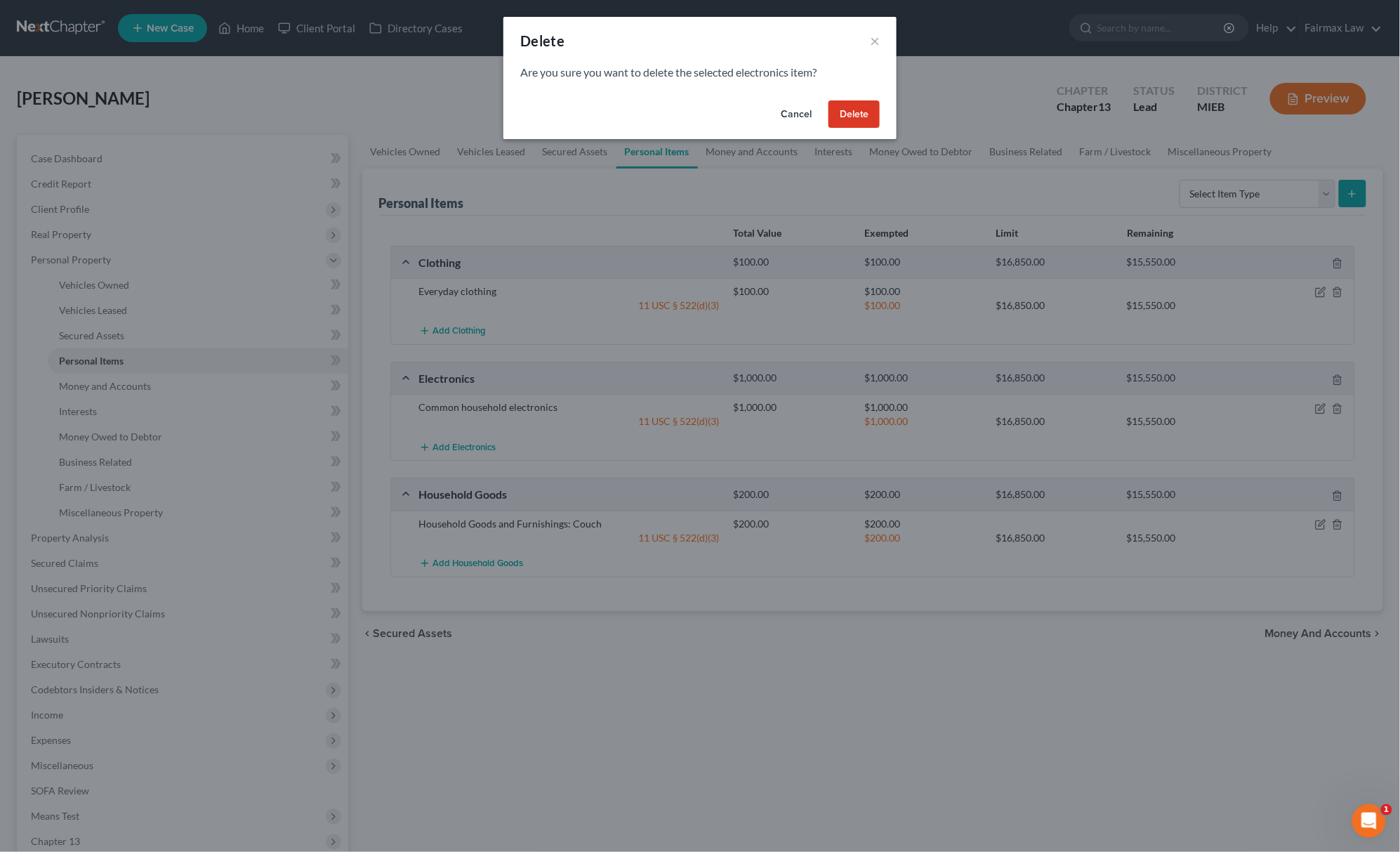
click at [858, 113] on button "Delete" at bounding box center [854, 114] width 51 height 28
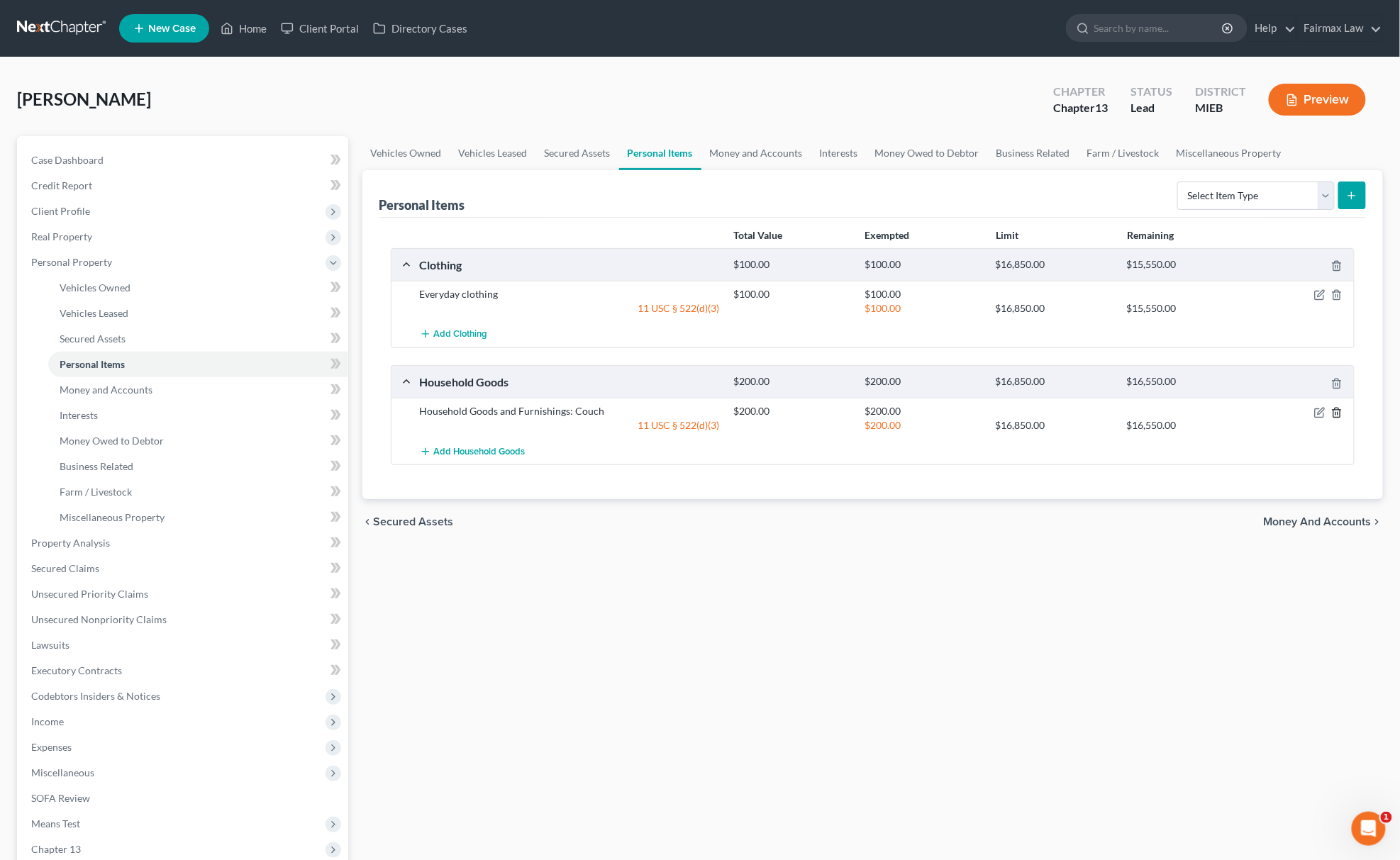
click at [1336, 411] on icon "button" at bounding box center [1336, 413] width 11 height 11
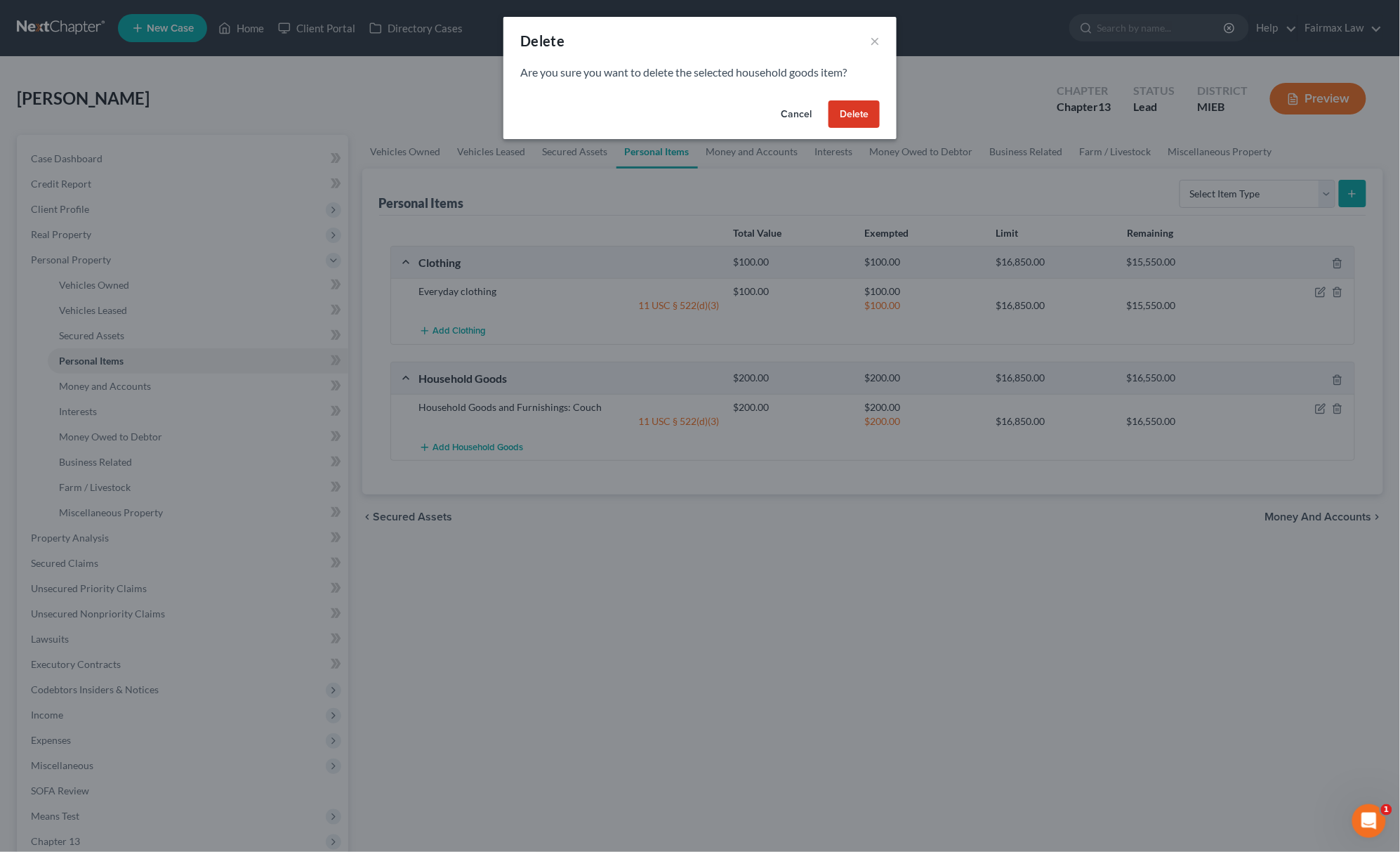
click at [835, 110] on button "Delete" at bounding box center [854, 114] width 51 height 28
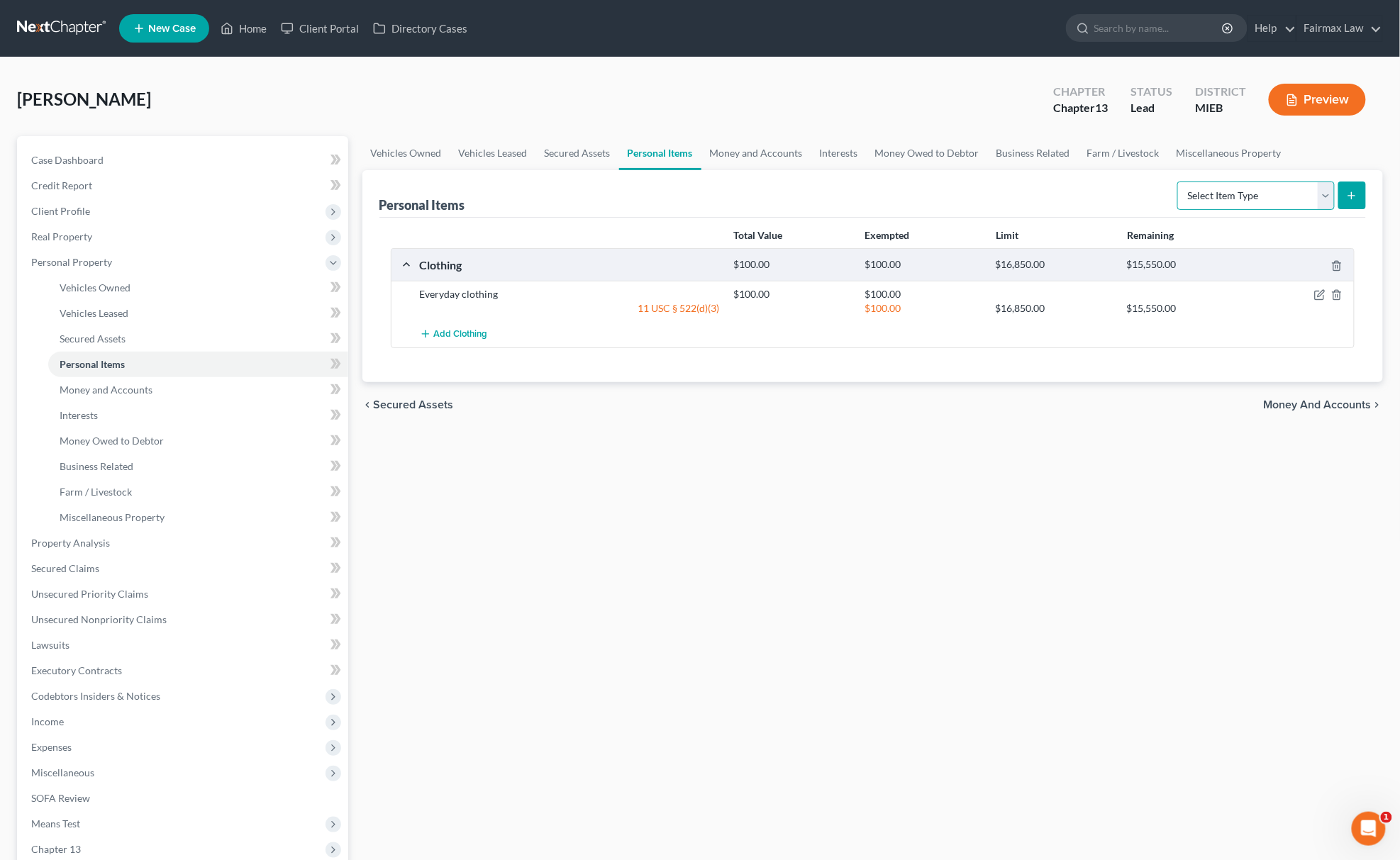
click at [1243, 184] on select "Select Item Type Clothing Collectibles Of Value Electronics Firearms Household …" at bounding box center [1256, 196] width 157 height 28
click at [1251, 205] on select "Select Item Type Clothing Collectibles Of Value Electronics Firearms Household …" at bounding box center [1256, 196] width 157 height 28
select select "electronics"
click at [1179, 182] on select "Select Item Type Clothing Collectibles Of Value Electronics Firearms Household …" at bounding box center [1256, 196] width 157 height 28
click at [1338, 199] on button "submit" at bounding box center [1352, 196] width 28 height 28
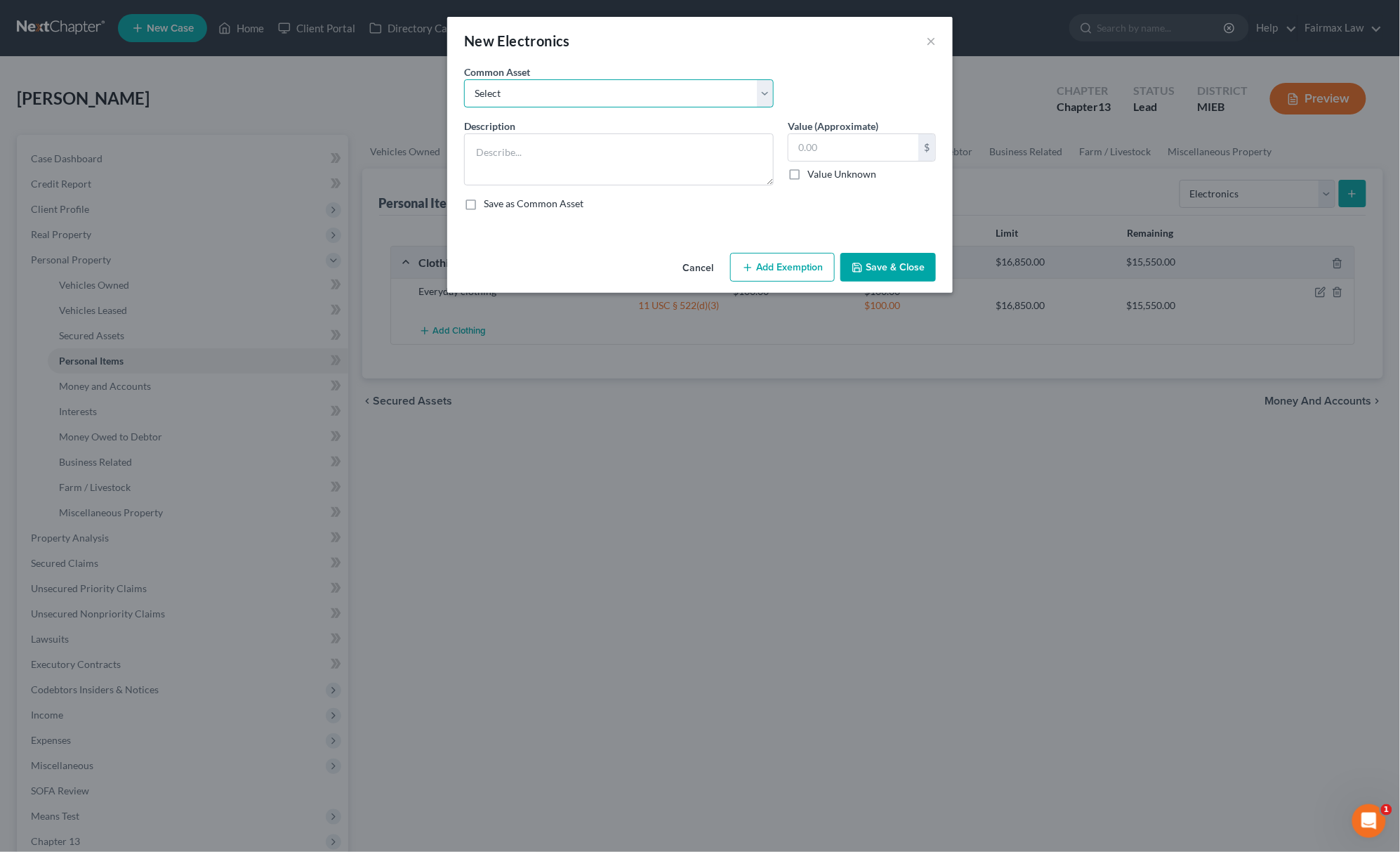
click at [513, 97] on select "Select Household Electronics, including cell phones, PC or tablet device, telev…" at bounding box center [619, 94] width 310 height 28
select select "8"
click at [464, 80] on select "Select Household Electronics, including cell phones, PC or tablet device, telev…" at bounding box center [619, 94] width 310 height 28
type textarea "Household Electronics"
click at [810, 161] on input "500.00" at bounding box center [854, 147] width 130 height 27
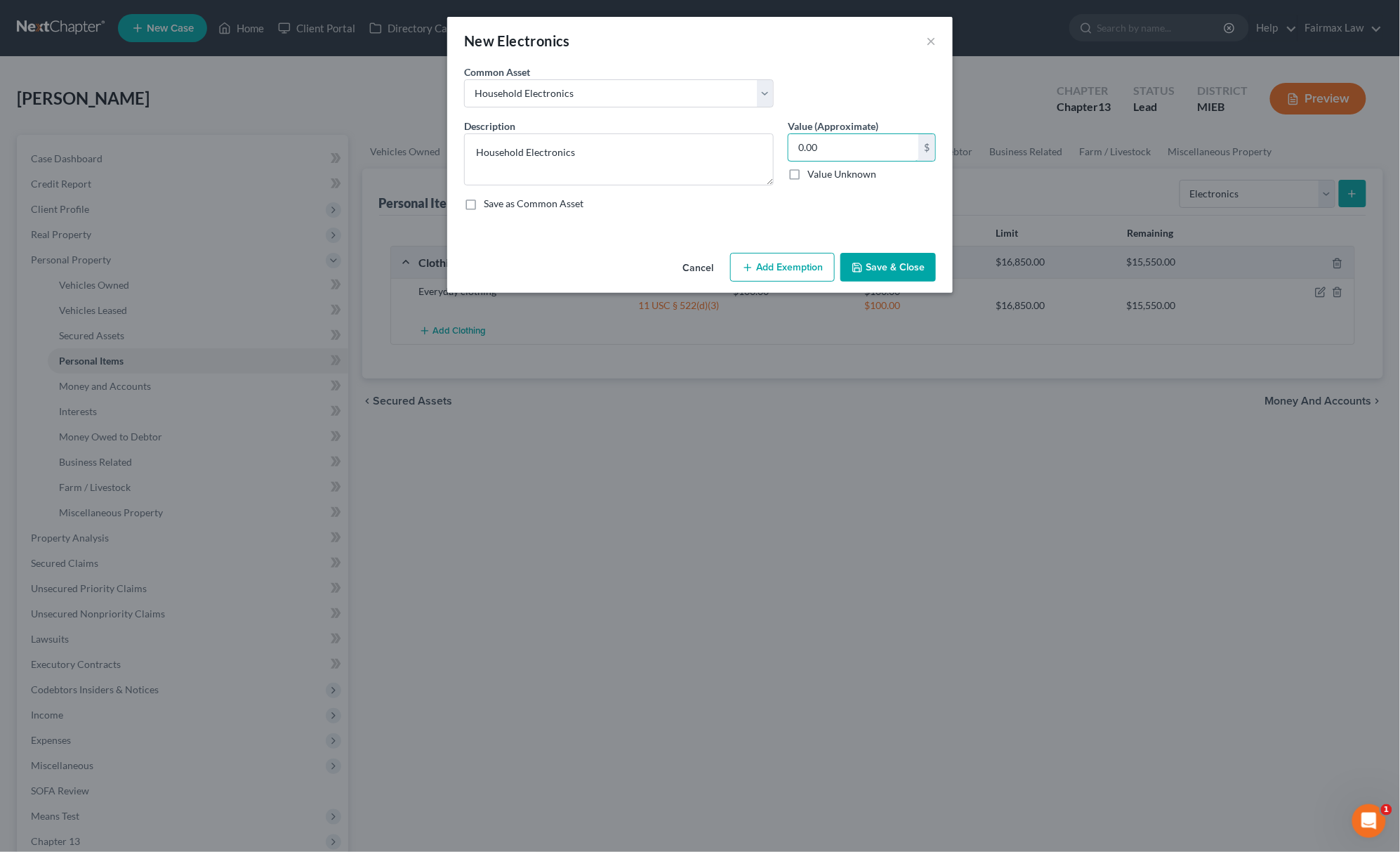
type input "0.00"
click at [861, 261] on button "Save & Close" at bounding box center [888, 268] width 95 height 29
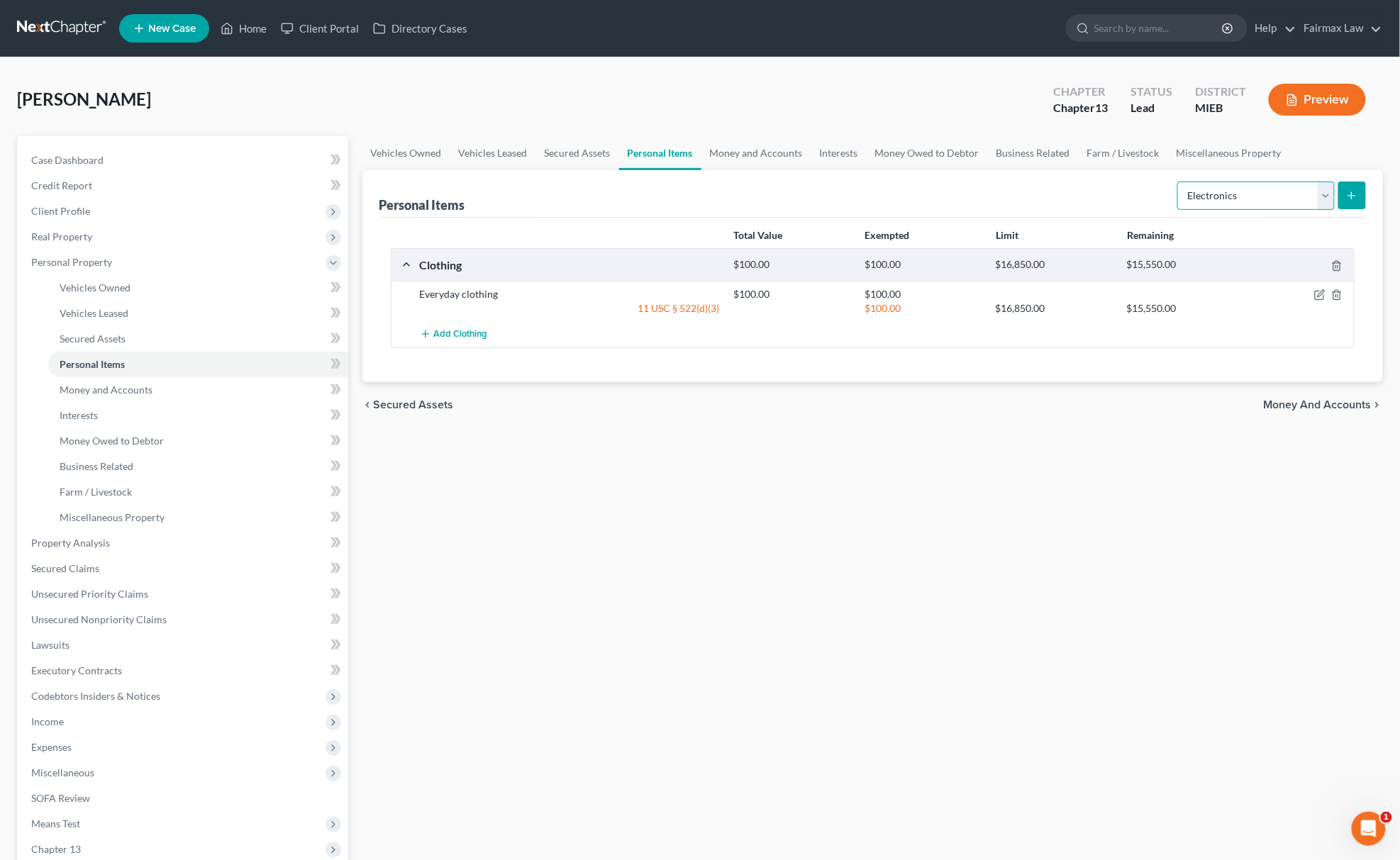
click at [1236, 199] on select "Select Item Type Clothing Collectibles Of Value Electronics Firearms Household …" at bounding box center [1256, 196] width 157 height 28
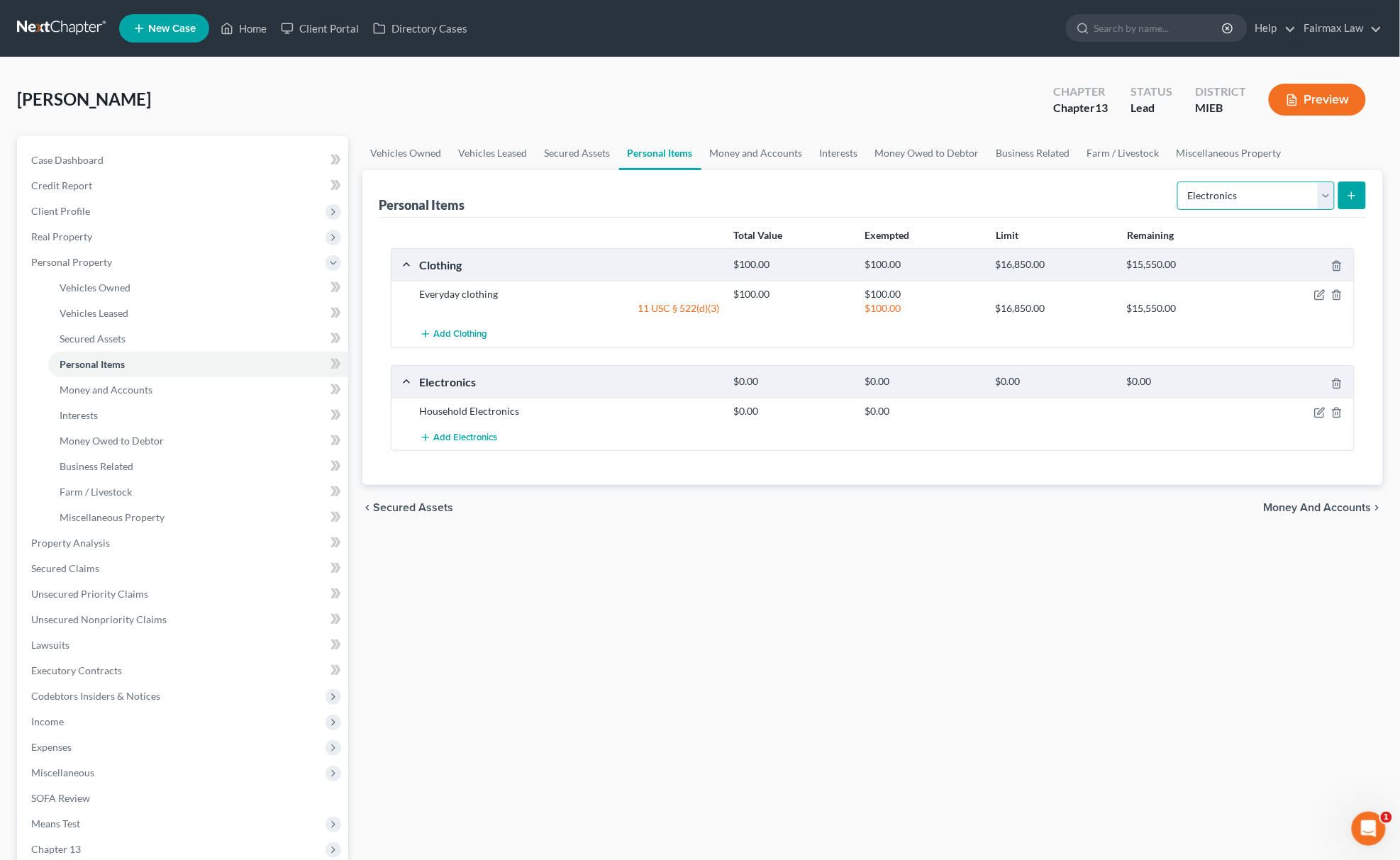
select select "household_goods"
click at [1179, 182] on select "Select Item Type Clothing Collectibles Of Value Electronics Firearms Household …" at bounding box center [1256, 196] width 157 height 28
click at [1343, 200] on button "submit" at bounding box center [1352, 196] width 28 height 28
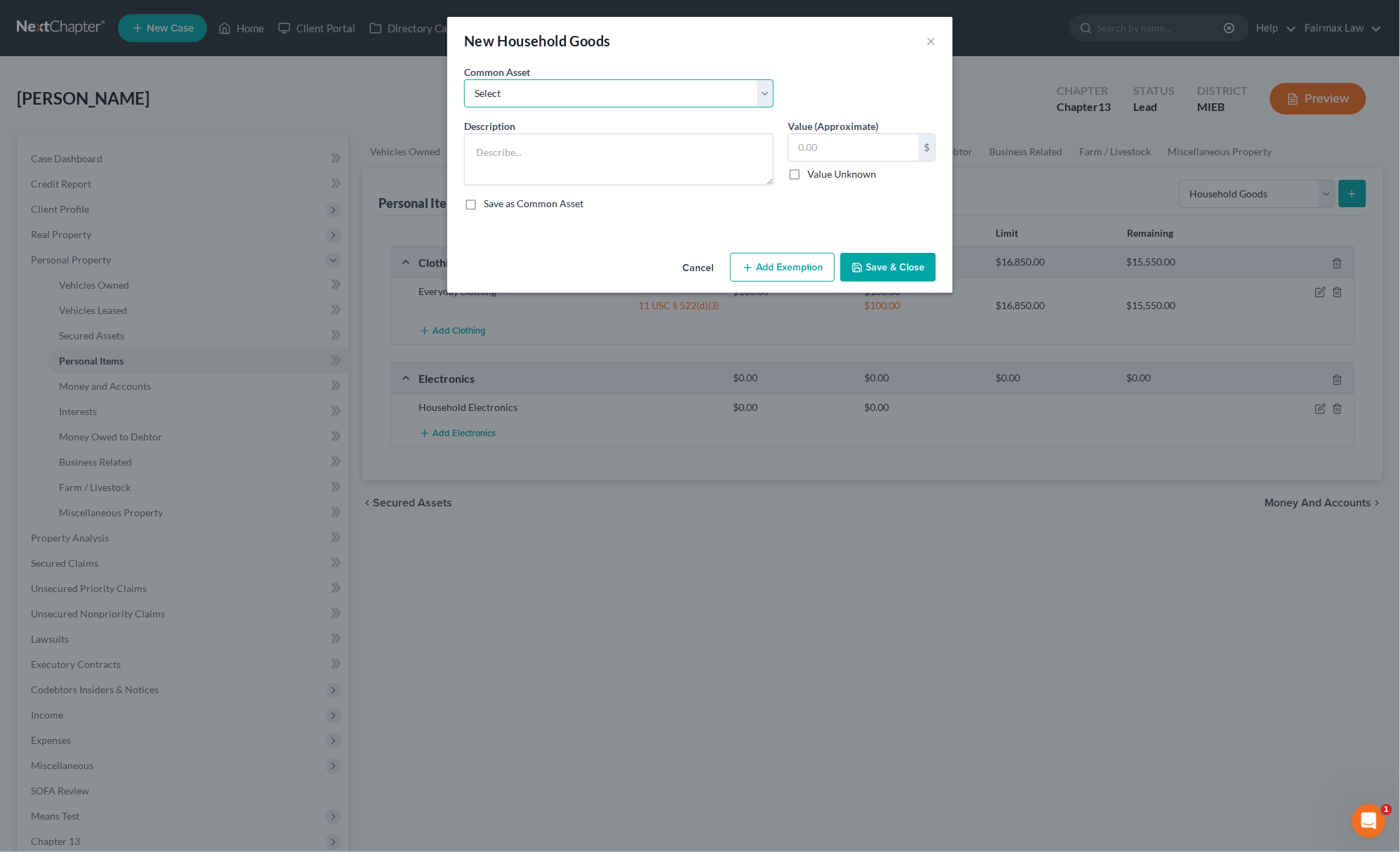
click at [571, 96] on select "Select Common household furnishings, appliances, and decor Common household fur…" at bounding box center [619, 94] width 310 height 28
select select "11"
click at [464, 80] on select "Select Common household furnishings, appliances, and decor Common household fur…" at bounding box center [619, 94] width 310 height 28
type textarea "Appliances, table, couches, bedroom sets"
type input "5,000.00"
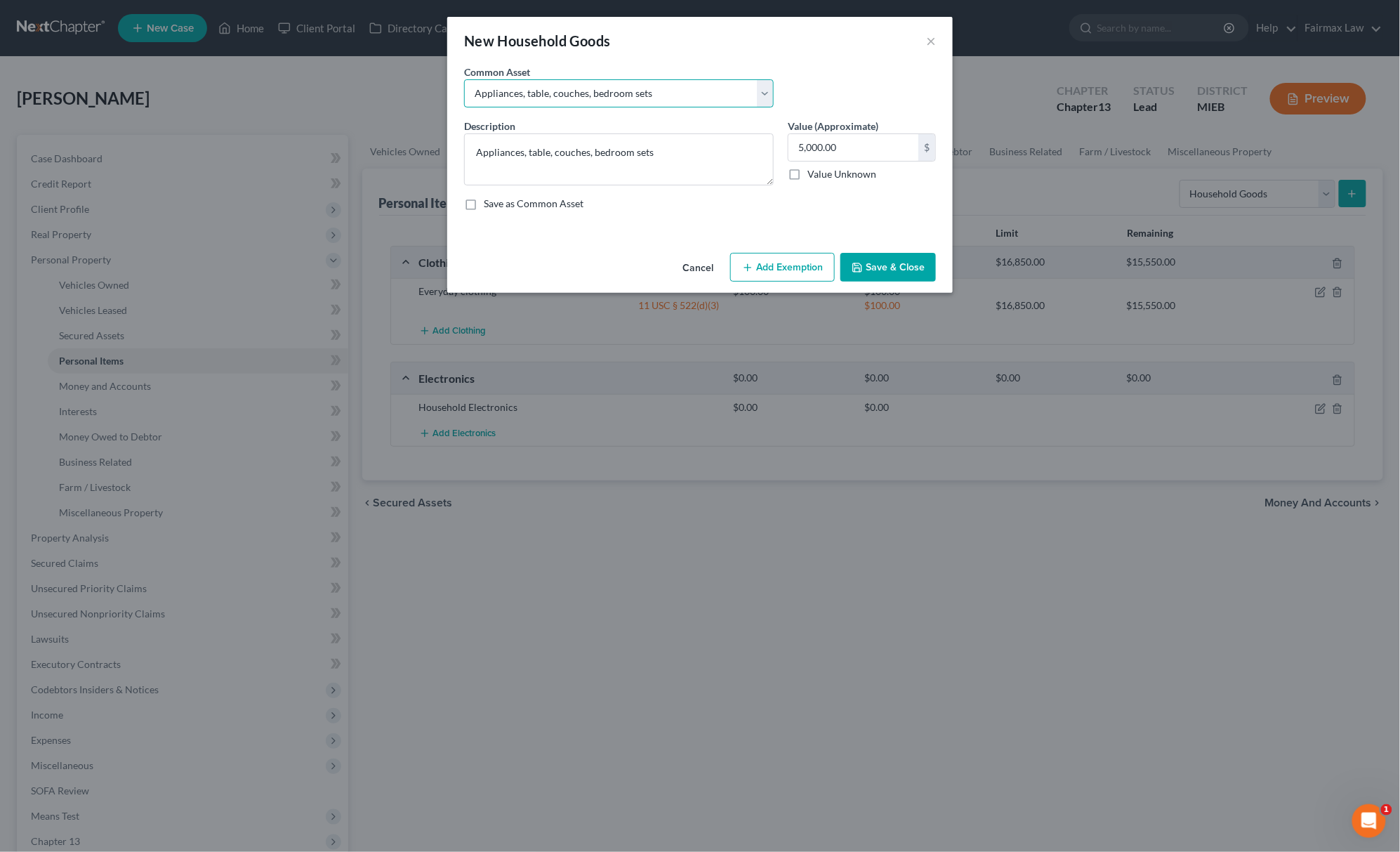
click at [518, 96] on select "Select Common household furnishings, appliances, and decor Common household fur…" at bounding box center [619, 94] width 310 height 28
select select "12"
click at [464, 80] on select "Select Common household furnishings, appliances, and decor Common household fur…" at bounding box center [619, 94] width 310 height 28
type textarea "Household Goods"
click at [812, 145] on input "1,000.00" at bounding box center [854, 147] width 130 height 27
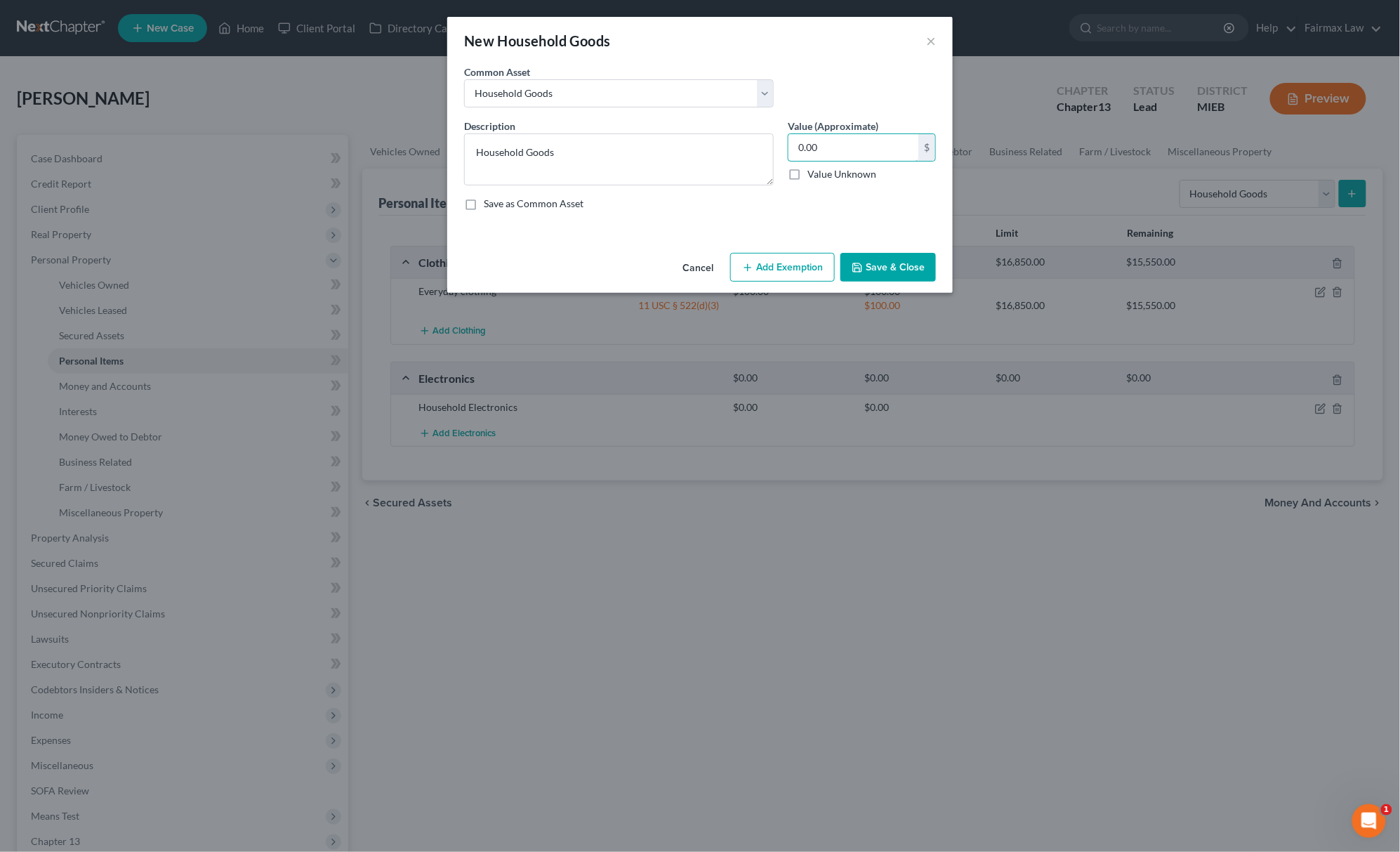
type input "0.00"
click at [881, 265] on button "Save & Close" at bounding box center [888, 268] width 95 height 29
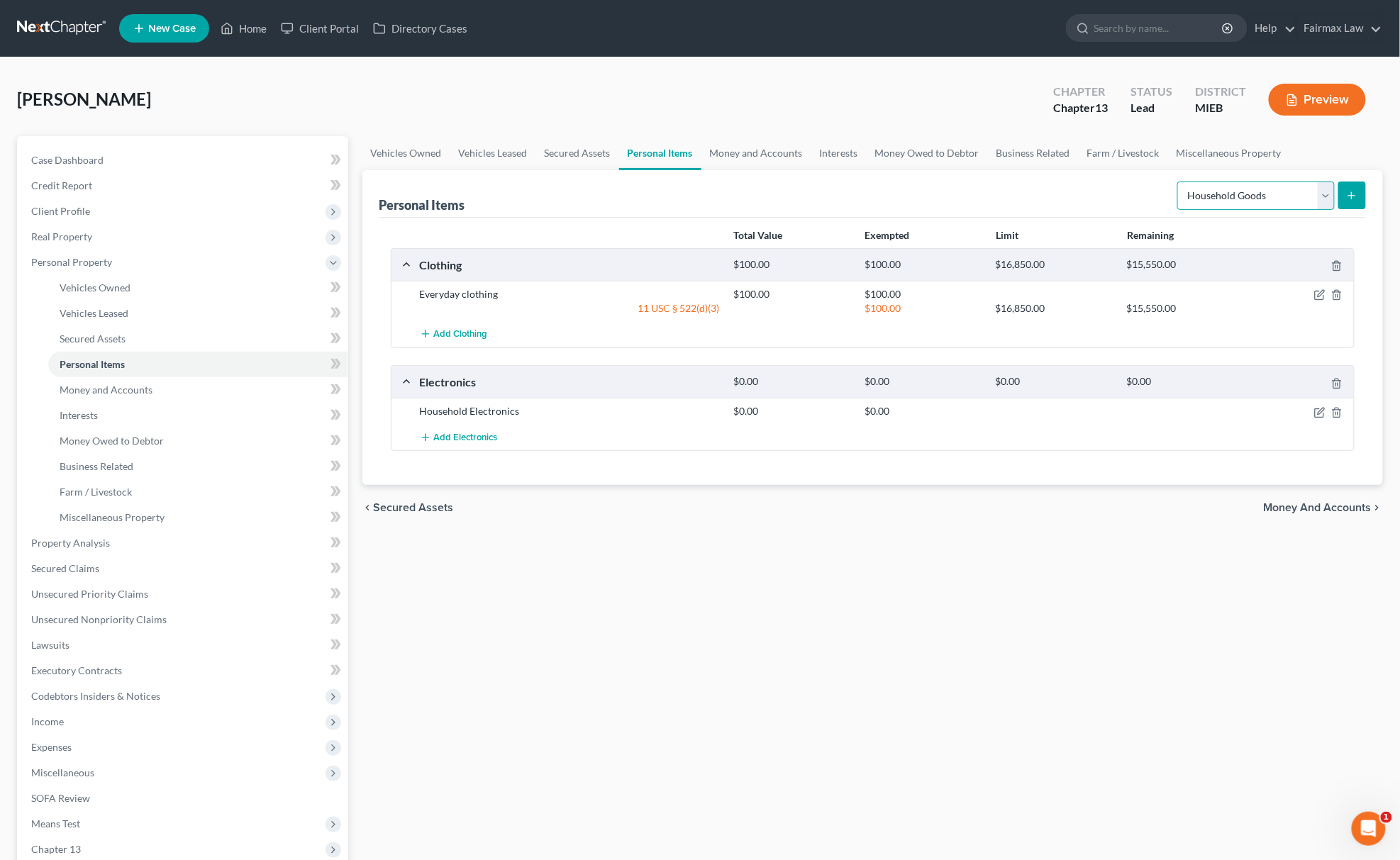
click at [1264, 197] on select "Select Item Type Clothing Collectibles Of Value Electronics Firearms Household …" at bounding box center [1256, 196] width 157 height 28
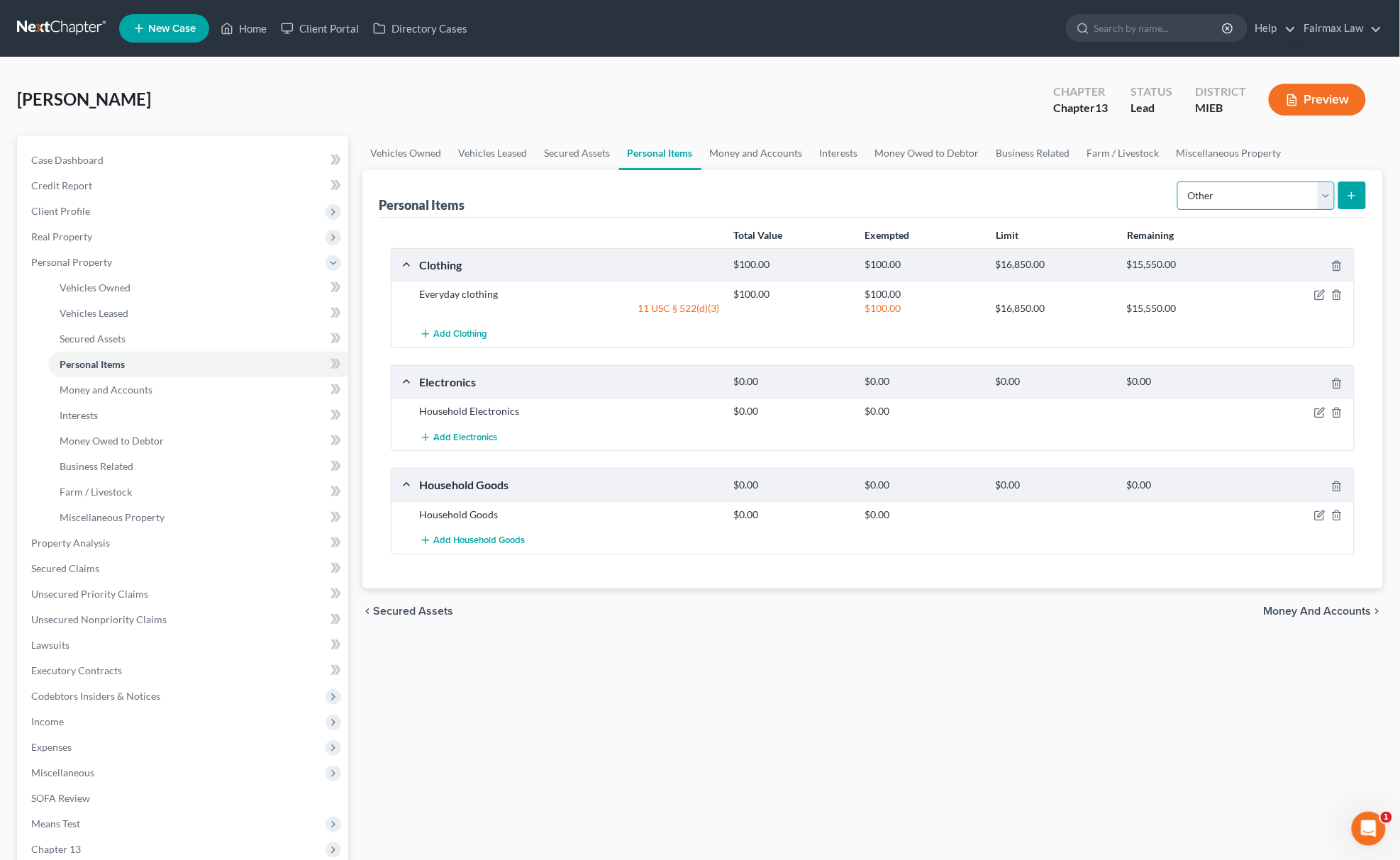
click at [1179, 182] on select "Select Item Type Clothing Collectibles Of Value Electronics Firearms Household …" at bounding box center [1256, 196] width 157 height 28
click at [1351, 190] on icon "submit" at bounding box center [1351, 195] width 11 height 11
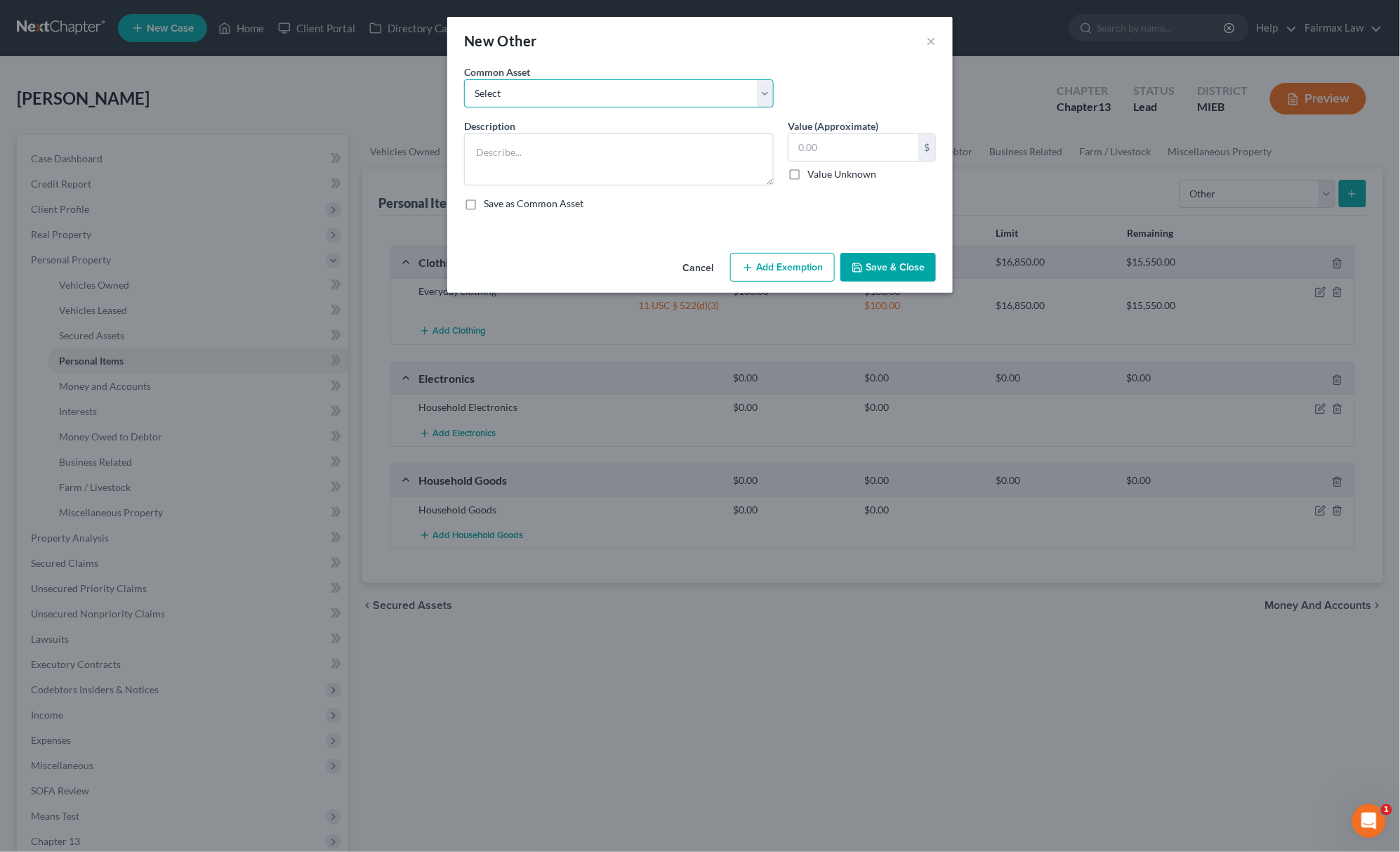
click at [511, 87] on select "Select Home health aids-Eyeglasses Personal health aids" at bounding box center [619, 94] width 310 height 28
click at [529, 96] on select "Select Home health aids-Eyeglasses Personal health aids" at bounding box center [619, 94] width 310 height 28
click at [687, 273] on button "Cancel" at bounding box center [698, 268] width 54 height 28
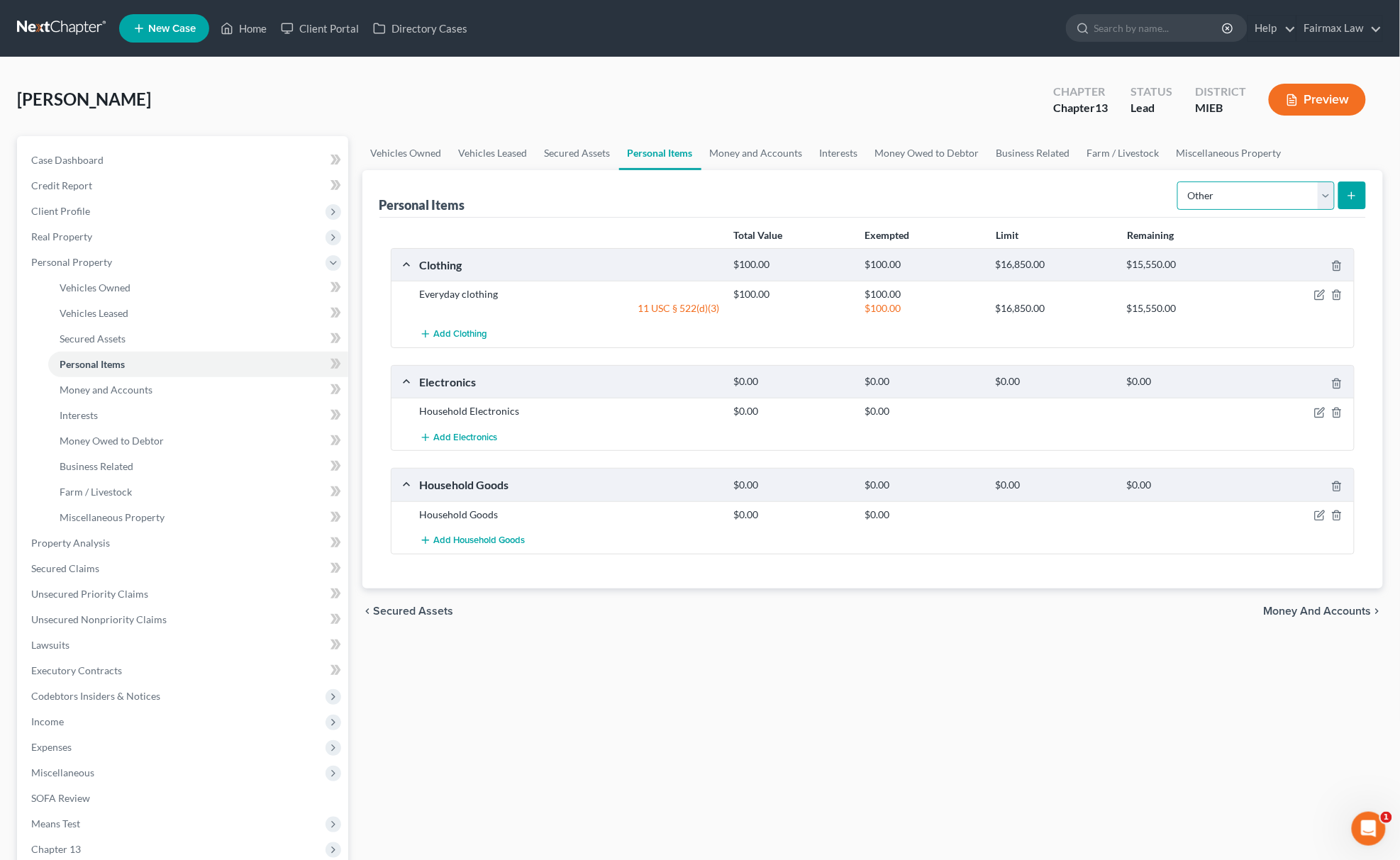
click at [1215, 199] on select "Select Item Type Clothing Collectibles Of Value Electronics Firearms Household …" at bounding box center [1256, 196] width 157 height 28
select select "jewelry"
click at [1179, 182] on select "Select Item Type Clothing Collectibles Of Value Electronics Firearms Household …" at bounding box center [1256, 196] width 157 height 28
click at [1341, 205] on button "submit" at bounding box center [1352, 196] width 28 height 28
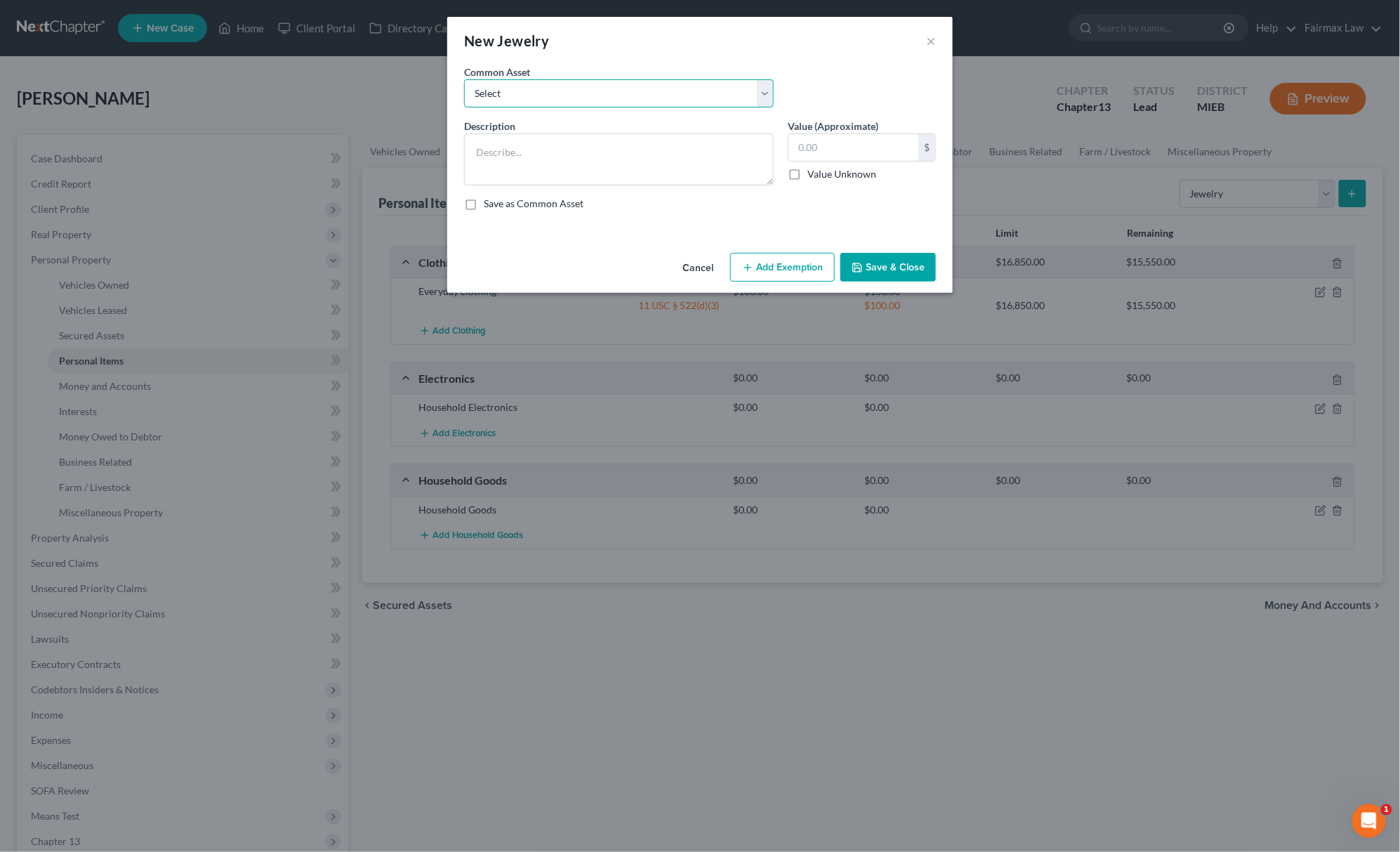
click at [546, 96] on select "Select Jewelry Wedding bands Costume Jewelry Watch Wedding ring and costume jew…" at bounding box center [619, 94] width 310 height 28
select select "0"
click at [464, 80] on select "Select Jewelry Wedding bands Costume Jewelry Watch Wedding ring and costume jew…" at bounding box center [619, 94] width 310 height 28
type textarea "Jewelry"
click at [813, 151] on input "100.00" at bounding box center [854, 147] width 130 height 27
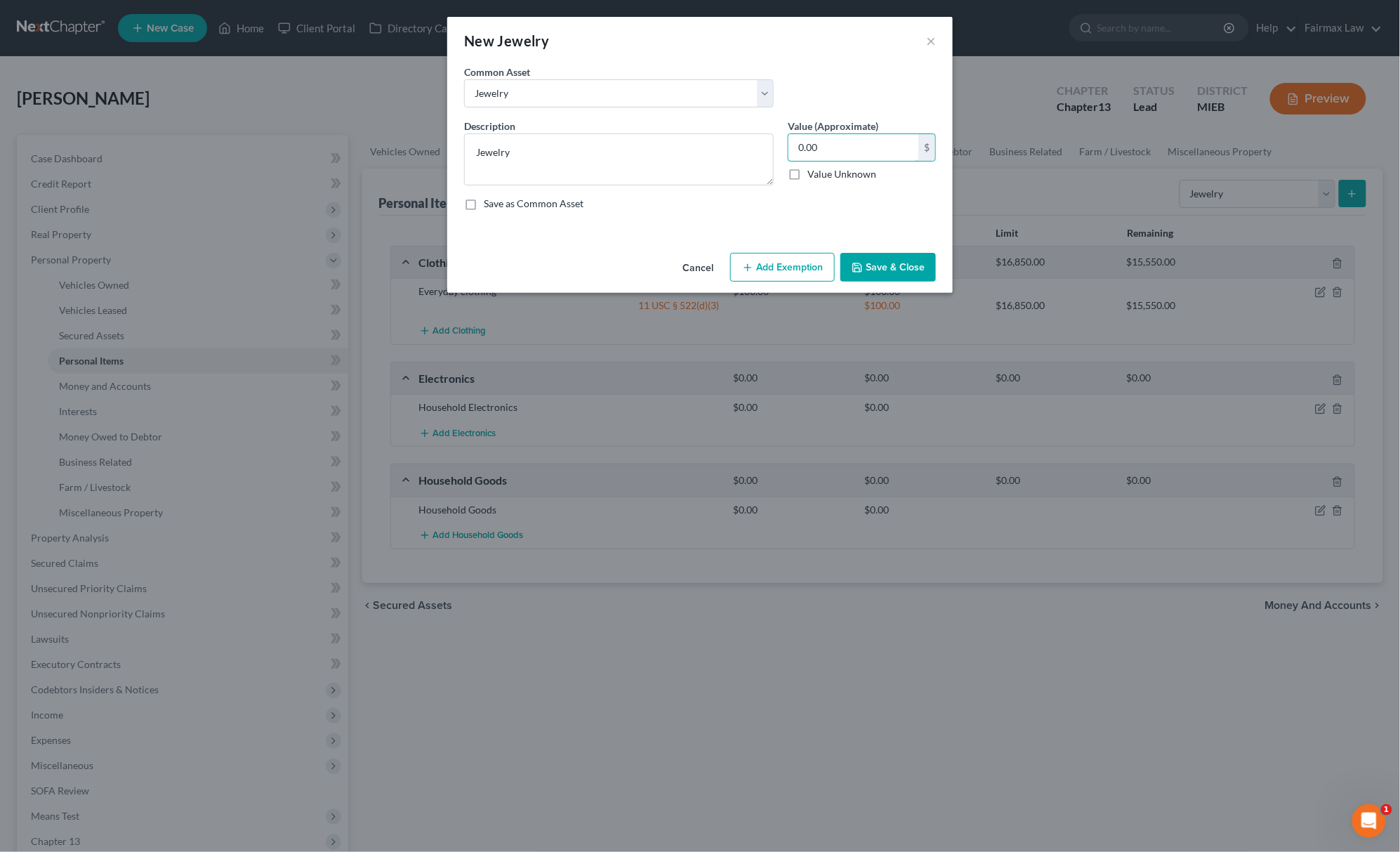
type input "0.00"
click at [879, 259] on button "Save & Close" at bounding box center [888, 268] width 95 height 29
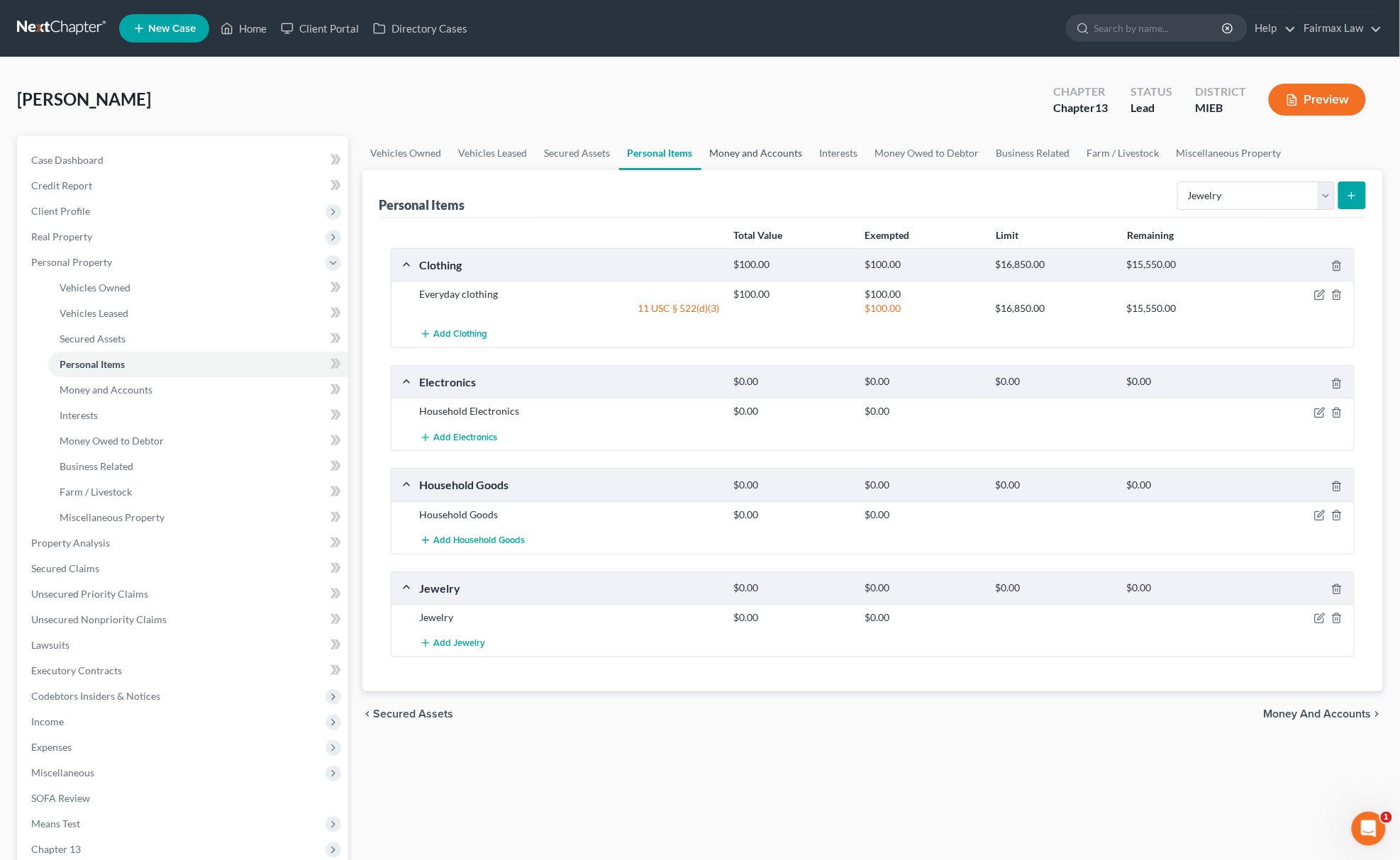
click at [729, 143] on link "Money and Accounts" at bounding box center [756, 153] width 110 height 34
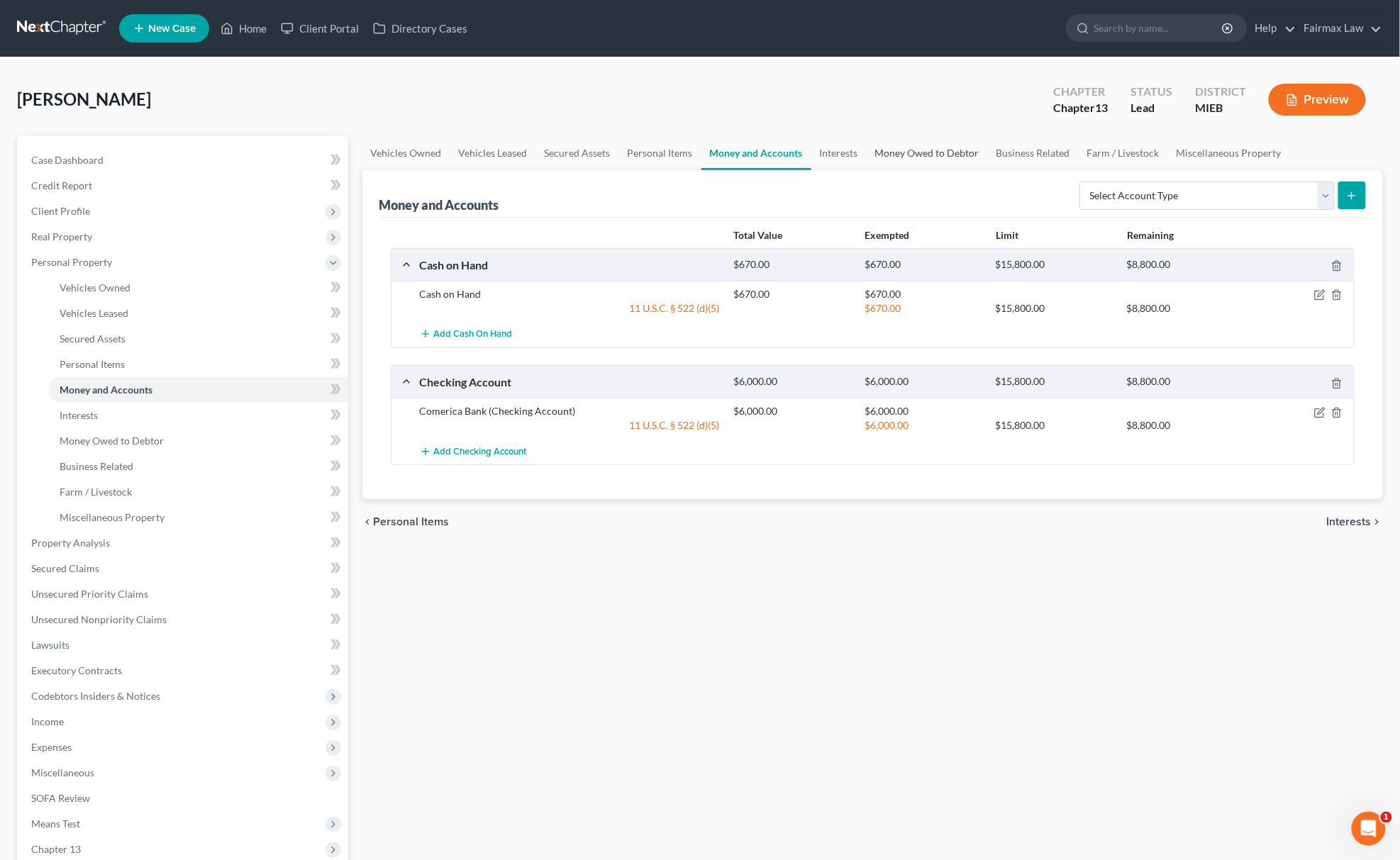
click at [888, 152] on link "Money Owed to Debtor" at bounding box center [927, 153] width 122 height 34
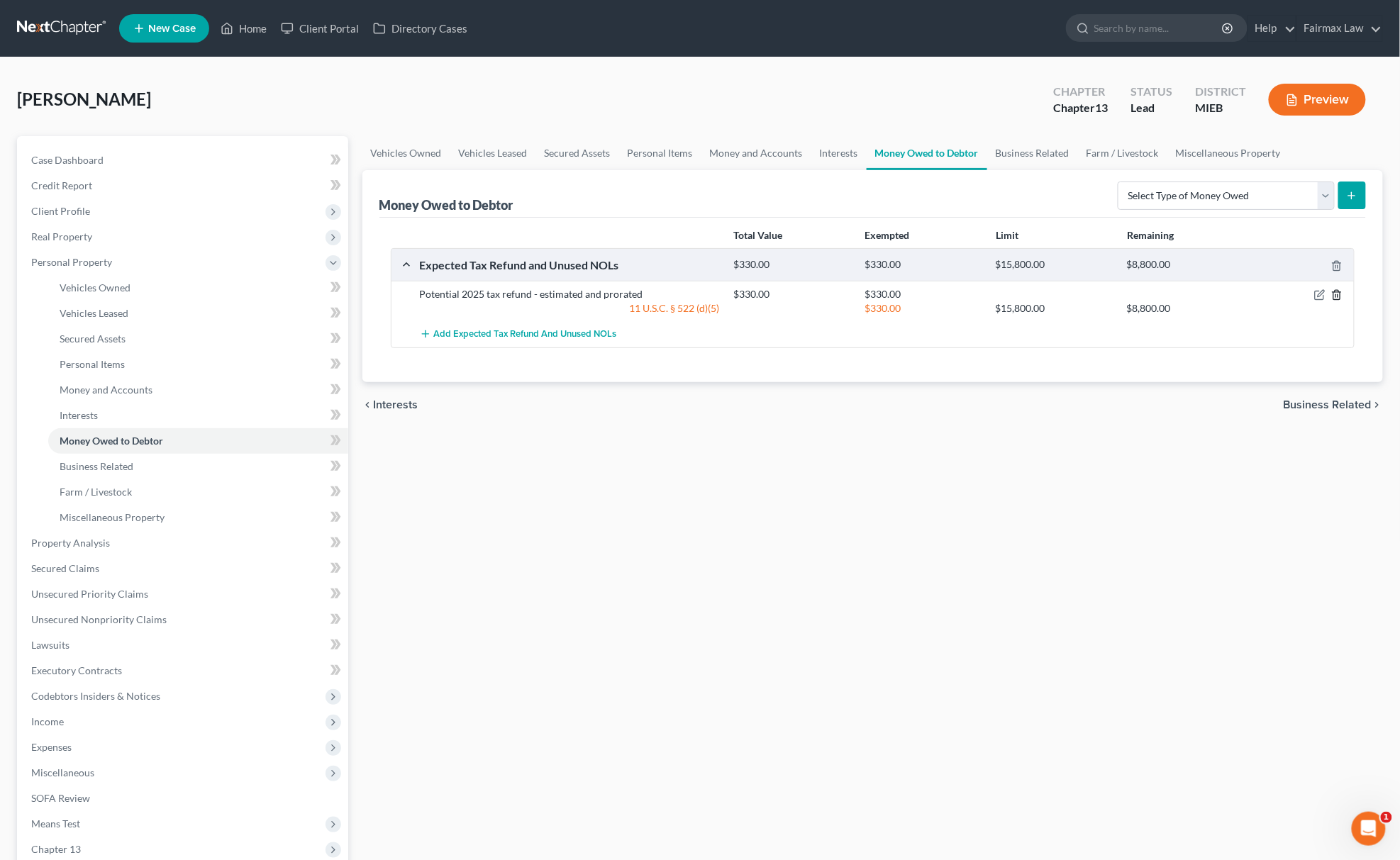
click at [1336, 298] on line "button" at bounding box center [1336, 295] width 0 height 3
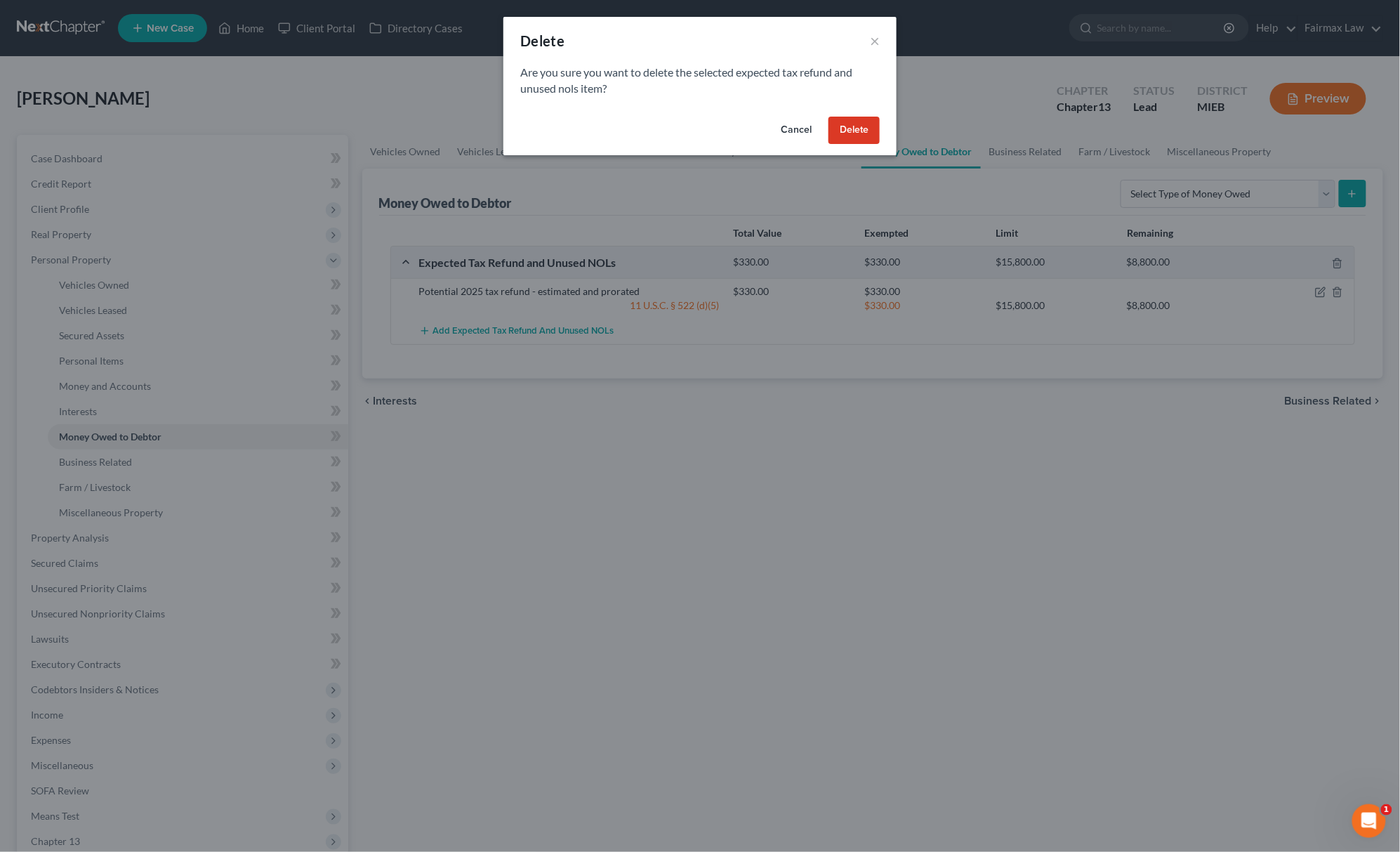
click at [848, 124] on button "Delete" at bounding box center [854, 131] width 51 height 28
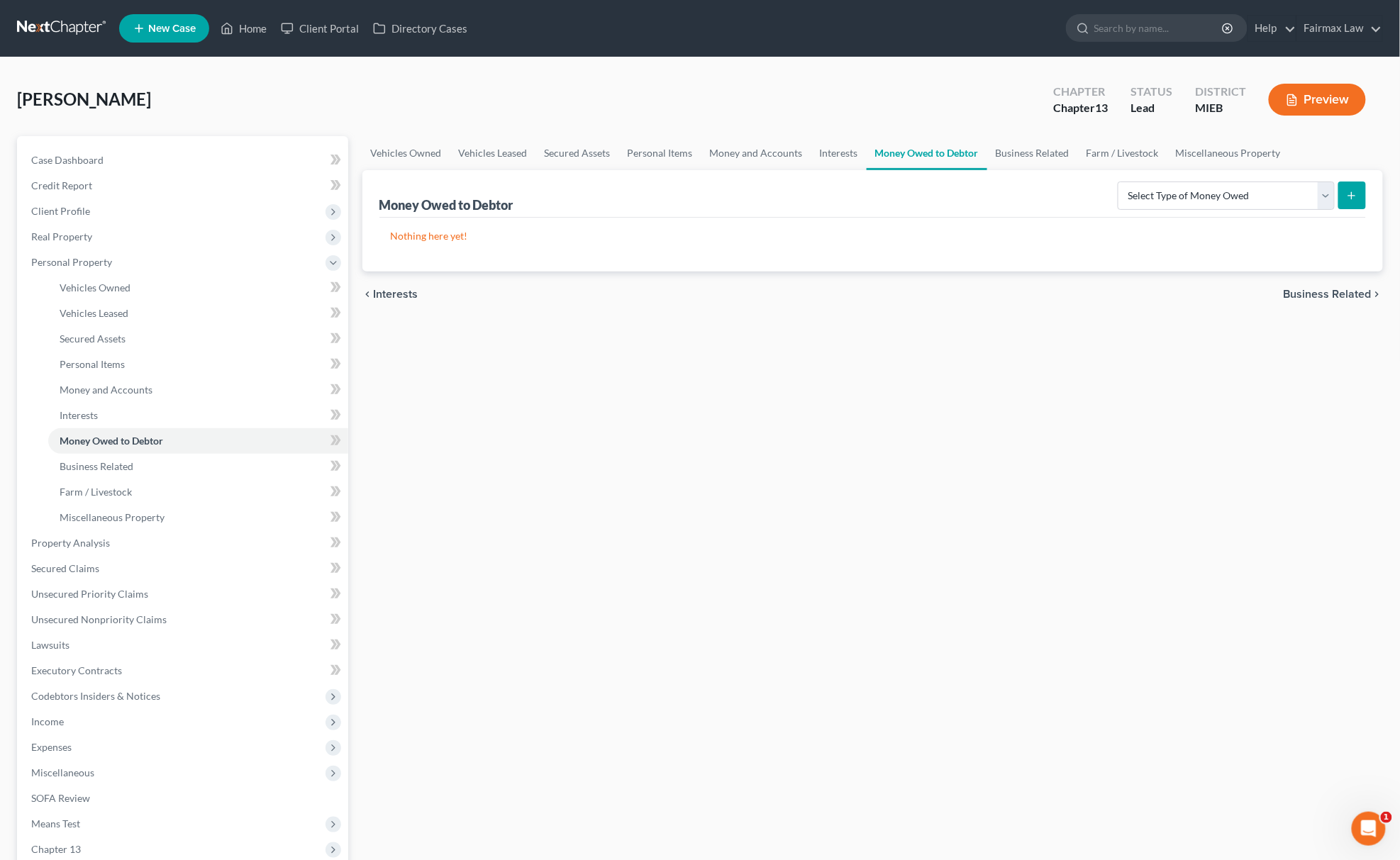
scroll to position [174, 0]
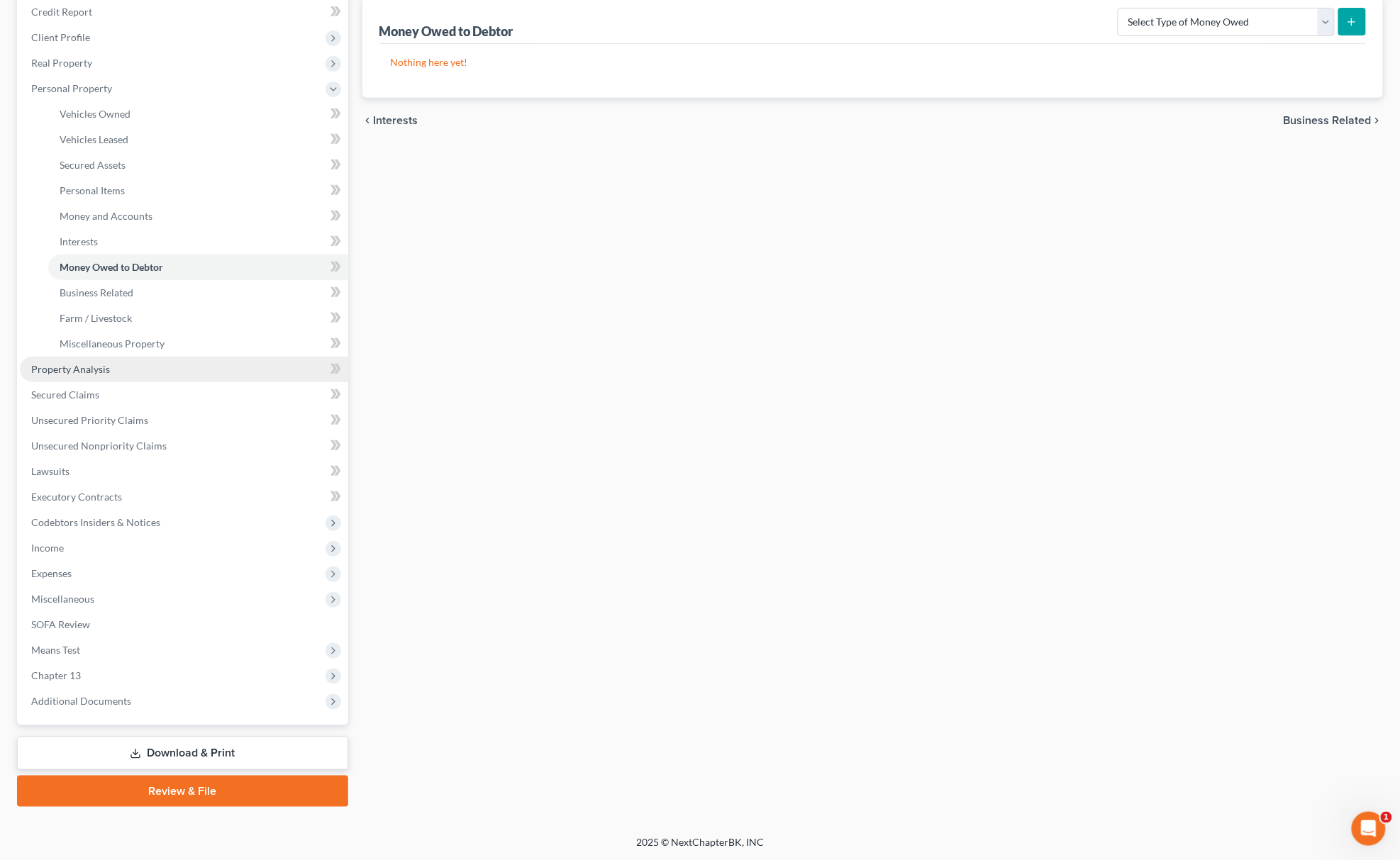
click at [117, 364] on link "Property Analysis" at bounding box center [185, 369] width 329 height 25
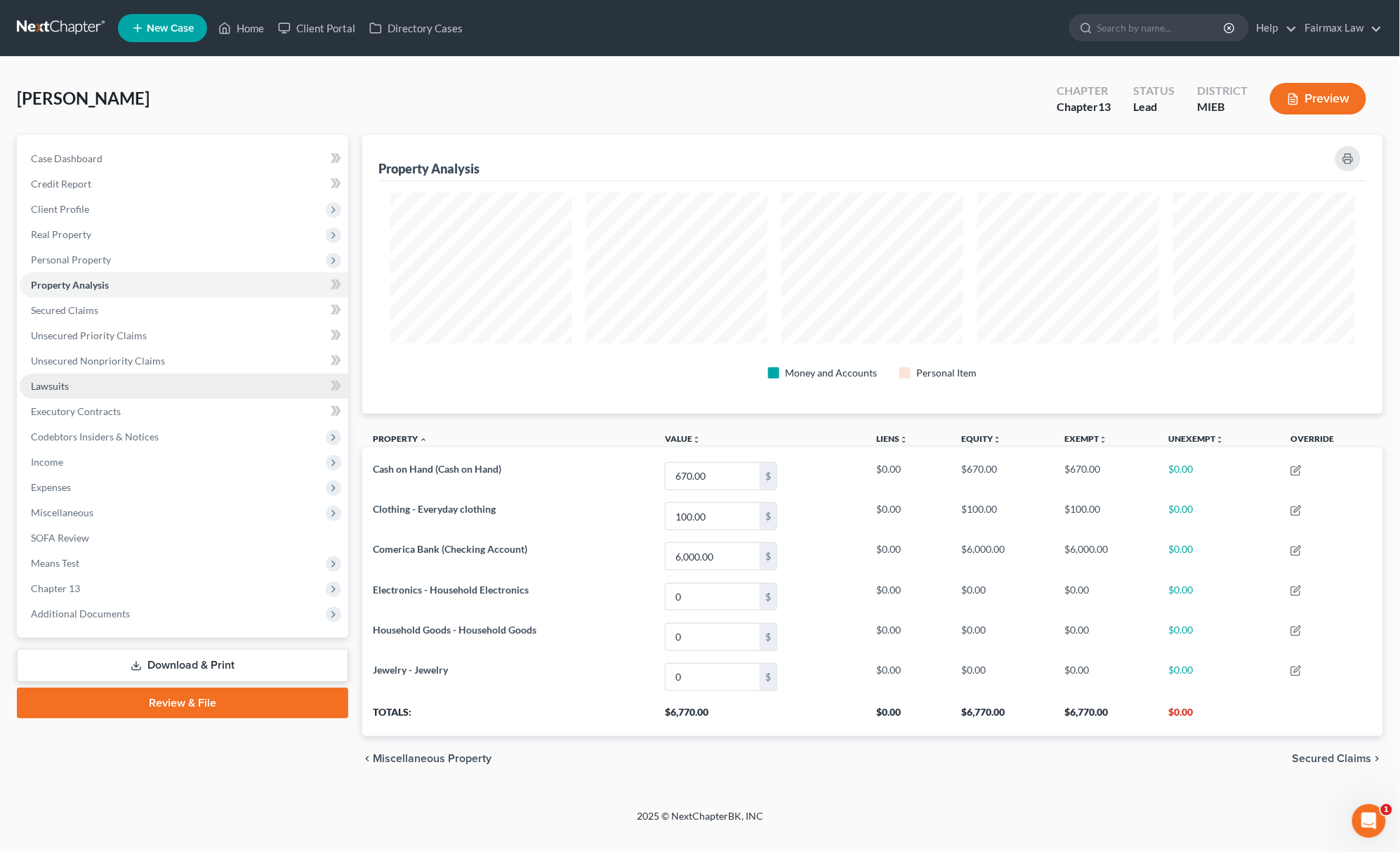
click at [90, 391] on link "Lawsuits" at bounding box center [184, 385] width 329 height 25
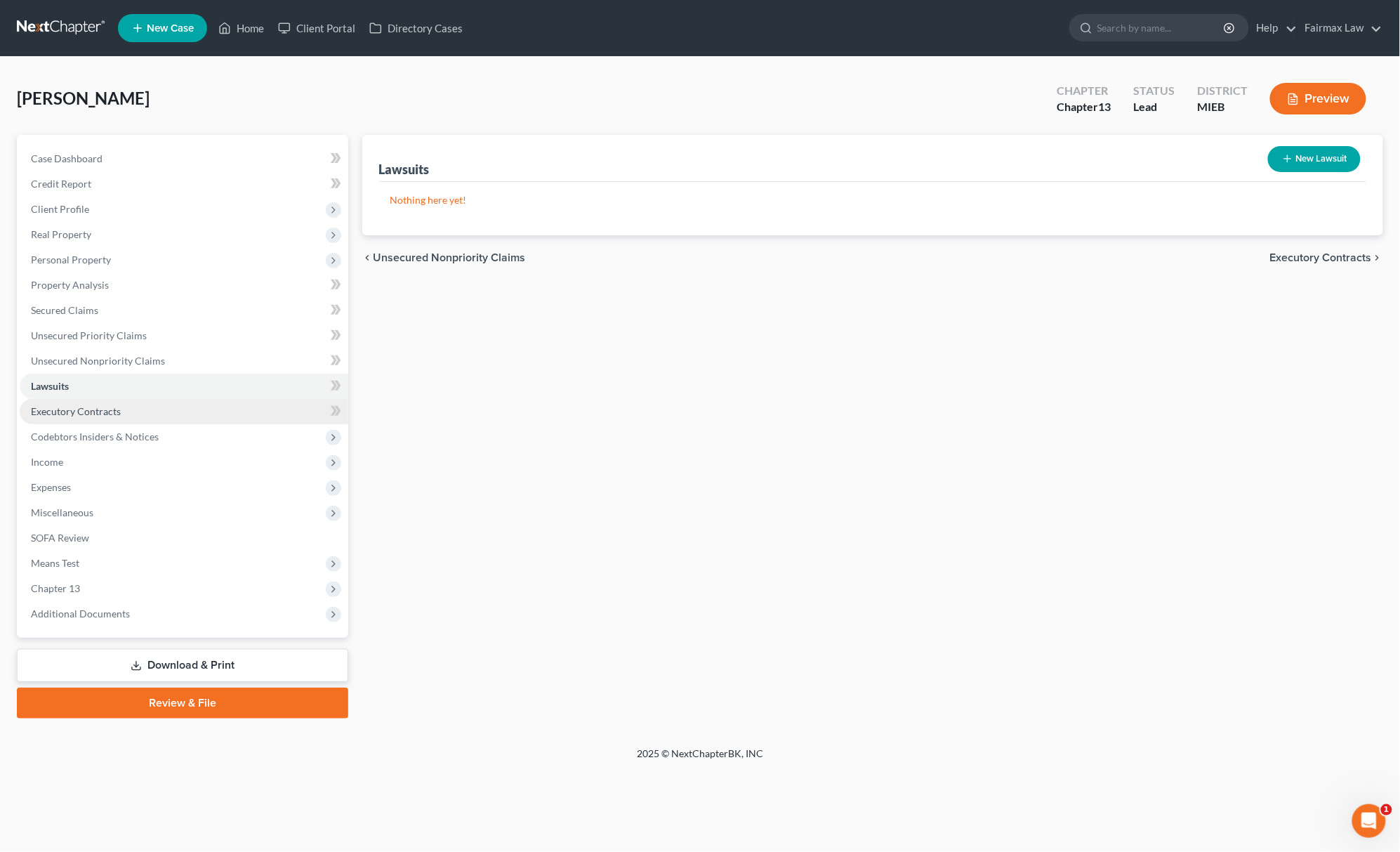
click at [108, 410] on span "Executory Contracts" at bounding box center [76, 411] width 90 height 12
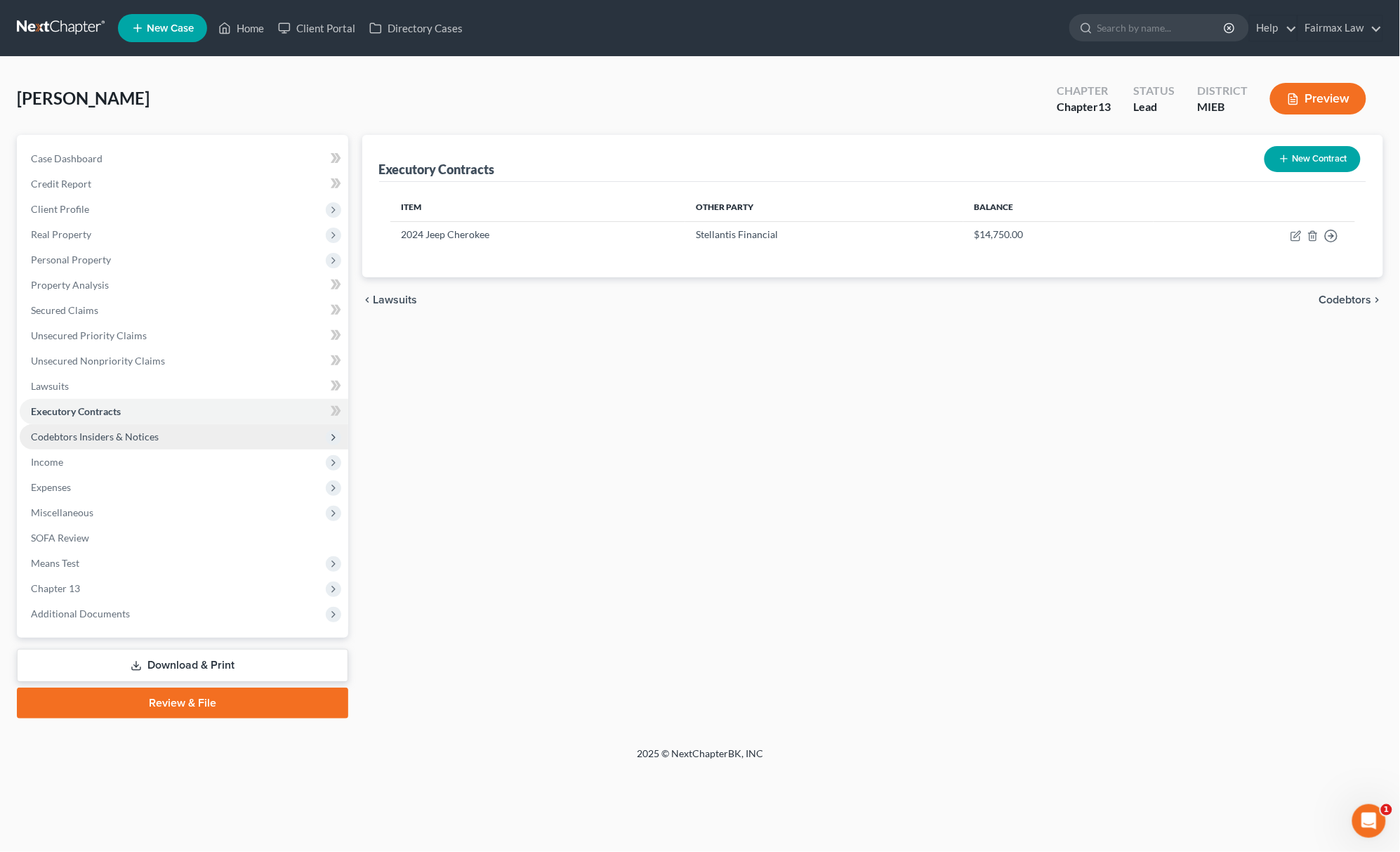
click at [113, 436] on span "Codebtors Insiders & Notices" at bounding box center [95, 436] width 128 height 12
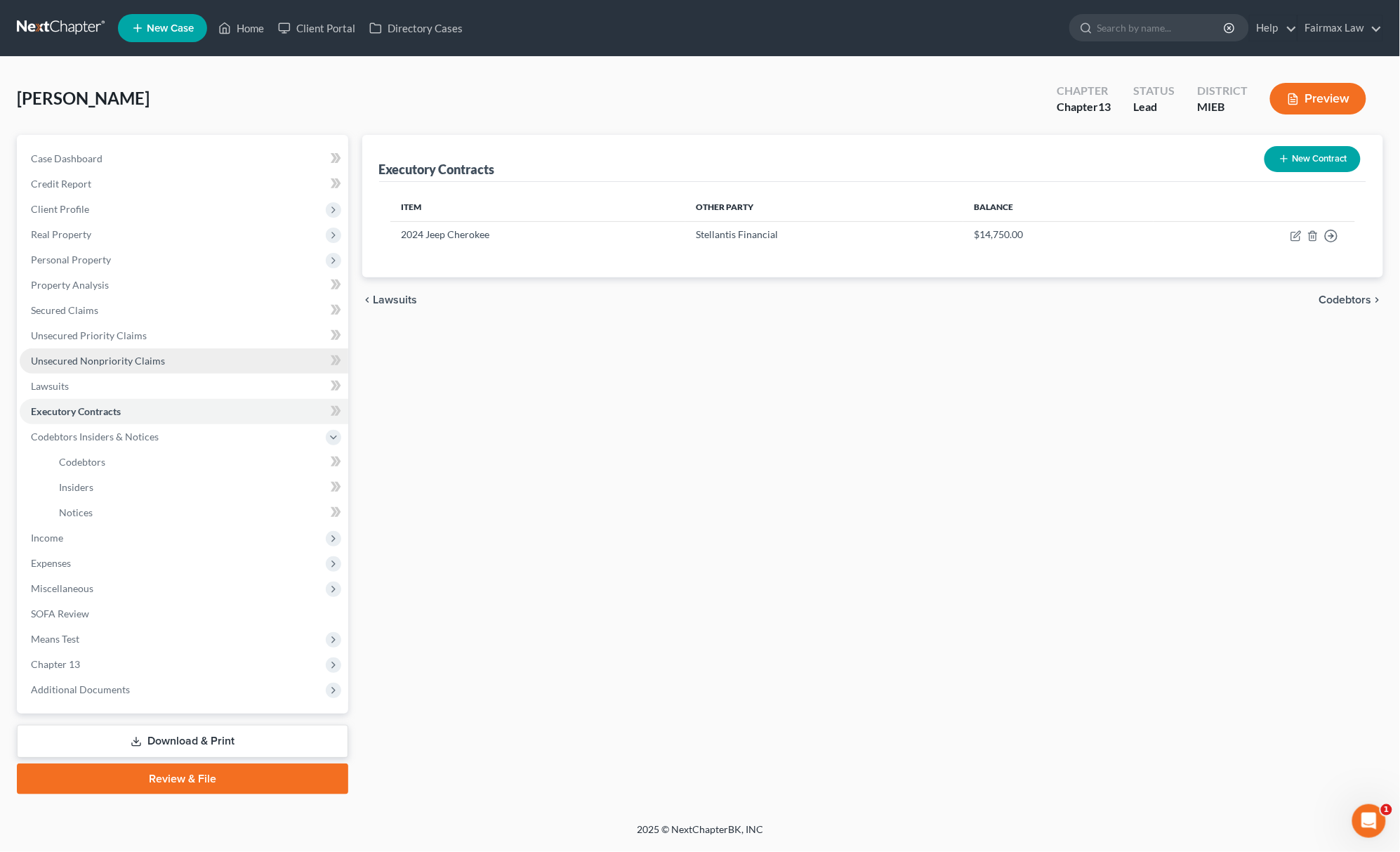
click at [156, 357] on span "Unsecured Nonpriority Claims" at bounding box center [98, 361] width 134 height 12
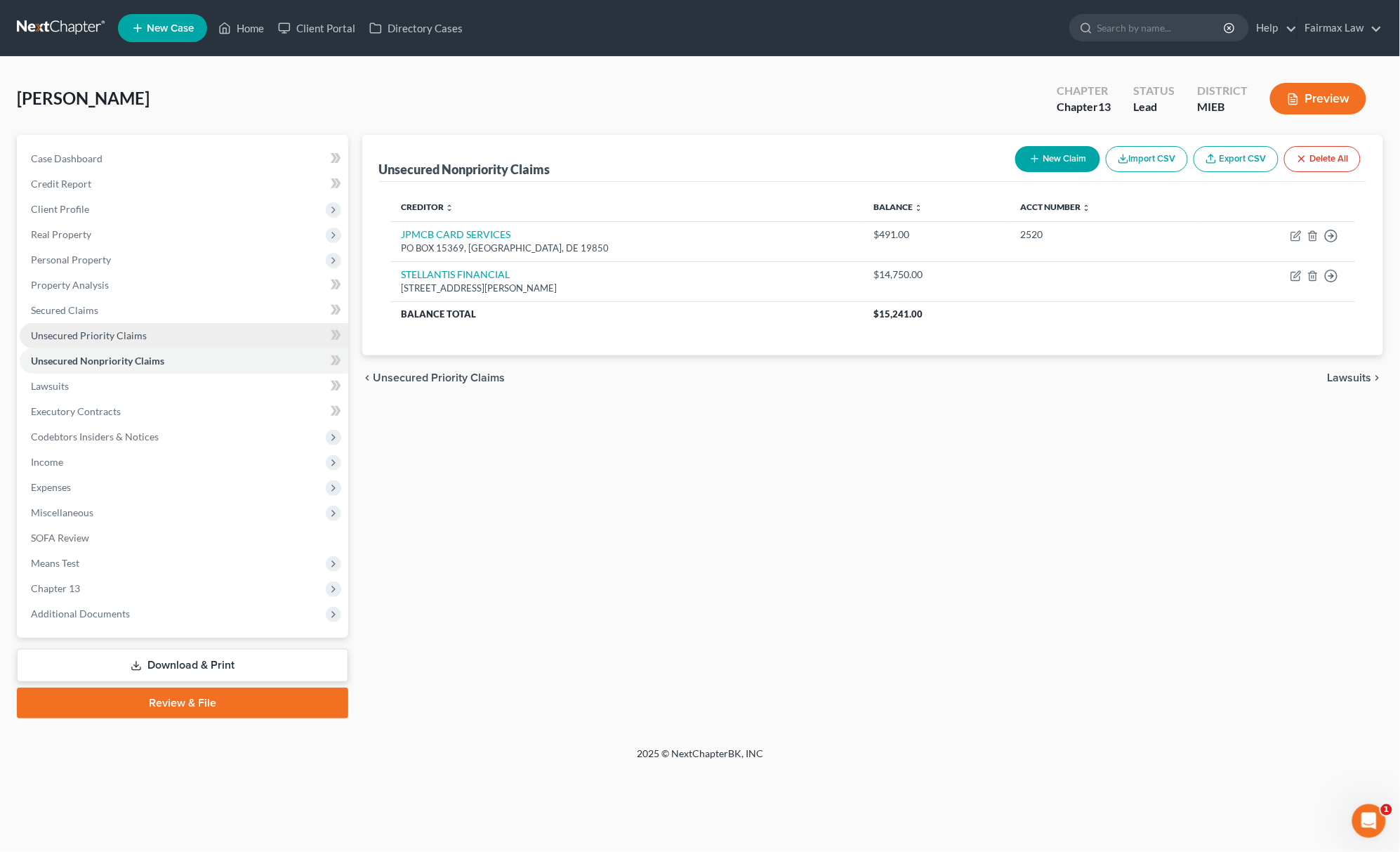
click at [141, 340] on link "Unsecured Priority Claims" at bounding box center [184, 335] width 329 height 25
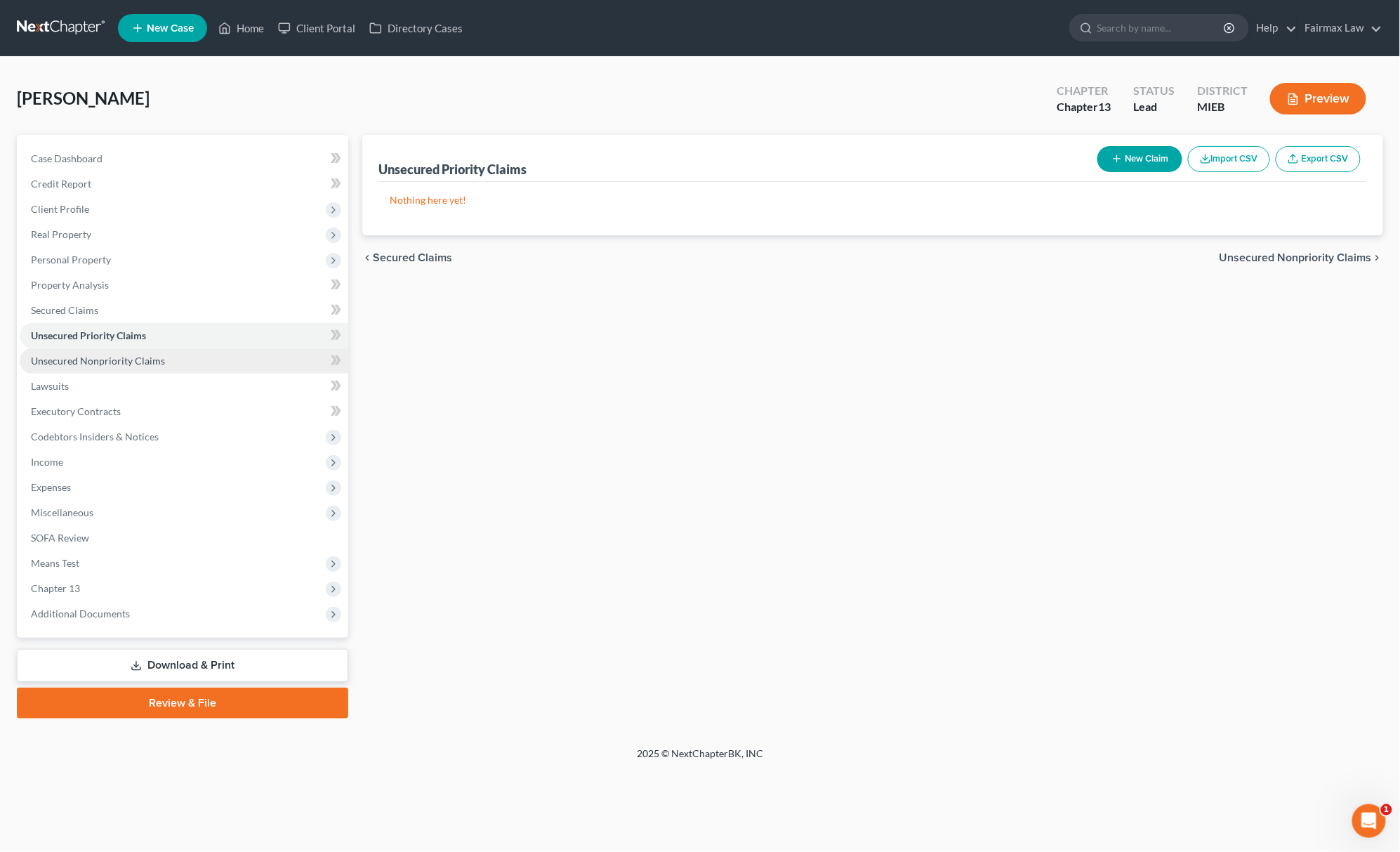
click at [155, 366] on link "Unsecured Nonpriority Claims" at bounding box center [184, 360] width 329 height 25
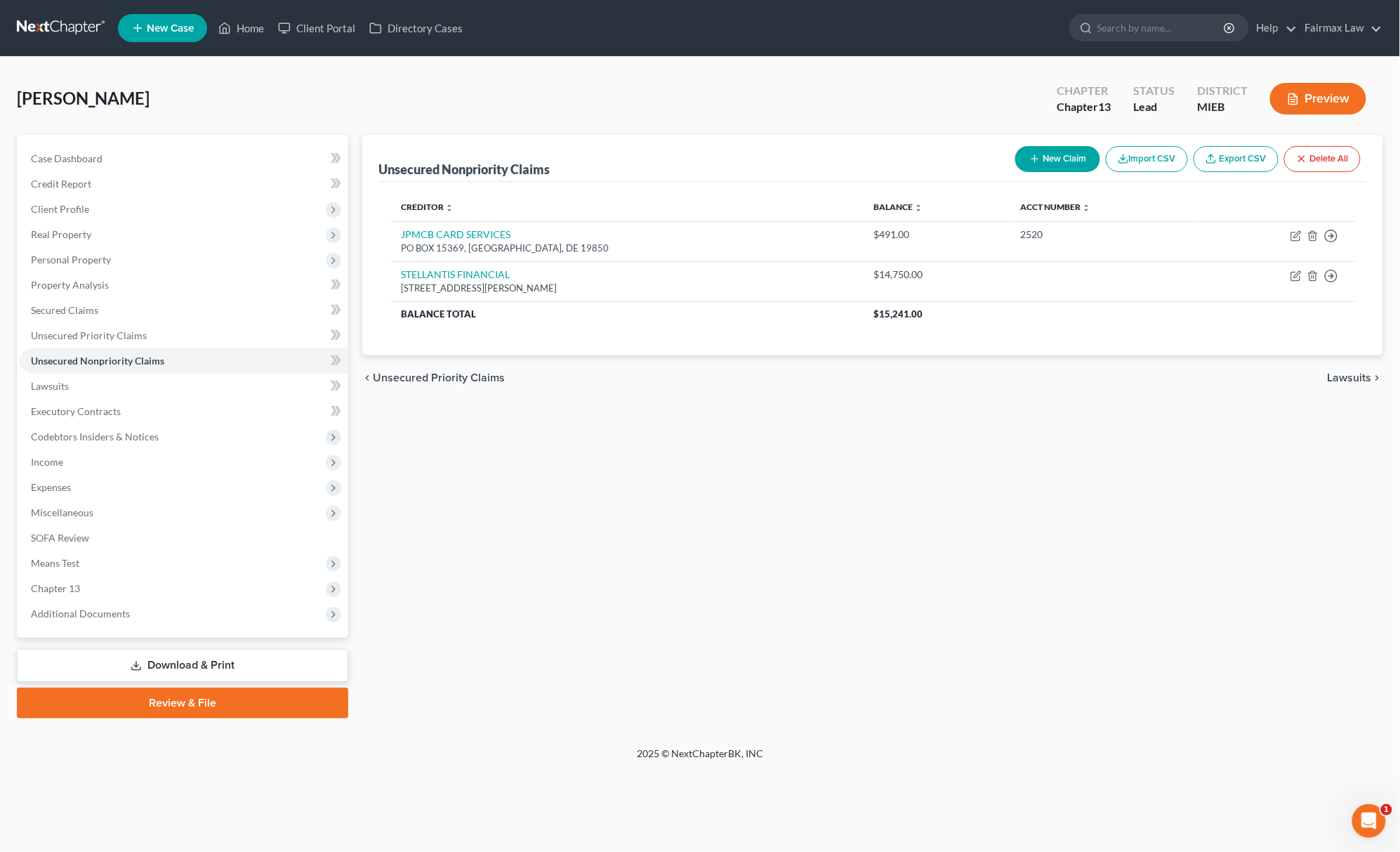
click at [900, 439] on div "Unsecured Nonpriority Claims New Claim Import CSV Export CSV Delete All Credito…" at bounding box center [873, 427] width 1035 height 584
click at [1136, 155] on button "Import CSV" at bounding box center [1146, 159] width 82 height 26
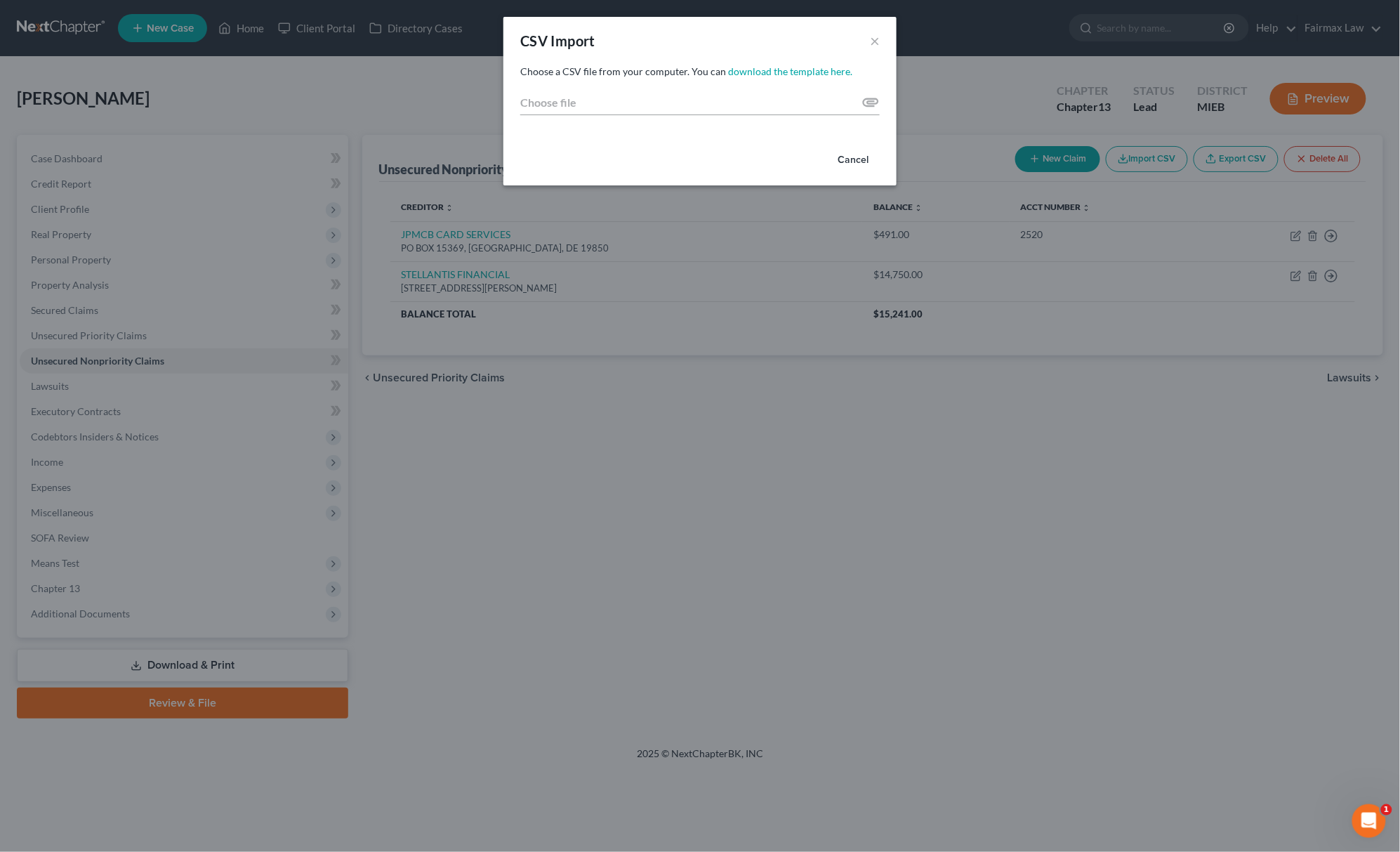
type input "C:\fakepath\2025 - 2025-09-03T073610.507.csv"
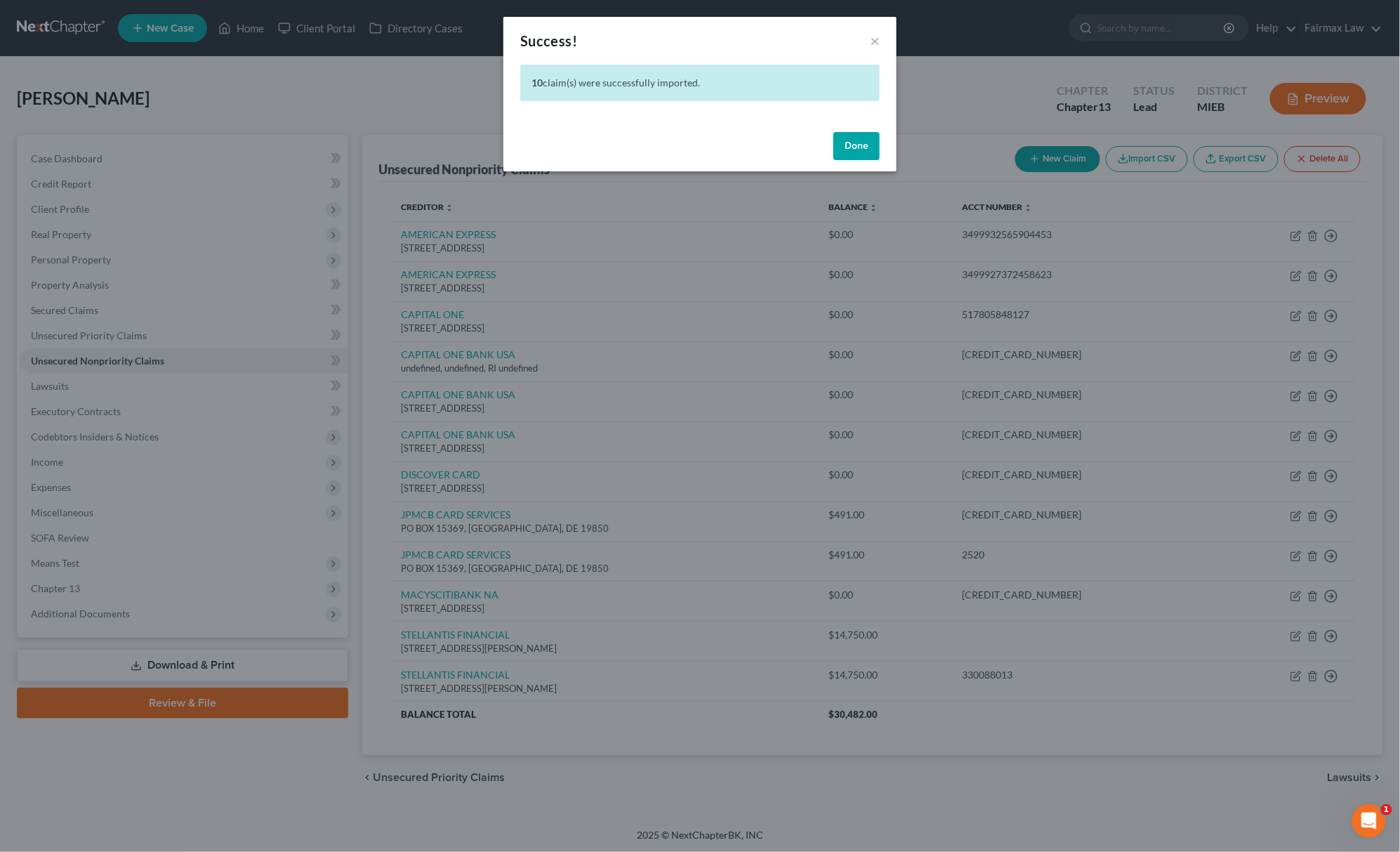
click at [861, 144] on button "Done" at bounding box center [857, 145] width 47 height 28
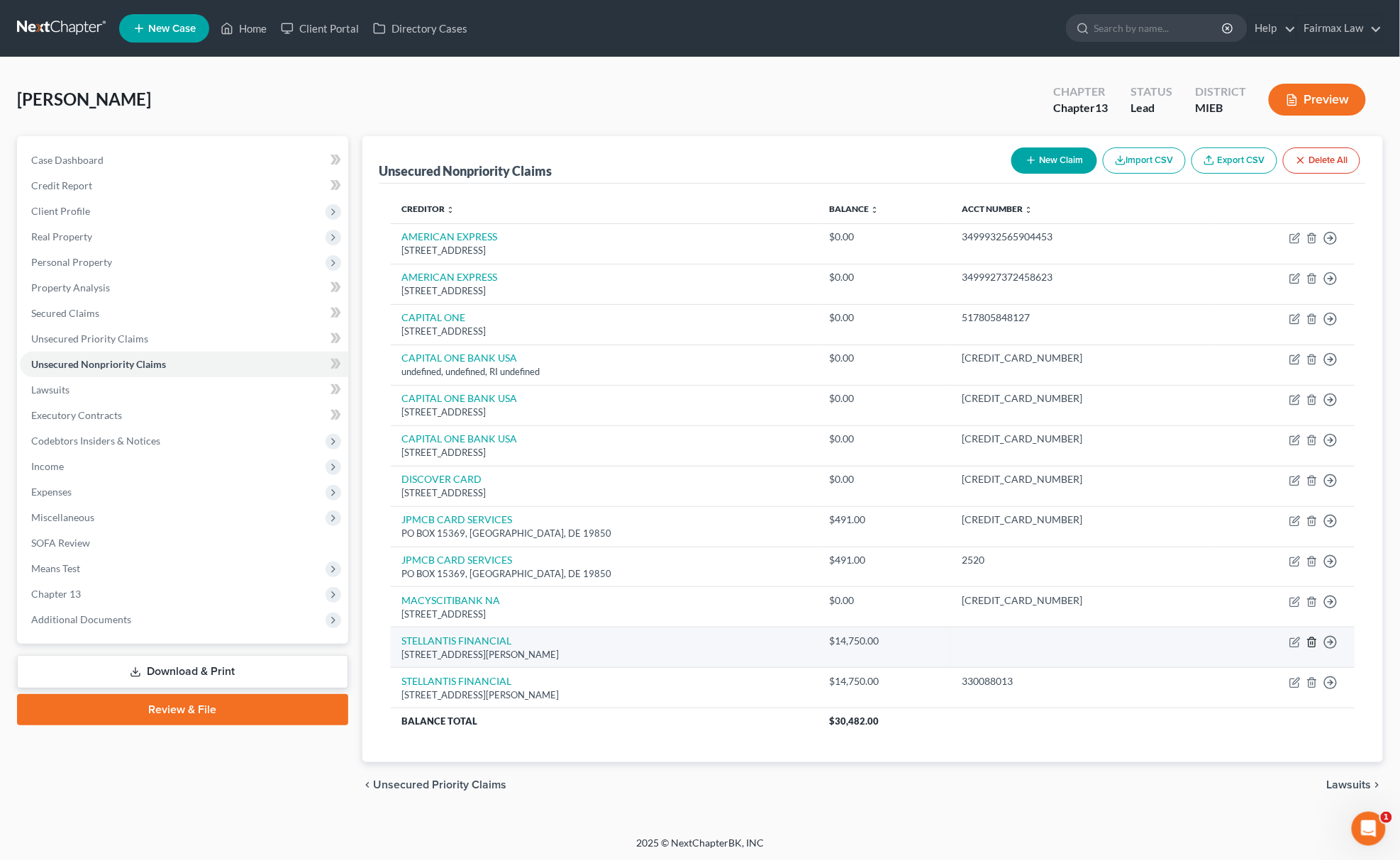
click at [1312, 644] on line "button" at bounding box center [1312, 642] width 0 height 3
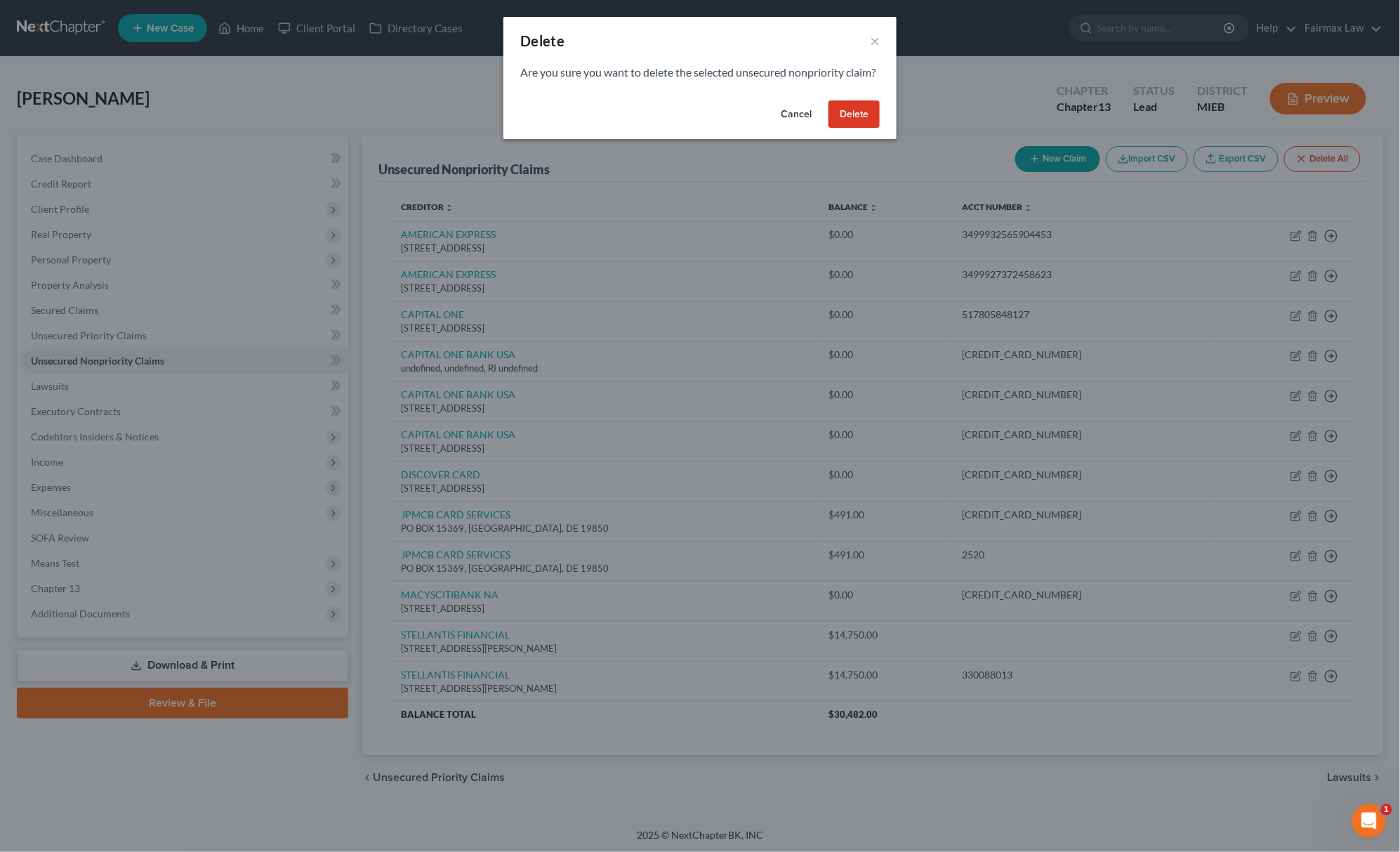
click at [794, 128] on button "Cancel" at bounding box center [797, 114] width 54 height 28
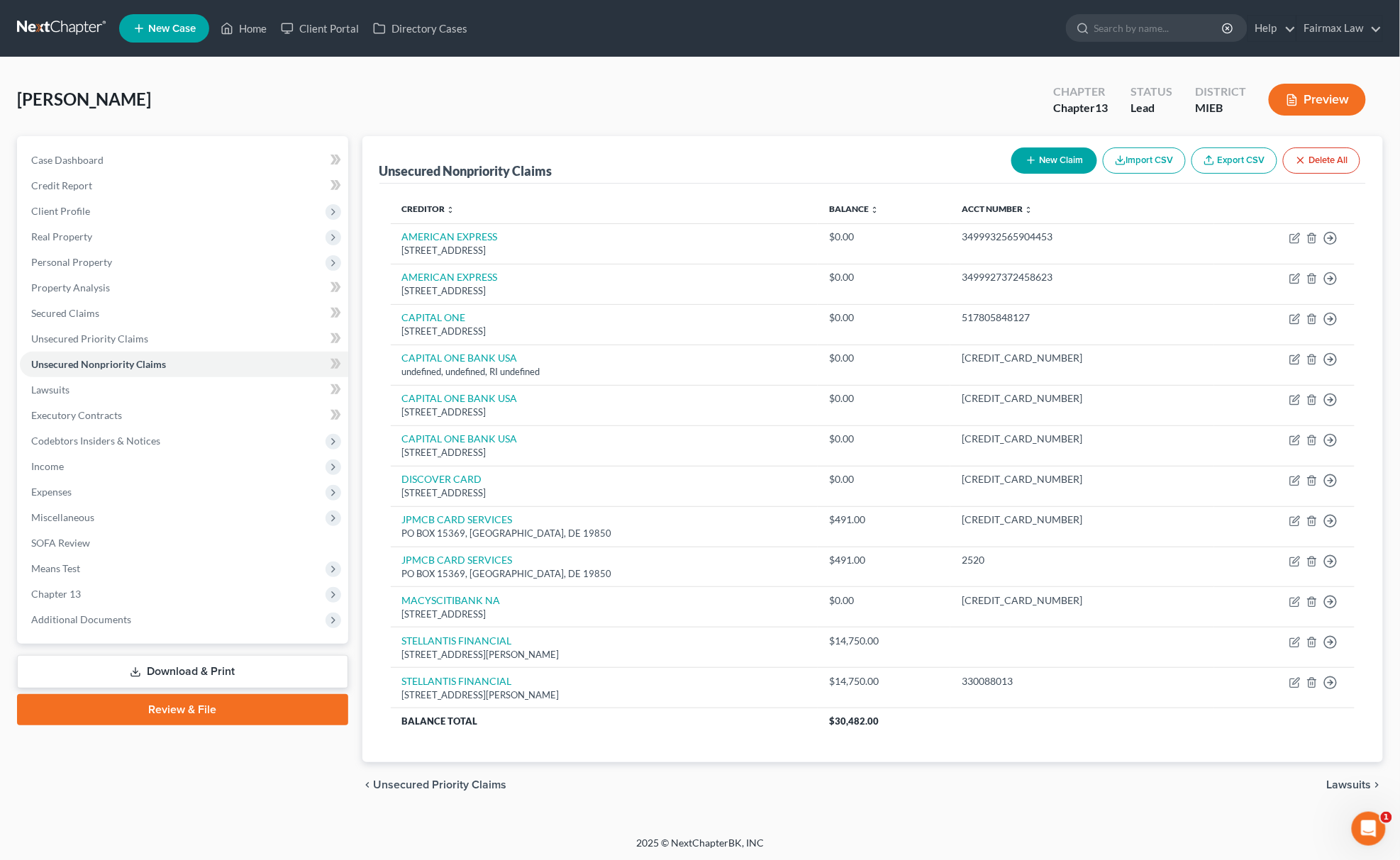
click at [1323, 156] on button "Delete All" at bounding box center [1321, 161] width 77 height 26
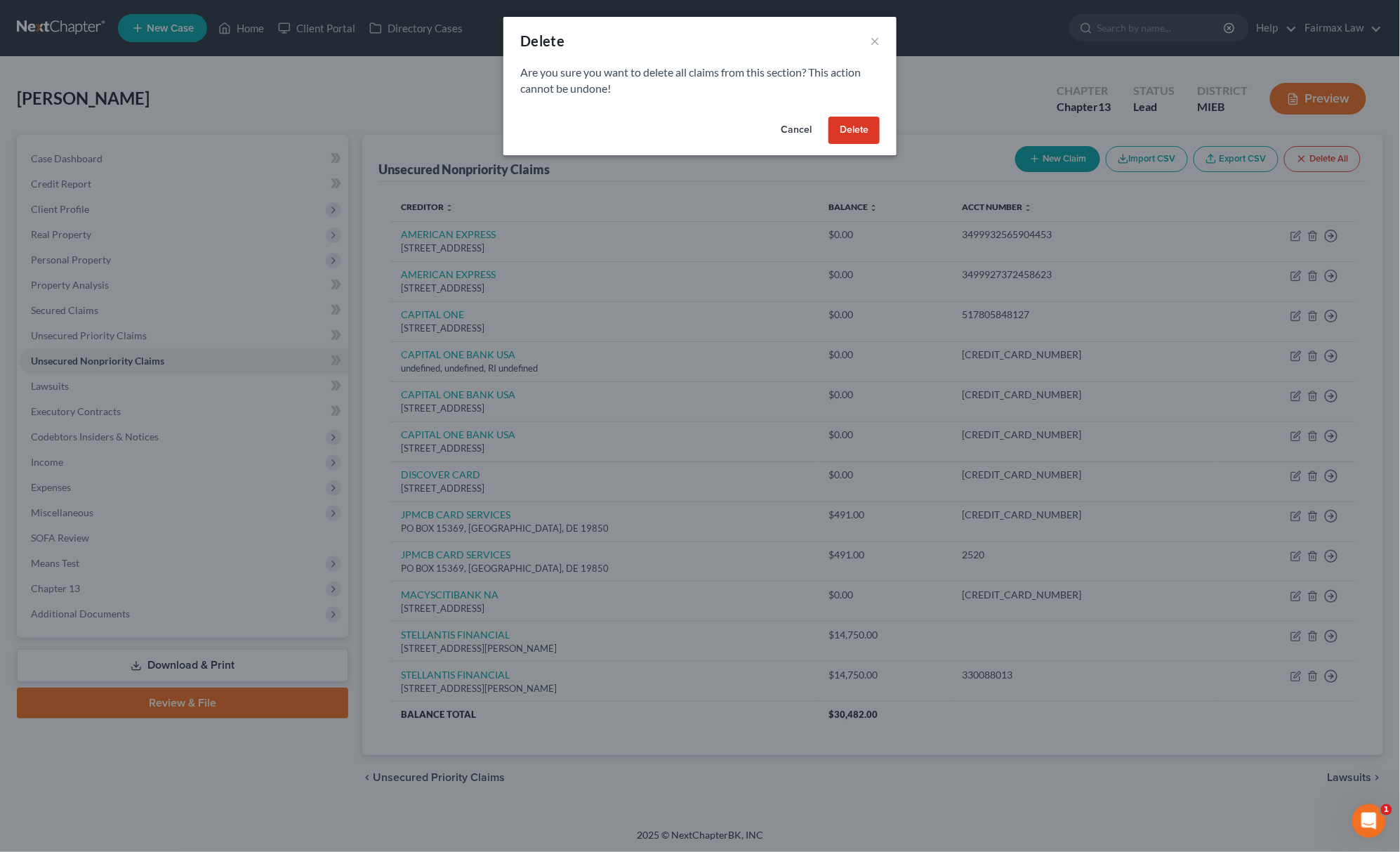
click at [849, 130] on button "Delete" at bounding box center [854, 131] width 51 height 28
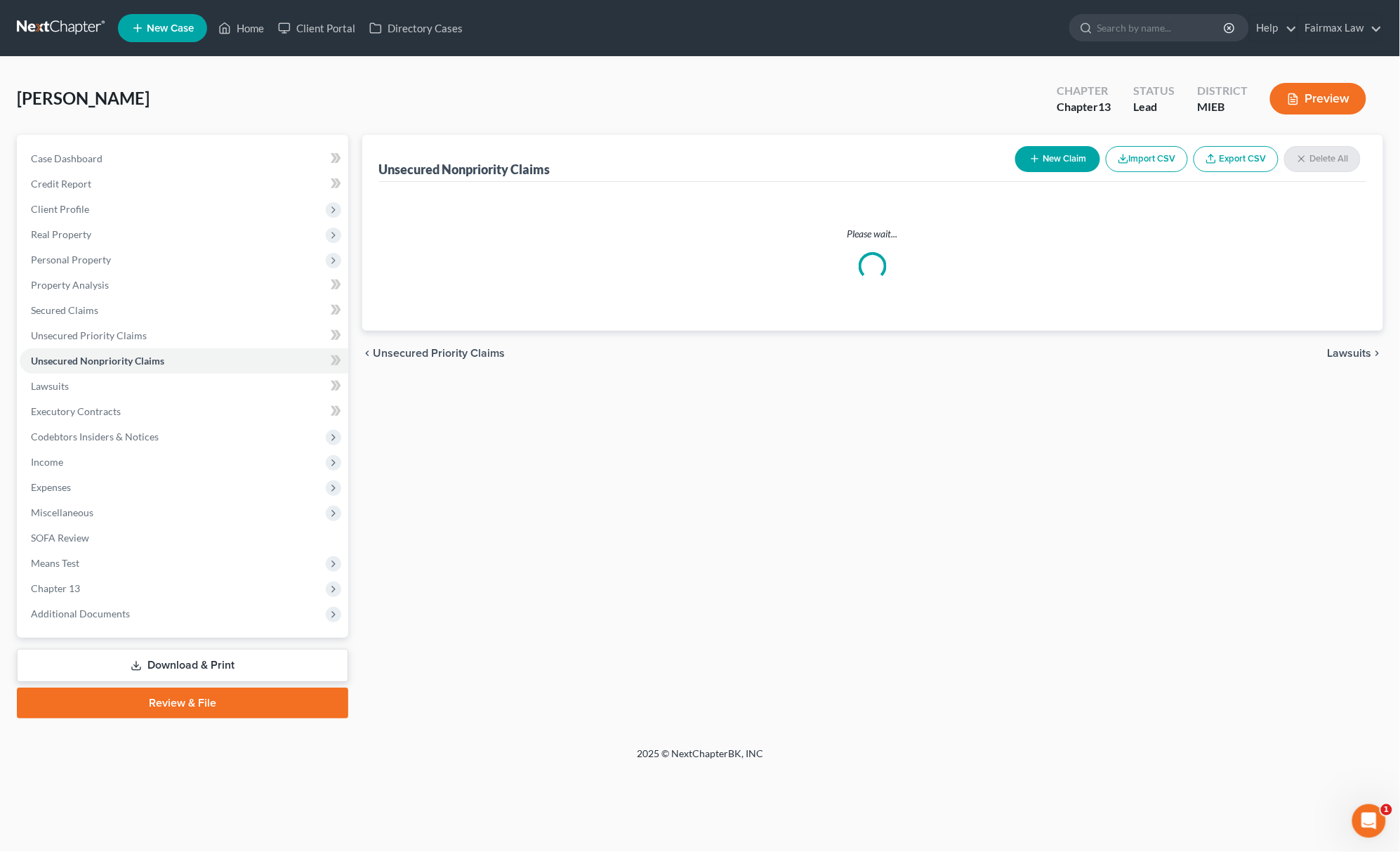
click at [1143, 162] on button "Import CSV" at bounding box center [1146, 159] width 82 height 26
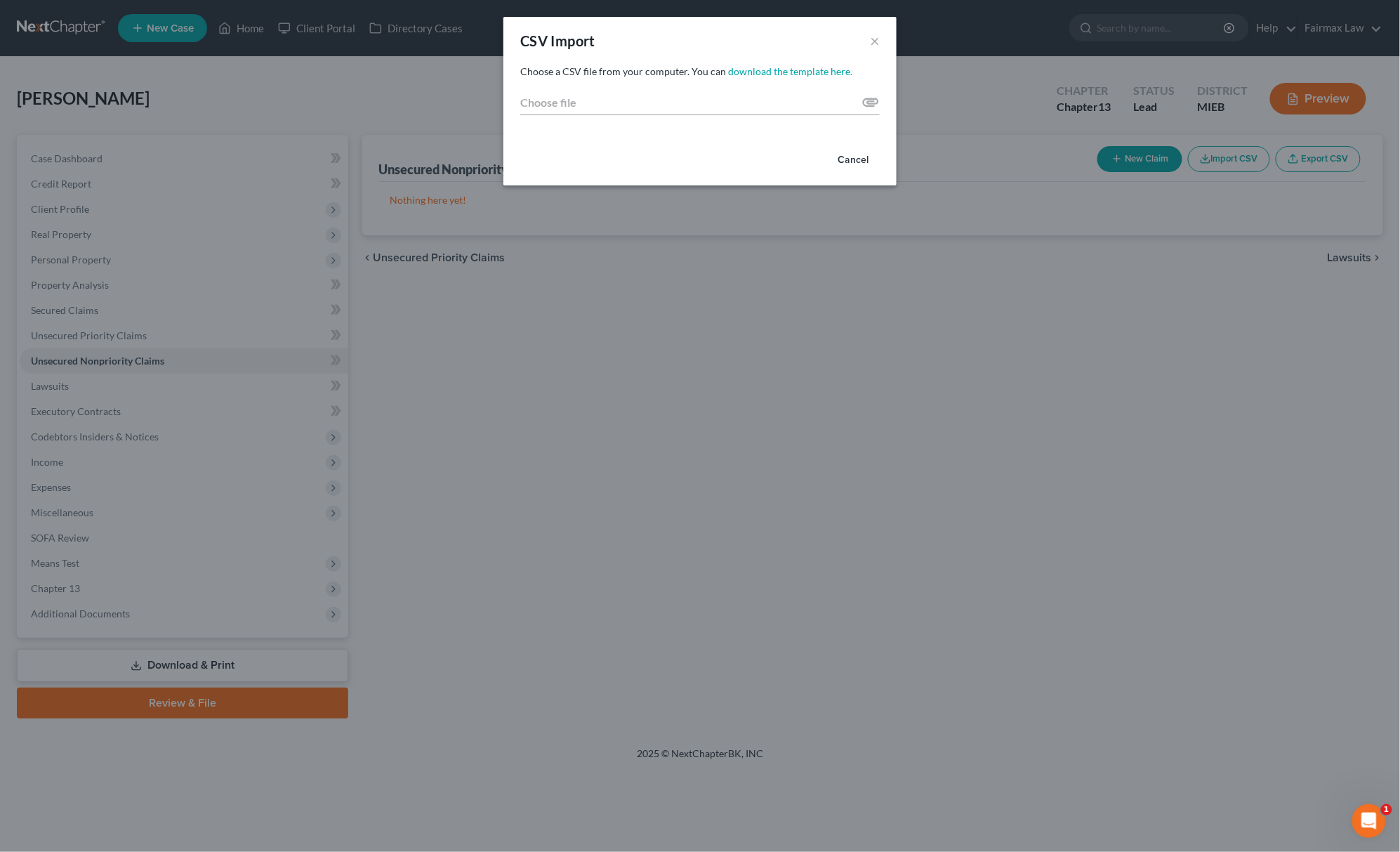
type input "C:\fakepath\2025 - 2025-09-03T073610.507.csv"
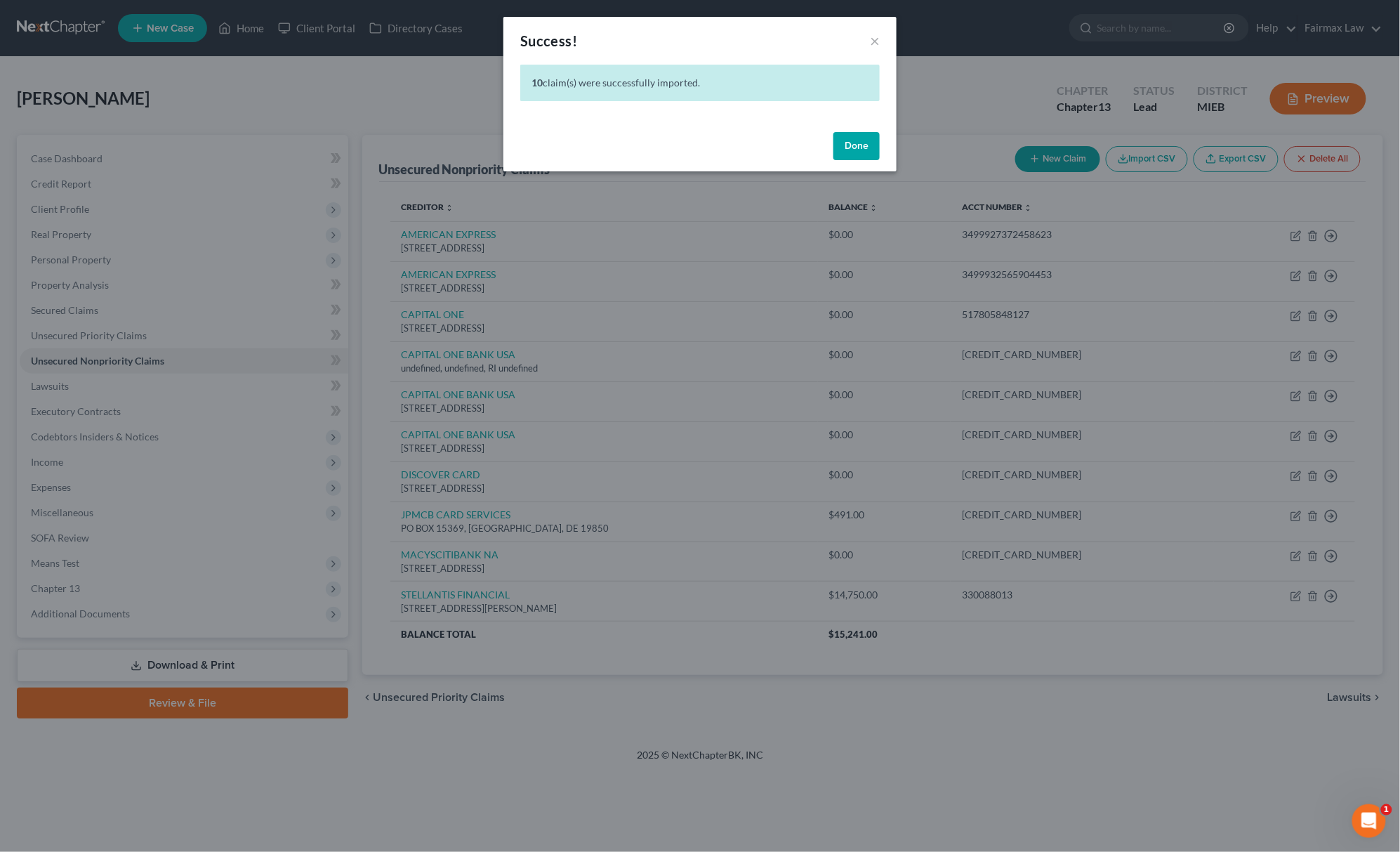
click at [864, 144] on button "Done" at bounding box center [857, 145] width 47 height 28
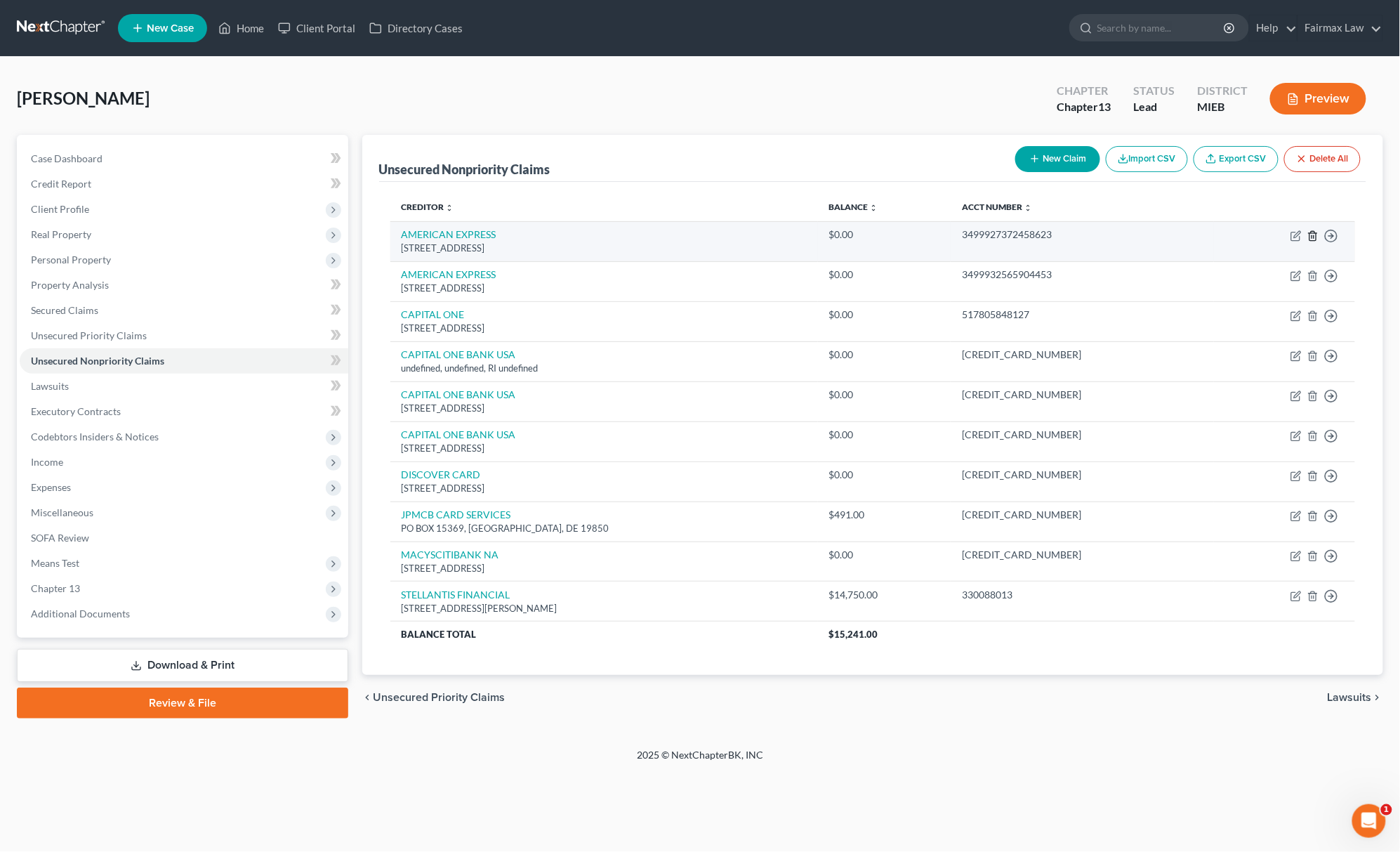
click at [1310, 236] on icon "button" at bounding box center [1313, 236] width 6 height 10
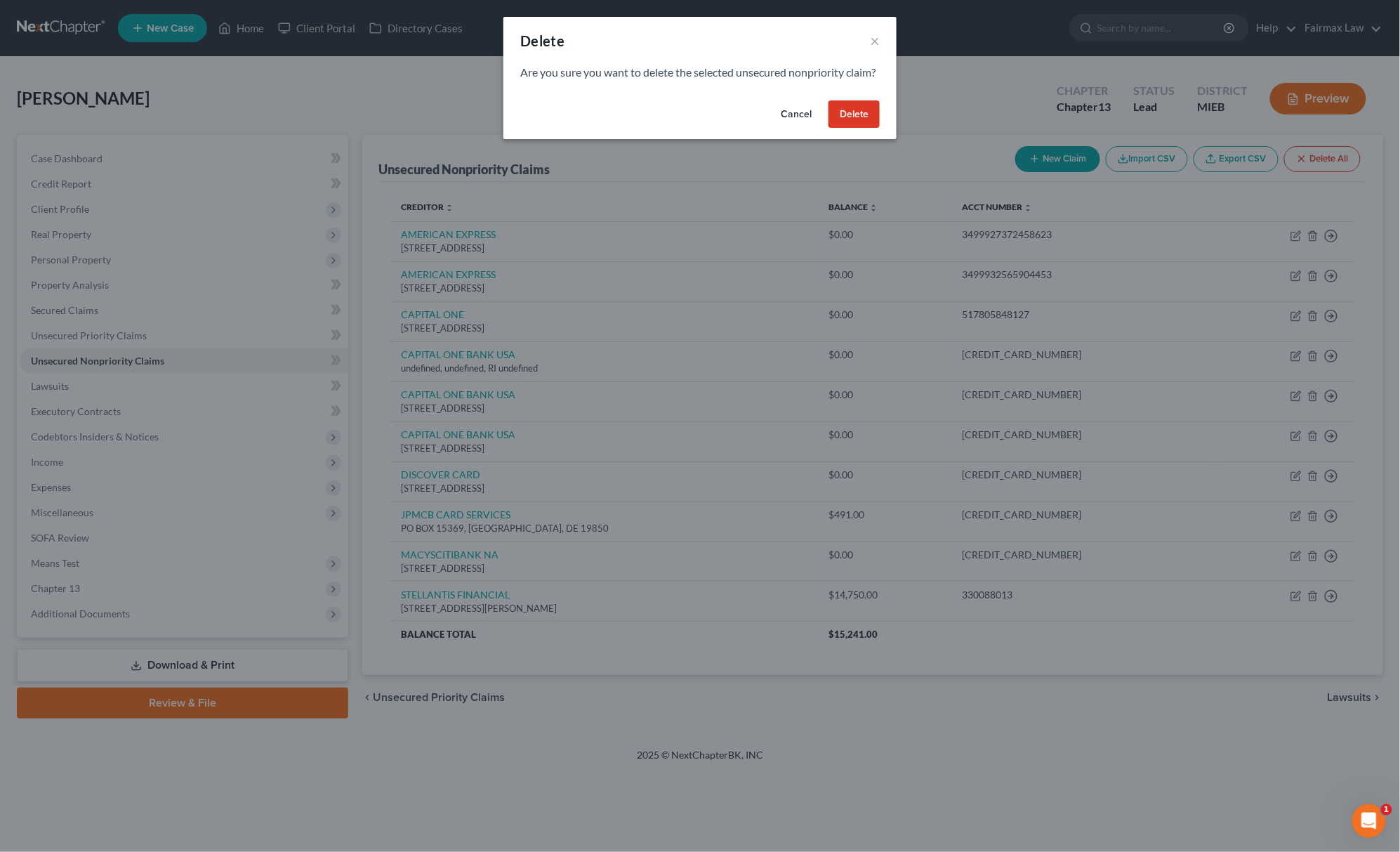
click at [849, 128] on button "Delete" at bounding box center [854, 114] width 51 height 28
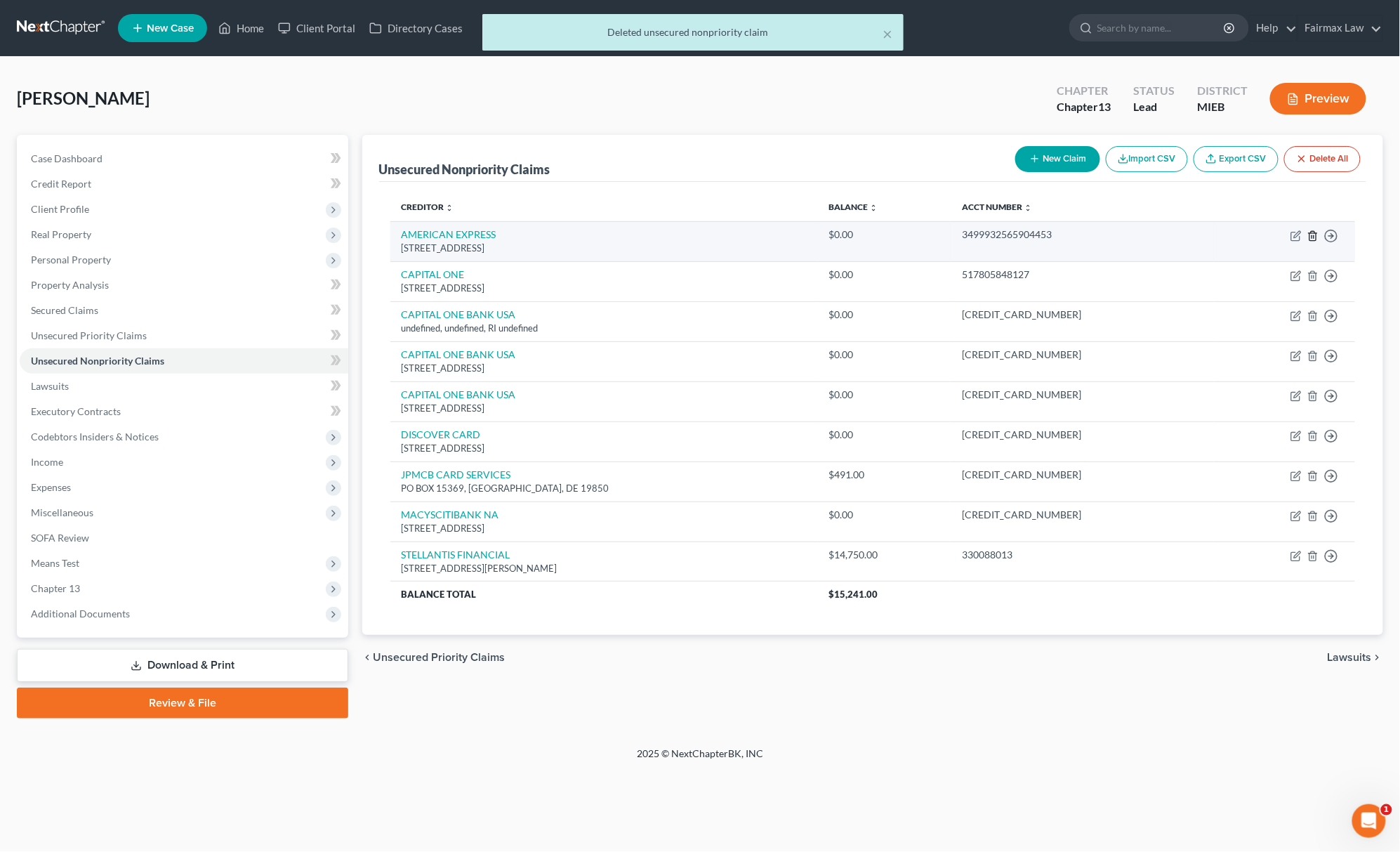
click at [1310, 237] on icon "button" at bounding box center [1313, 236] width 6 height 10
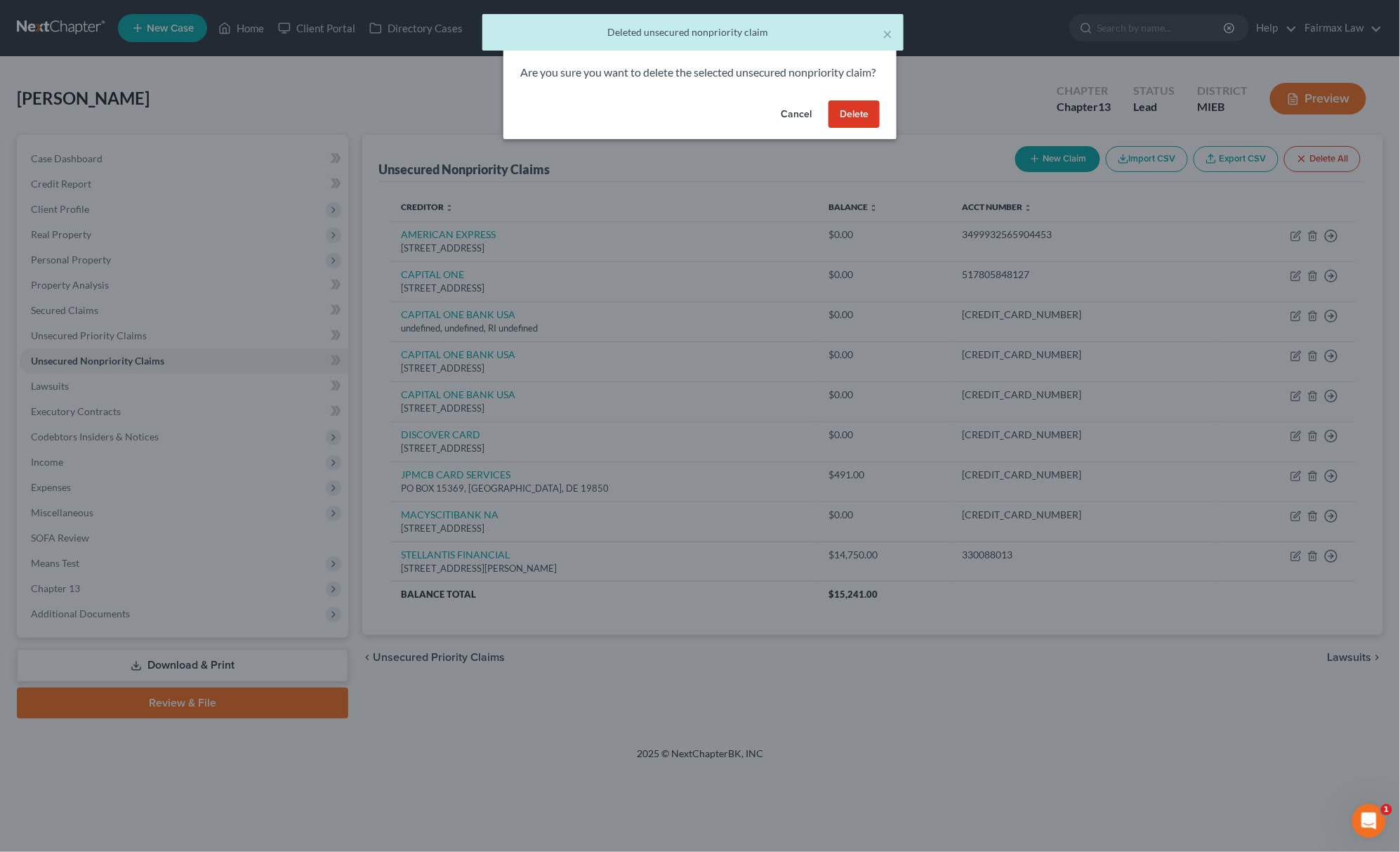
click at [857, 124] on button "Delete" at bounding box center [854, 114] width 51 height 28
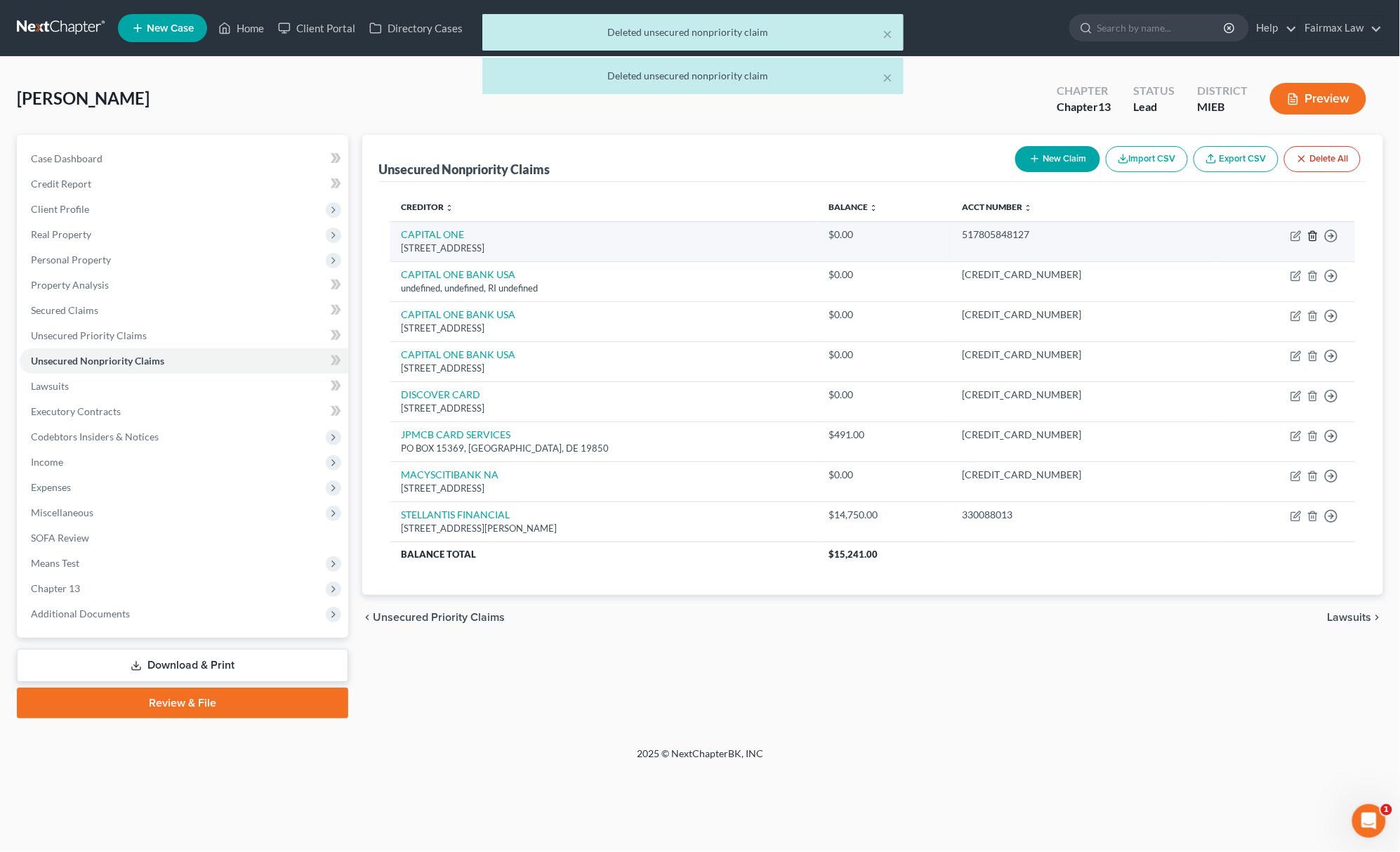
click at [1315, 234] on icon "button" at bounding box center [1313, 236] width 11 height 11
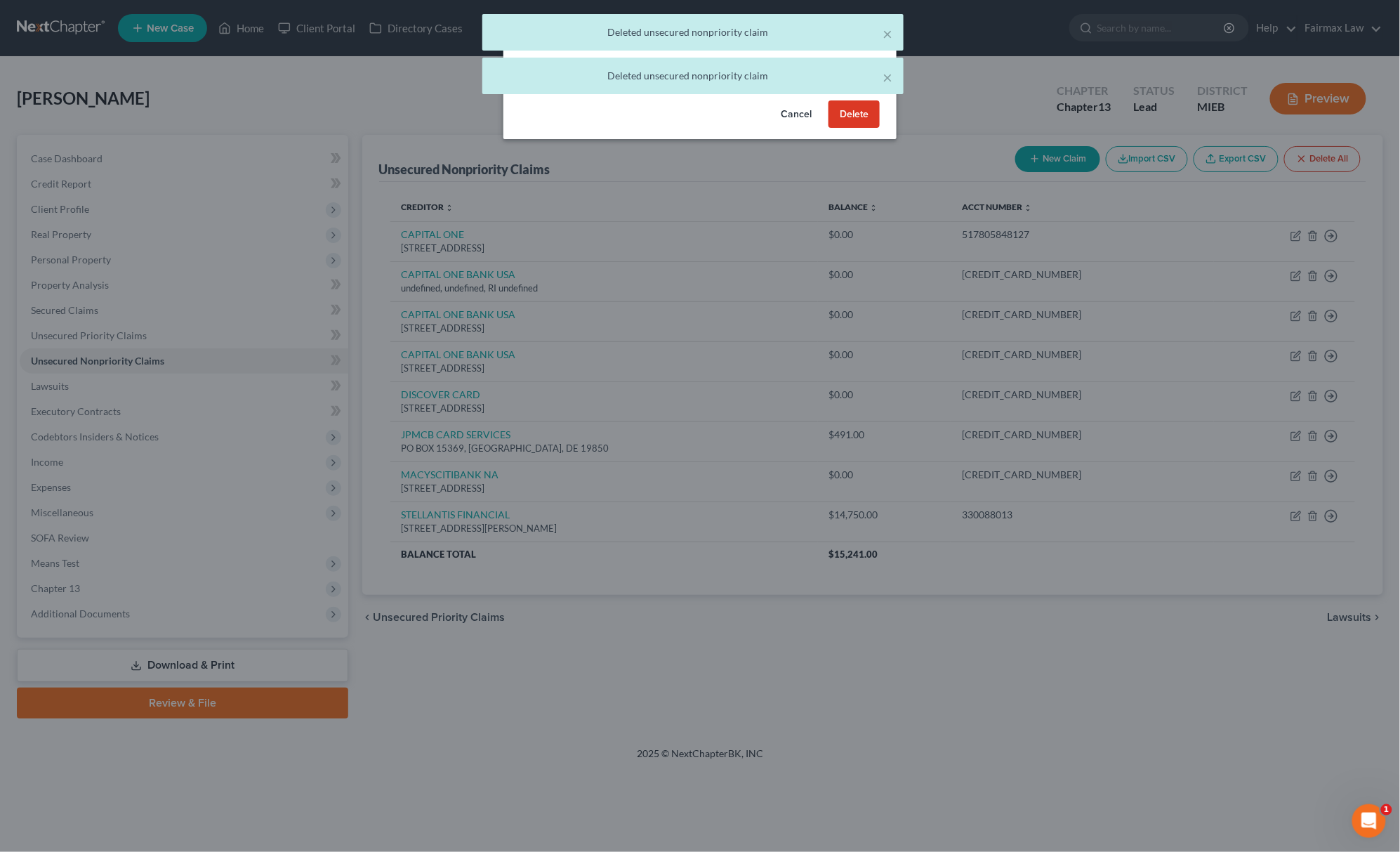
click at [851, 126] on button "Delete" at bounding box center [854, 114] width 51 height 28
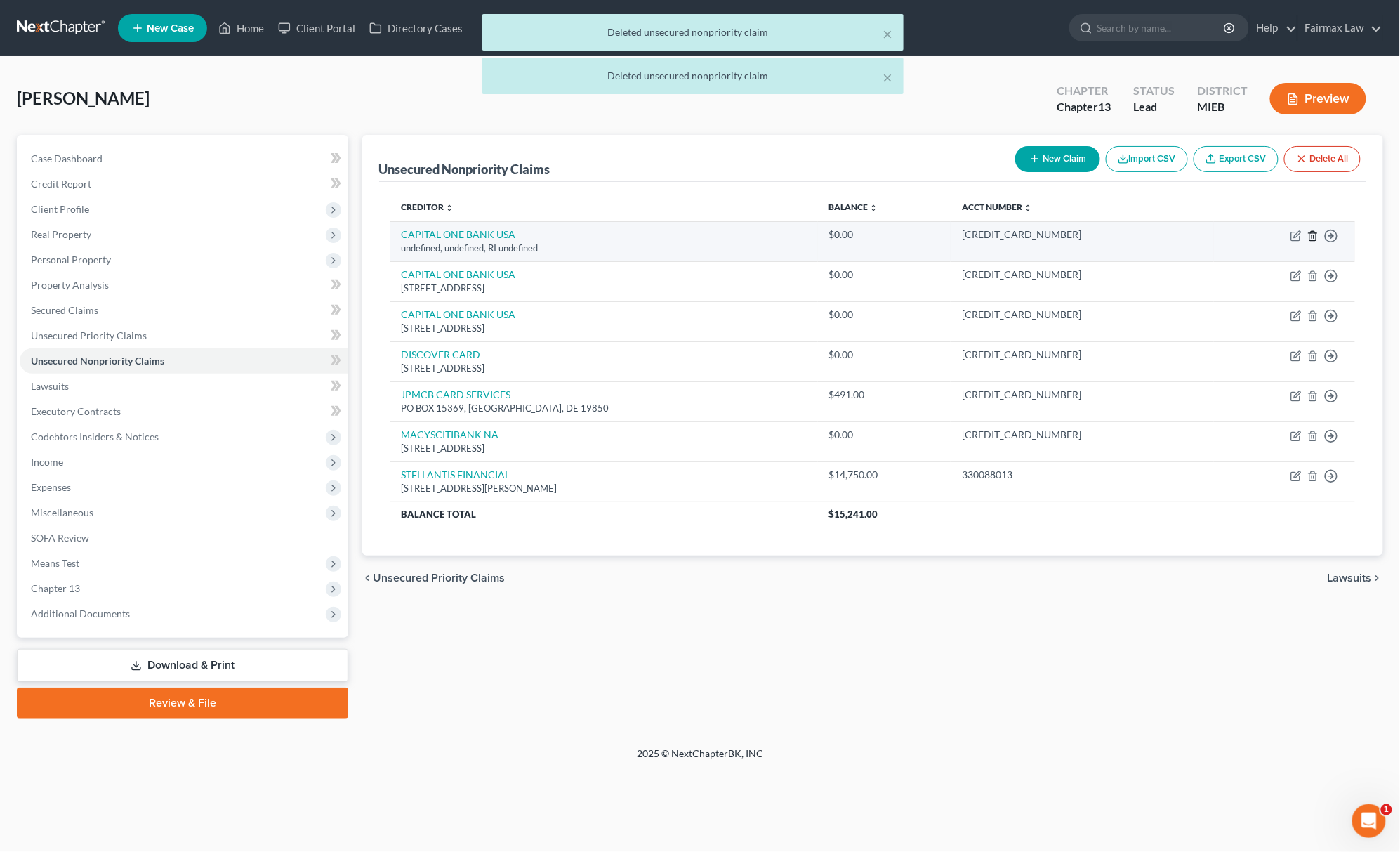
click at [1314, 232] on icon "button" at bounding box center [1313, 236] width 11 height 11
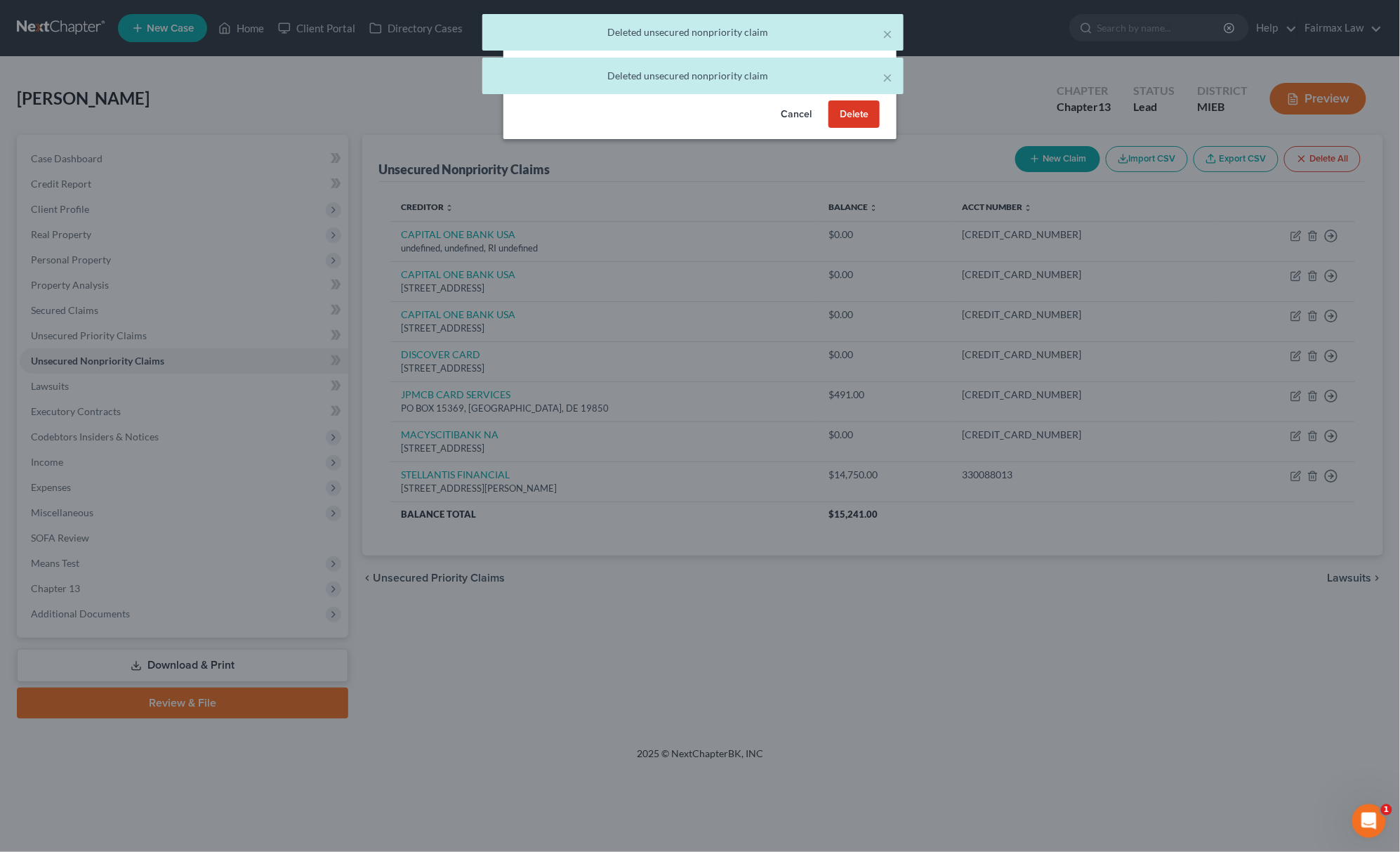
click at [863, 128] on button "Delete" at bounding box center [854, 114] width 51 height 28
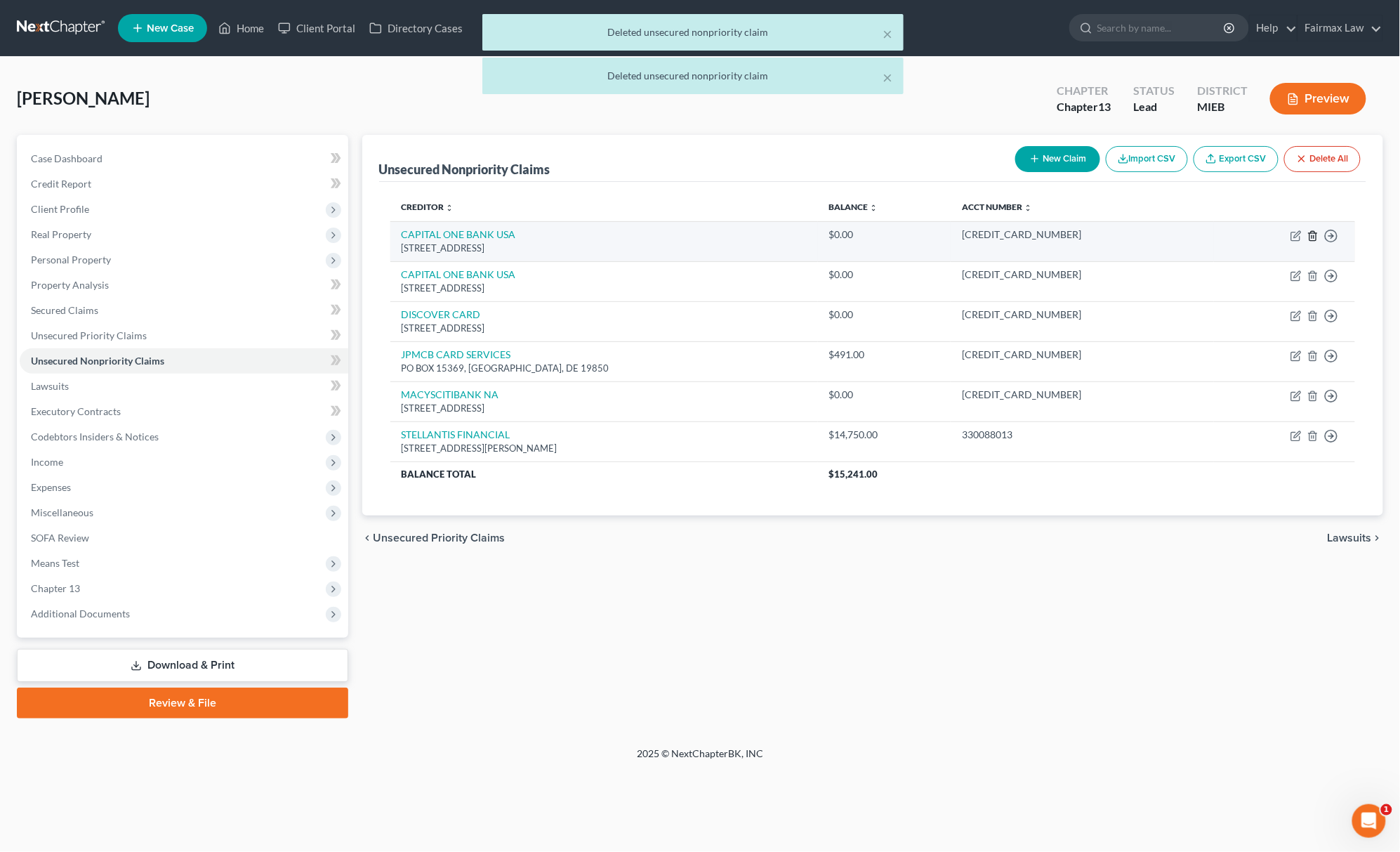
click at [1315, 236] on icon "button" at bounding box center [1313, 236] width 11 height 11
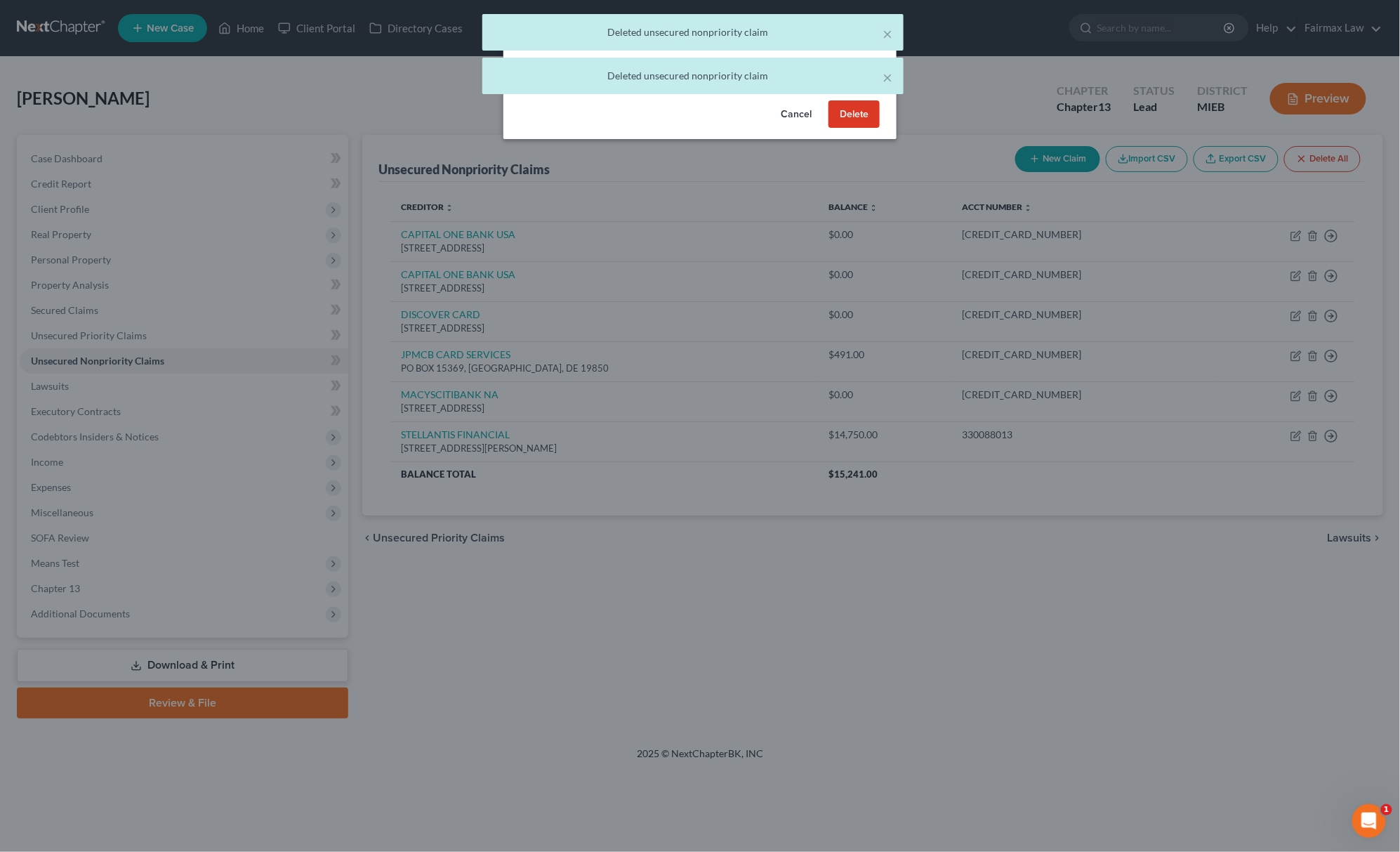
click at [868, 122] on button "Delete" at bounding box center [854, 114] width 51 height 28
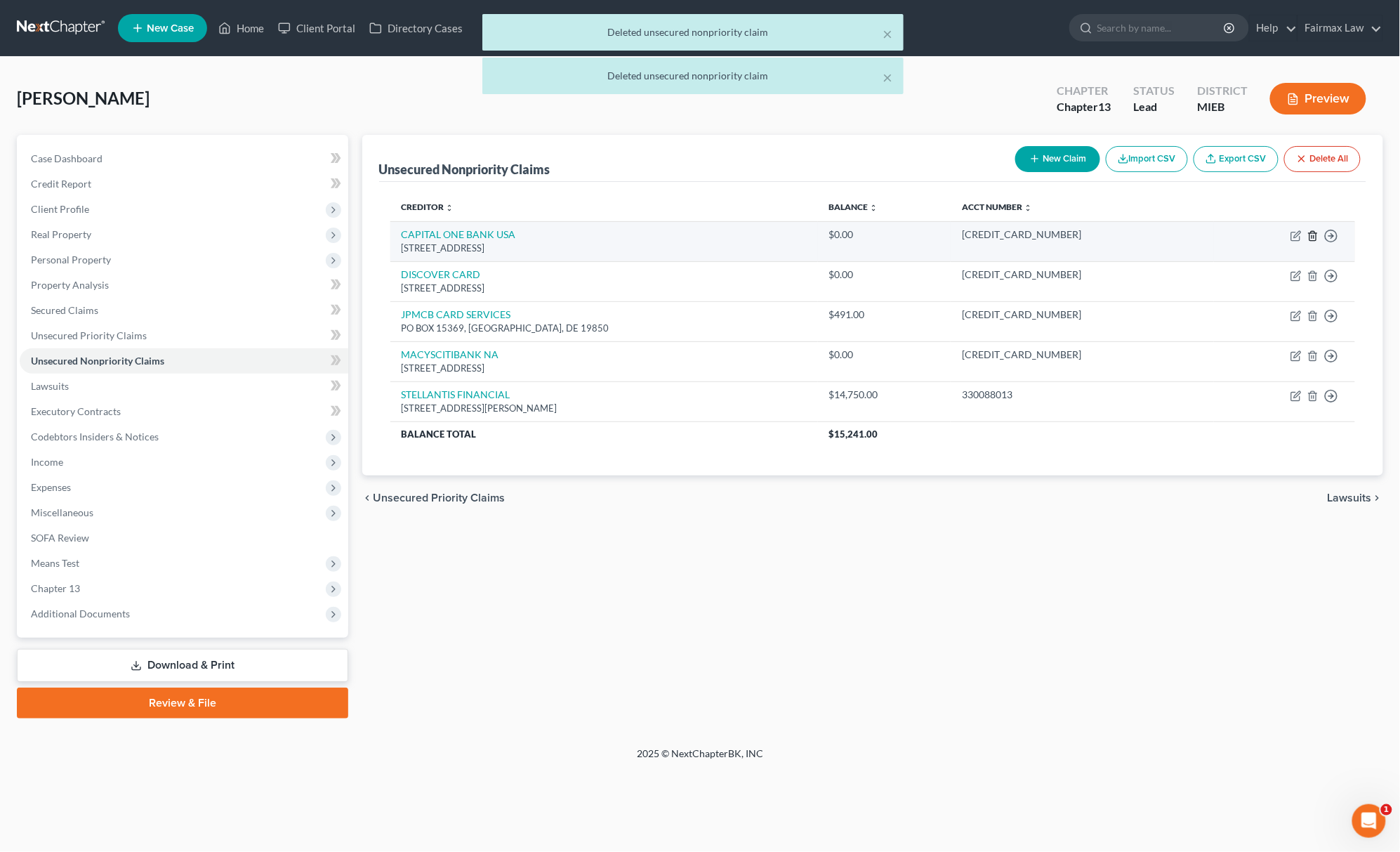
click at [1309, 234] on icon "button" at bounding box center [1313, 236] width 11 height 11
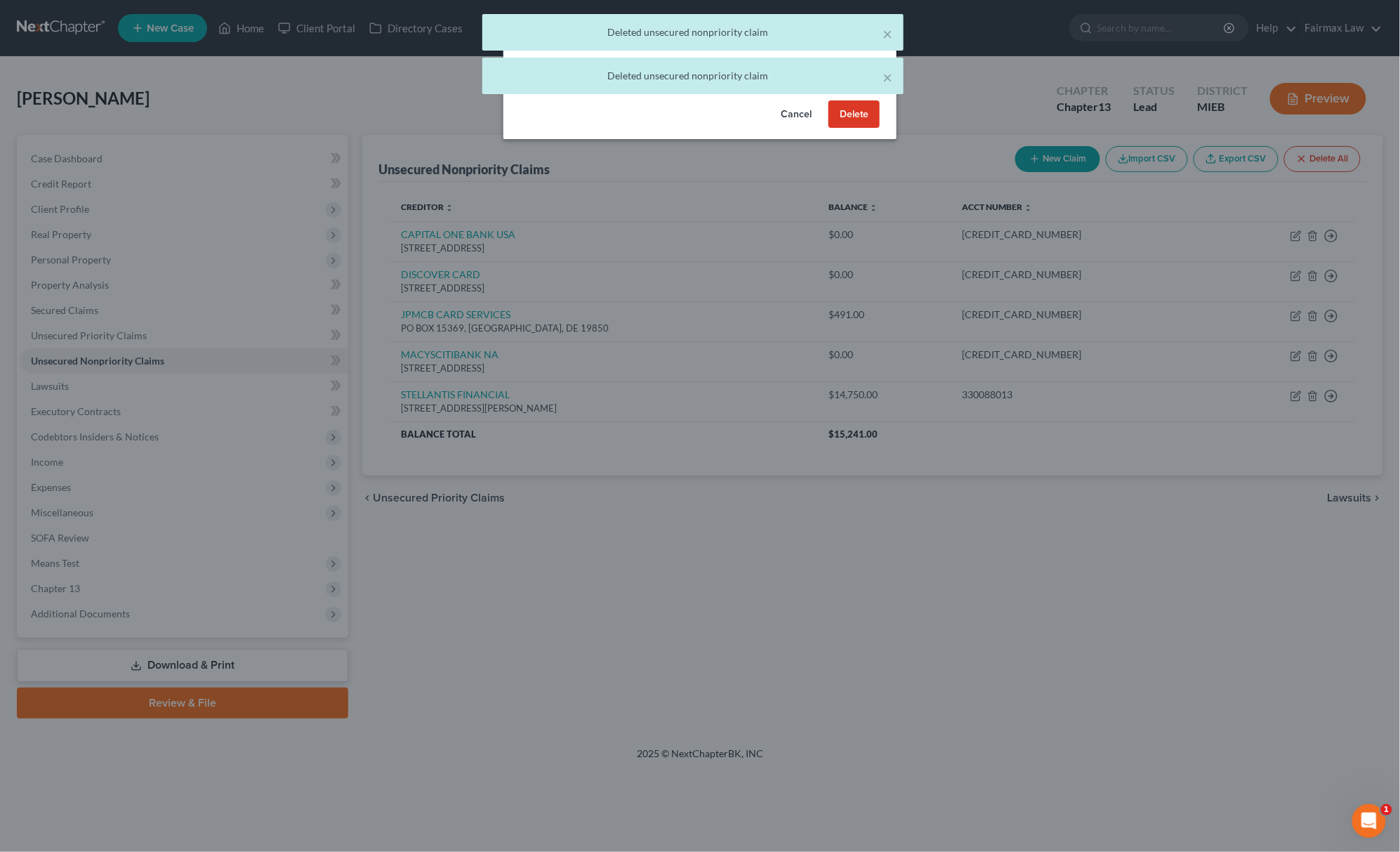
click at [871, 128] on button "Delete" at bounding box center [854, 114] width 51 height 28
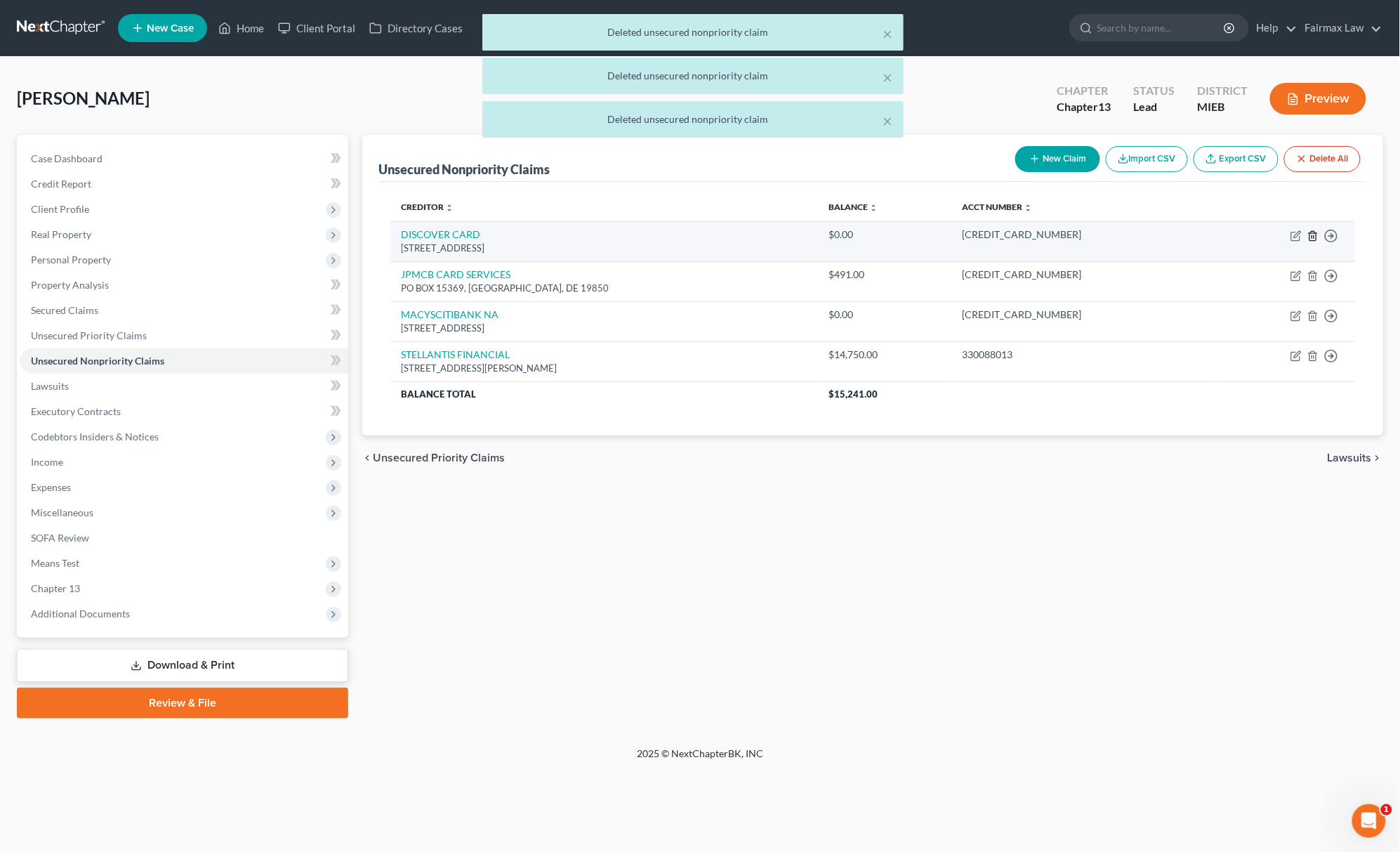
click at [1313, 230] on icon "button" at bounding box center [1313, 236] width 11 height 11
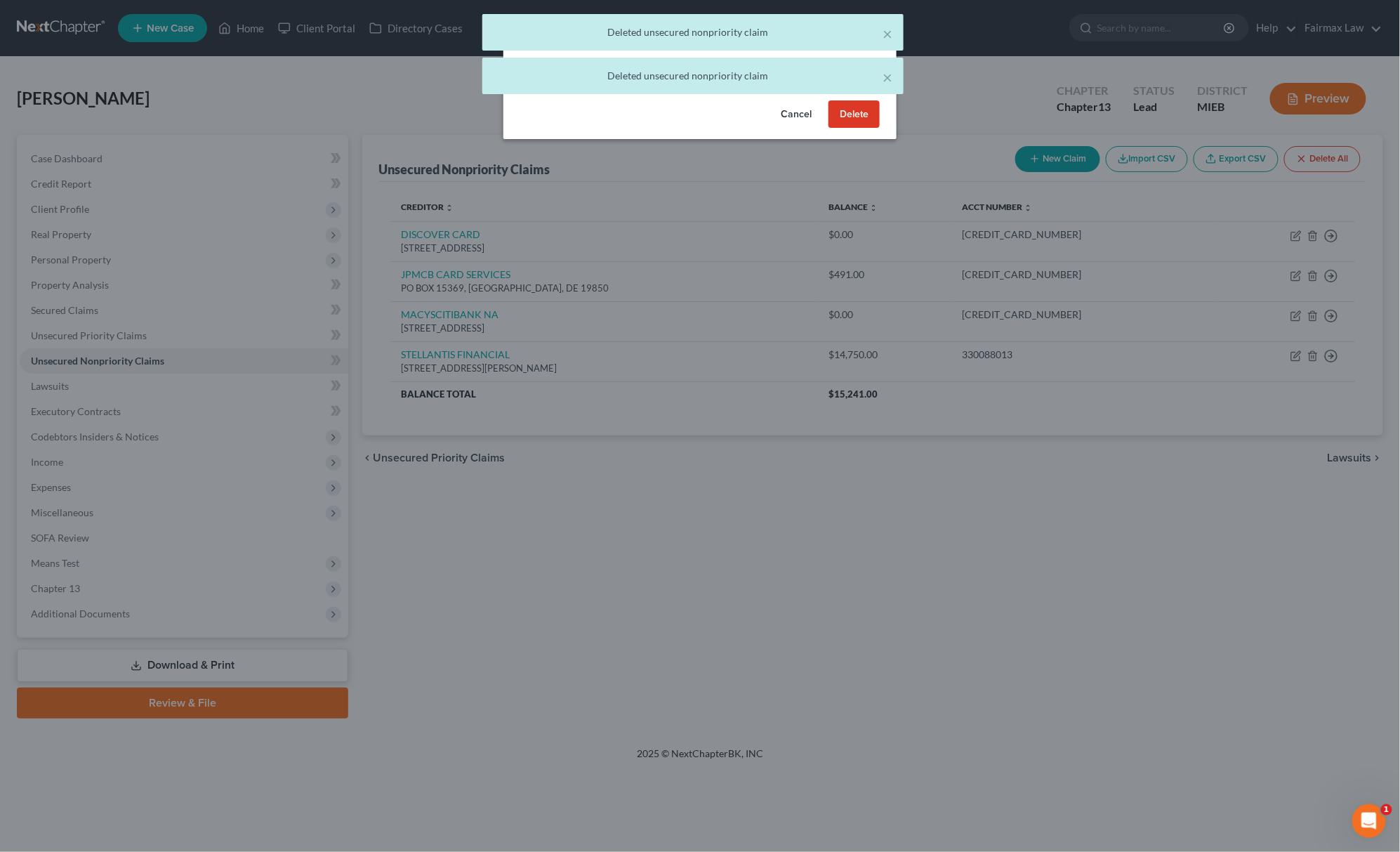
click at [860, 128] on button "Delete" at bounding box center [854, 114] width 51 height 28
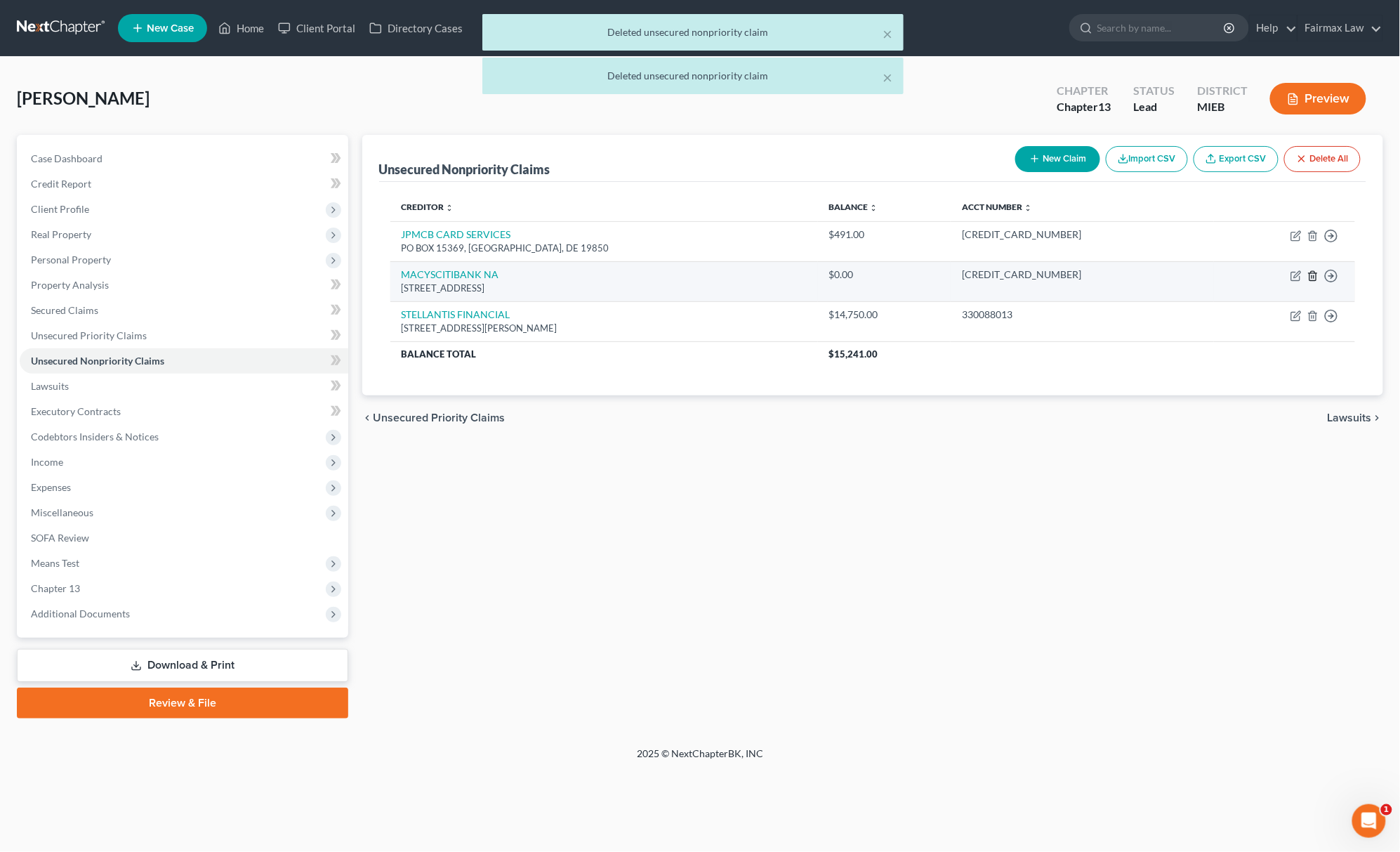
click at [1310, 276] on icon "button" at bounding box center [1313, 275] width 6 height 10
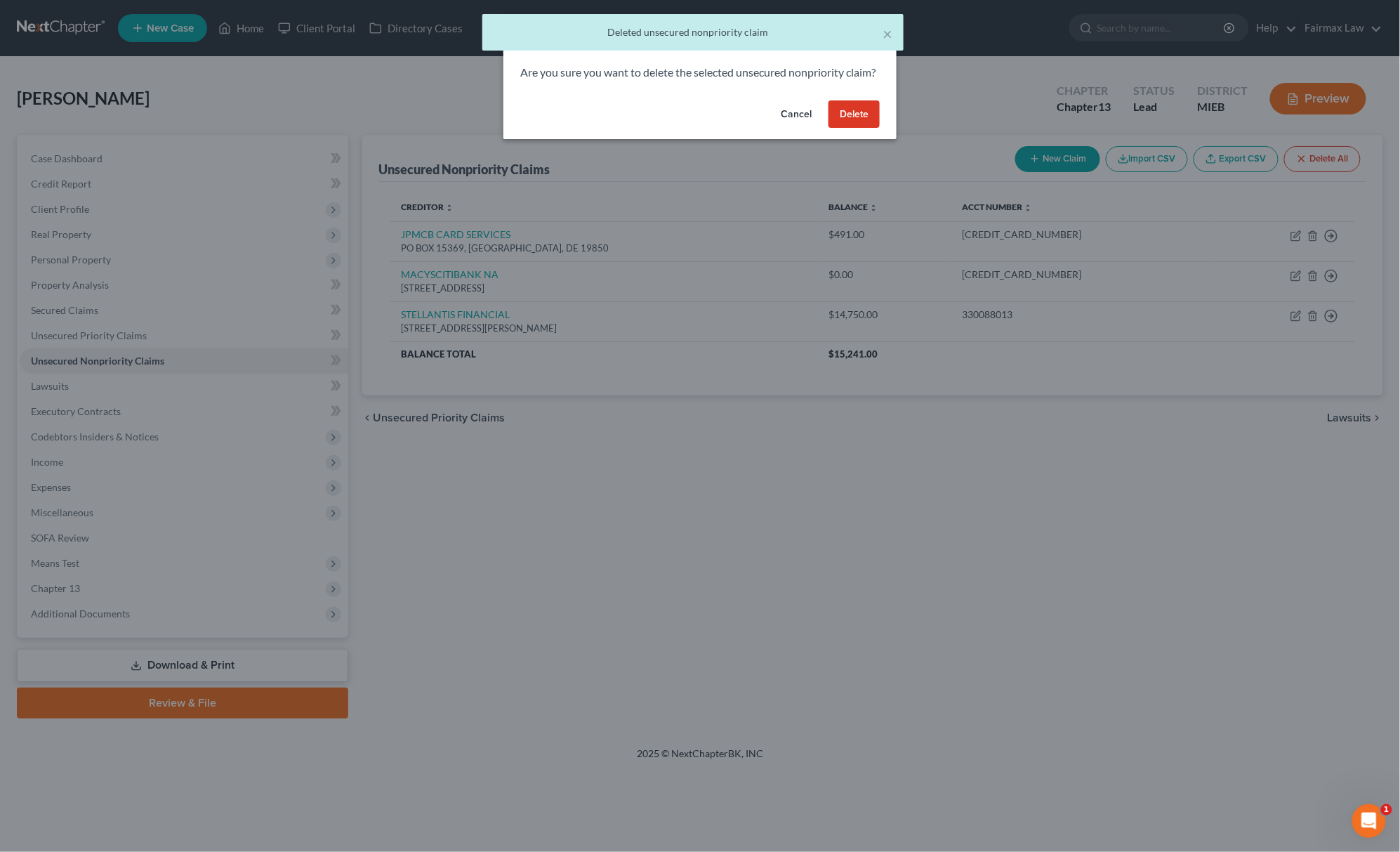
click at [840, 124] on button "Delete" at bounding box center [854, 114] width 51 height 28
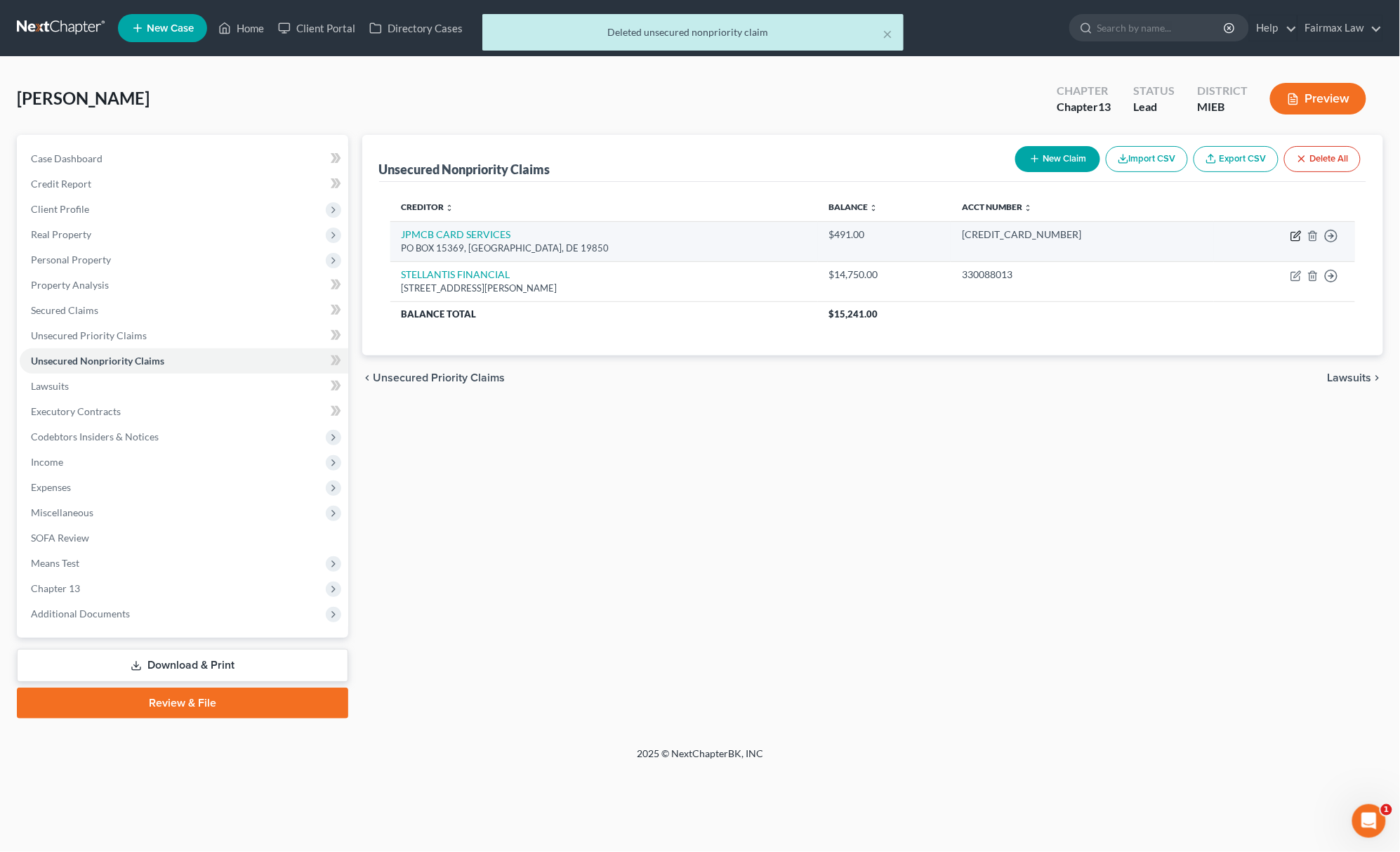
click at [1294, 237] on icon "button" at bounding box center [1296, 236] width 11 height 11
select select "7"
select select "14"
select select "0"
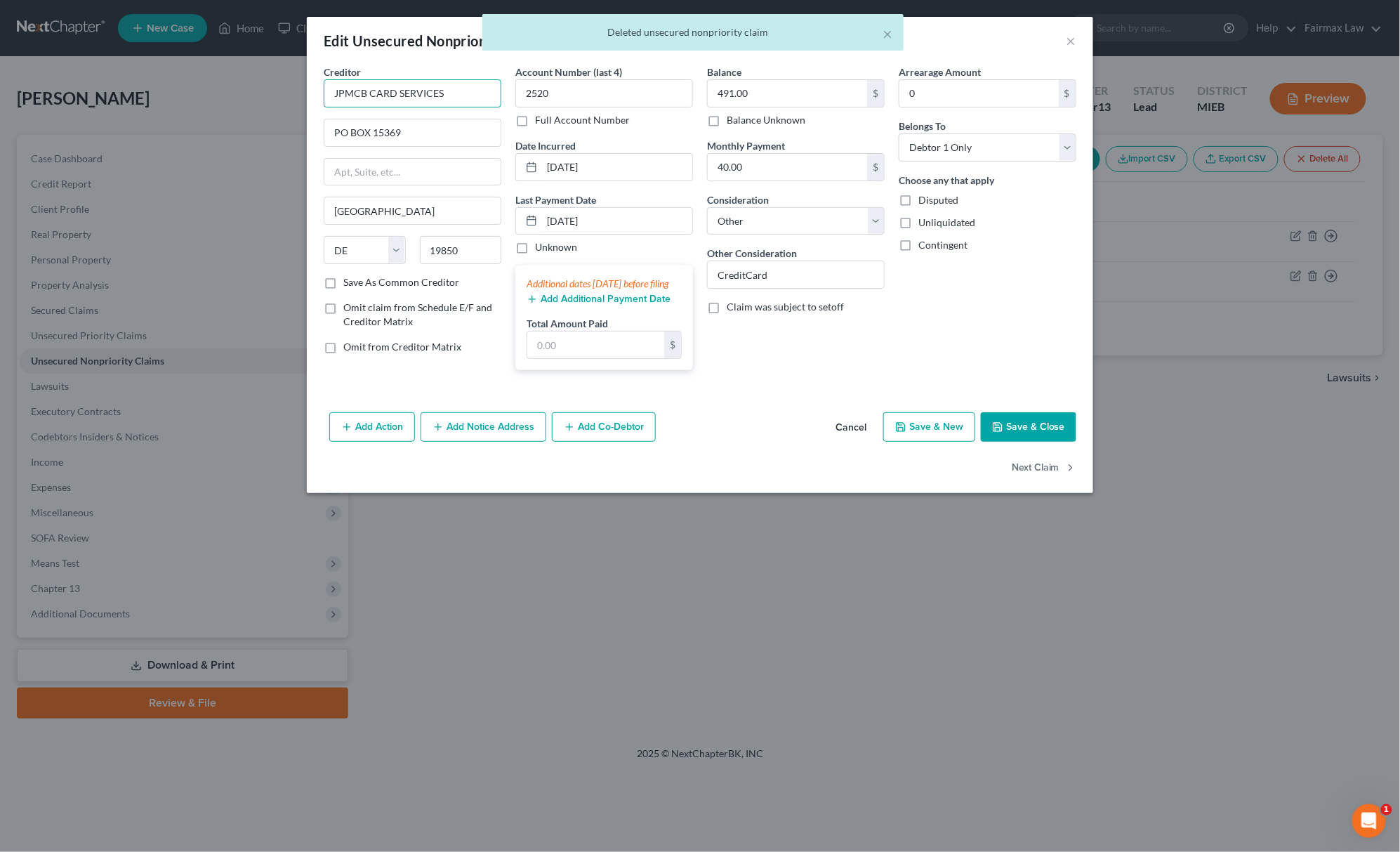
click at [481, 90] on input "JPMCB CARD SERVICES" at bounding box center [412, 94] width 177 height 28
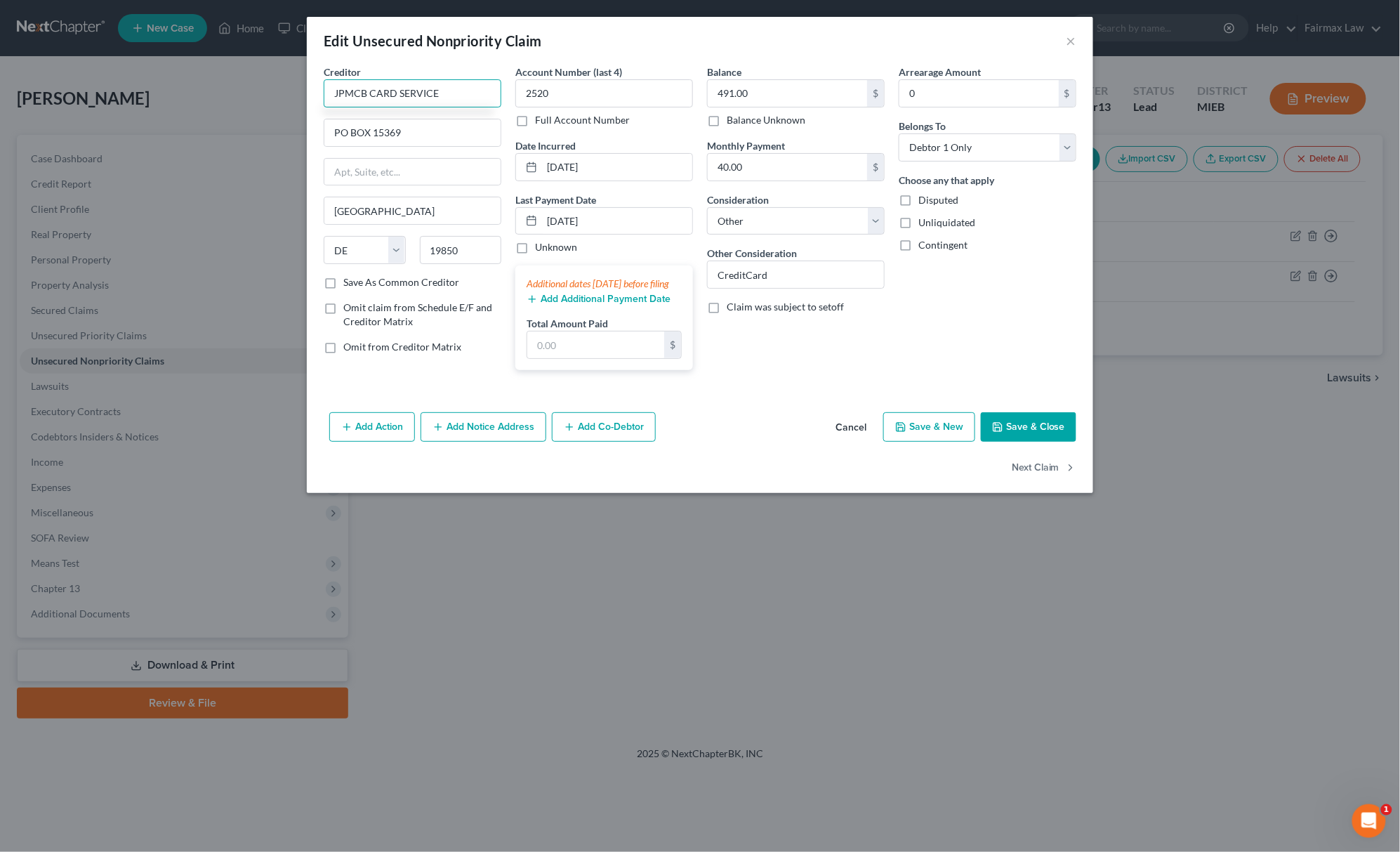
type input "JPMCB CARD SERVICES"
click at [997, 433] on icon "button" at bounding box center [997, 427] width 11 height 11
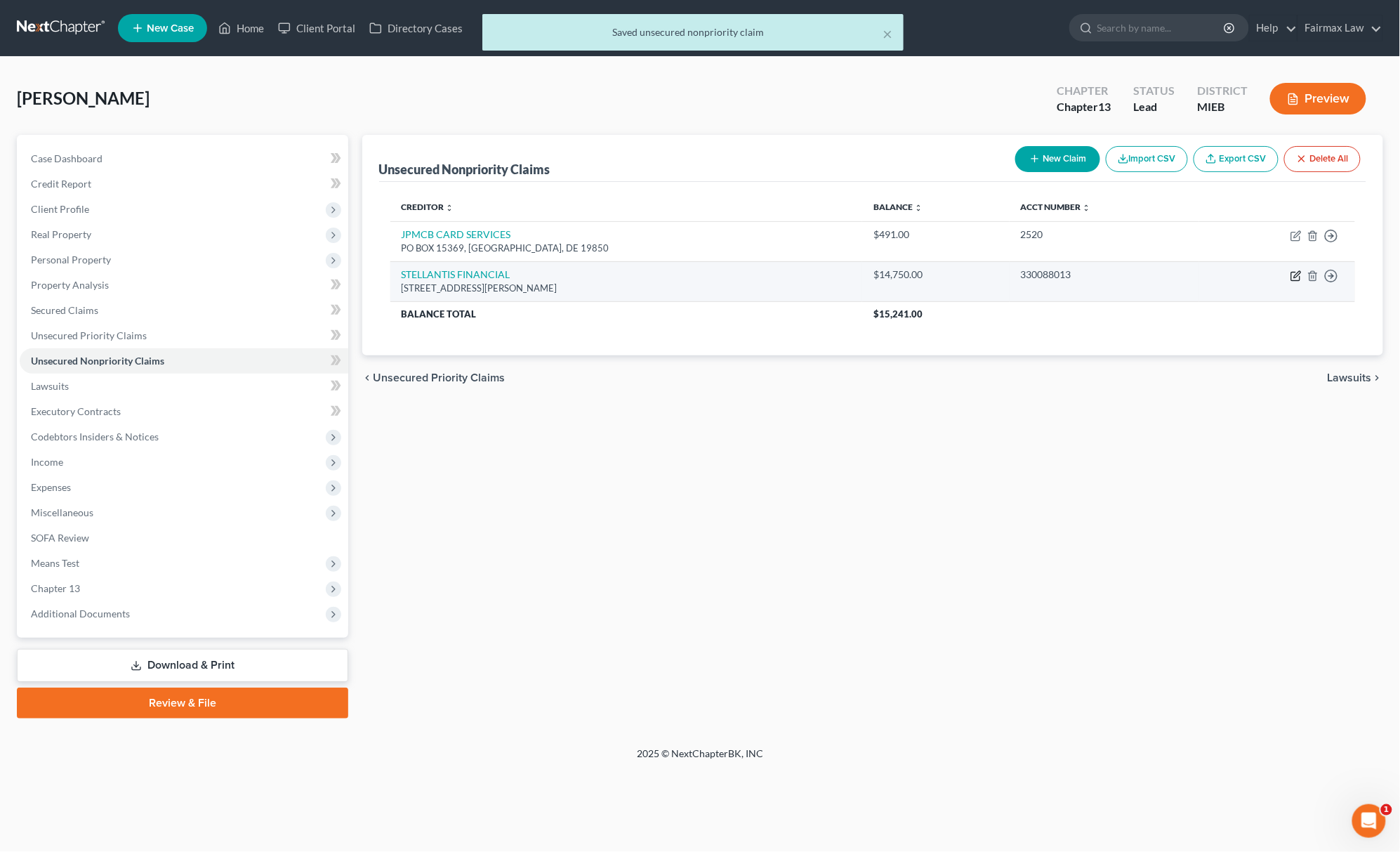
click at [1294, 276] on icon "button" at bounding box center [1296, 275] width 11 height 11
select select "10"
select select "14"
select select "0"
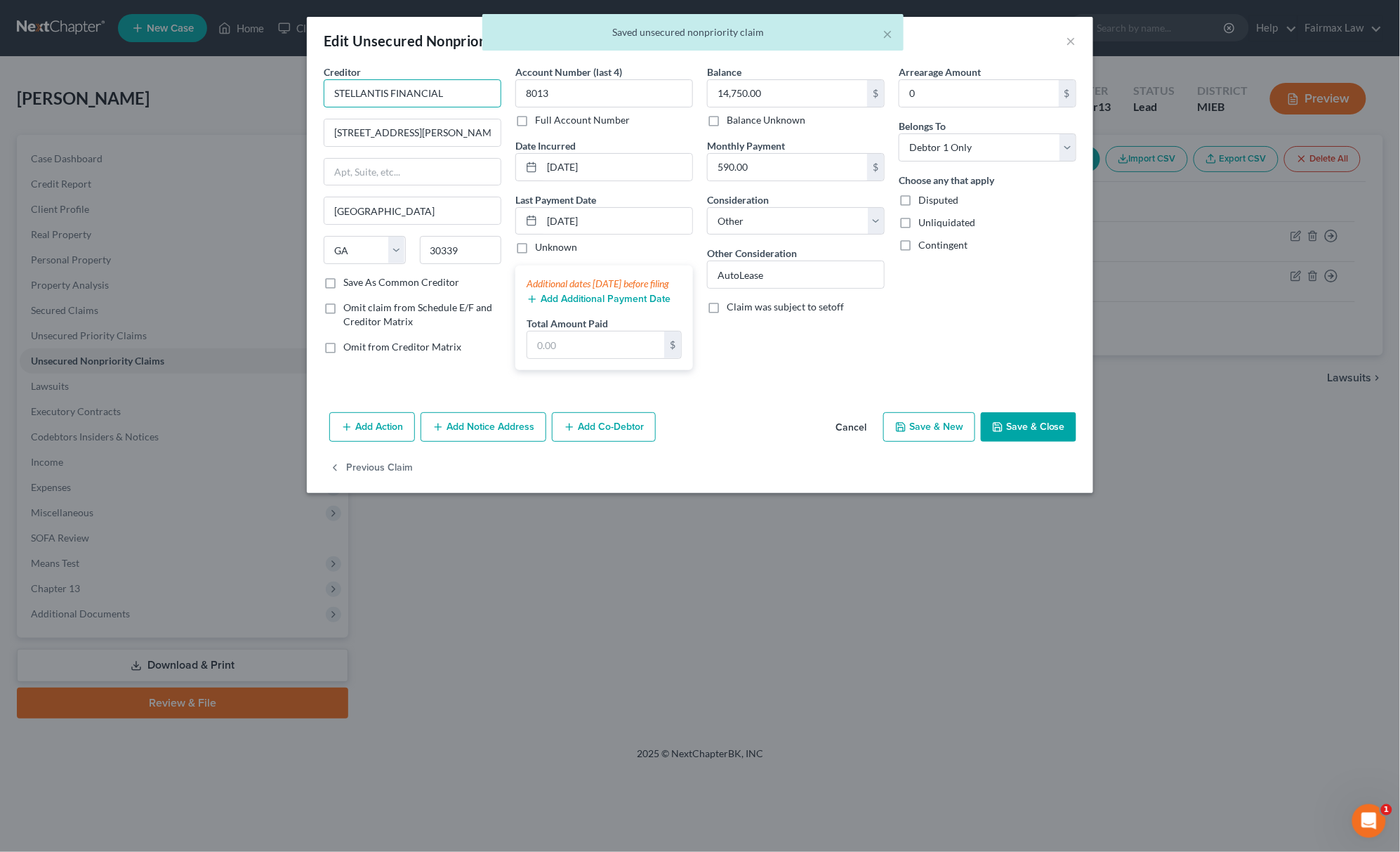
click at [459, 85] on input "STELLANTIS FINANCIAL" at bounding box center [412, 94] width 177 height 28
type input "STELLANTIS FINANCIAL"
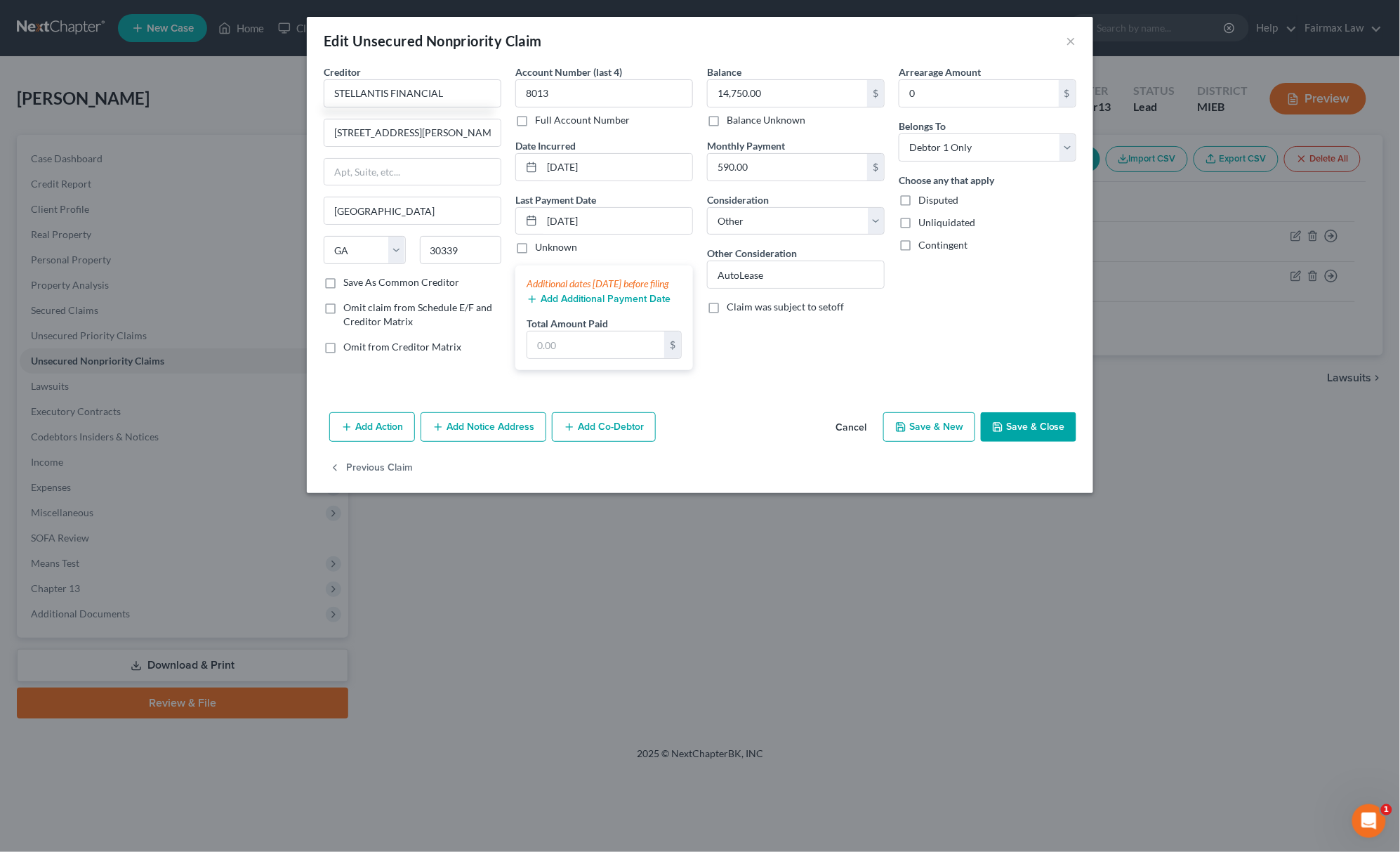
click at [1014, 430] on button "Save & Close" at bounding box center [1029, 427] width 95 height 29
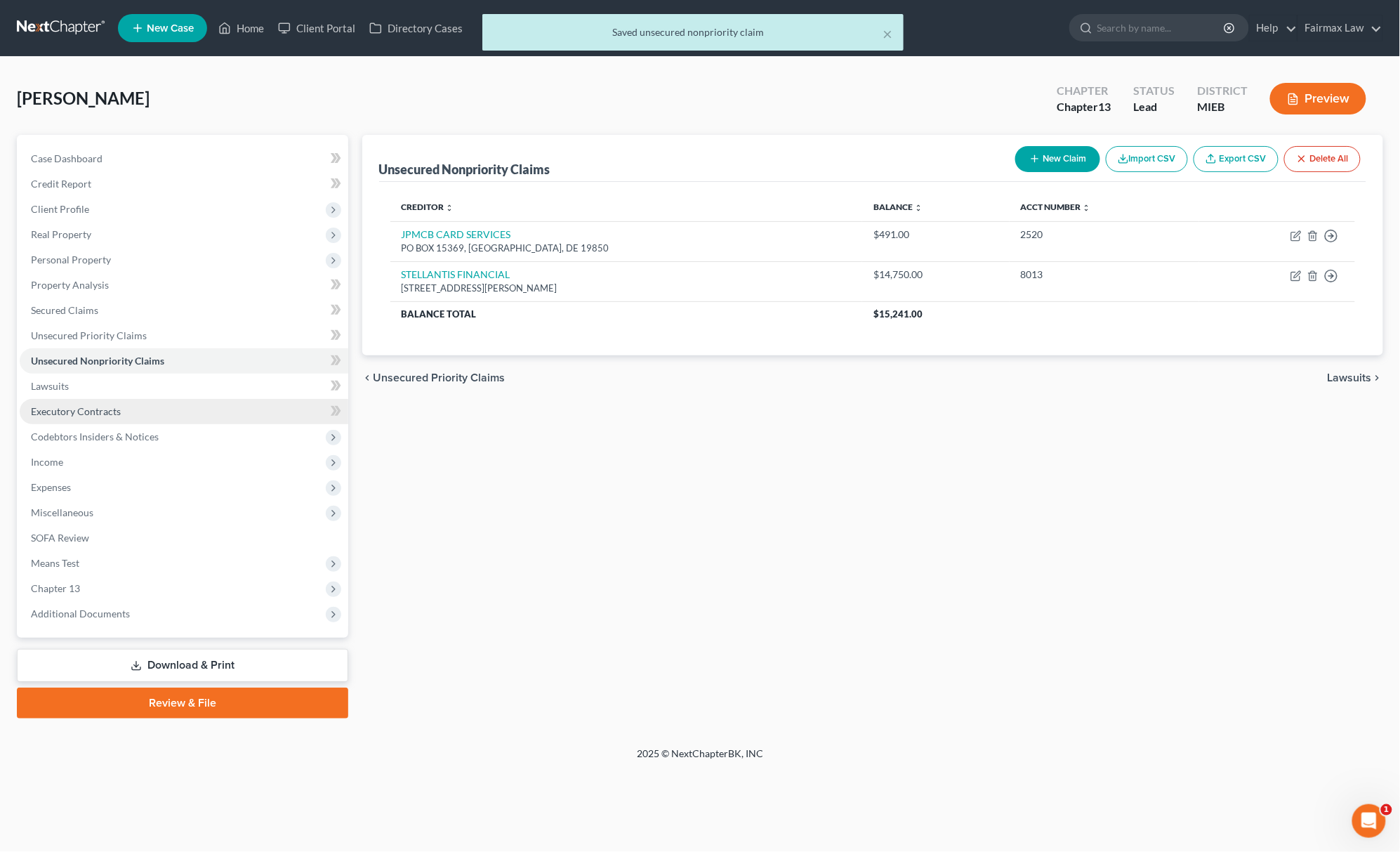
click at [96, 408] on span "Executory Contracts" at bounding box center [76, 411] width 90 height 12
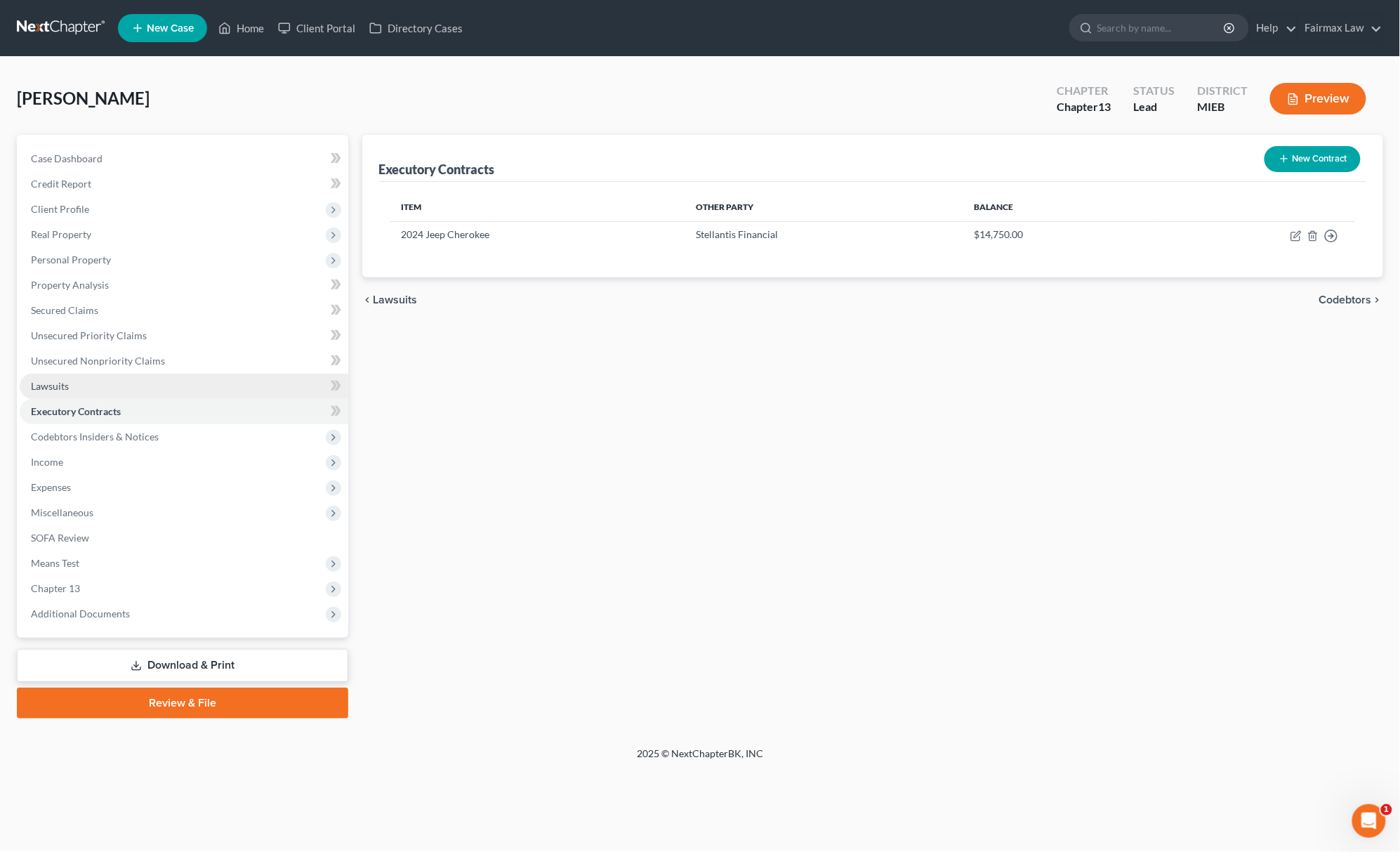
click at [95, 390] on link "Lawsuits" at bounding box center [184, 385] width 329 height 25
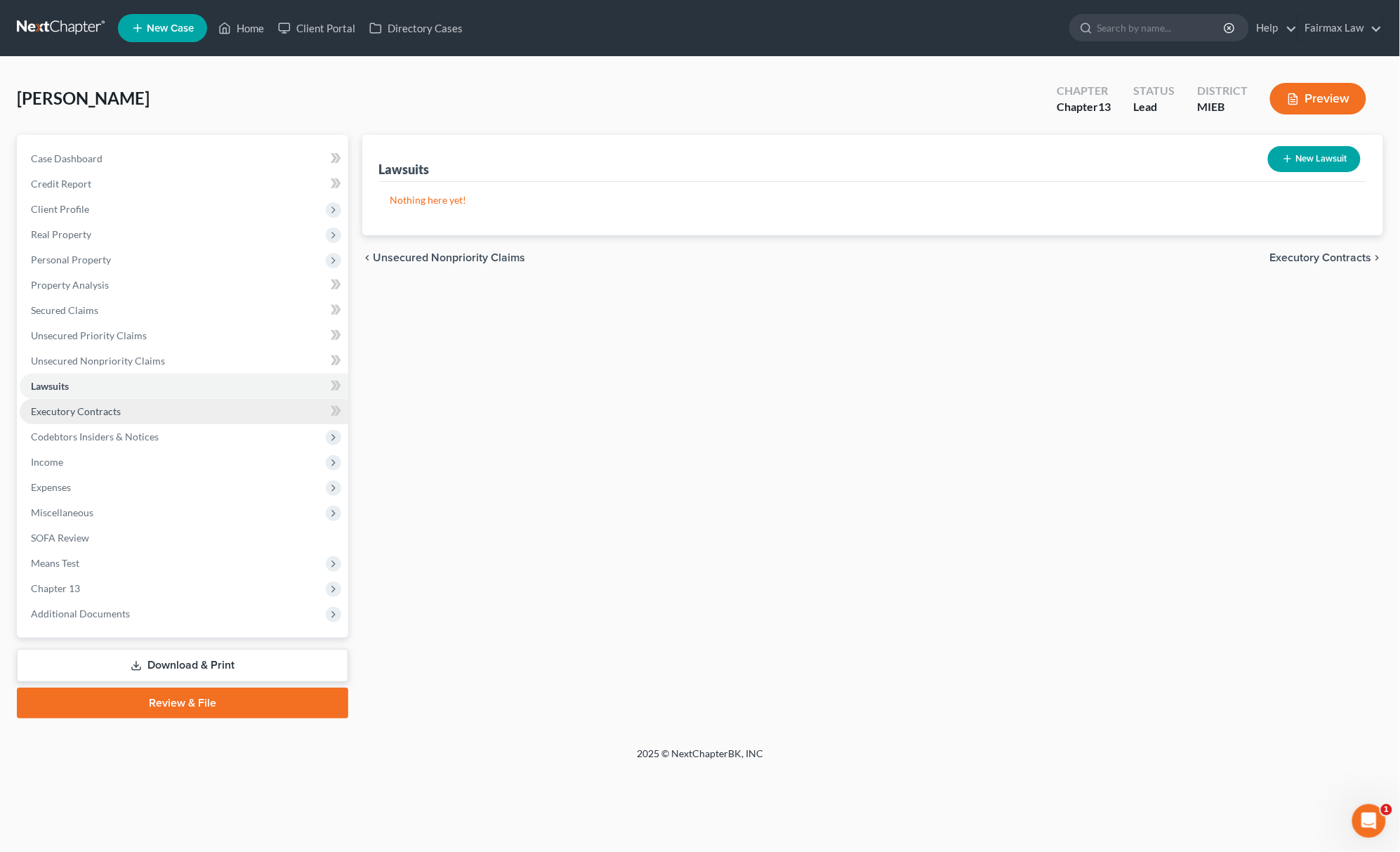
click at [101, 414] on span "Executory Contracts" at bounding box center [76, 411] width 90 height 12
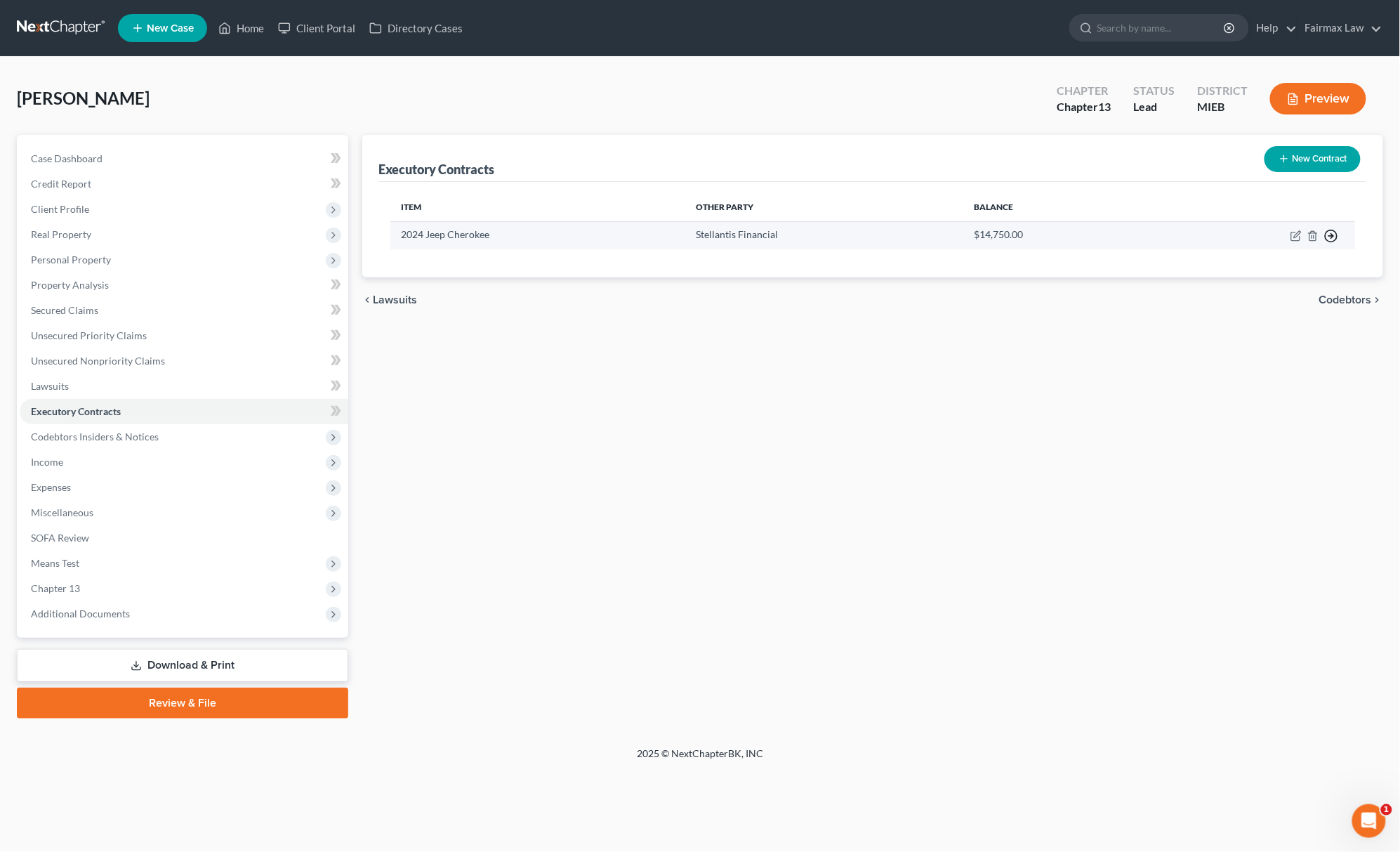
click at [1329, 233] on icon "button" at bounding box center [1332, 236] width 14 height 14
click at [833, 352] on div "Executory Contracts New Contract Item Other Party Balance 2024 Jeep Cherokee St…" at bounding box center [873, 427] width 1035 height 584
click at [102, 366] on link "Unsecured Nonpriority Claims" at bounding box center [184, 360] width 329 height 25
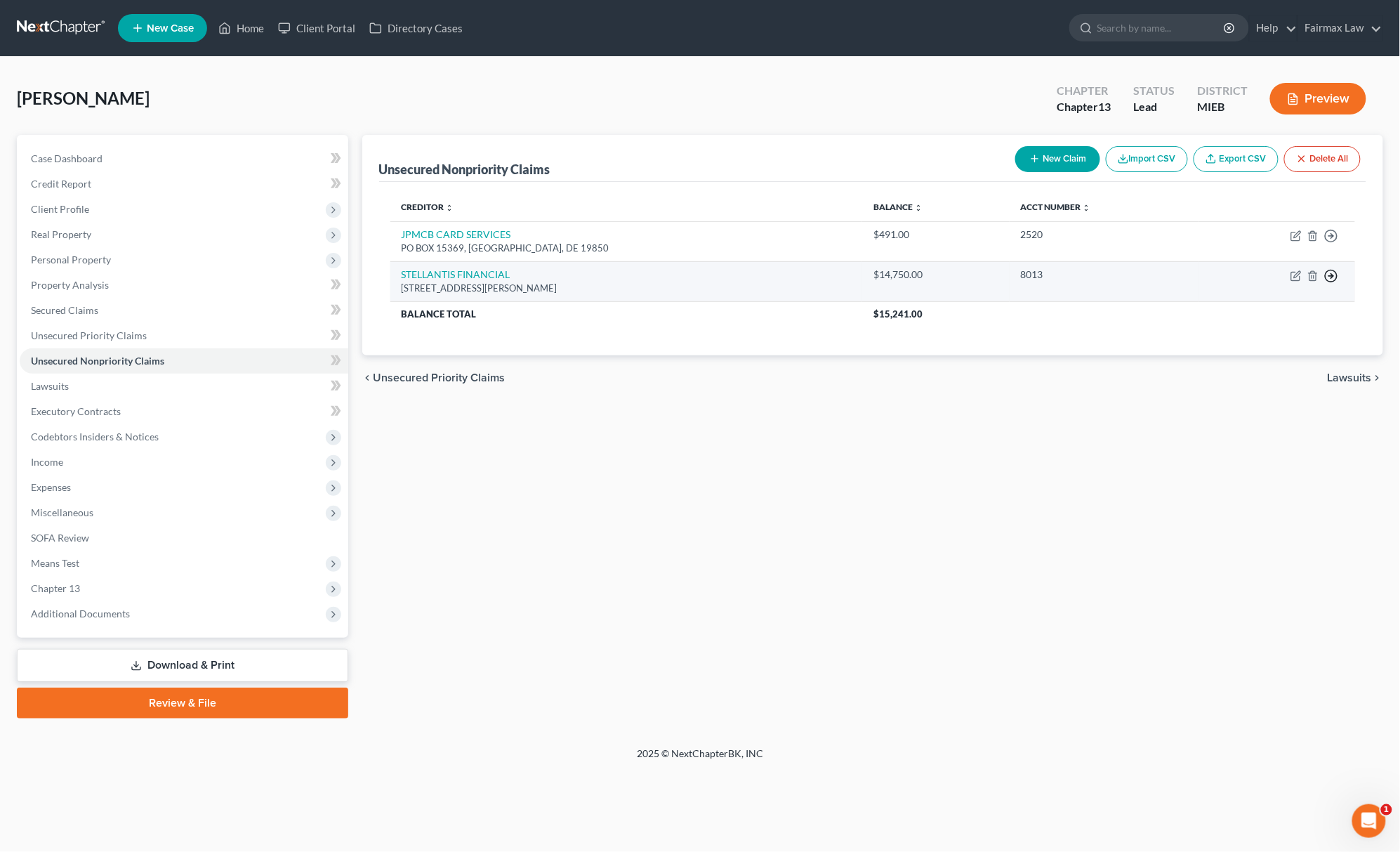
click at [1332, 243] on icon "button" at bounding box center [1332, 236] width 14 height 14
click at [1255, 327] on link "Move to G" at bounding box center [1267, 333] width 117 height 24
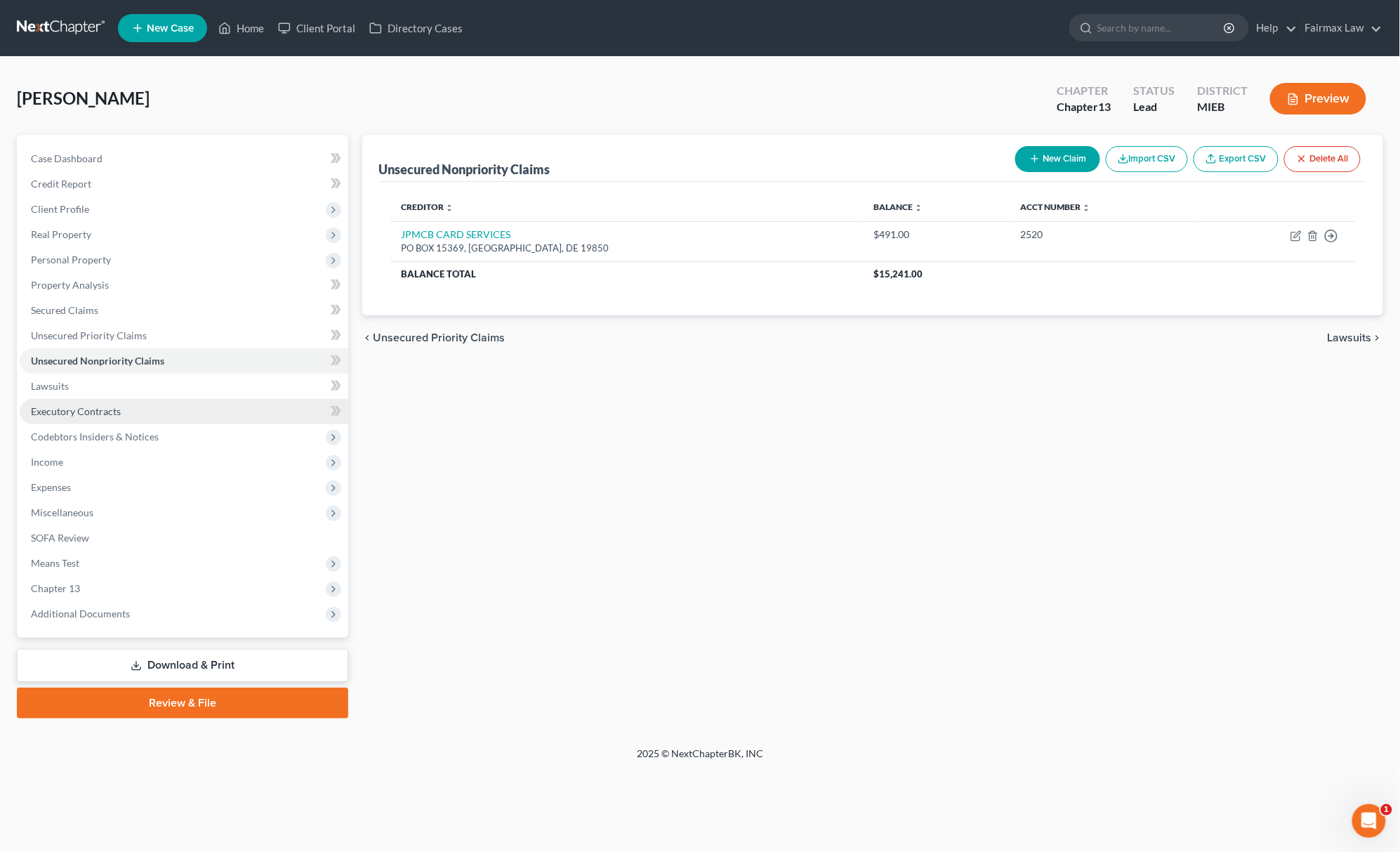
click at [65, 411] on span "Executory Contracts" at bounding box center [76, 411] width 90 height 12
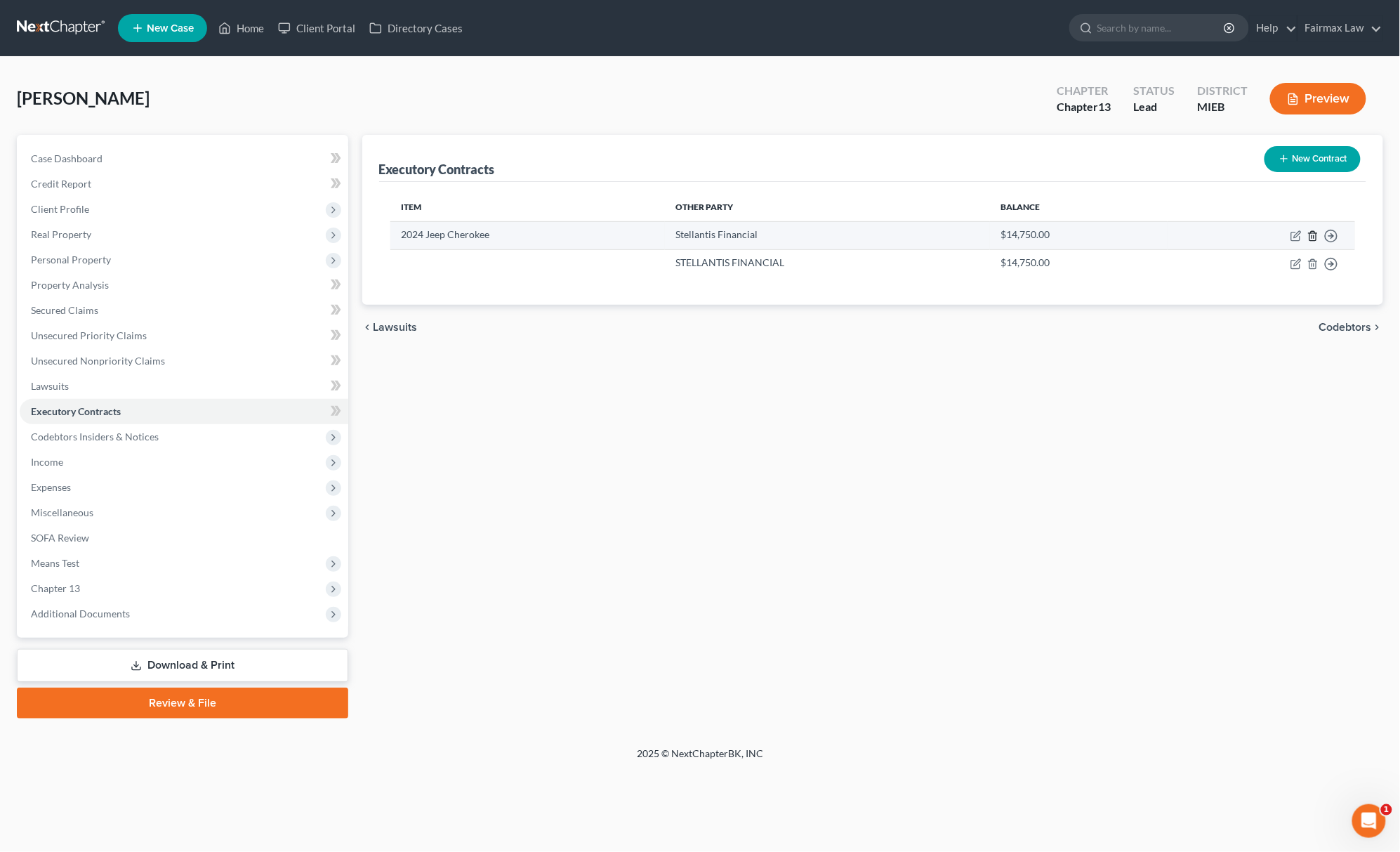
click at [1309, 235] on icon "button" at bounding box center [1313, 236] width 11 height 11
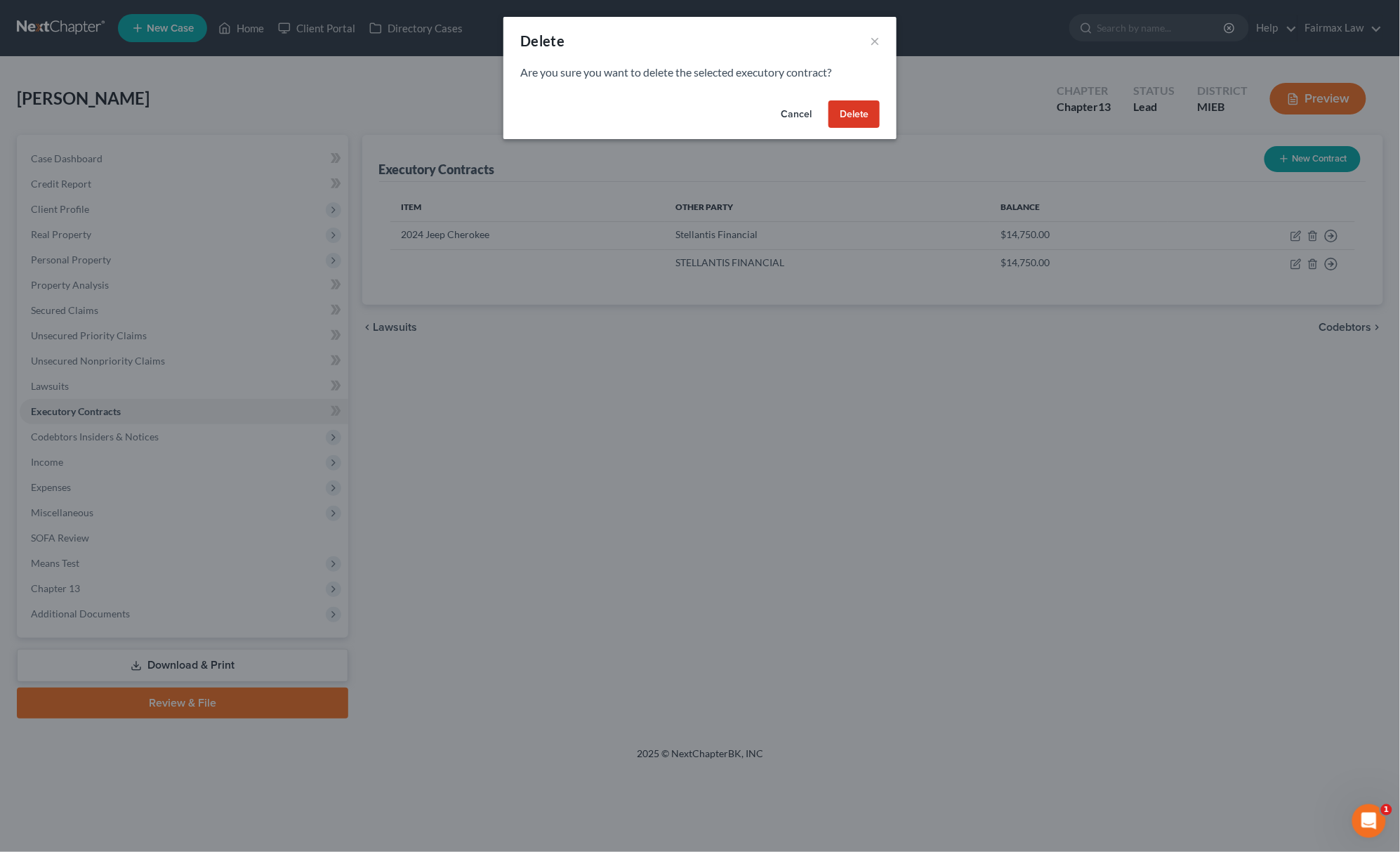
click at [858, 113] on button "Delete" at bounding box center [854, 114] width 51 height 28
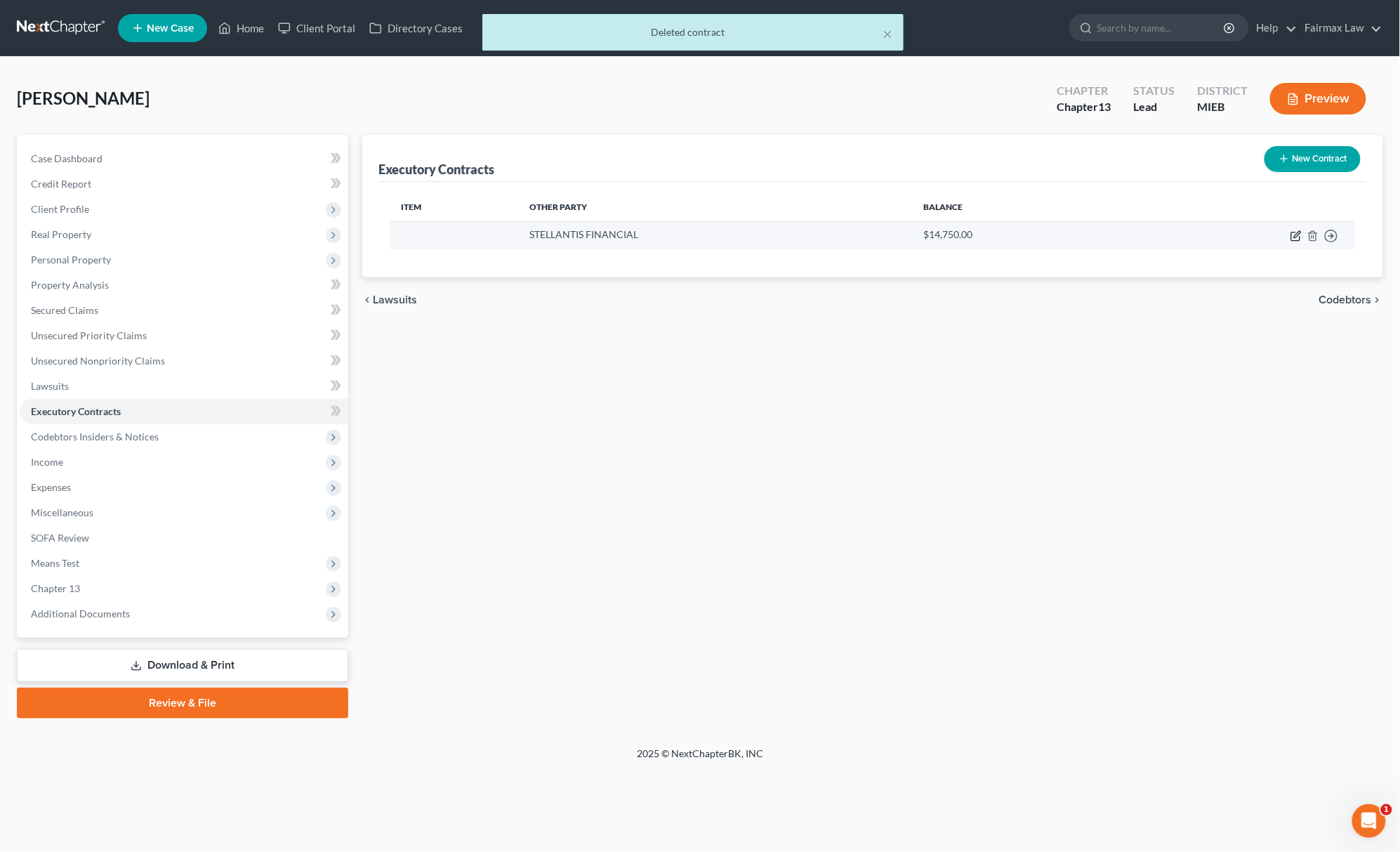
click at [1292, 232] on icon "button" at bounding box center [1296, 236] width 9 height 9
select select "10"
select select "0"
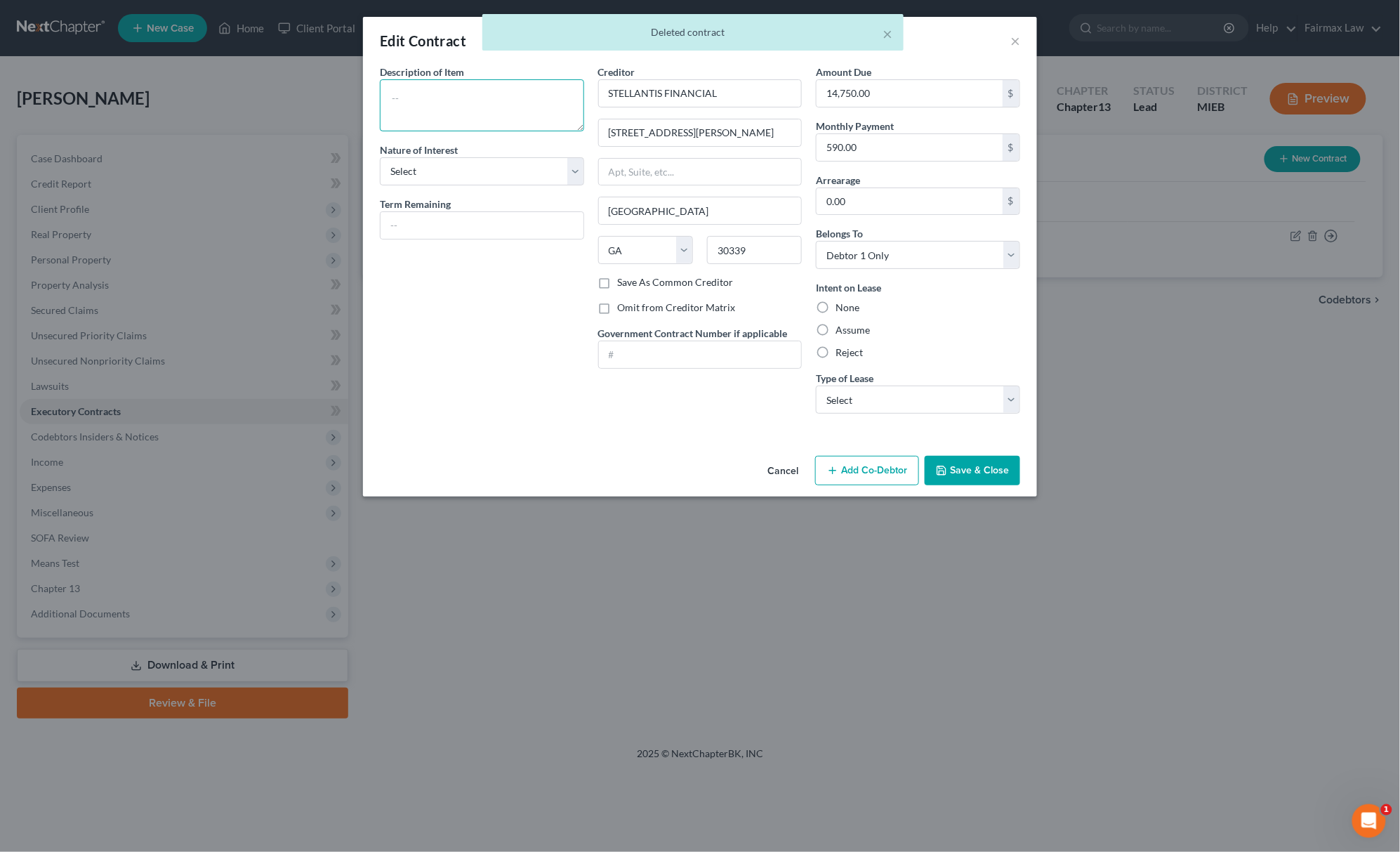
click at [489, 118] on textarea at bounding box center [482, 106] width 204 height 52
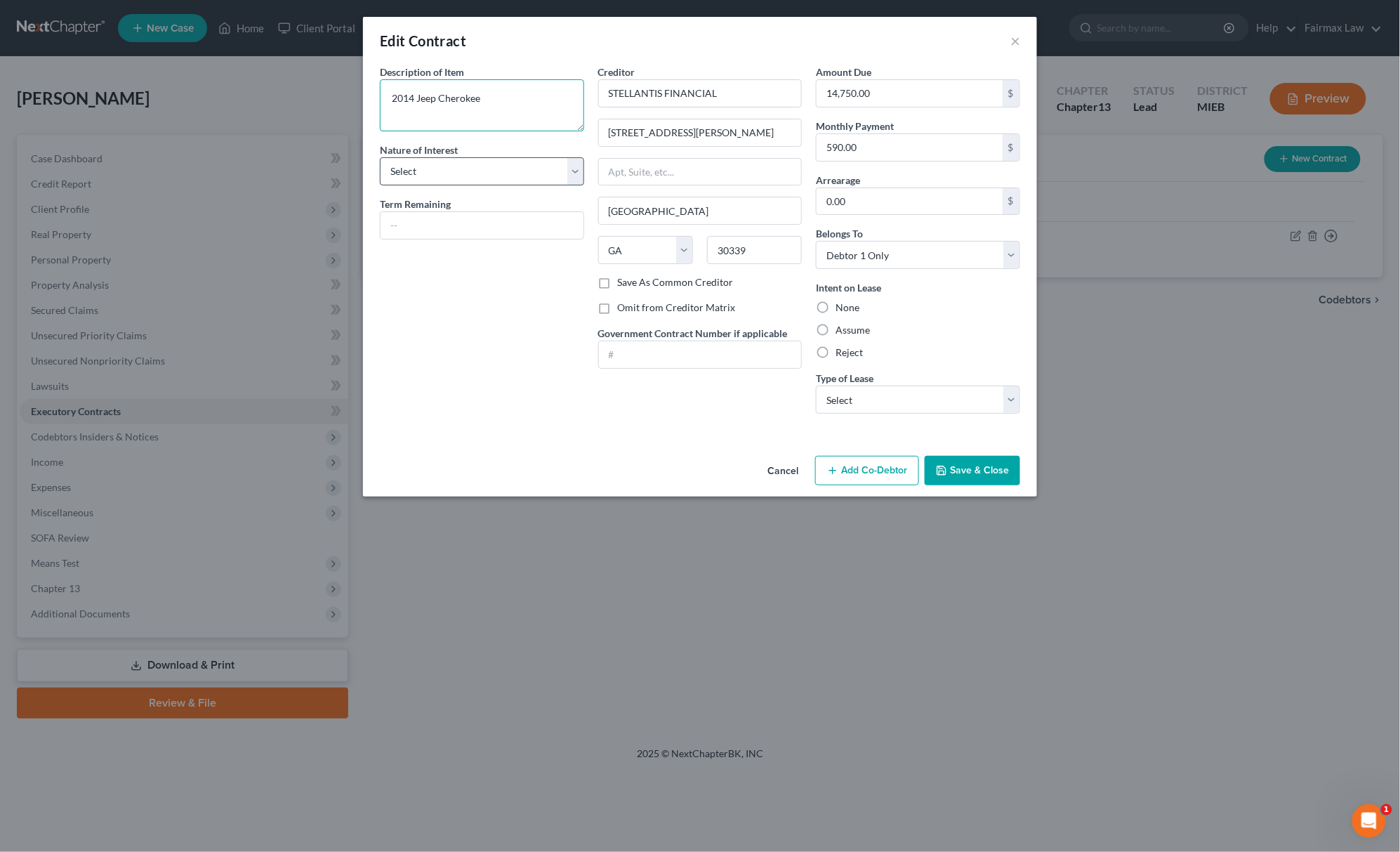
type textarea "2014 Jeep Cherokee"
drag, startPoint x: 459, startPoint y: 170, endPoint x: 469, endPoint y: 169, distance: 10.0
click at [459, 170] on select "Select Purchaser Agent Lessor Lessee" at bounding box center [482, 171] width 204 height 28
select select "3"
click at [380, 158] on select "Select Purchaser Agent Lessor Lessee" at bounding box center [482, 171] width 204 height 28
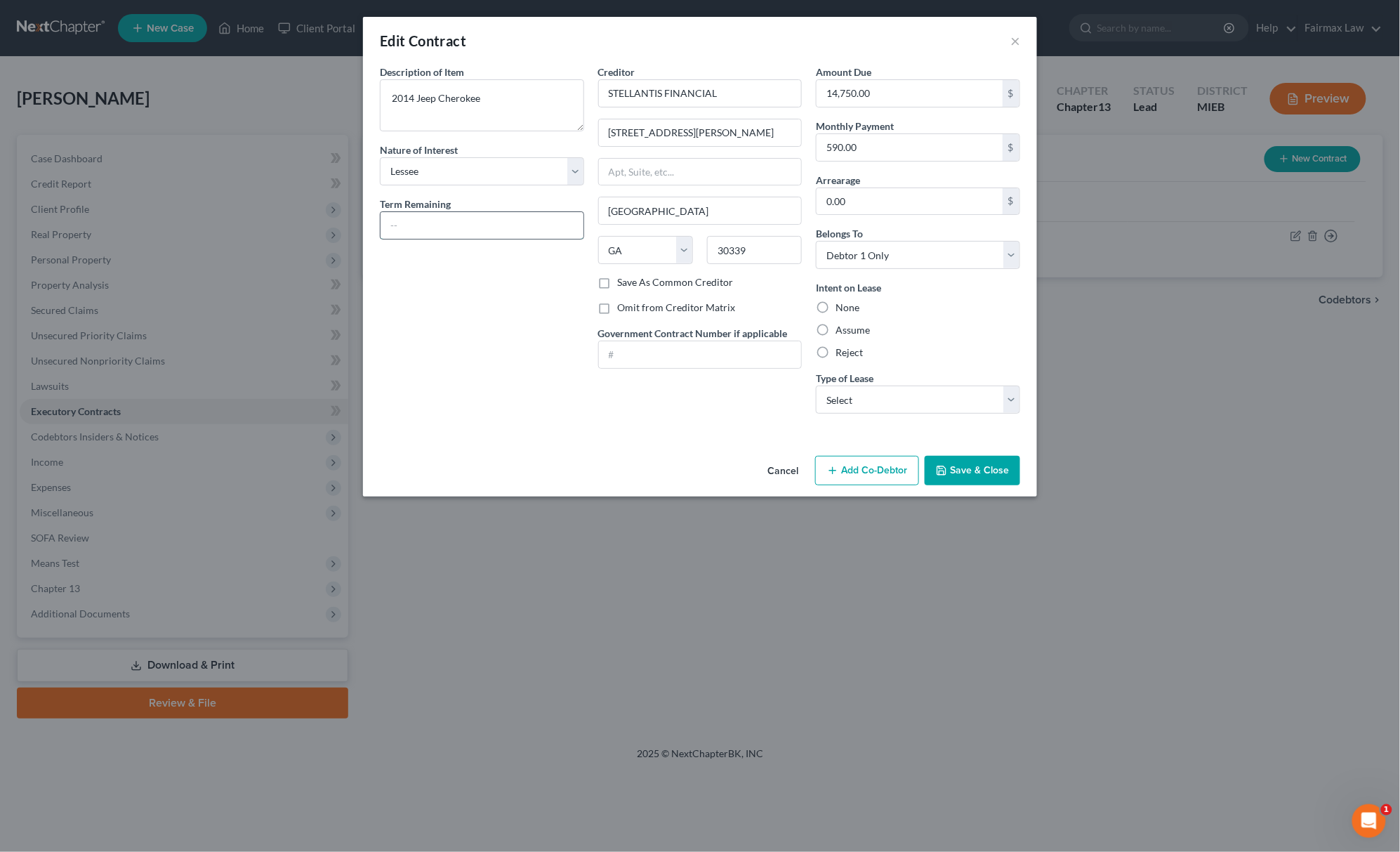
click at [436, 222] on input "text" at bounding box center [482, 225] width 203 height 27
type input "24 months"
click at [835, 349] on label "Reject" at bounding box center [849, 352] width 28 height 14
click at [842, 349] on input "Reject" at bounding box center [846, 350] width 10 height 10
radio input "true"
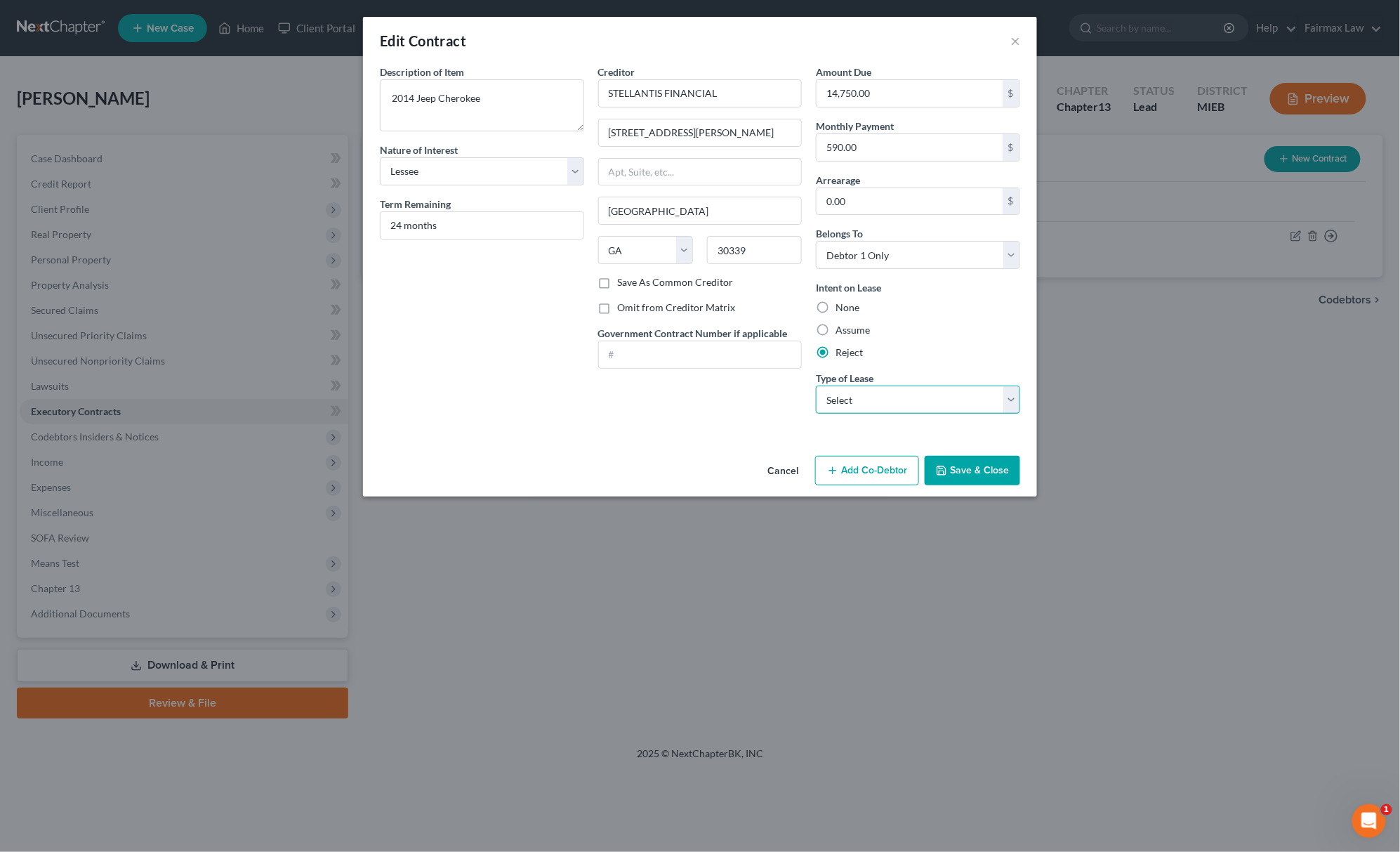
click at [872, 388] on select "Select Real Estate Car Other" at bounding box center [918, 399] width 204 height 28
select select "1"
click at [816, 387] on select "Select Real Estate Car Other" at bounding box center [918, 399] width 204 height 28
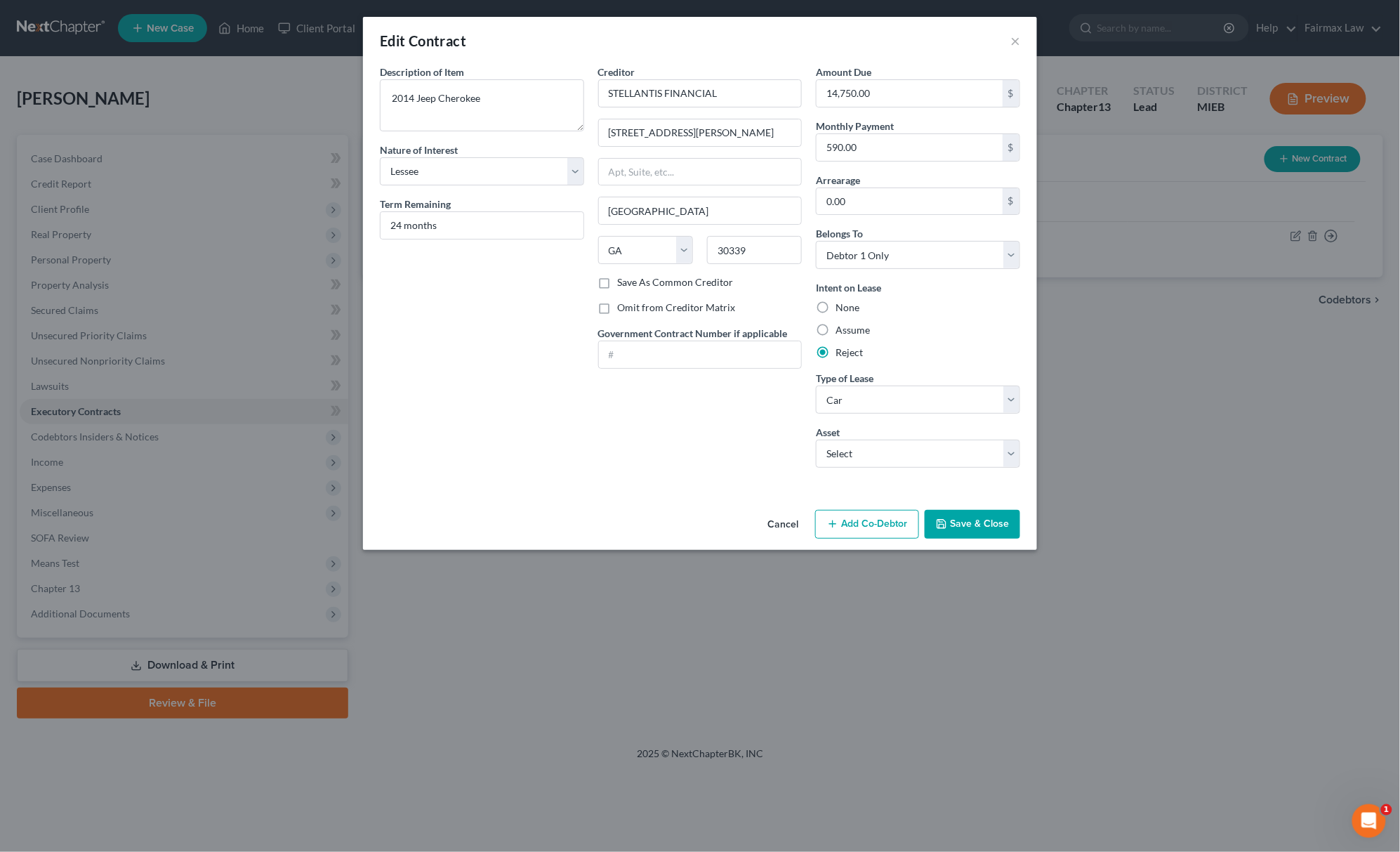
click at [986, 532] on button "Save & Close" at bounding box center [972, 525] width 95 height 29
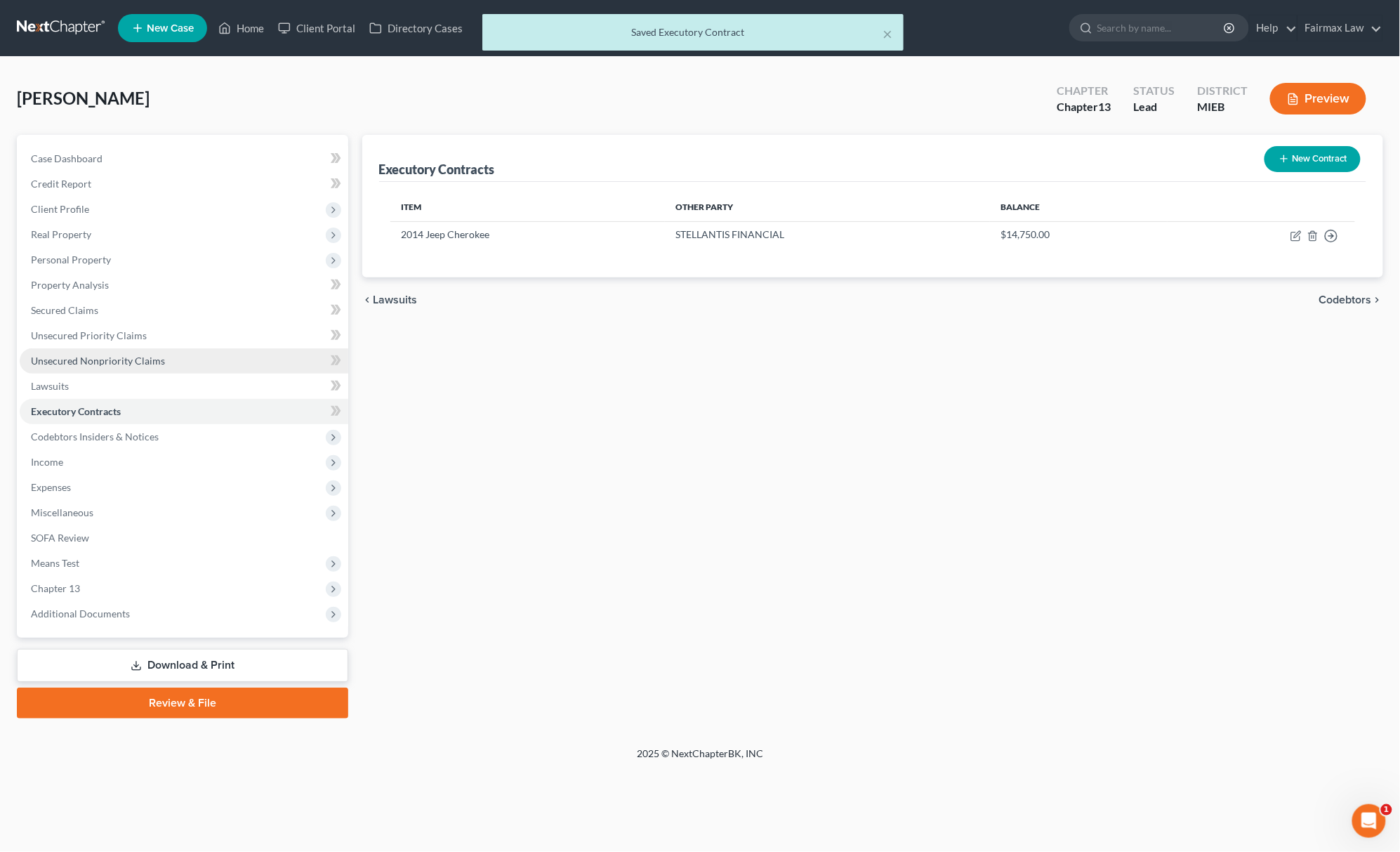
click at [165, 359] on link "Unsecured Nonpriority Claims" at bounding box center [184, 360] width 329 height 25
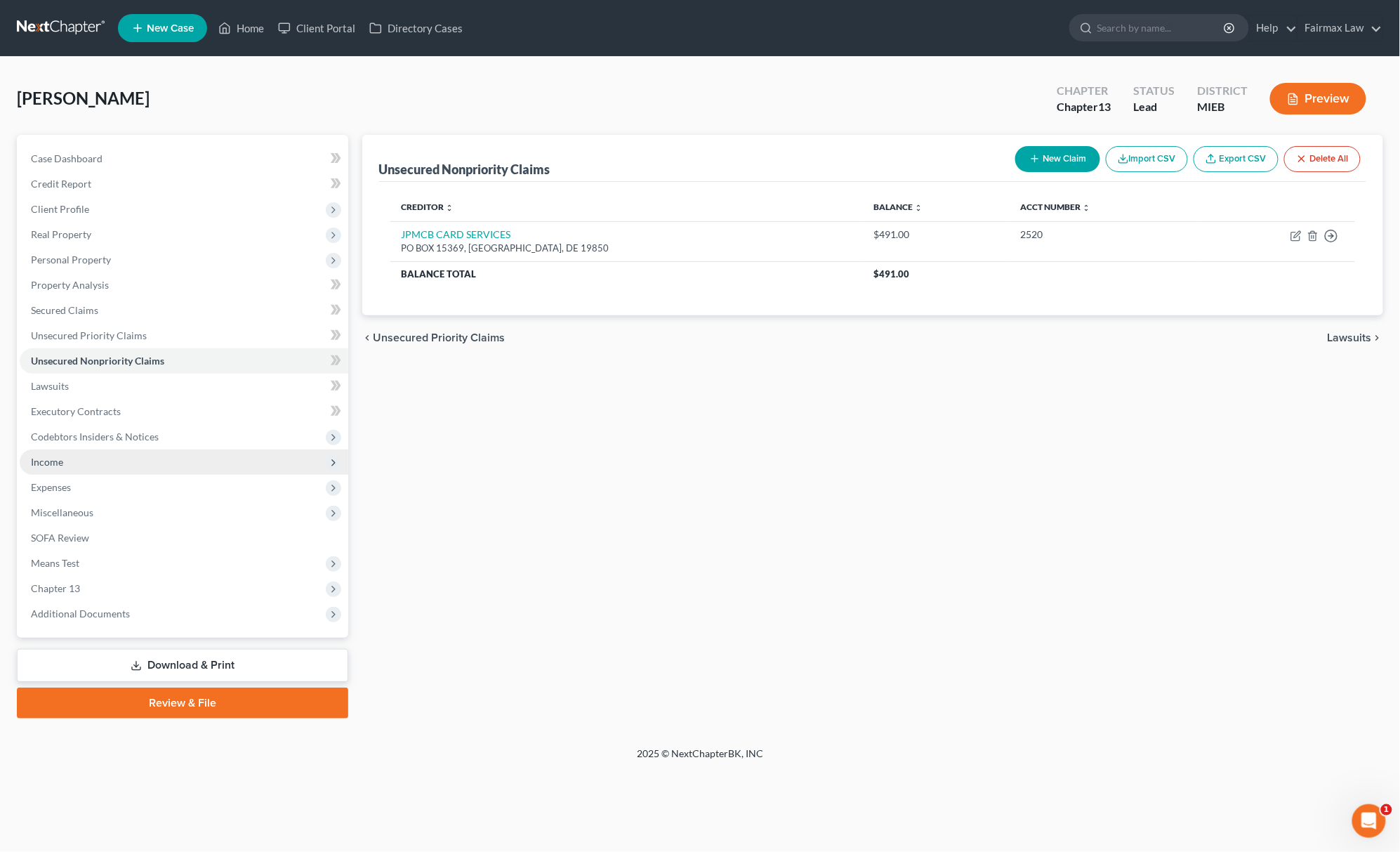
click at [95, 459] on span "Income" at bounding box center [184, 462] width 329 height 25
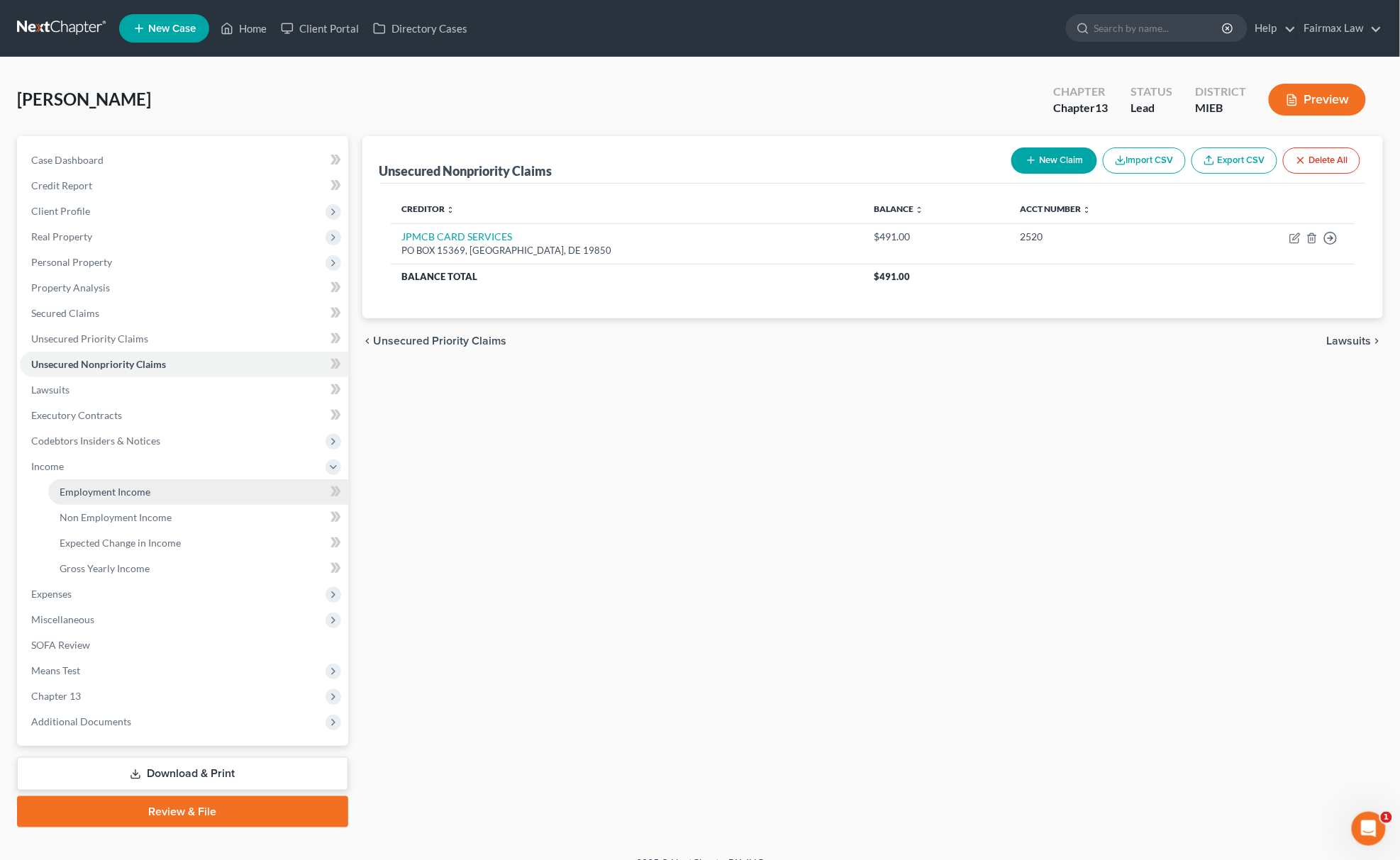
click at [111, 494] on span "Employment Income" at bounding box center [105, 492] width 91 height 12
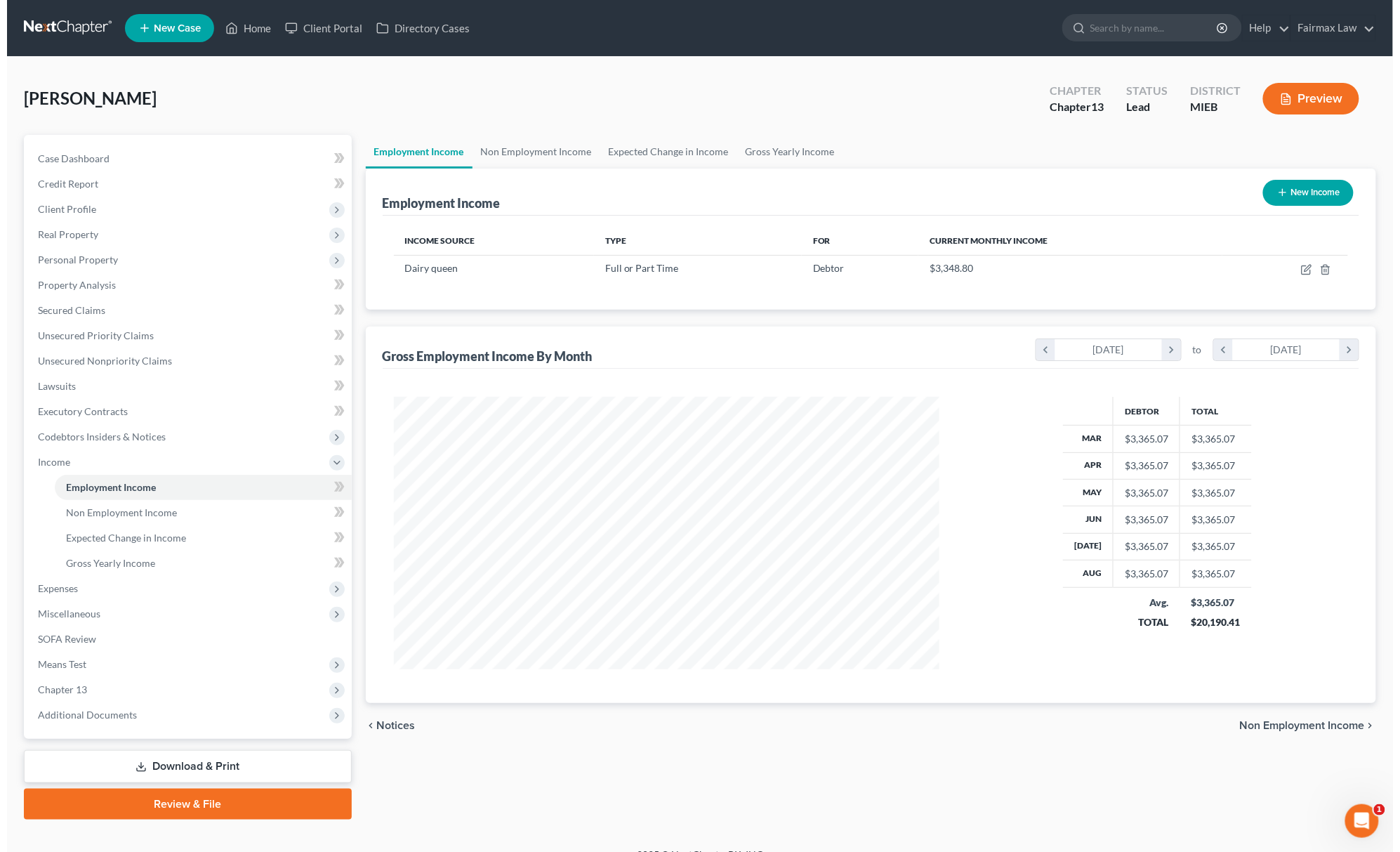
scroll to position [273, 573]
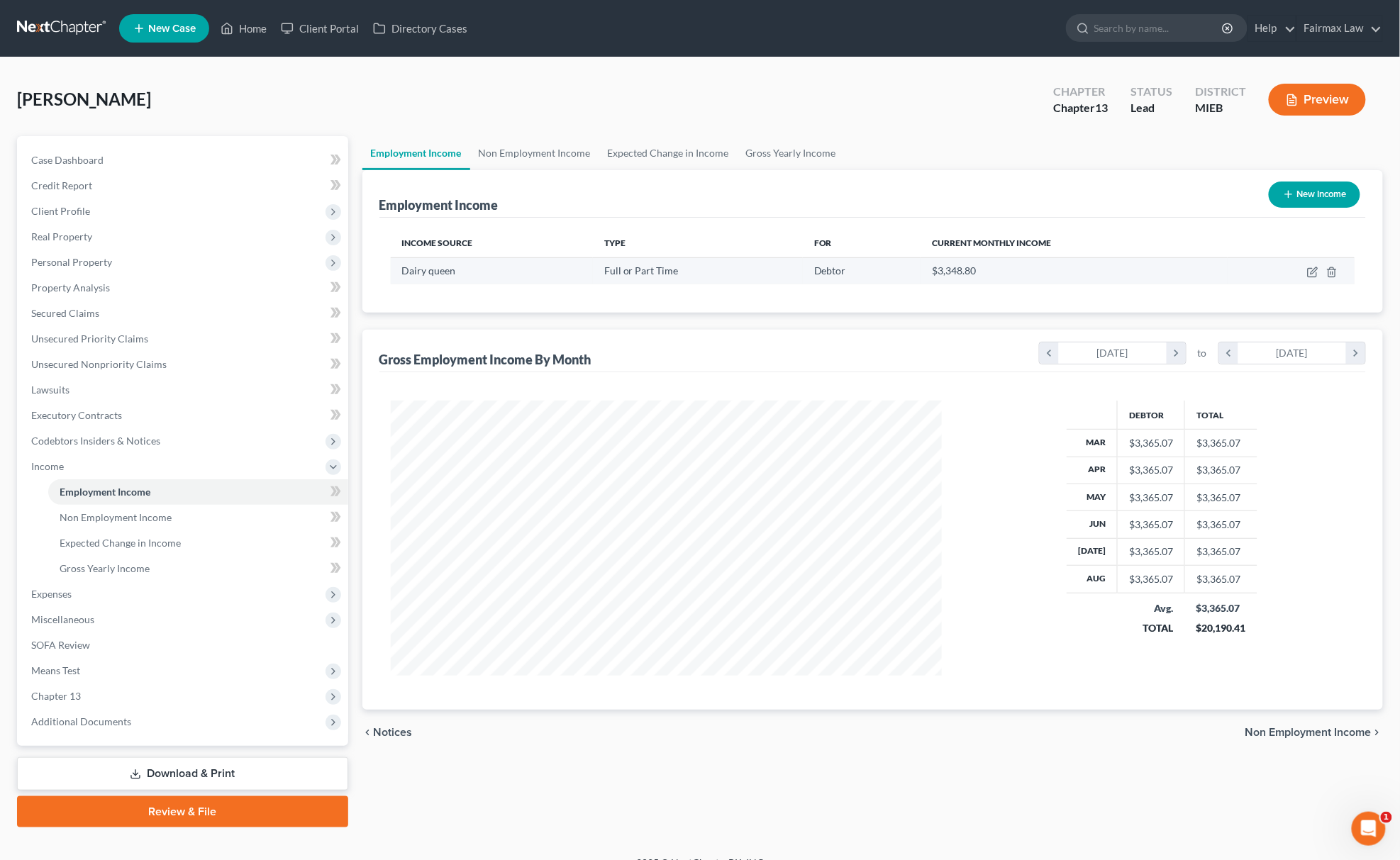
click at [1320, 269] on td at bounding box center [1291, 270] width 127 height 27
click at [1315, 272] on icon "button" at bounding box center [1313, 272] width 11 height 11
select select "0"
select select "23"
select select "2"
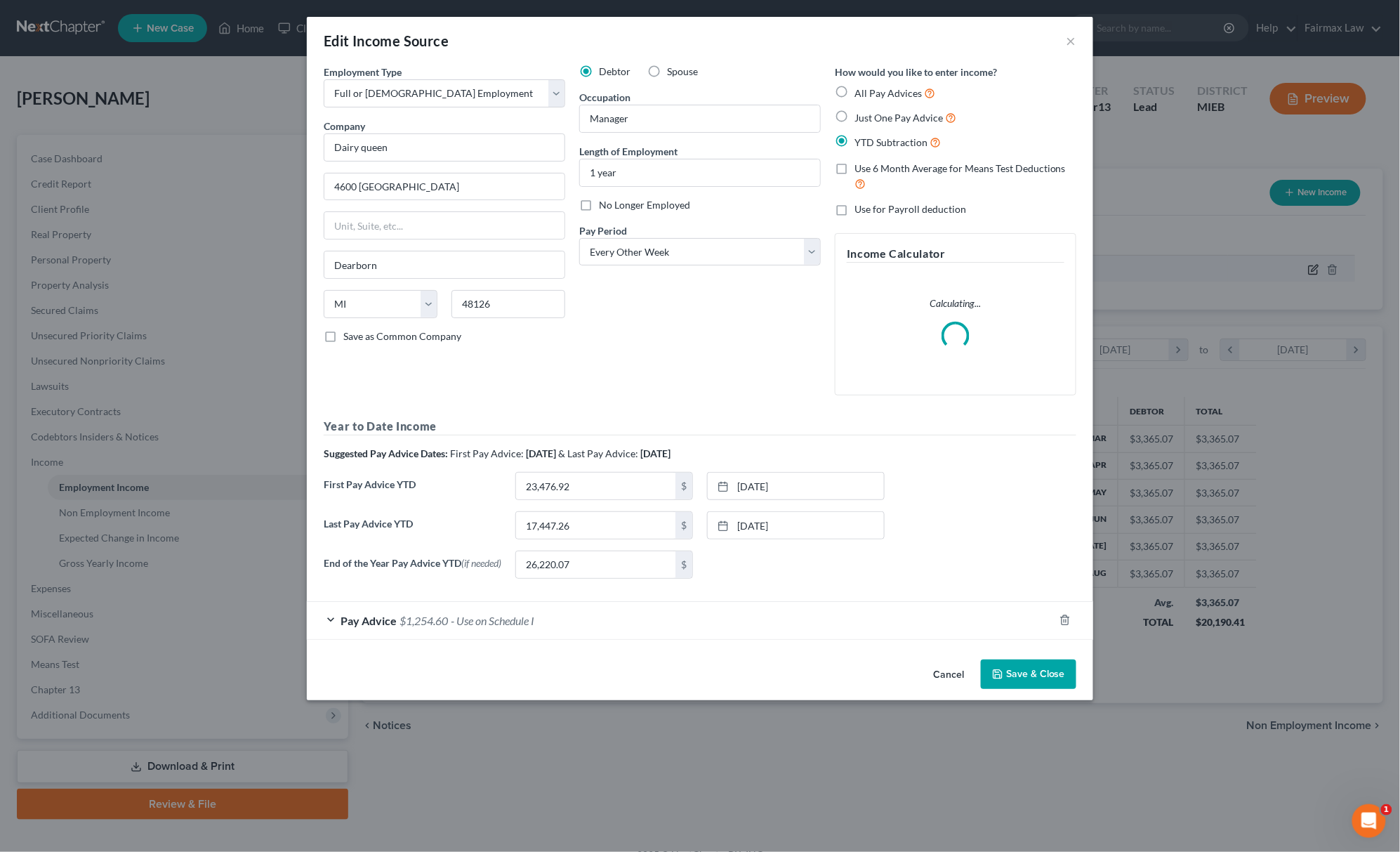
scroll to position [275, 579]
click at [652, 178] on input "1 year" at bounding box center [700, 172] width 240 height 27
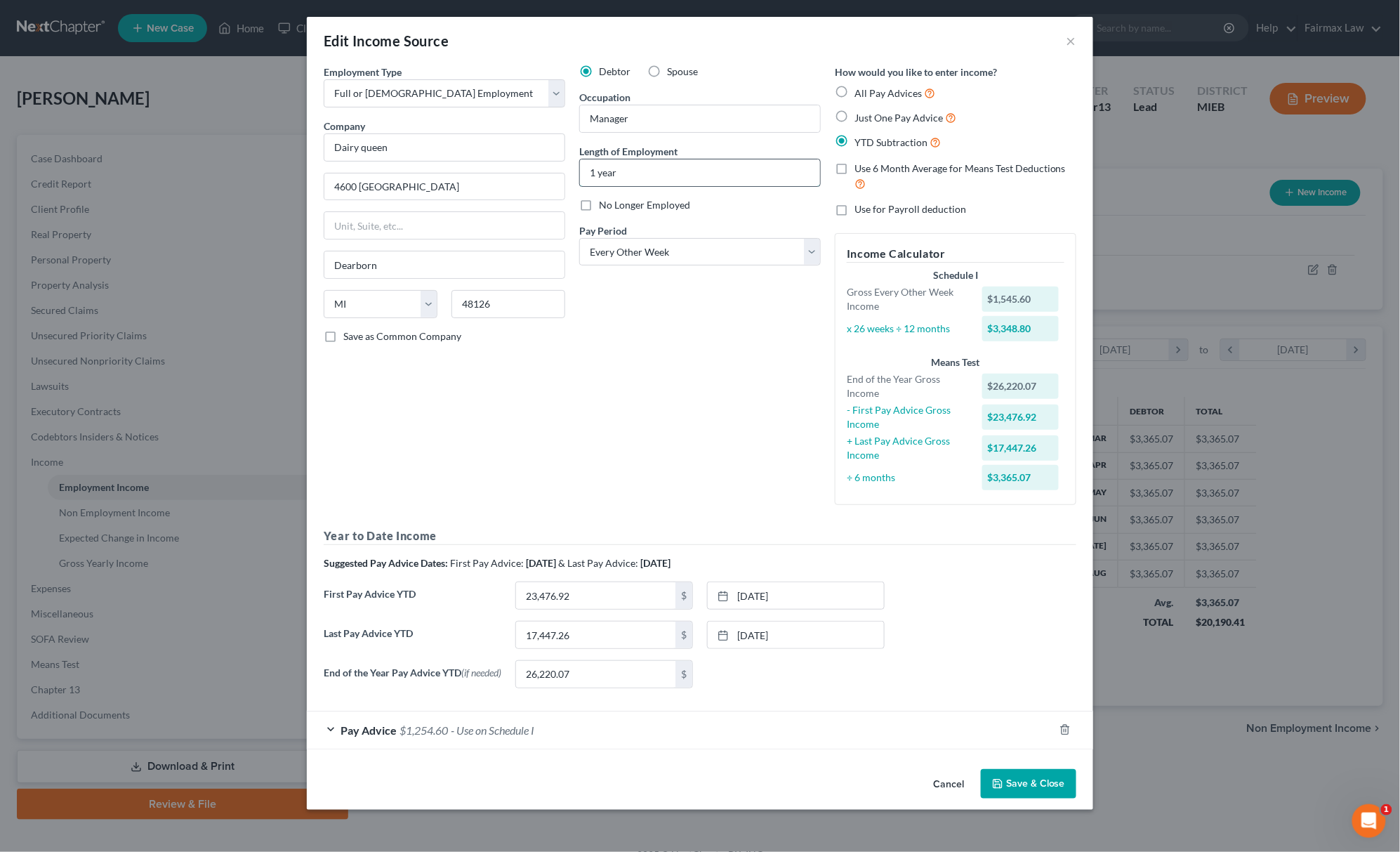
click at [652, 178] on input "1 year" at bounding box center [700, 172] width 240 height 27
click at [727, 172] on input "Since" at bounding box center [700, 172] width 240 height 27
paste input "Since [DATE]"
click at [608, 169] on input "Since Since [DATE]" at bounding box center [700, 172] width 240 height 27
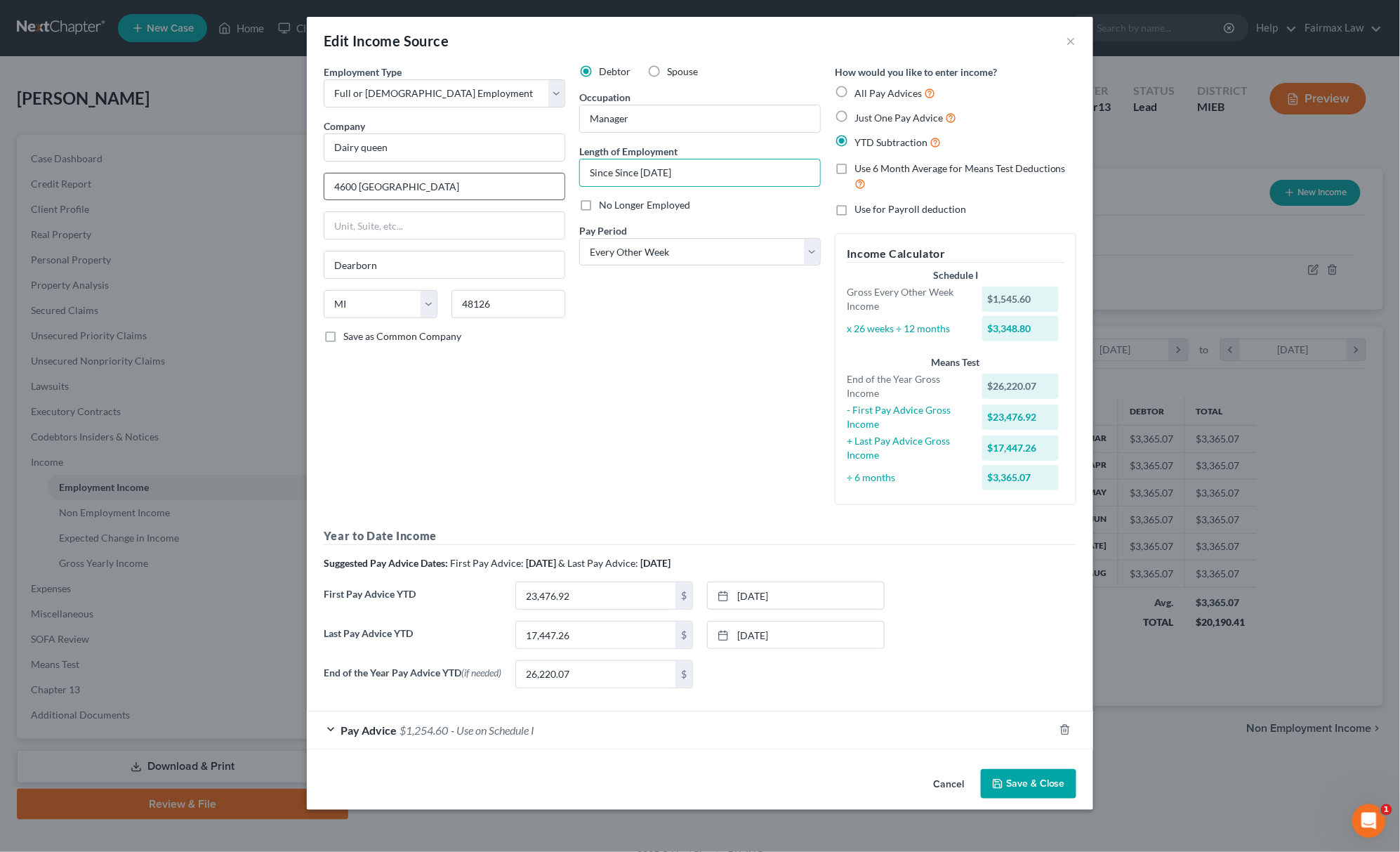
drag, startPoint x: 613, startPoint y: 172, endPoint x: 448, endPoint y: 174, distance: 165.0
click at [448, 174] on div "Employment Type * Select Full or [DEMOGRAPHIC_DATA] Employment Self Employment …" at bounding box center [700, 382] width 767 height 635
type input "Since [DATE]"
click at [798, 634] on link "[DATE]" at bounding box center [797, 635] width 177 height 27
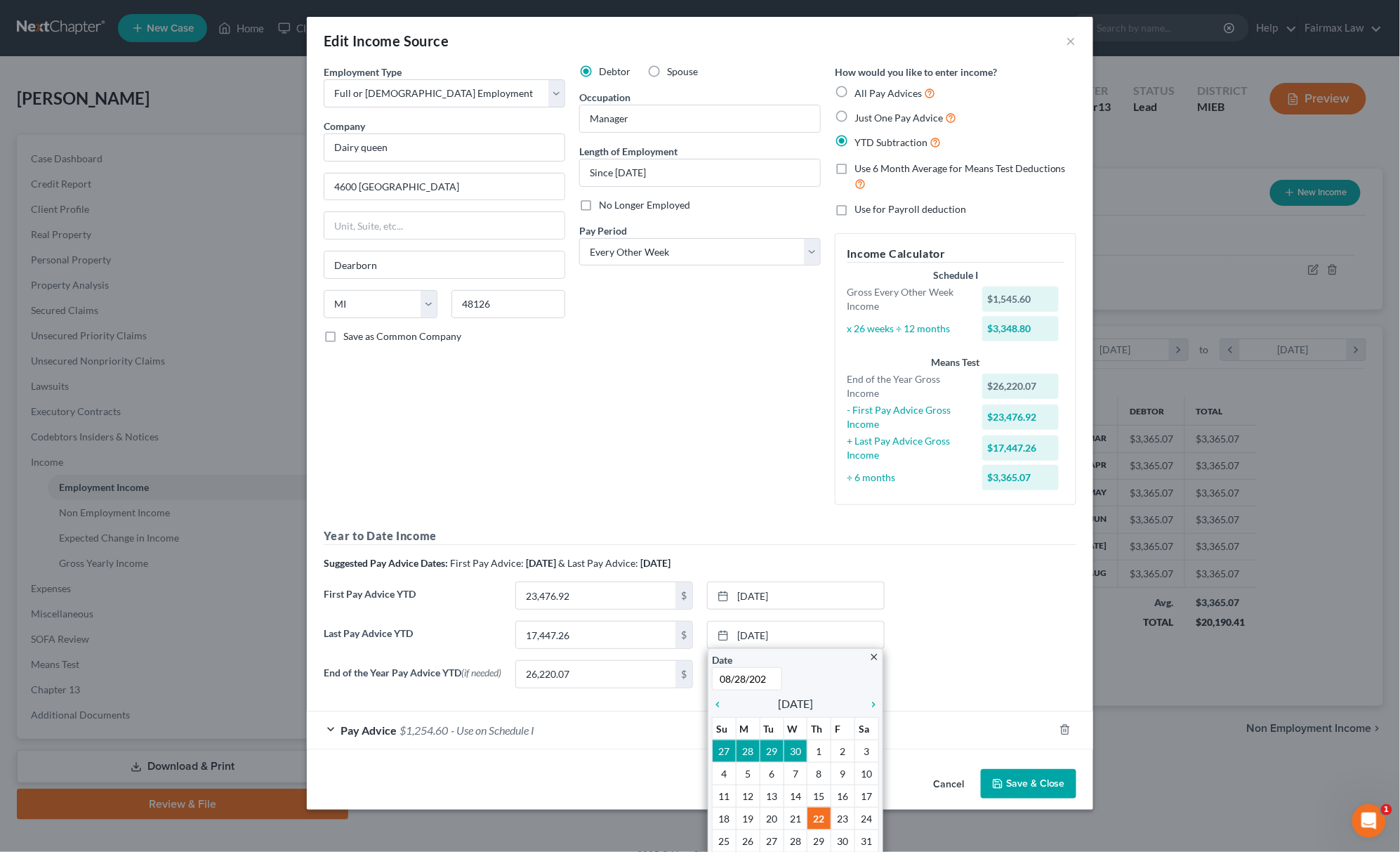
type input "[DATE]"
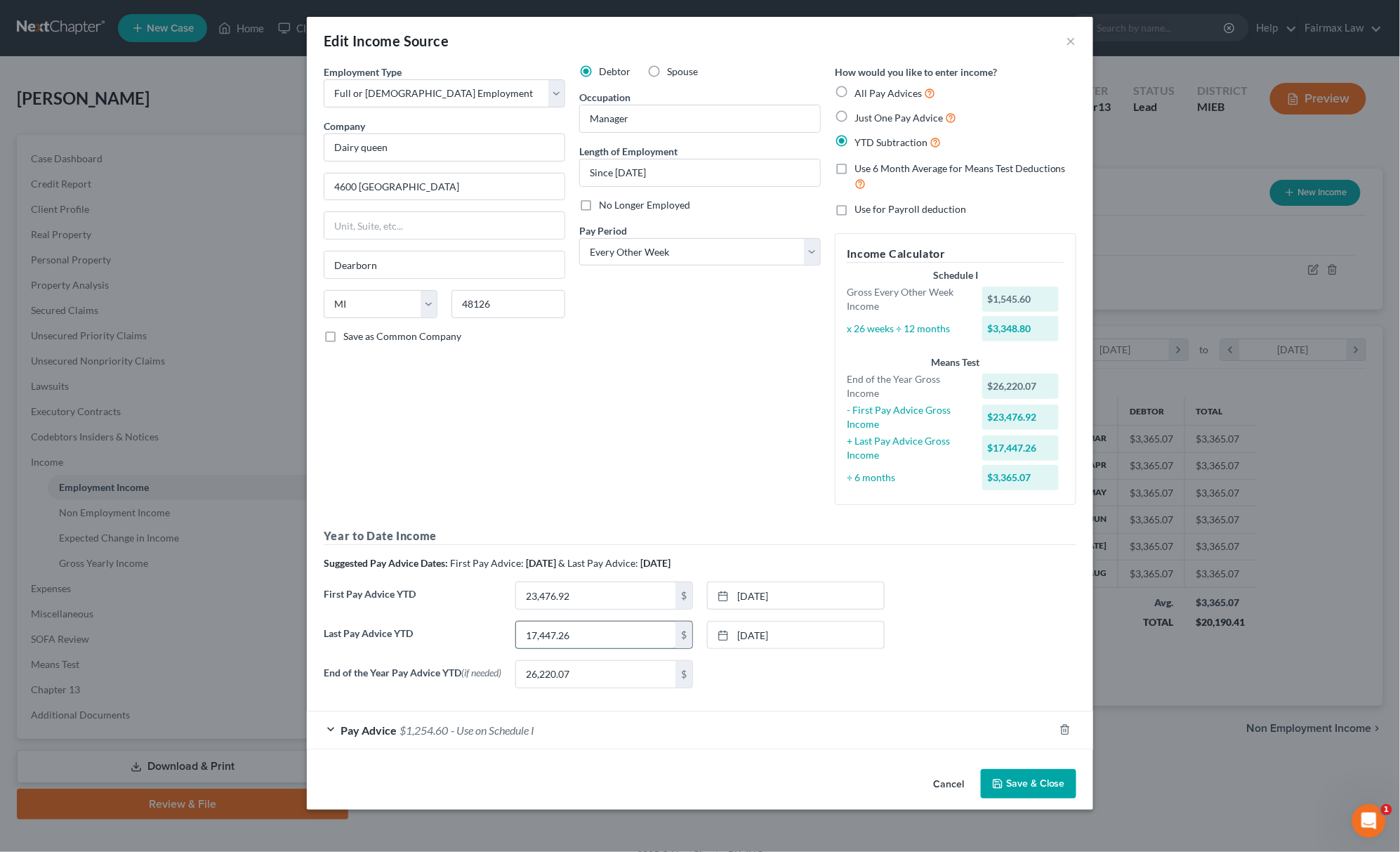
click at [587, 638] on input "17,447.26" at bounding box center [596, 635] width 159 height 27
type input "31,524.10"
click at [578, 668] on input "26,220.07" at bounding box center [596, 674] width 159 height 27
click at [552, 731] on div "Pay Advice $1,254.60 - Use on Schedule I" at bounding box center [680, 730] width 747 height 37
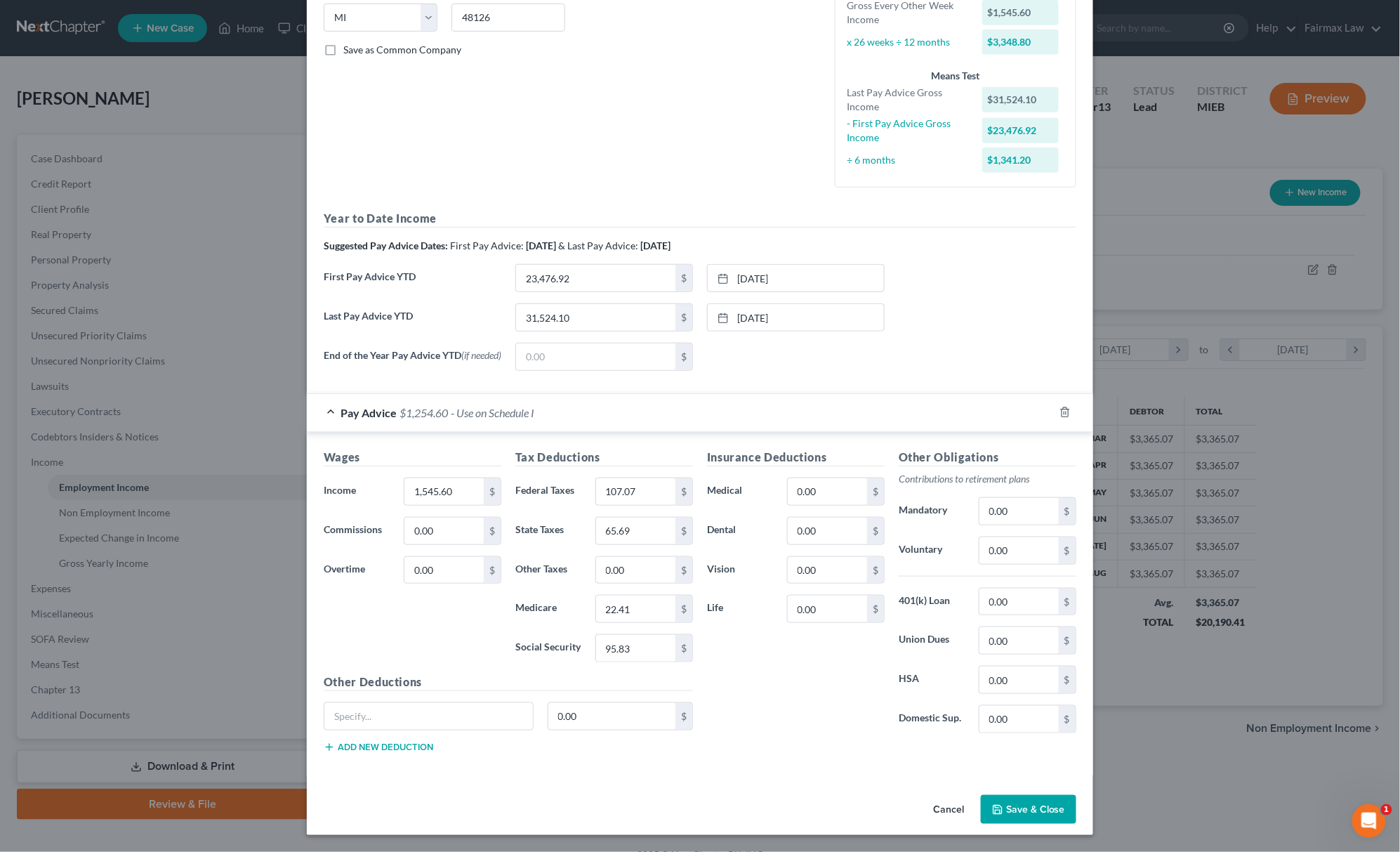
scroll to position [295, 0]
click at [1061, 408] on icon "button" at bounding box center [1064, 412] width 6 height 10
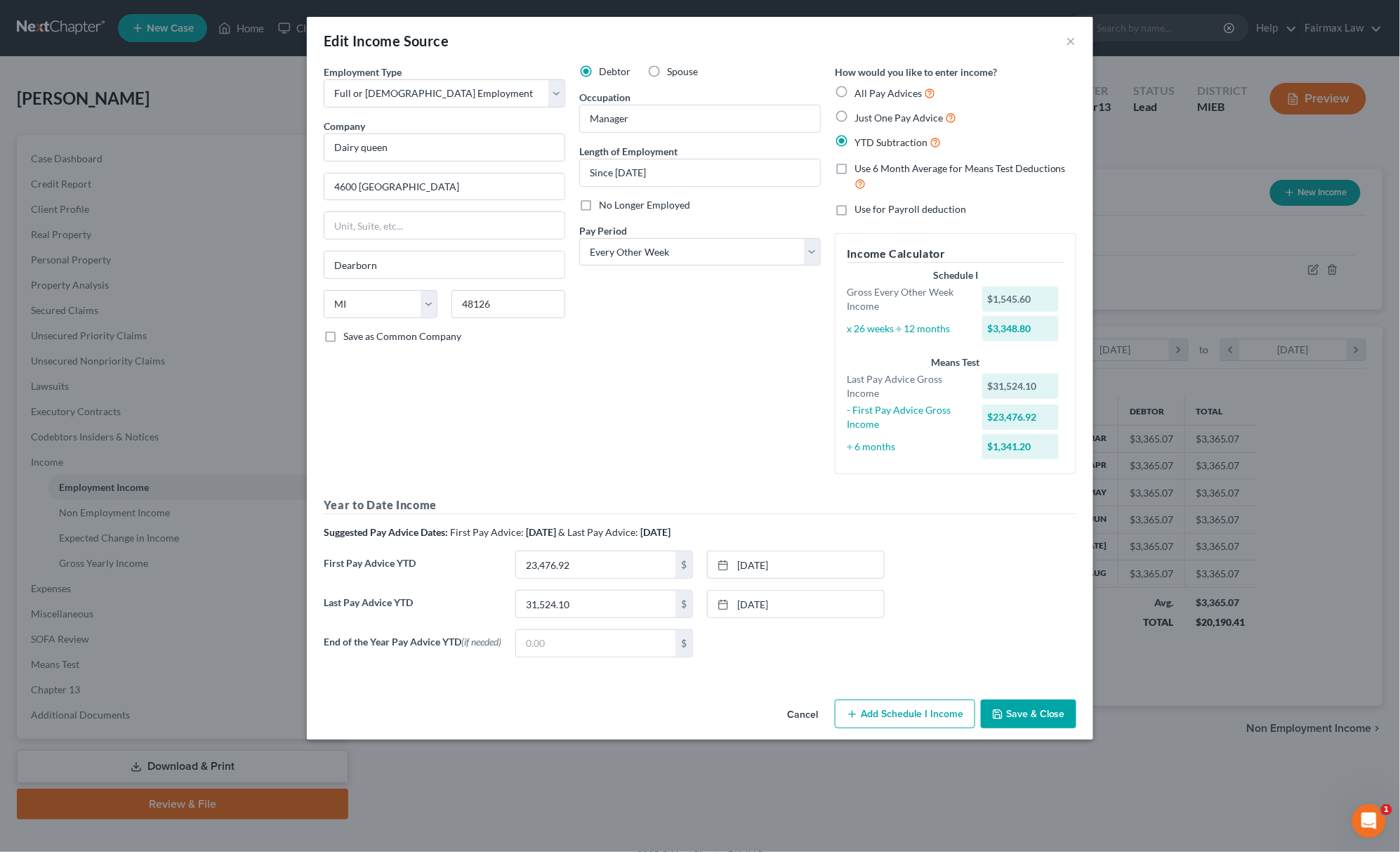
scroll to position [0, 0]
click at [835, 565] on link "[DATE]" at bounding box center [797, 565] width 177 height 27
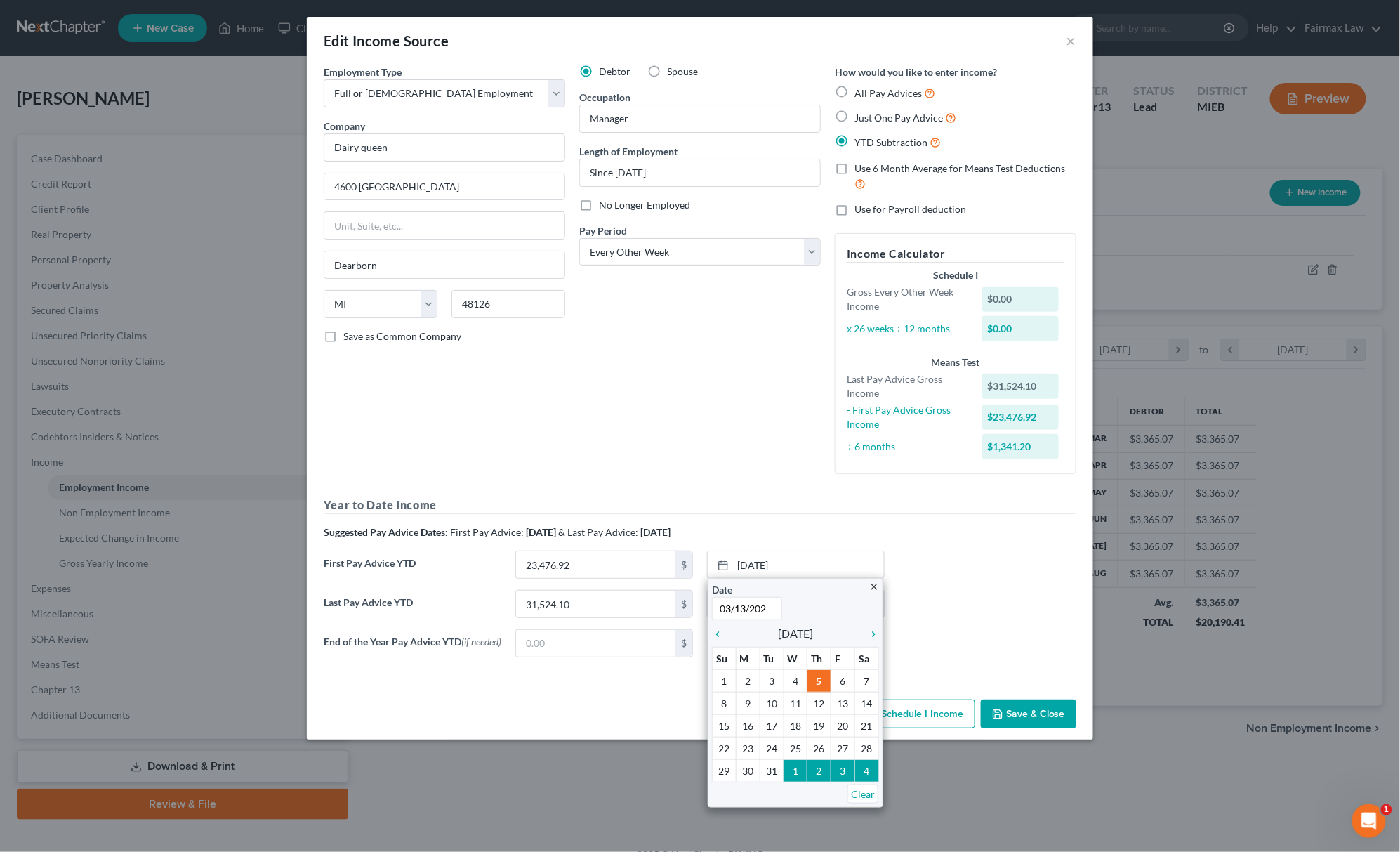
type input "[DATE]"
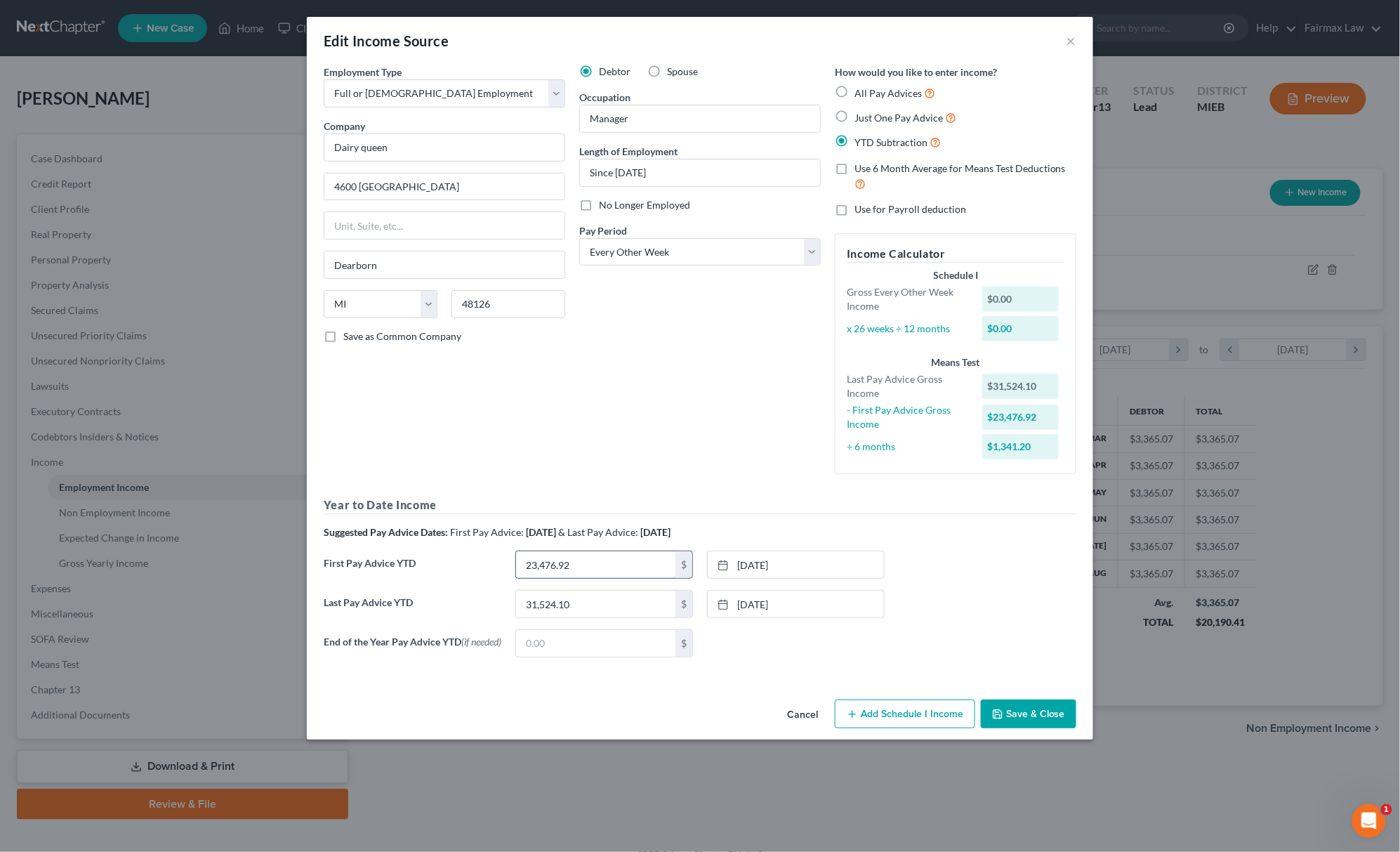
click at [590, 569] on input "23,476.92" at bounding box center [596, 565] width 159 height 27
type input "6,063.73"
click at [919, 715] on button "Add Schedule I Income" at bounding box center [905, 714] width 140 height 29
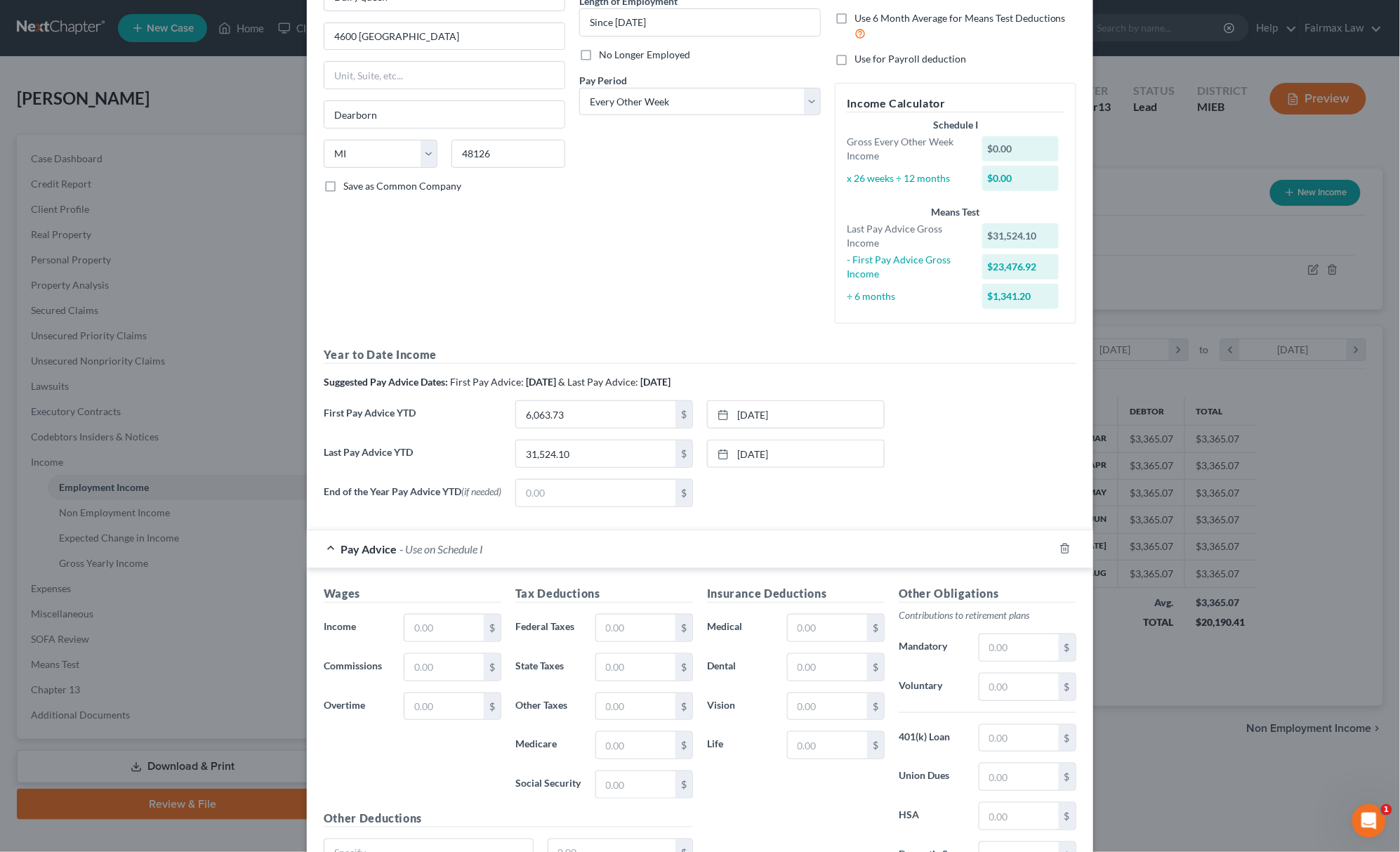
scroll to position [295, 0]
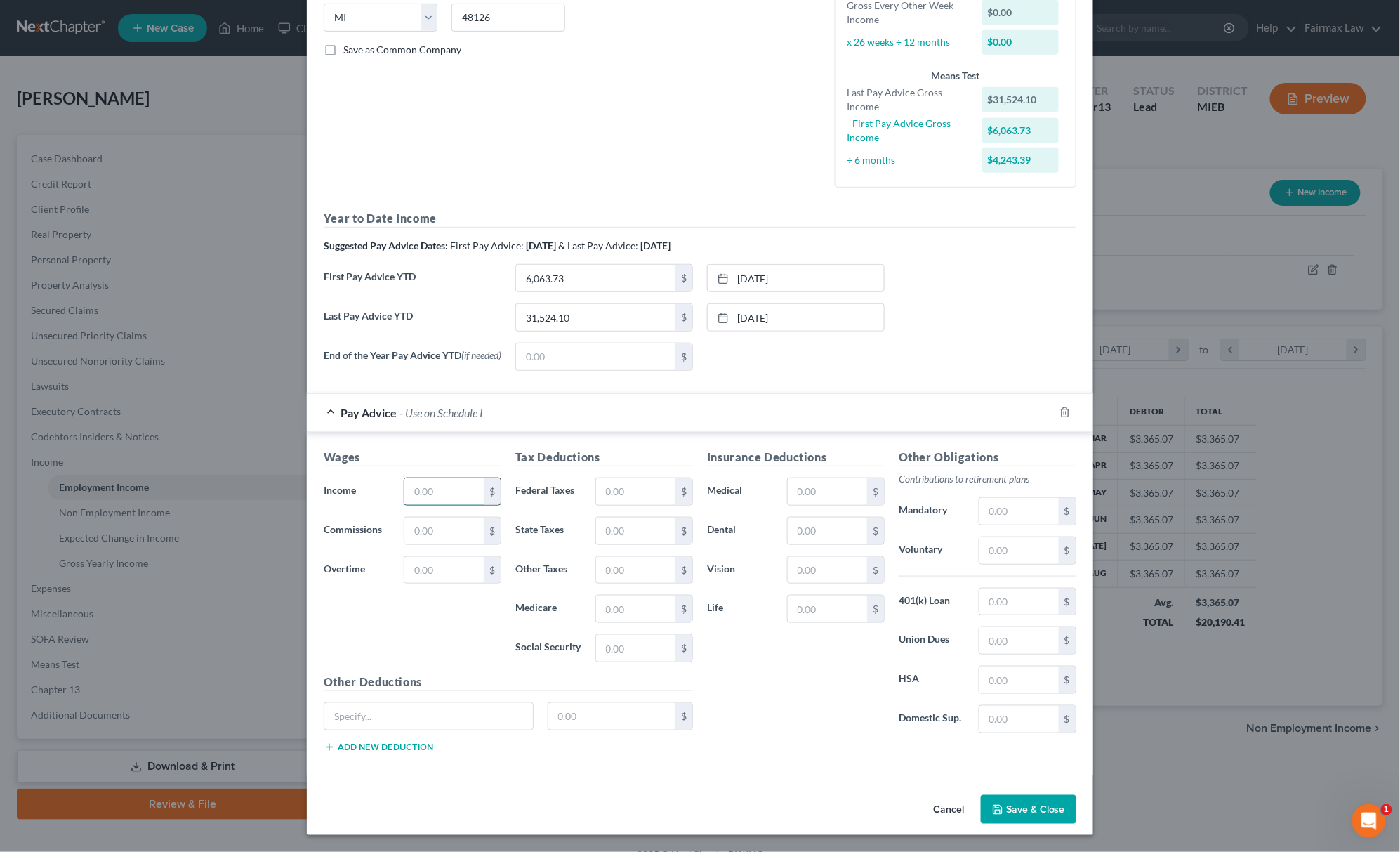
click at [408, 493] on input "text" at bounding box center [444, 491] width 80 height 27
type input "1,909.89"
click at [616, 487] on input "text" at bounding box center [636, 491] width 80 height 27
click at [623, 486] on input "15,078" at bounding box center [636, 491] width 80 height 27
click at [618, 487] on input "15,078" at bounding box center [636, 491] width 80 height 27
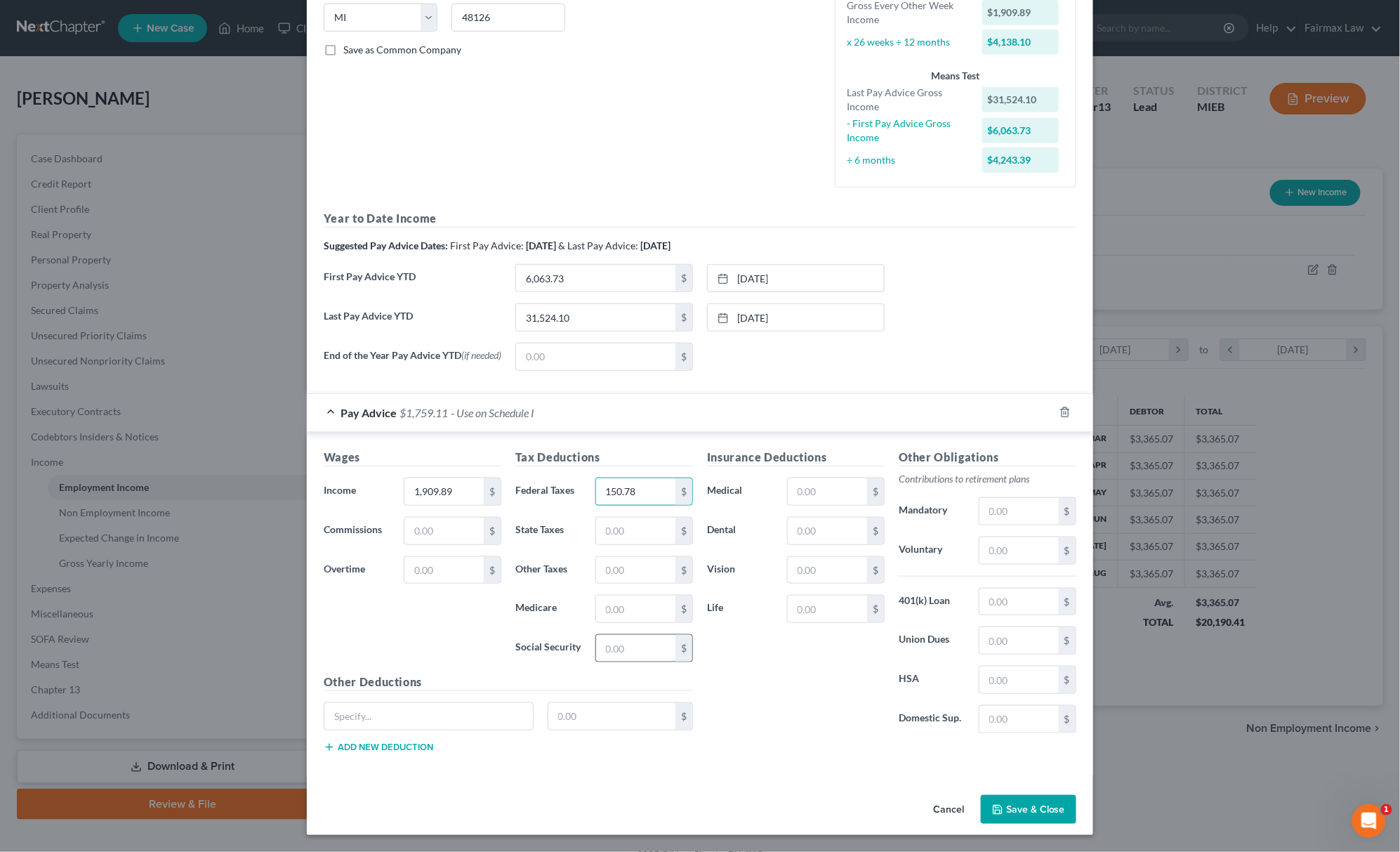
type input "150.78"
click at [625, 656] on input "text" at bounding box center [636, 648] width 80 height 27
type input "118.41"
click at [630, 621] on input "text" at bounding box center [636, 609] width 80 height 27
type input "27.69"
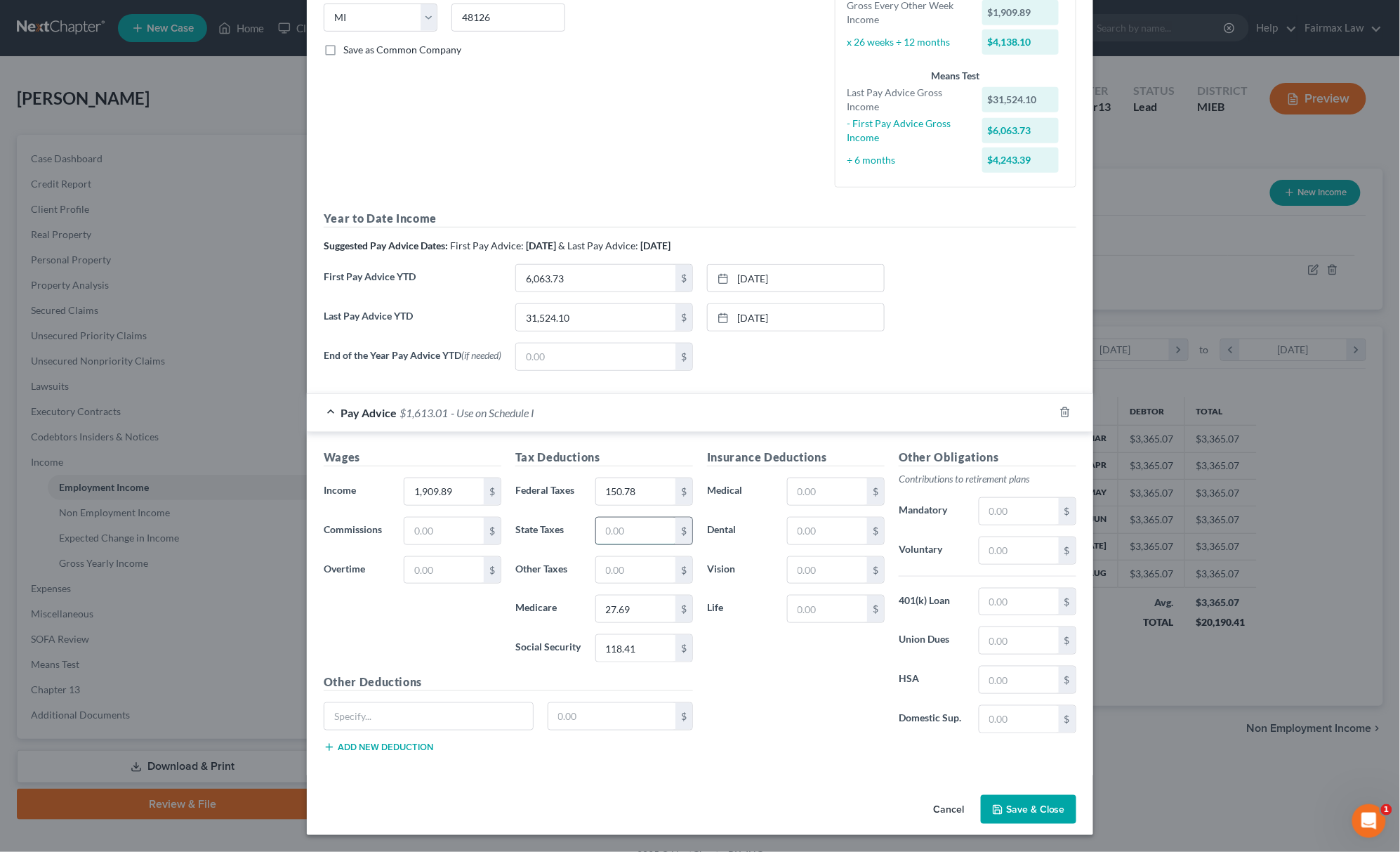
click at [637, 532] on input "text" at bounding box center [636, 531] width 80 height 27
type input "81.17"
click at [1013, 804] on button "Save & Close" at bounding box center [1029, 810] width 95 height 29
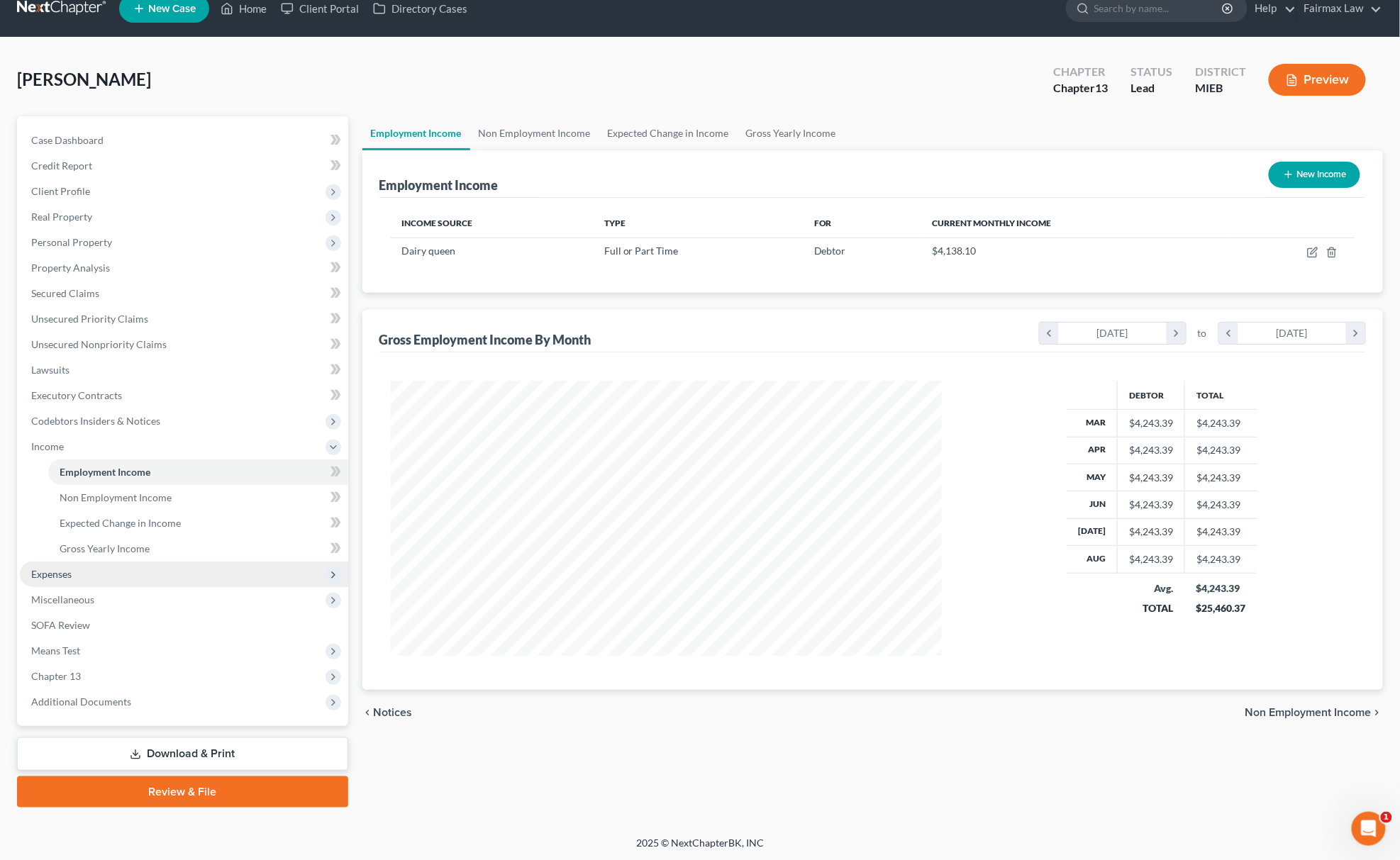
scroll to position [21, 0]
click at [129, 542] on span "Gross Yearly Income" at bounding box center [104, 548] width 90 height 12
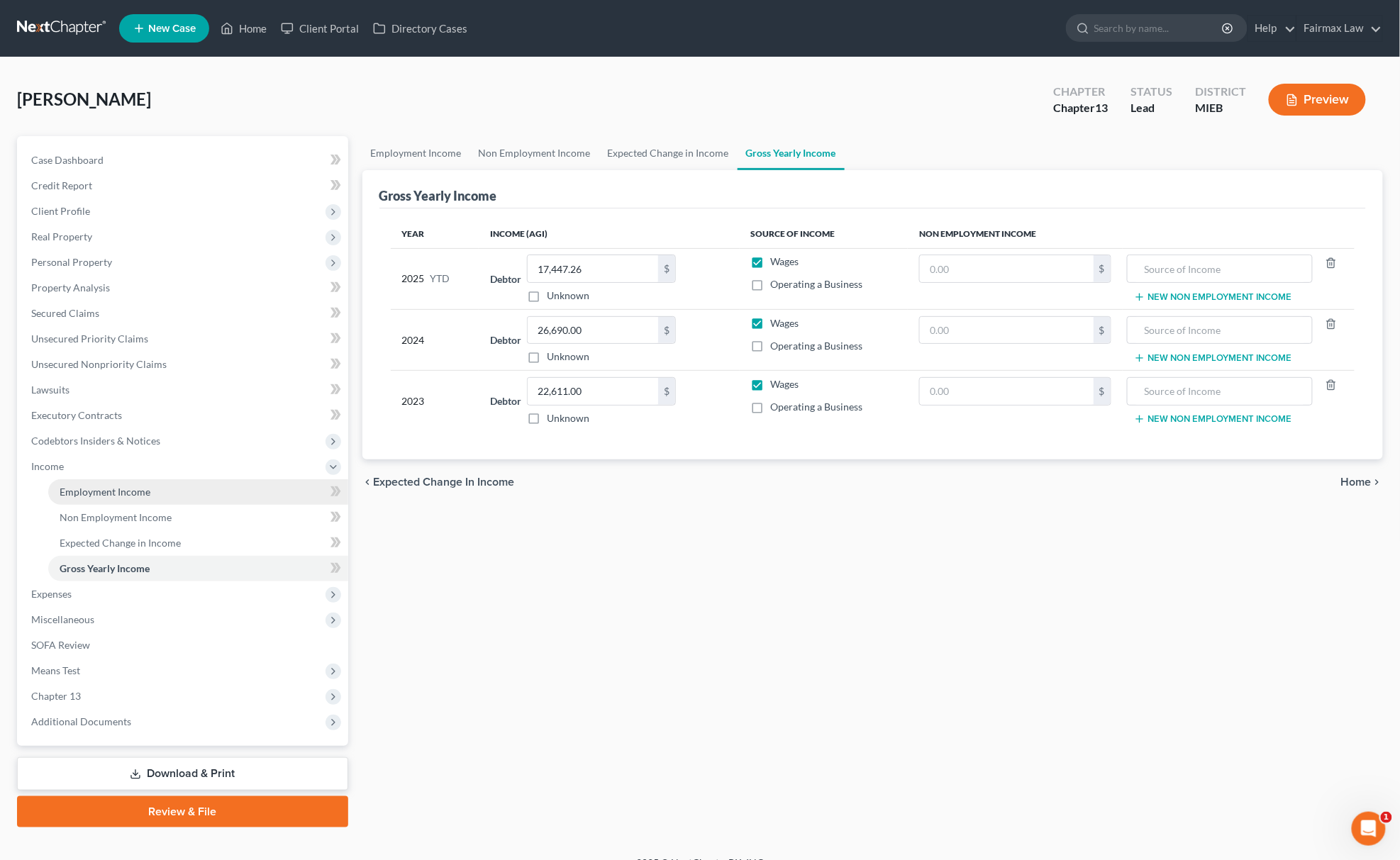
click at [153, 491] on link "Employment Income" at bounding box center [198, 491] width 300 height 25
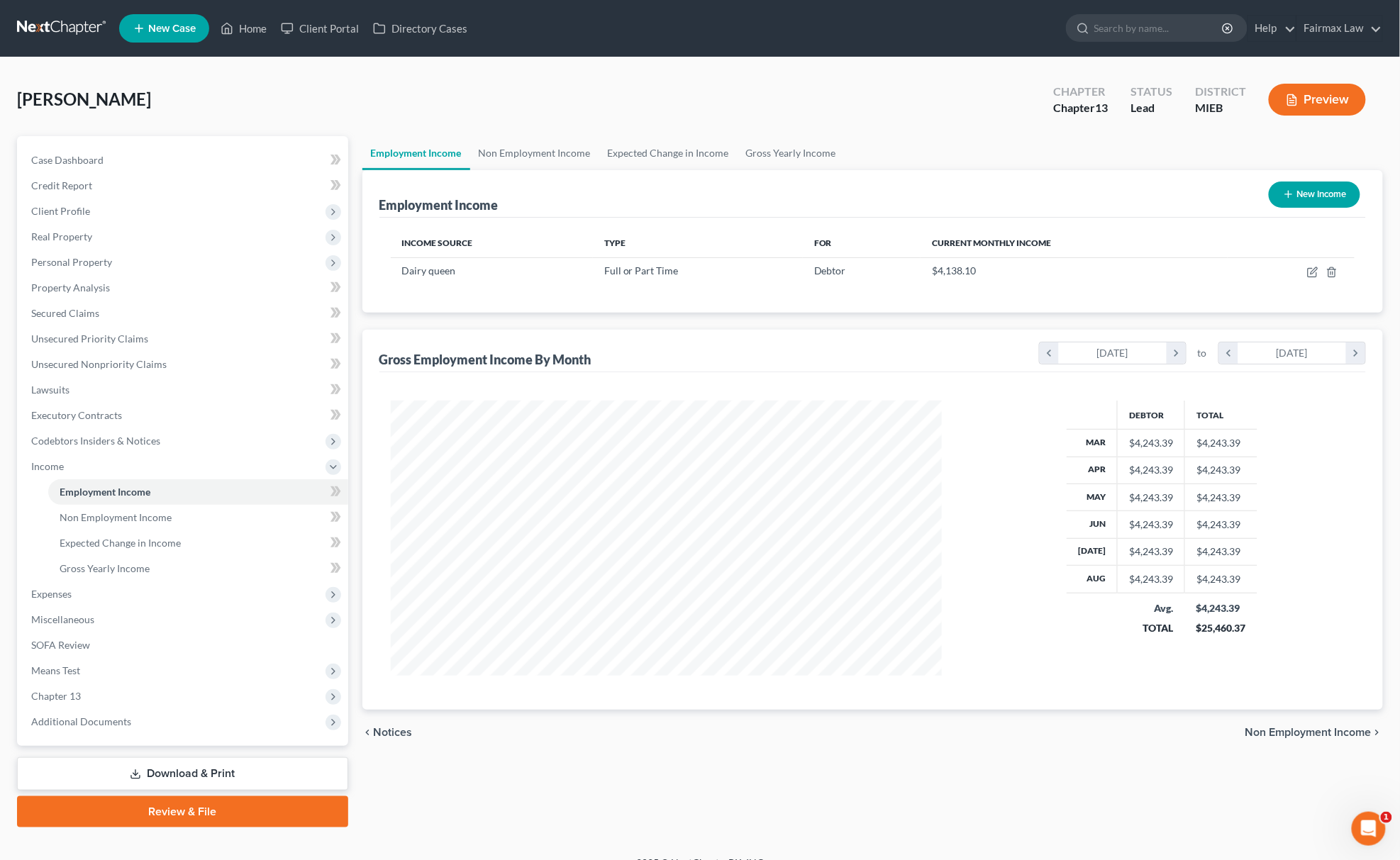
scroll to position [275, 579]
click at [149, 576] on link "Gross Yearly Income" at bounding box center [198, 568] width 300 height 25
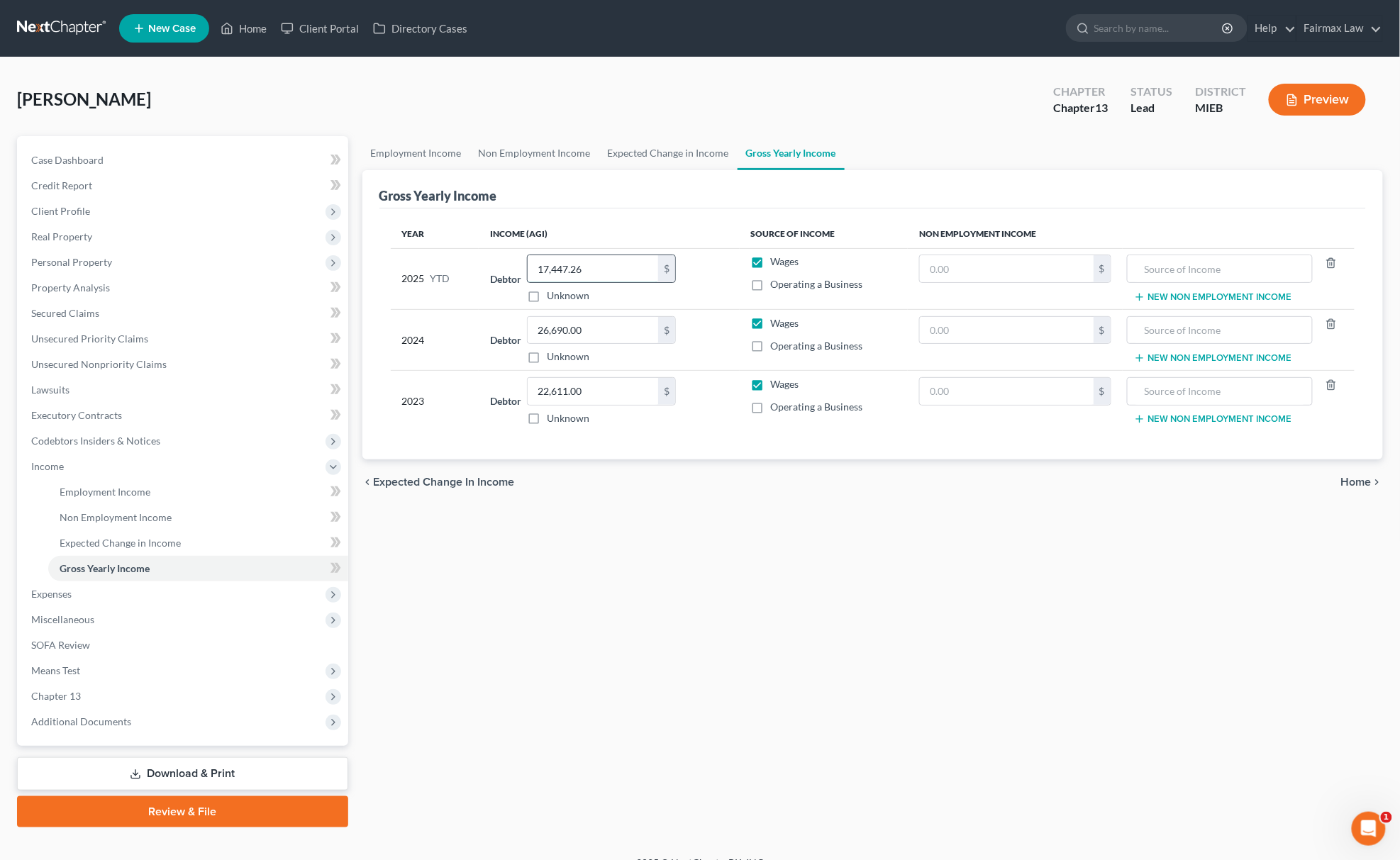
click at [620, 261] on input "17,447.26" at bounding box center [592, 268] width 130 height 27
type input "31,524.10"
click at [80, 573] on link "Gross Yearly Income" at bounding box center [198, 568] width 300 height 25
click at [83, 587] on span "Expenses" at bounding box center [185, 593] width 329 height 25
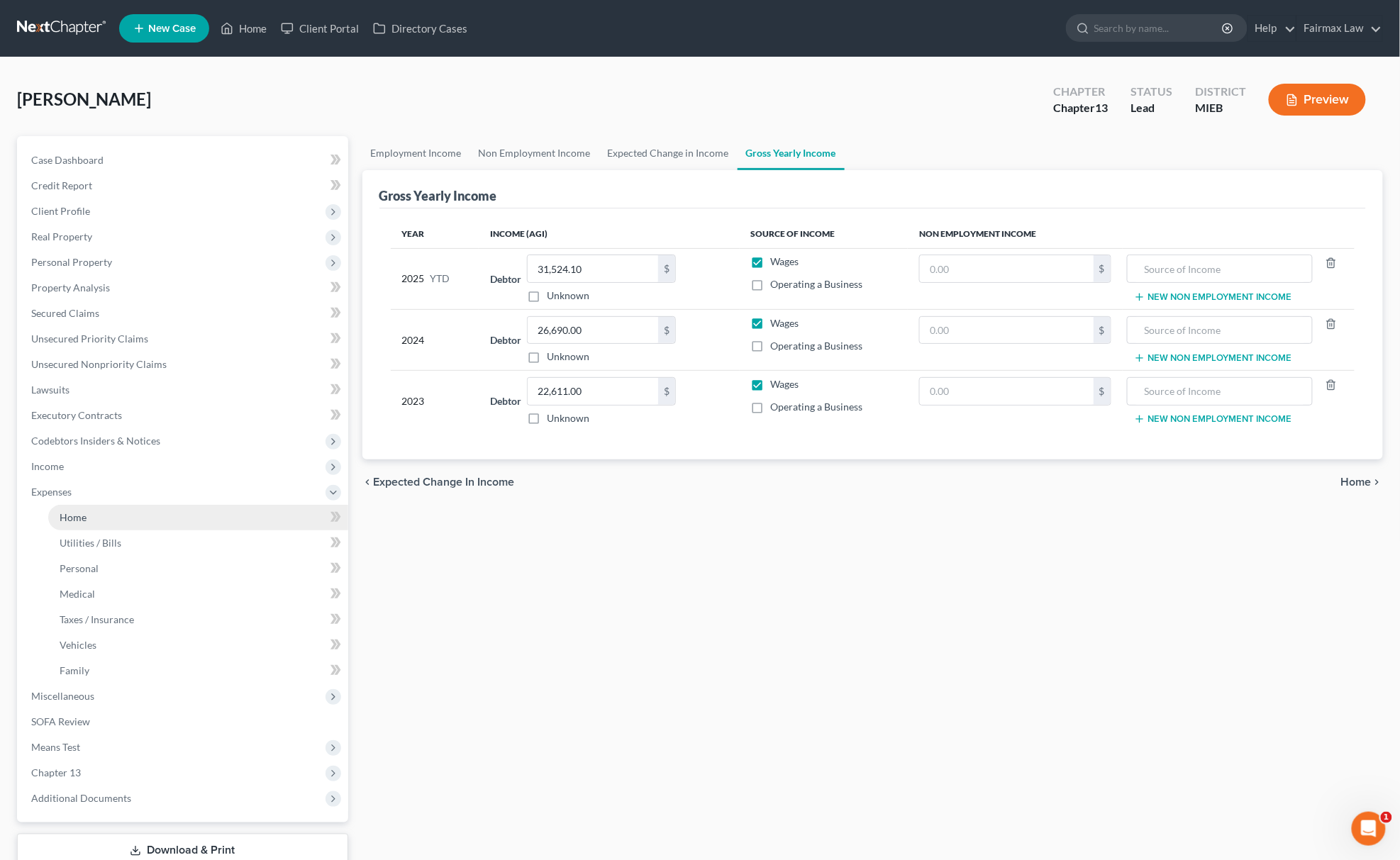
click at [87, 516] on link "Home" at bounding box center [198, 517] width 300 height 25
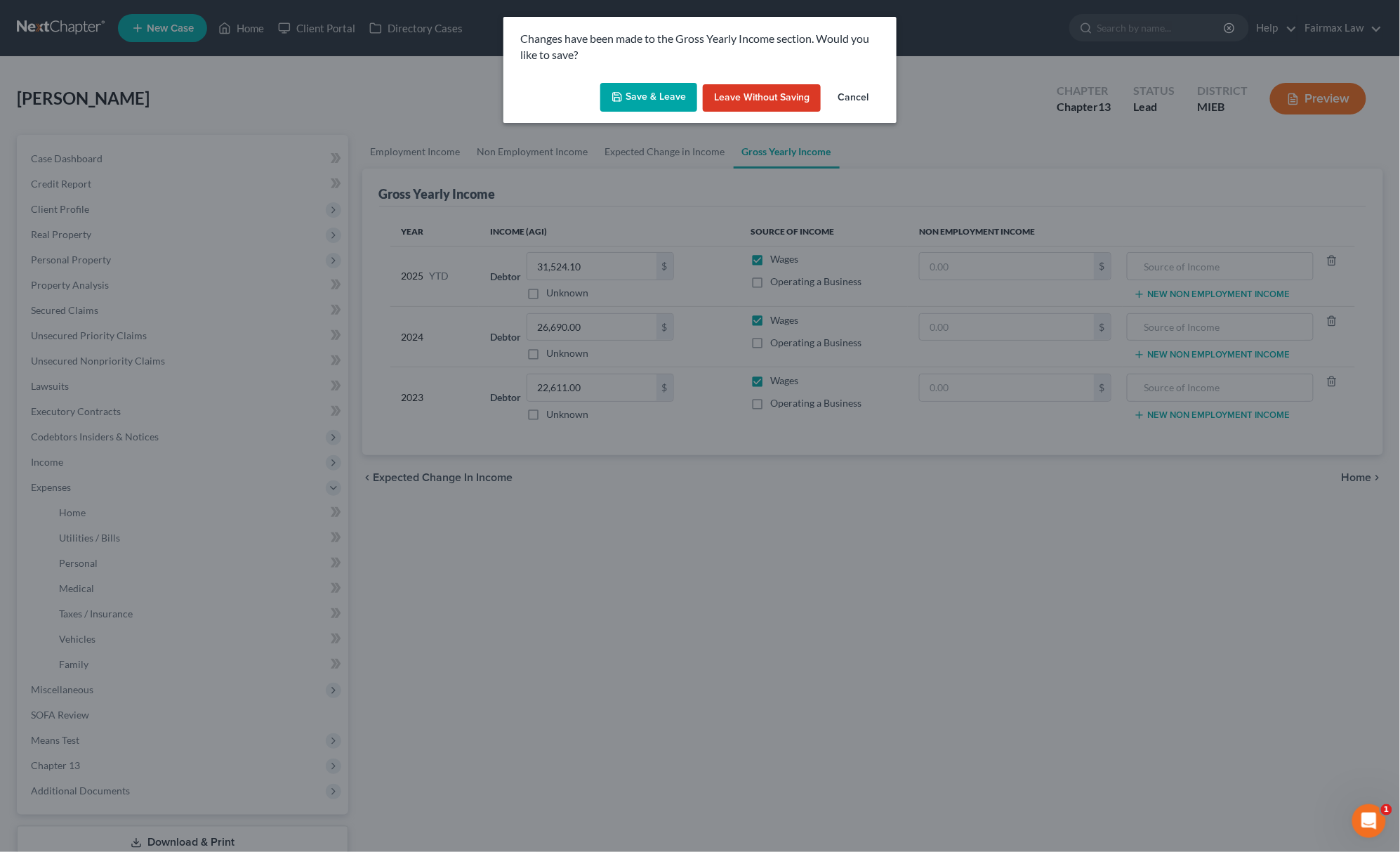
click at [642, 94] on button "Save & Leave" at bounding box center [648, 98] width 97 height 29
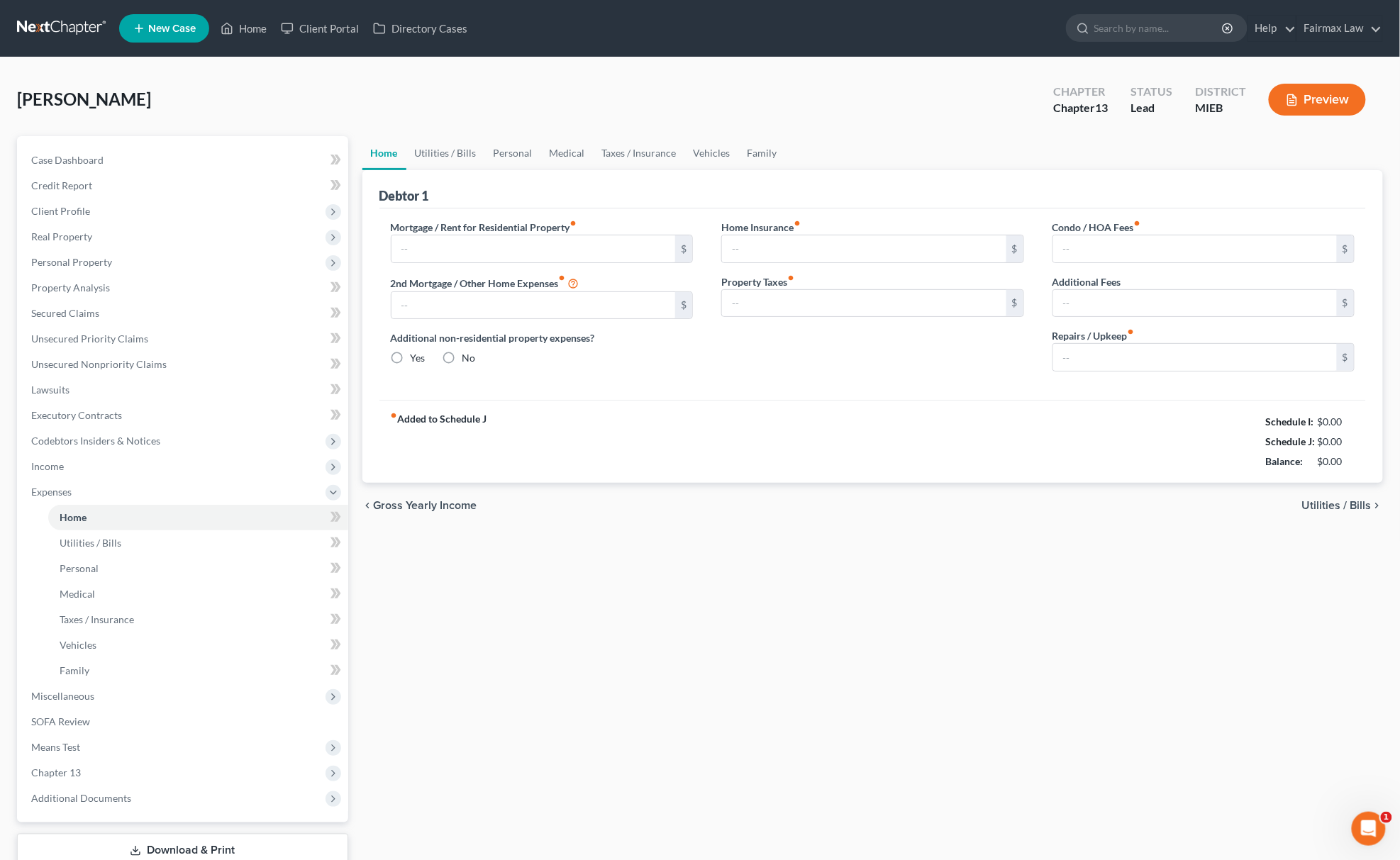
type input "0.00"
radio input "true"
type input "0.00"
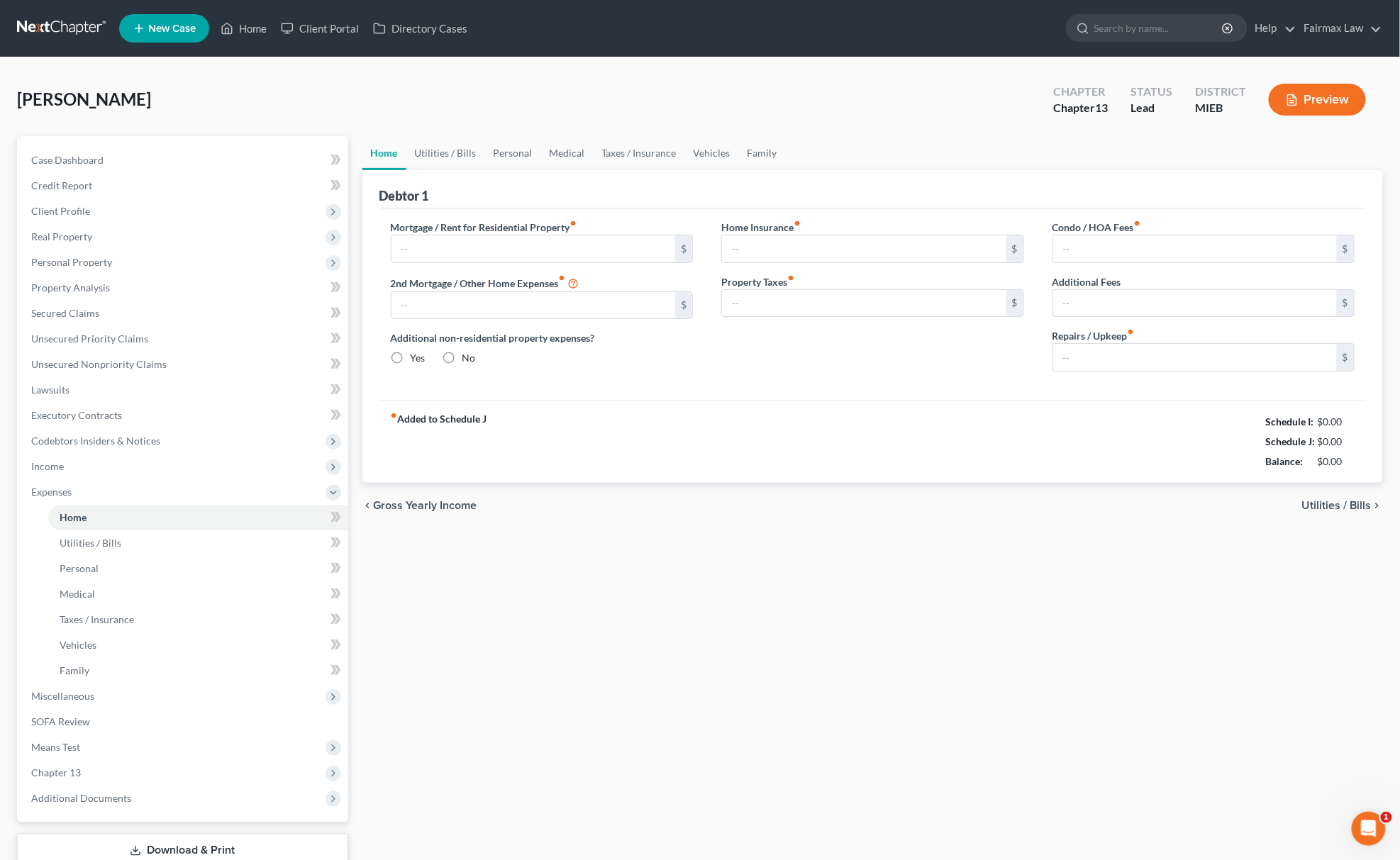
type input "0.00"
click at [449, 159] on link "Utilities / Bills" at bounding box center [446, 153] width 79 height 34
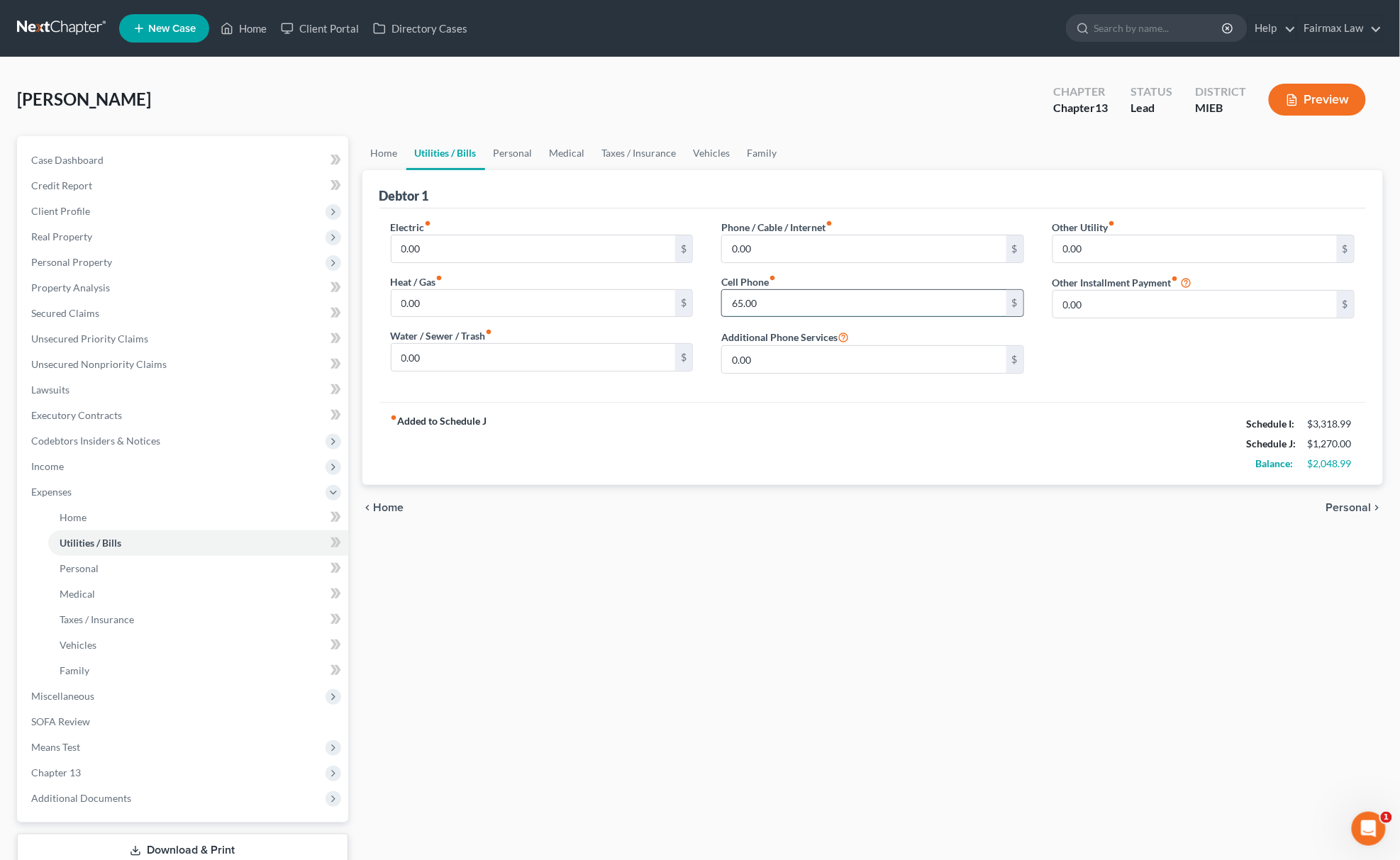
click at [770, 298] on input "65.00" at bounding box center [864, 303] width 284 height 27
type input "25.00"
click at [498, 152] on link "Personal" at bounding box center [513, 153] width 56 height 34
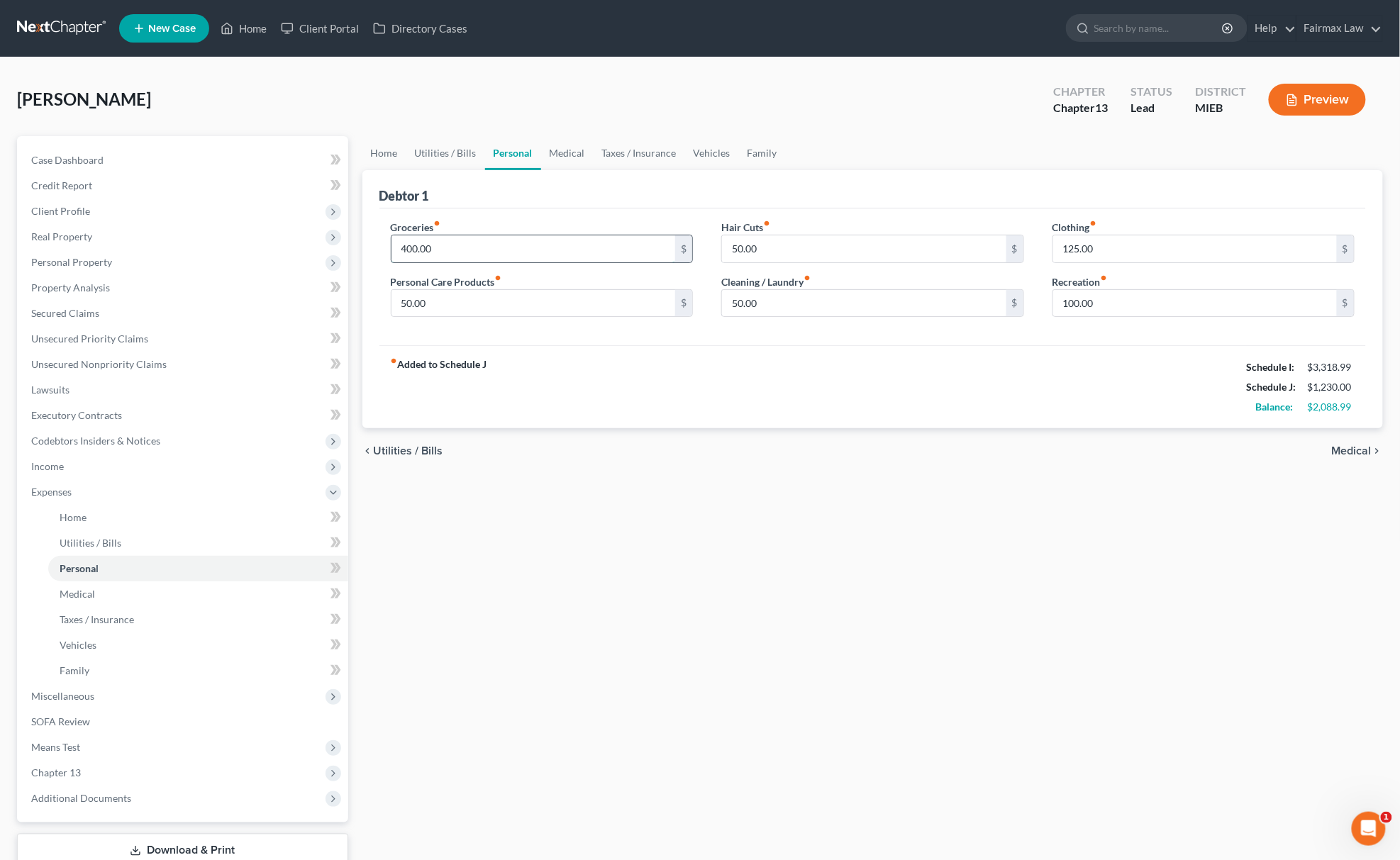
click at [471, 245] on input "400.00" at bounding box center [533, 248] width 284 height 27
type input "75.00"
click at [1141, 257] on input "125.00" at bounding box center [1195, 248] width 284 height 27
type input "1"
drag, startPoint x: 1125, startPoint y: 246, endPoint x: 1020, endPoint y: 246, distance: 105.0
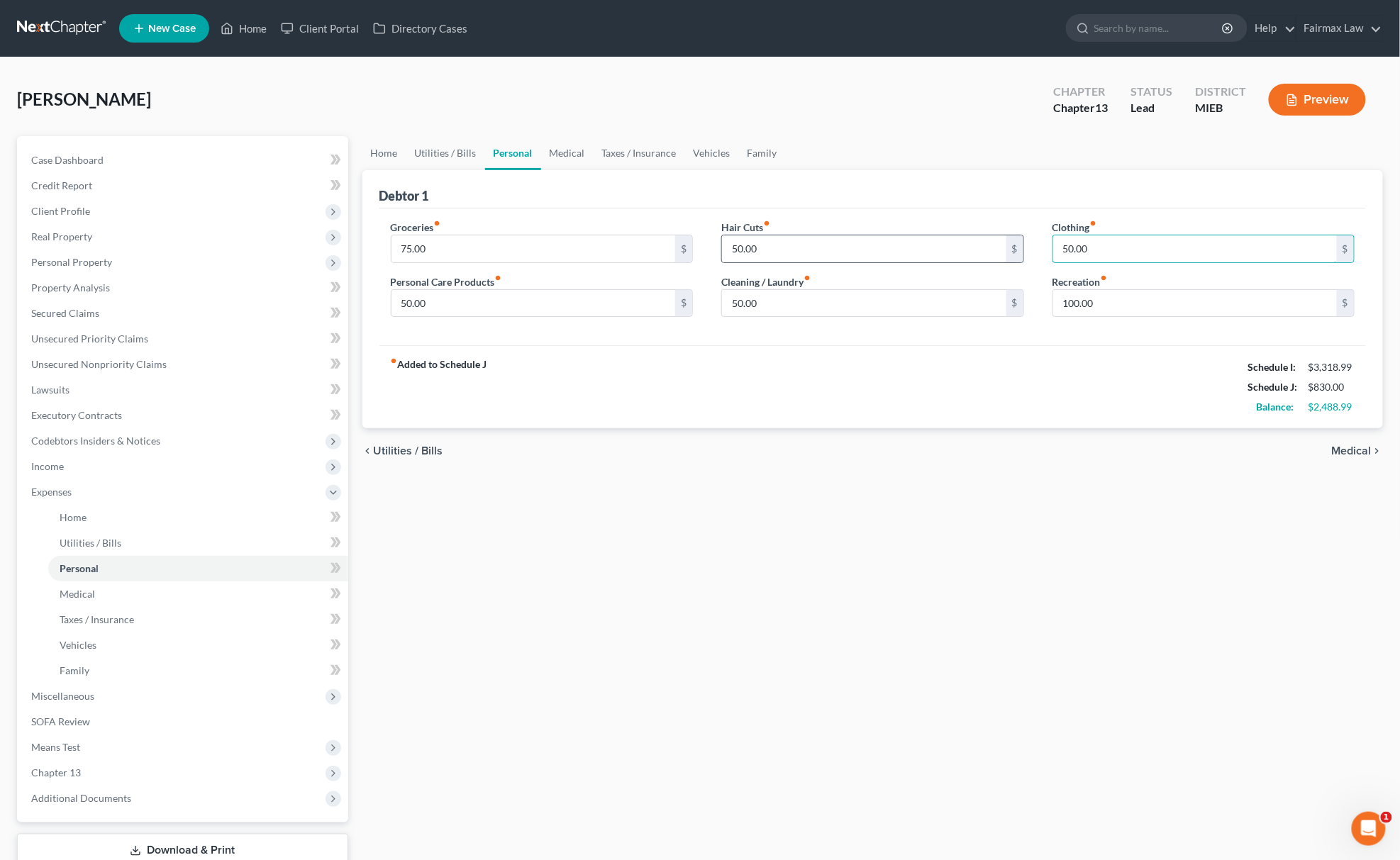
click at [1020, 246] on div "Groceries fiber_manual_record 75.00 $ Personal Care Products fiber_manual_recor…" at bounding box center [873, 274] width 993 height 109
type input "50.00"
click at [1087, 302] on input "100.00" at bounding box center [1195, 303] width 284 height 27
type input "50.00"
click at [576, 154] on link "Medical" at bounding box center [568, 153] width 52 height 34
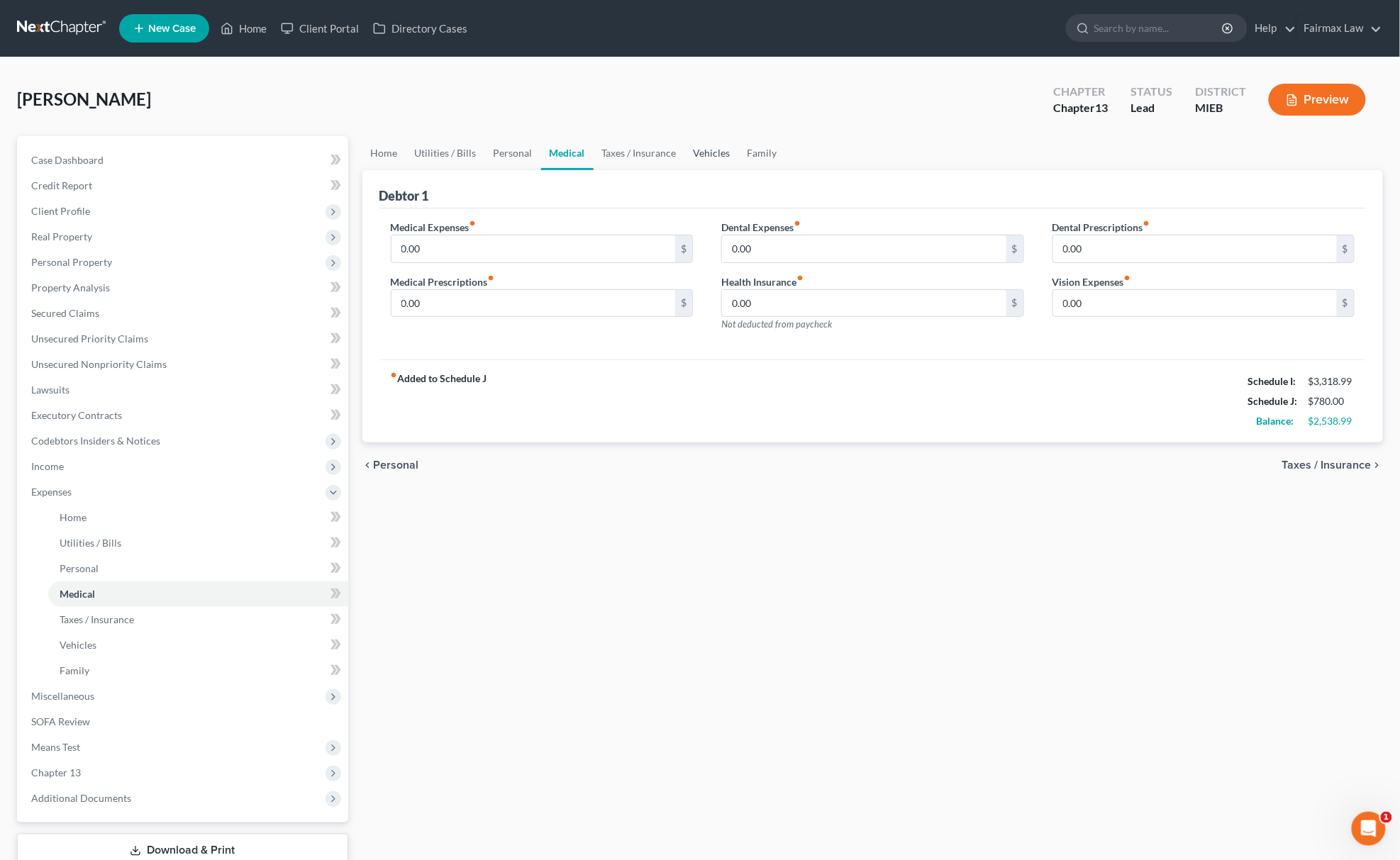
click at [719, 143] on link "Vehicles" at bounding box center [712, 153] width 54 height 34
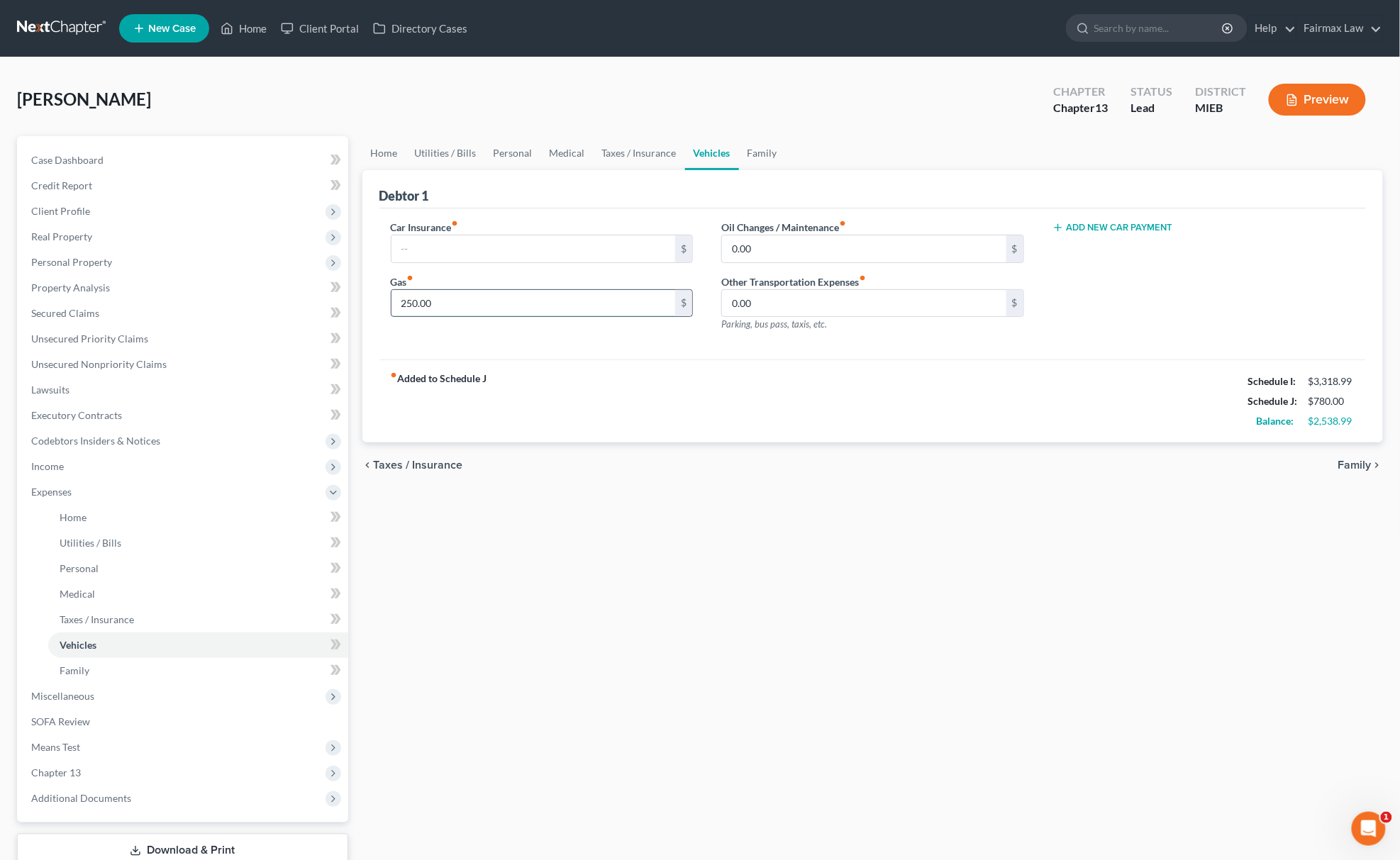
click at [463, 302] on input "250.00" at bounding box center [533, 303] width 284 height 27
click at [748, 151] on link "Family" at bounding box center [763, 153] width 47 height 34
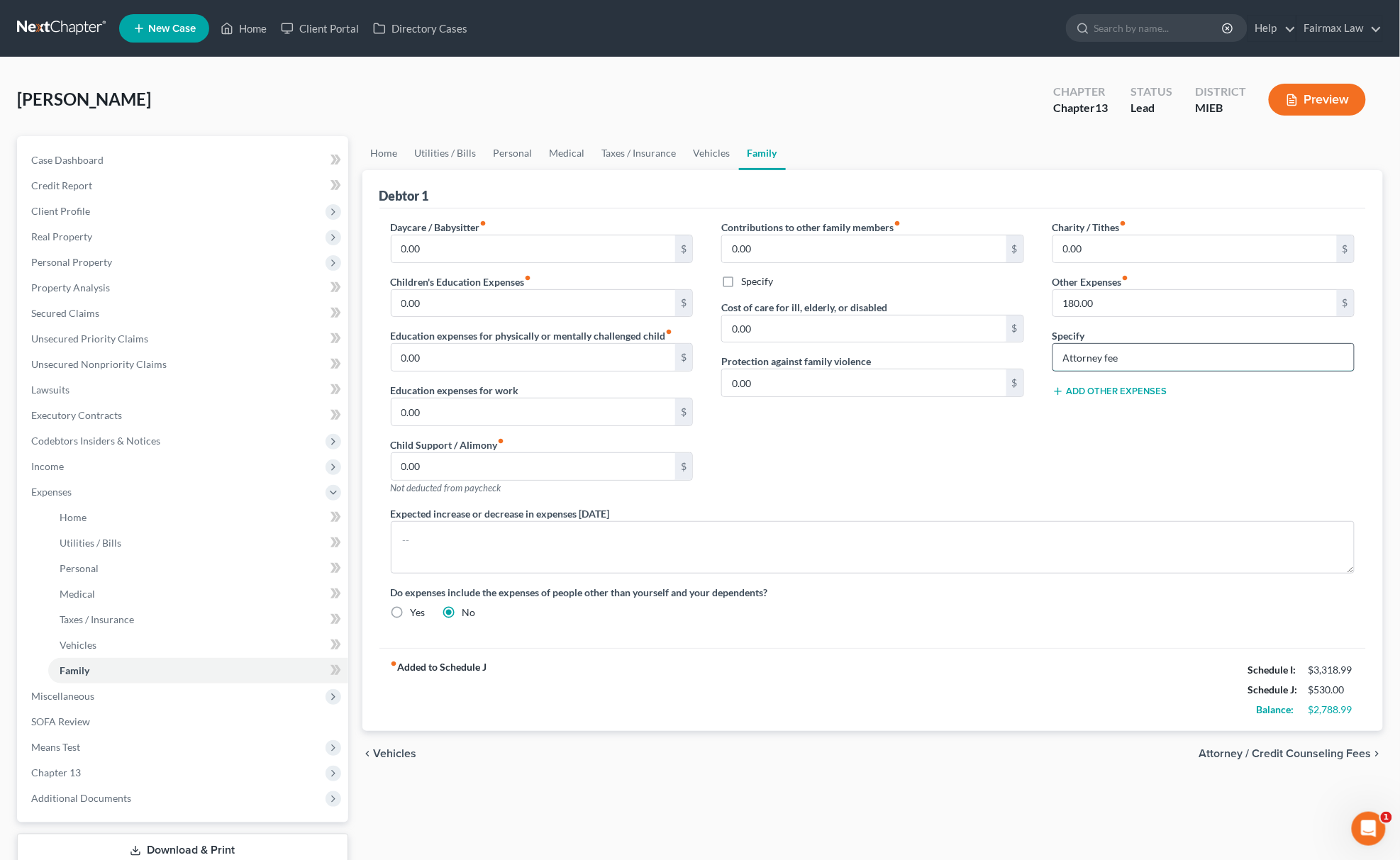
click at [1126, 357] on input "Attorney fee" at bounding box center [1203, 357] width 302 height 27
click at [1118, 303] on input "180.00" at bounding box center [1195, 303] width 284 height 27
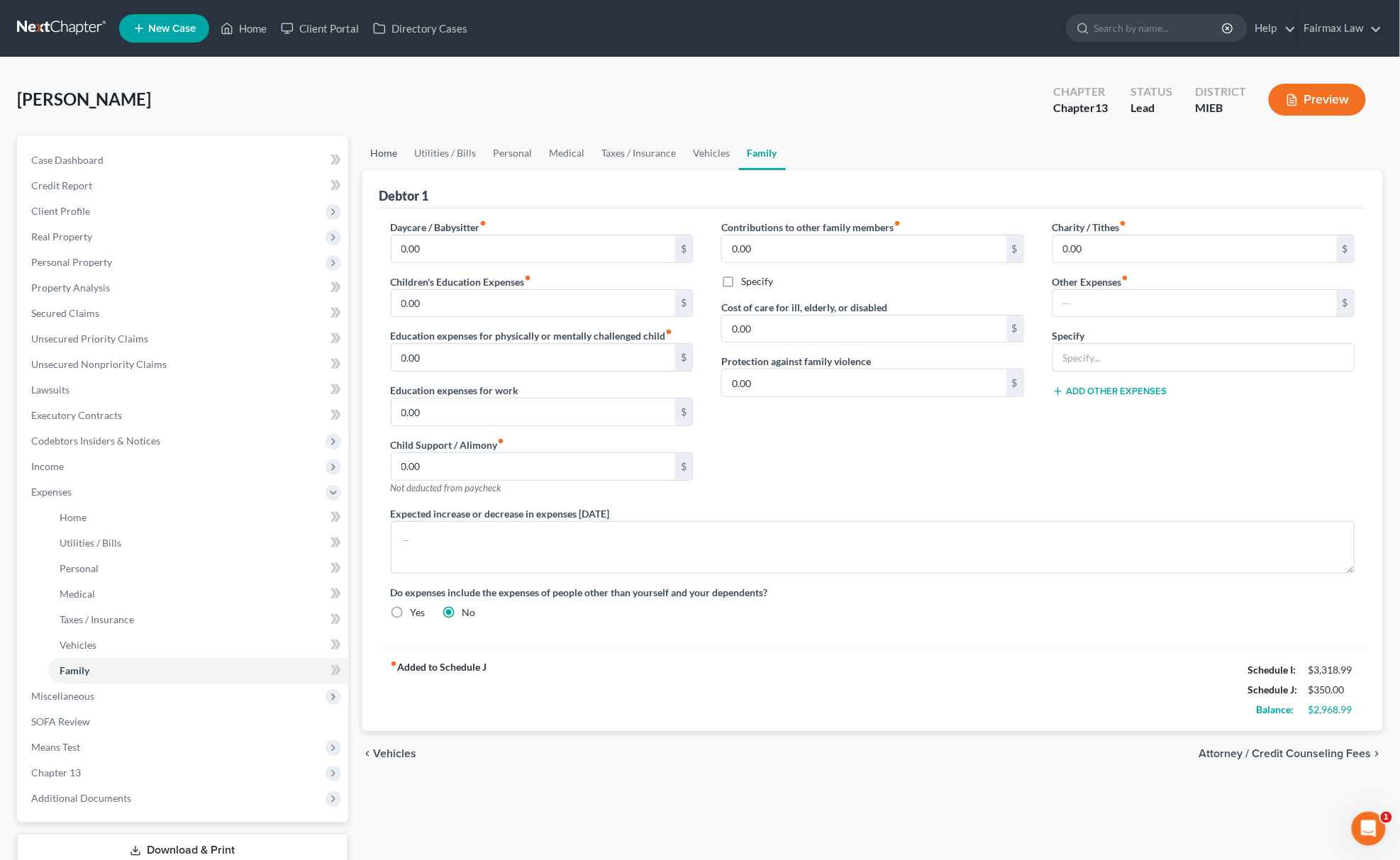
click at [389, 146] on link "Home" at bounding box center [384, 153] width 44 height 34
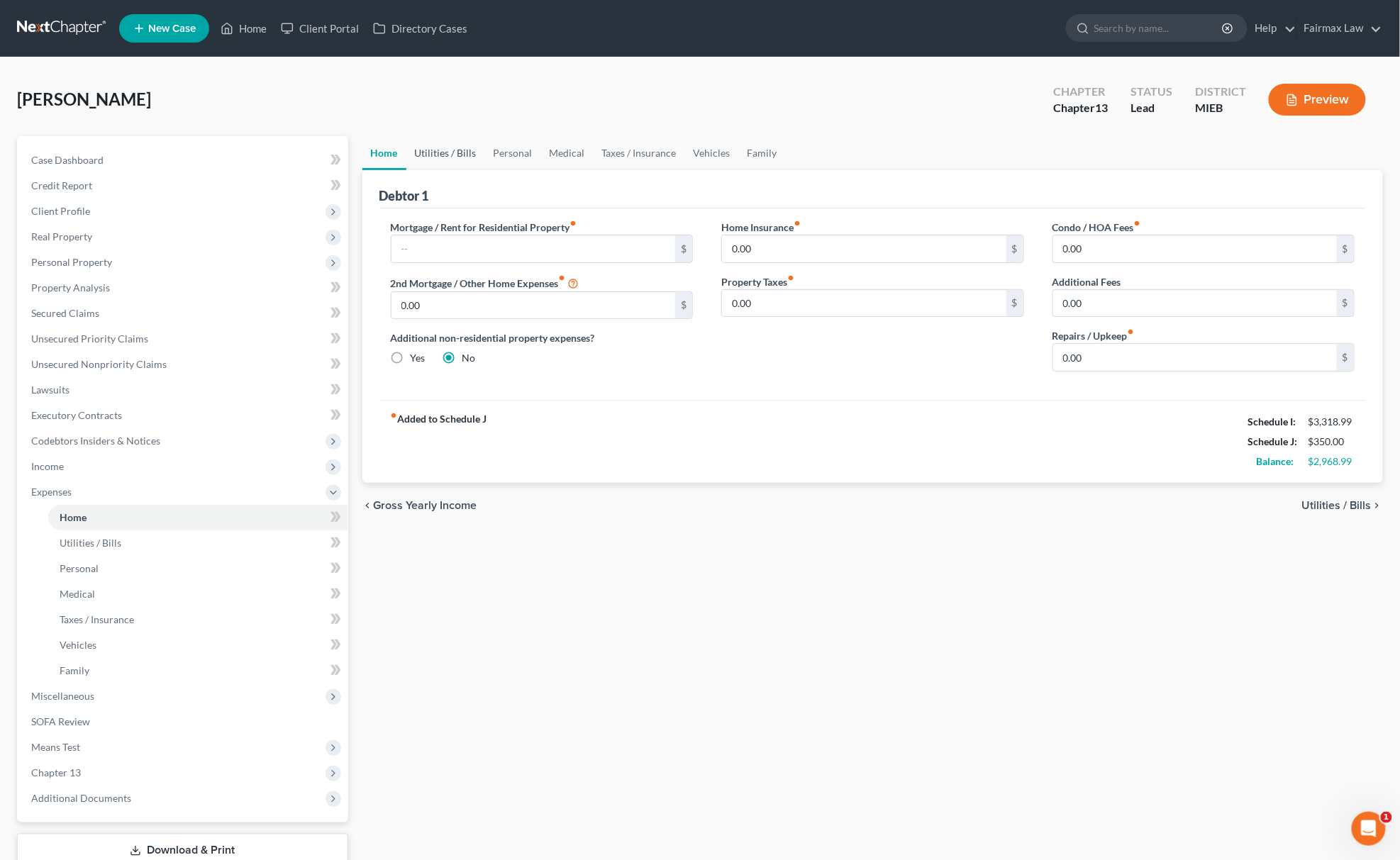
click at [437, 148] on link "Utilities / Bills" at bounding box center [446, 153] width 79 height 34
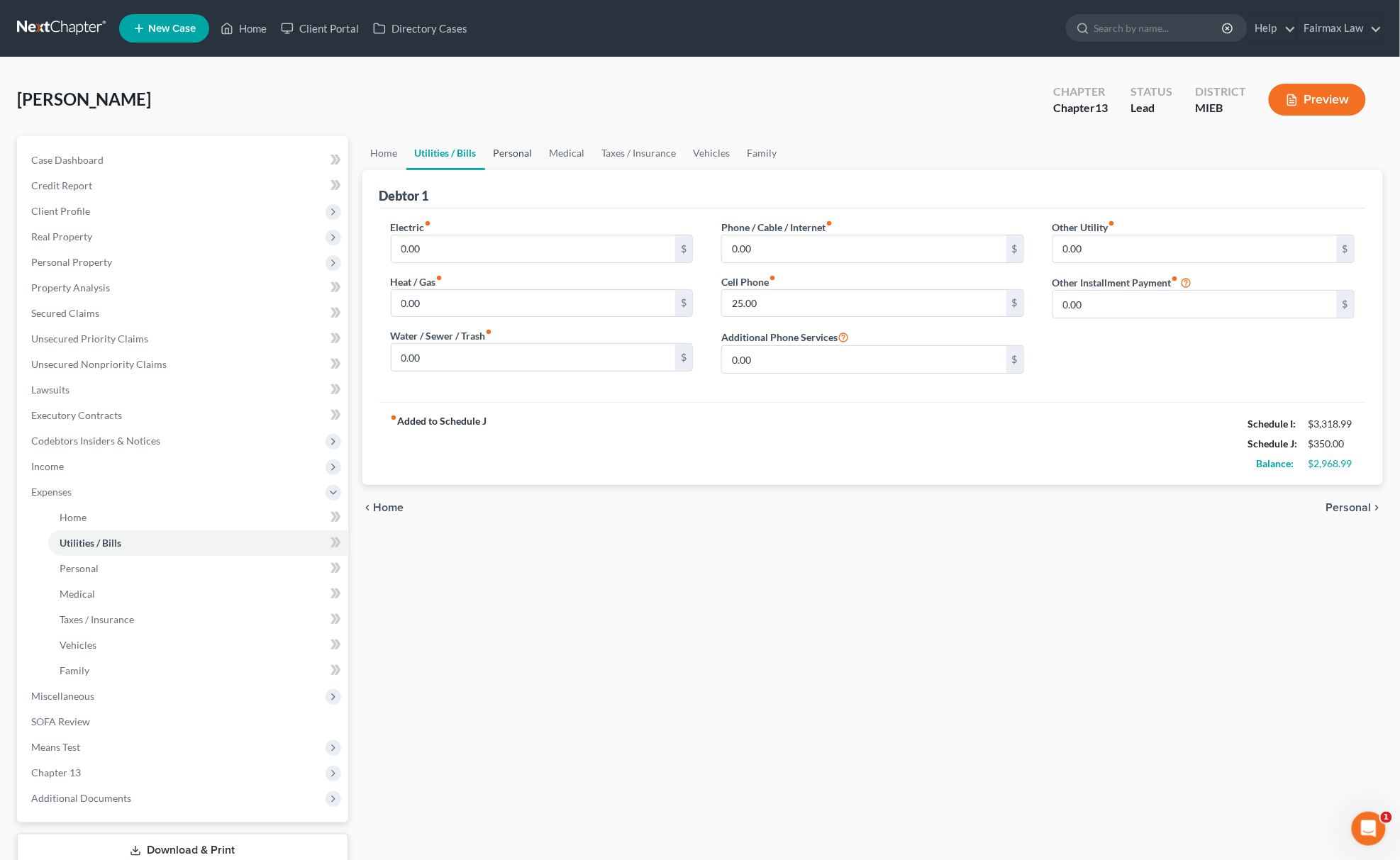
click at [508, 152] on link "Personal" at bounding box center [513, 153] width 56 height 34
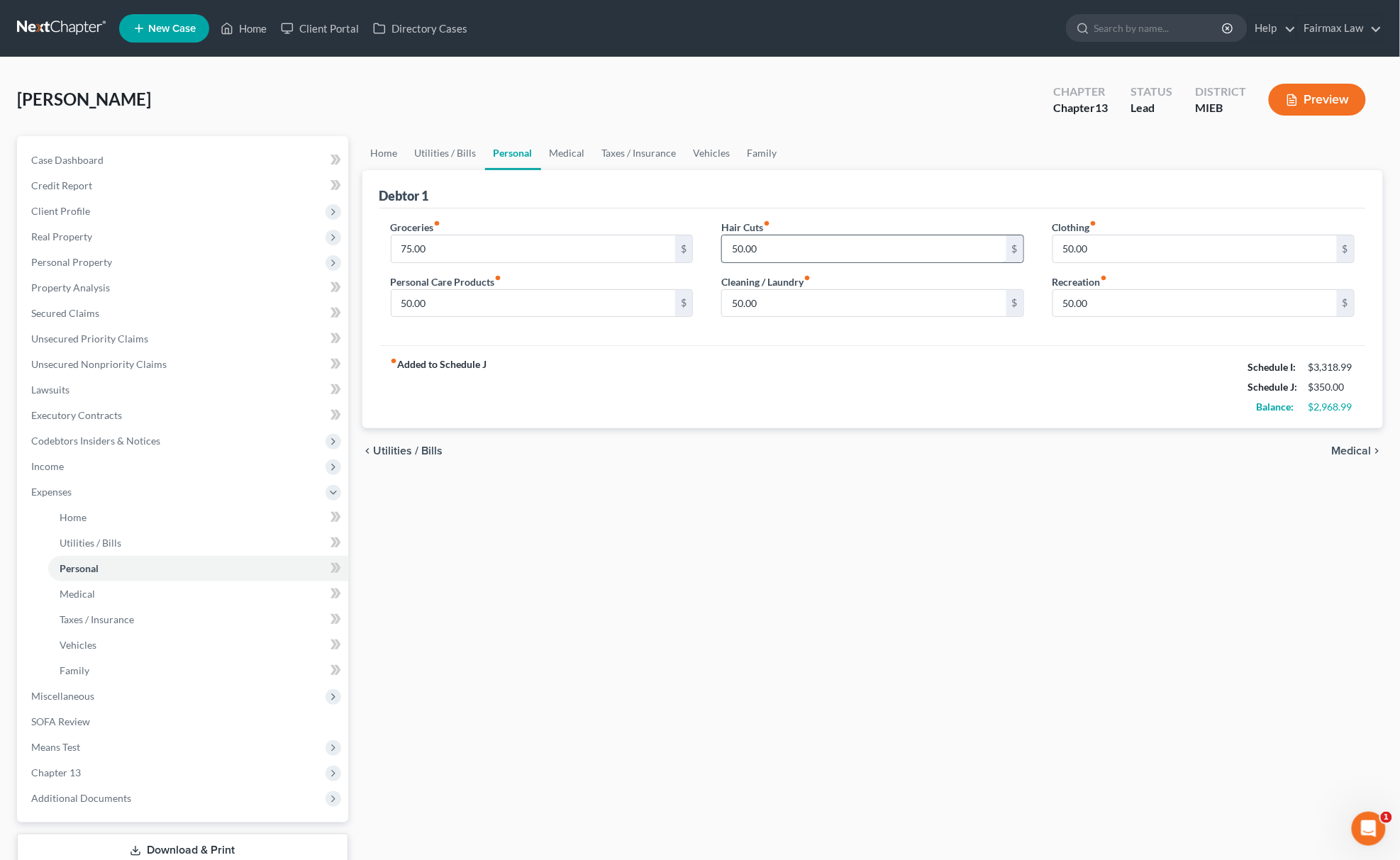
click at [769, 239] on input "50.00" at bounding box center [864, 248] width 284 height 27
click at [574, 296] on input "50.00" at bounding box center [533, 303] width 284 height 27
click at [903, 299] on input "50.00" at bounding box center [864, 303] width 284 height 27
click at [568, 152] on link "Medical" at bounding box center [568, 153] width 52 height 34
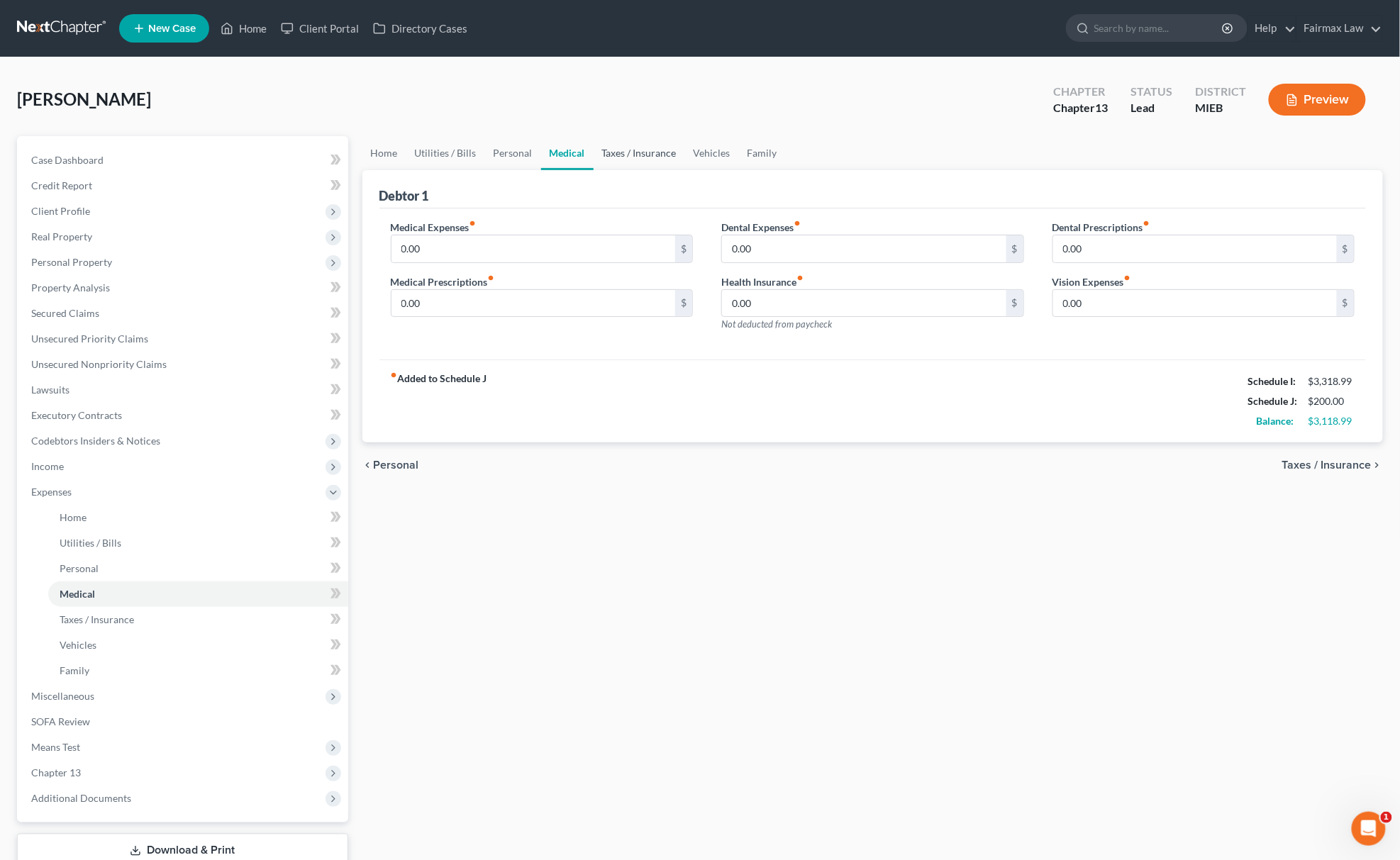
click at [657, 146] on link "Taxes / Insurance" at bounding box center [639, 153] width 92 height 34
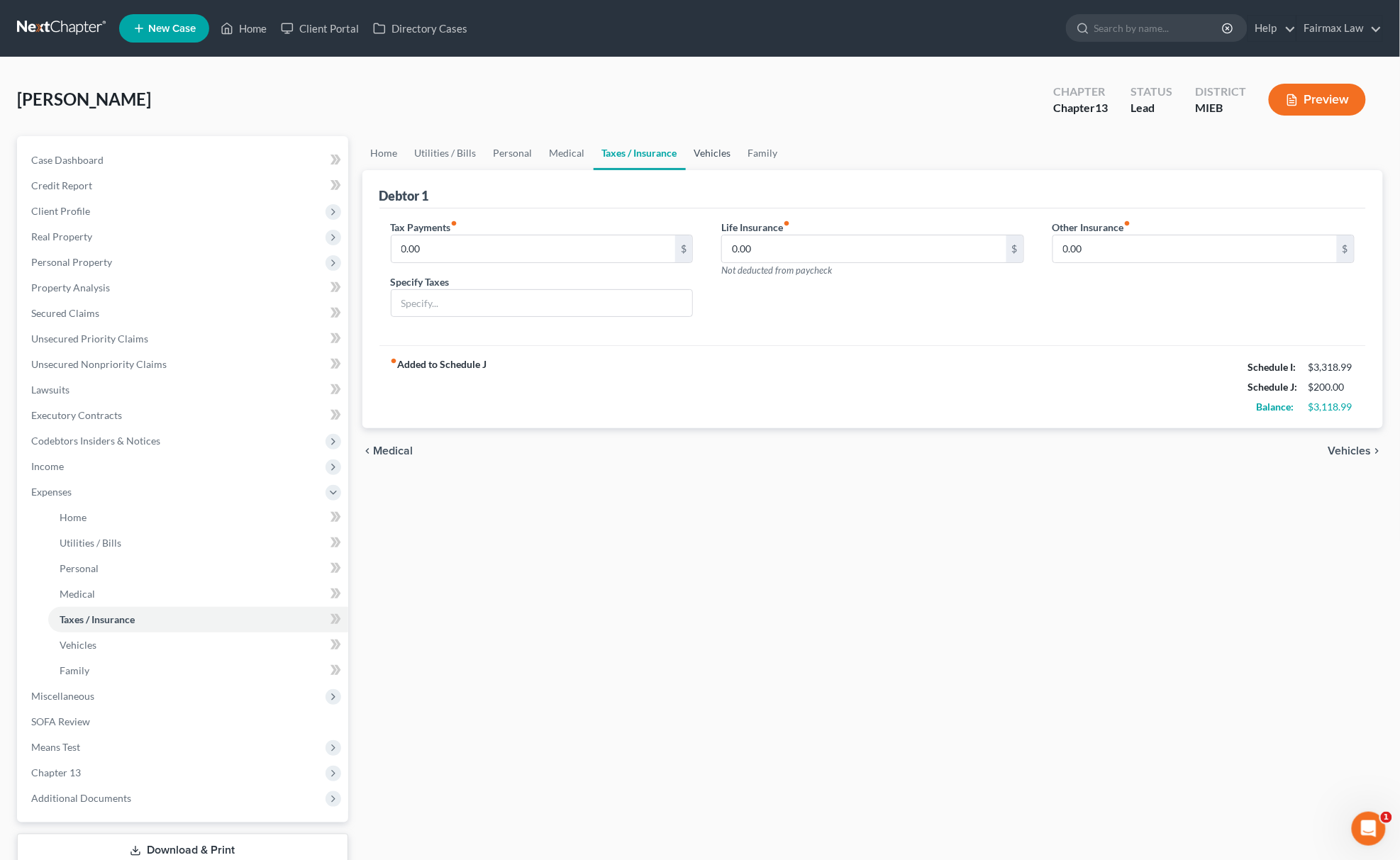
click at [707, 152] on link "Vehicles" at bounding box center [713, 153] width 54 height 34
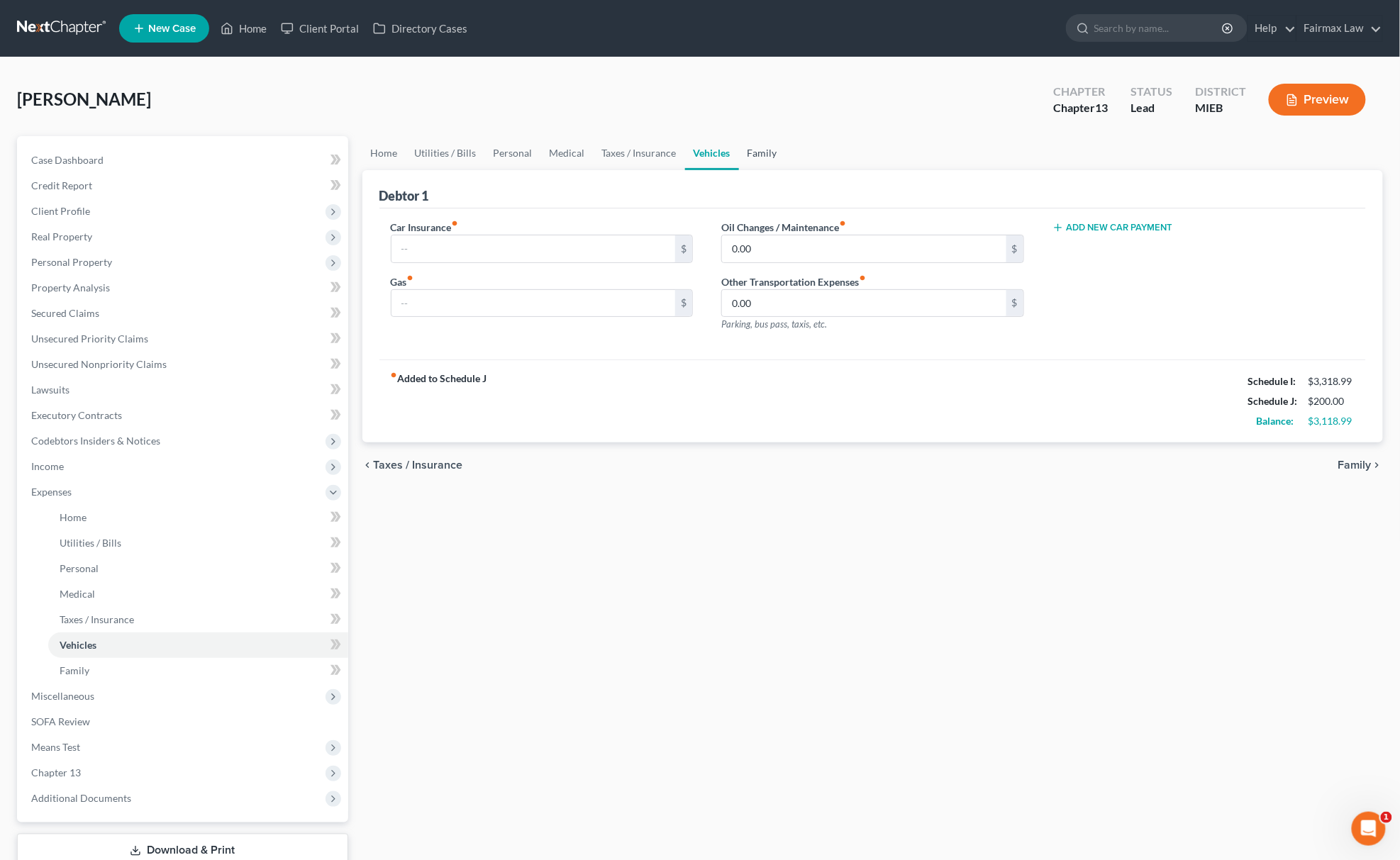
click at [764, 150] on link "Family" at bounding box center [763, 153] width 47 height 34
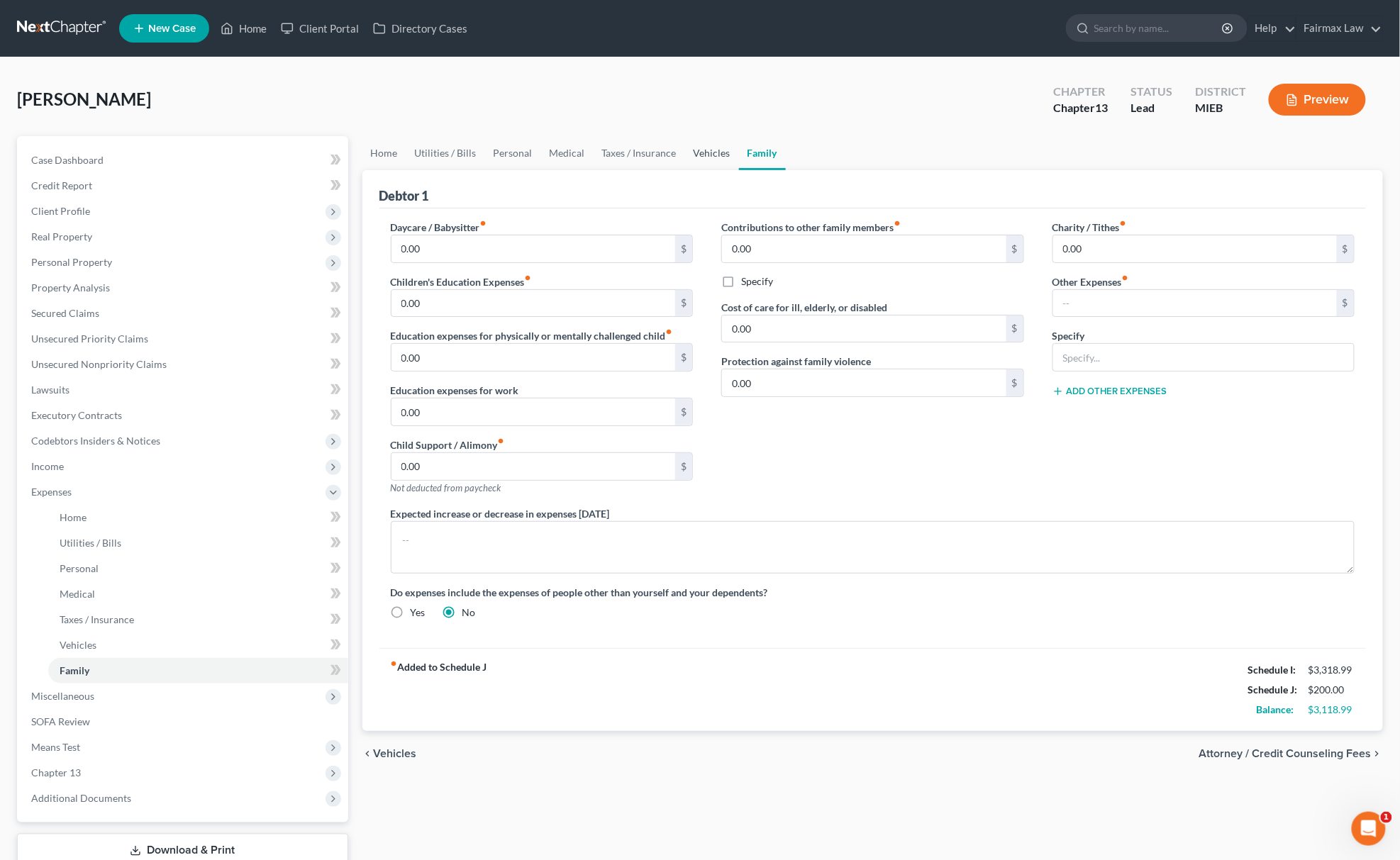
click at [693, 153] on link "Vehicles" at bounding box center [712, 153] width 54 height 34
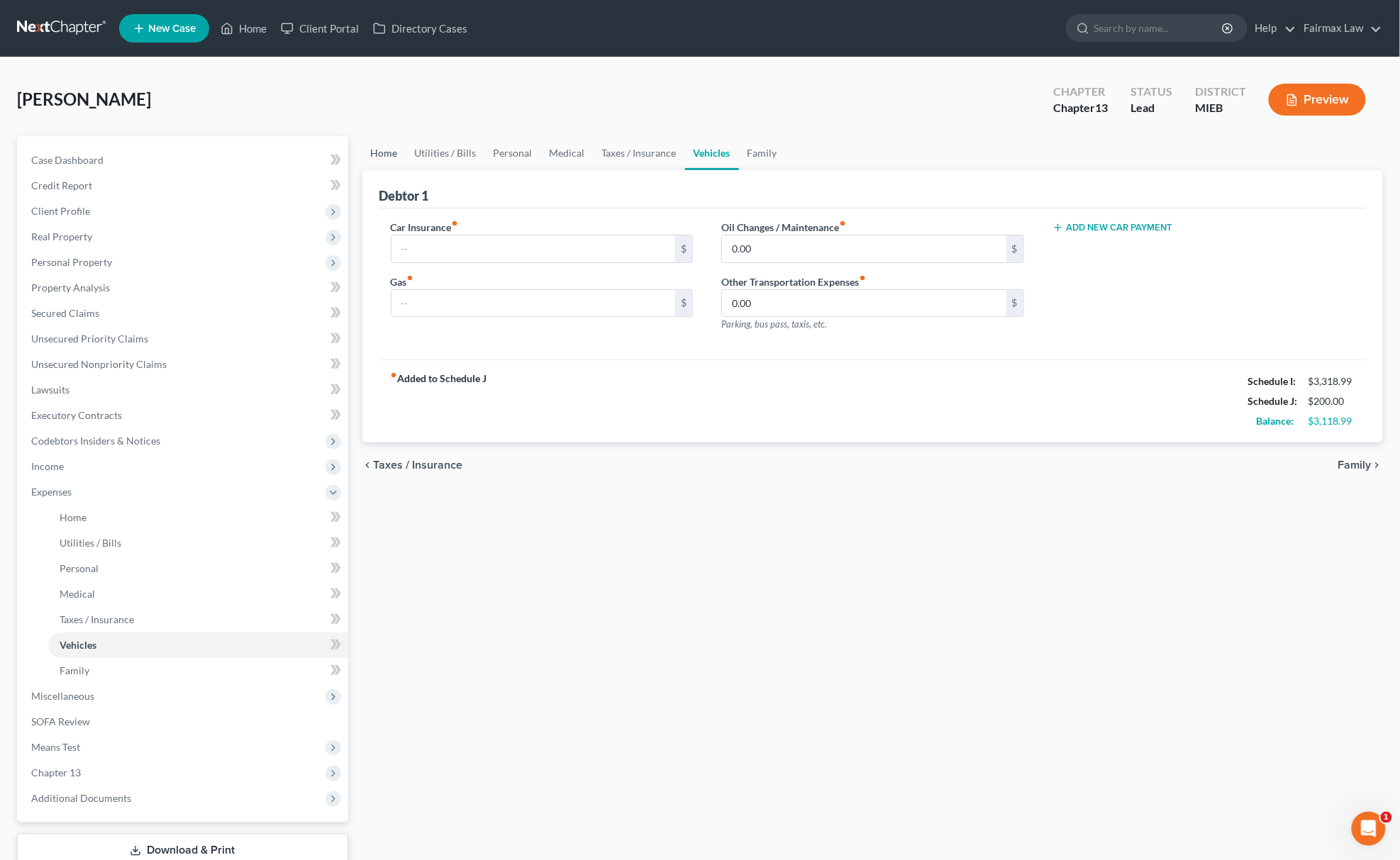
click at [373, 150] on link "Home" at bounding box center [384, 153] width 44 height 34
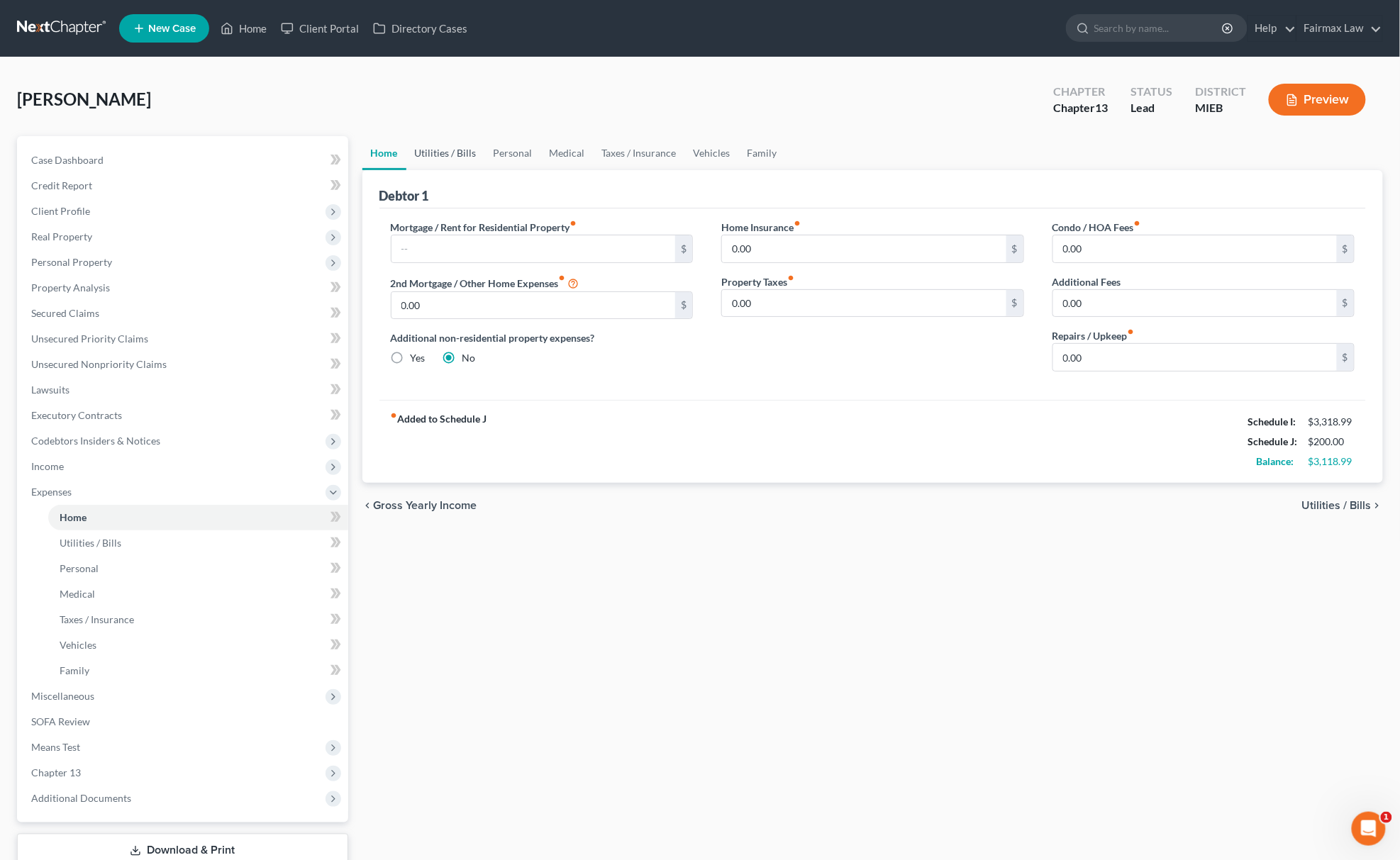
click at [452, 153] on link "Utilities / Bills" at bounding box center [446, 153] width 79 height 34
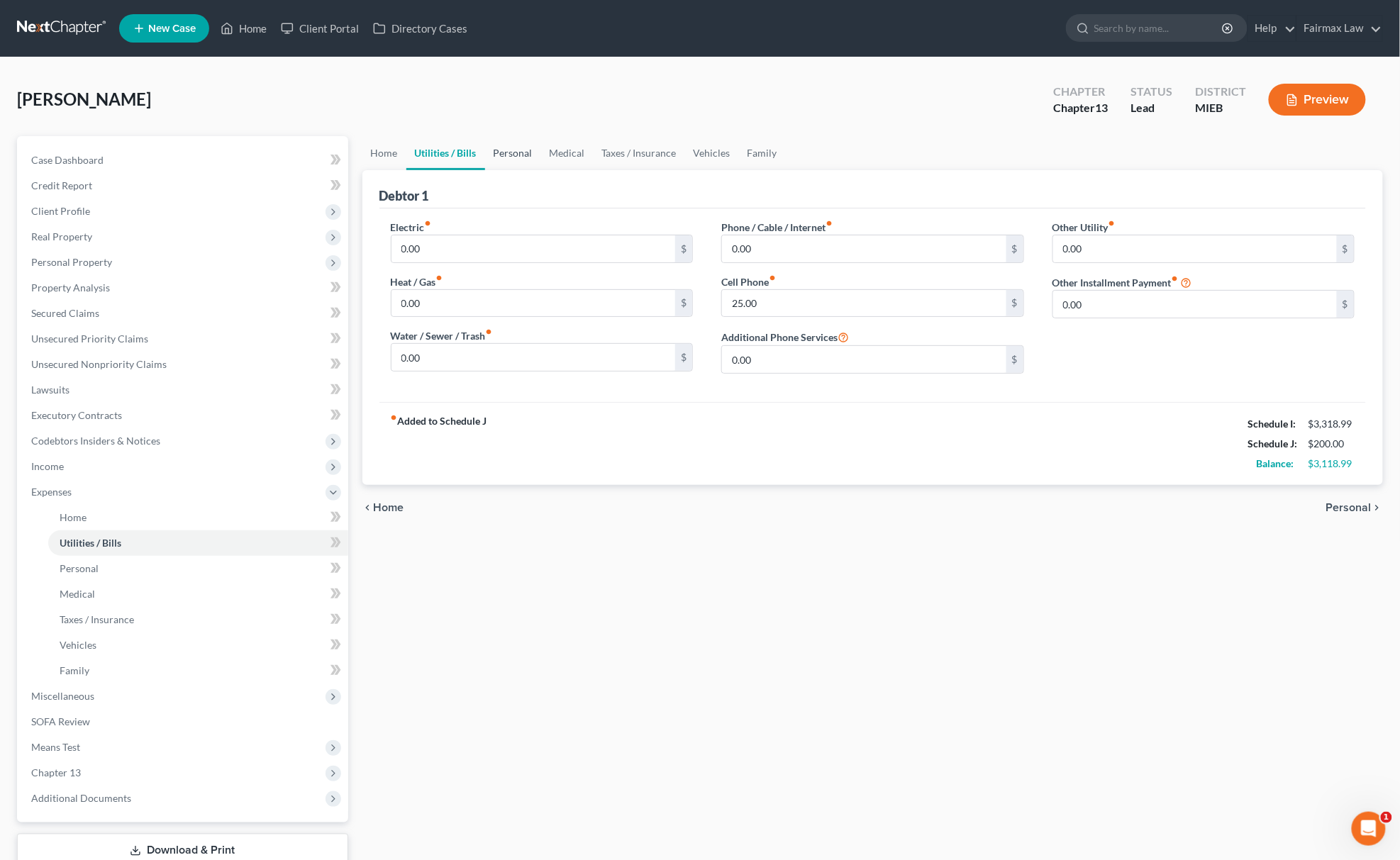
click at [525, 142] on link "Personal" at bounding box center [513, 153] width 56 height 34
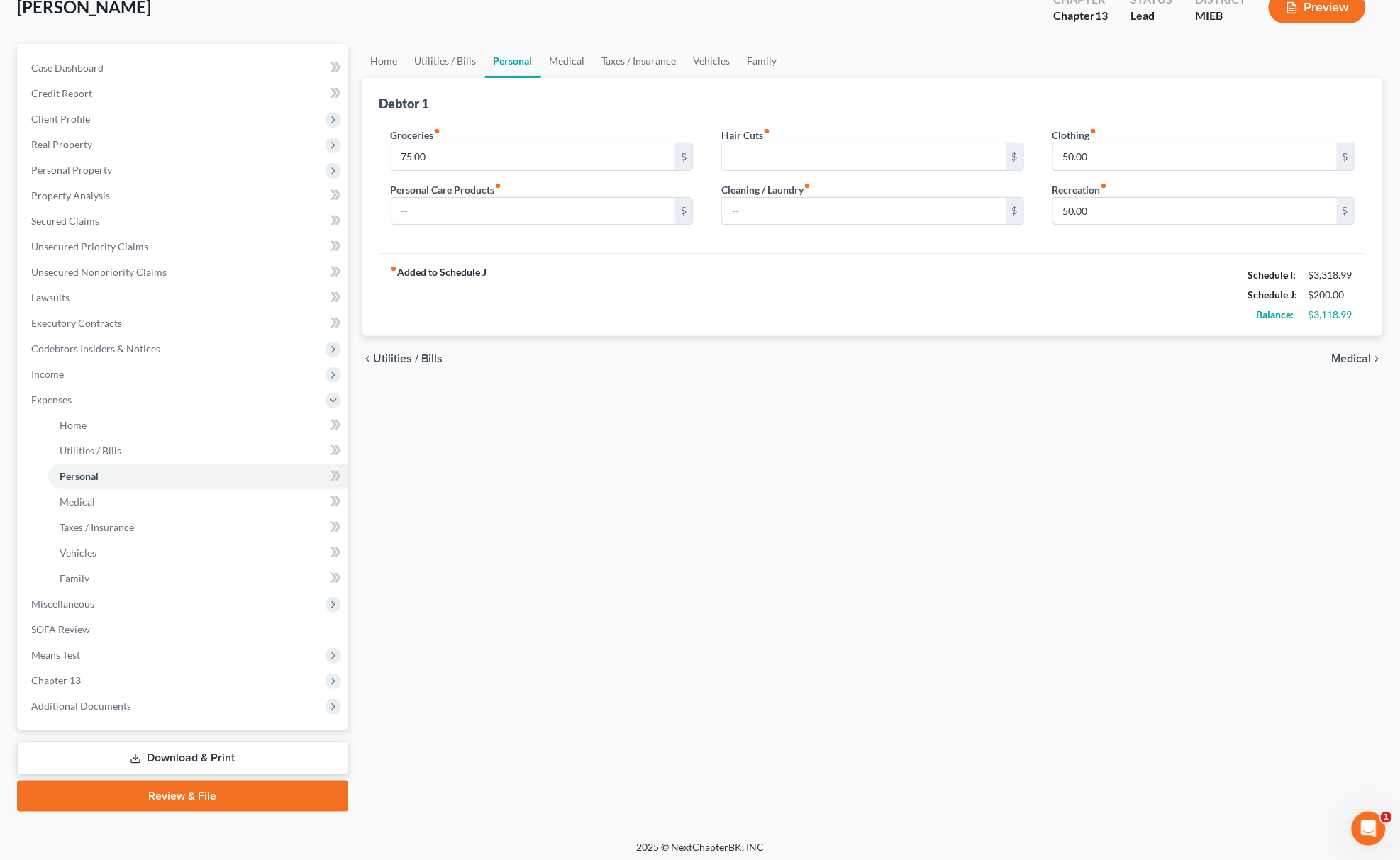
scroll to position [97, 0]
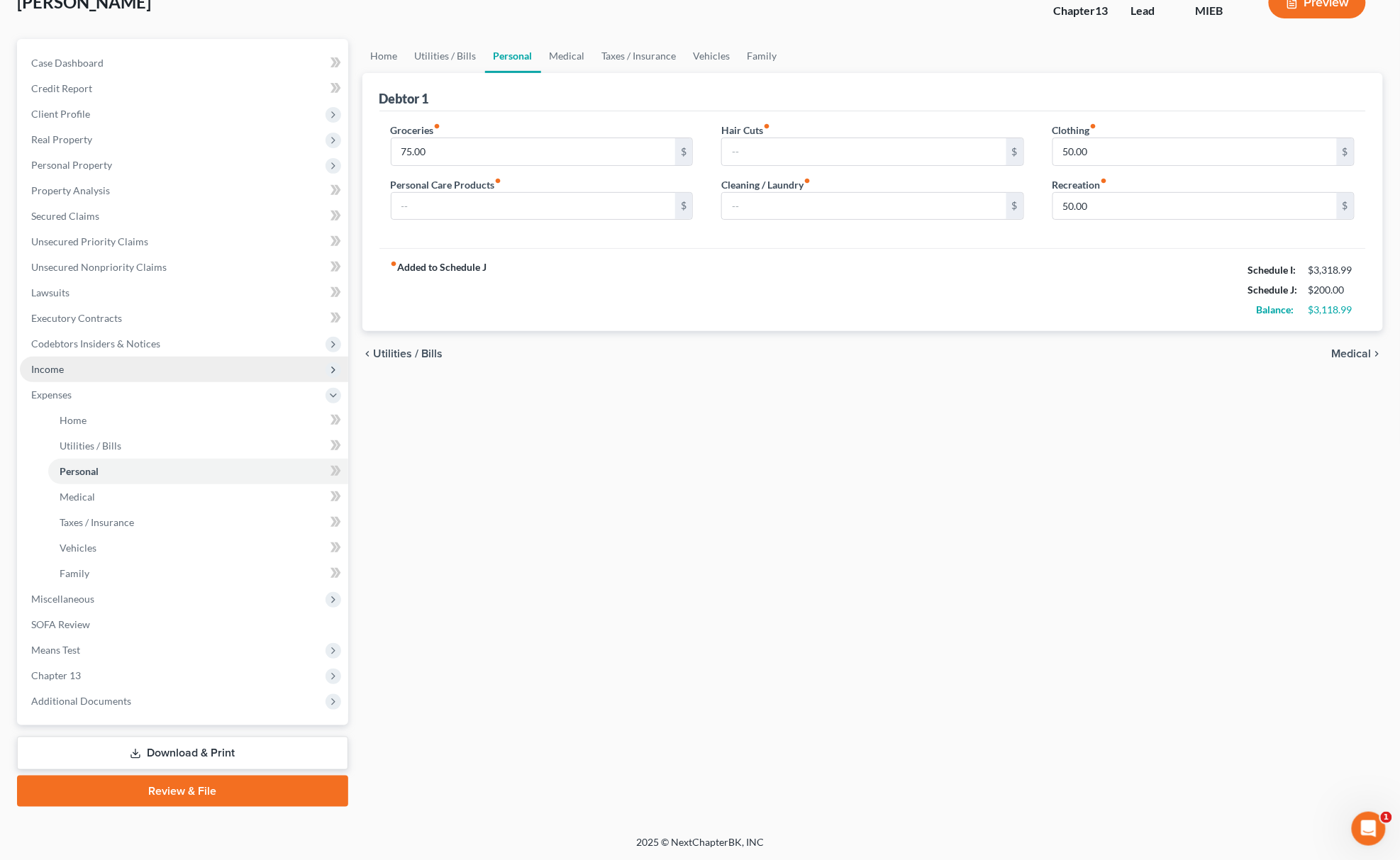
click at [87, 366] on span "Income" at bounding box center [185, 369] width 329 height 25
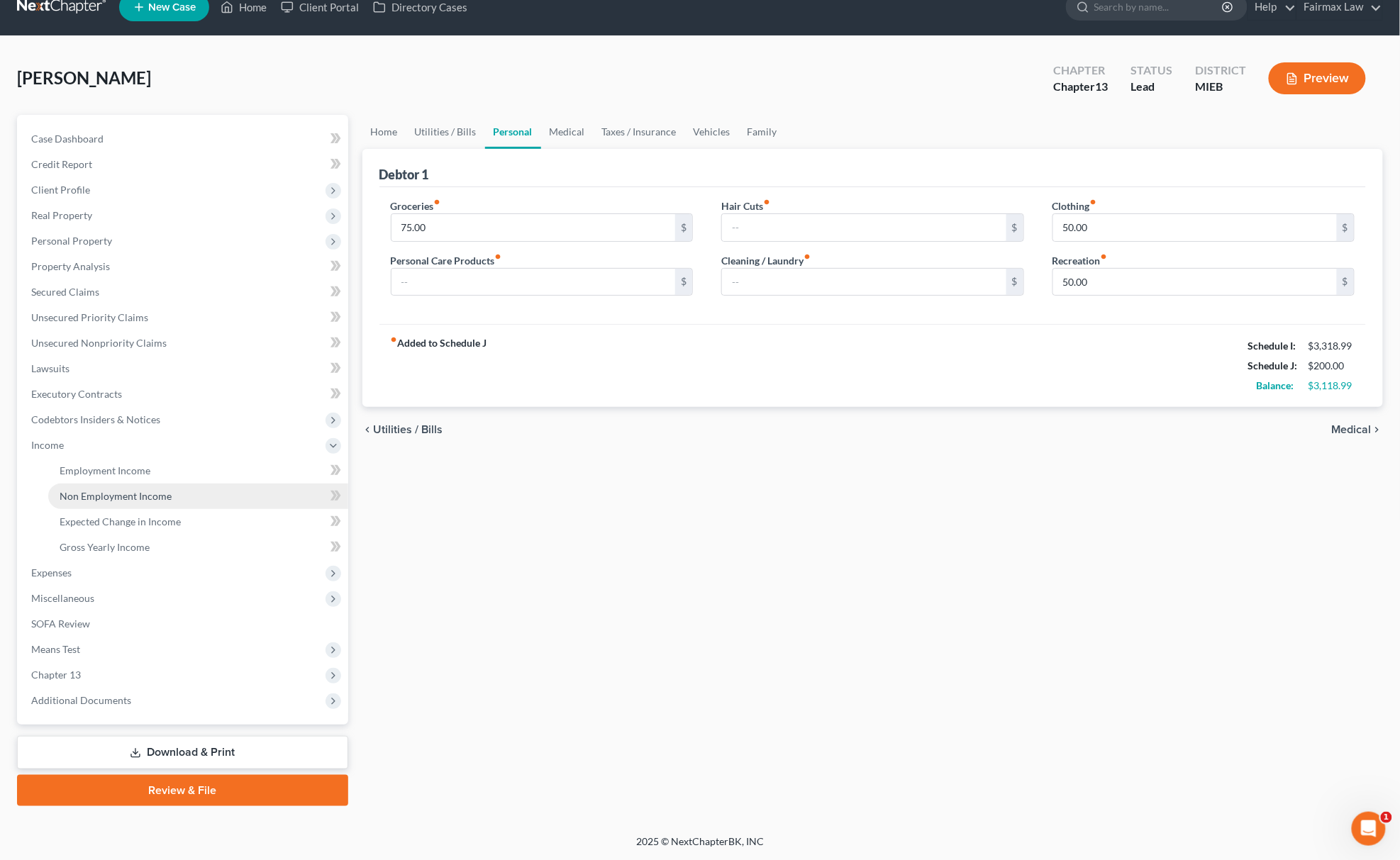
scroll to position [21, 0]
click at [131, 543] on span "Gross Yearly Income" at bounding box center [104, 548] width 90 height 12
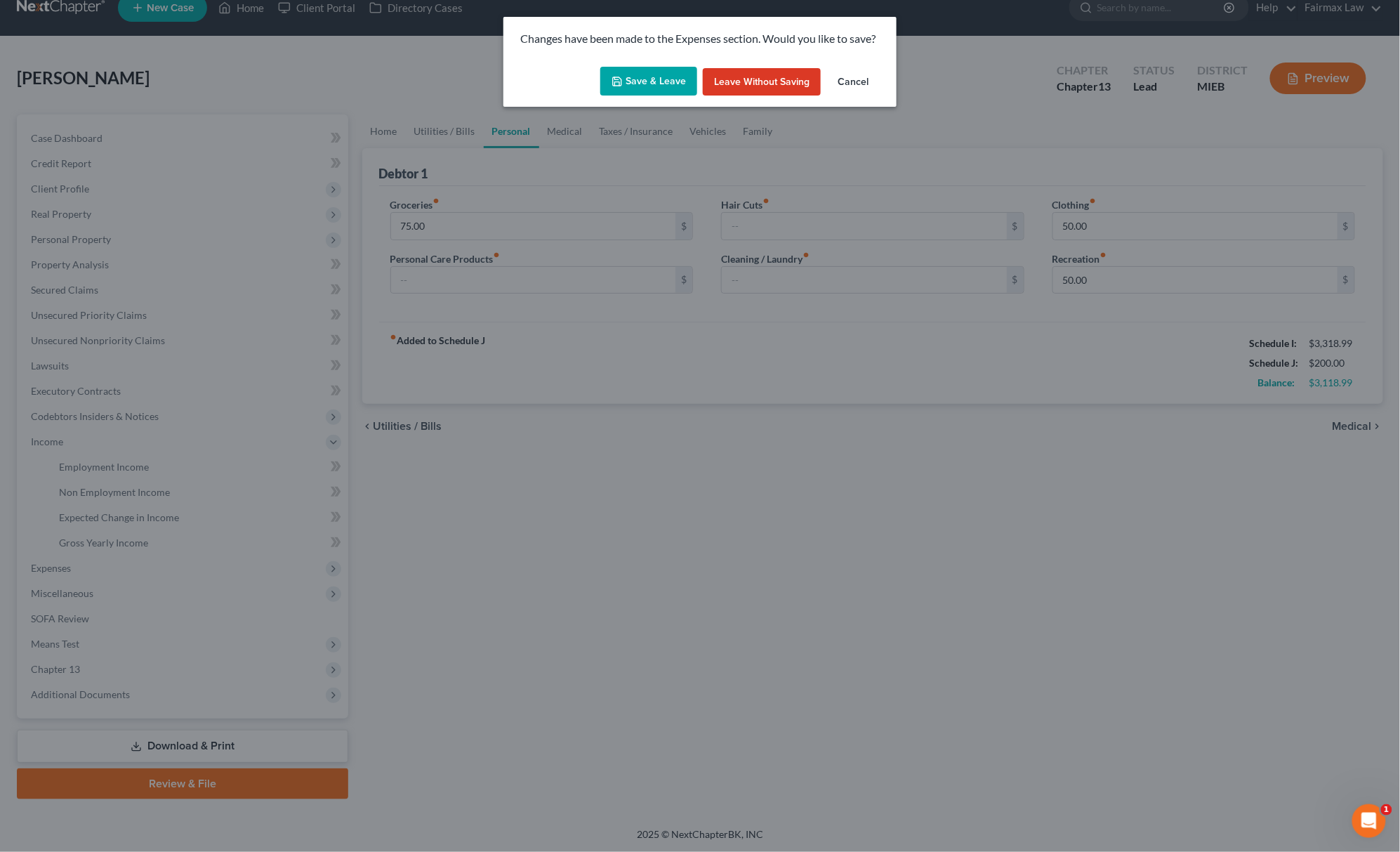
click at [624, 90] on button "Save & Leave" at bounding box center [648, 81] width 97 height 29
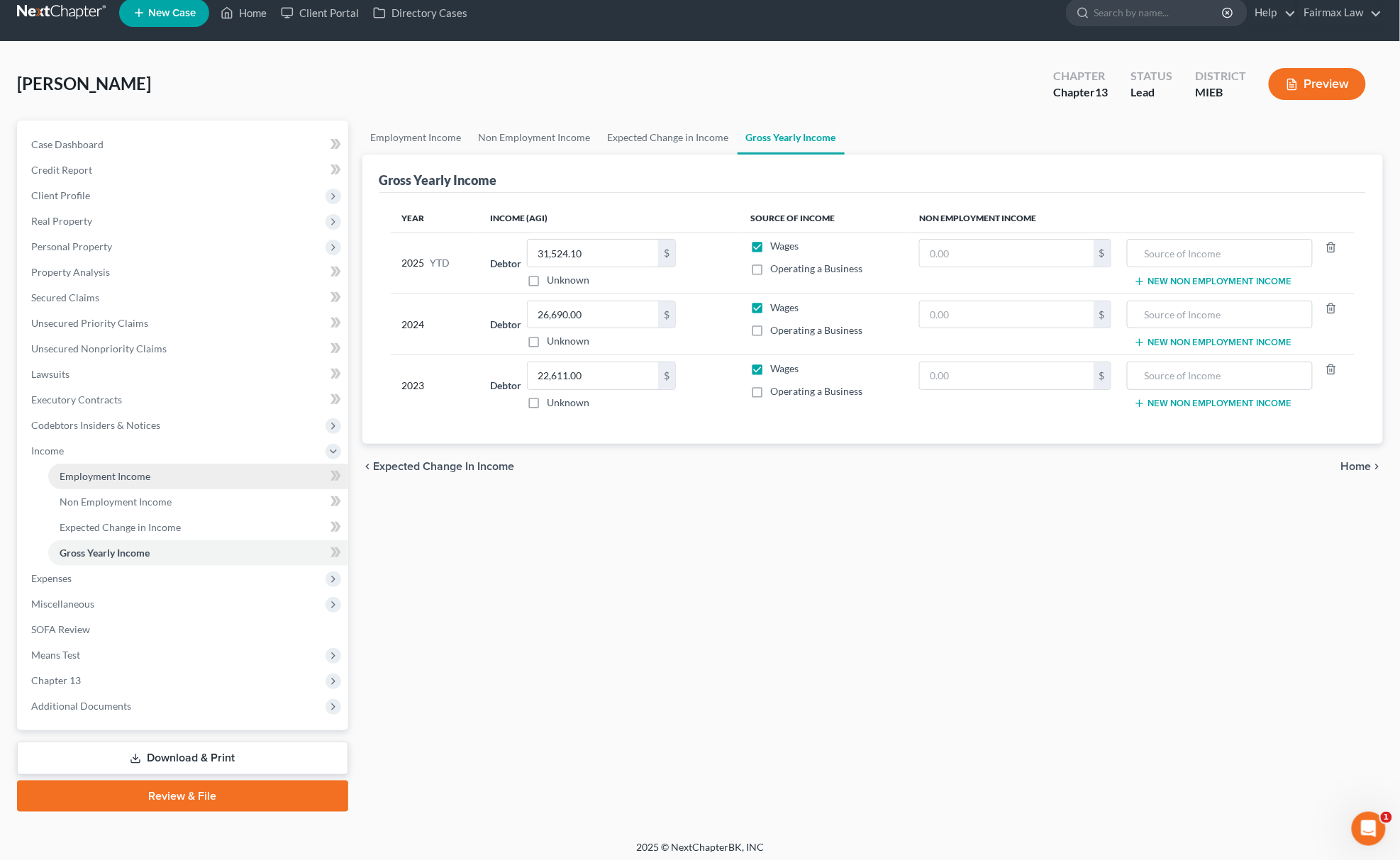
scroll to position [21, 0]
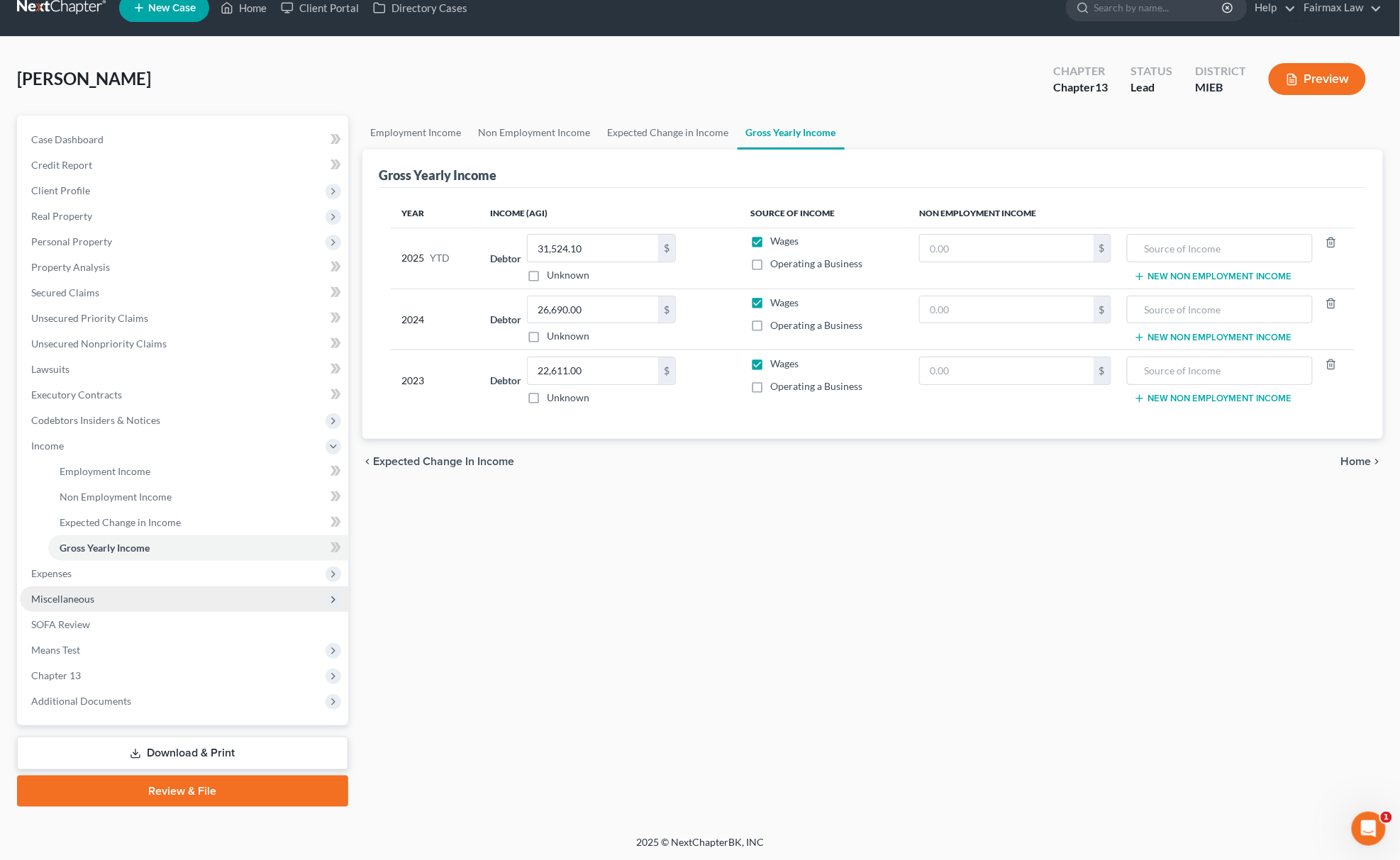
click at [114, 602] on span "Miscellaneous" at bounding box center [185, 599] width 329 height 25
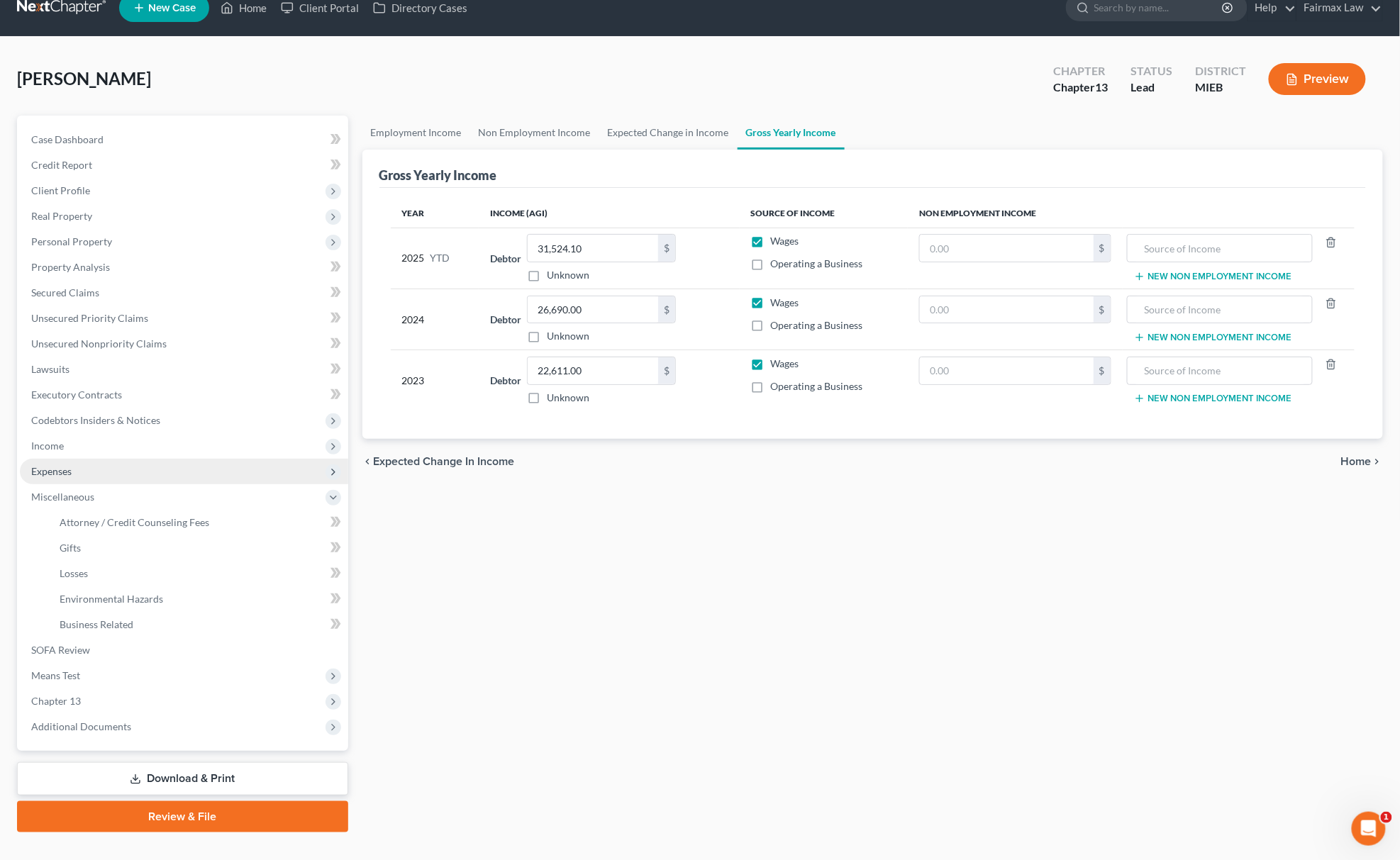
click at [63, 465] on span "Expenses" at bounding box center [52, 471] width 40 height 12
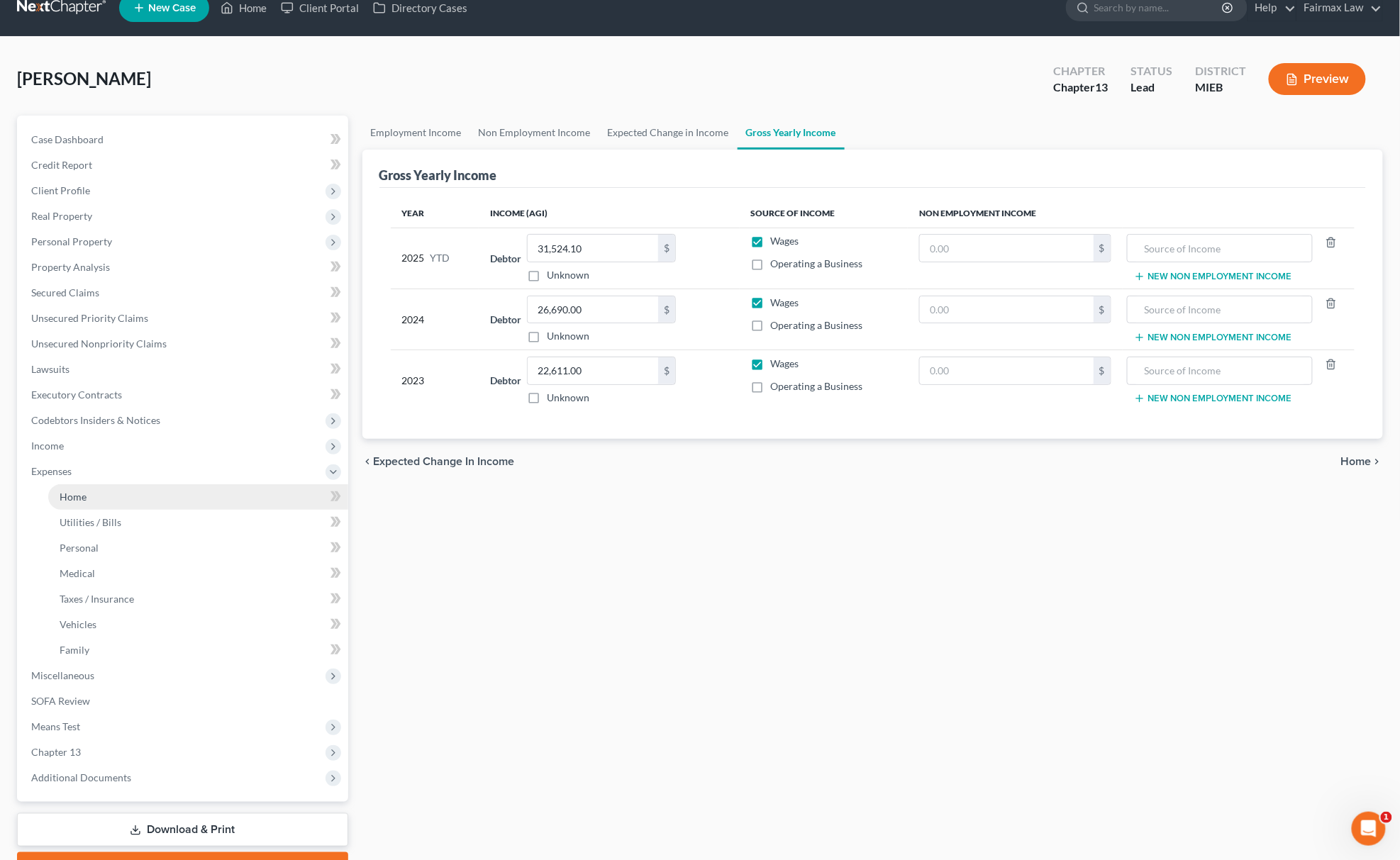
click at [94, 499] on link "Home" at bounding box center [198, 496] width 300 height 25
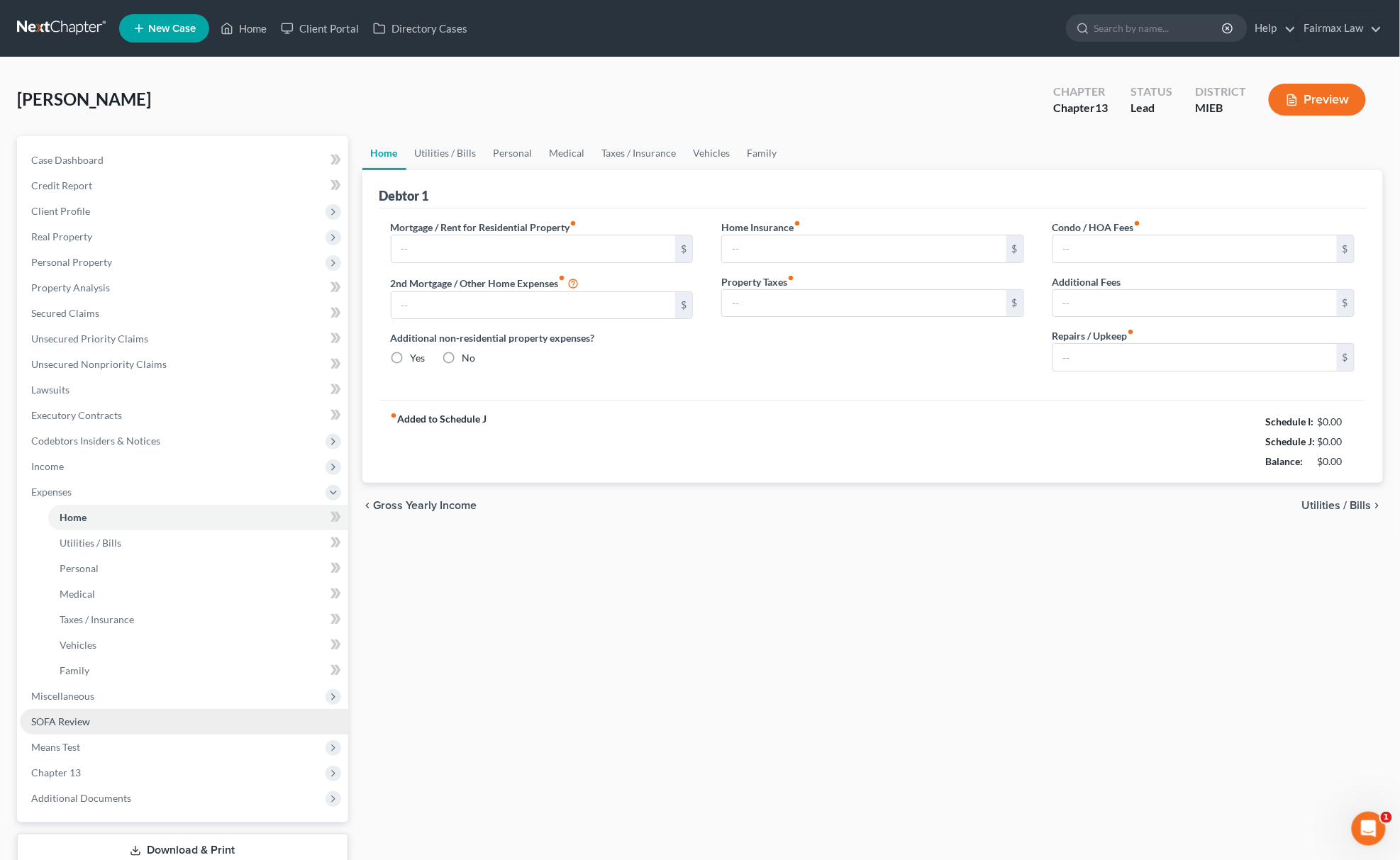
scroll to position [97, 0]
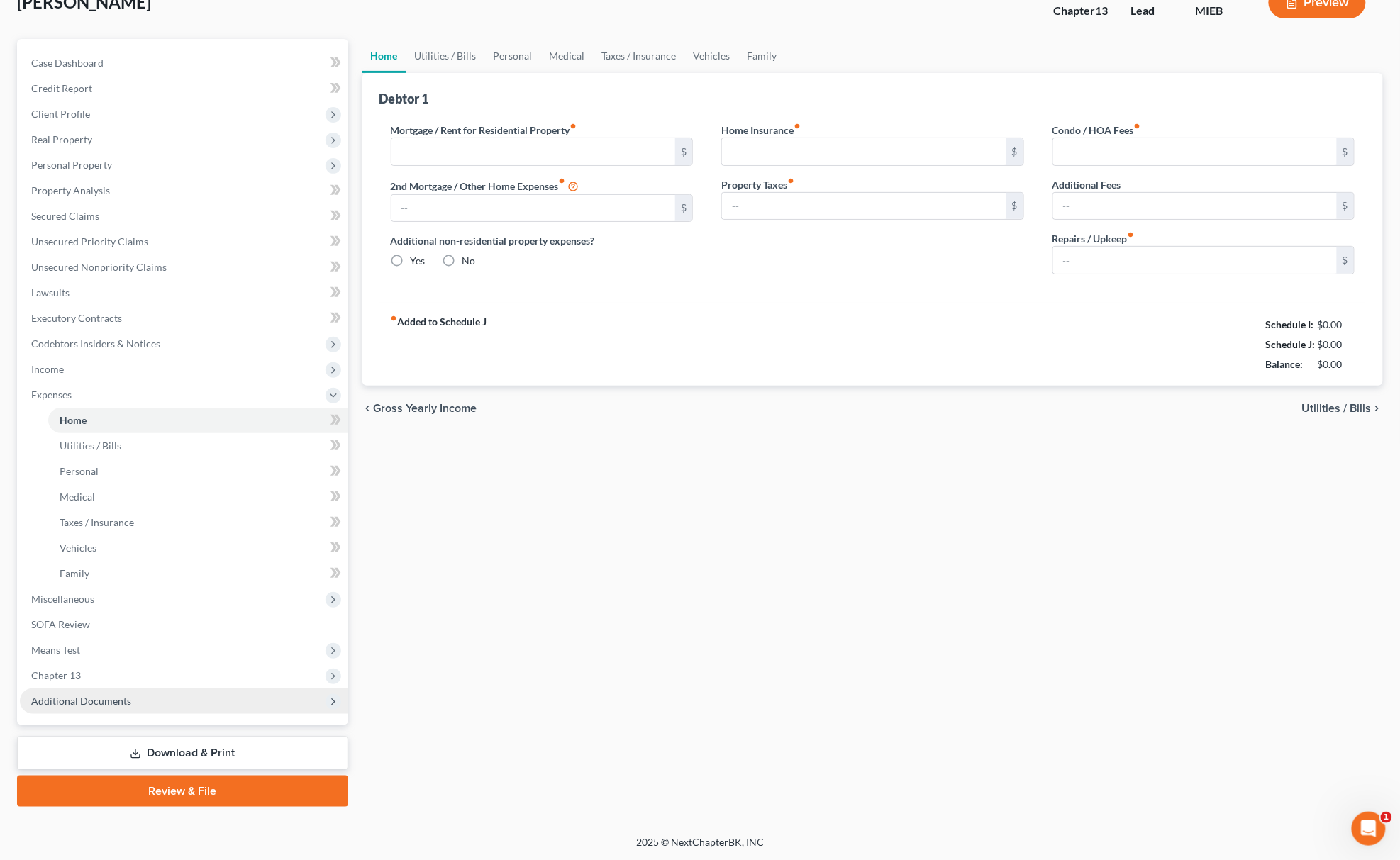
type input "0.00"
radio input "true"
type input "0.00"
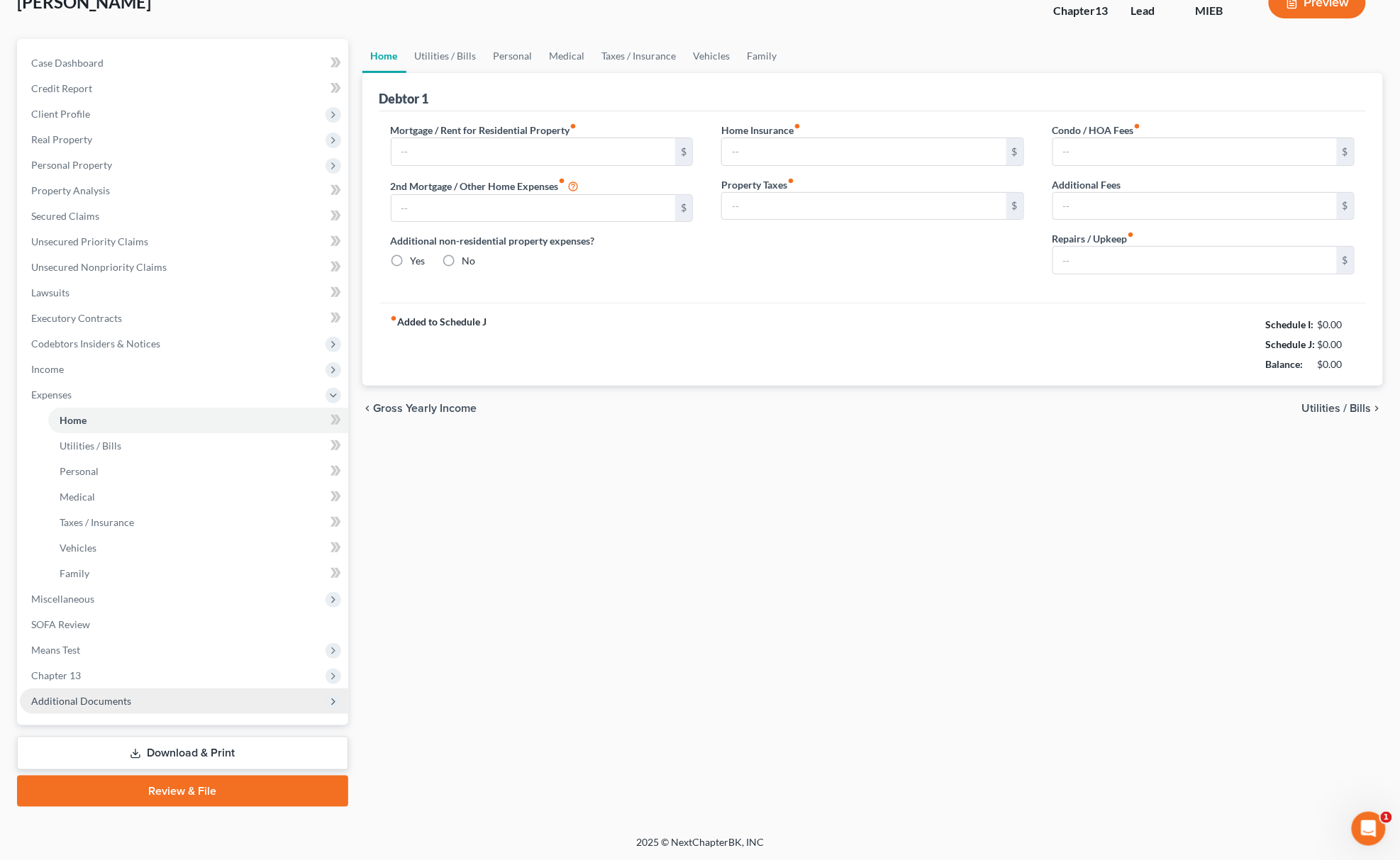
type input "0.00"
click at [103, 696] on span "Additional Documents" at bounding box center [81, 701] width 100 height 12
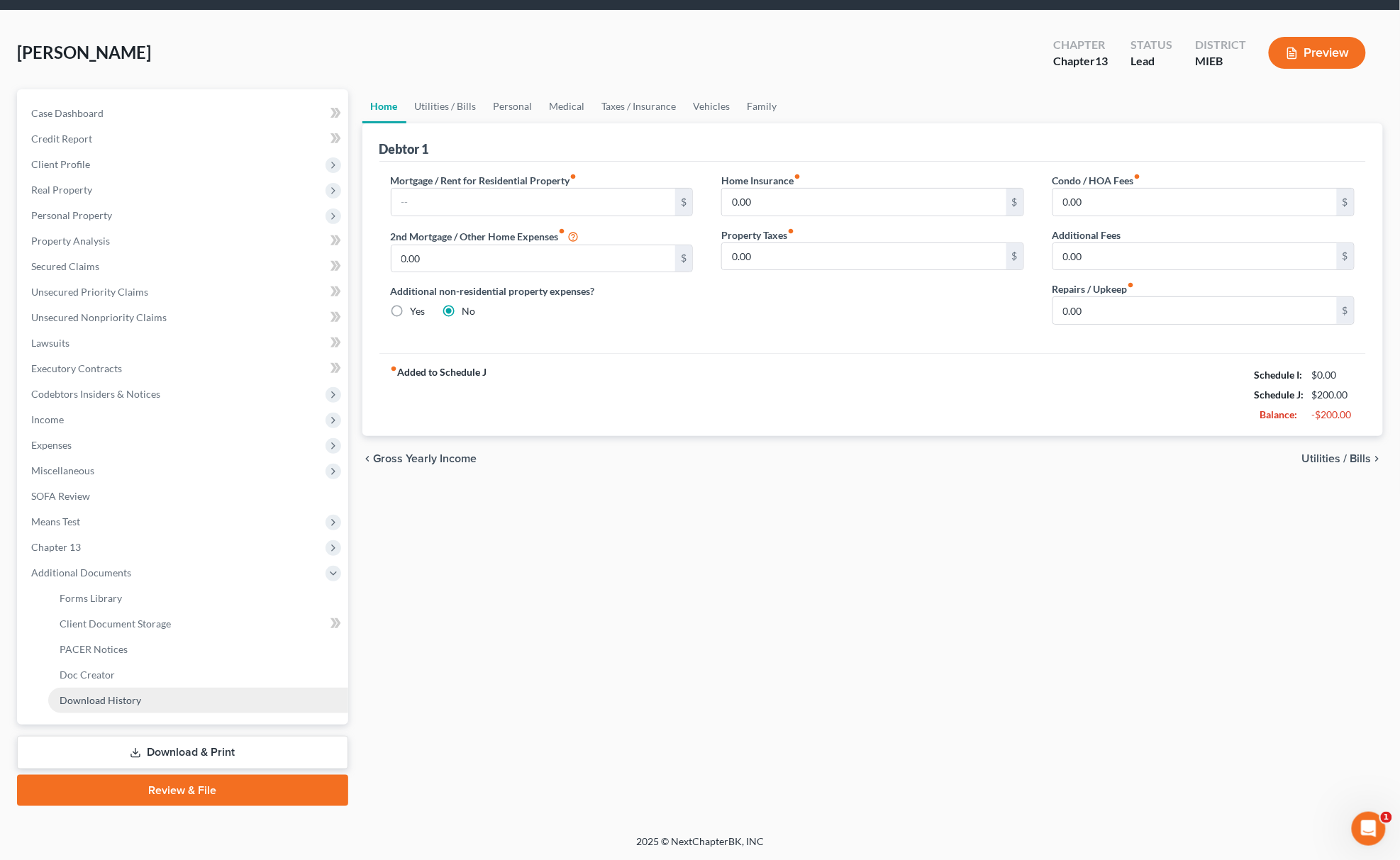
scroll to position [46, 0]
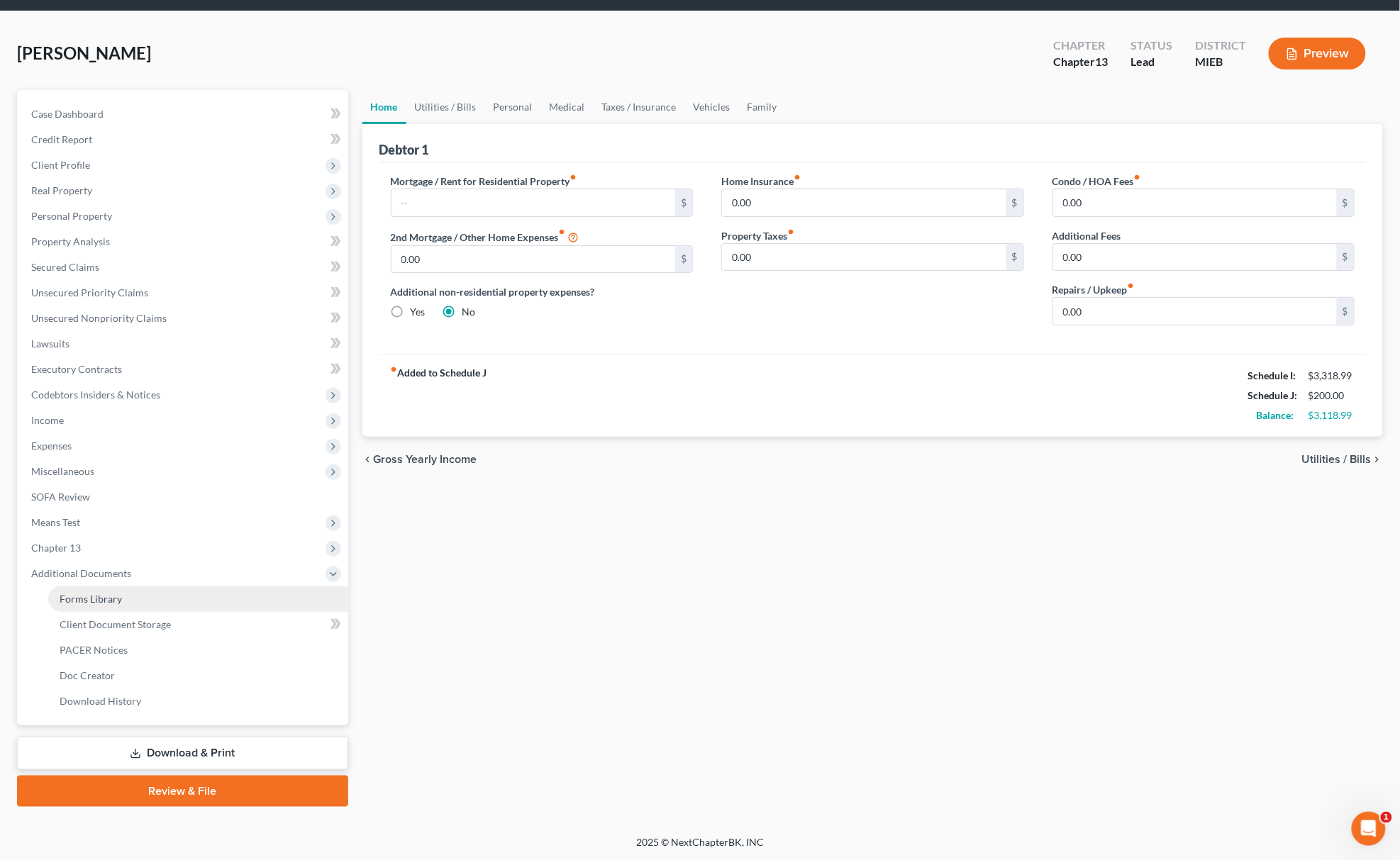
click at [118, 599] on span "Forms Library" at bounding box center [90, 599] width 62 height 12
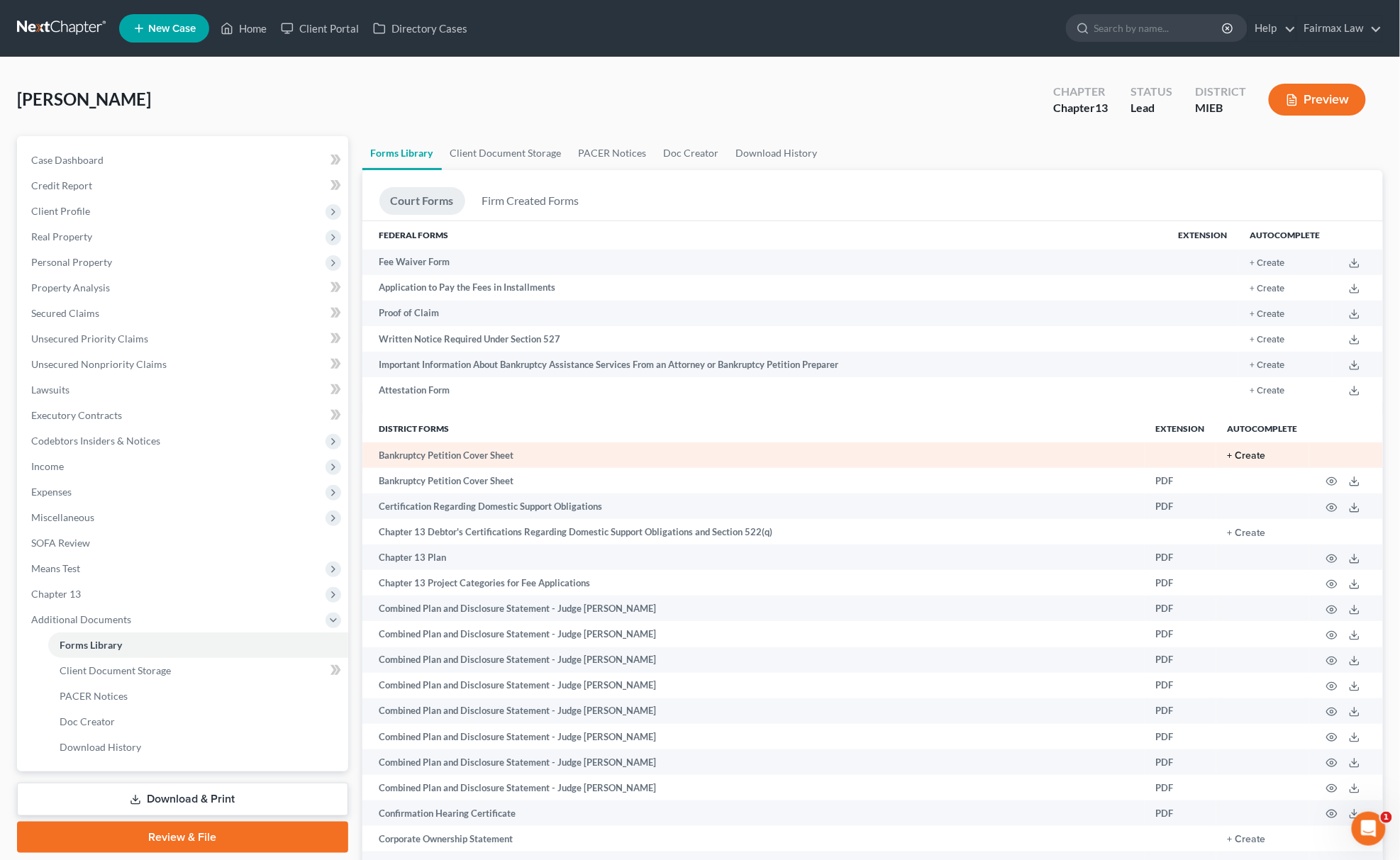
click at [1238, 458] on button "+ Create" at bounding box center [1247, 455] width 38 height 10
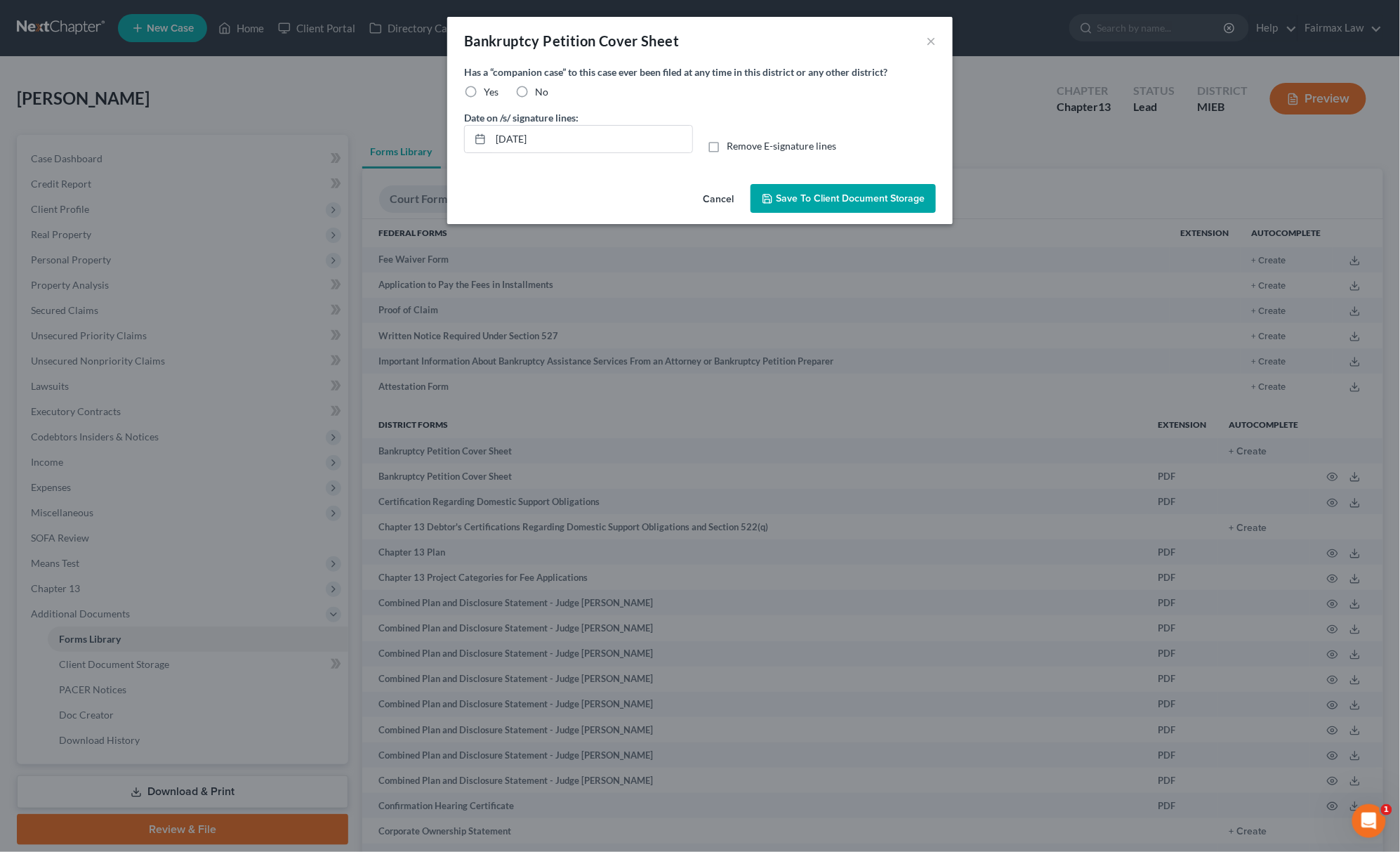
click at [484, 85] on label "Yes" at bounding box center [491, 92] width 15 height 14
click at [489, 85] on input "Yes" at bounding box center [494, 89] width 10 height 10
radio input "true"
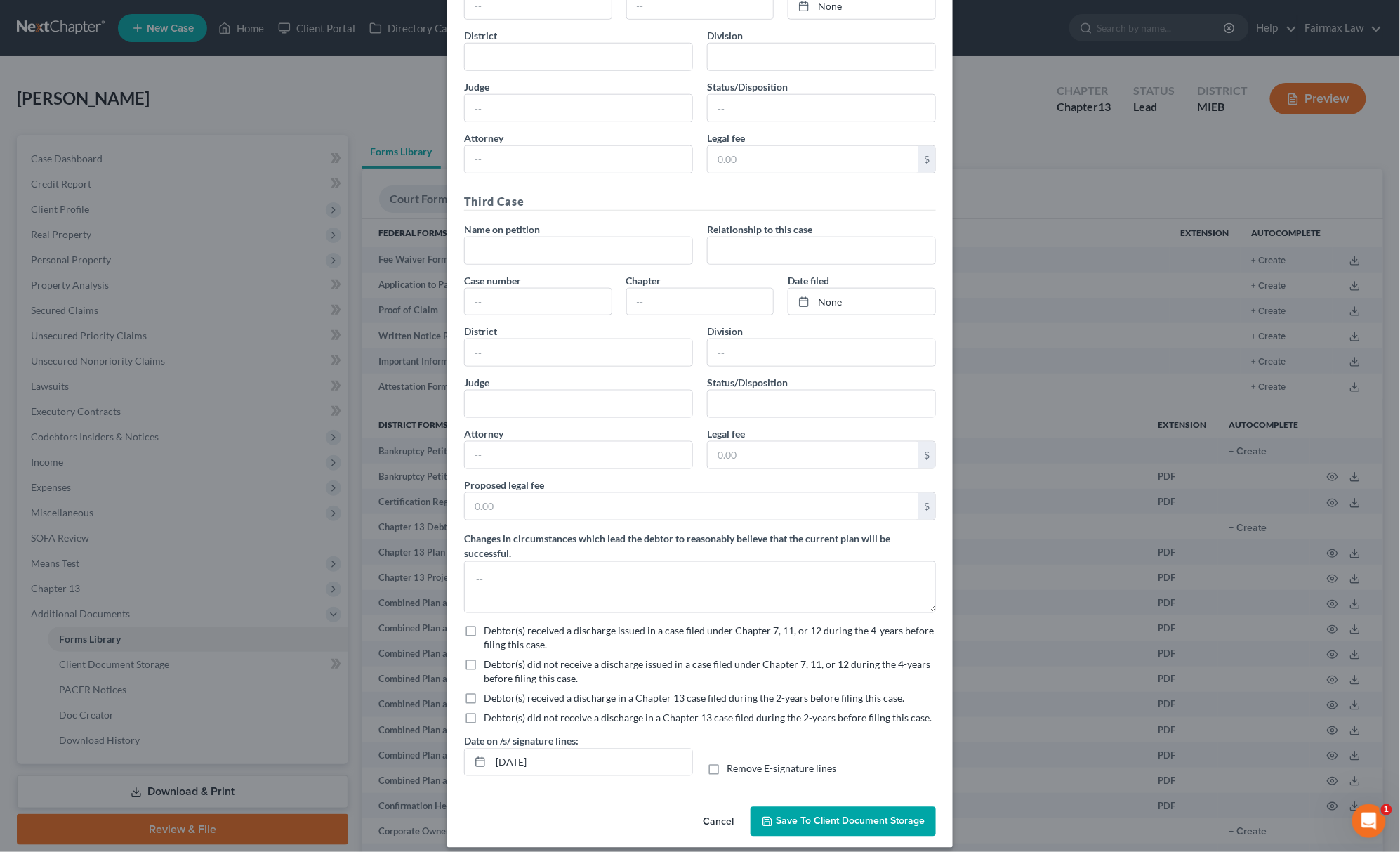
scroll to position [530, 0]
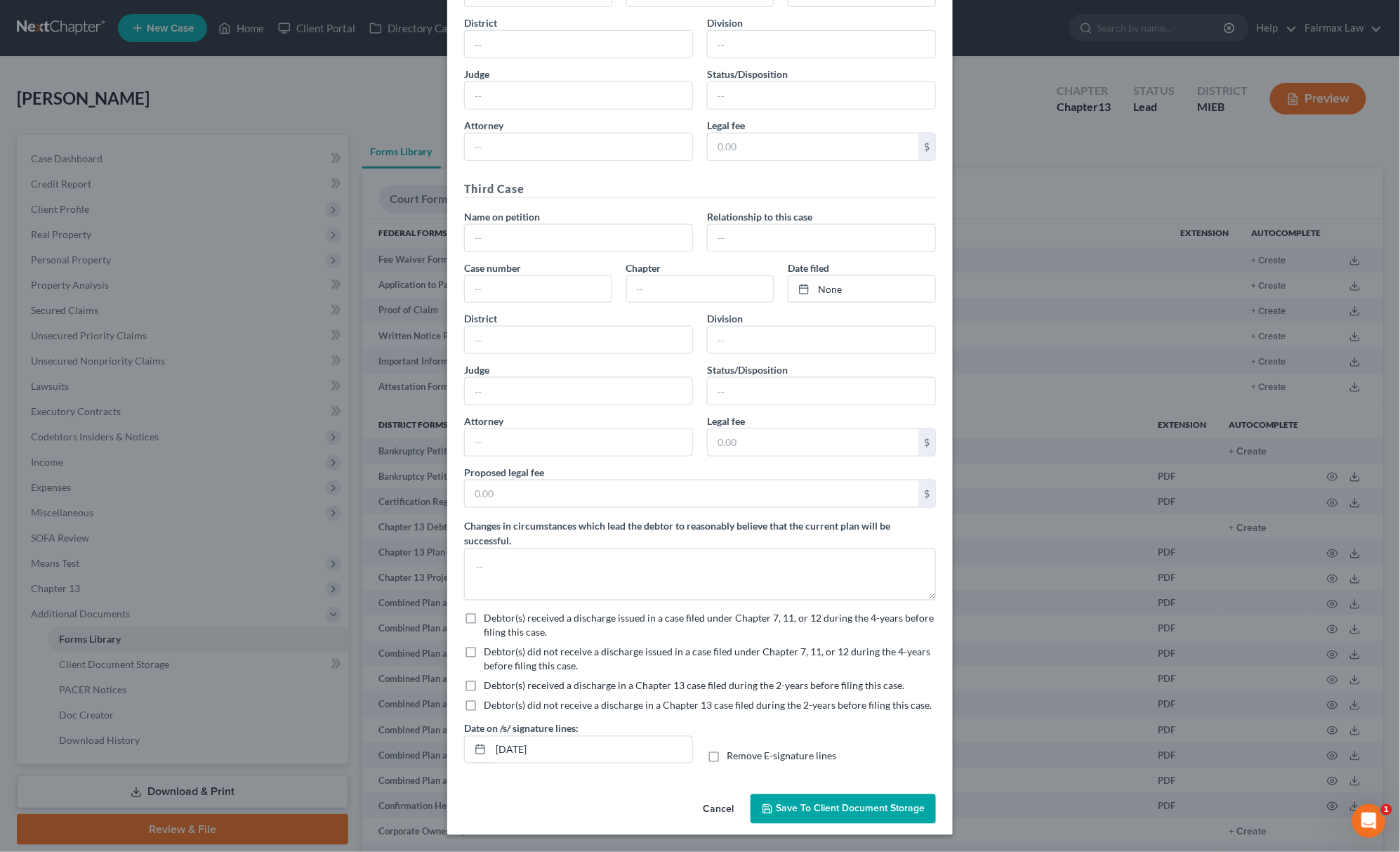
click at [484, 655] on label "Debtor(s) did not receive a discharge issued in a case filed under Chapter 7, 1…" at bounding box center [710, 659] width 452 height 28
click at [489, 655] on input "Debtor(s) did not receive a discharge issued in a case filed under Chapter 7, 1…" at bounding box center [494, 649] width 10 height 10
checkbox input "true"
click at [484, 705] on label "Debtor(s) did not receive a discharge in a Chapter 13 case filed during the 2-y…" at bounding box center [707, 706] width 448 height 14
click at [489, 705] on input "Debtor(s) did not receive a discharge in a Chapter 13 case filed during the 2-y…" at bounding box center [494, 703] width 10 height 10
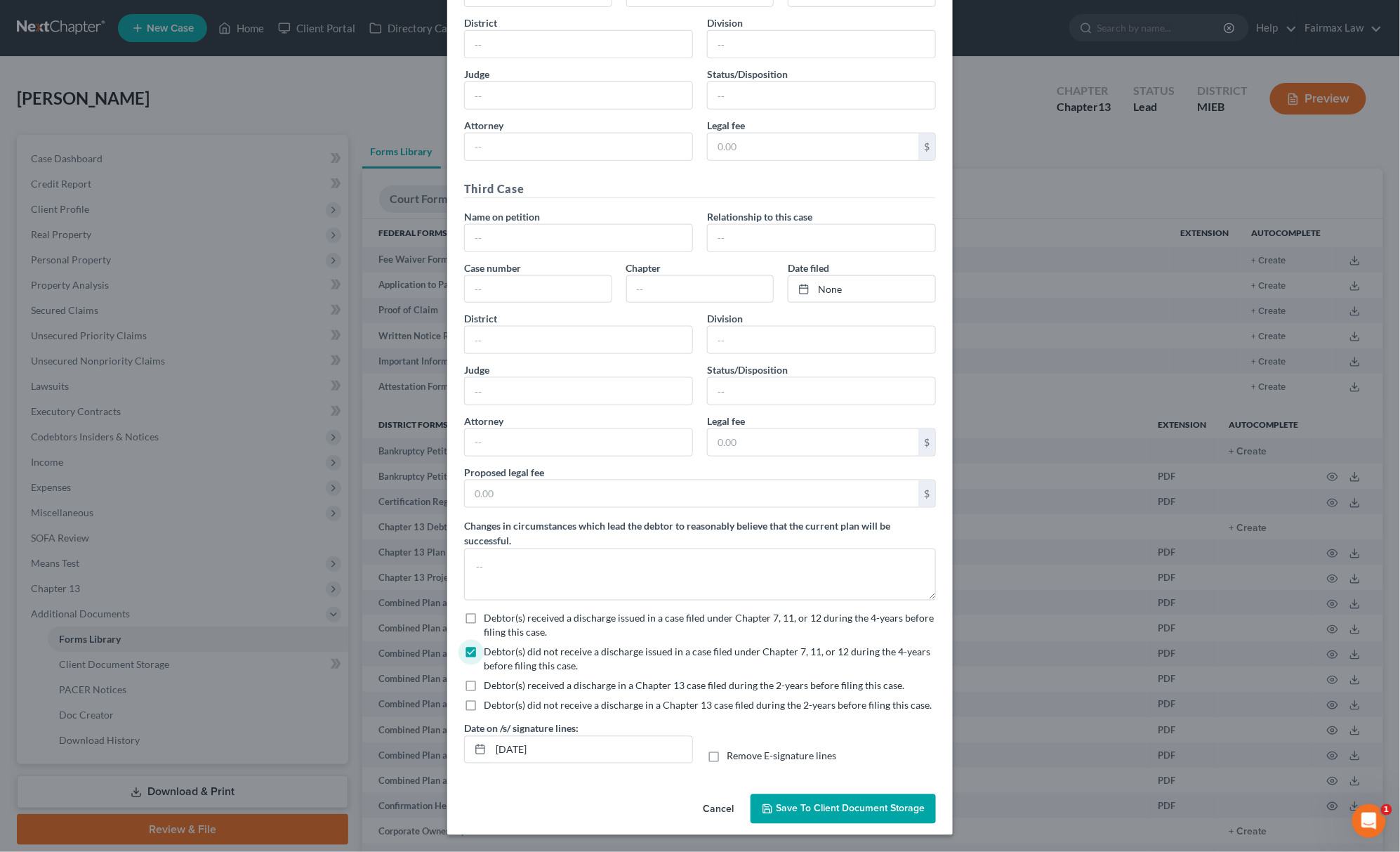
checkbox input "true"
click at [883, 809] on span "Save to Client Document Storage" at bounding box center [850, 809] width 149 height 12
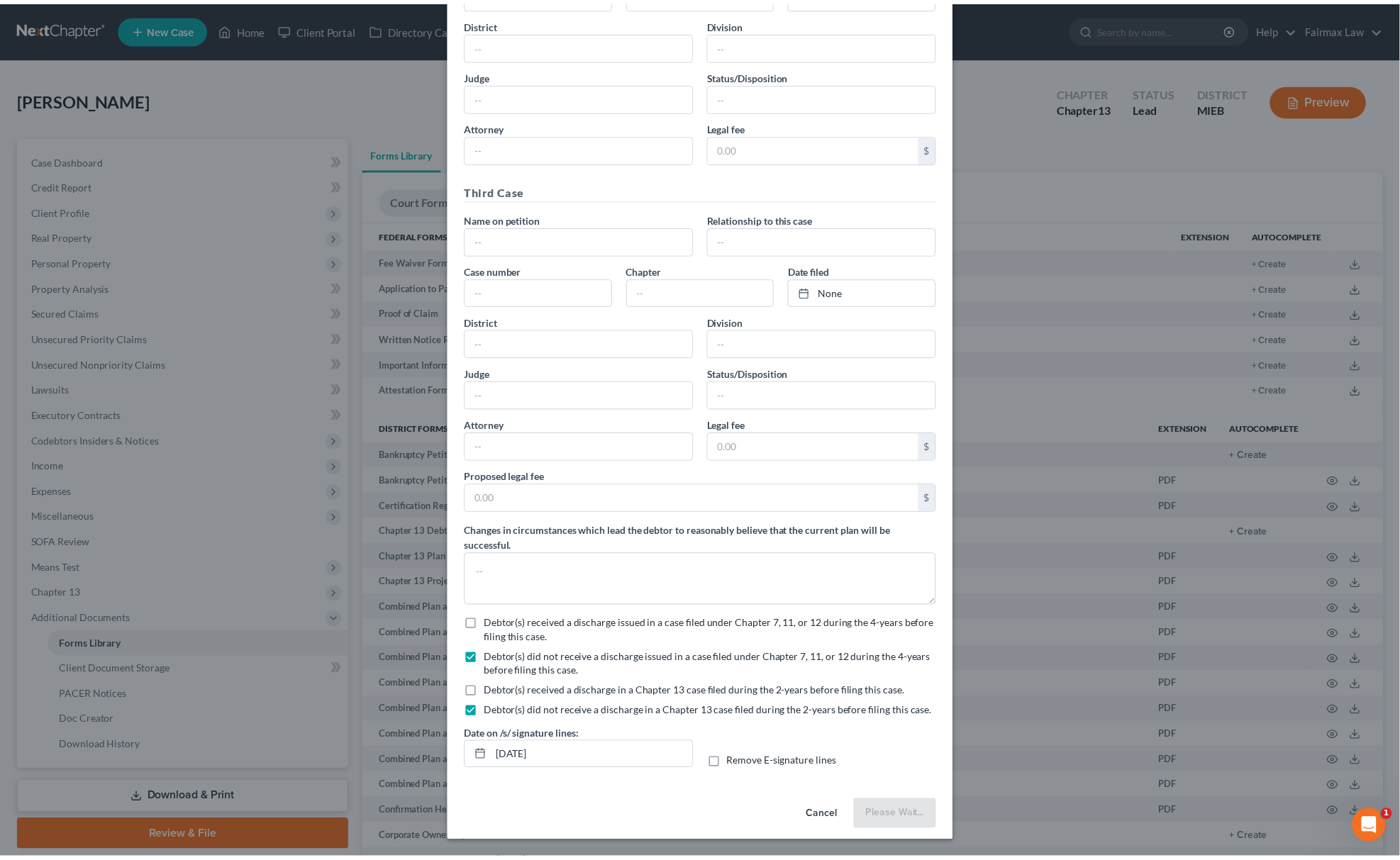
scroll to position [536, 0]
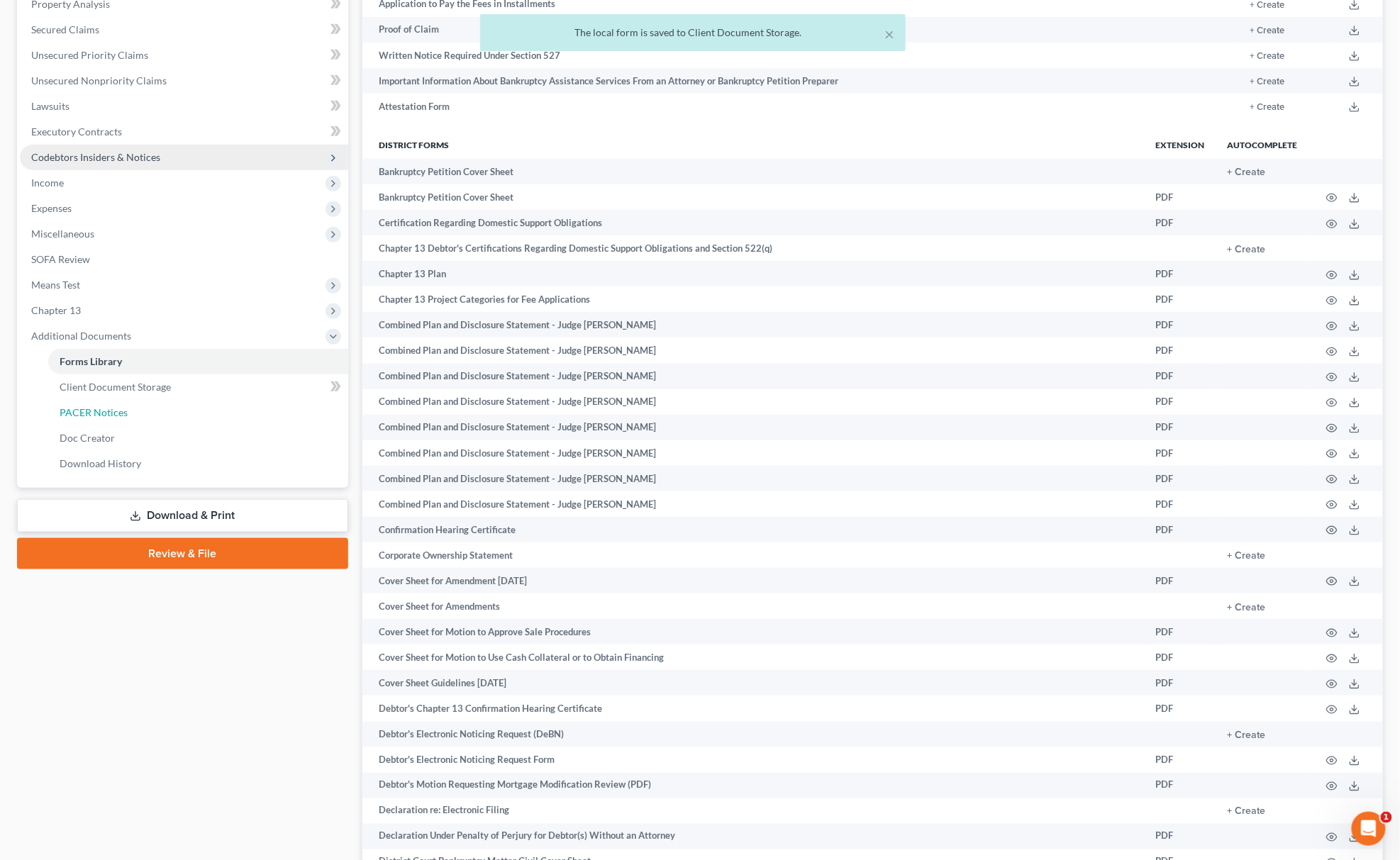
click at [176, 404] on link "PACER Notices" at bounding box center [198, 412] width 300 height 25
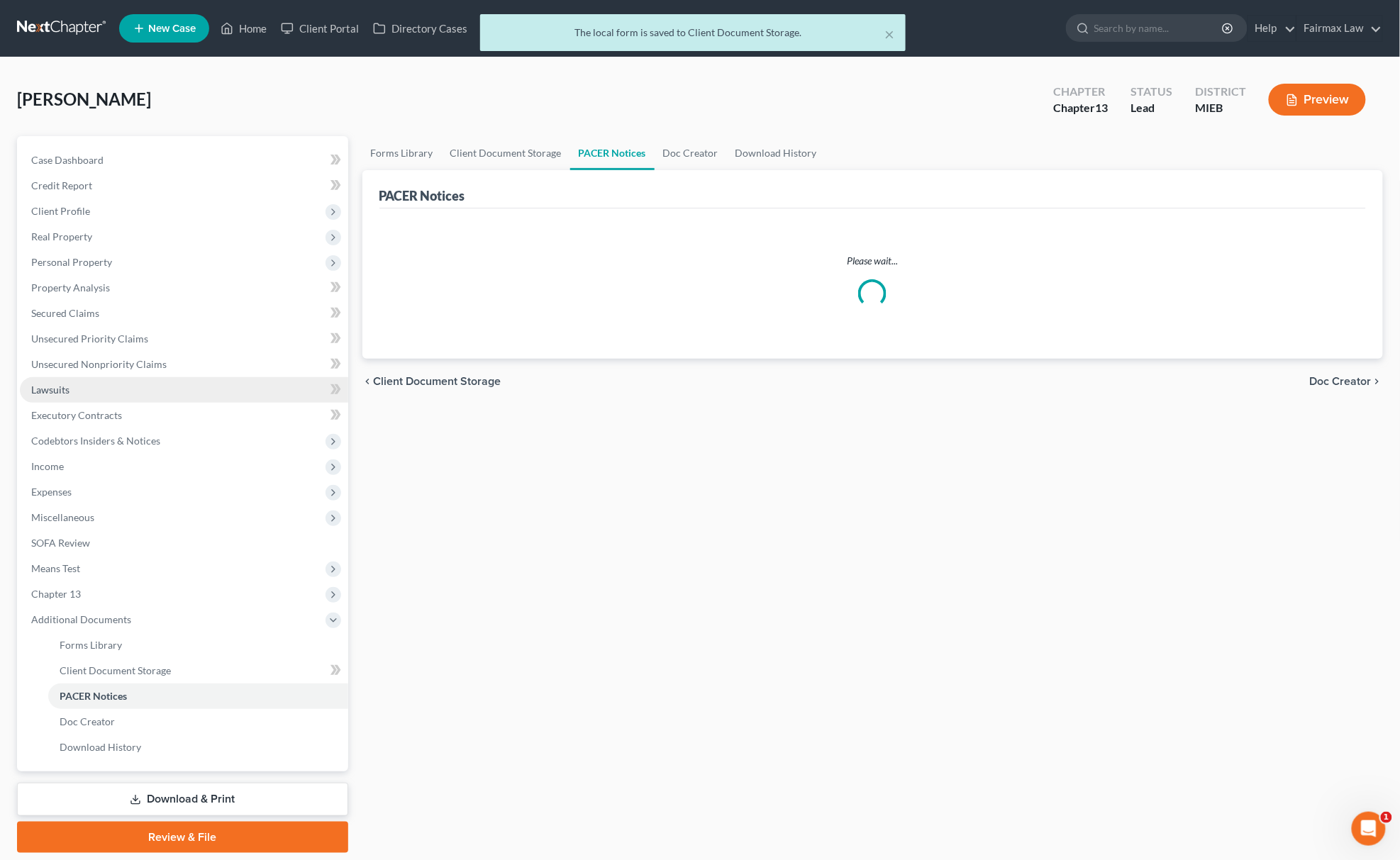
click at [185, 387] on link "Lawsuits" at bounding box center [185, 389] width 329 height 25
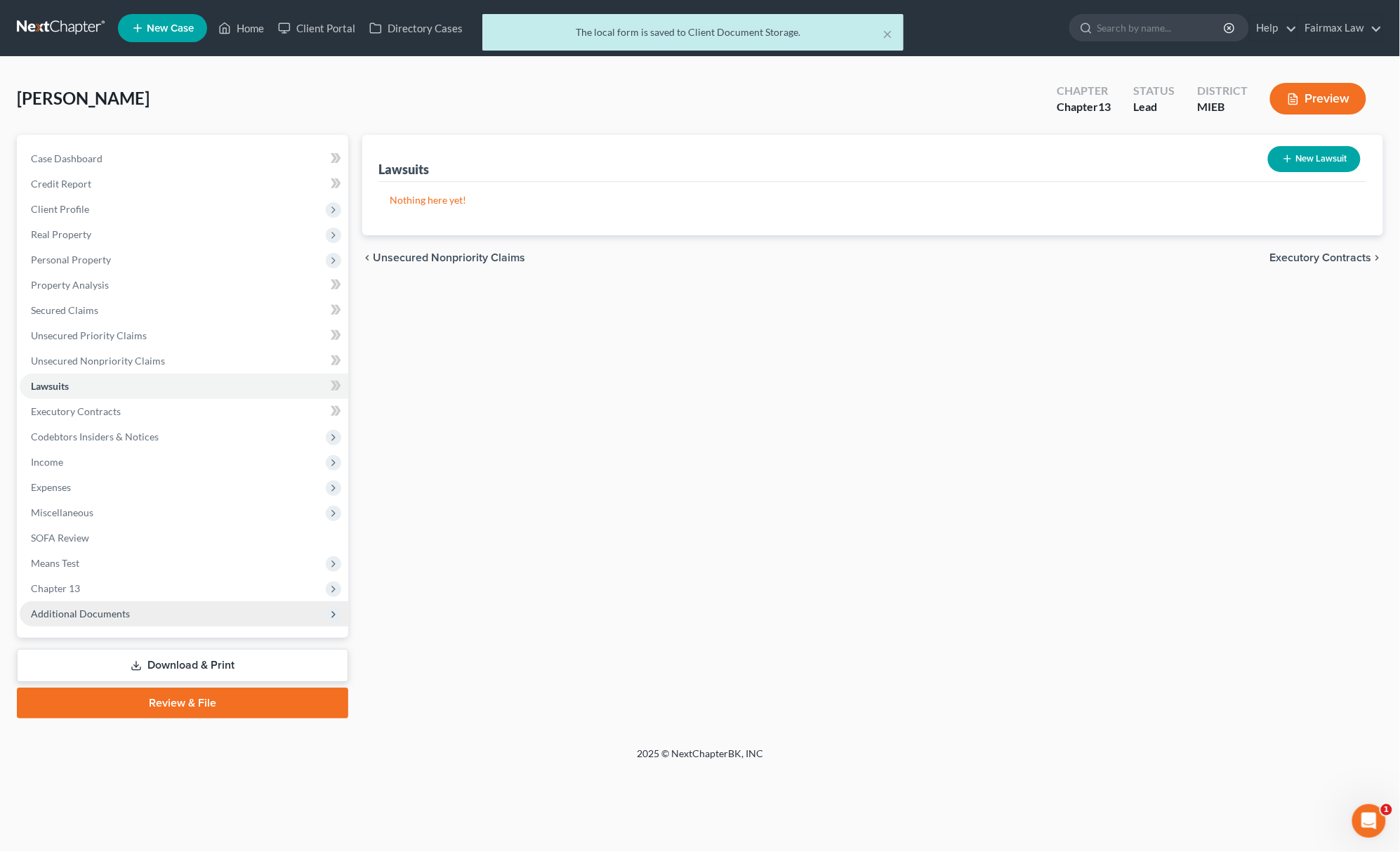
click at [146, 608] on span "Additional Documents" at bounding box center [184, 613] width 329 height 25
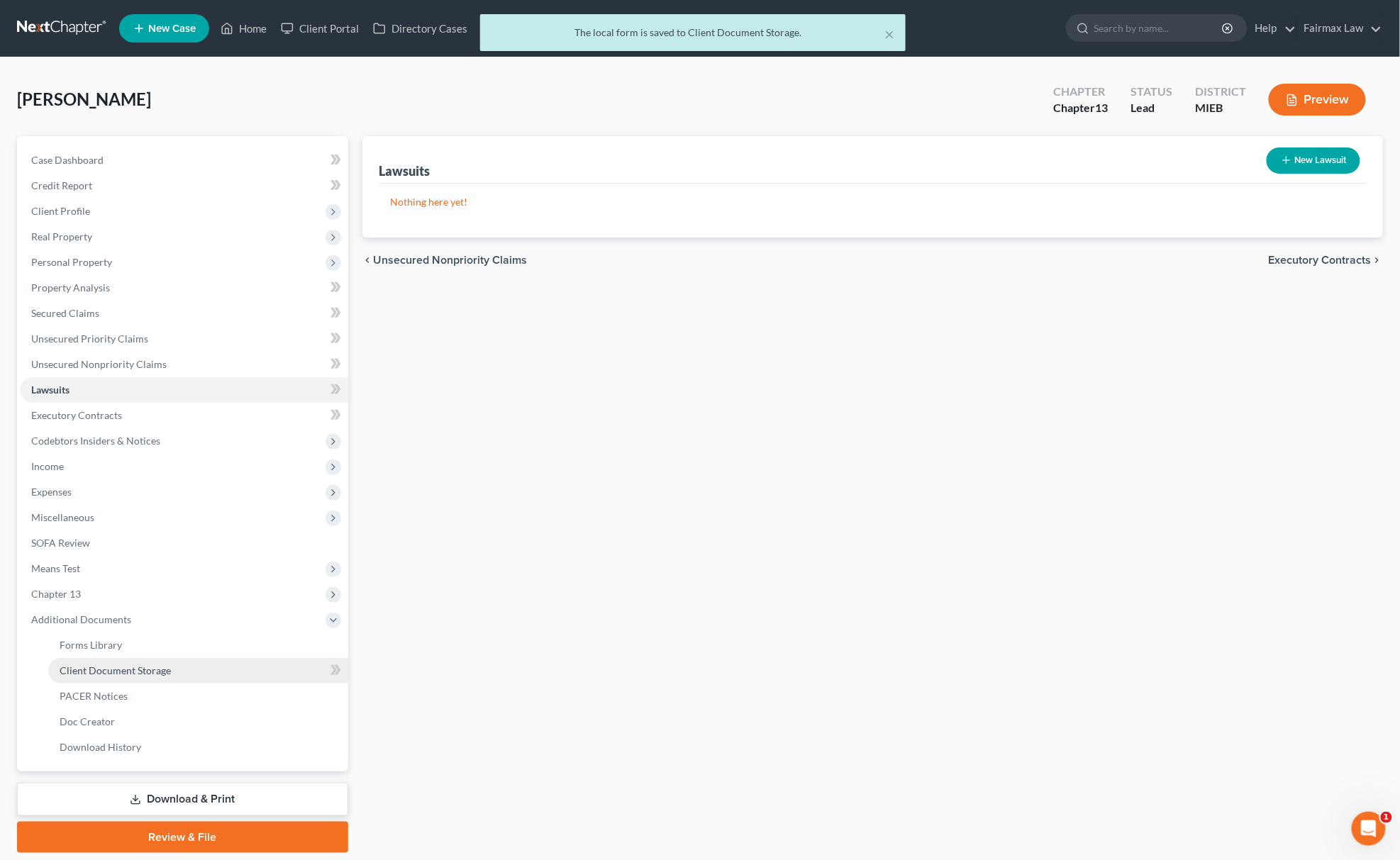
click at [149, 658] on link "Client Document Storage" at bounding box center [198, 670] width 300 height 25
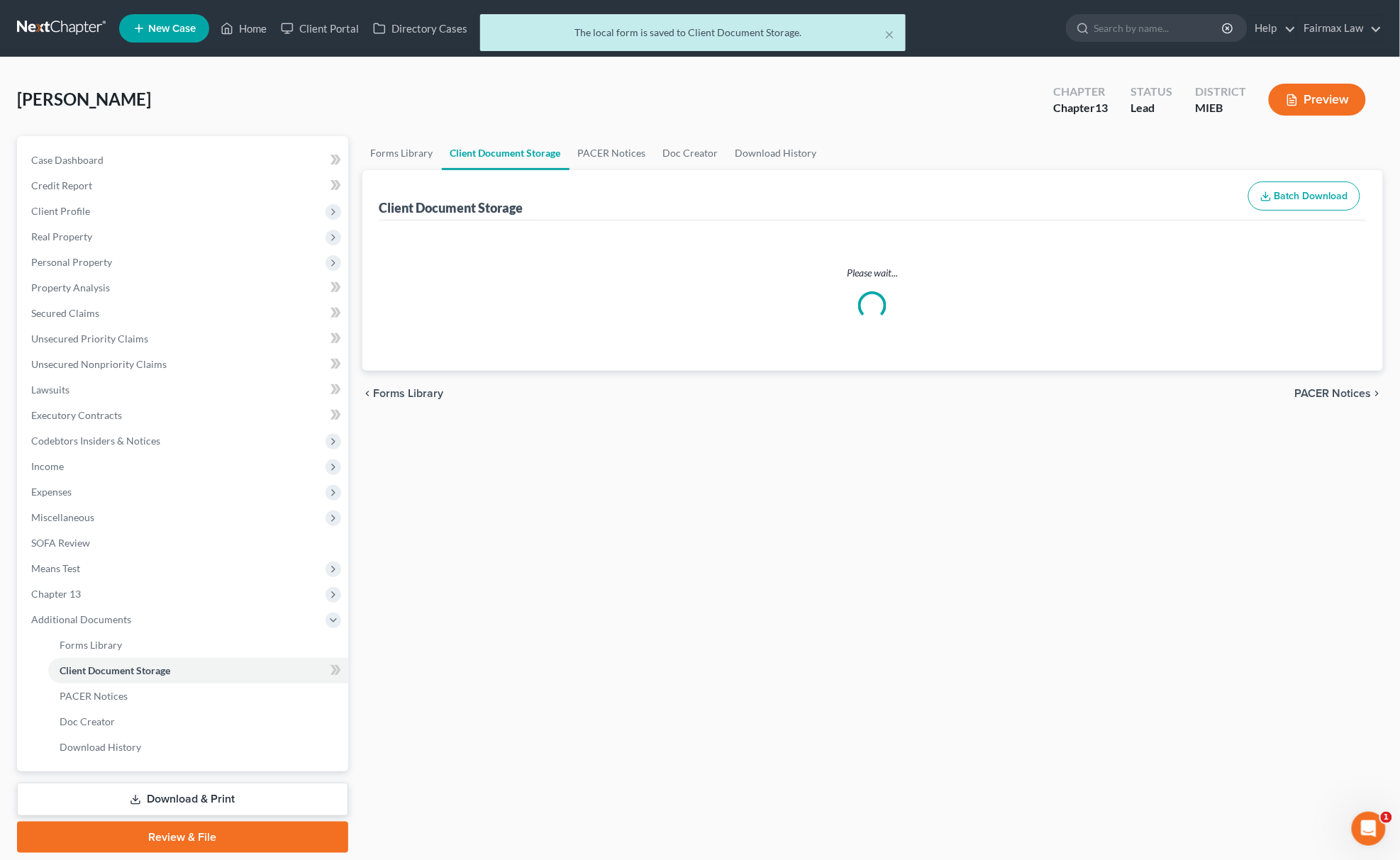
select select "7"
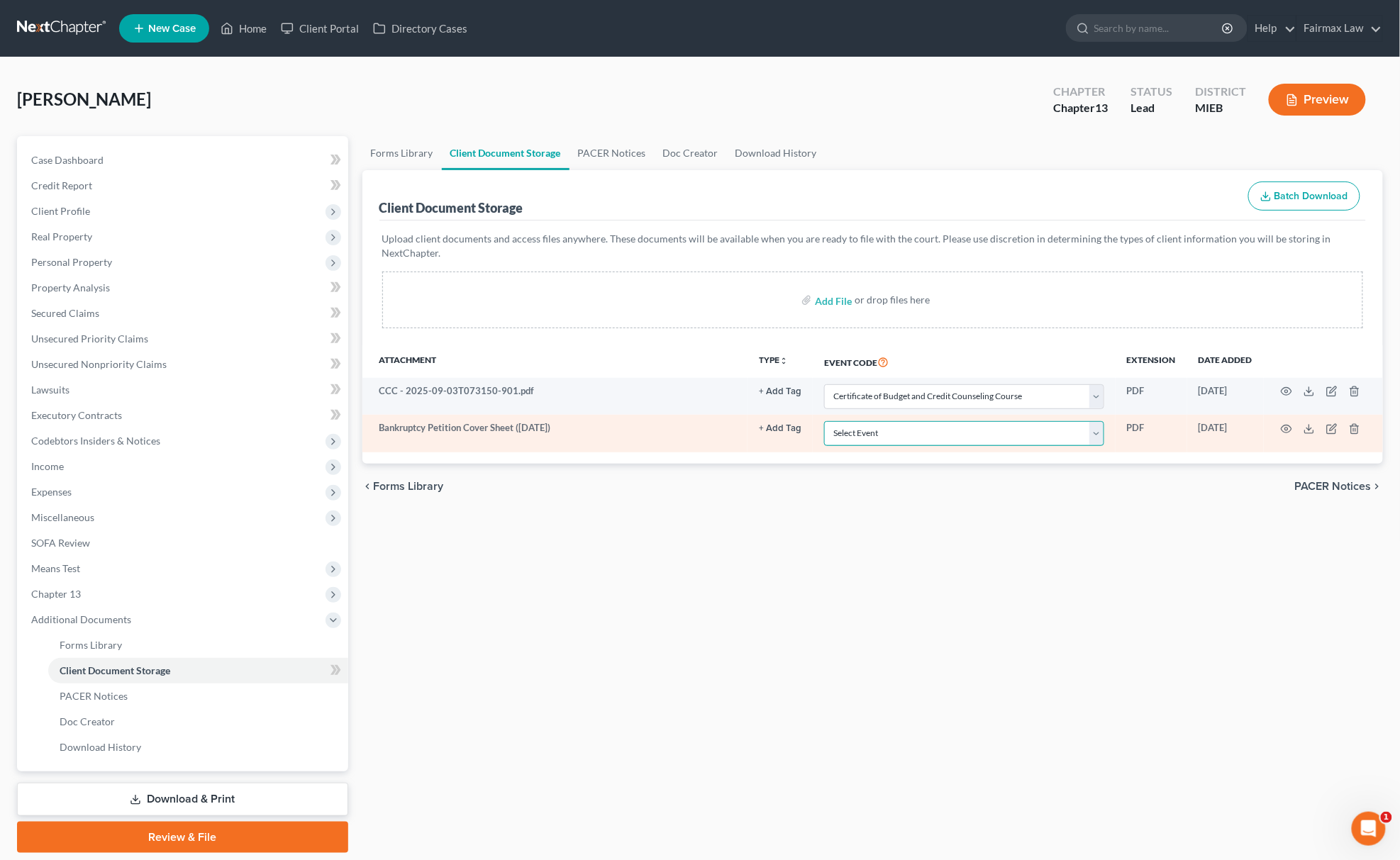
click at [852, 427] on select "Select Event 20 Largest Unsecured Creditors Amended Chapter 11 Plan Amended Cha…" at bounding box center [964, 433] width 280 height 24
select select "6"
click at [824, 421] on select "Select Event 20 Largest Unsecured Creditors Amended Chapter 11 Plan Amended Cha…" at bounding box center [964, 433] width 280 height 24
click at [1284, 426] on icon "button" at bounding box center [1287, 428] width 10 height 8
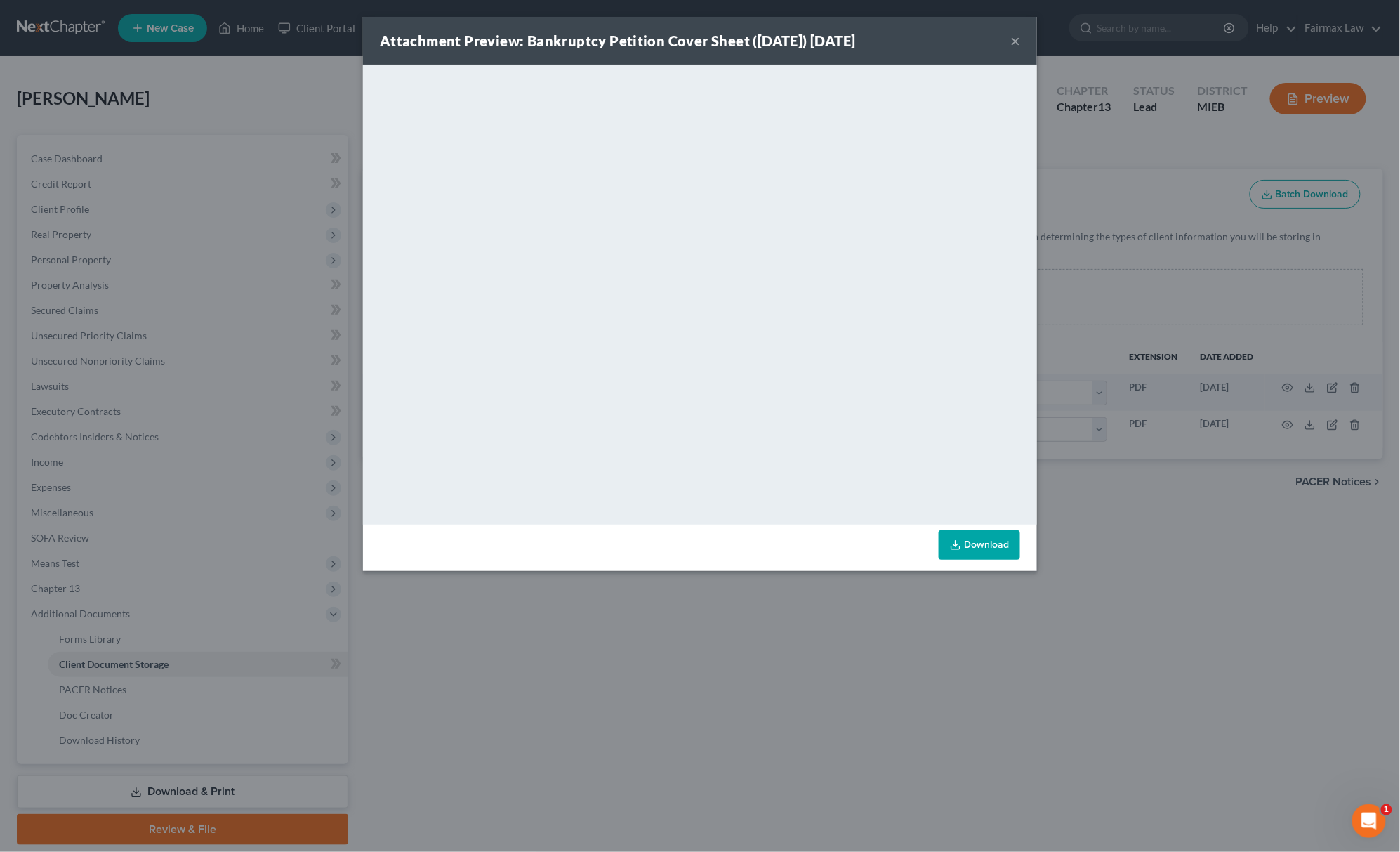
click at [512, 706] on div "Attachment Preview: Bankruptcy Petition Cover Sheet ([DATE]) [DATE] × <object n…" at bounding box center [700, 426] width 1400 height 852
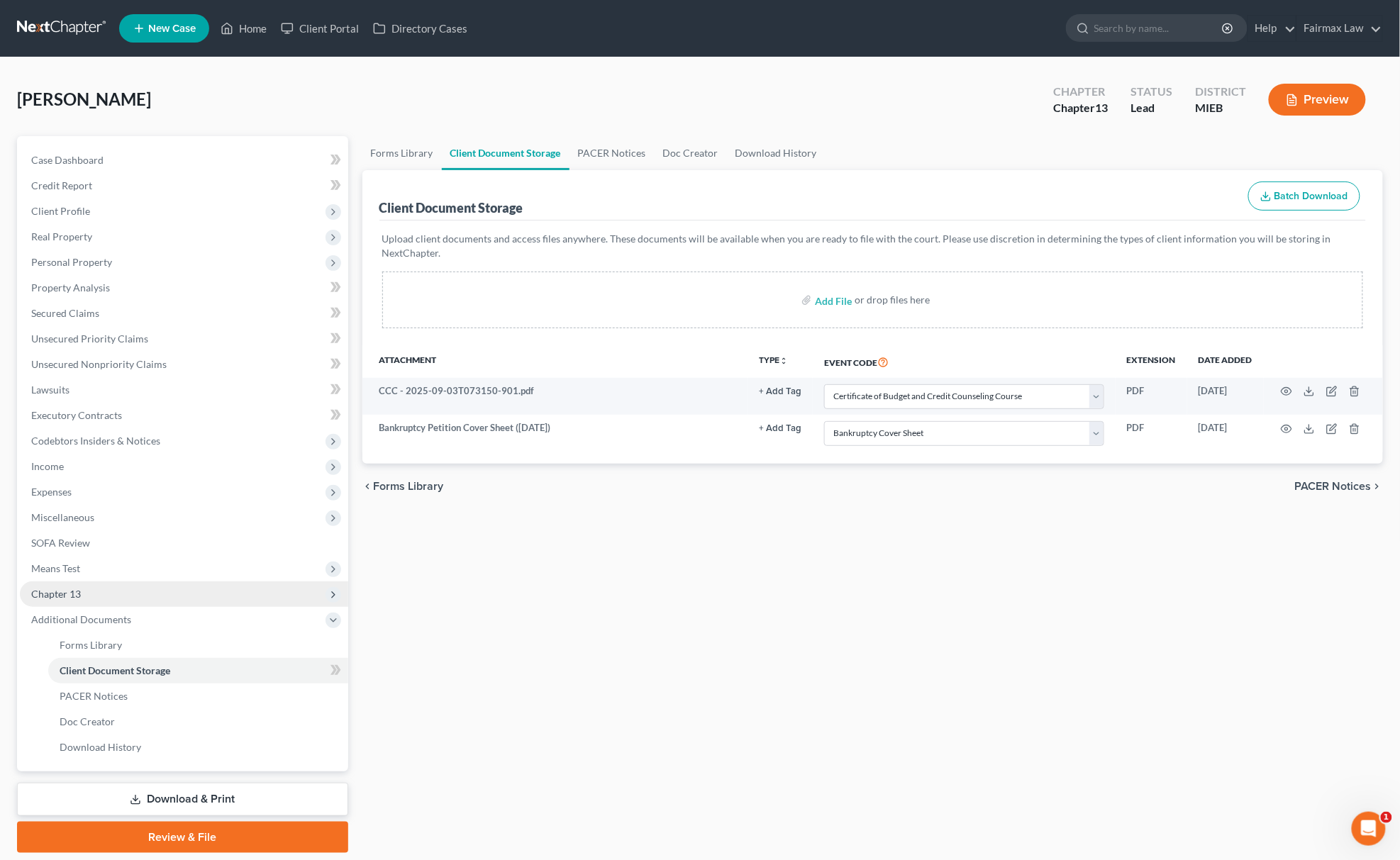
click at [139, 586] on span "Chapter 13" at bounding box center [185, 593] width 329 height 25
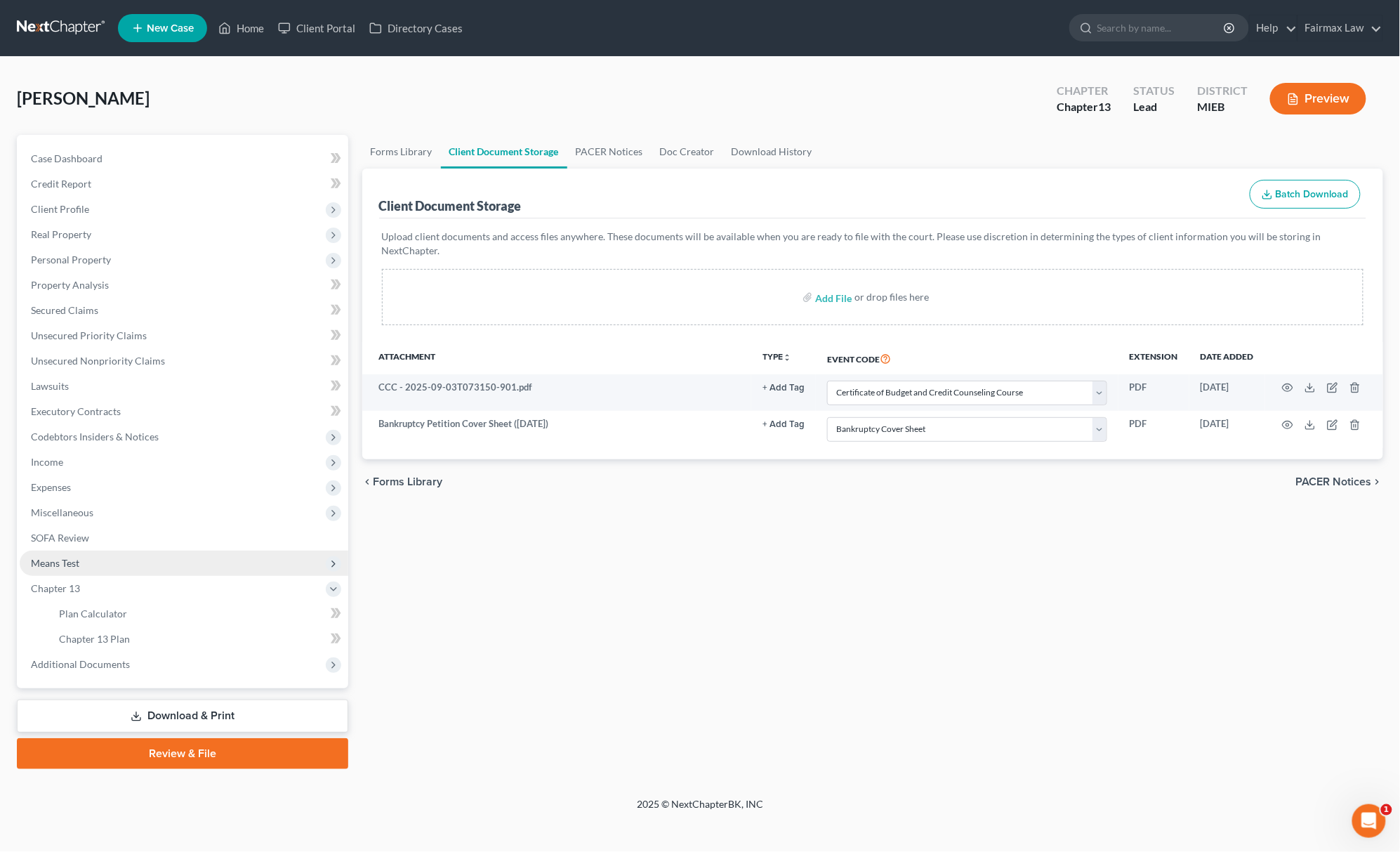
click at [106, 559] on span "Means Test" at bounding box center [184, 563] width 329 height 25
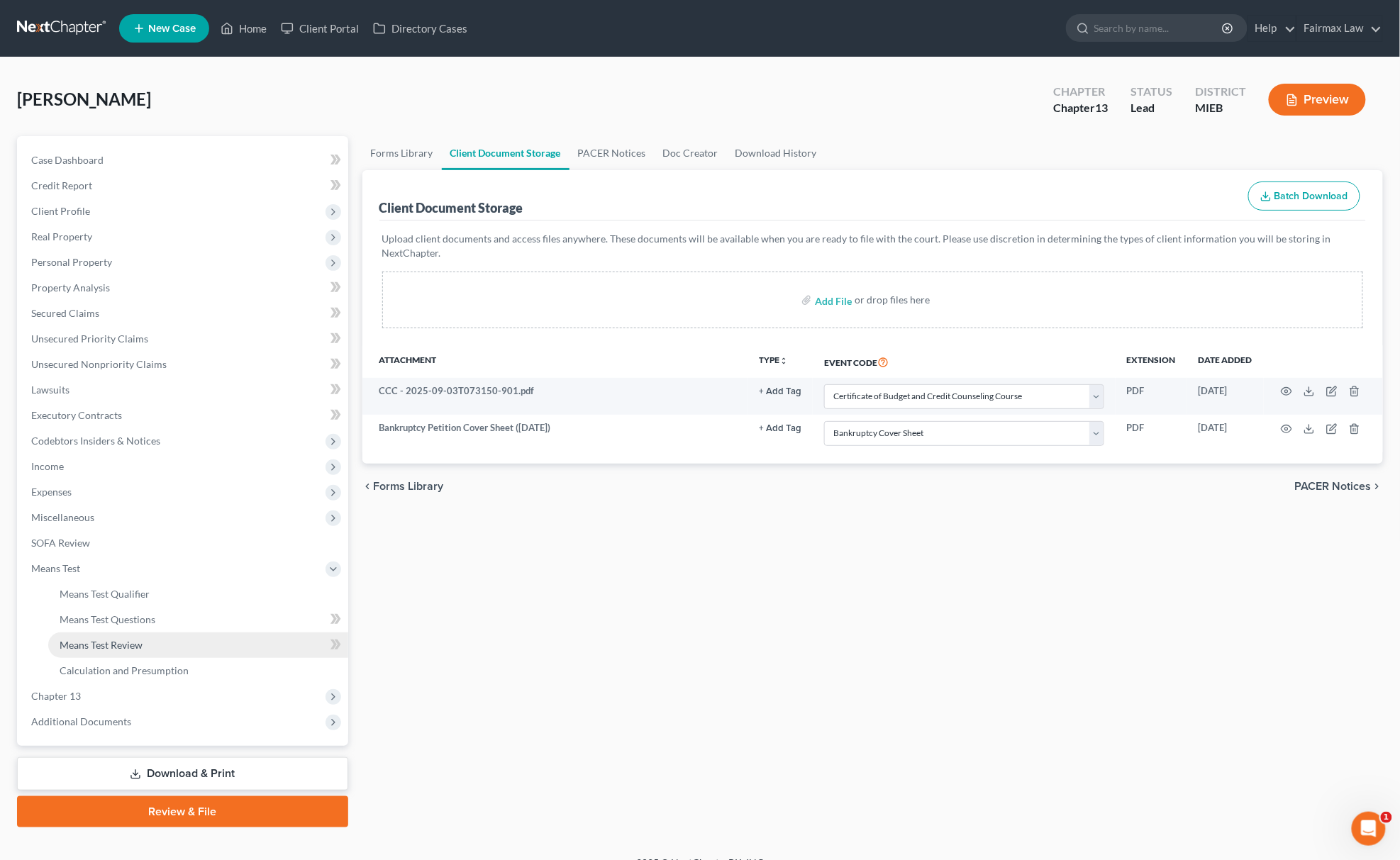
click at [86, 635] on link "Means Test Review" at bounding box center [198, 644] width 300 height 25
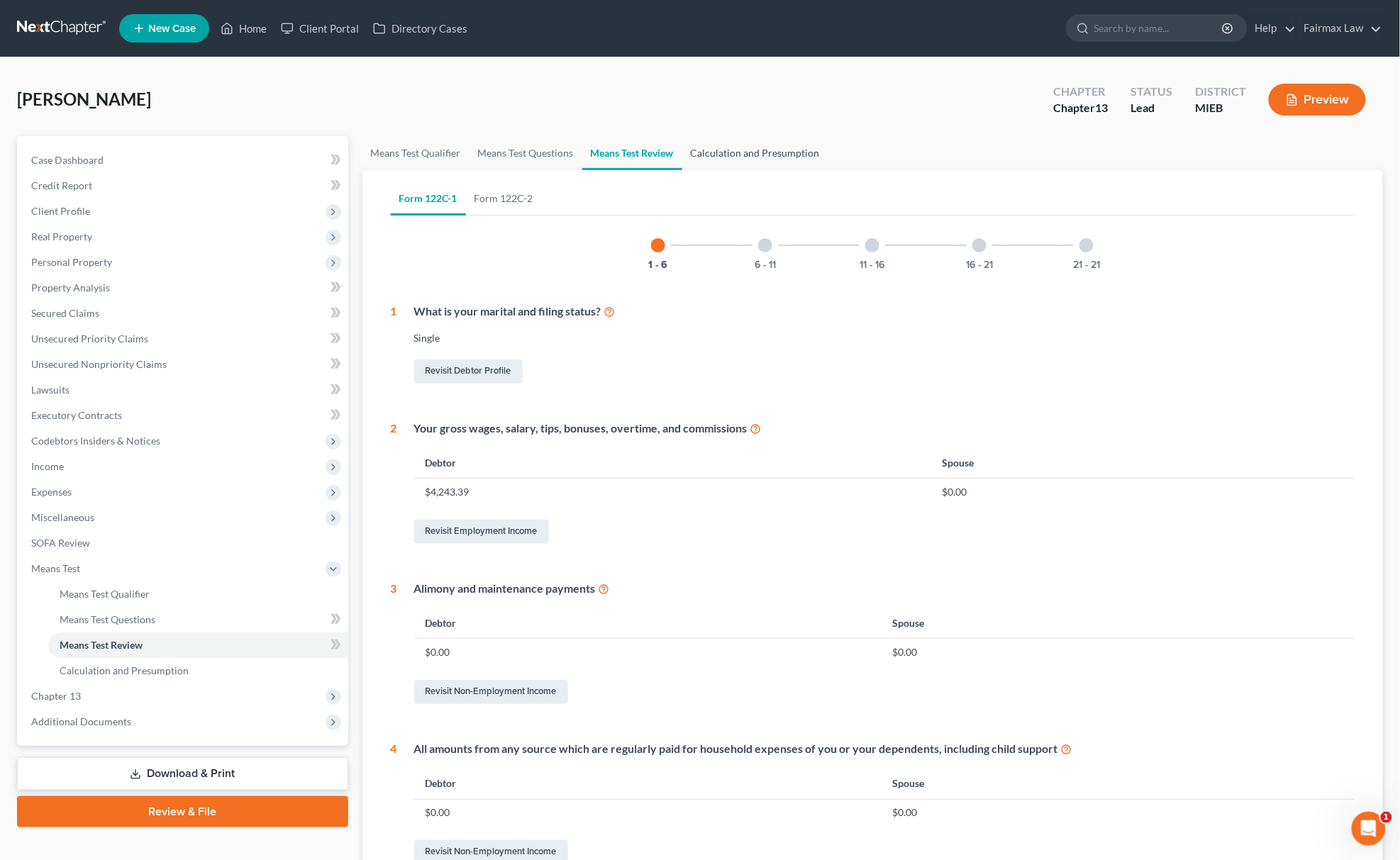
click at [761, 154] on link "Calculation and Presumption" at bounding box center [755, 153] width 146 height 34
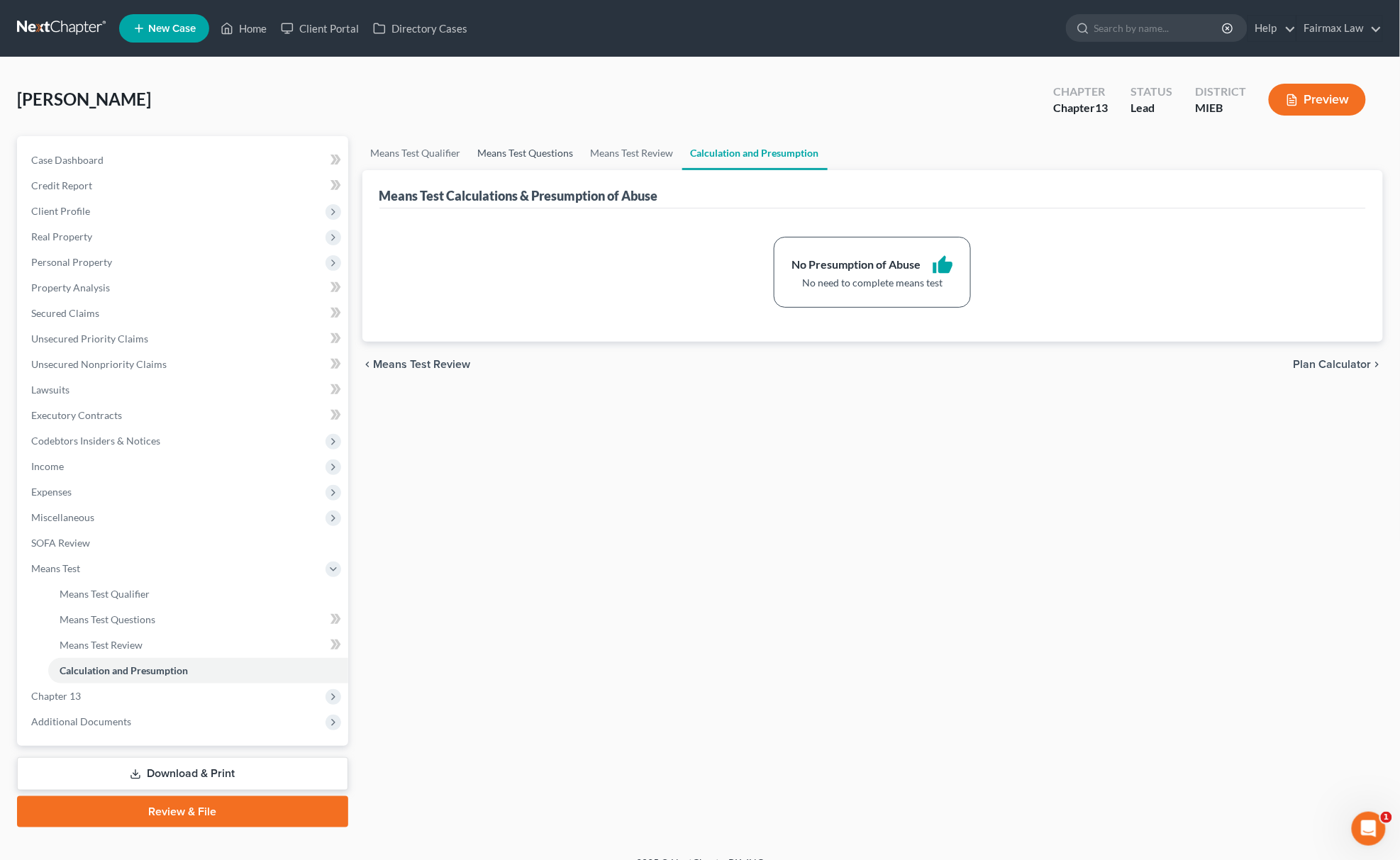
click at [560, 143] on link "Means Test Questions" at bounding box center [526, 153] width 113 height 34
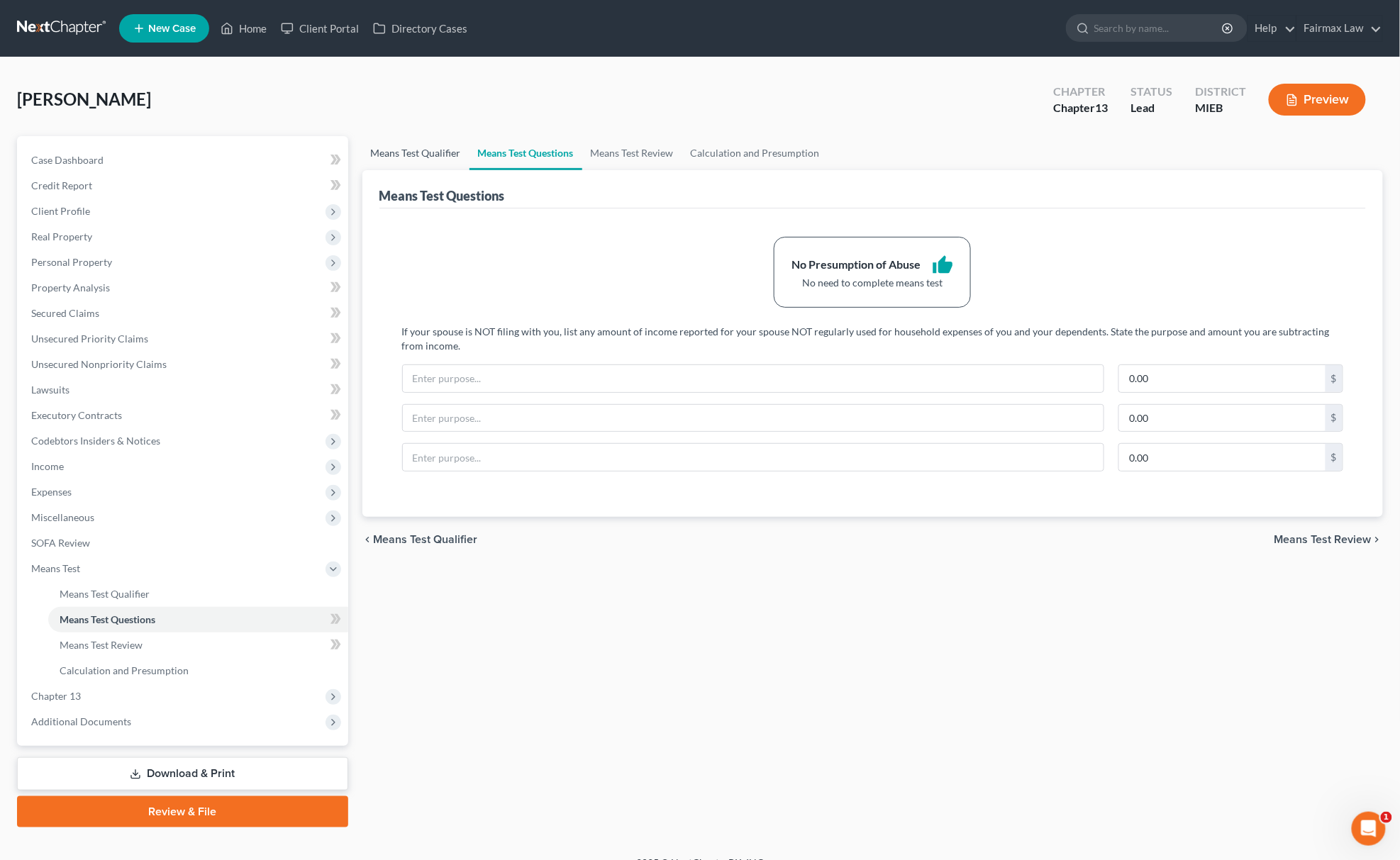
click at [415, 152] on link "Means Test Qualifier" at bounding box center [415, 153] width 107 height 34
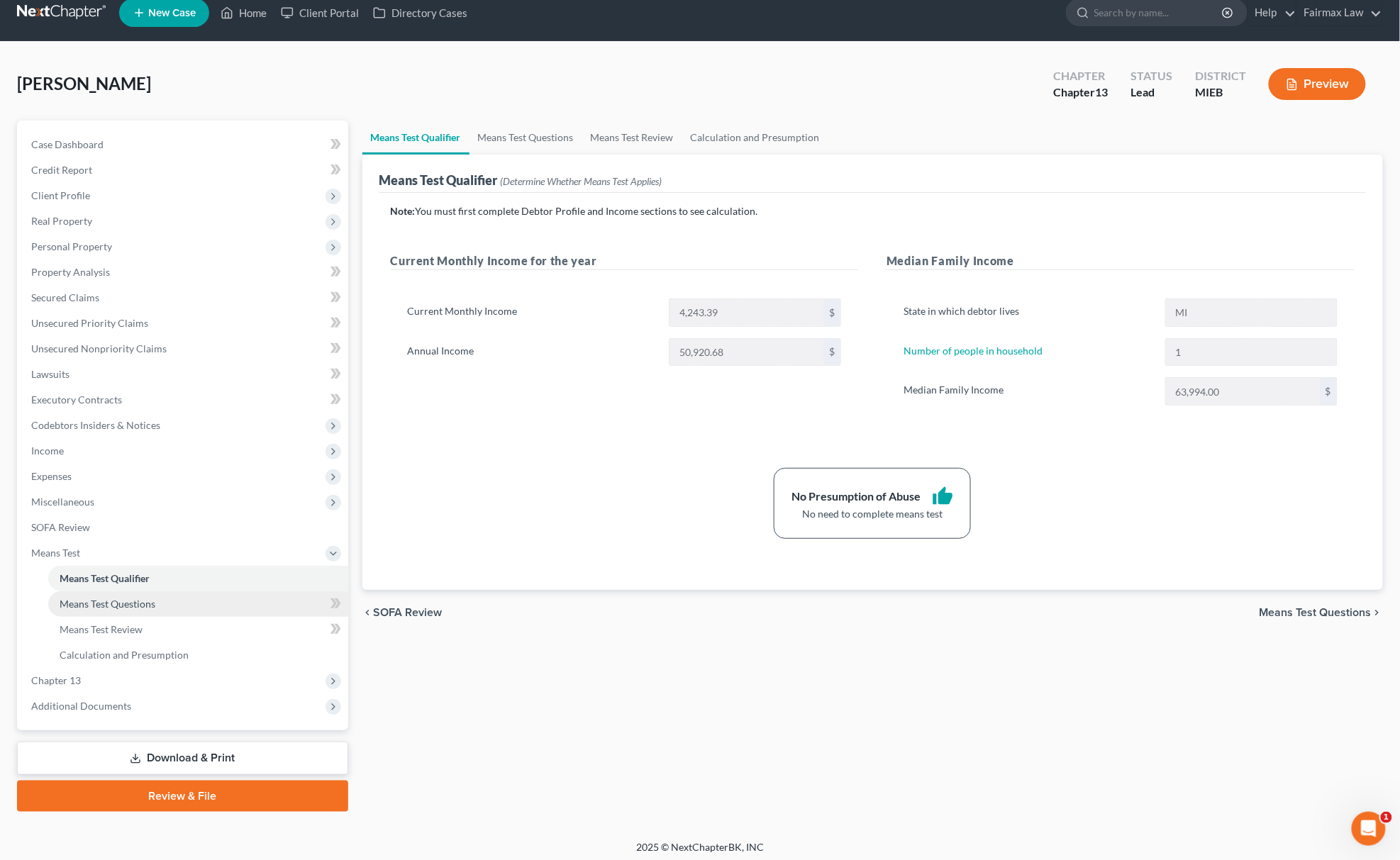
scroll to position [21, 0]
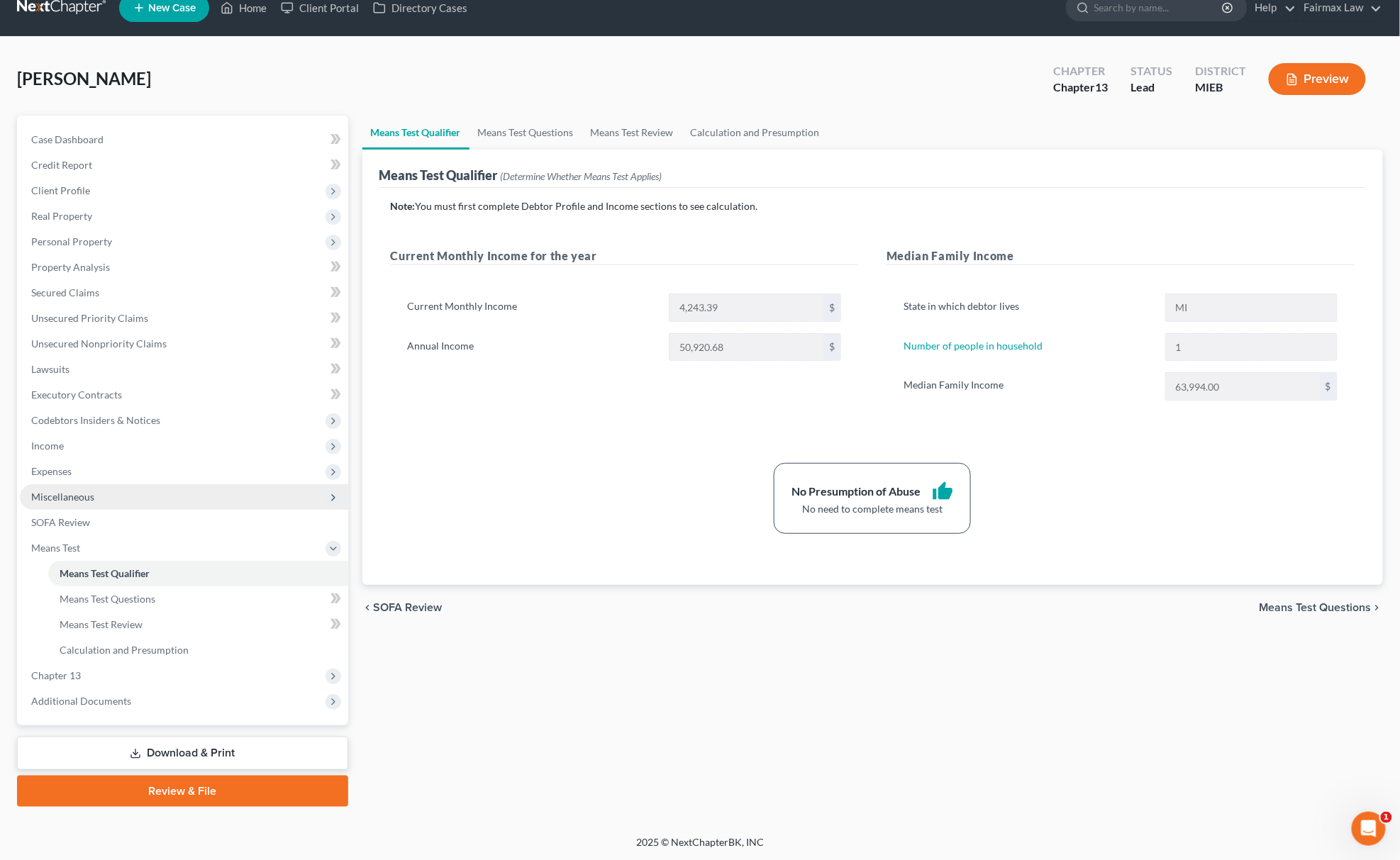
click at [117, 489] on span "Miscellaneous" at bounding box center [185, 496] width 329 height 25
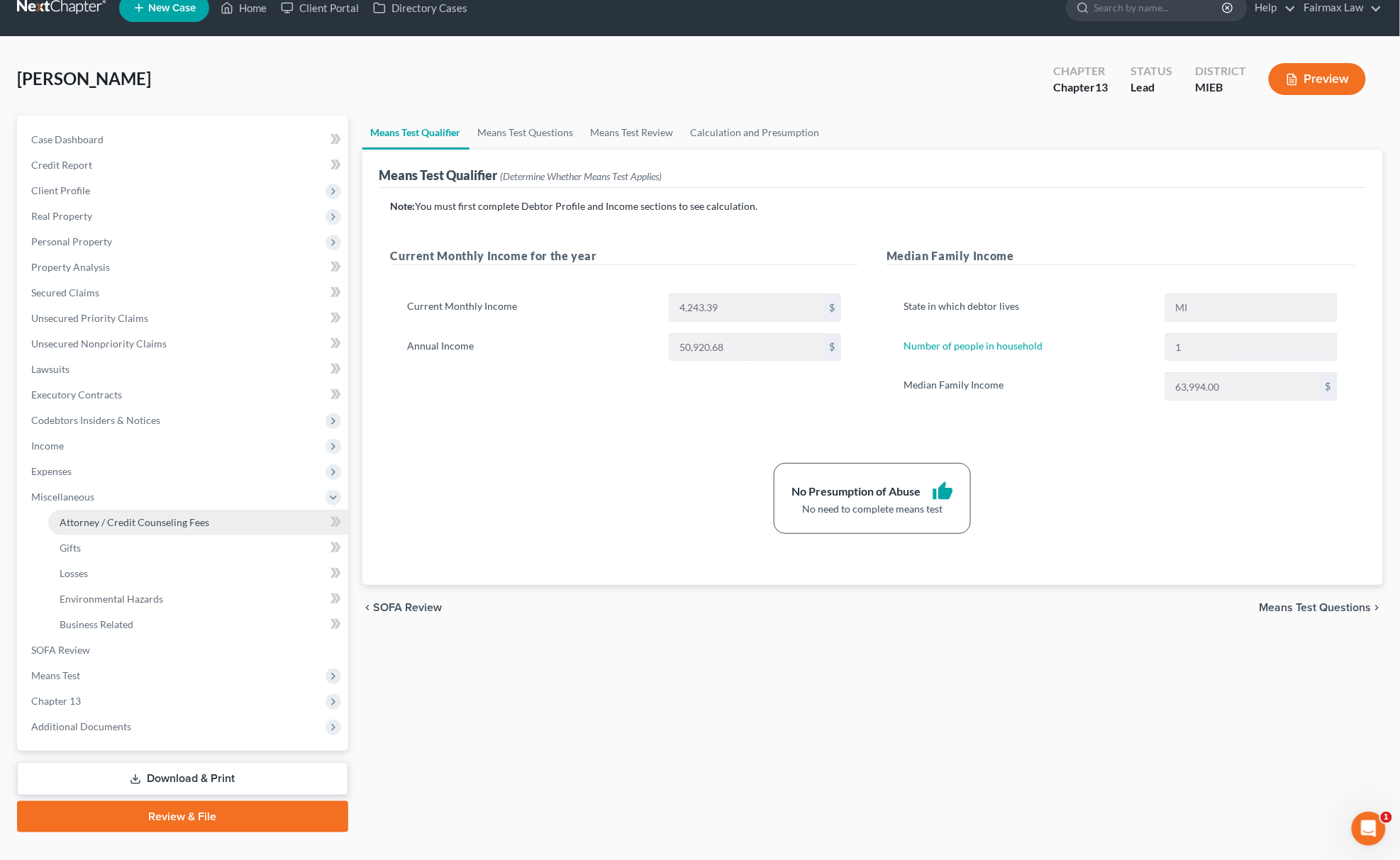
click at [136, 510] on link "Attorney / Credit Counseling Fees" at bounding box center [198, 522] width 300 height 25
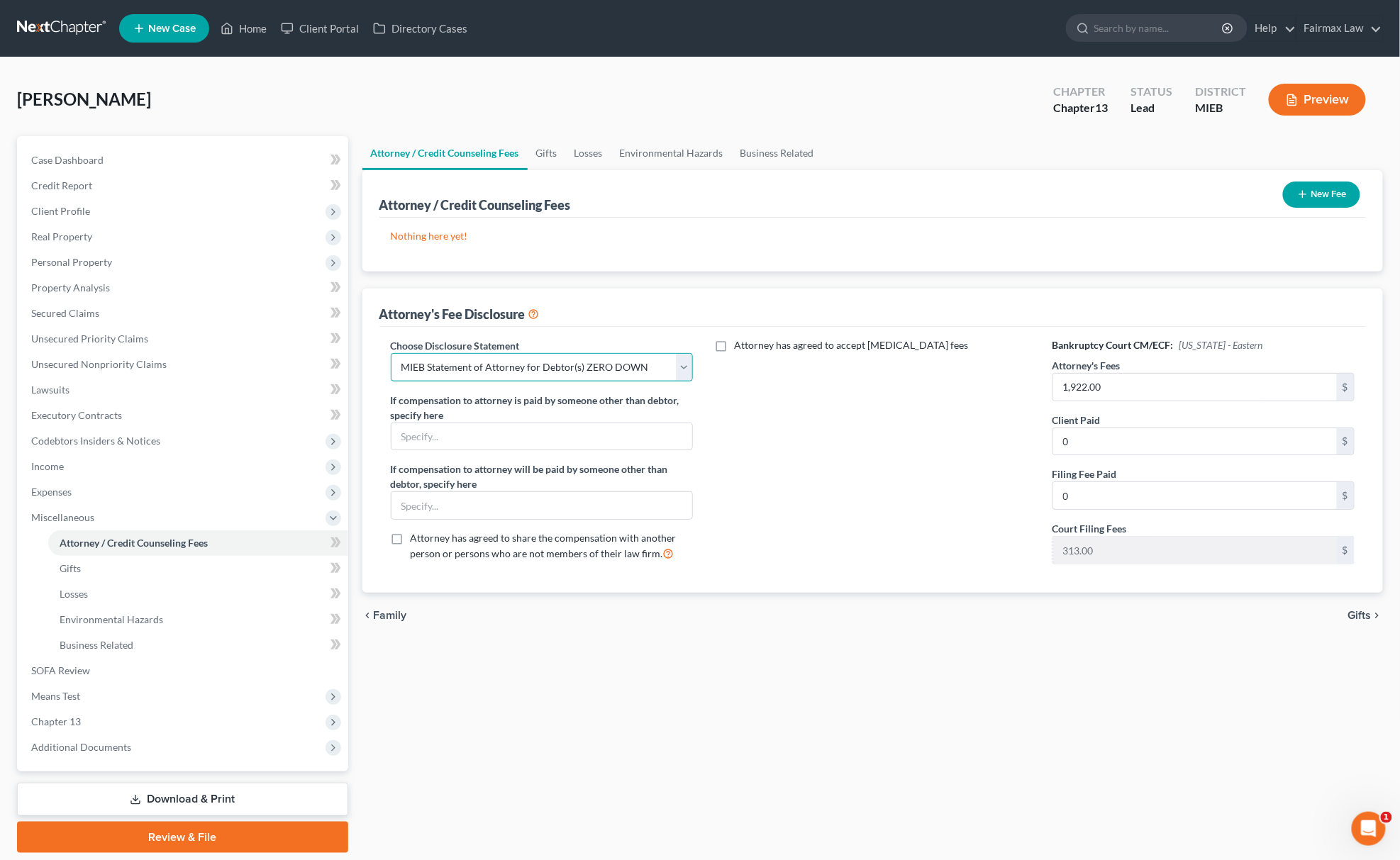
click at [538, 358] on select "Select WDMI - Chapter 13 - Disclosure of Attorney Compensation OHNB & MIWB Disc…" at bounding box center [542, 367] width 303 height 28
select select "3"
click at [391, 353] on select "Select WDMI - Chapter 13 - Disclosure of Attorney Compensation OHNB & MIWB Disc…" at bounding box center [542, 367] width 303 height 28
click at [1297, 193] on icon "button" at bounding box center [1302, 194] width 11 height 11
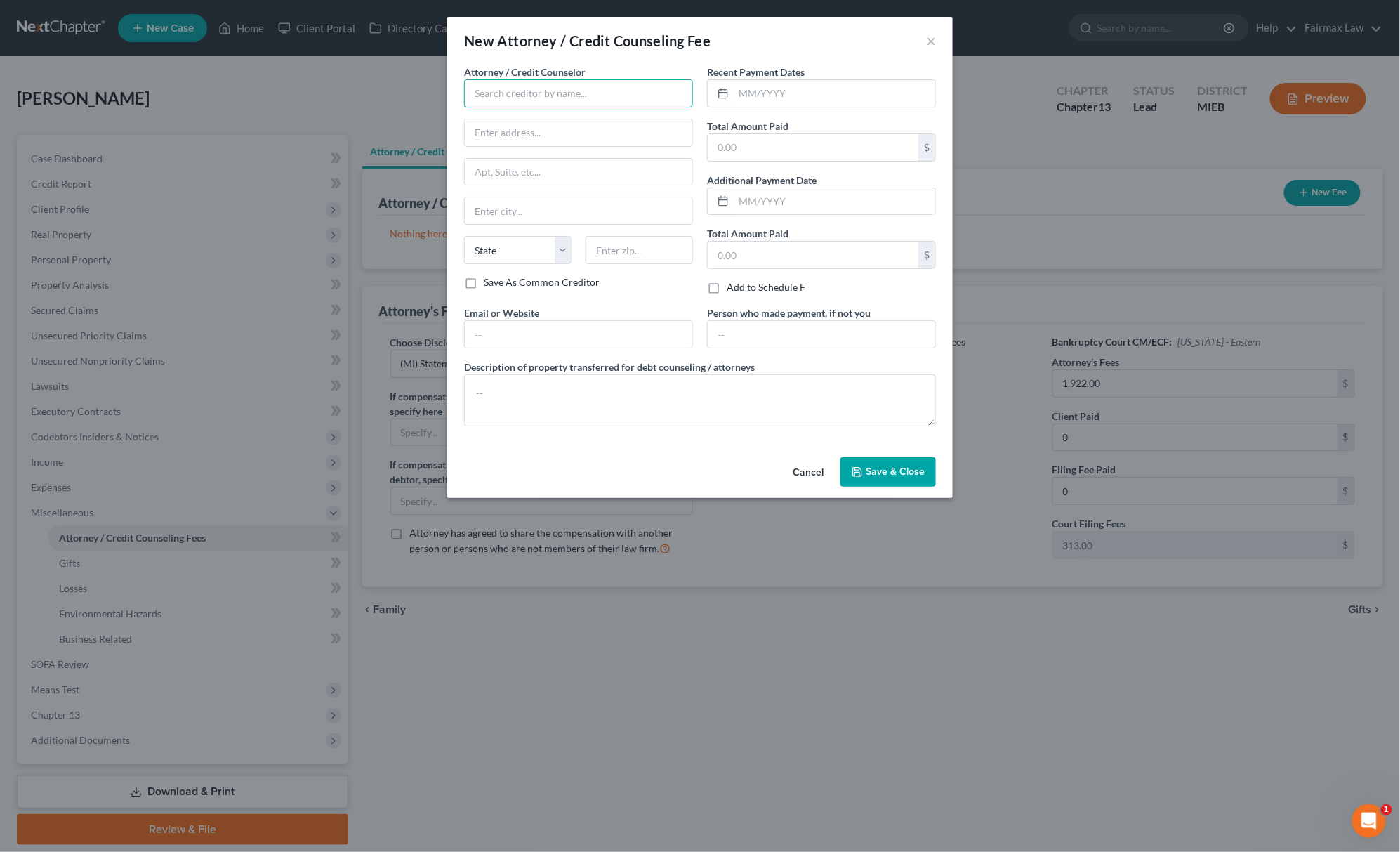
click at [568, 80] on input "text" at bounding box center [578, 94] width 229 height 28
click at [510, 119] on div "Summit Financial Education" at bounding box center [548, 118] width 146 height 14
type input "Summit Financial Education"
type input "Attn: Customer Service"
type input "[STREET_ADDRESS]"
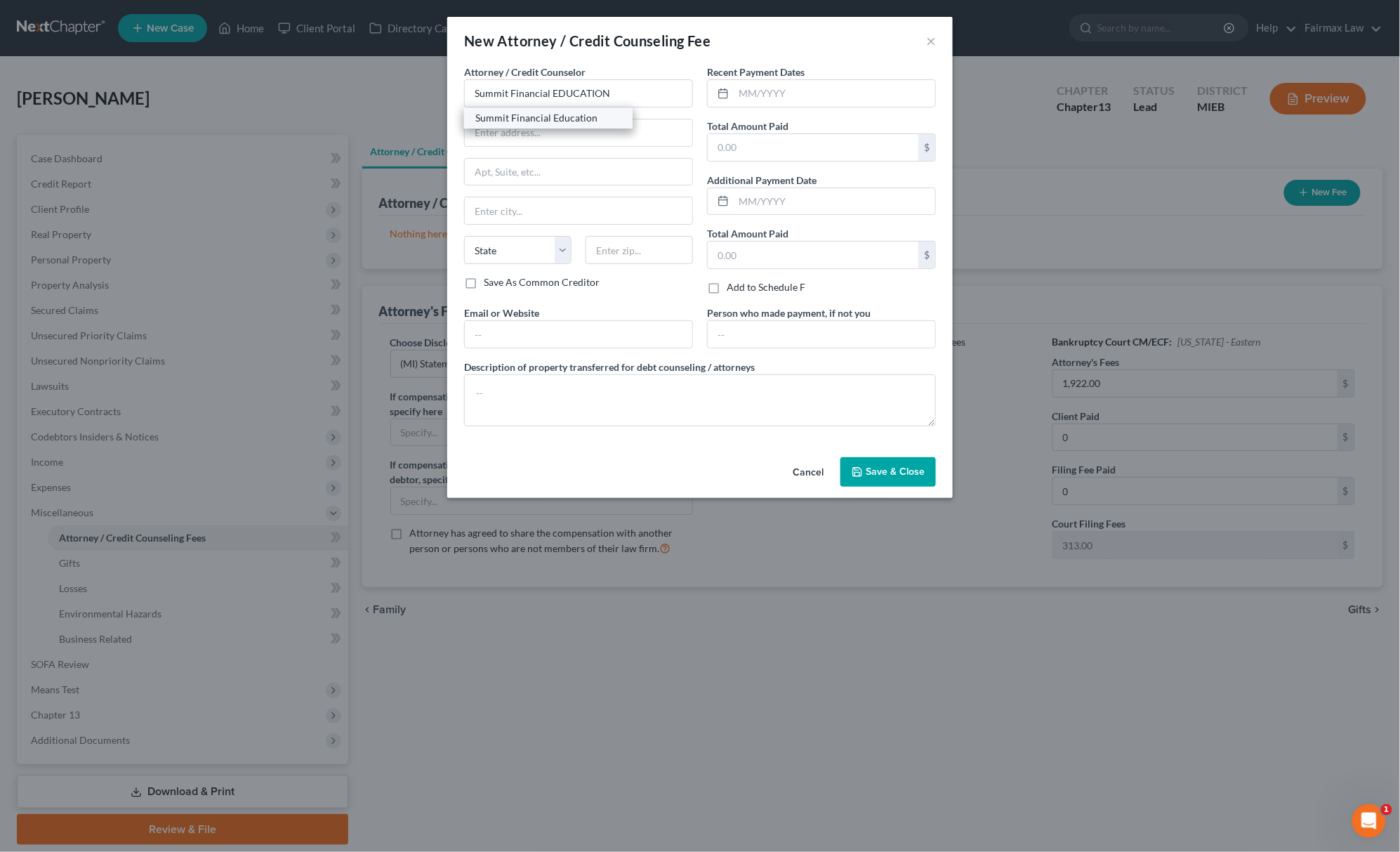
type input "[GEOGRAPHIC_DATA]"
select select "3"
type input "85712"
click at [520, 382] on textarea at bounding box center [700, 400] width 472 height 52
type textarea "c"
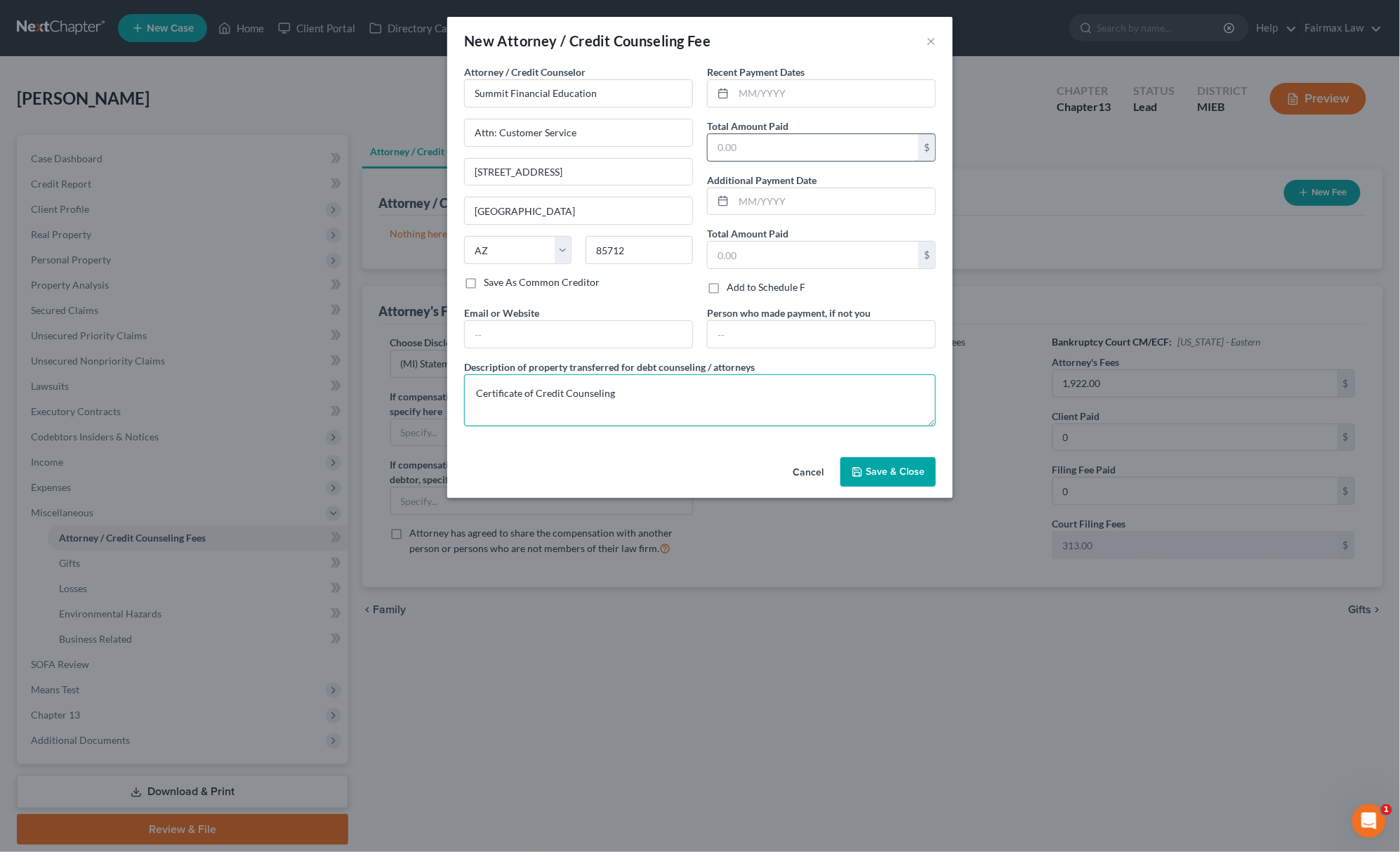
type textarea "Certificate of Credit Counseling"
click at [752, 134] on input "text" at bounding box center [813, 147] width 210 height 27
type input "15.00"
click at [778, 88] on input "text" at bounding box center [835, 93] width 202 height 27
type input "06/2025"
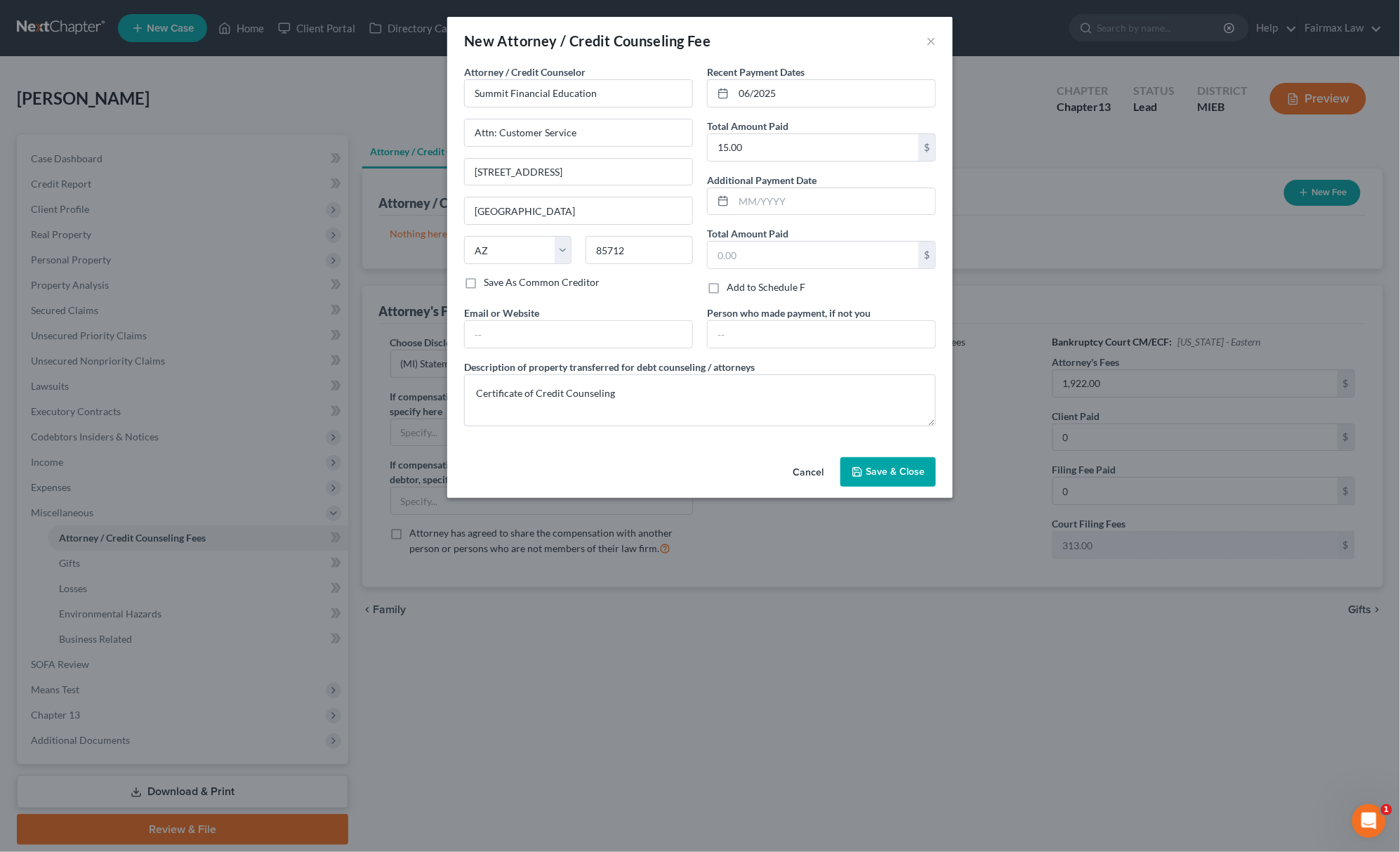
click at [883, 484] on button "Save & Close" at bounding box center [888, 472] width 95 height 29
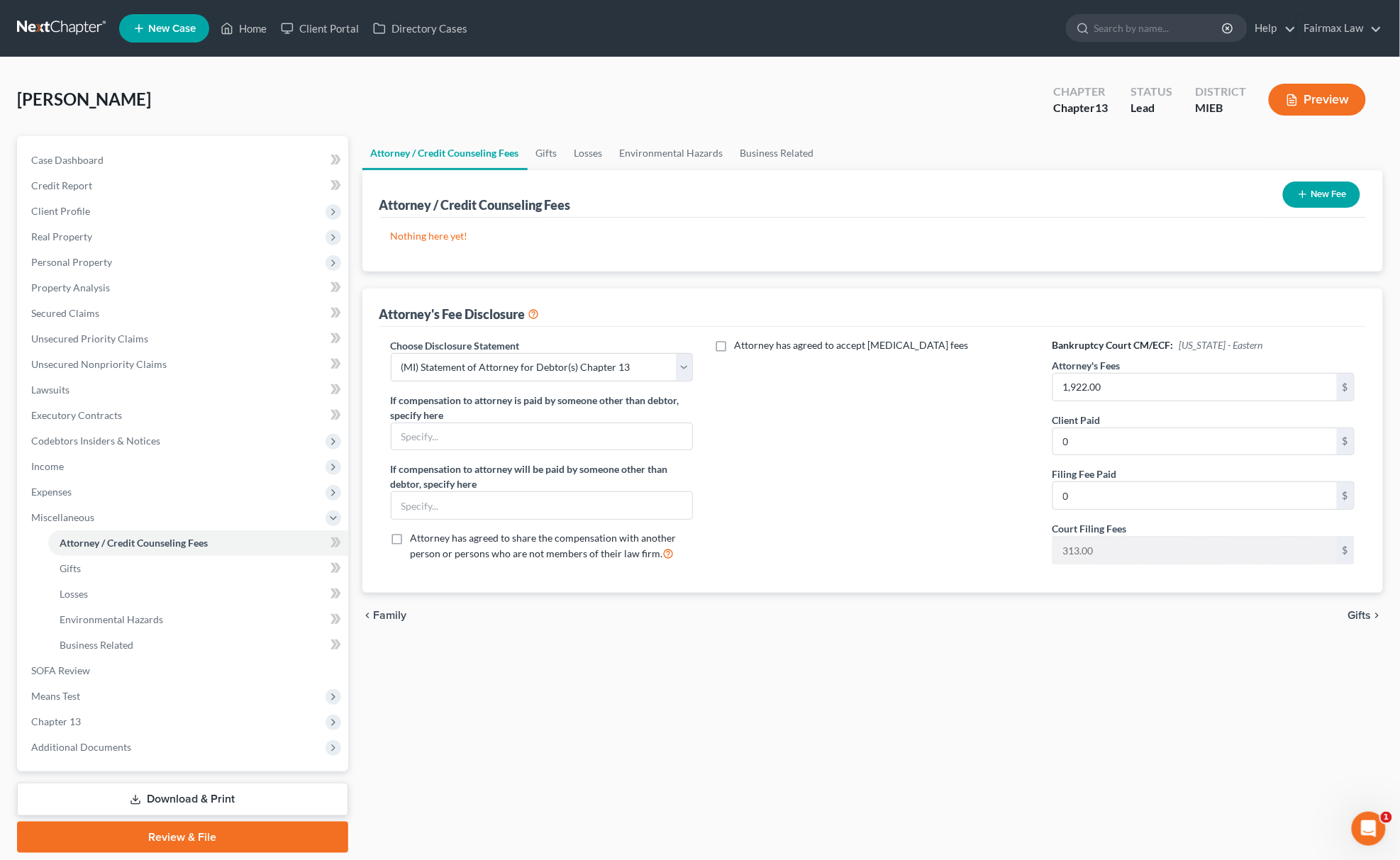
click at [1325, 184] on button "New Fee" at bounding box center [1321, 195] width 77 height 26
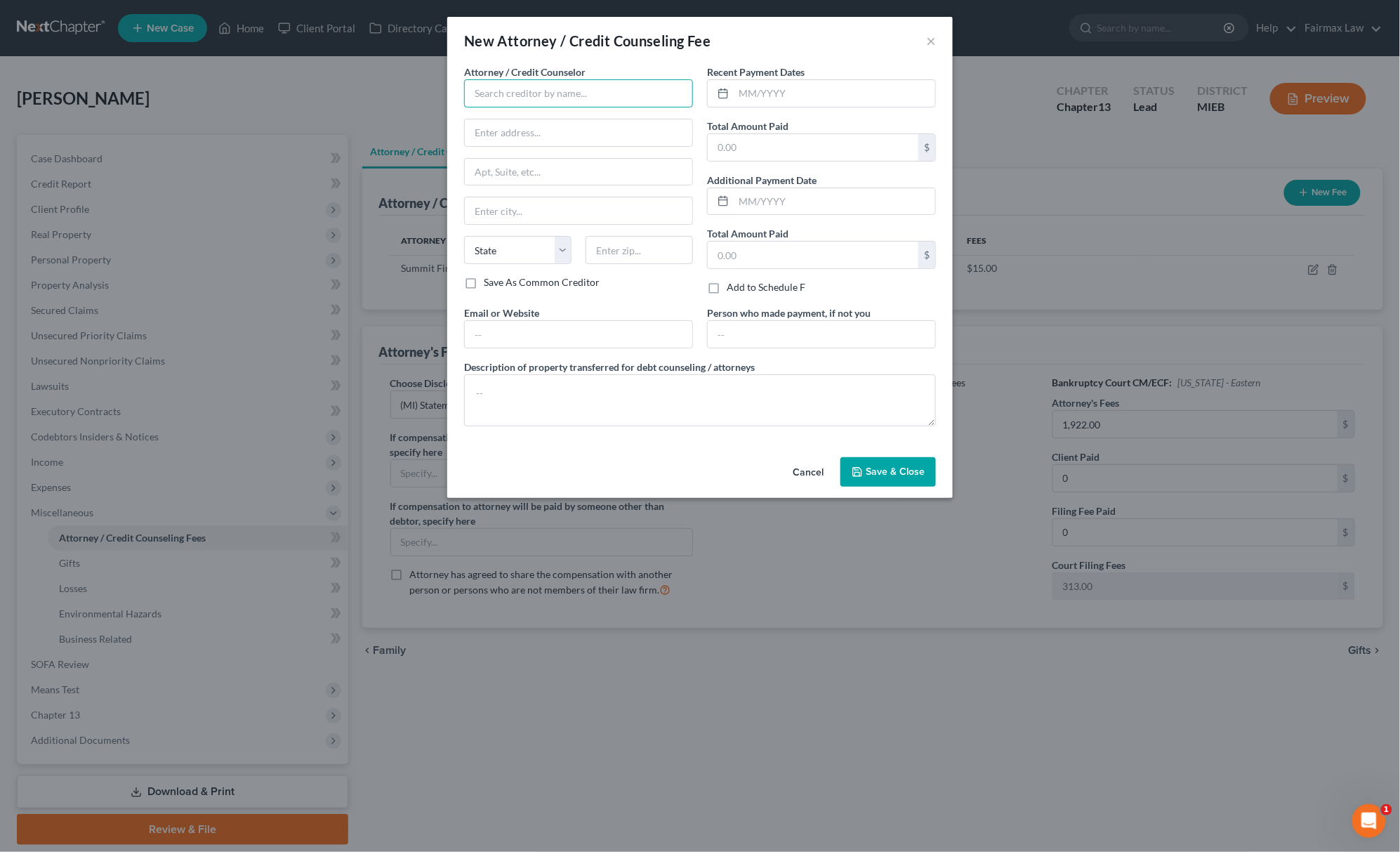
click at [562, 97] on input "text" at bounding box center [578, 94] width 229 height 28
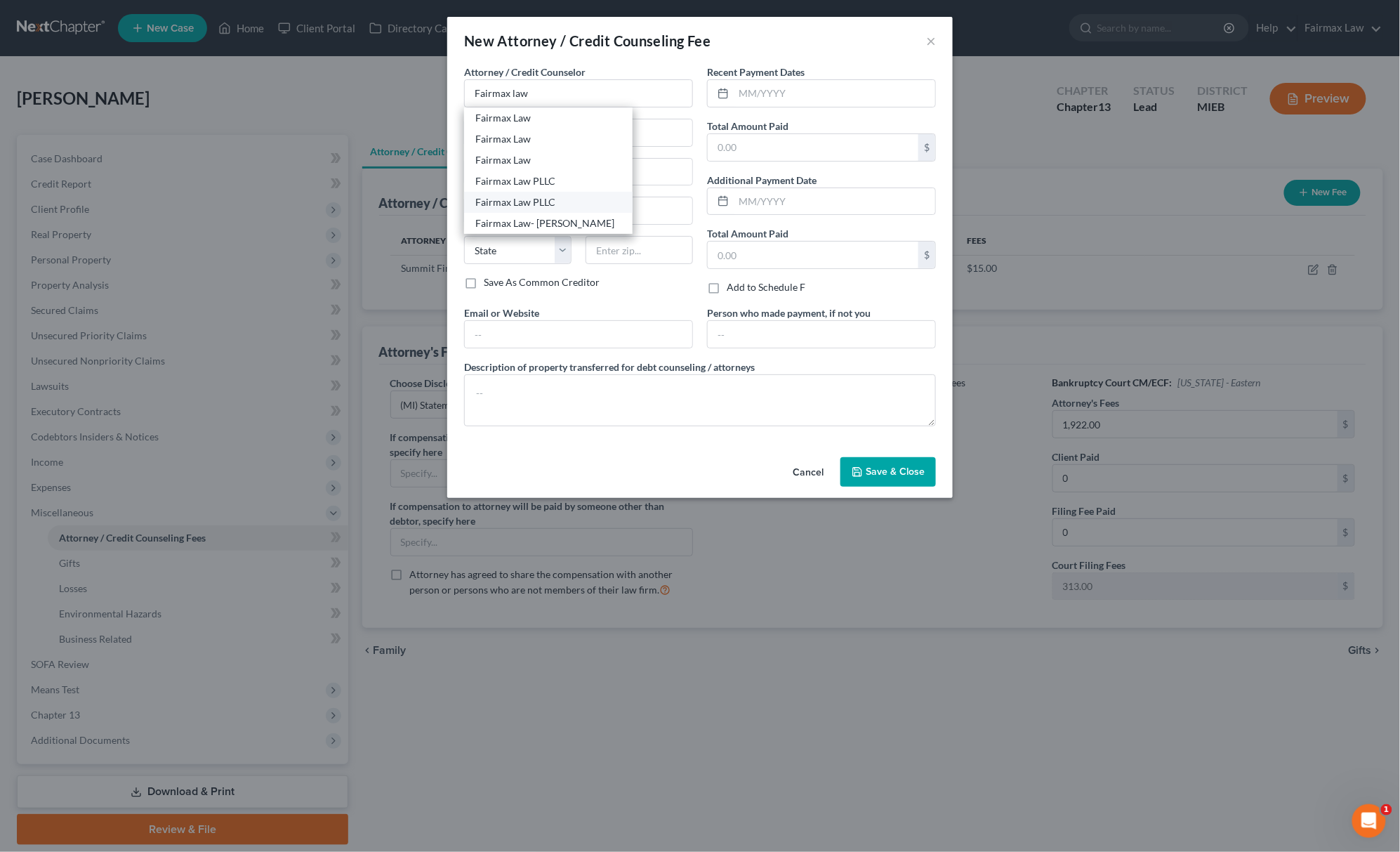
click at [515, 200] on div "Fairmax Law PLLC" at bounding box center [548, 202] width 146 height 14
type input "Fairmax Law PLLC"
type input "[STREET_ADDRESS]"
type input "Suite 201"
type input "[GEOGRAPHIC_DATA]"
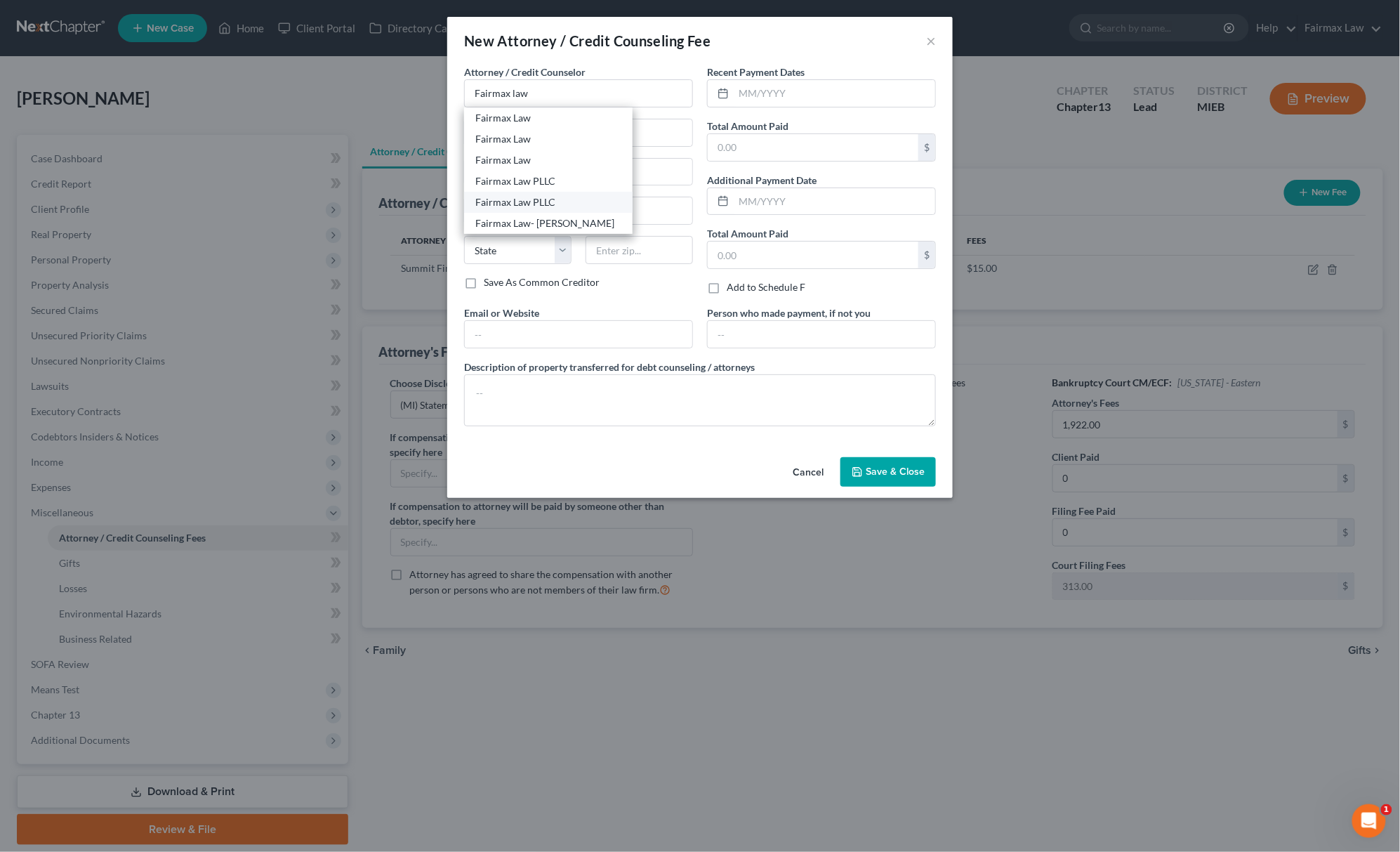
select select "23"
type input "48127"
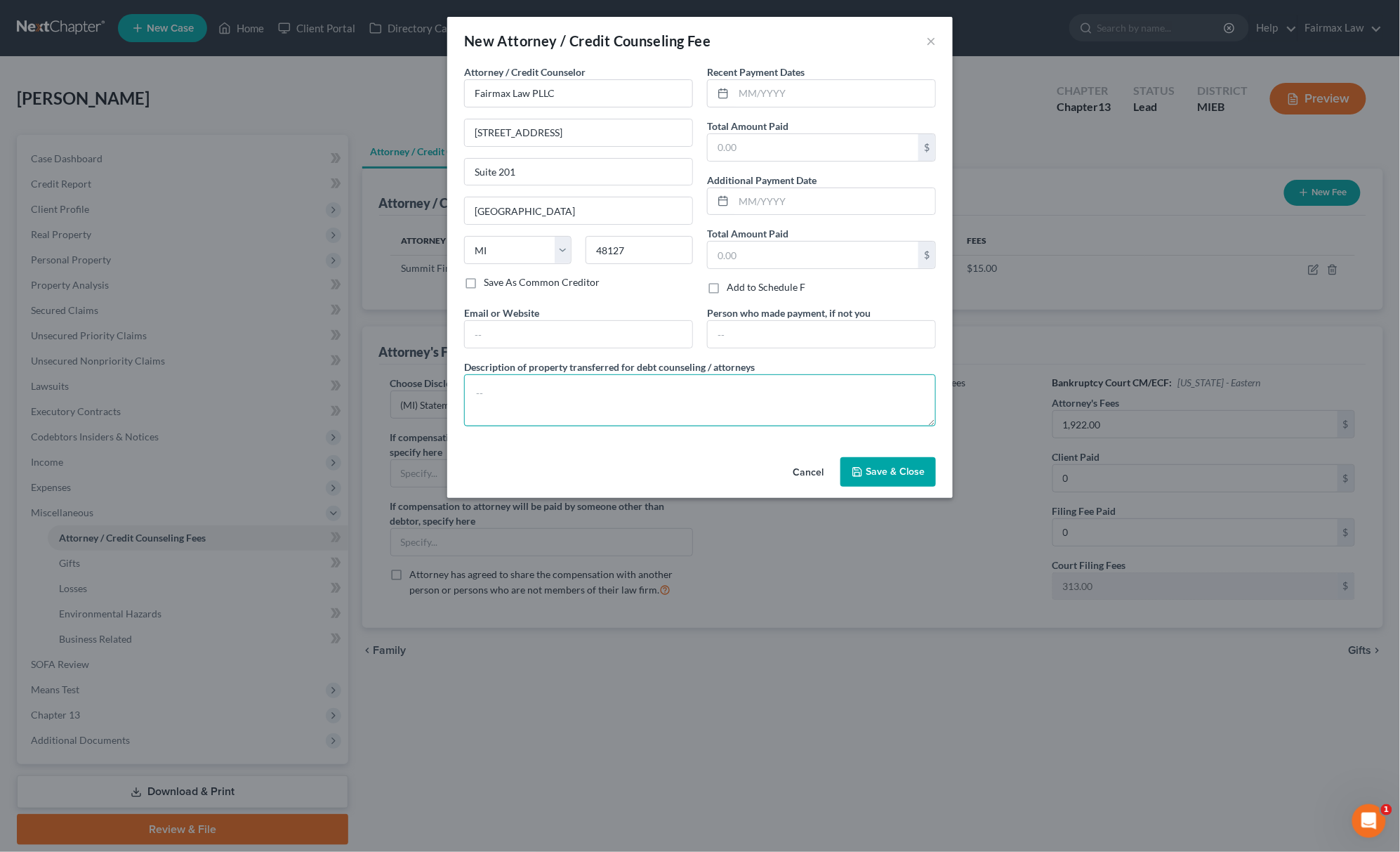
click at [555, 406] on textarea at bounding box center [700, 400] width 472 height 52
click at [810, 166] on div "Recent Payment Dates Total Amount Paid $ Additional Payment Date Total Amount P…" at bounding box center [822, 185] width 243 height 241
click at [810, 144] on input "text" at bounding box center [813, 147] width 210 height 27
type input "0.00"
click at [686, 390] on textarea at bounding box center [700, 400] width 472 height 52
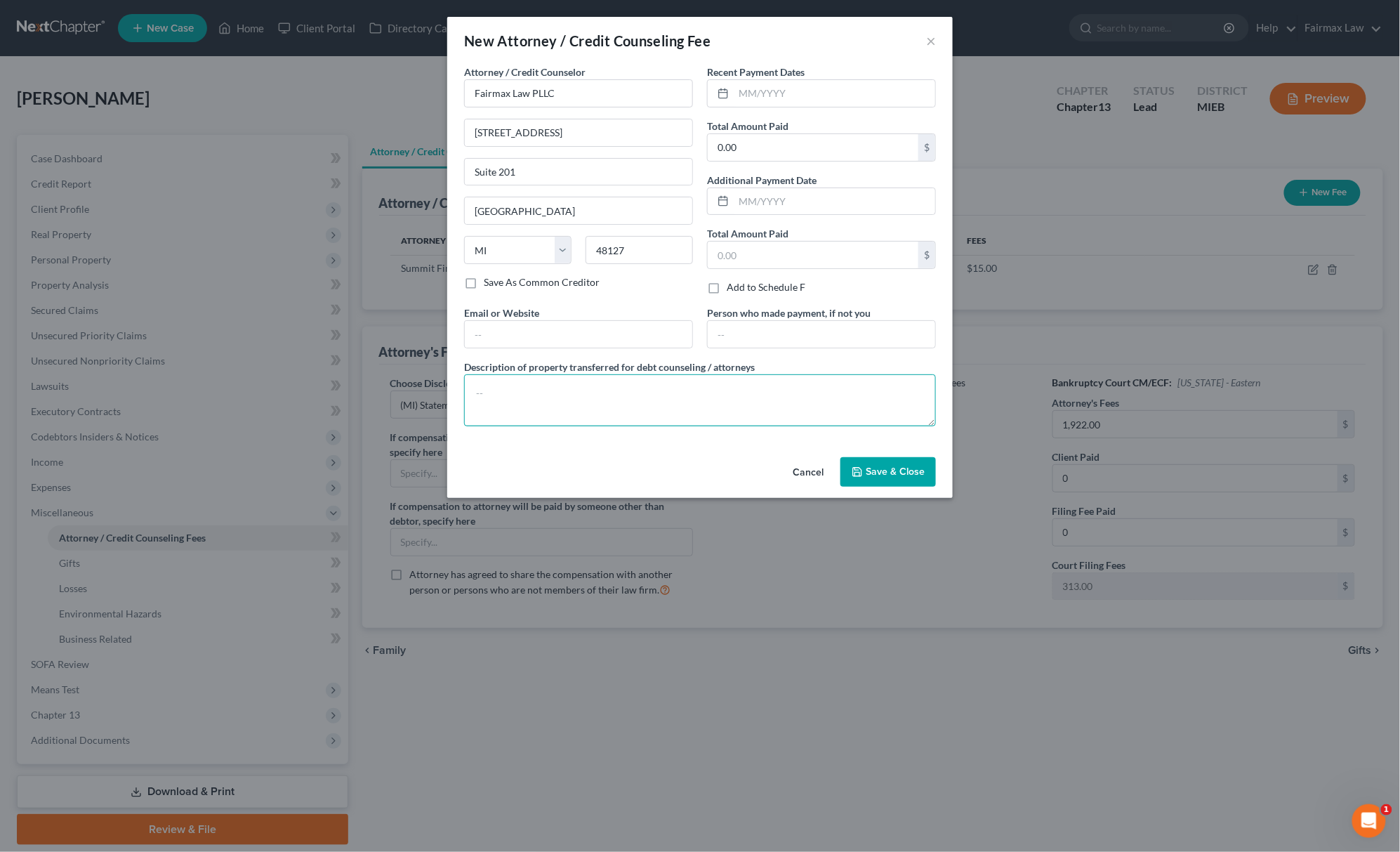
paste textarea "Due to the debtor’s limited monthly budget surplus, they are unable to reasonab…"
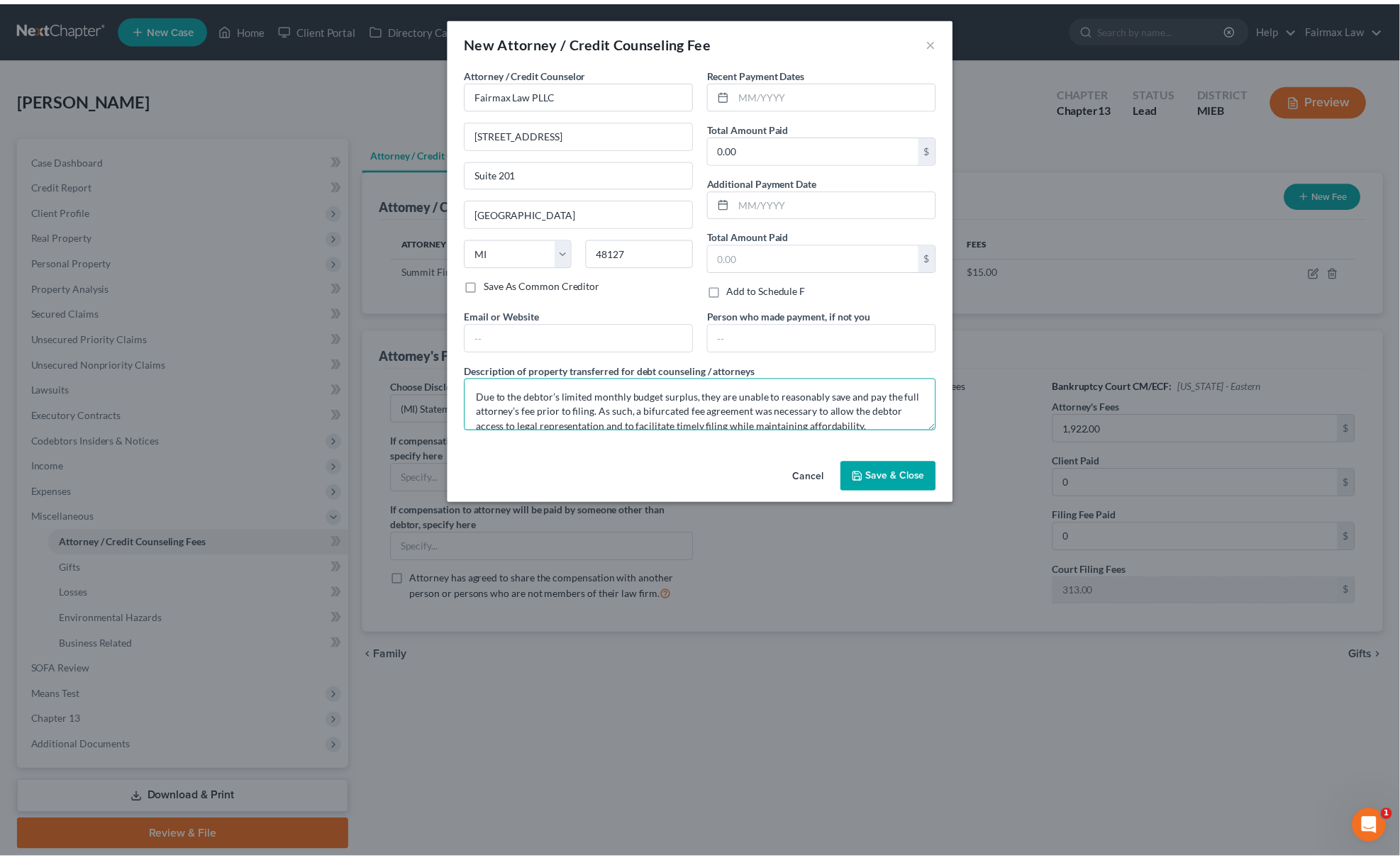
scroll to position [61, 0]
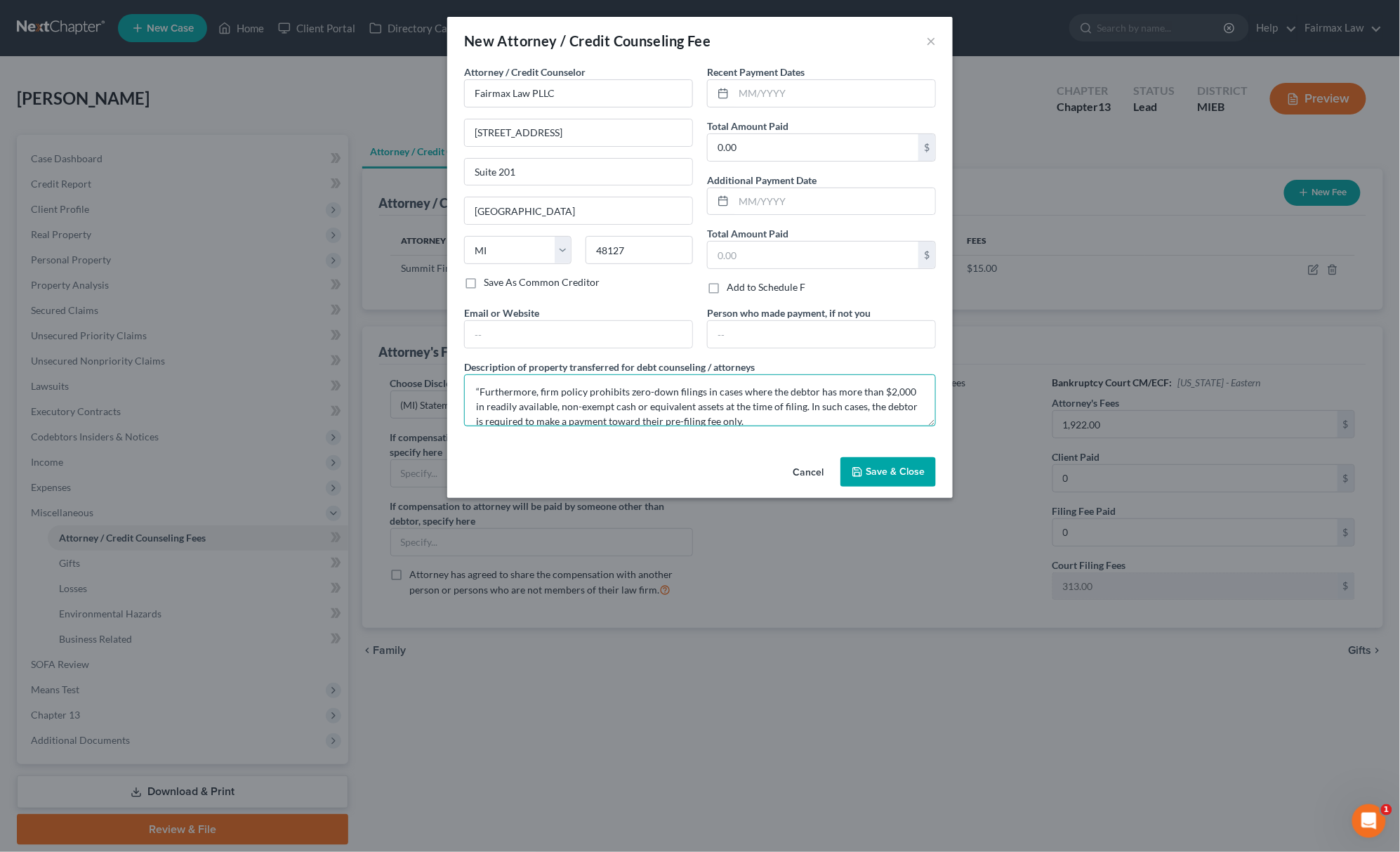
type textarea "Due to the debtor’s limited monthly budget surplus, they are unable to reasonab…"
click at [889, 472] on span "Save & Close" at bounding box center [895, 472] width 59 height 12
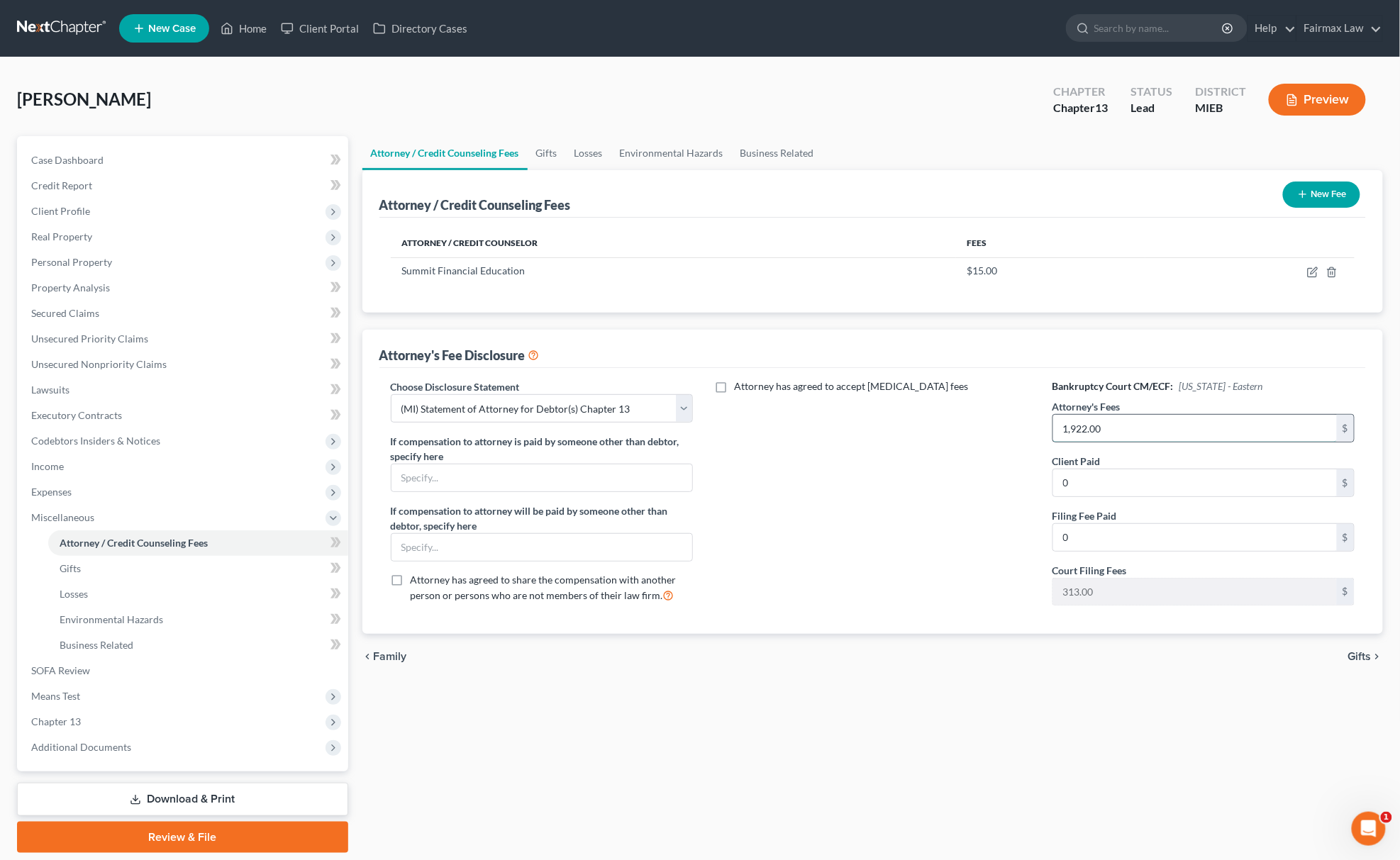
click at [1126, 423] on input "1,922.00" at bounding box center [1195, 427] width 284 height 27
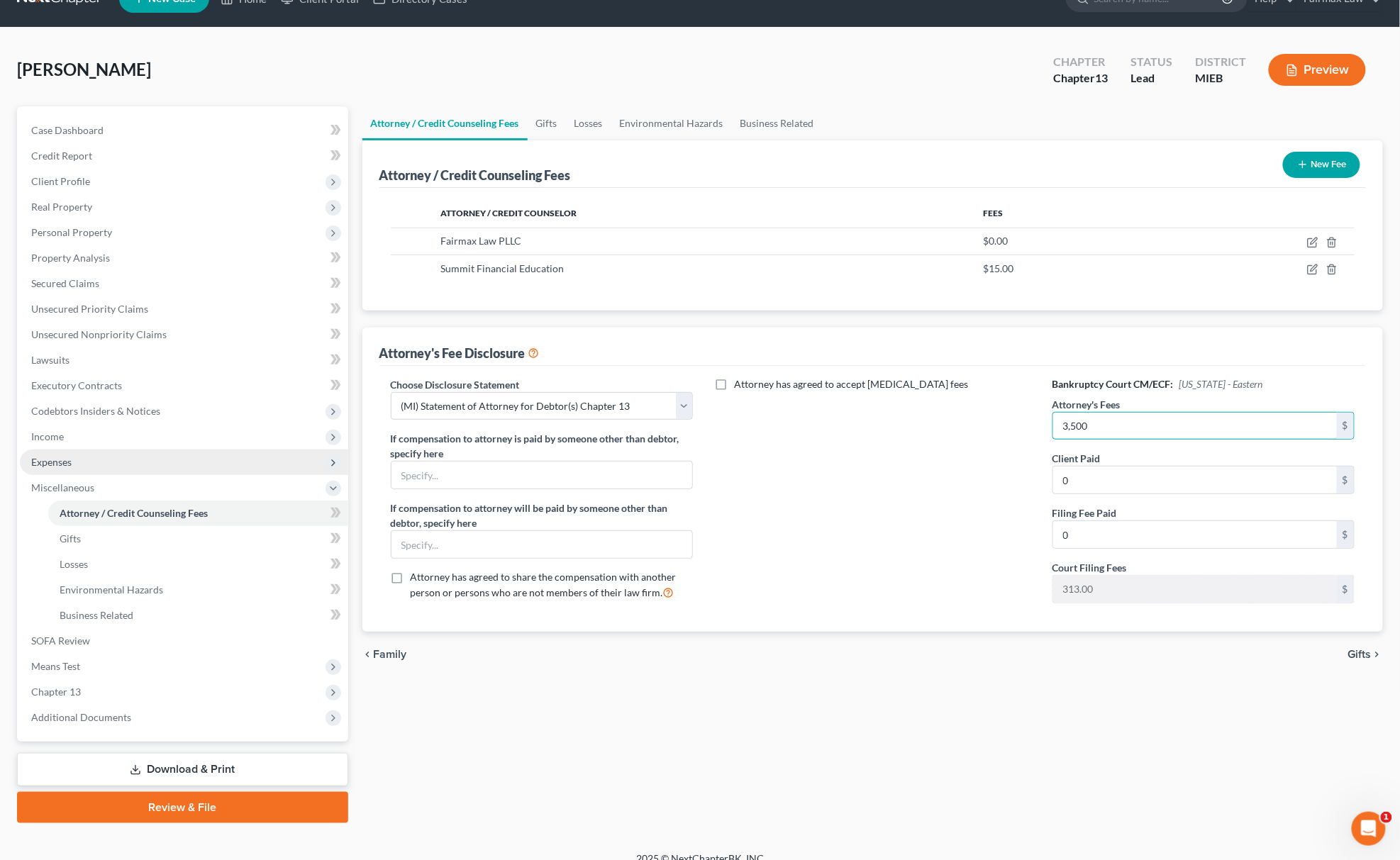
scroll to position [46, 0]
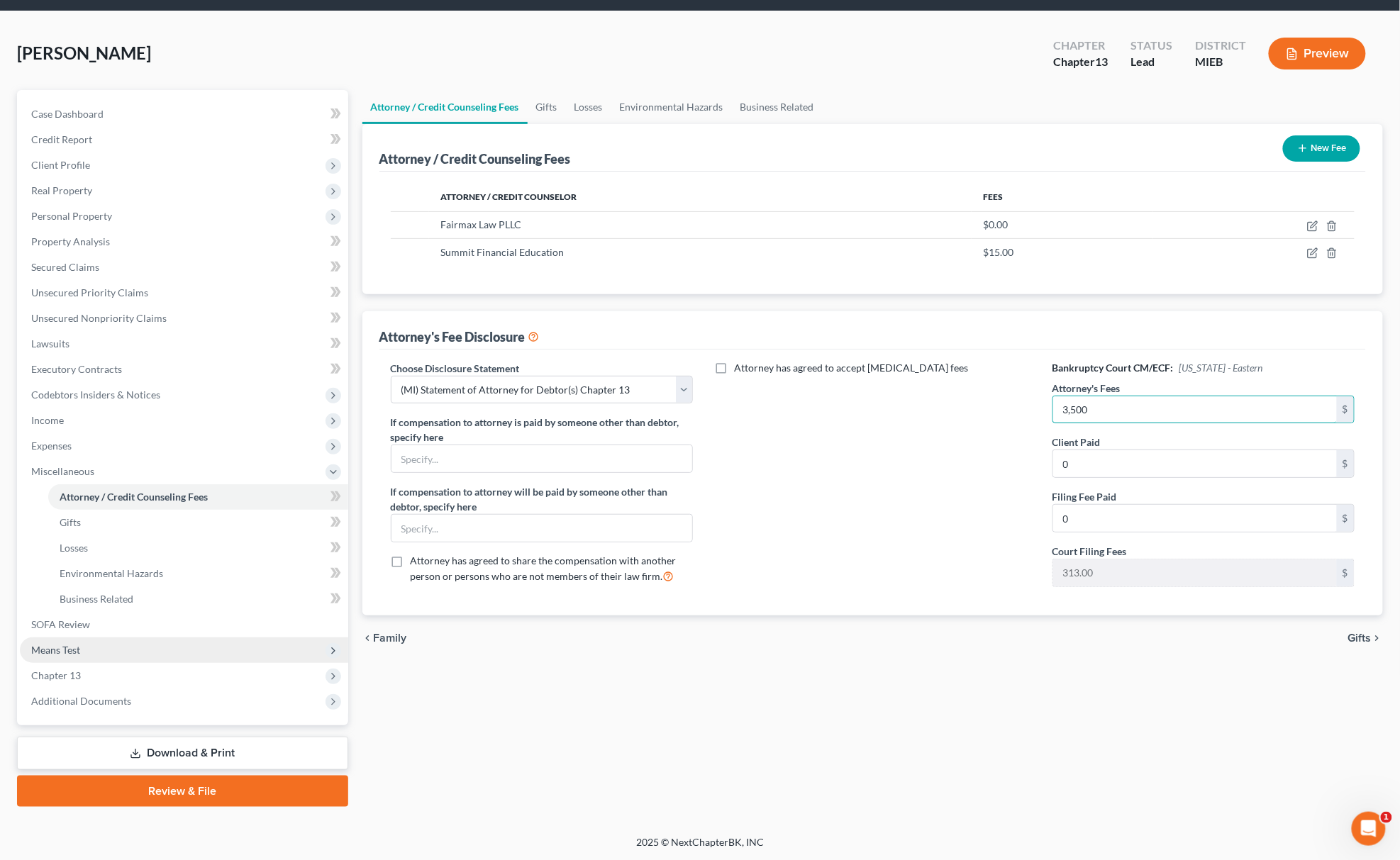
type input "3,500"
click at [82, 651] on span "Means Test" at bounding box center [185, 649] width 329 height 25
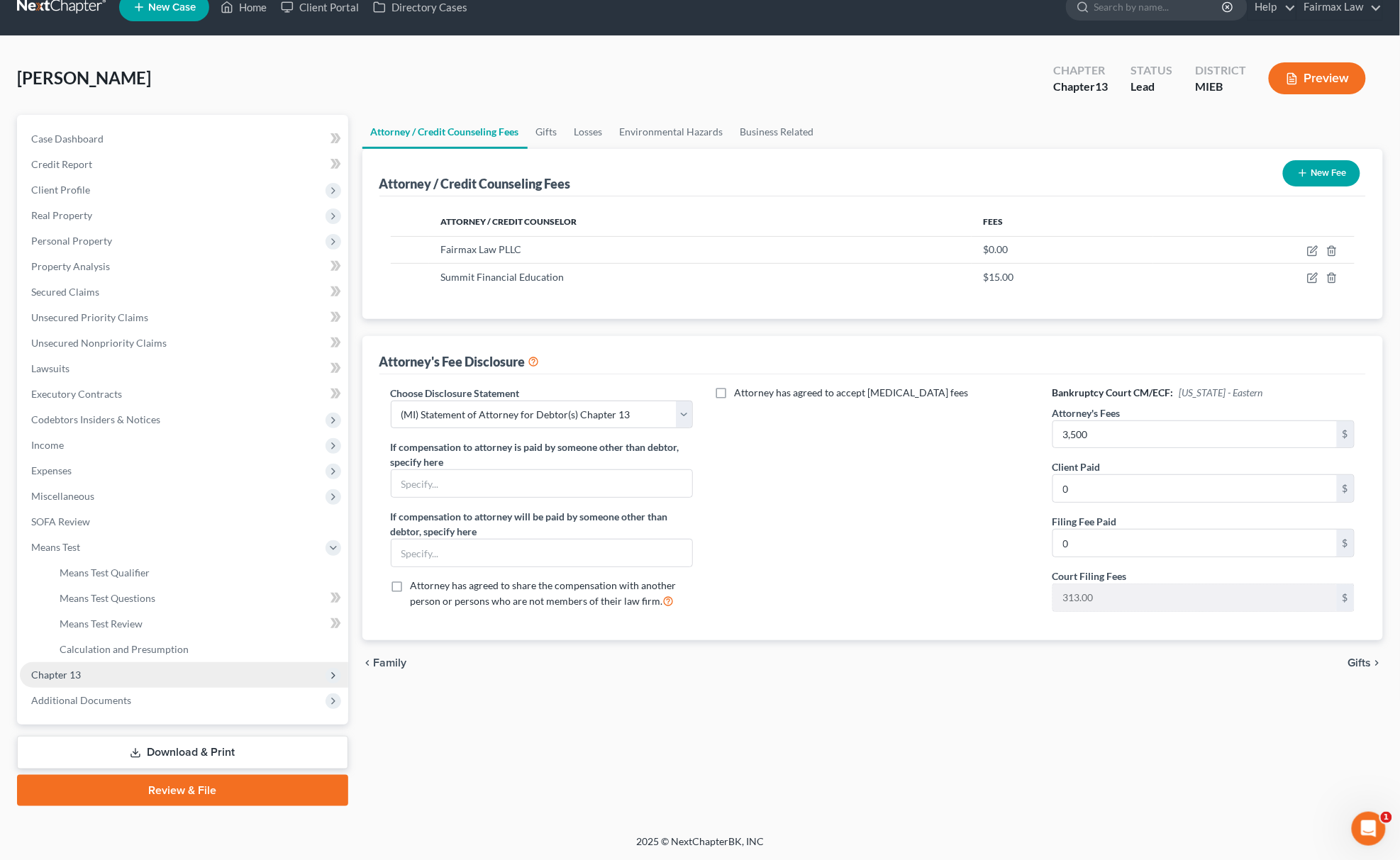
scroll to position [21, 0]
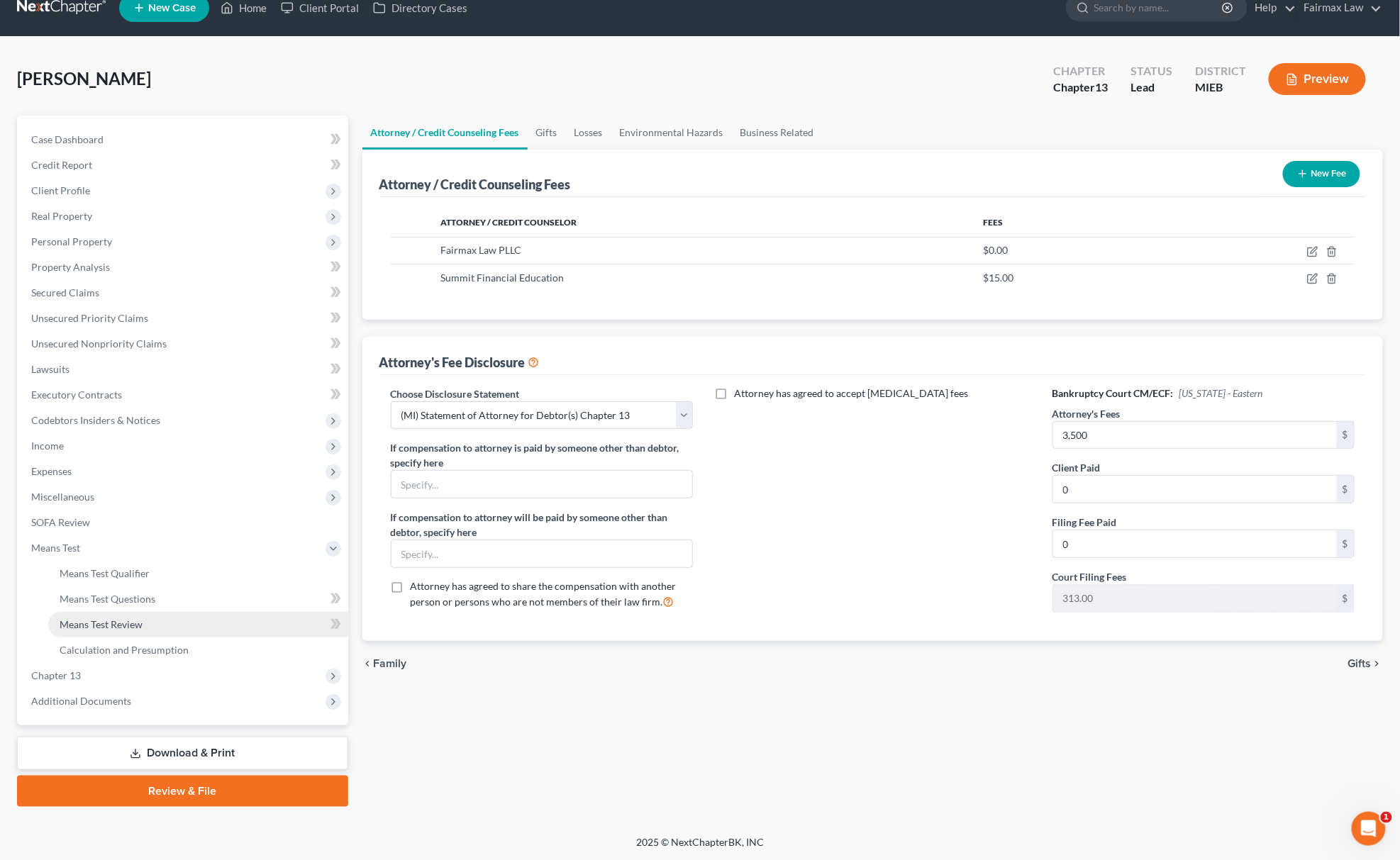
click at [130, 628] on link "Means Test Review" at bounding box center [198, 624] width 300 height 25
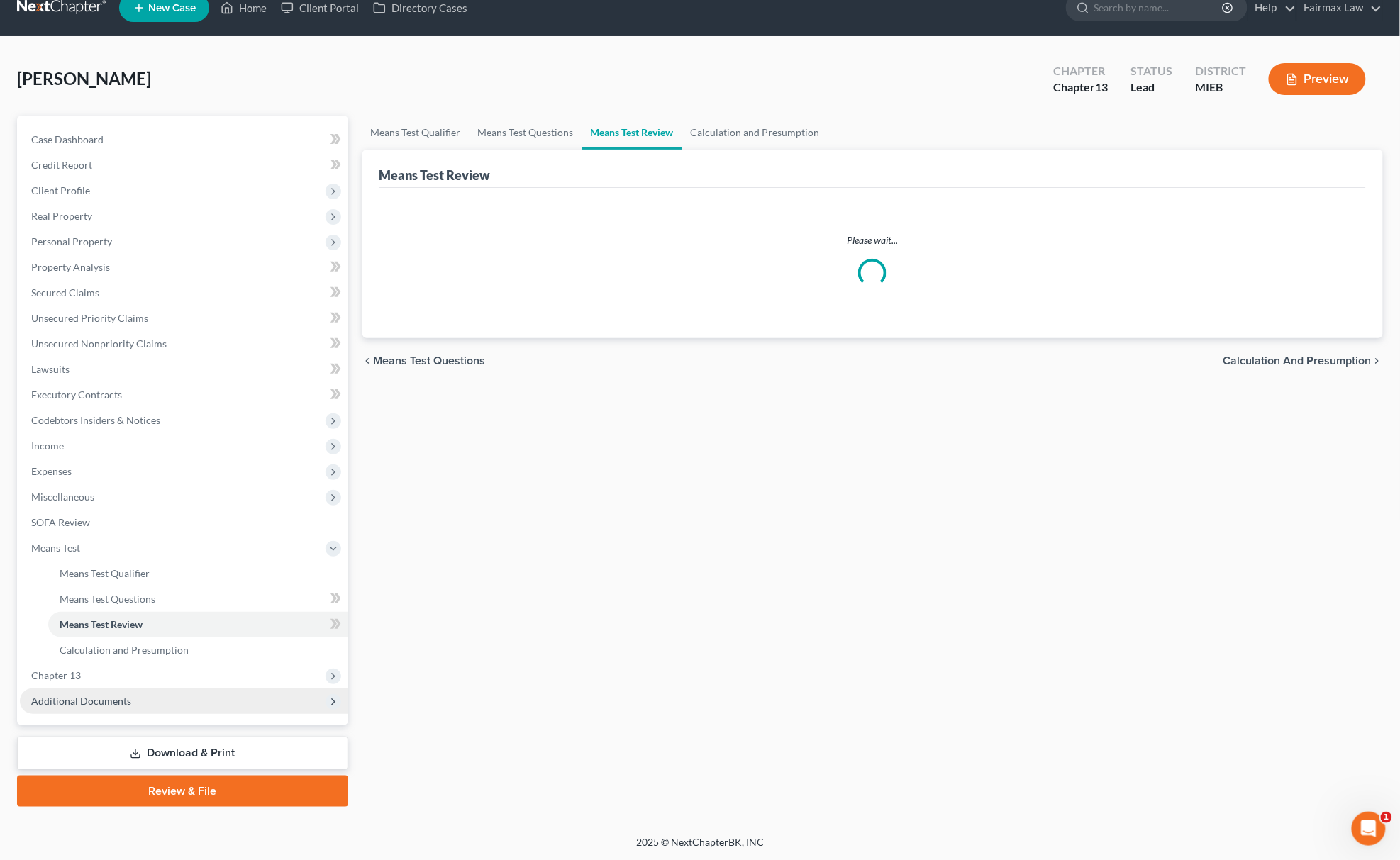
click at [165, 692] on span "Additional Documents" at bounding box center [185, 701] width 329 height 25
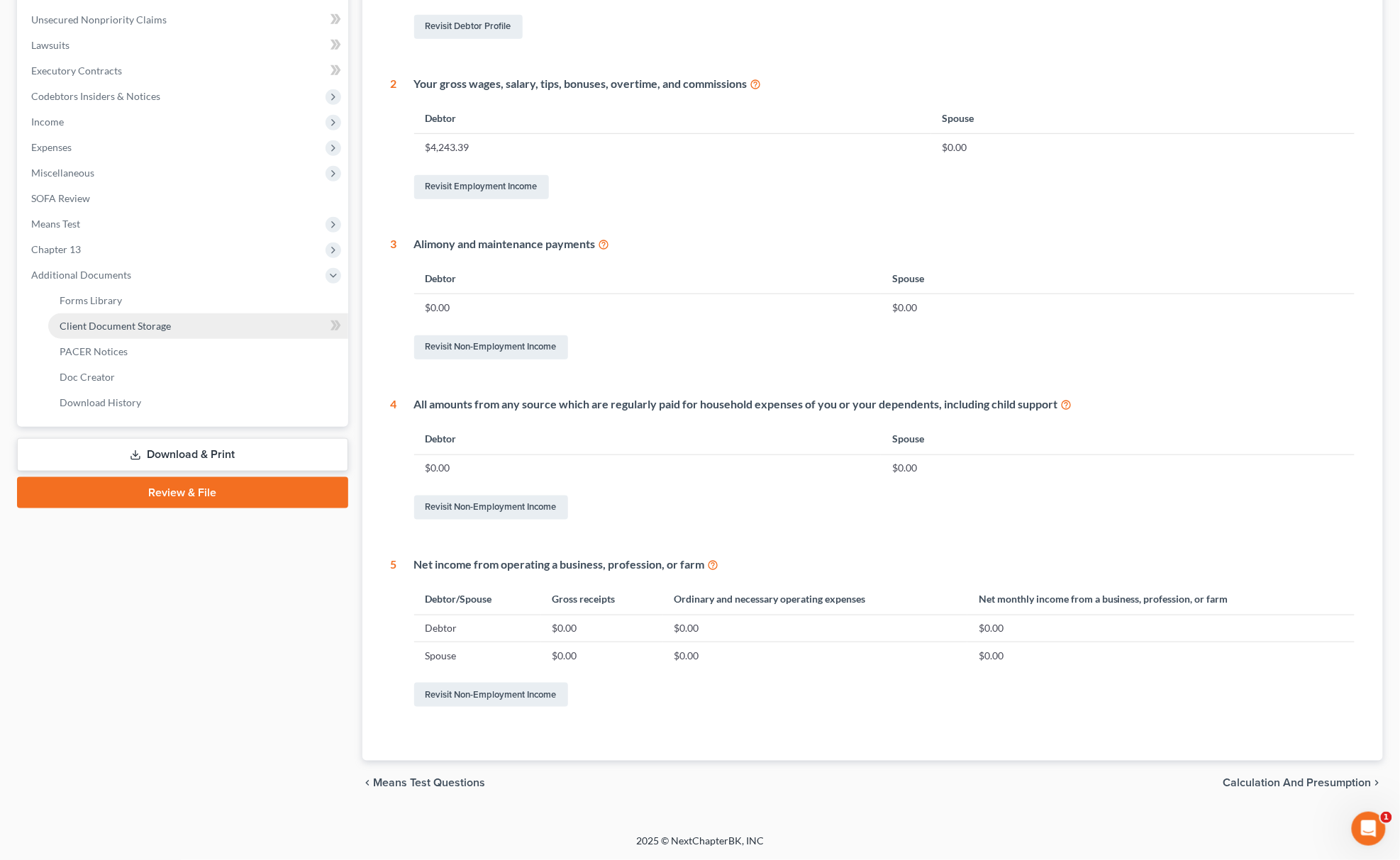
click at [211, 335] on link "Client Document Storage" at bounding box center [198, 325] width 300 height 25
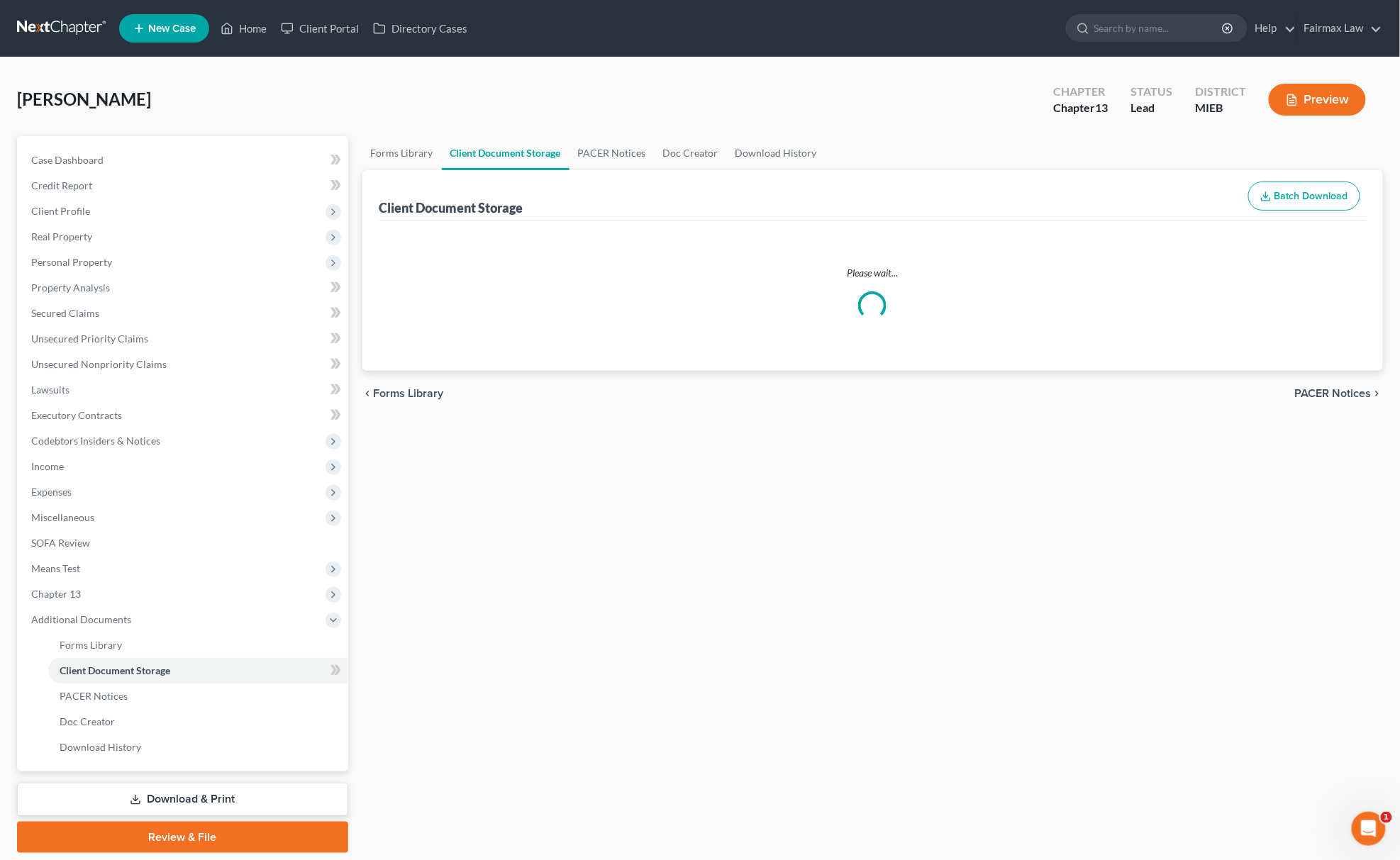
select select "7"
select select "6"
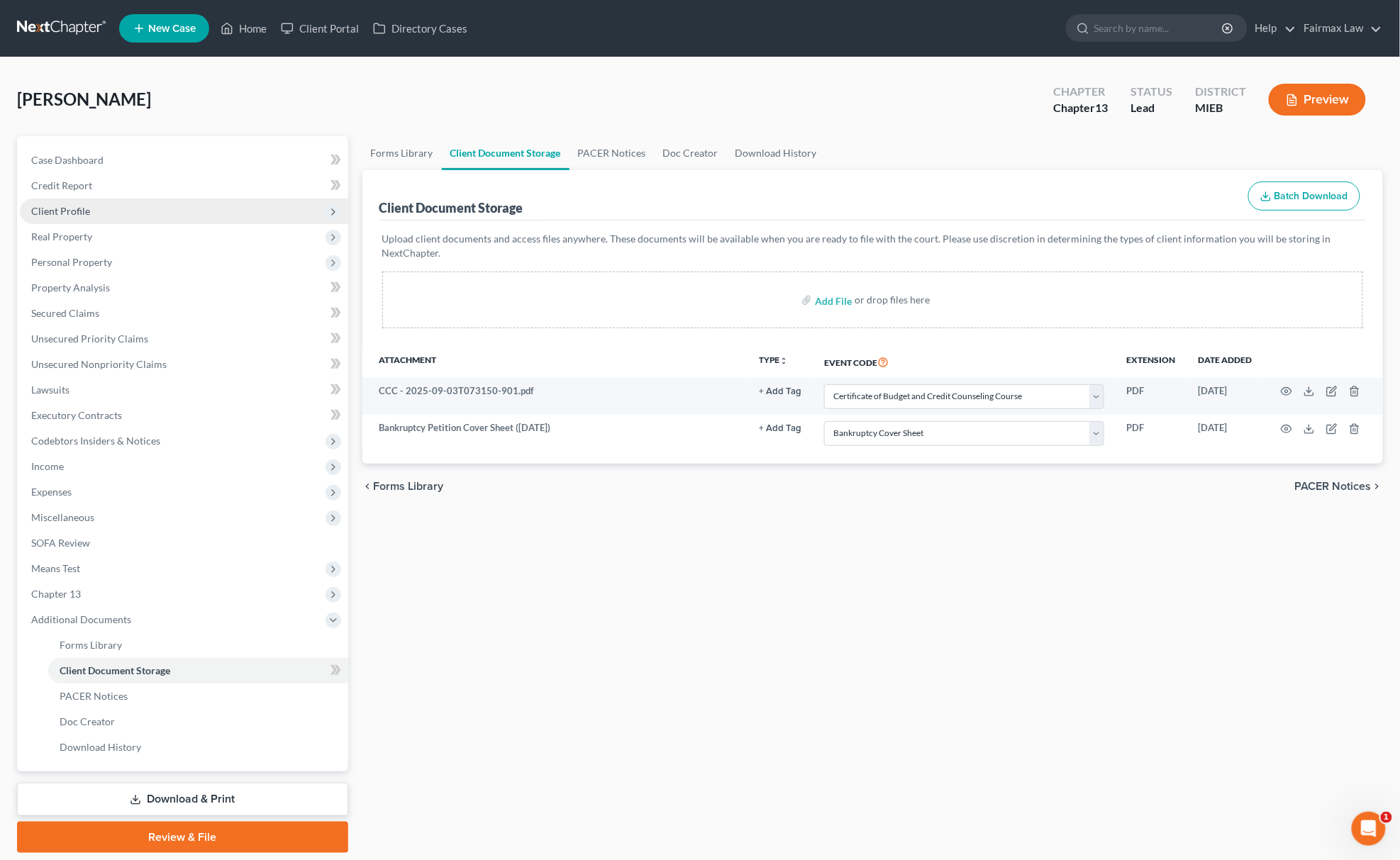
click at [141, 205] on span "Client Profile" at bounding box center [185, 211] width 329 height 25
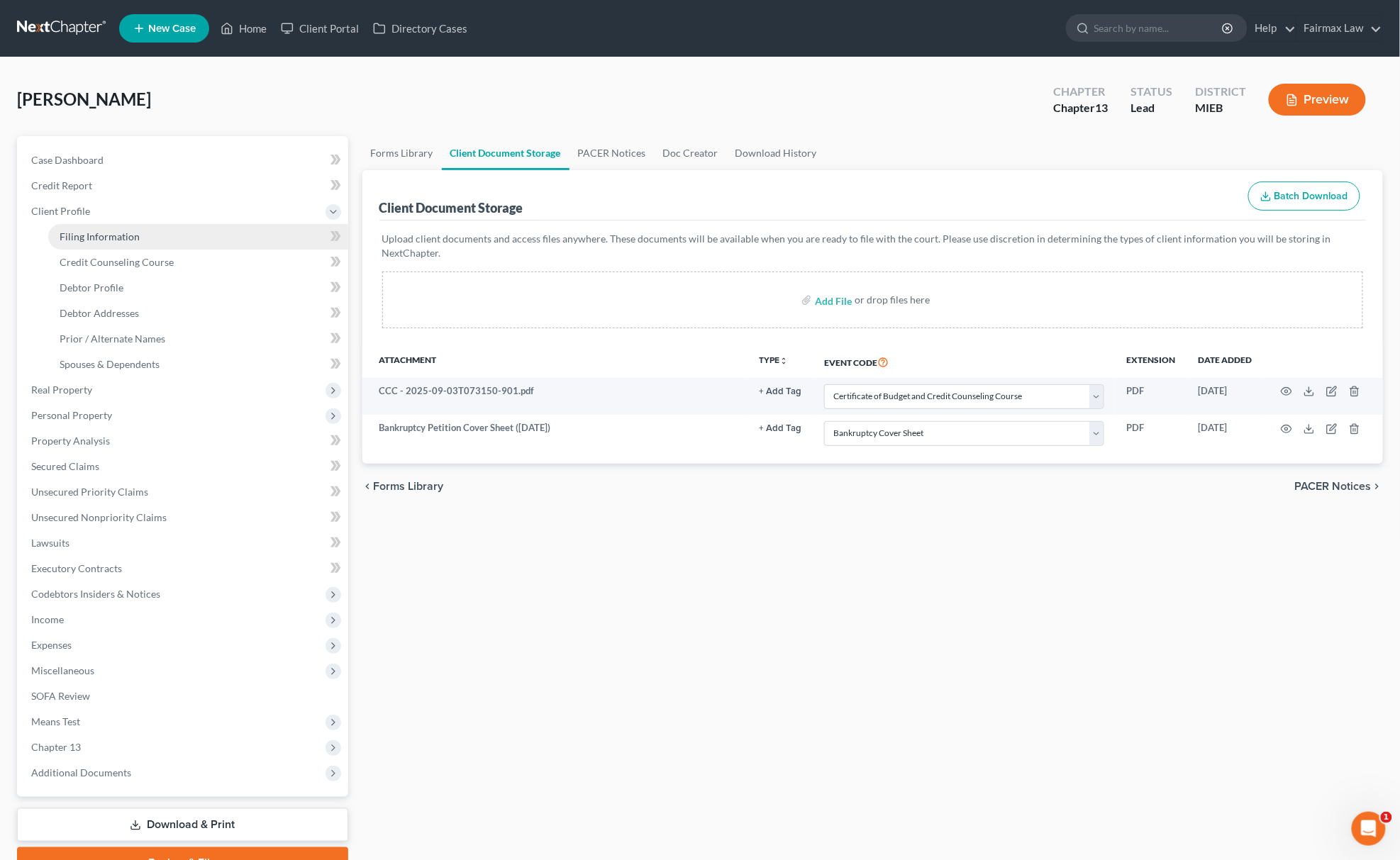
click at [125, 234] on span "Filing Information" at bounding box center [100, 237] width 80 height 12
select select "1"
select select "0"
select select "3"
select select "40"
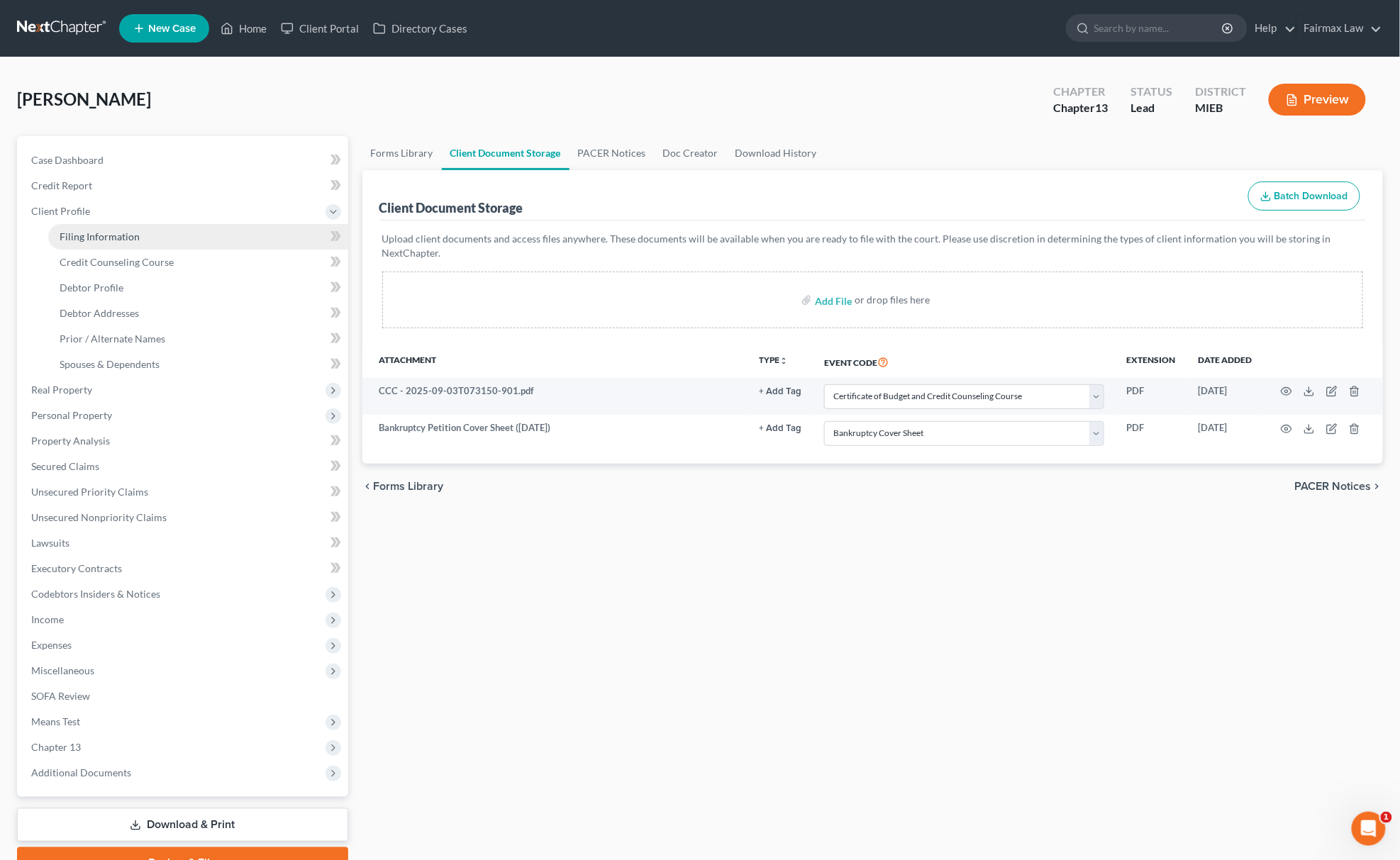
select select "0"
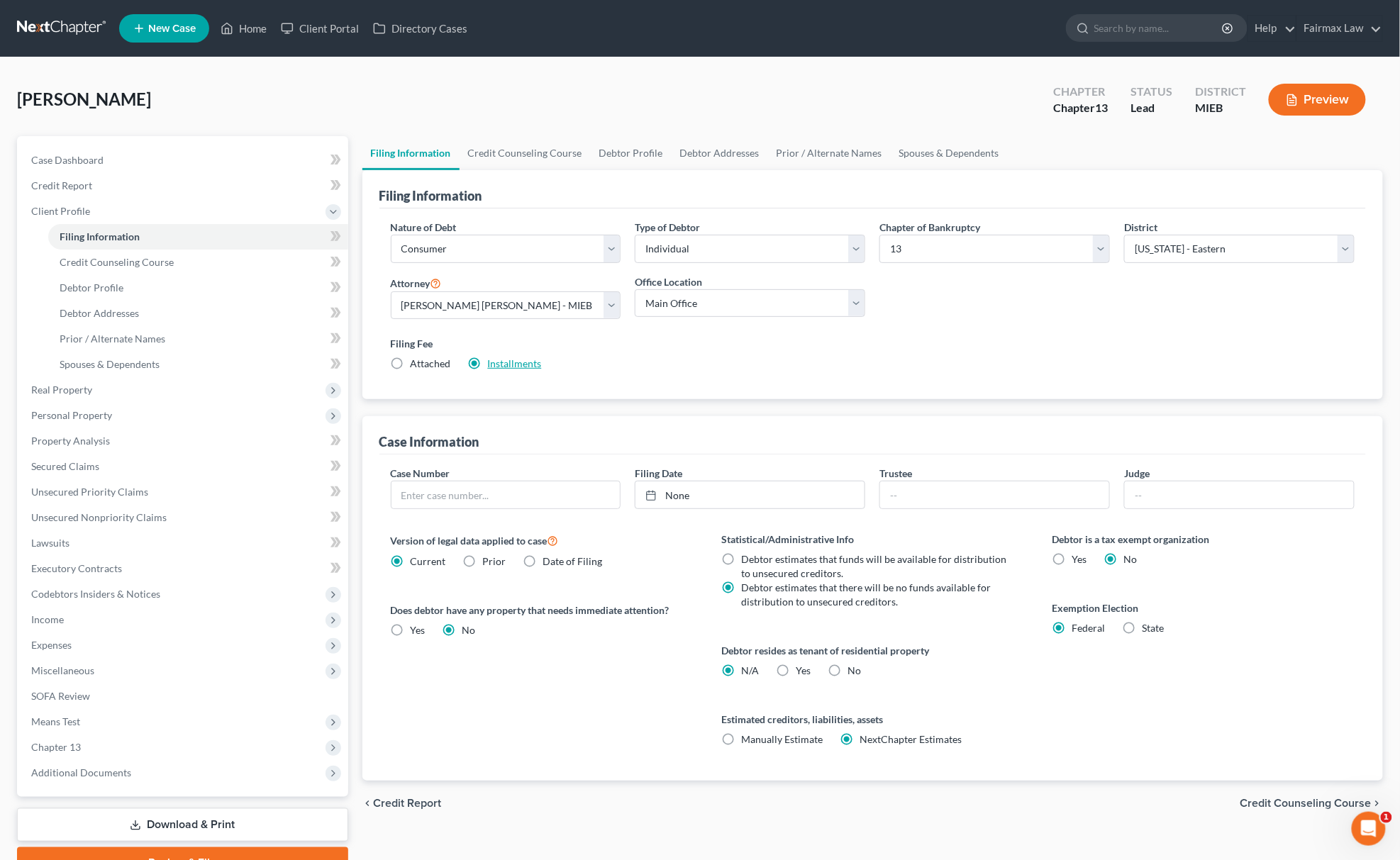
click at [509, 360] on link "Installments" at bounding box center [515, 364] width 54 height 12
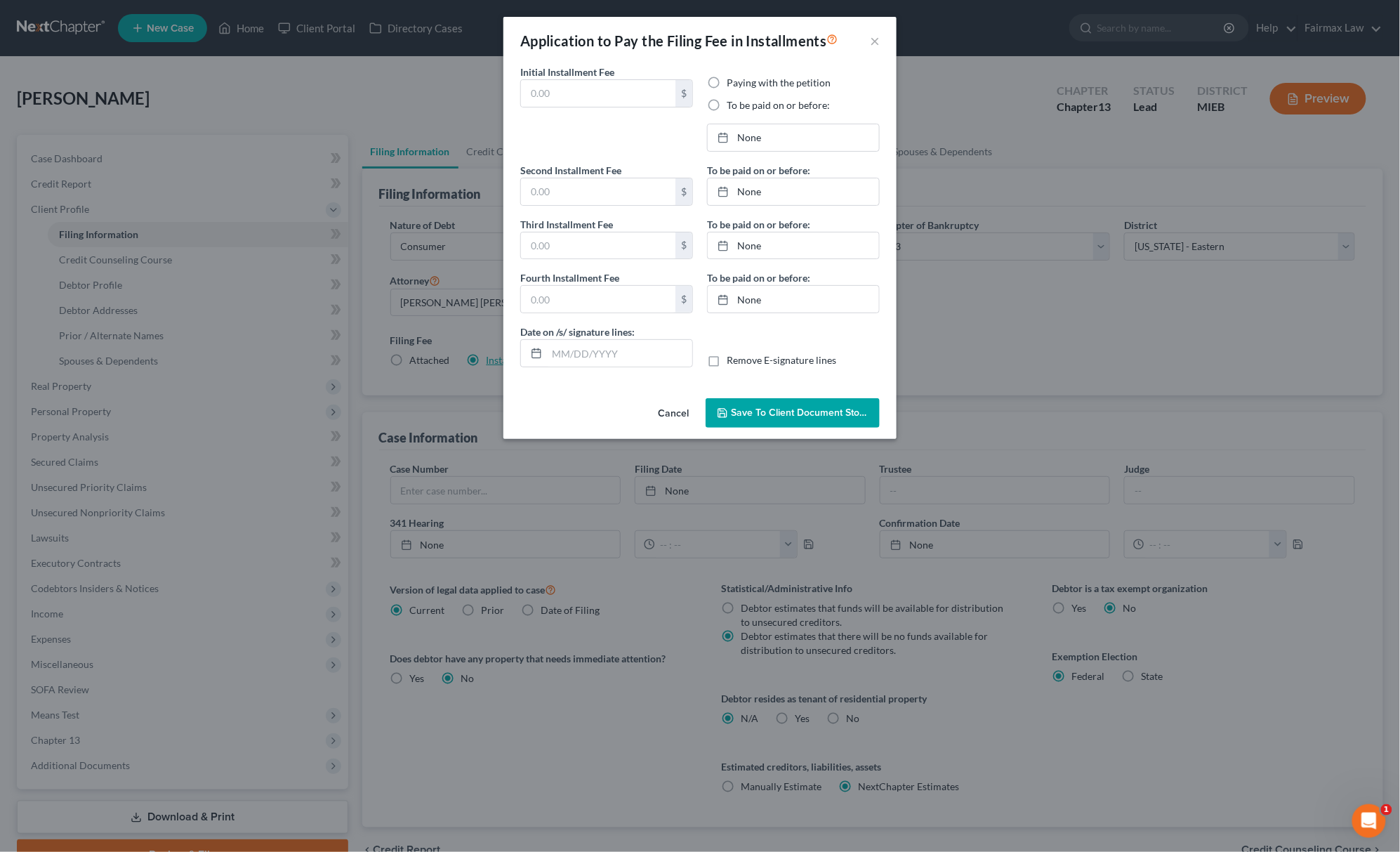
type input "84.50"
radio input "true"
type input "84.50"
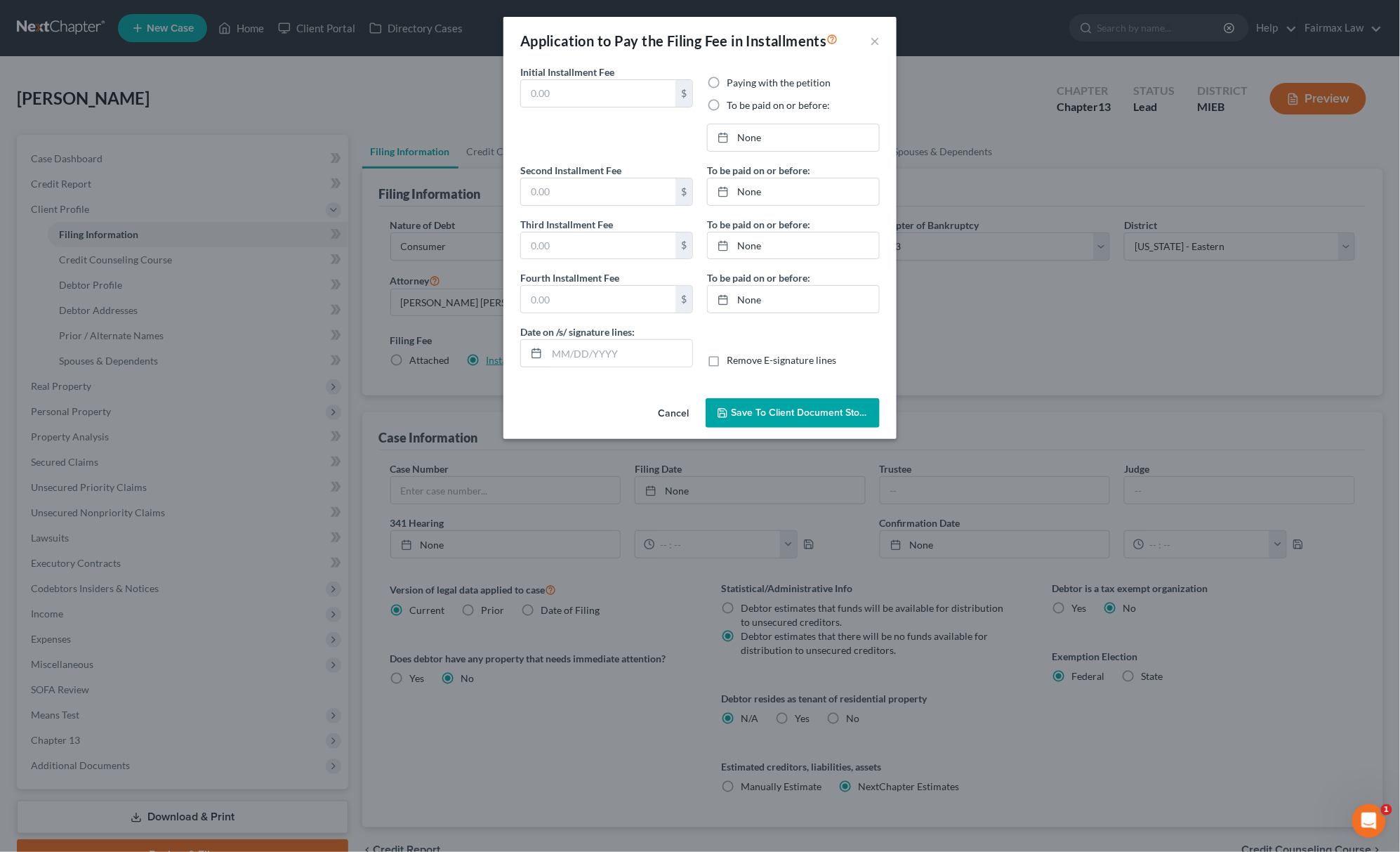
type input "[DATE]"
click at [590, 91] on input "84.50" at bounding box center [598, 93] width 154 height 27
click at [577, 180] on input "84.50" at bounding box center [598, 191] width 154 height 27
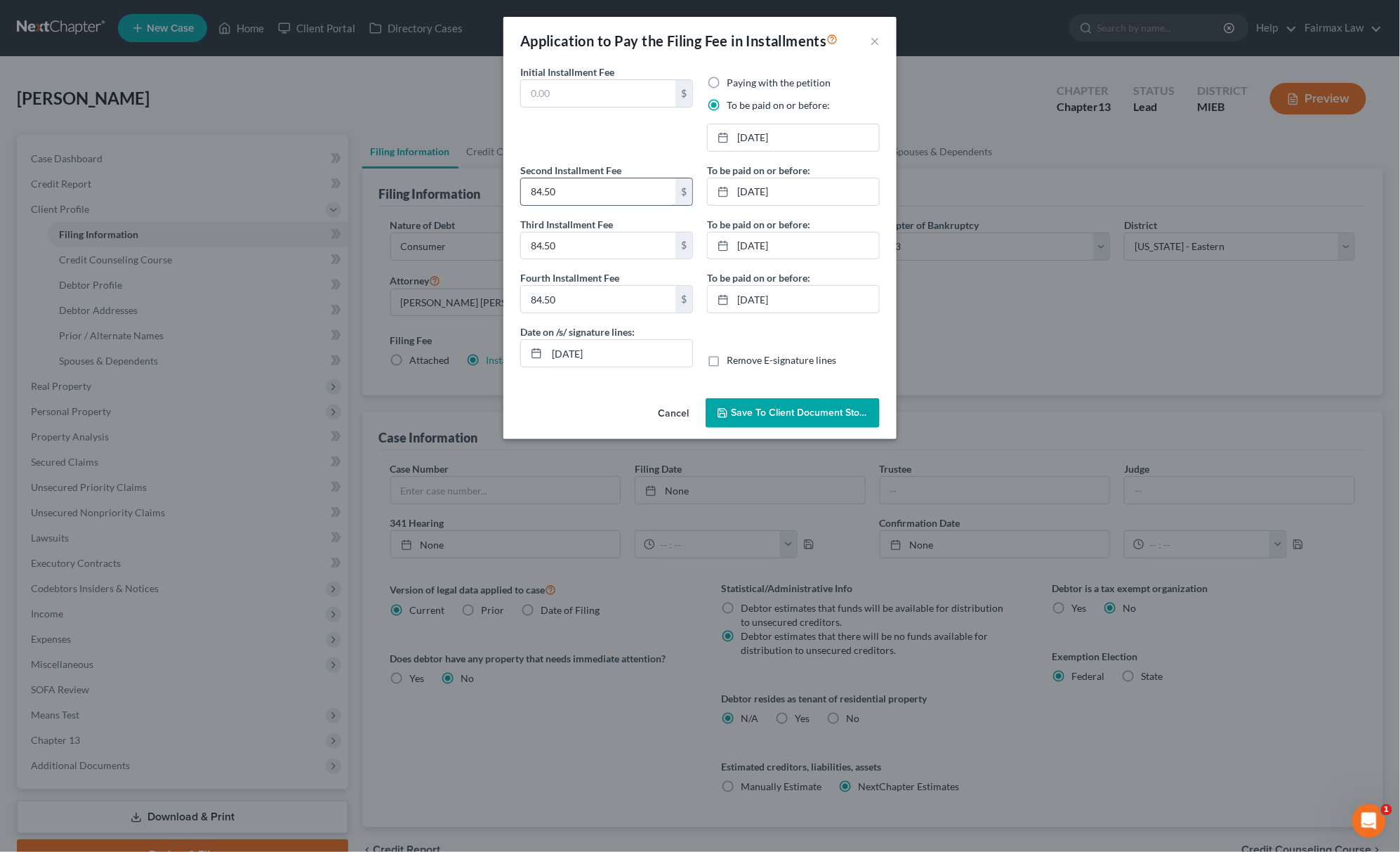
click at [577, 180] on input "84.50" at bounding box center [598, 191] width 154 height 27
click at [615, 258] on input "84.50" at bounding box center [598, 245] width 154 height 27
click at [608, 303] on input "84.50" at bounding box center [598, 299] width 154 height 27
click at [589, 99] on input "text" at bounding box center [598, 93] width 154 height 27
drag, startPoint x: 571, startPoint y: 102, endPoint x: 470, endPoint y: 104, distance: 101.0
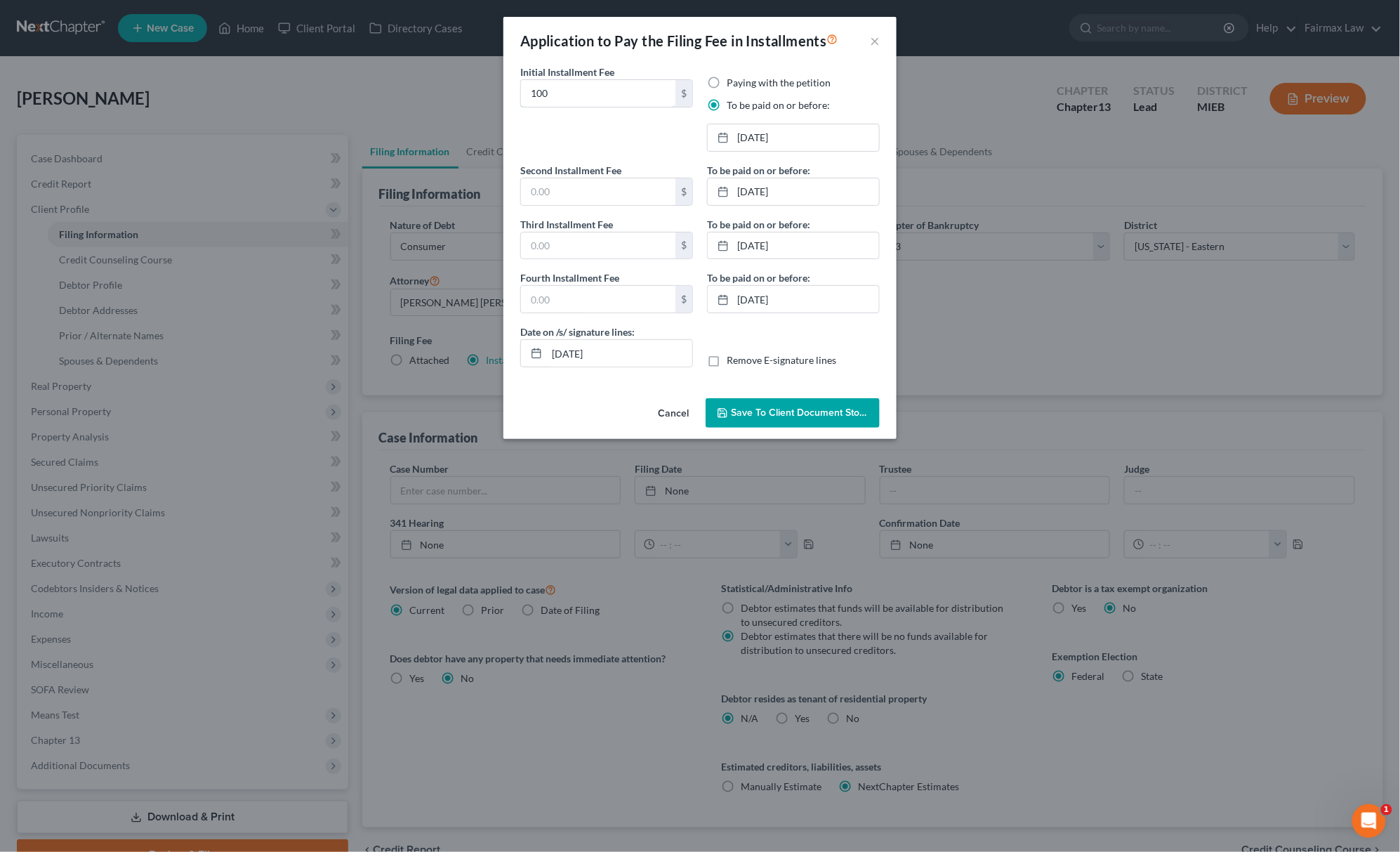
click at [470, 104] on div "Application to Pay the Filing Fee in Installments × Initial Installment Fee 100…" at bounding box center [700, 426] width 1400 height 852
type input "100"
click at [552, 190] on input "text" at bounding box center [598, 191] width 154 height 27
paste input "100"
type input "100"
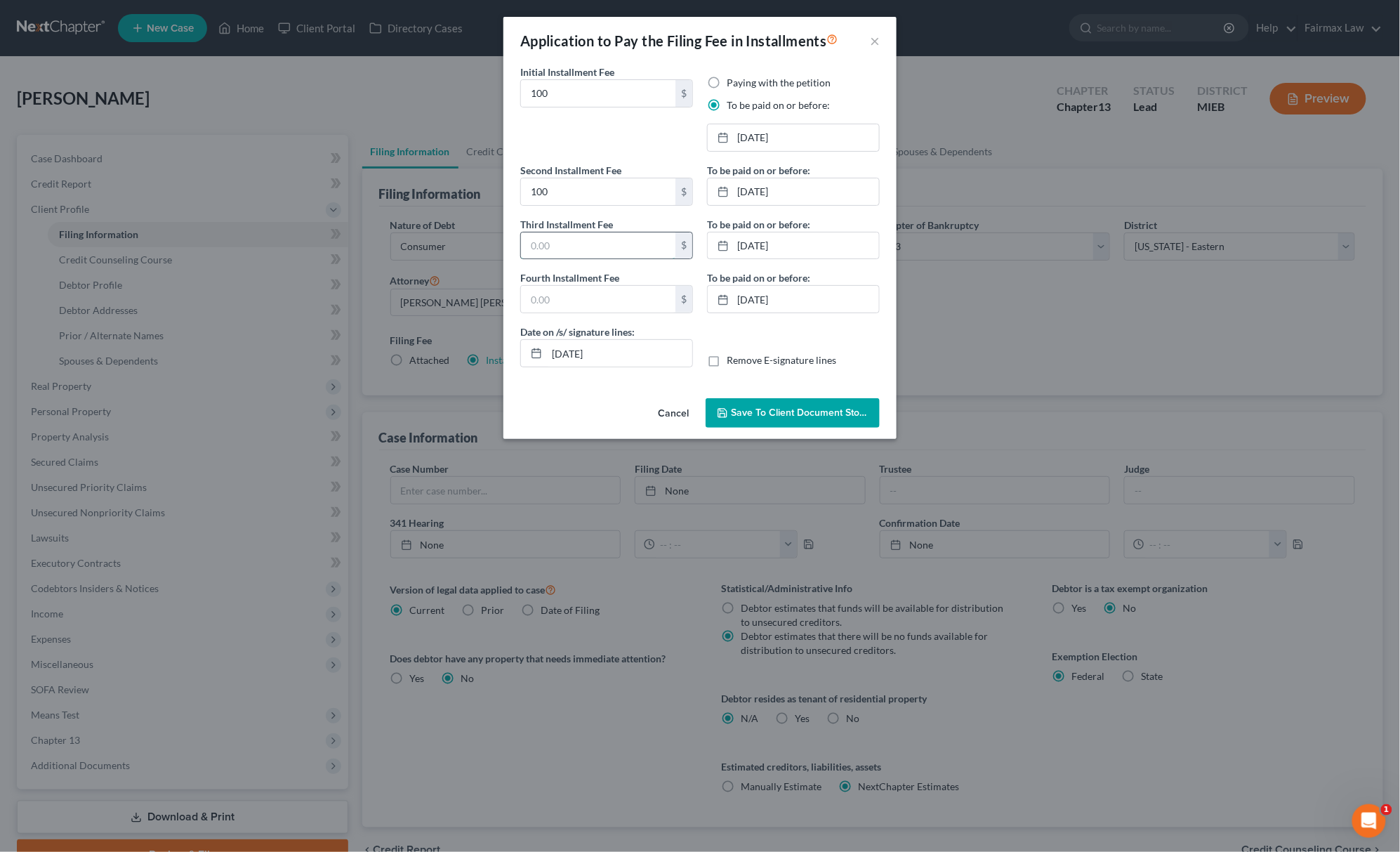
click at [560, 242] on input "text" at bounding box center [598, 245] width 154 height 27
type input "113.00"
click at [794, 132] on link "[DATE]" at bounding box center [794, 138] width 171 height 27
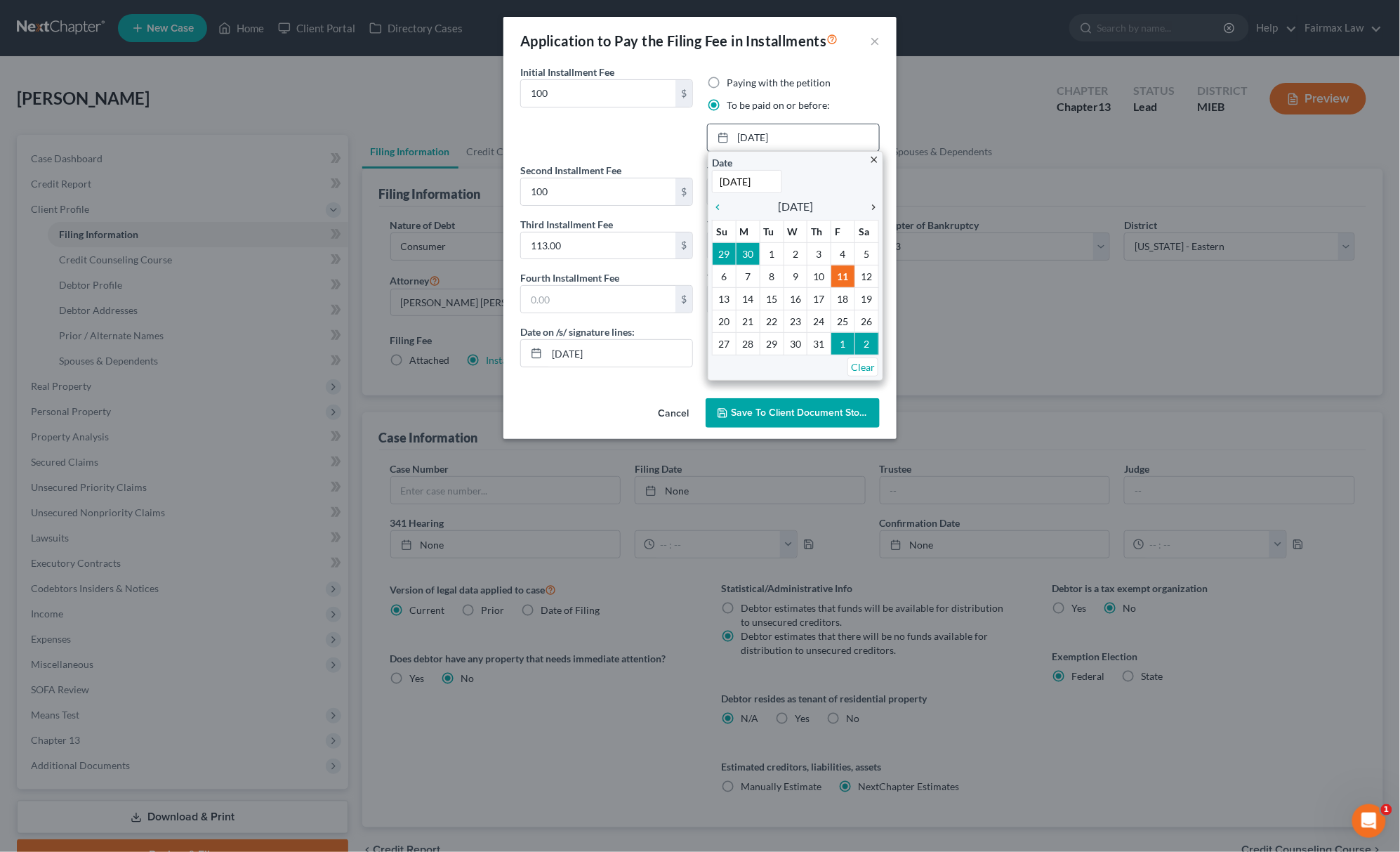
click at [871, 205] on icon "chevron_right" at bounding box center [869, 207] width 18 height 11
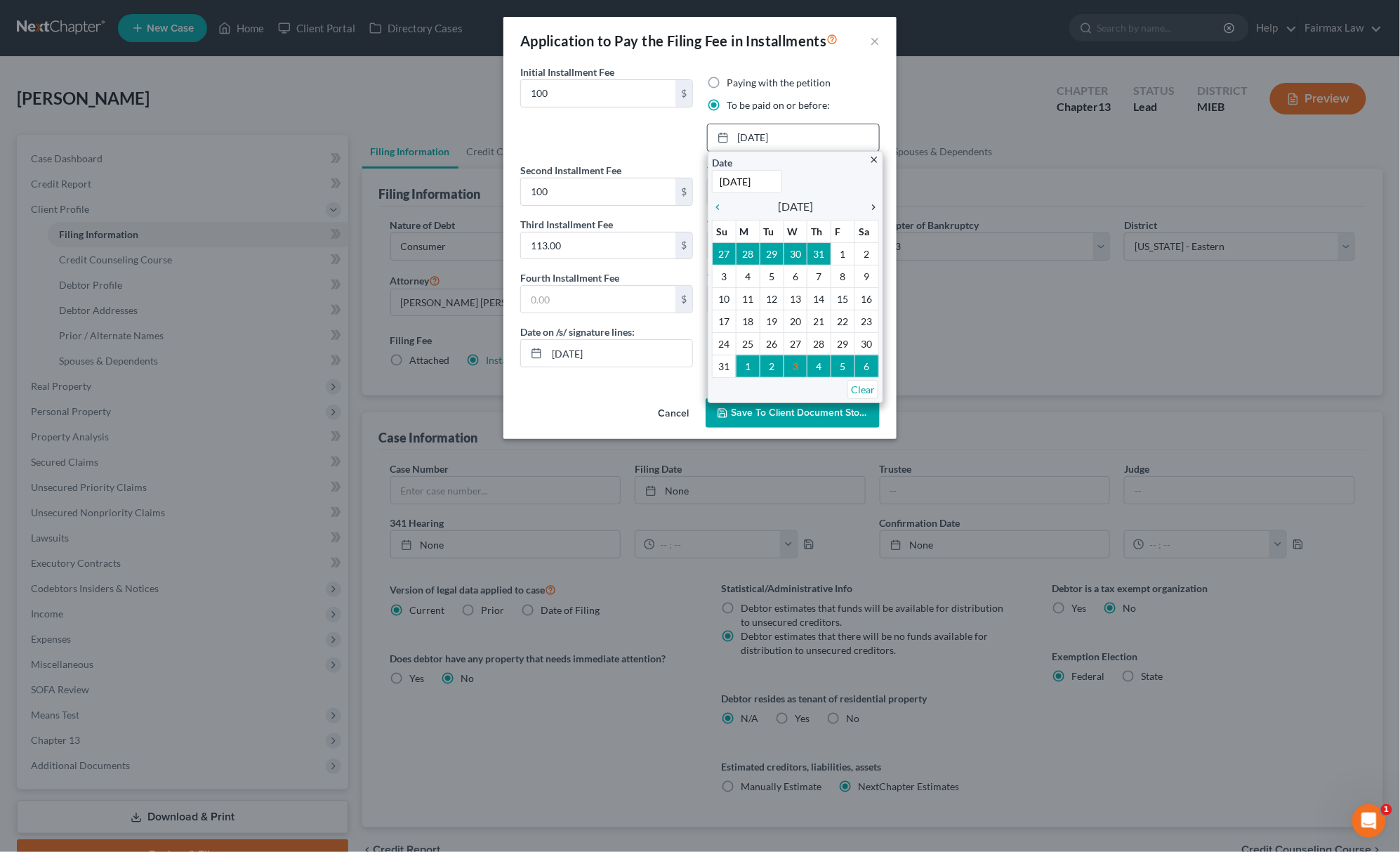
click at [871, 205] on icon "chevron_right" at bounding box center [869, 207] width 18 height 11
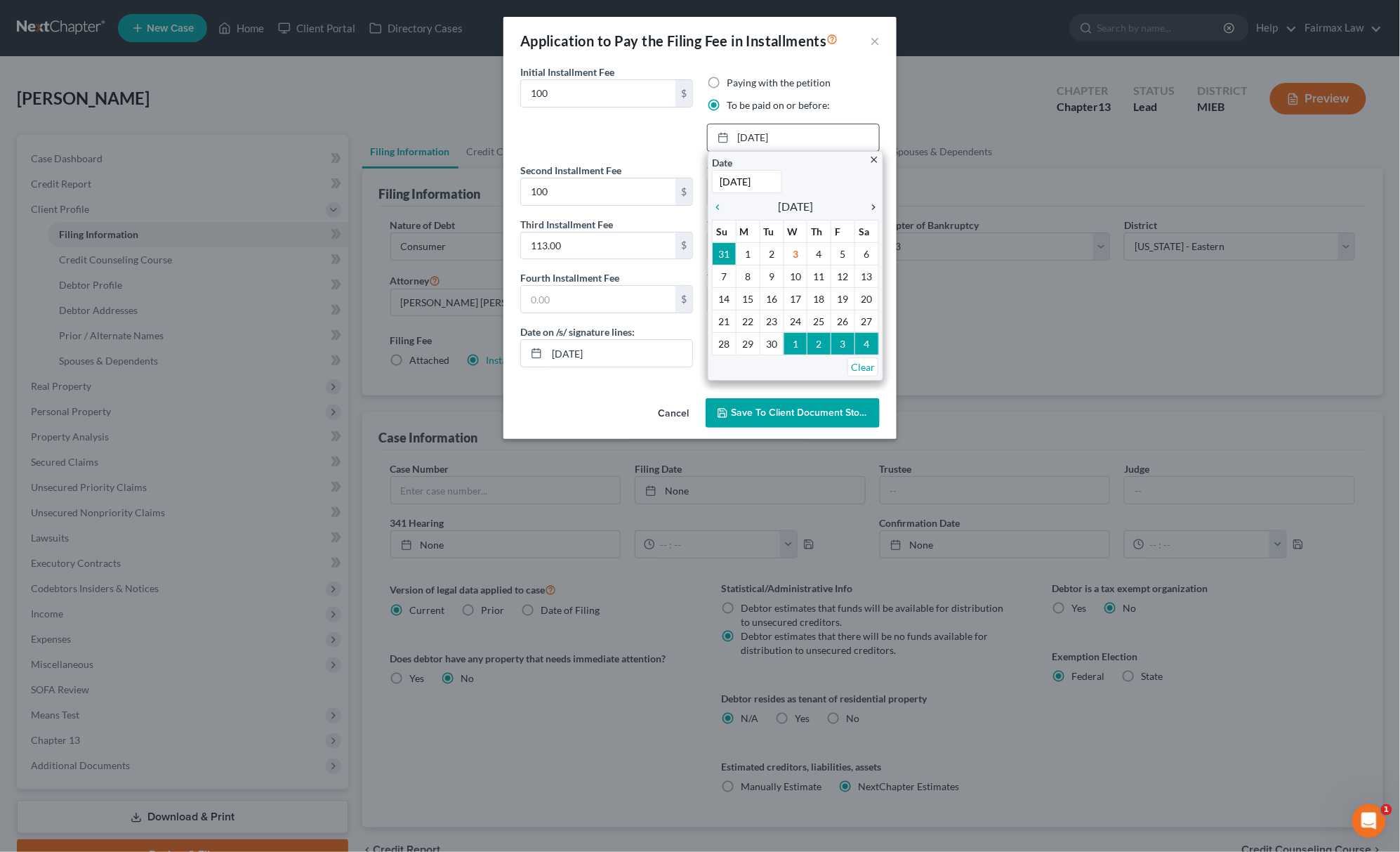
click at [871, 205] on icon "chevron_right" at bounding box center [869, 207] width 18 height 11
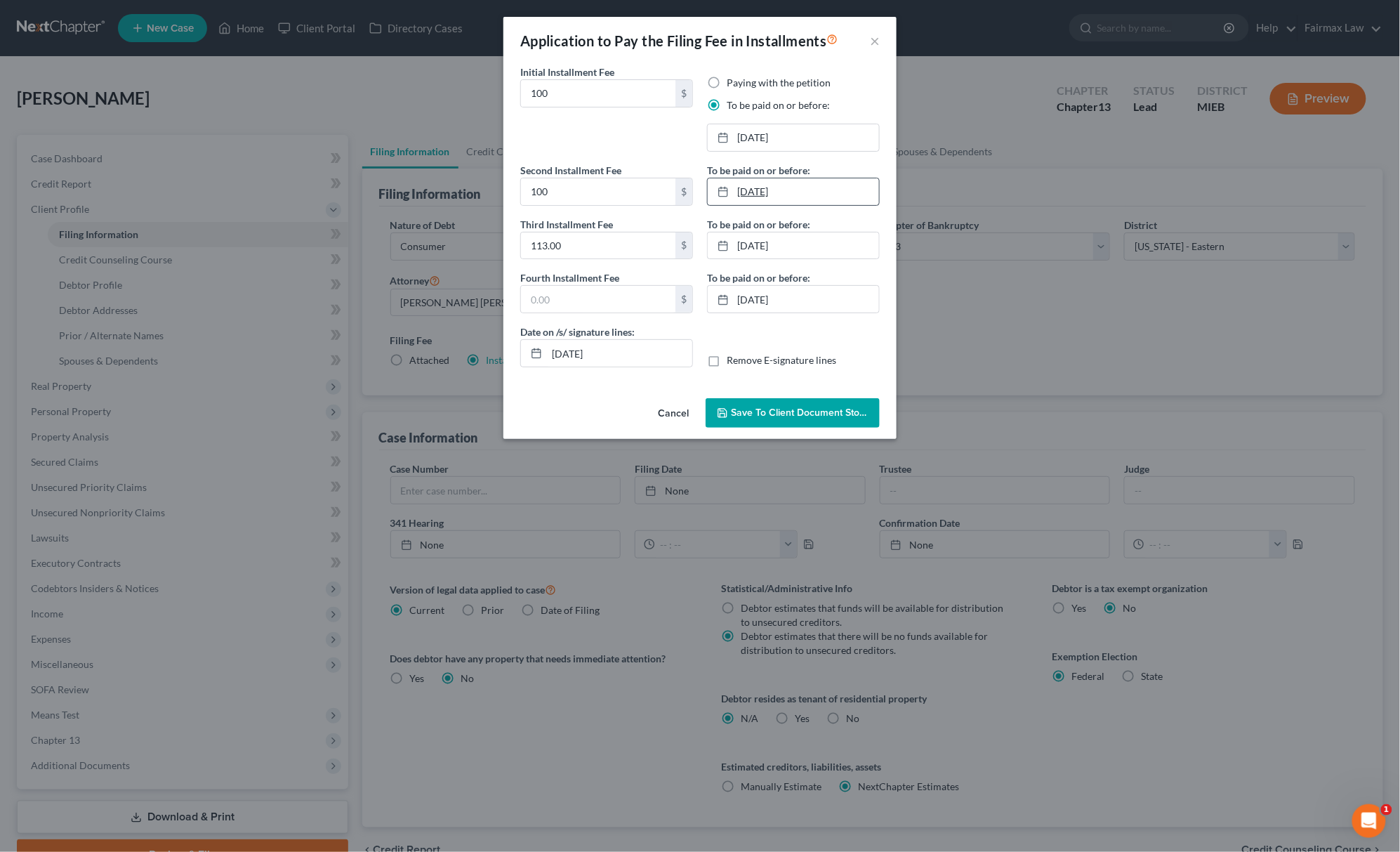
click at [802, 205] on link "[DATE]" at bounding box center [794, 191] width 171 height 27
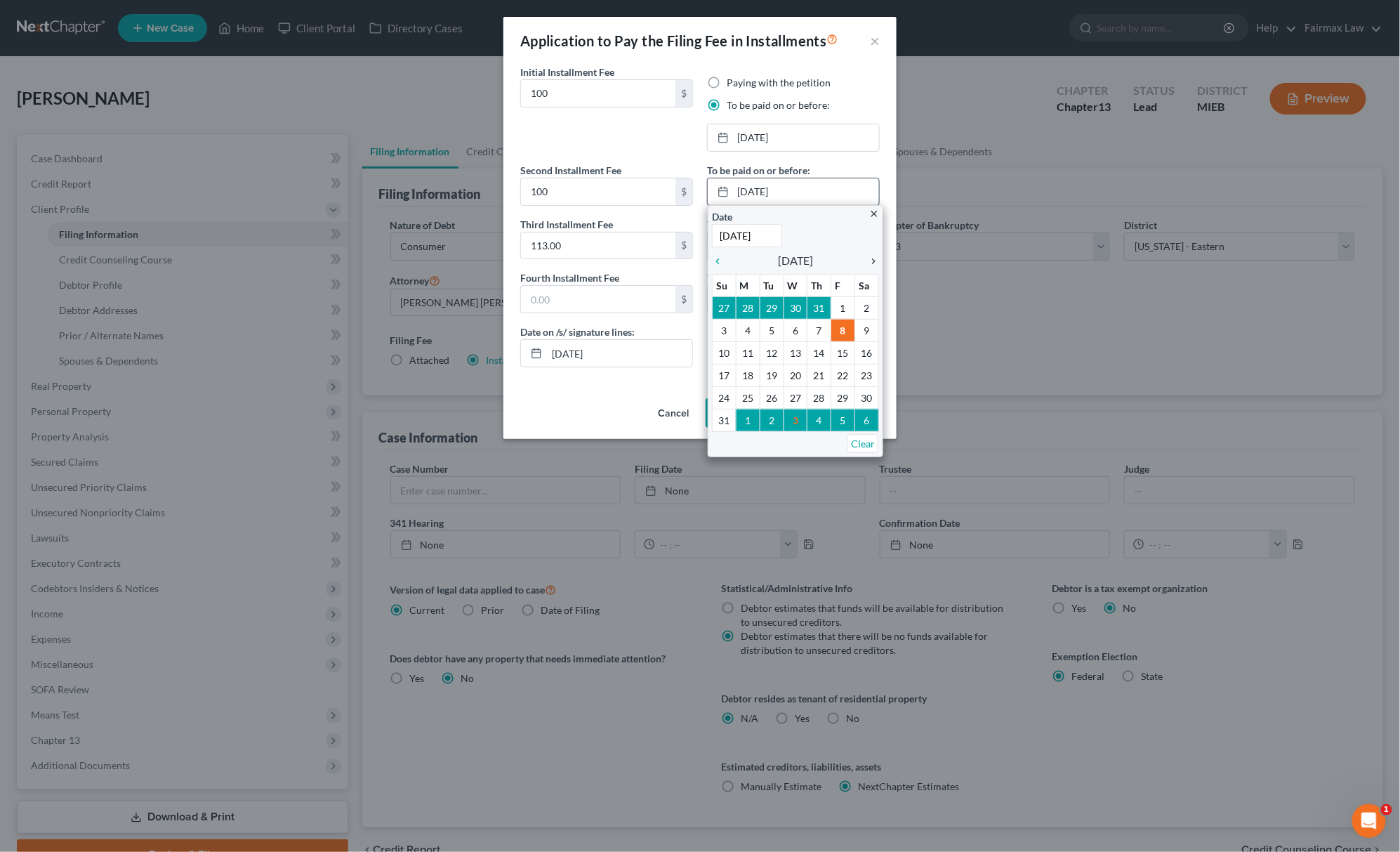
click at [876, 255] on div "chevron_right" at bounding box center [869, 260] width 18 height 13
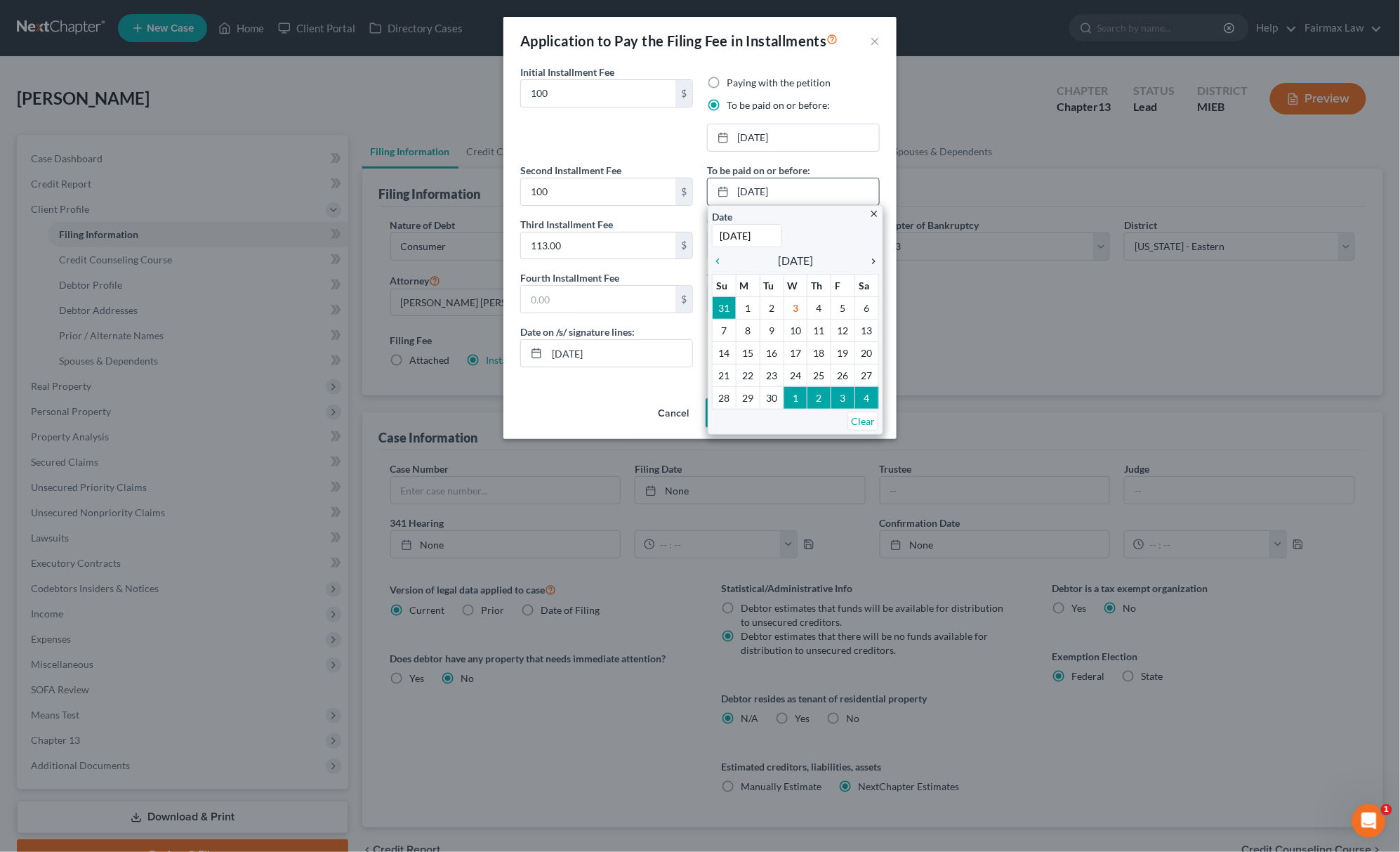
click at [876, 255] on div "chevron_right" at bounding box center [869, 260] width 18 height 13
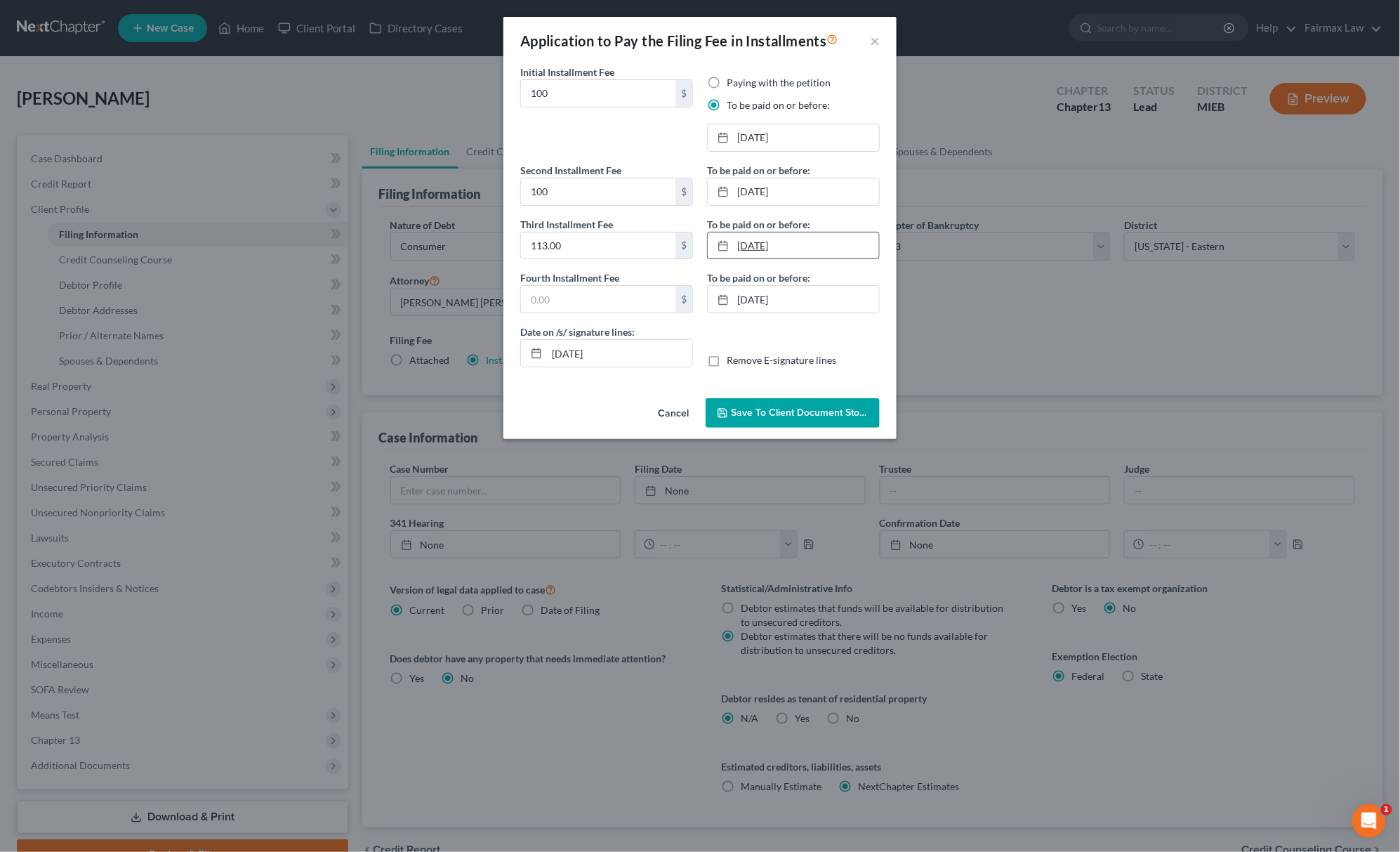
click at [790, 247] on link "[DATE]" at bounding box center [794, 245] width 171 height 27
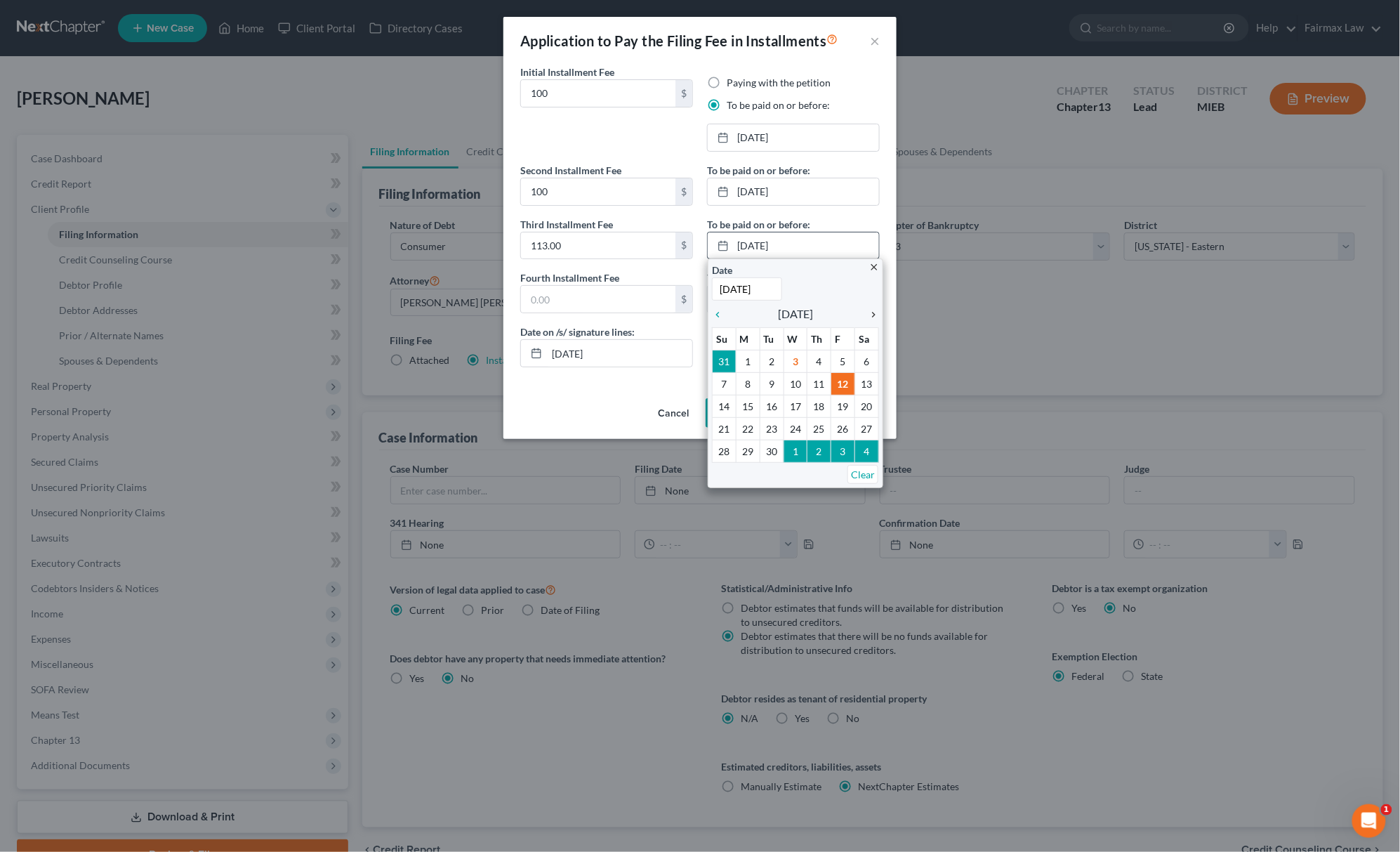
click at [868, 315] on icon "chevron_right" at bounding box center [869, 314] width 18 height 11
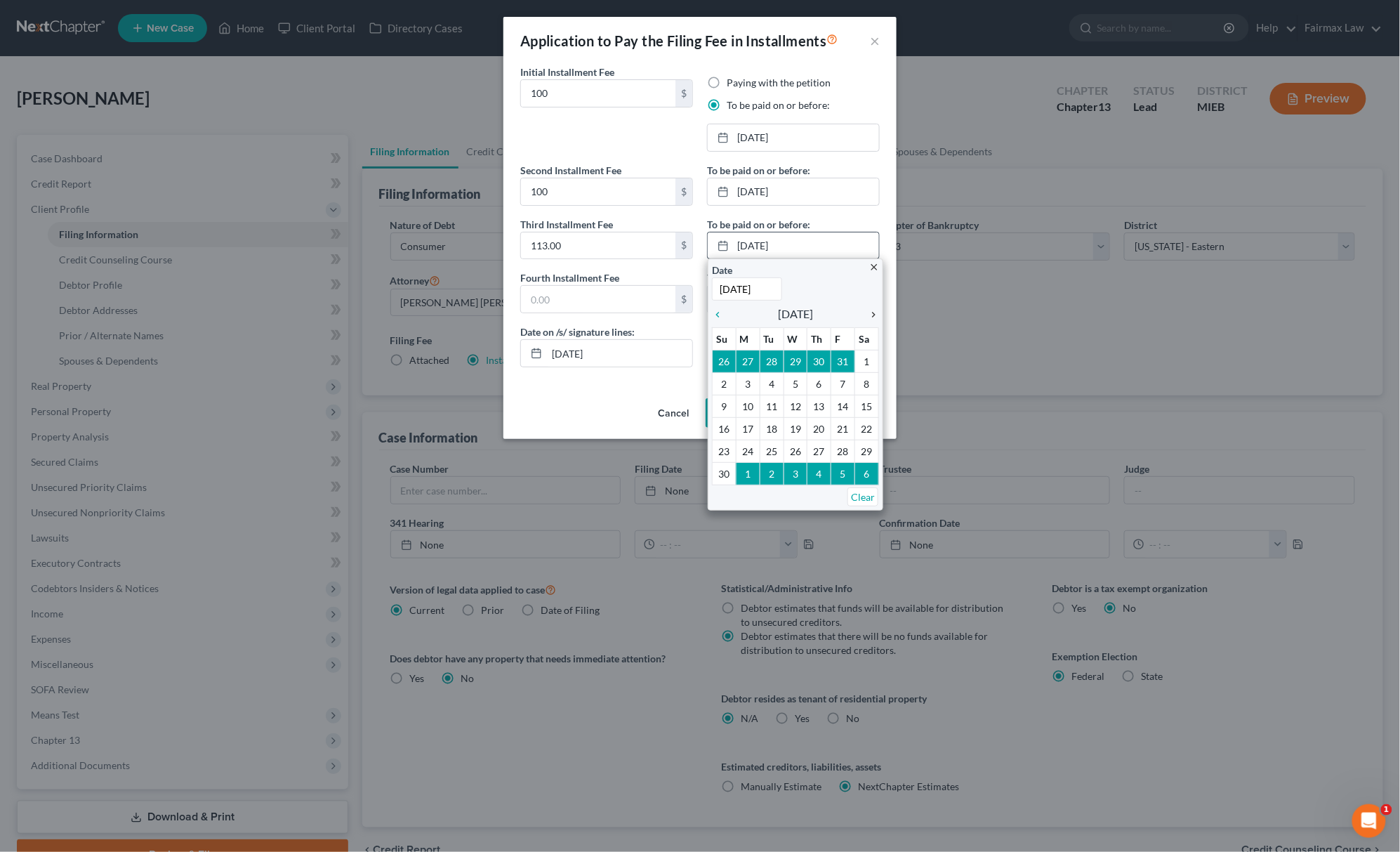
click at [868, 315] on icon "chevron_right" at bounding box center [869, 314] width 18 height 11
click at [716, 316] on icon "chevron_left" at bounding box center [720, 314] width 18 height 11
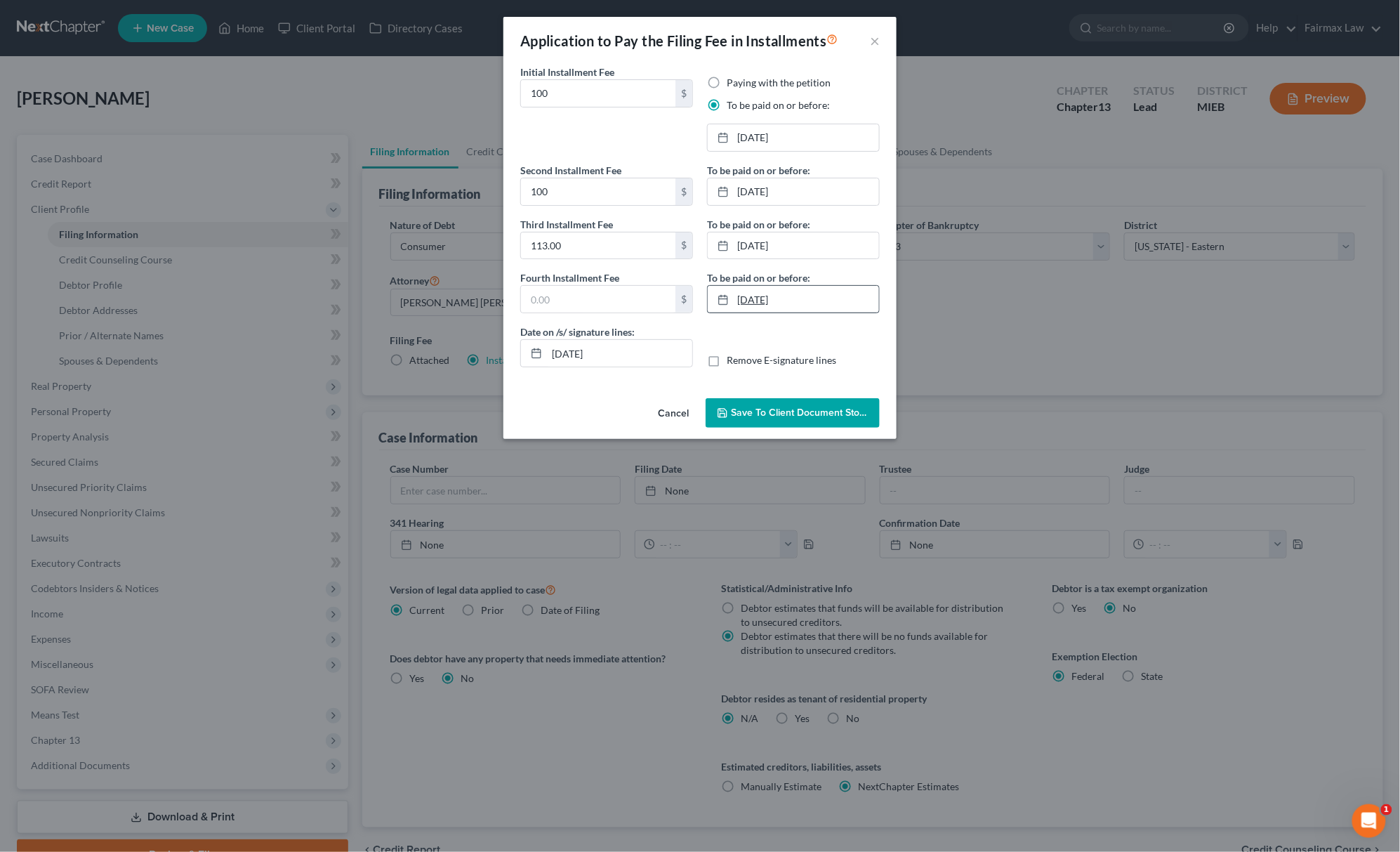
drag, startPoint x: 794, startPoint y: 307, endPoint x: 713, endPoint y: 307, distance: 81.0
click at [713, 307] on link "[DATE]" at bounding box center [794, 299] width 171 height 27
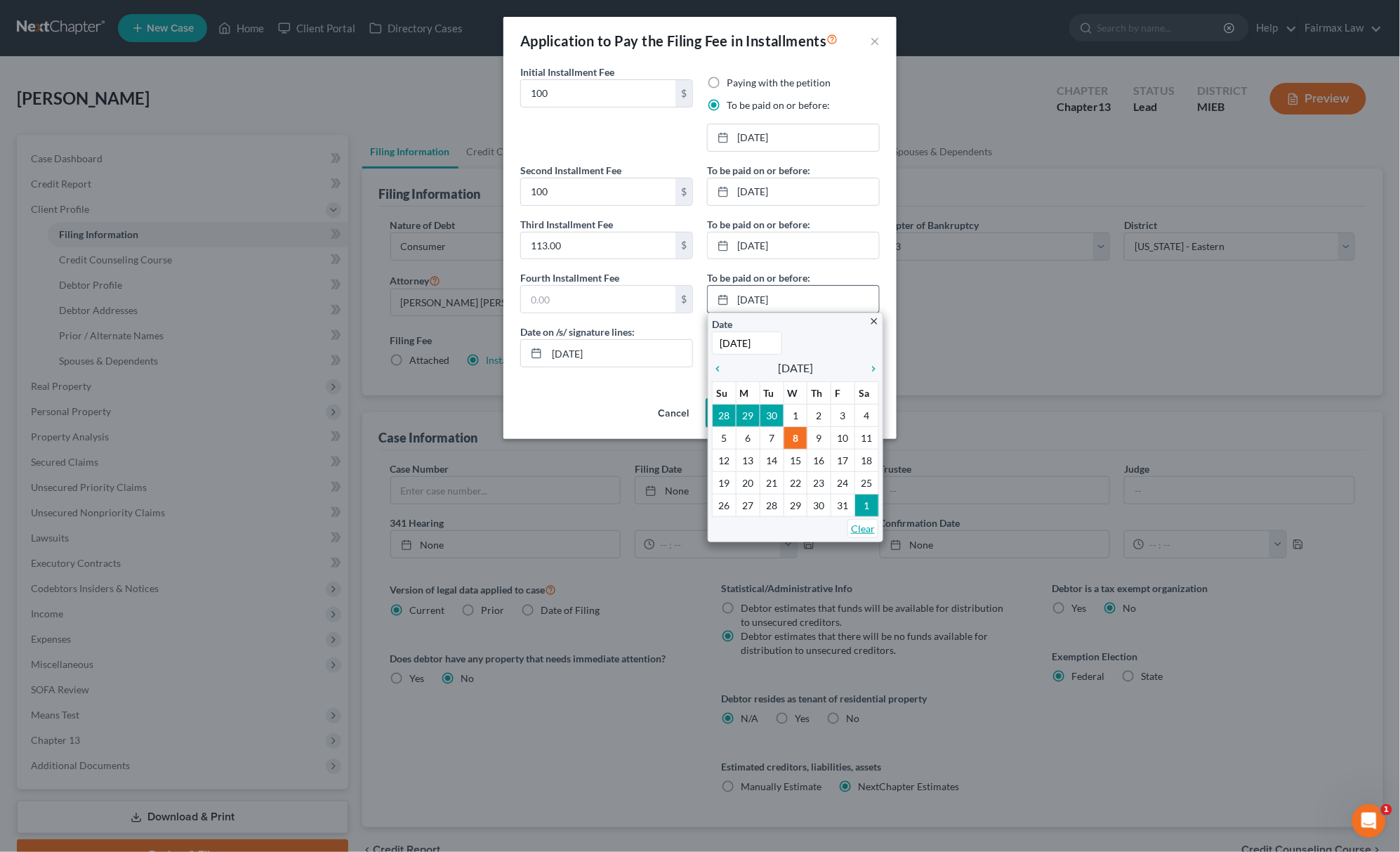
click at [864, 529] on link "Clear" at bounding box center [863, 528] width 31 height 19
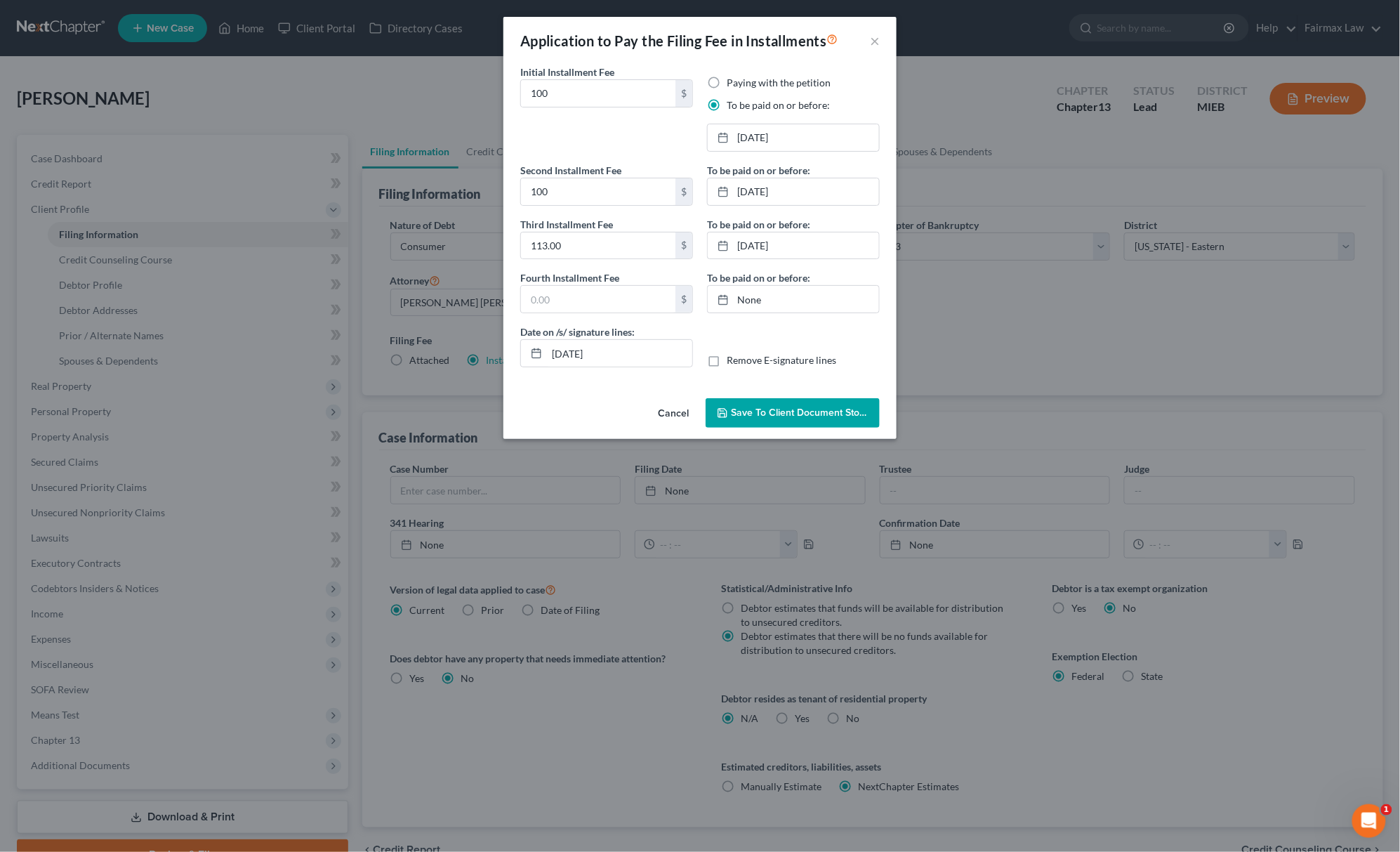
click at [781, 428] on button "Save to Client Document Storage" at bounding box center [792, 413] width 174 height 29
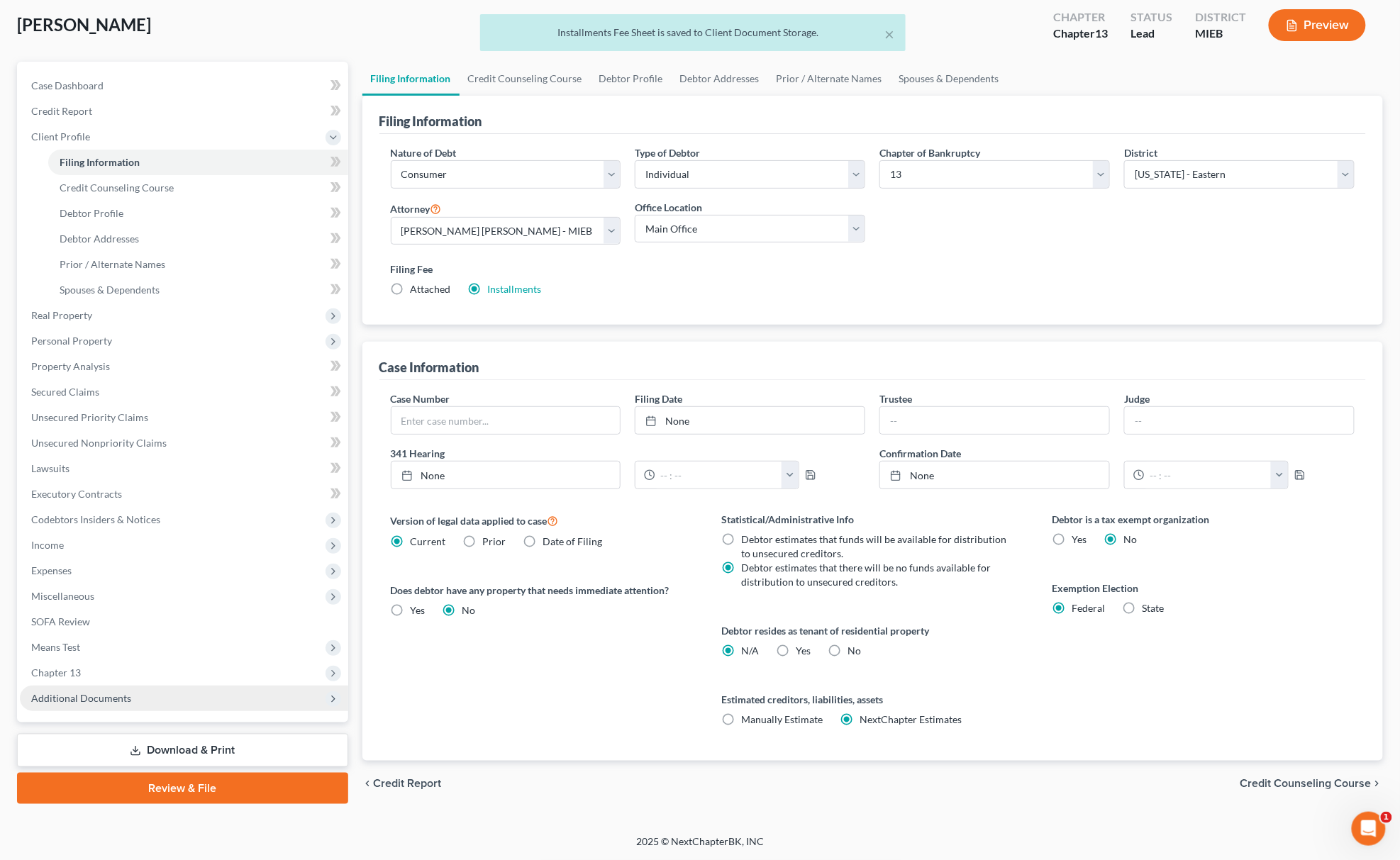
click at [143, 702] on span "Additional Documents" at bounding box center [185, 697] width 329 height 25
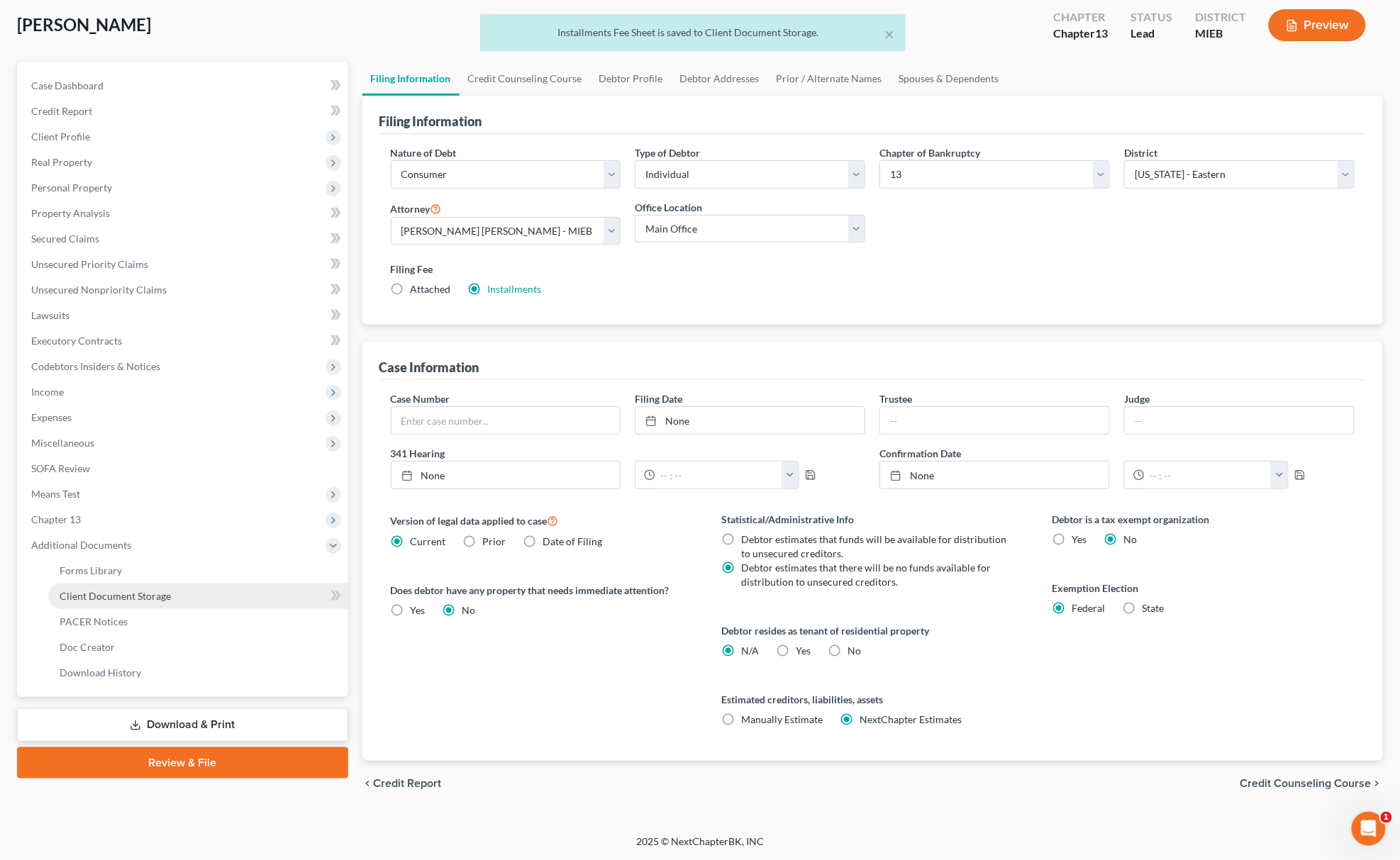
click at [185, 599] on link "Client Document Storage" at bounding box center [198, 596] width 300 height 25
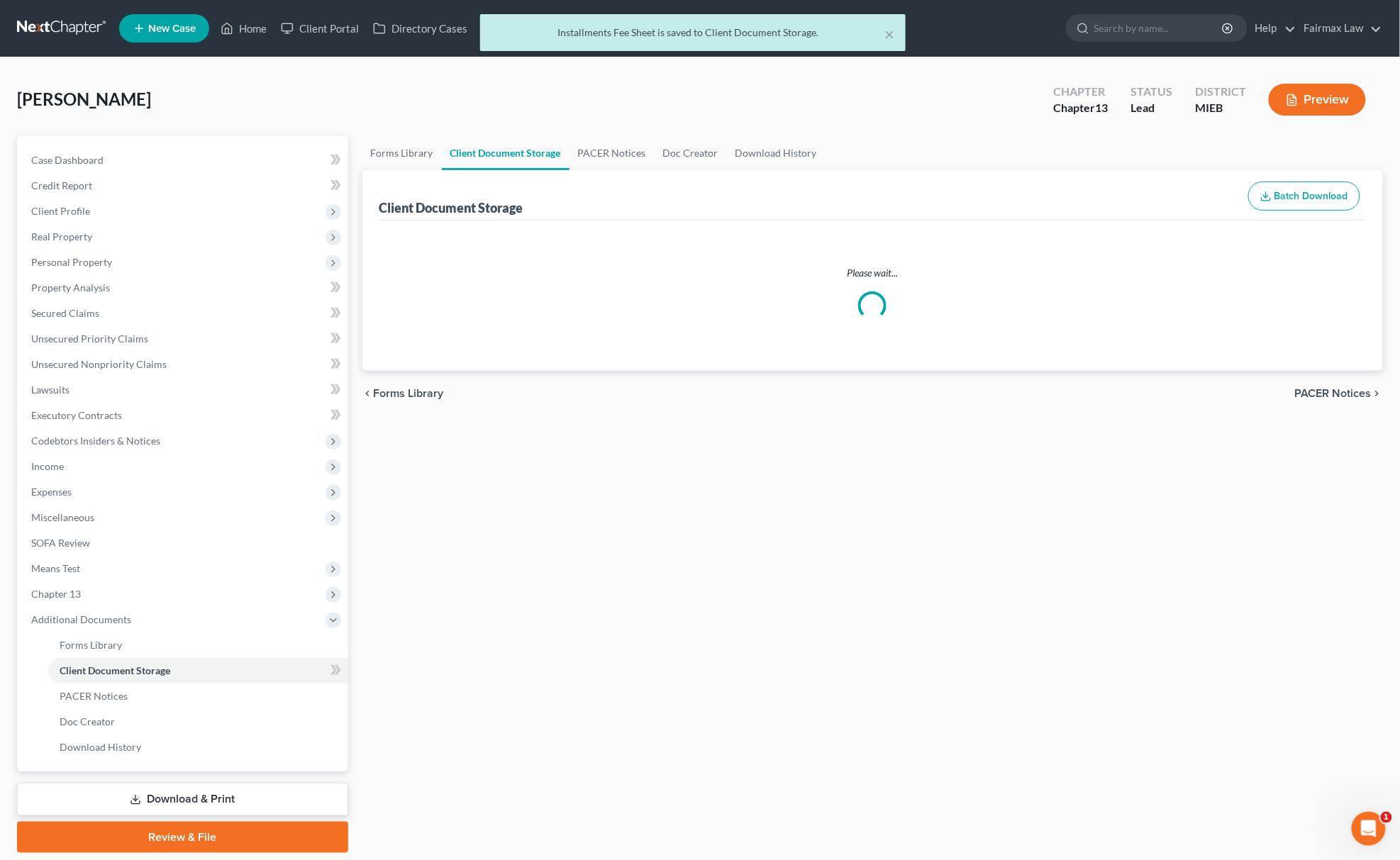
select select "7"
select select "6"
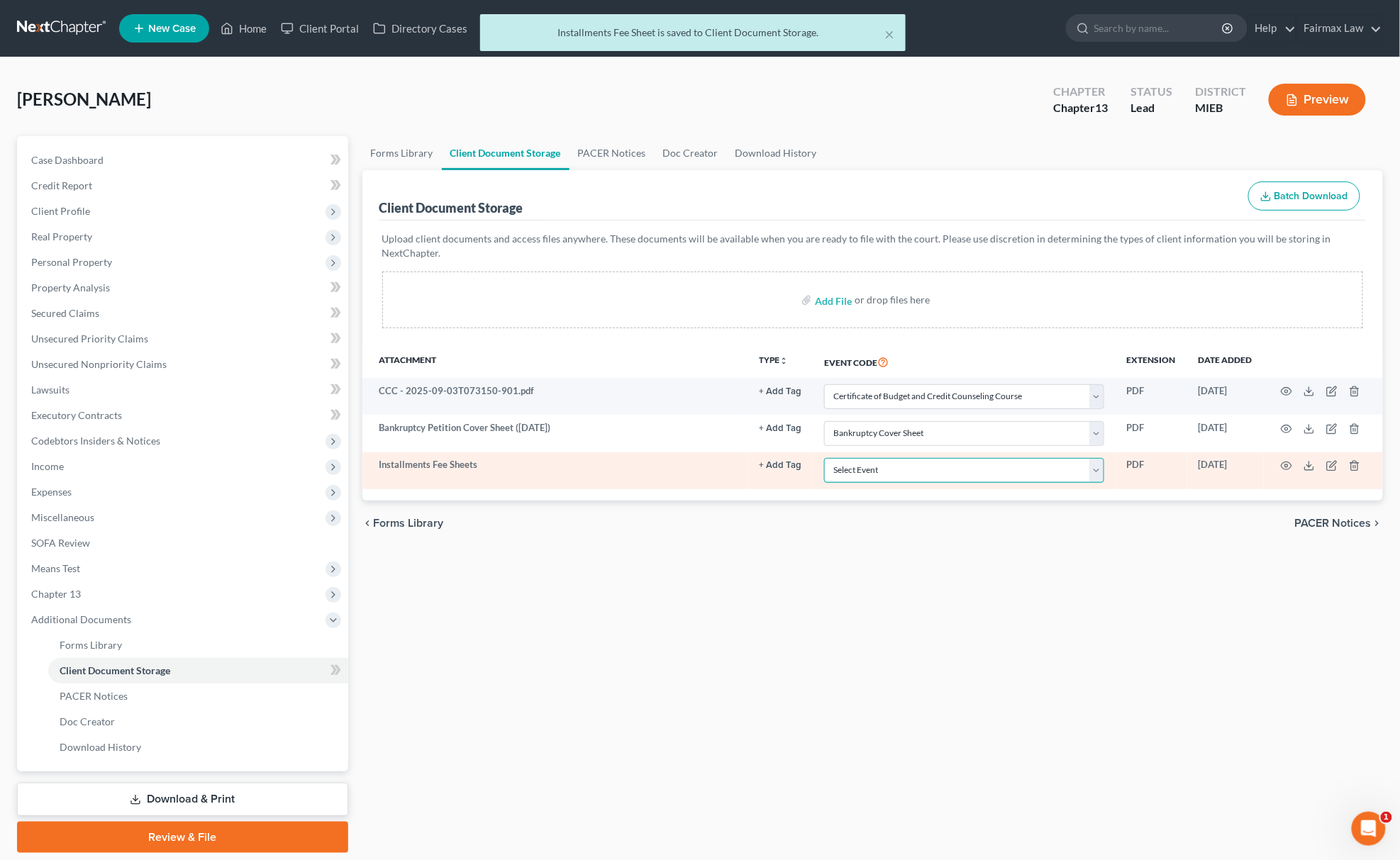
click at [892, 475] on select "Select Event 20 Largest Unsecured Creditors Amended Chapter 11 Plan Amended Cha…" at bounding box center [964, 470] width 280 height 24
select select "32"
click at [824, 459] on select "Select Event 20 Largest Unsecured Creditors Amended Chapter 11 Plan Amended Cha…" at bounding box center [964, 470] width 280 height 24
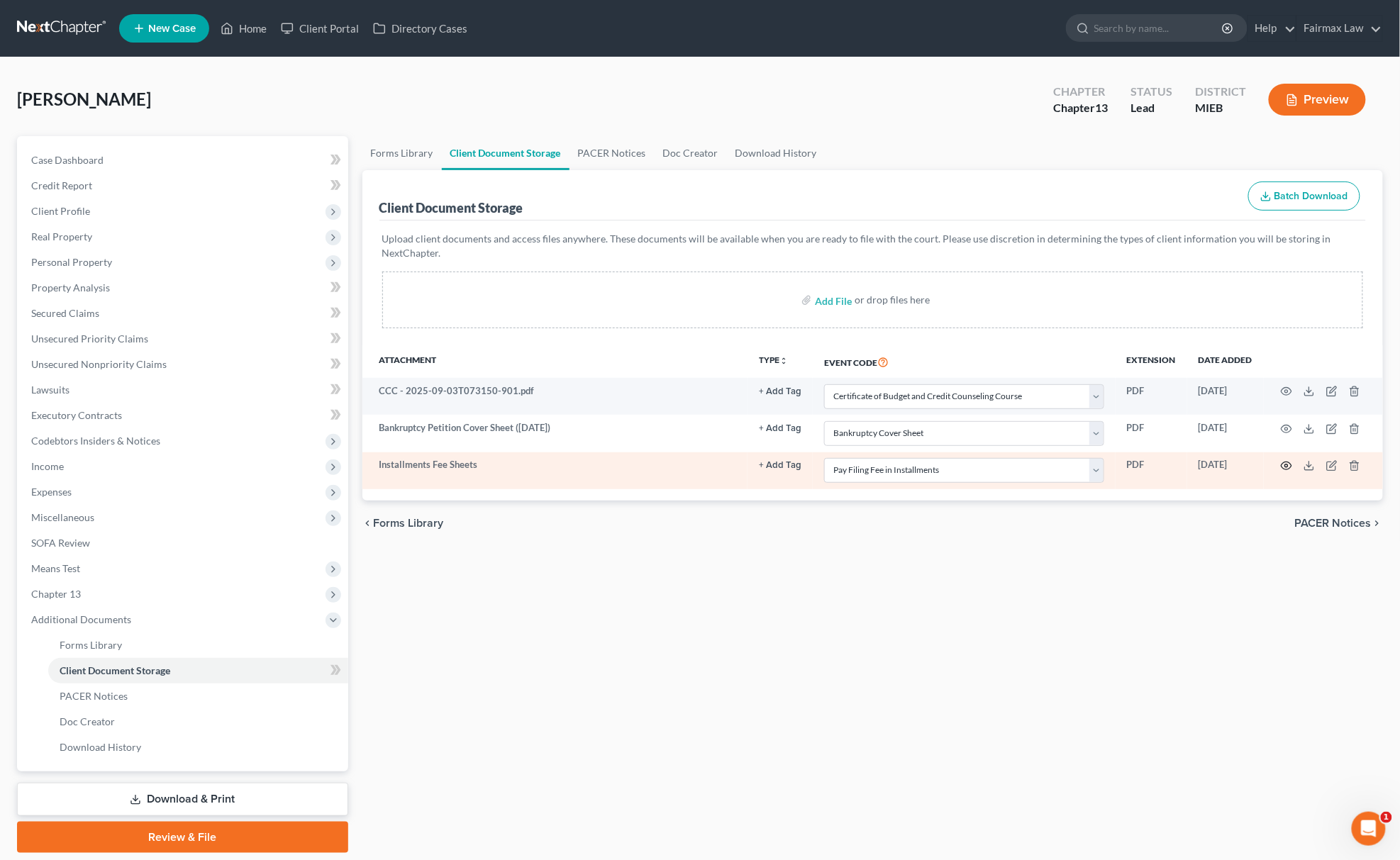
click at [1282, 463] on icon "button" at bounding box center [1286, 465] width 11 height 11
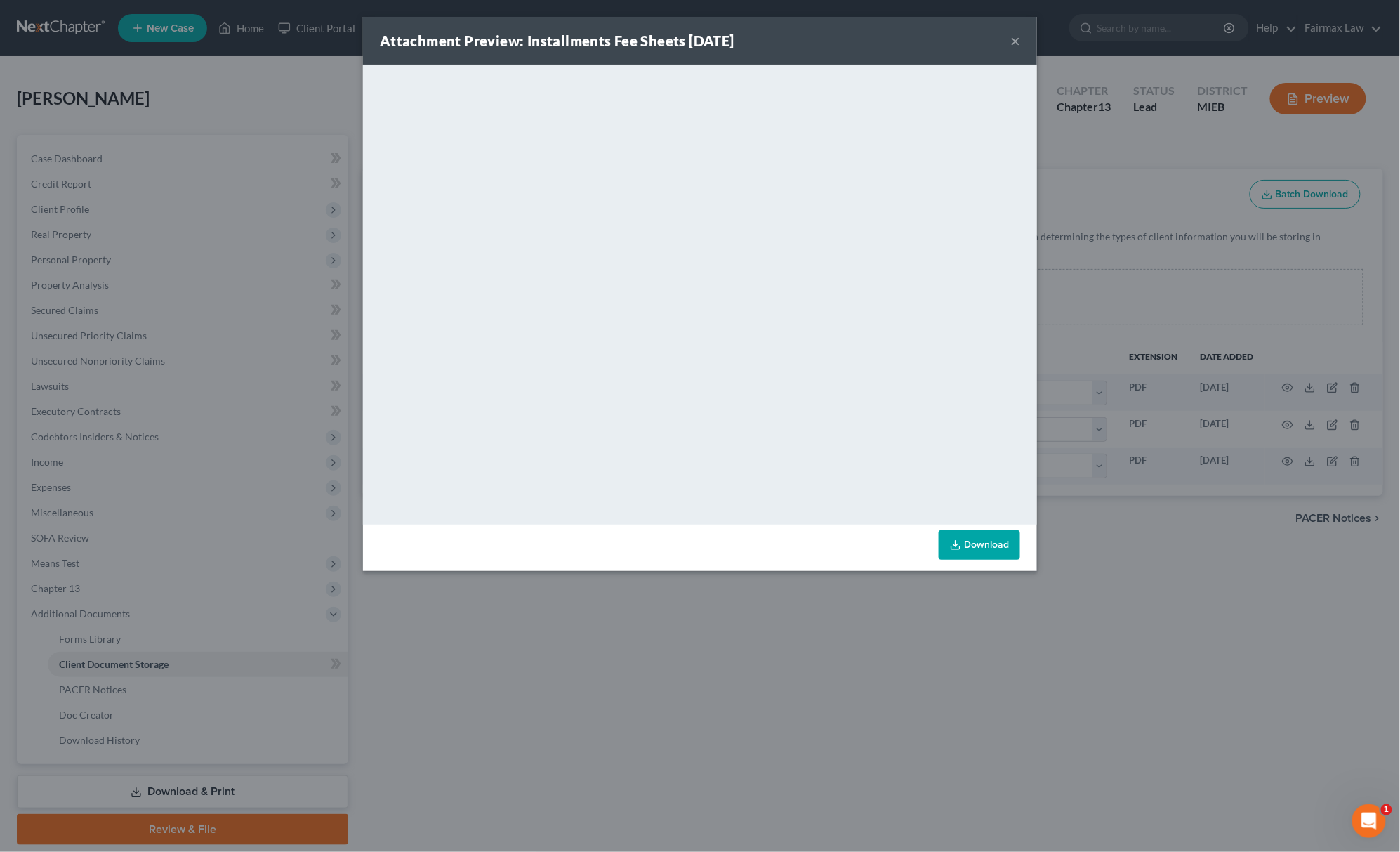
click at [778, 672] on div "Attachment Preview: Installments Fee Sheets [DATE] × <object ng-attr-data='[URL…" at bounding box center [700, 426] width 1400 height 852
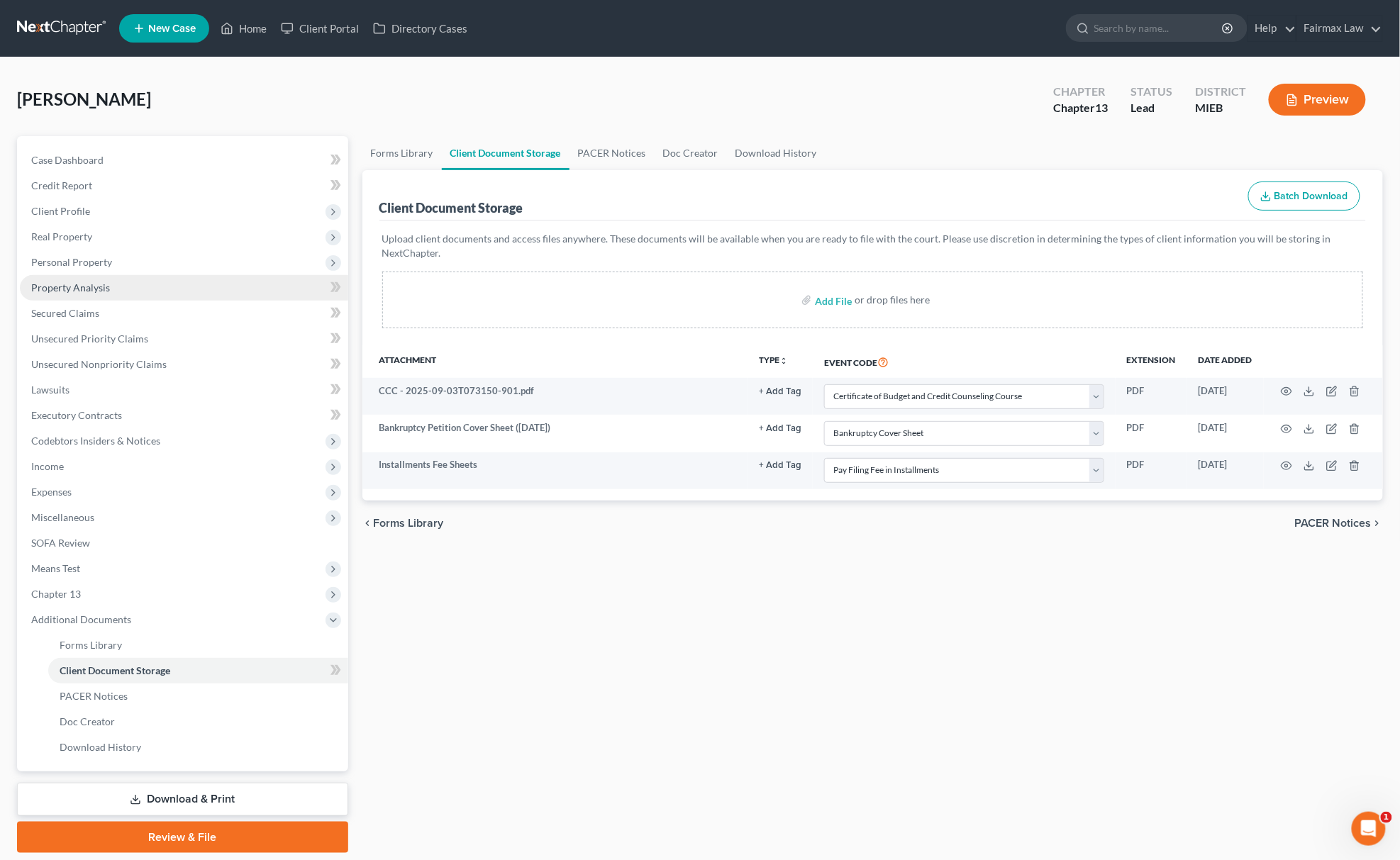
drag, startPoint x: 117, startPoint y: 259, endPoint x: 126, endPoint y: 275, distance: 18.4
click at [117, 259] on span "Personal Property" at bounding box center [185, 261] width 329 height 25
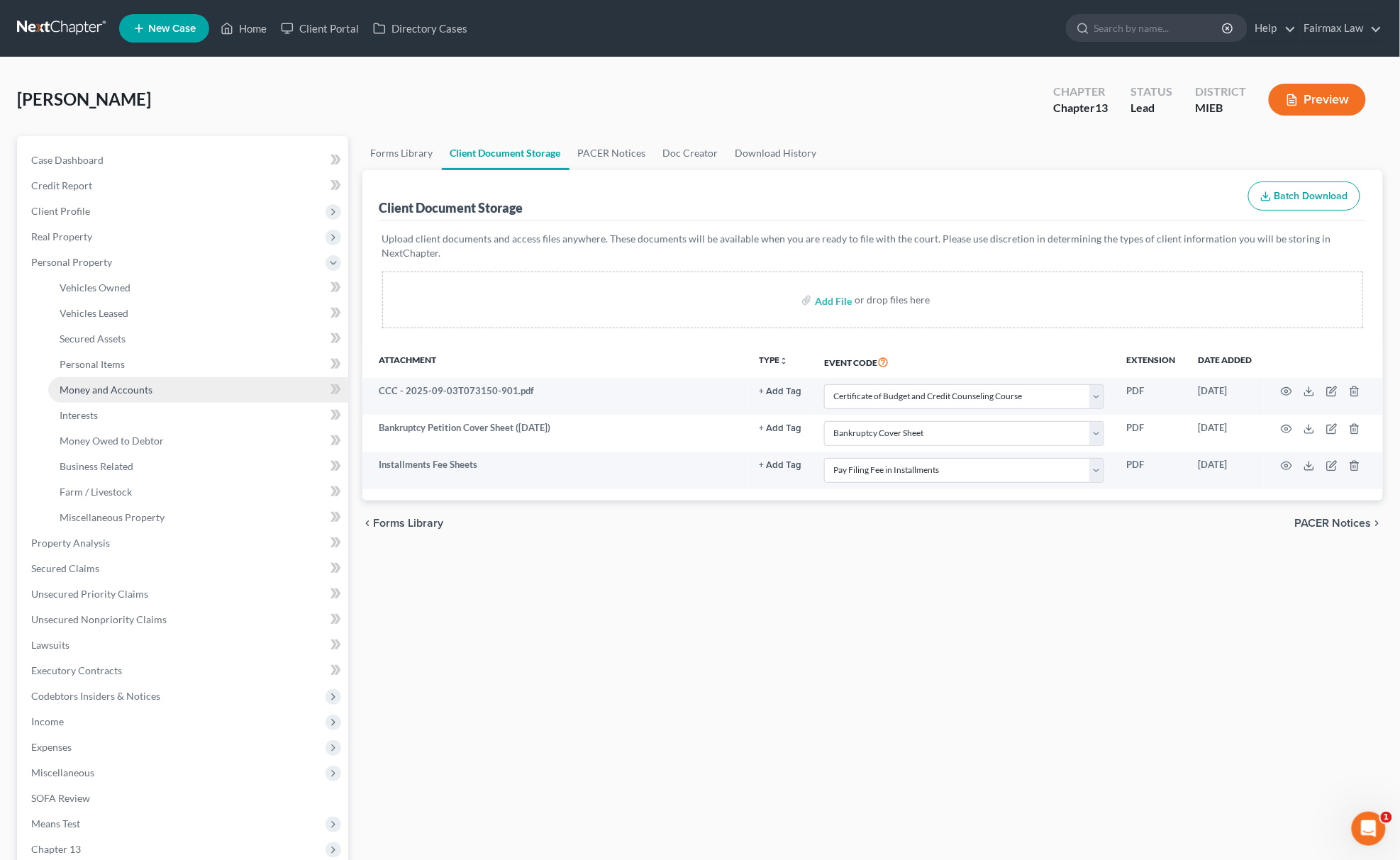
click at [167, 377] on link "Money and Accounts" at bounding box center [198, 389] width 300 height 25
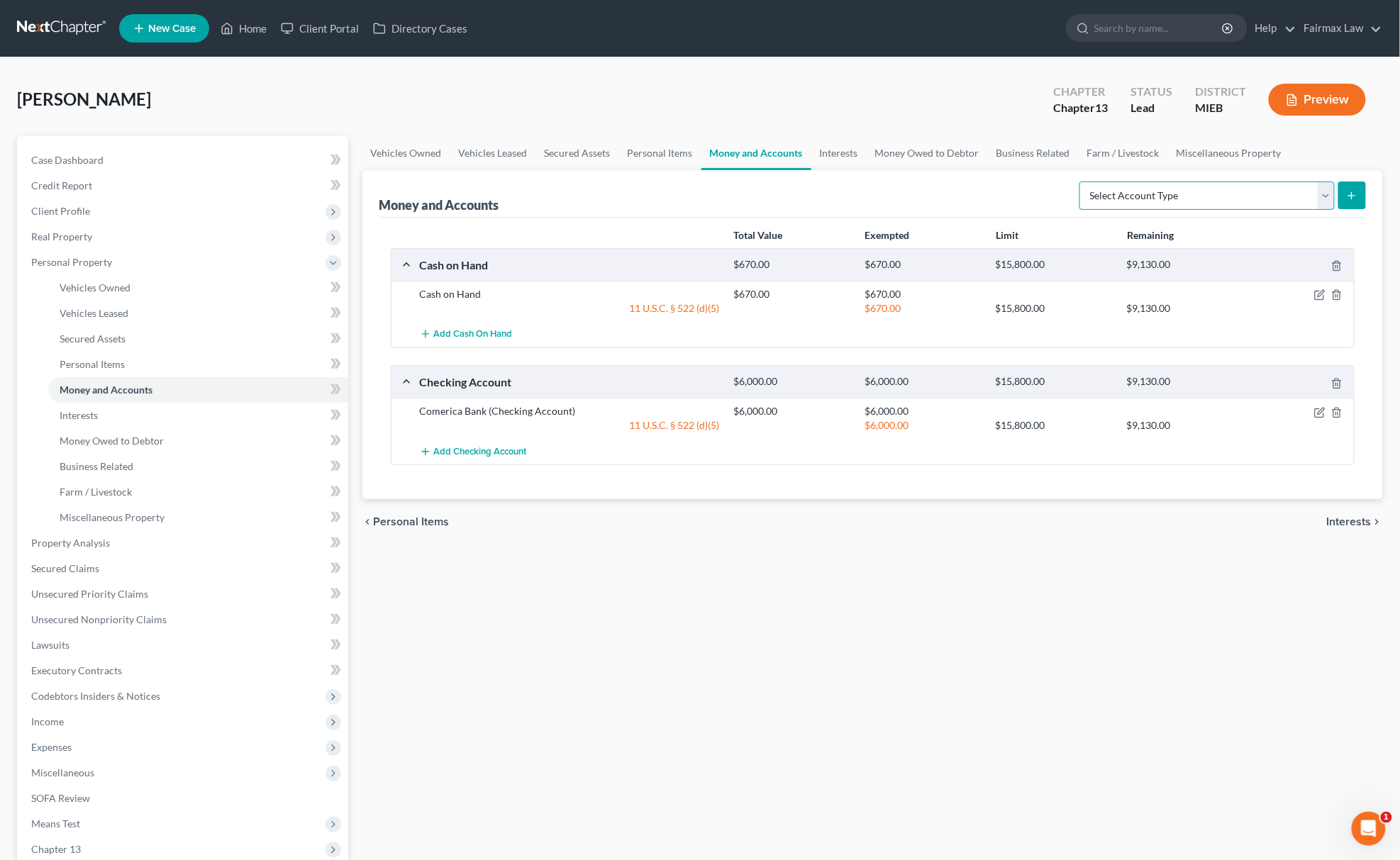
click at [1132, 200] on select "Select Account Type Brokerage Cash on Hand Certificates of Deposit Checking Acc…" at bounding box center [1207, 196] width 255 height 28
select select "savings"
click at [1083, 182] on select "Select Account Type Brokerage Cash on Hand Certificates of Deposit Checking Acc…" at bounding box center [1207, 196] width 255 height 28
click at [1362, 197] on button "submit" at bounding box center [1352, 196] width 28 height 28
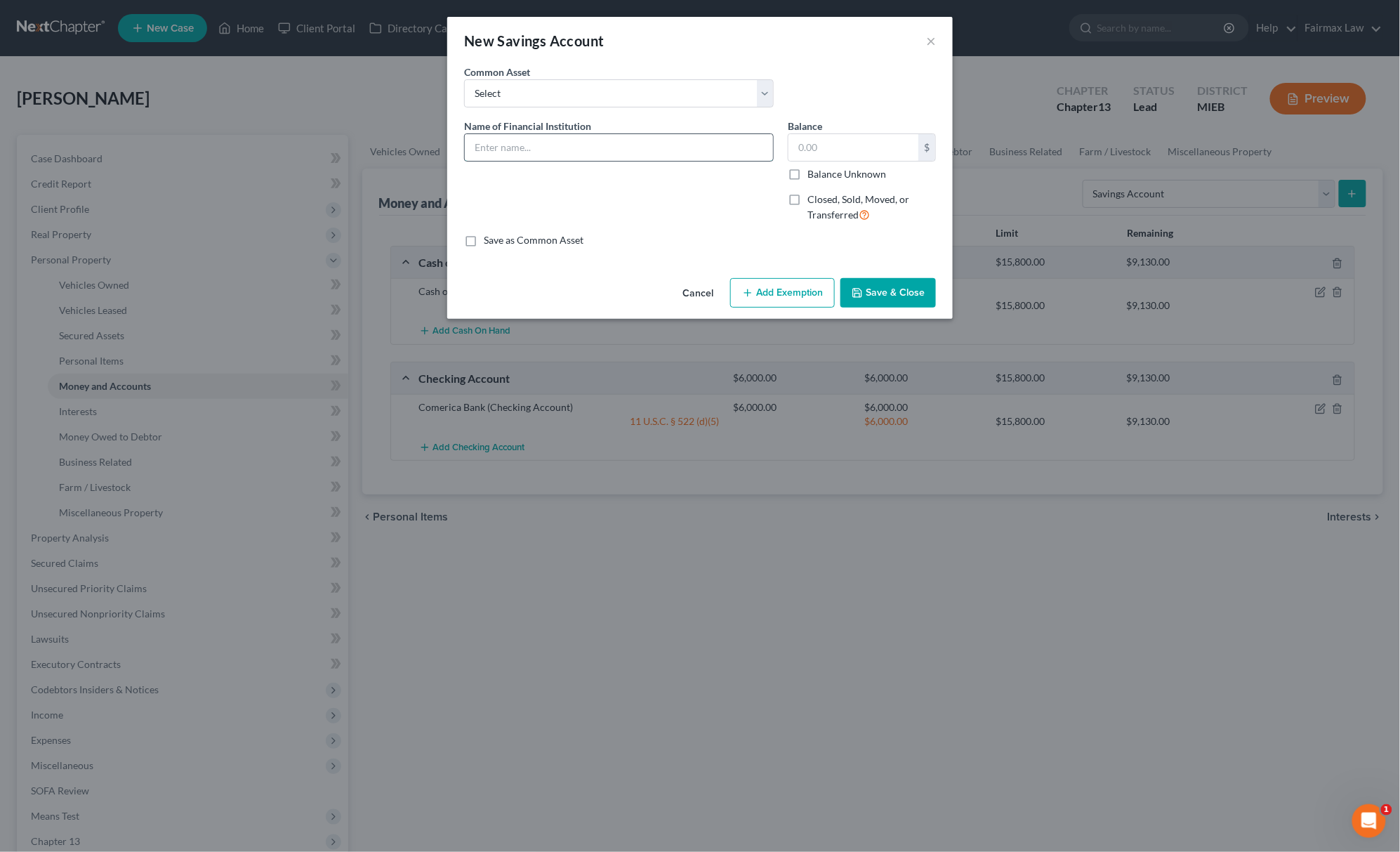
click at [599, 152] on input "text" at bounding box center [619, 147] width 308 height 27
type input "Chase Bank"
click at [808, 158] on input "text" at bounding box center [854, 147] width 130 height 27
type input "0.00"
click at [905, 304] on button "Save & Close" at bounding box center [888, 293] width 95 height 29
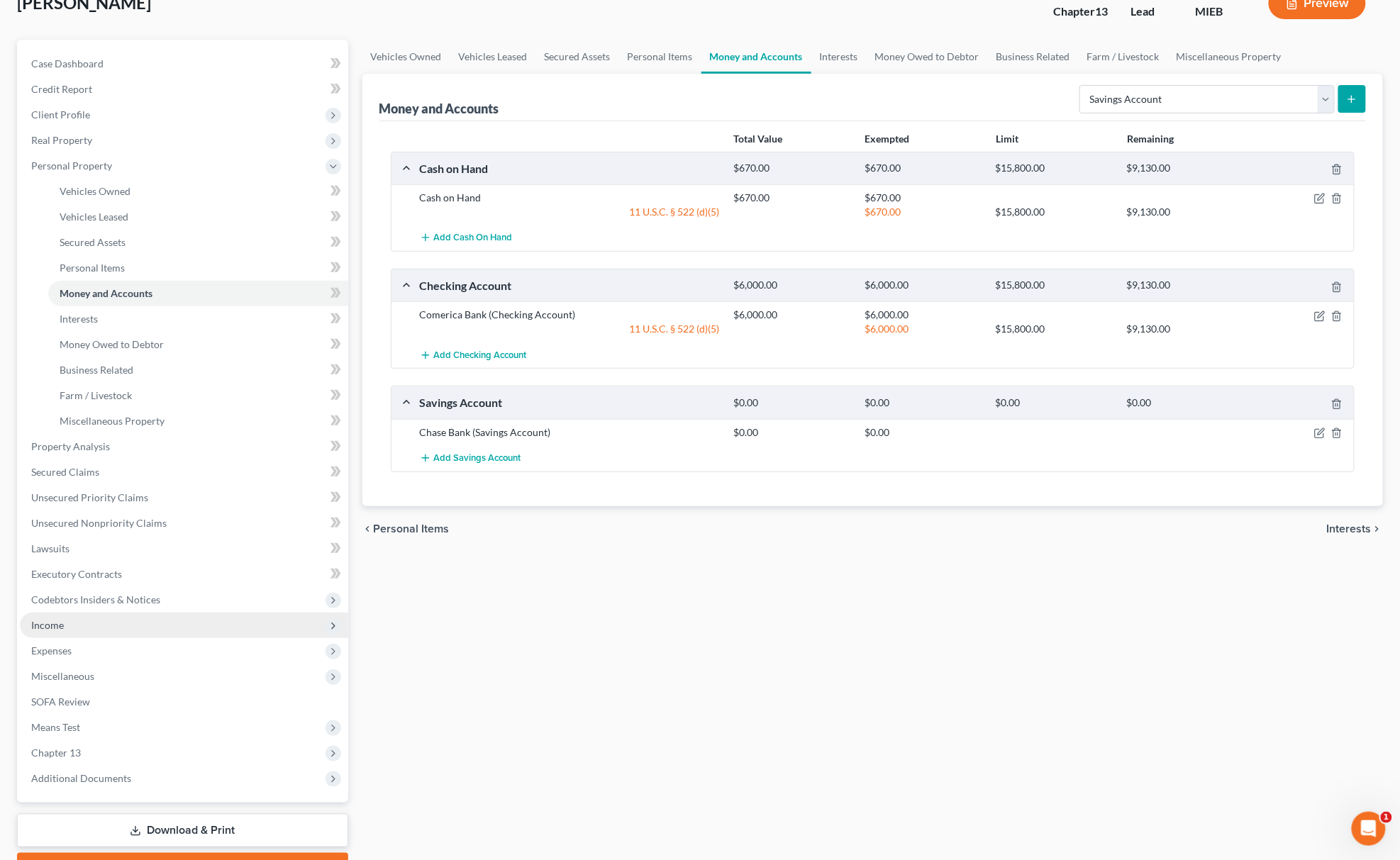
scroll to position [174, 0]
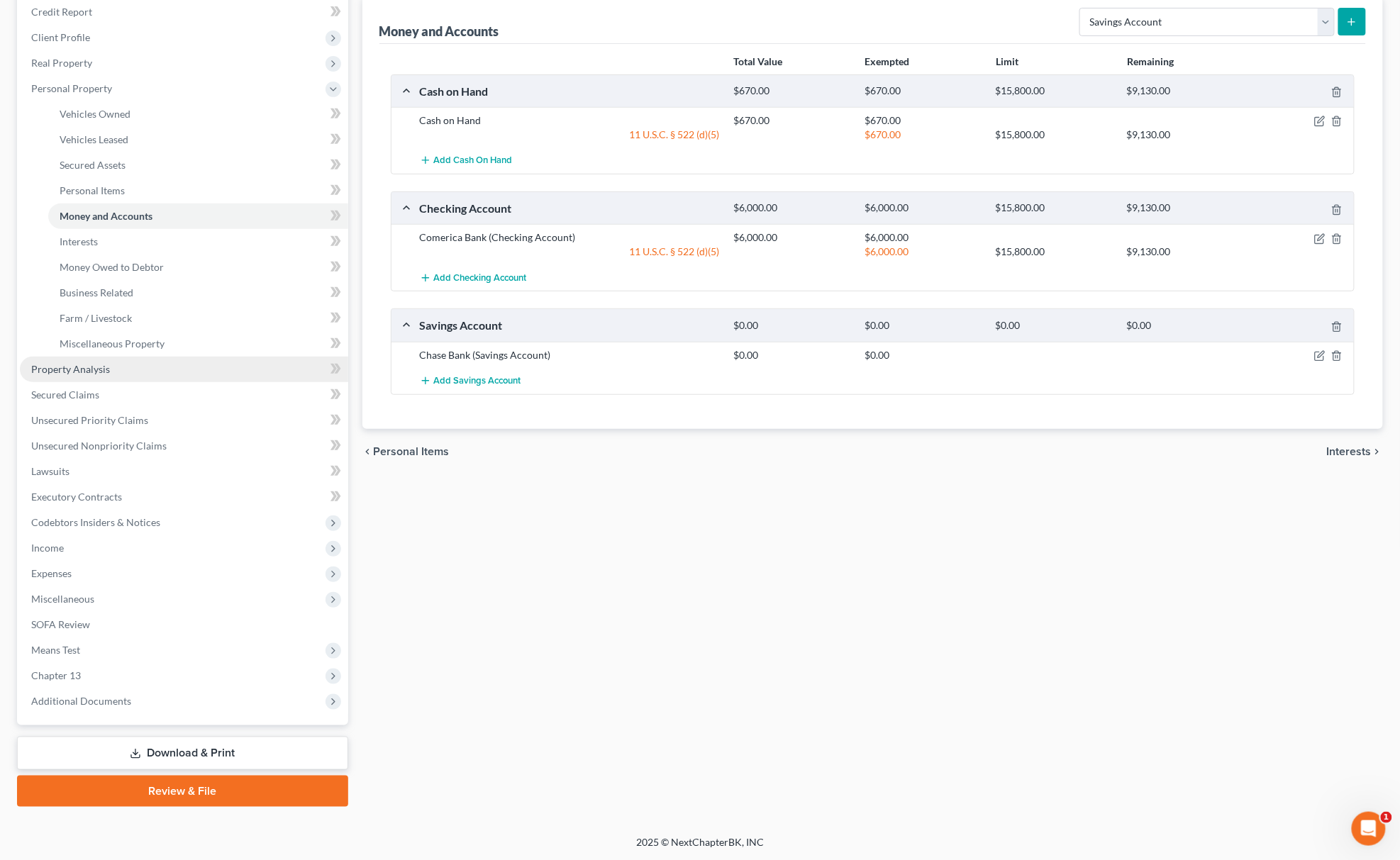
click at [87, 378] on link "Property Analysis" at bounding box center [185, 369] width 329 height 25
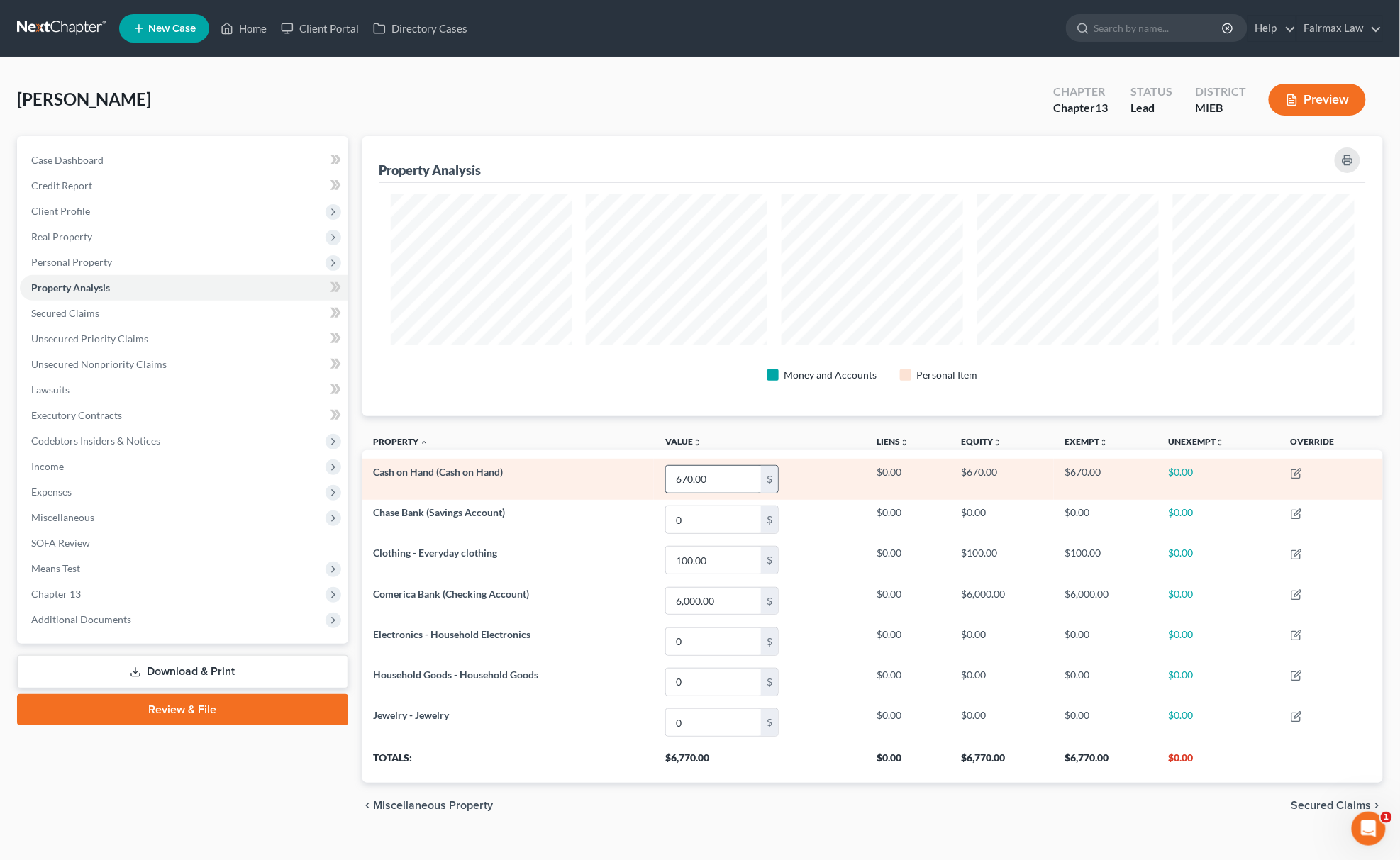
scroll to position [280, 1021]
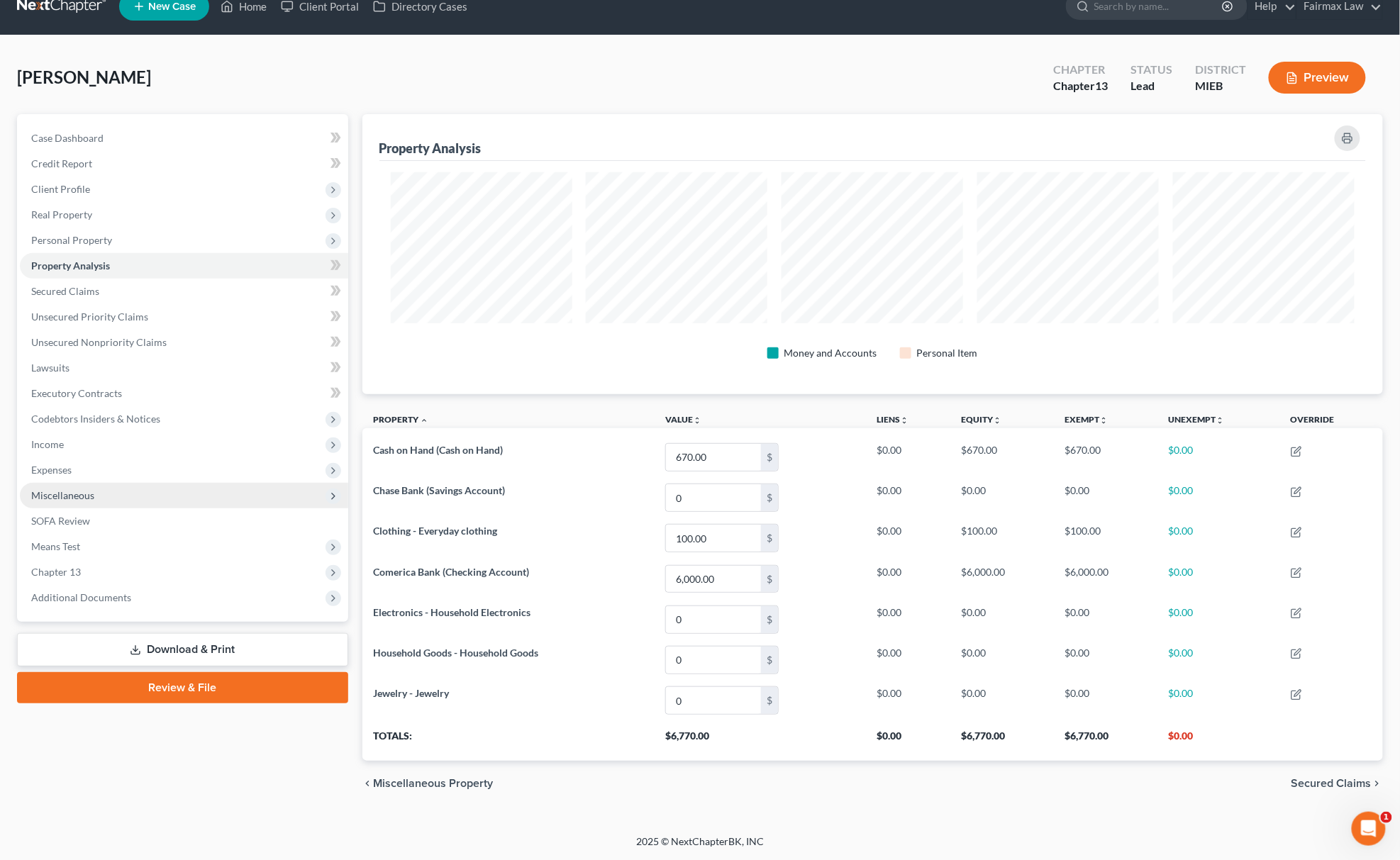
click at [212, 497] on span "Miscellaneous" at bounding box center [185, 495] width 329 height 25
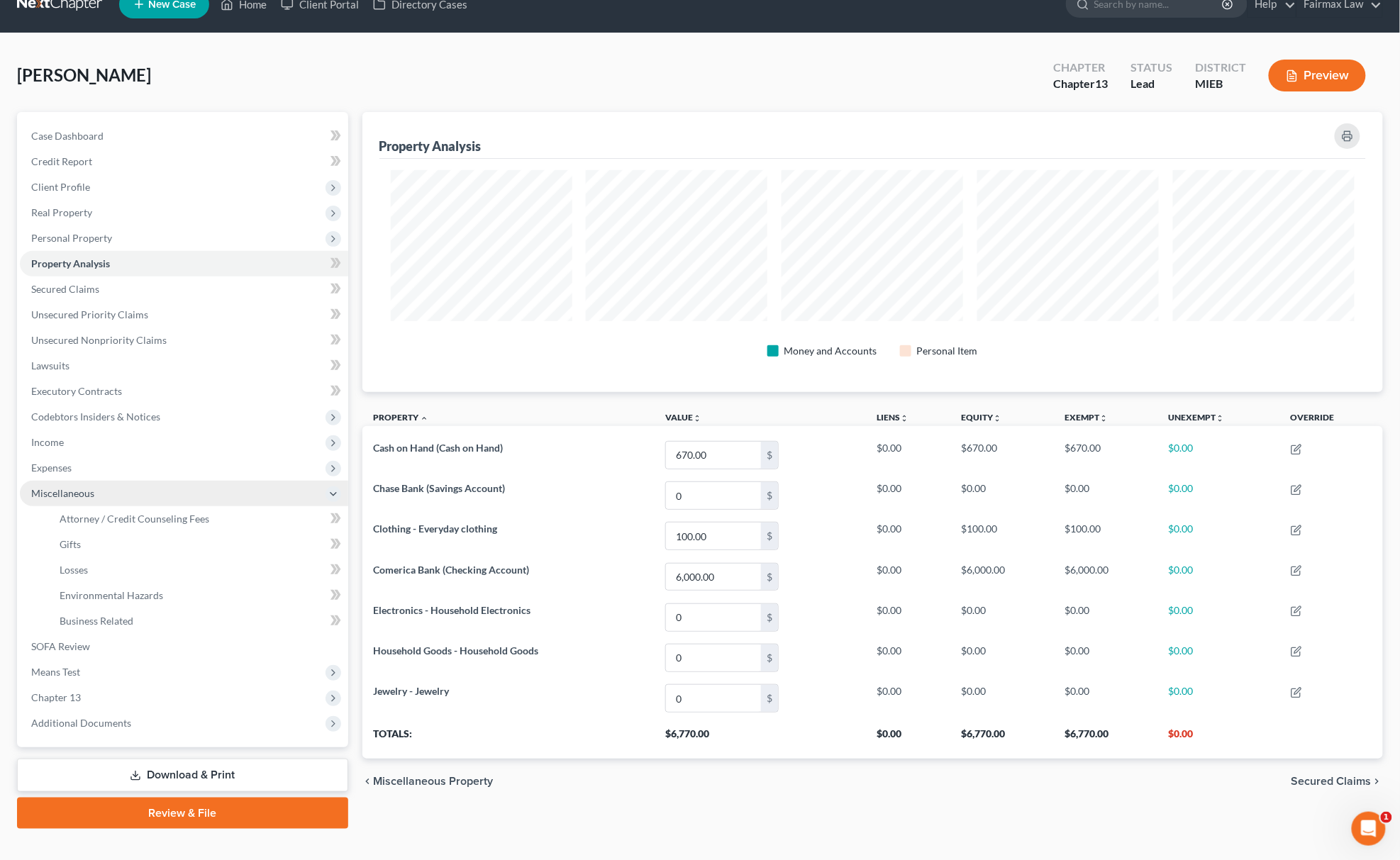
click at [197, 501] on span "Miscellaneous" at bounding box center [185, 493] width 329 height 25
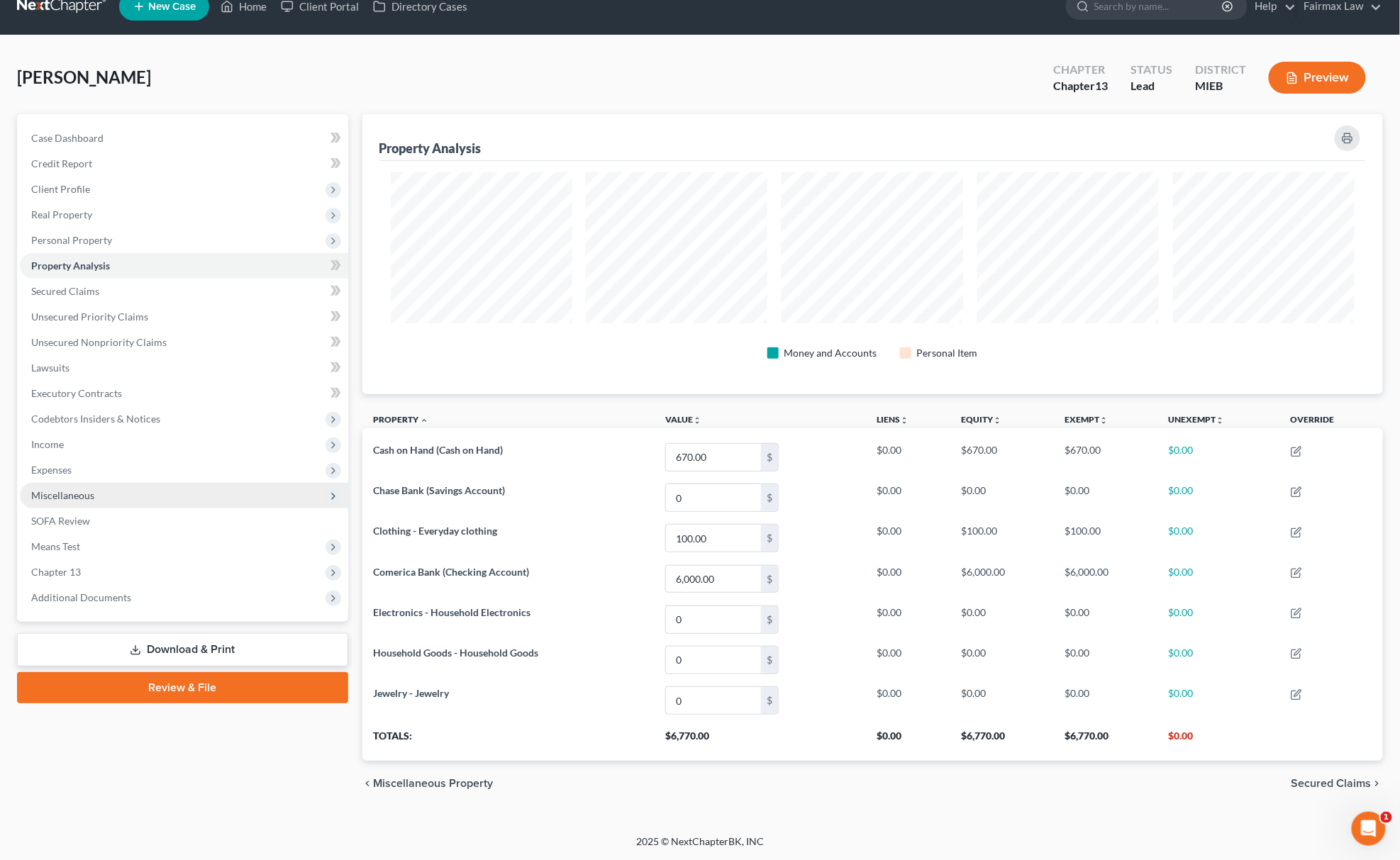
click at [187, 488] on span "Miscellaneous" at bounding box center [185, 495] width 329 height 25
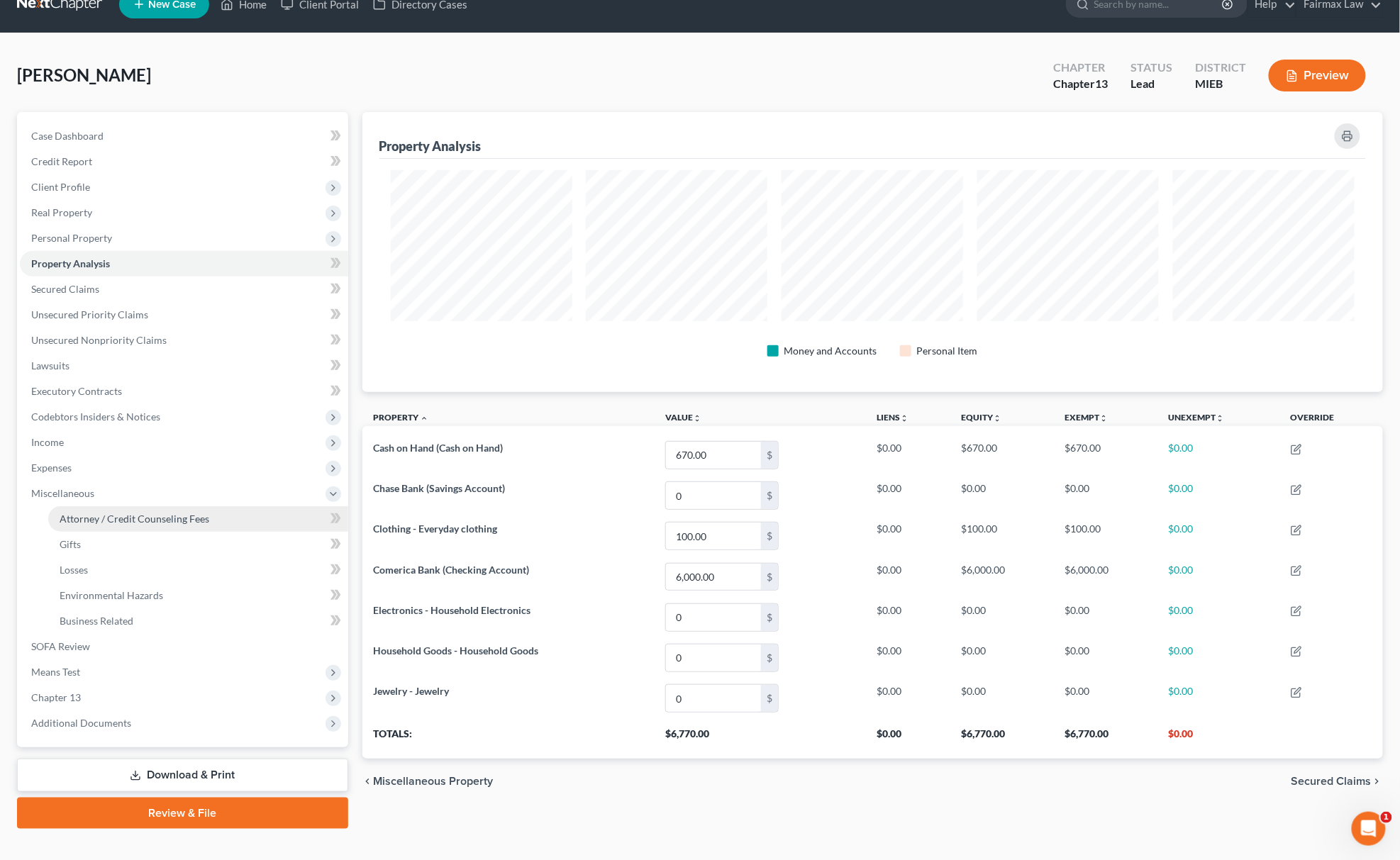
click at [194, 508] on link "Attorney / Credit Counseling Fees" at bounding box center [198, 518] width 300 height 25
select select "3"
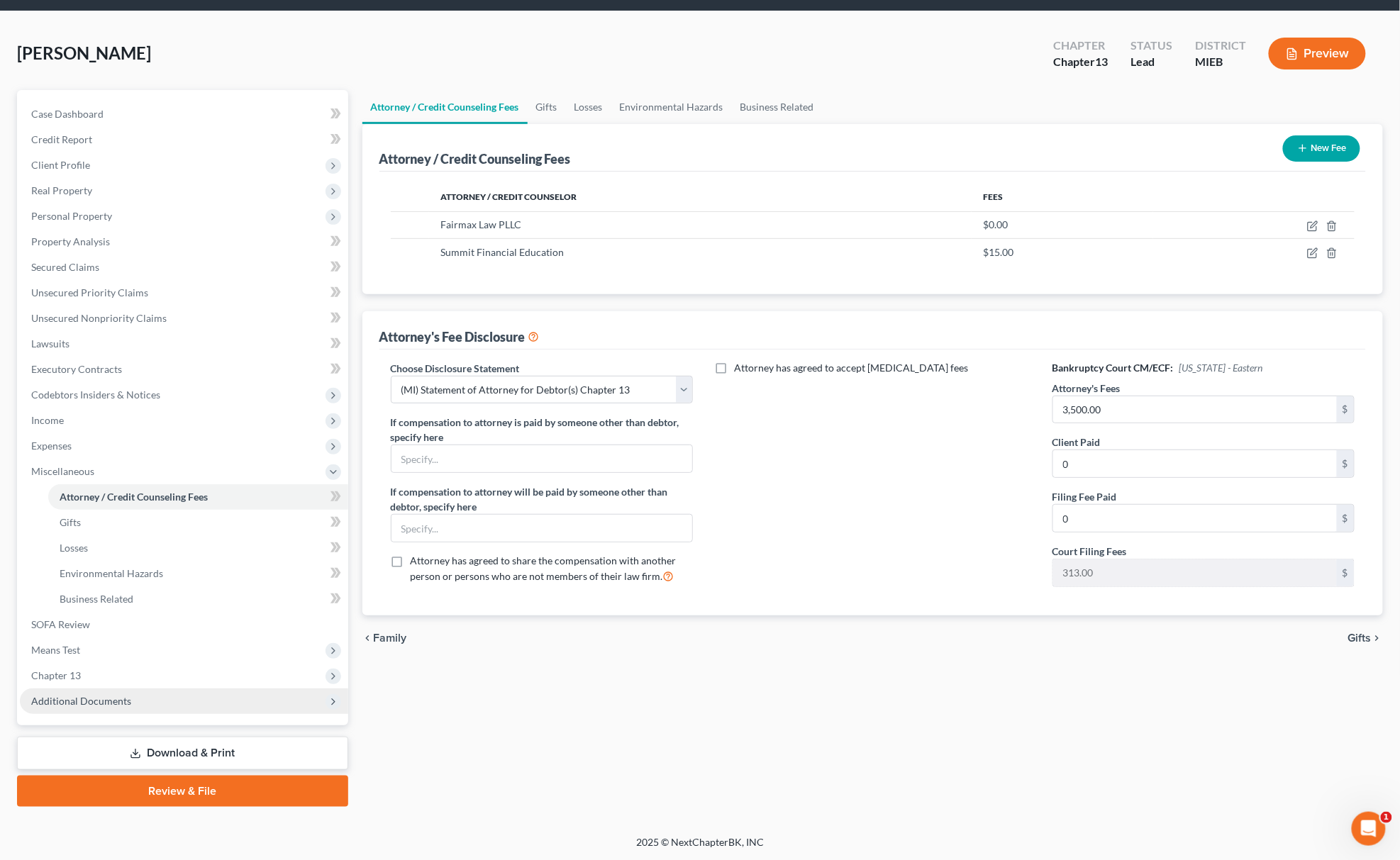
drag, startPoint x: 111, startPoint y: 701, endPoint x: 117, endPoint y: 692, distance: 10.8
click at [109, 698] on span "Additional Documents" at bounding box center [81, 701] width 100 height 12
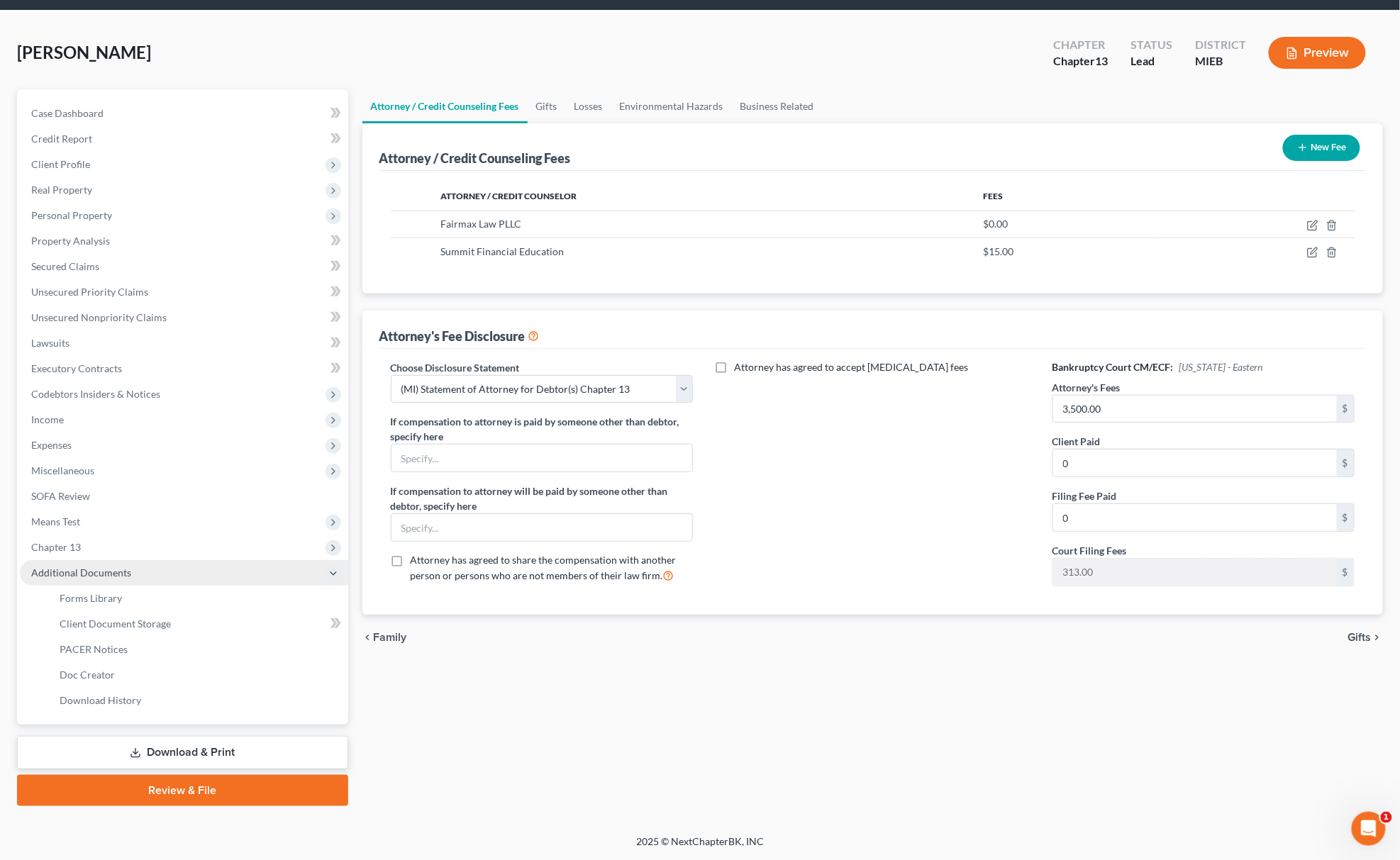
scroll to position [46, 0]
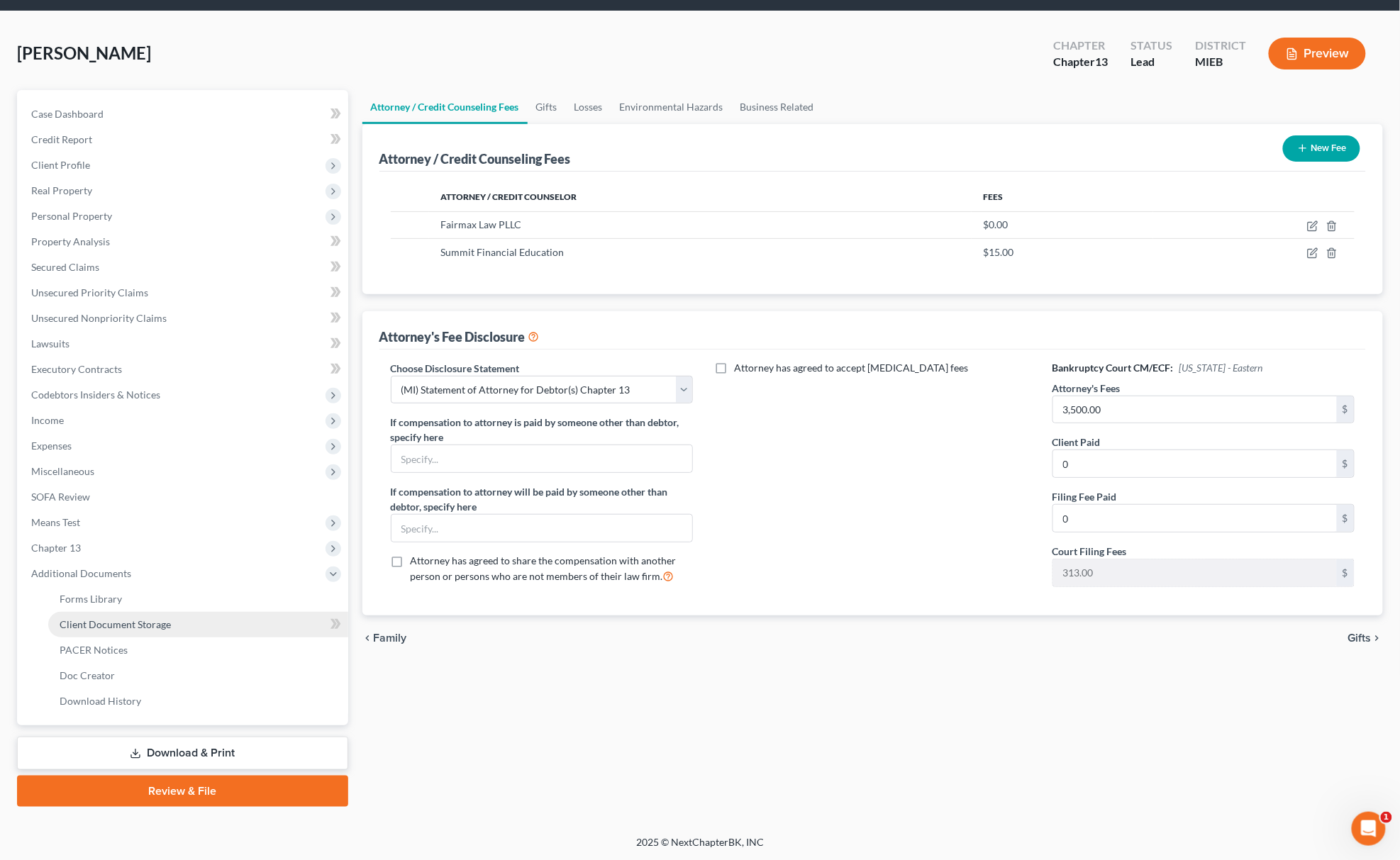
click at [168, 618] on span "Client Document Storage" at bounding box center [115, 624] width 111 height 12
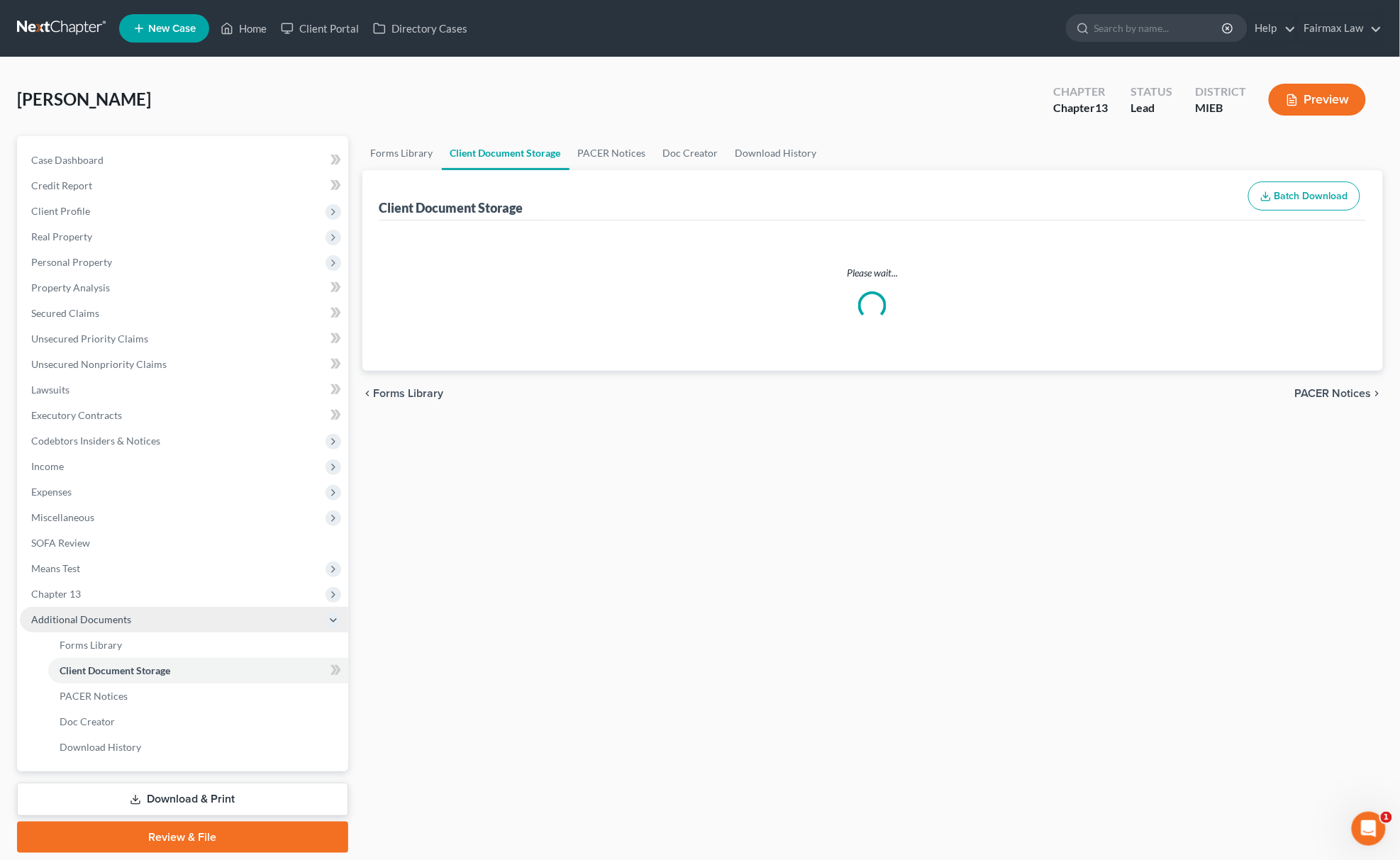
select select "7"
select select "6"
select select "32"
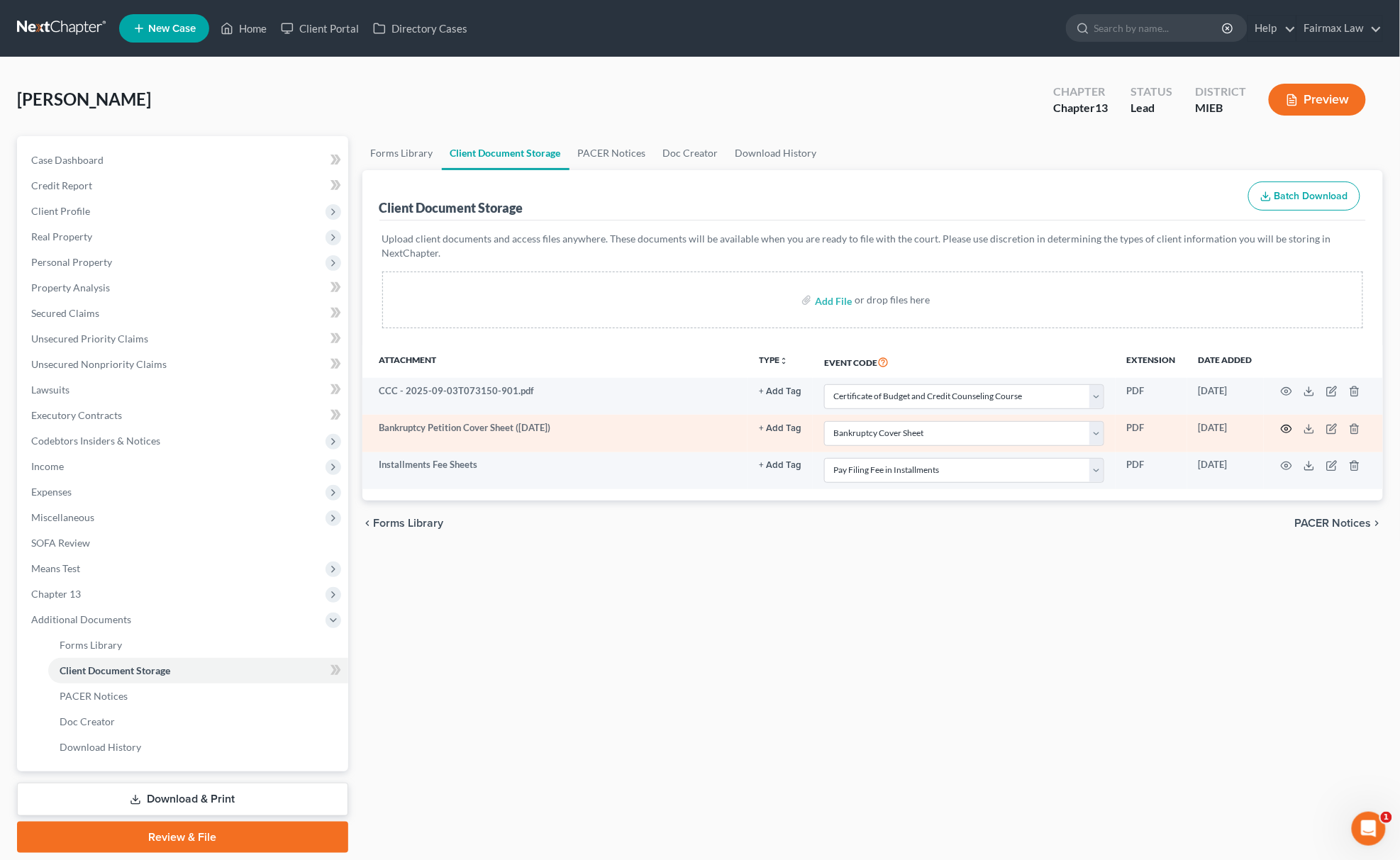
click at [1281, 430] on icon "button" at bounding box center [1286, 428] width 11 height 11
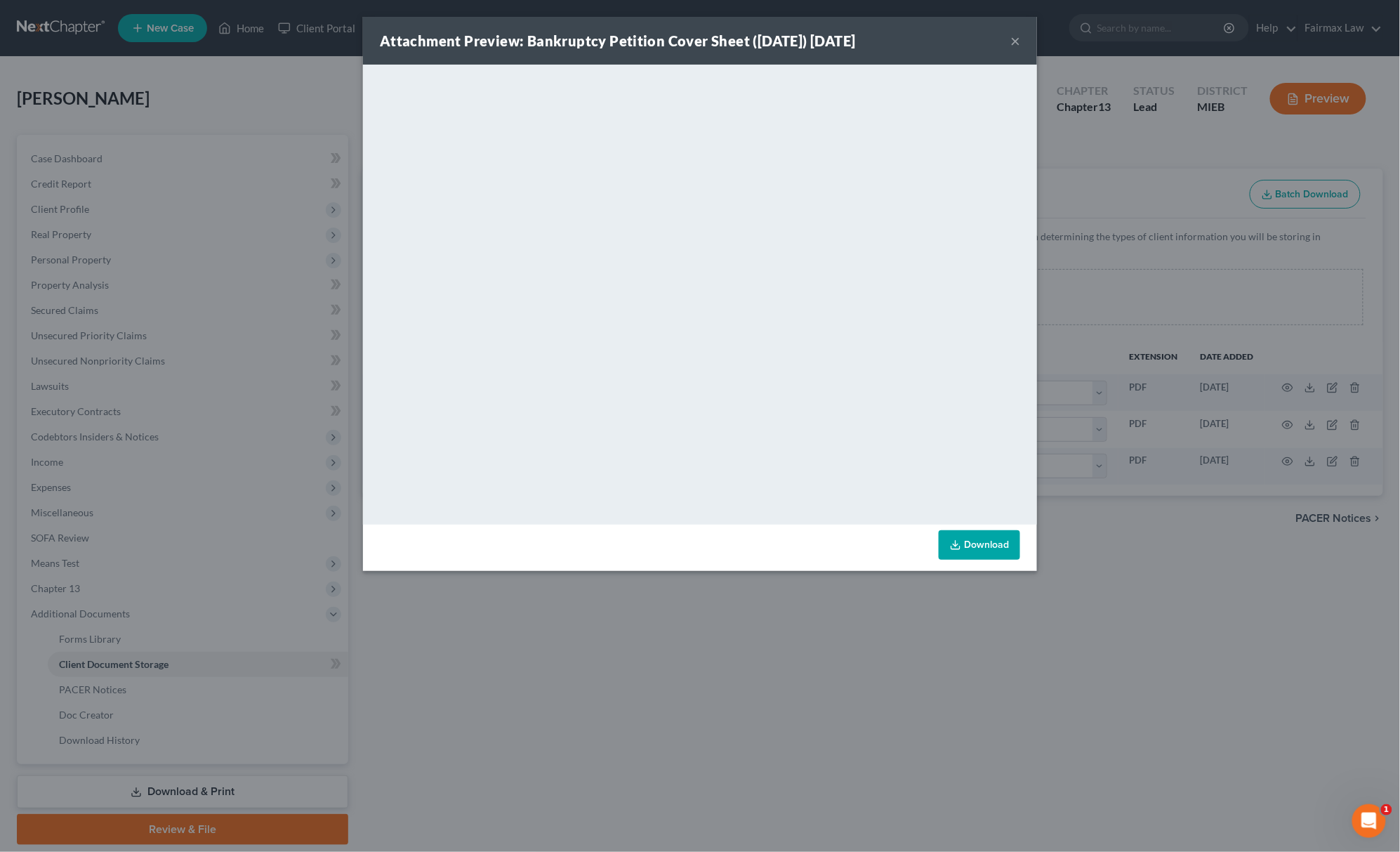
click at [908, 644] on div "Attachment Preview: Bankruptcy Petition Cover Sheet ([DATE]) [DATE] × <object n…" at bounding box center [700, 426] width 1400 height 852
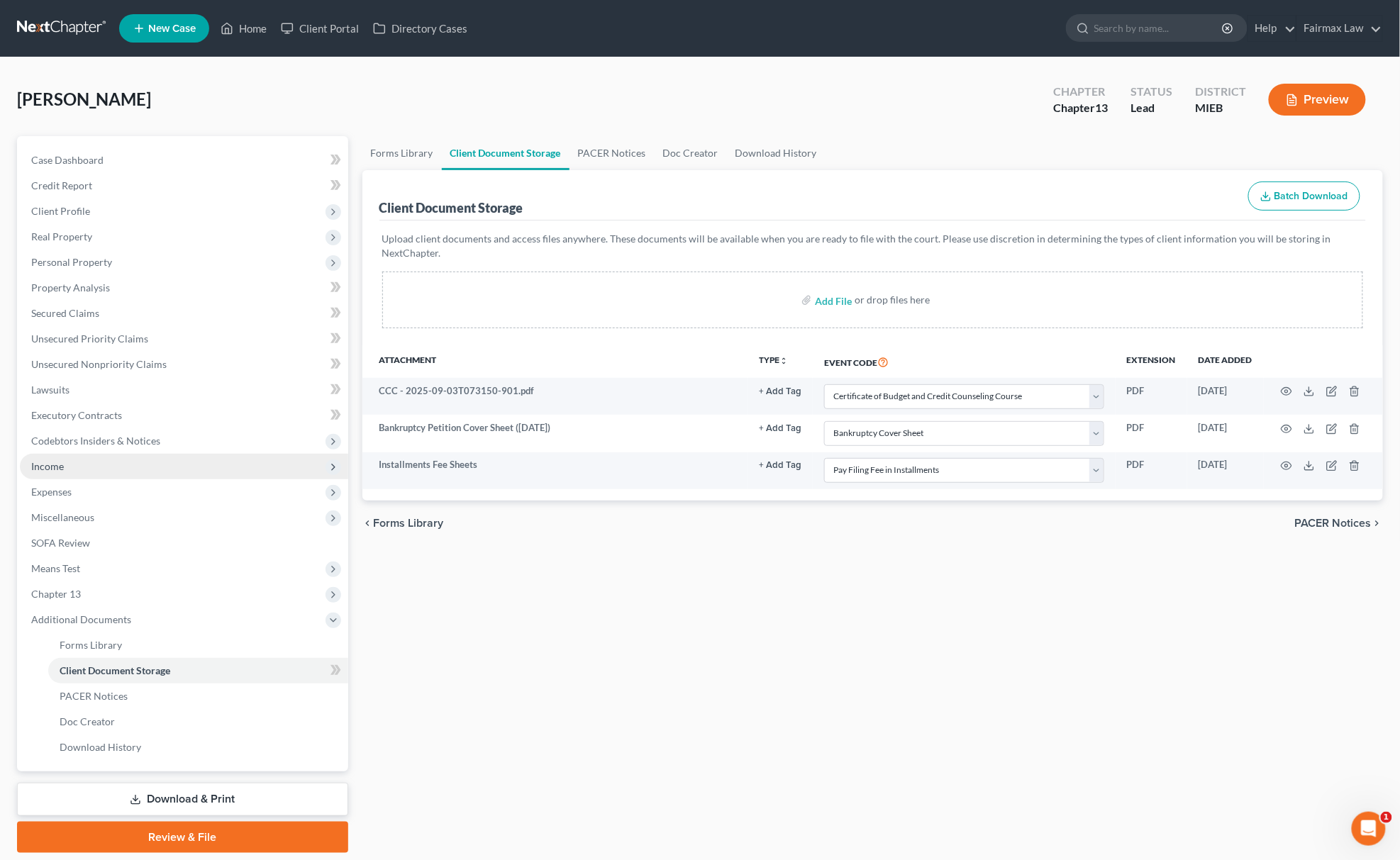
click at [111, 458] on span "Income" at bounding box center [185, 466] width 329 height 25
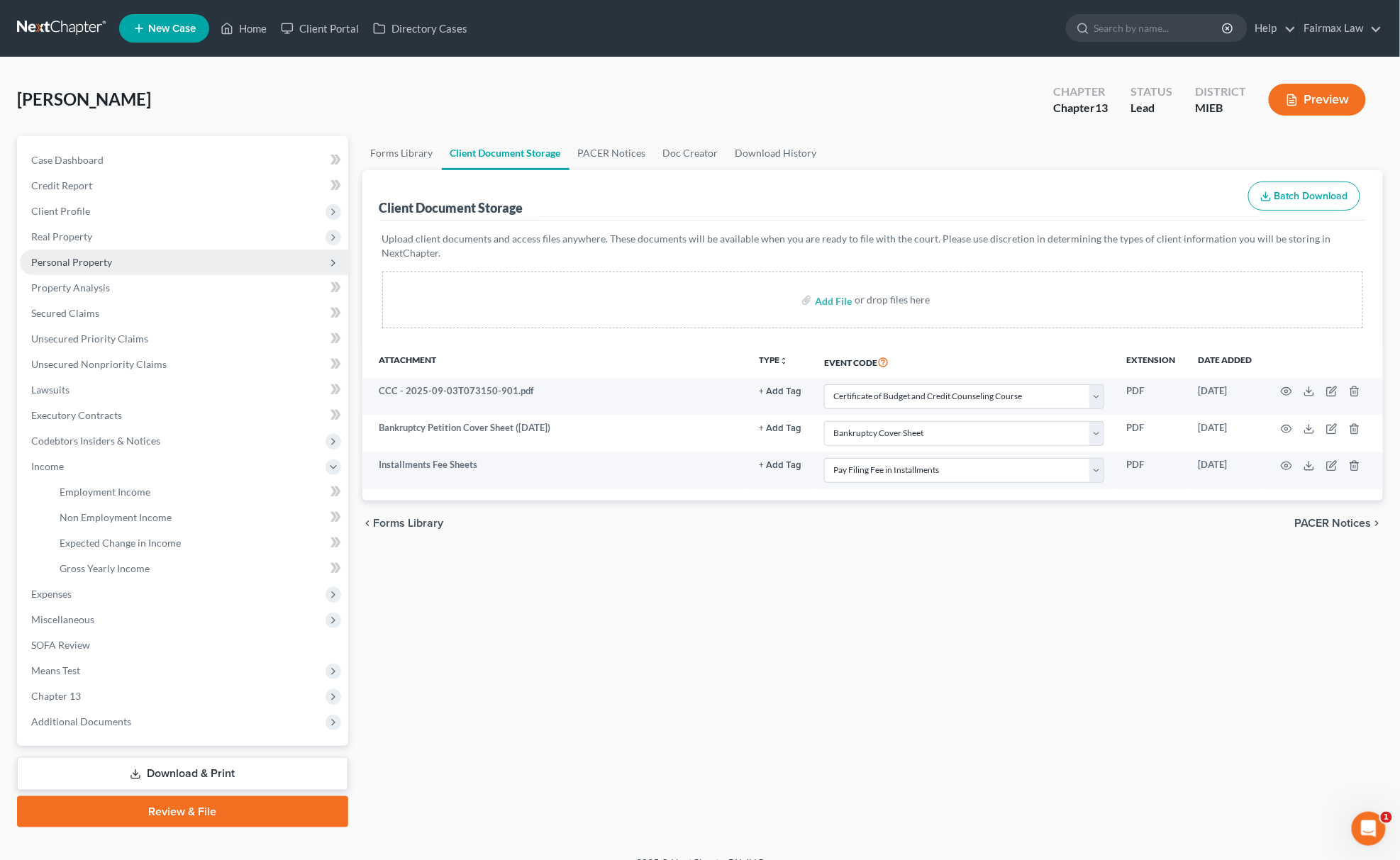
click at [109, 253] on span "Personal Property" at bounding box center [185, 261] width 329 height 25
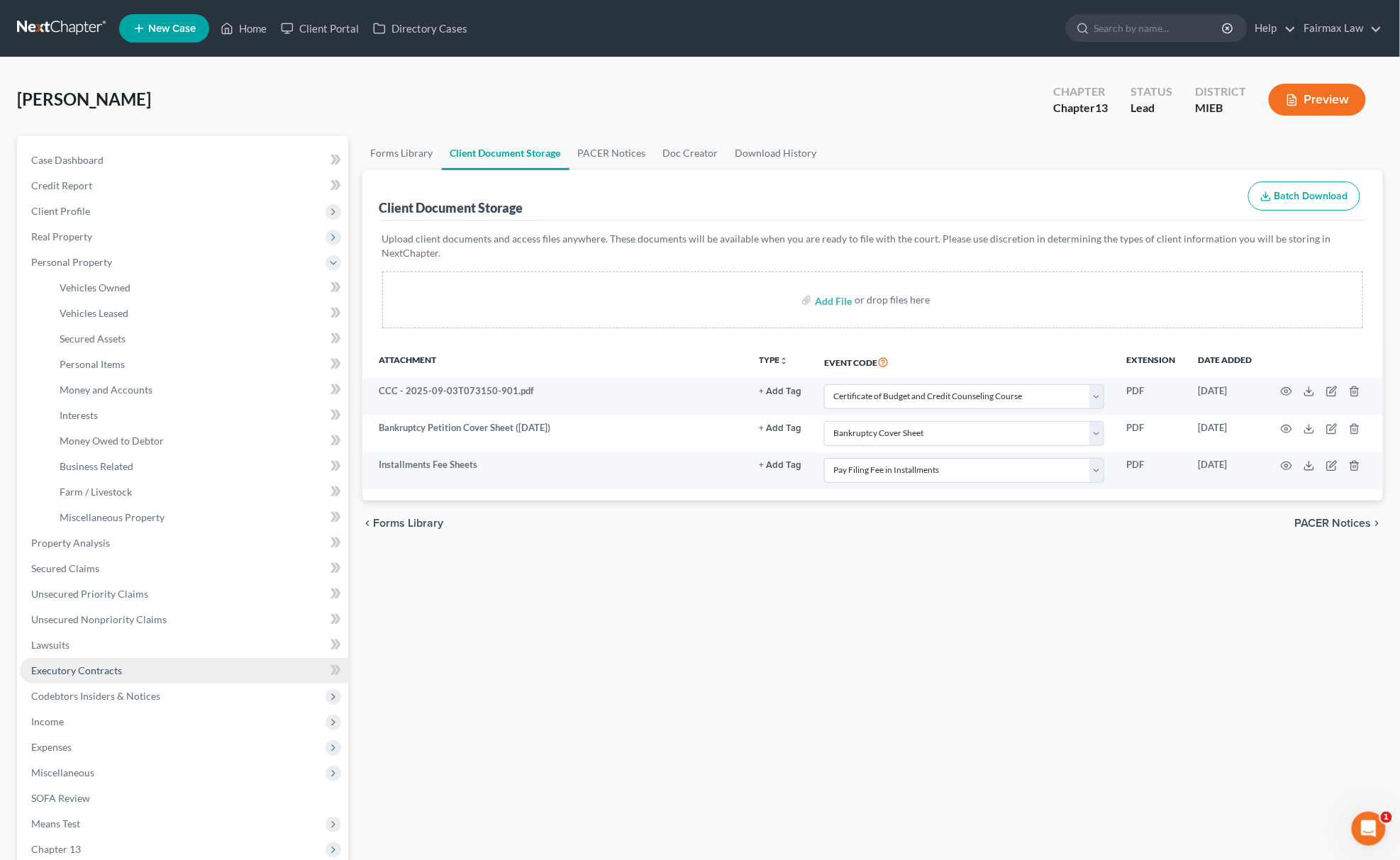
click at [142, 661] on link "Executory Contracts" at bounding box center [185, 670] width 329 height 25
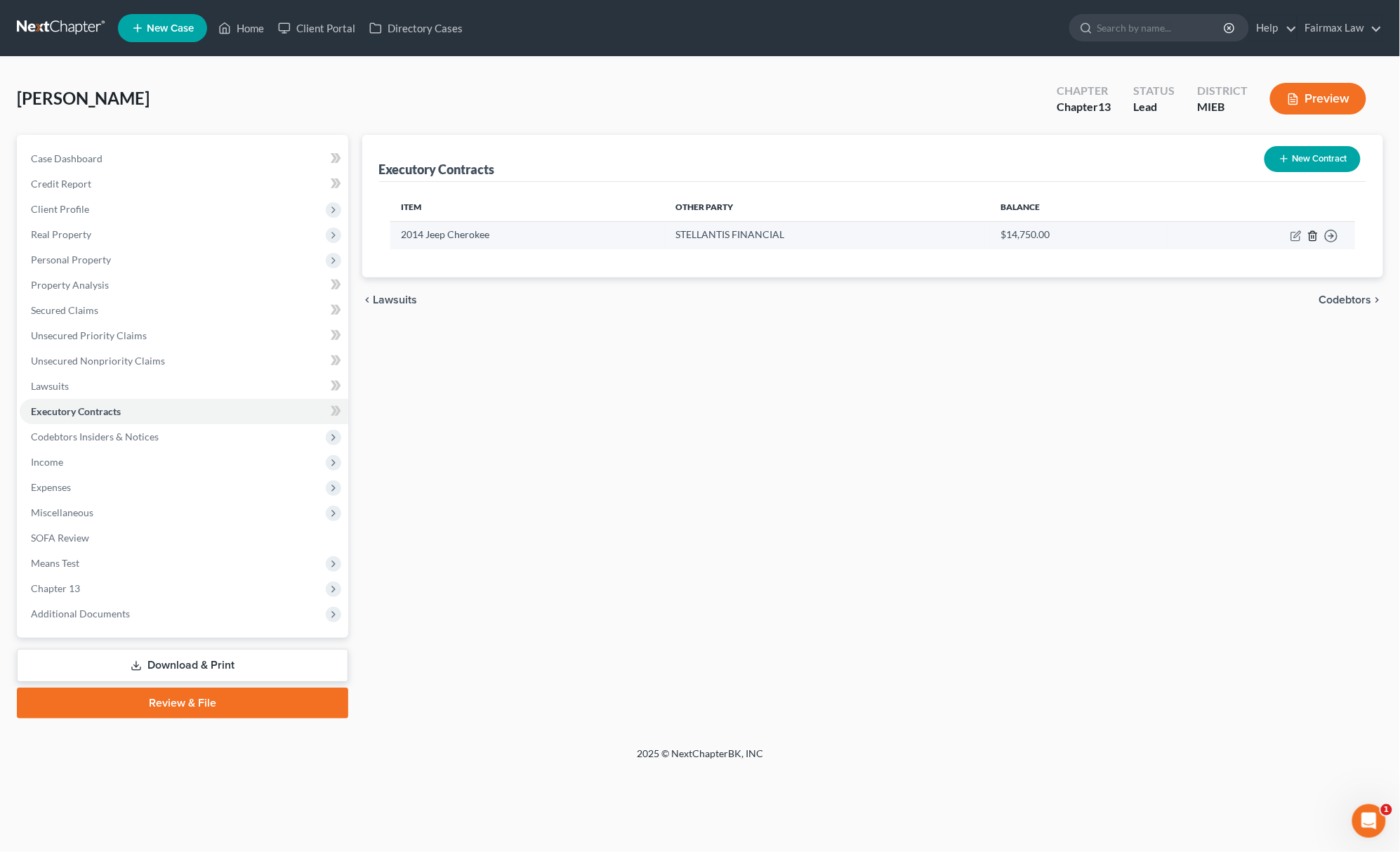
click at [1307, 230] on icon "button" at bounding box center [1313, 236] width 11 height 11
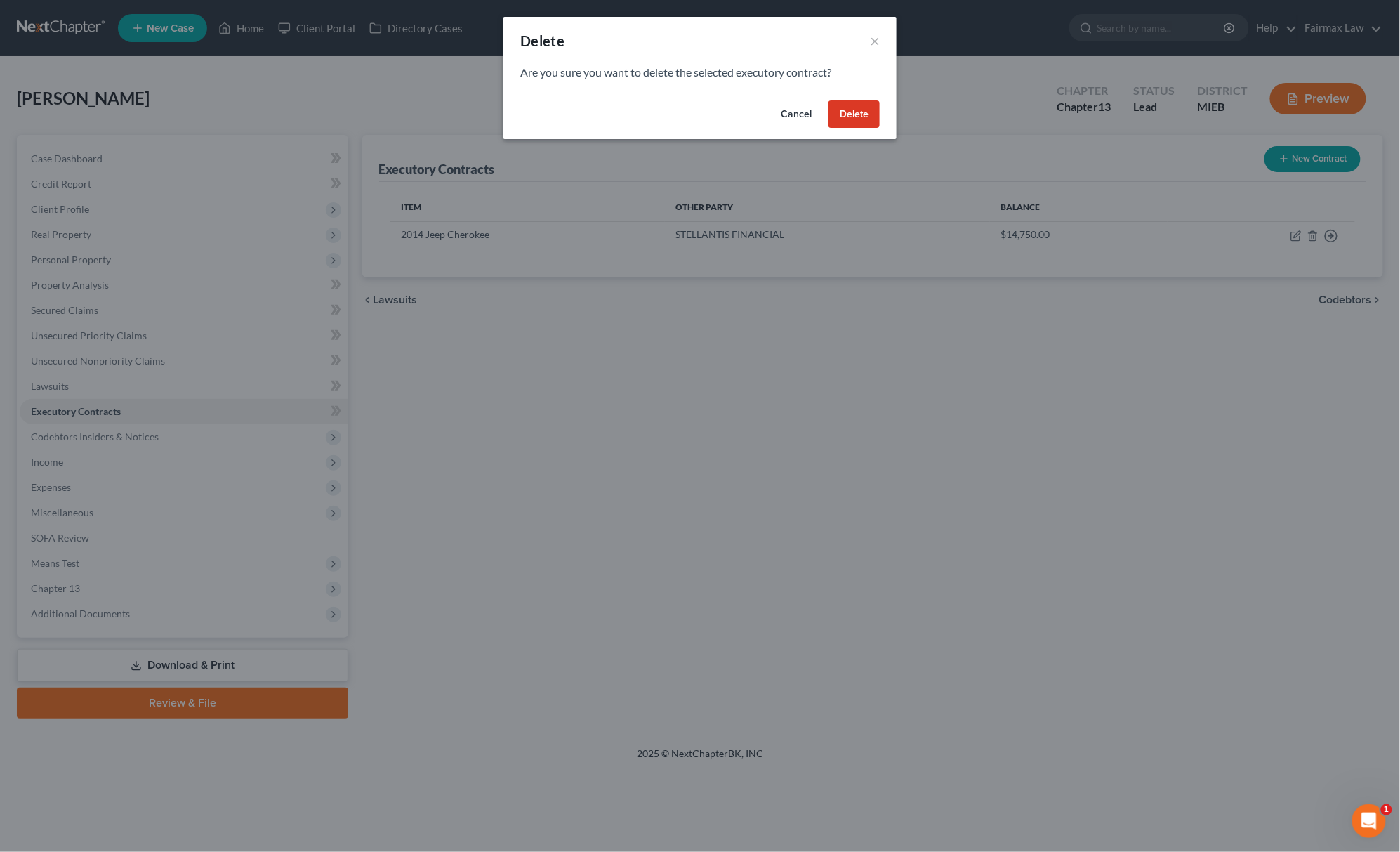
click at [785, 107] on button "Cancel" at bounding box center [797, 114] width 54 height 28
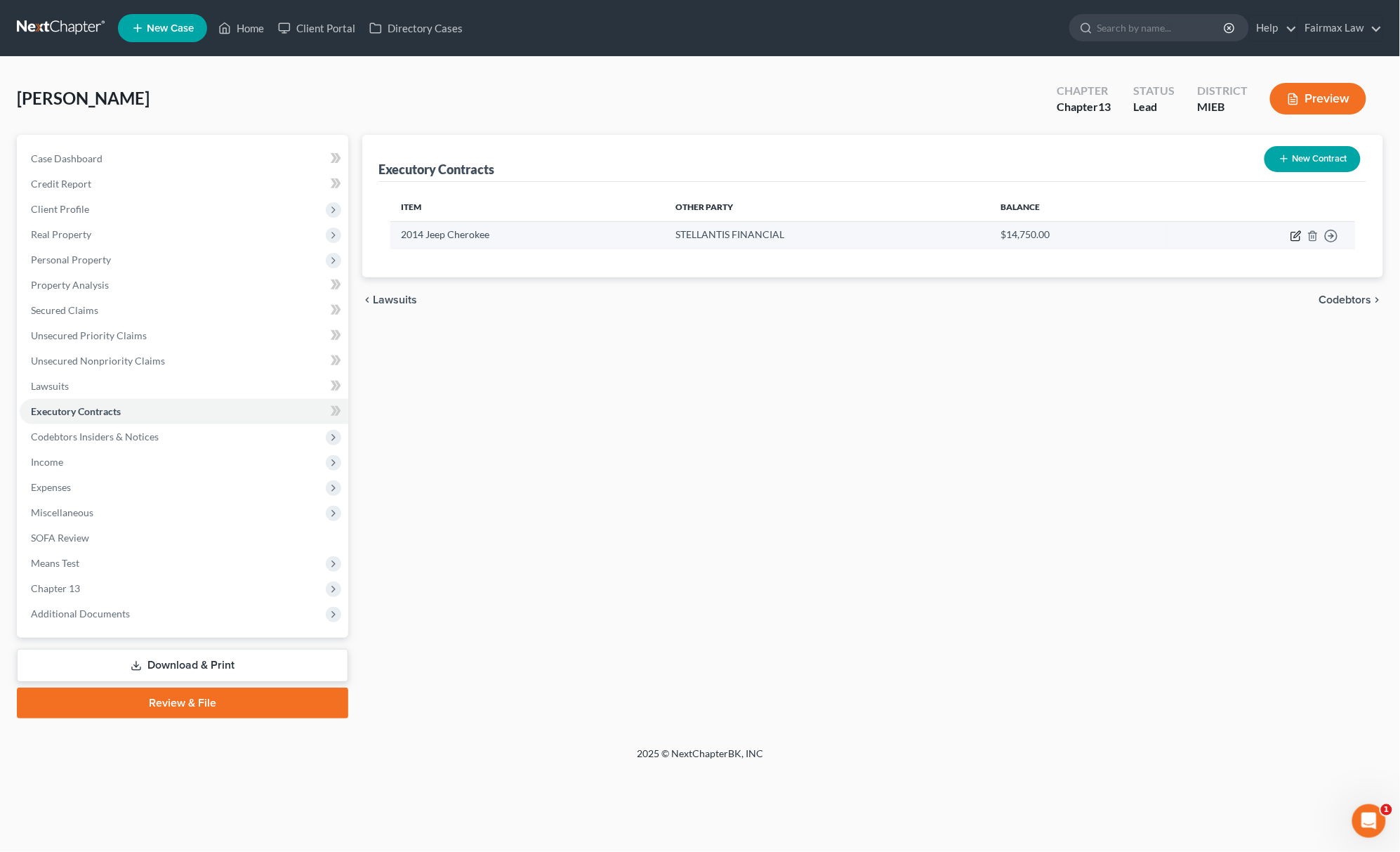
click at [1292, 233] on icon "button" at bounding box center [1296, 236] width 9 height 9
select select "3"
select select "10"
select select "0"
select select "1"
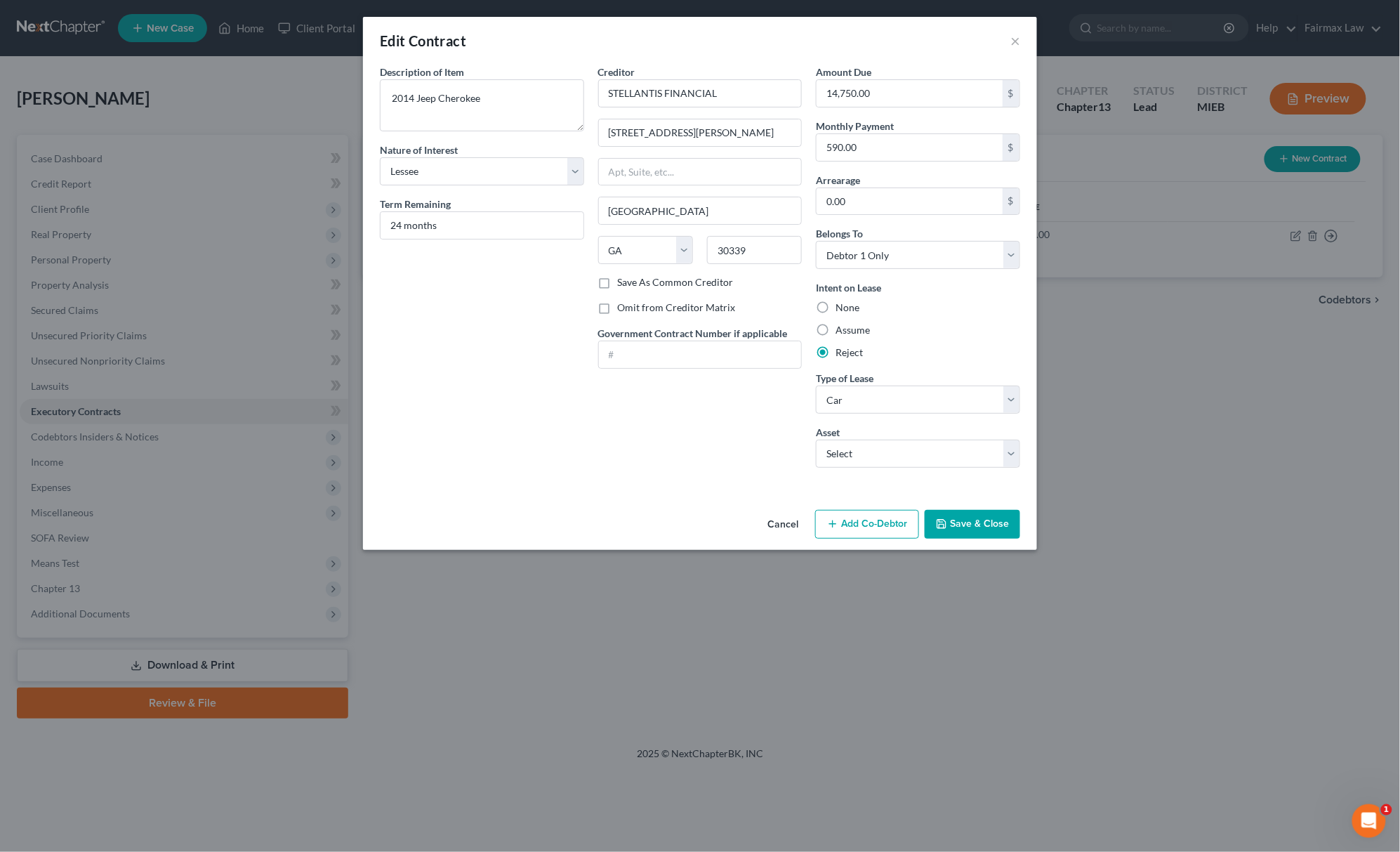
click at [953, 524] on button "Save & Close" at bounding box center [972, 525] width 95 height 29
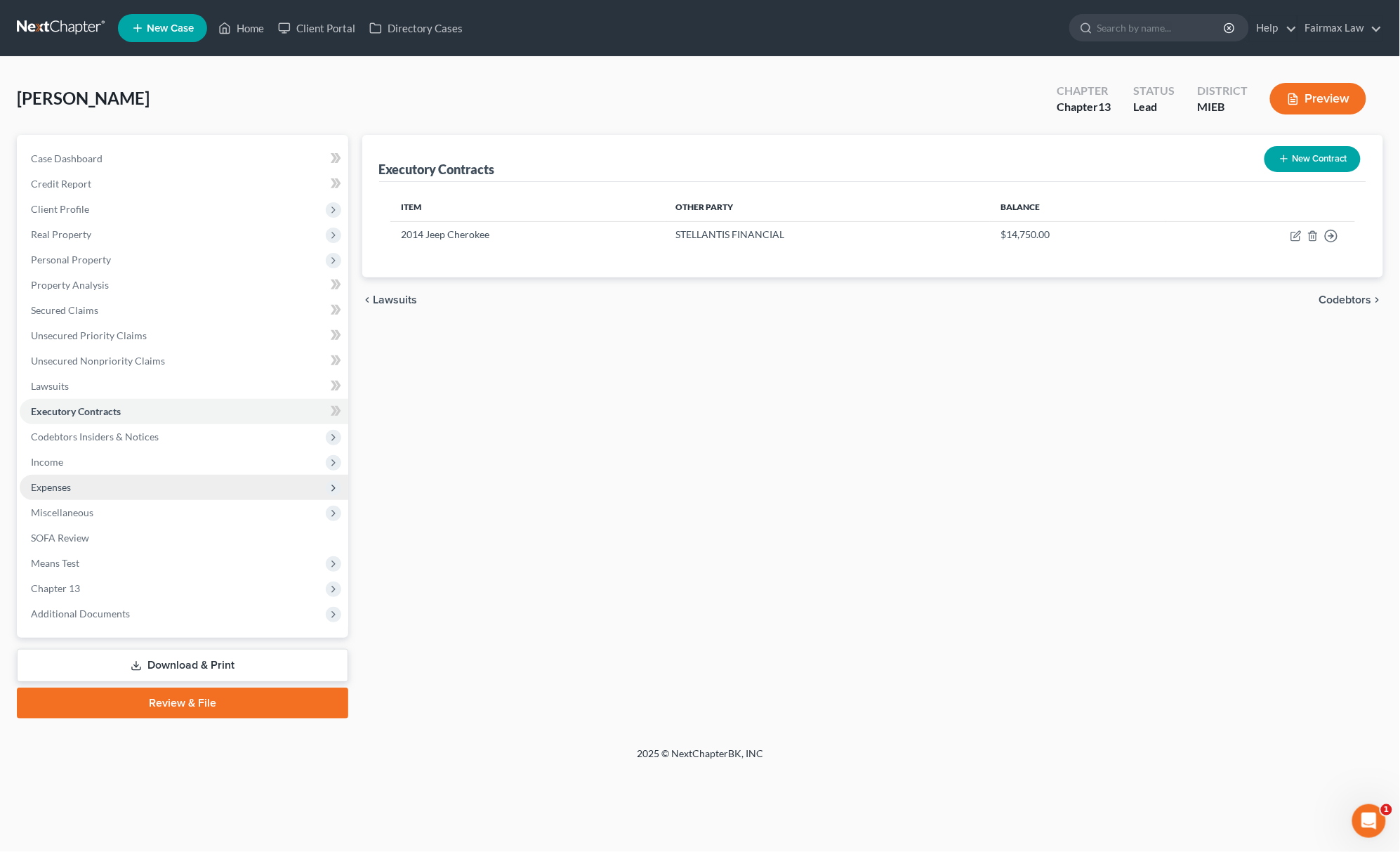
click at [91, 485] on span "Expenses" at bounding box center [184, 487] width 329 height 25
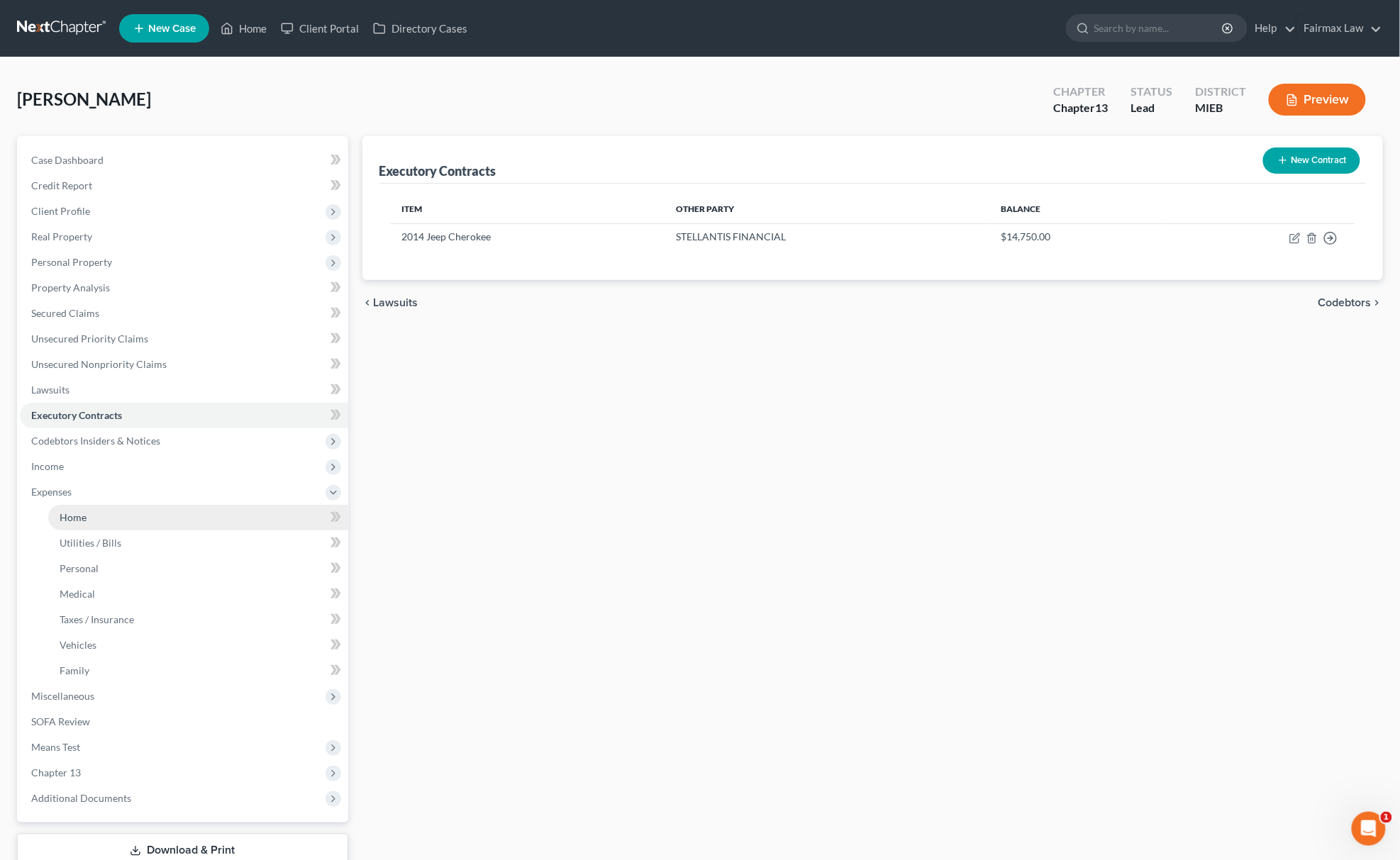
click at [58, 509] on link "Home" at bounding box center [198, 517] width 300 height 25
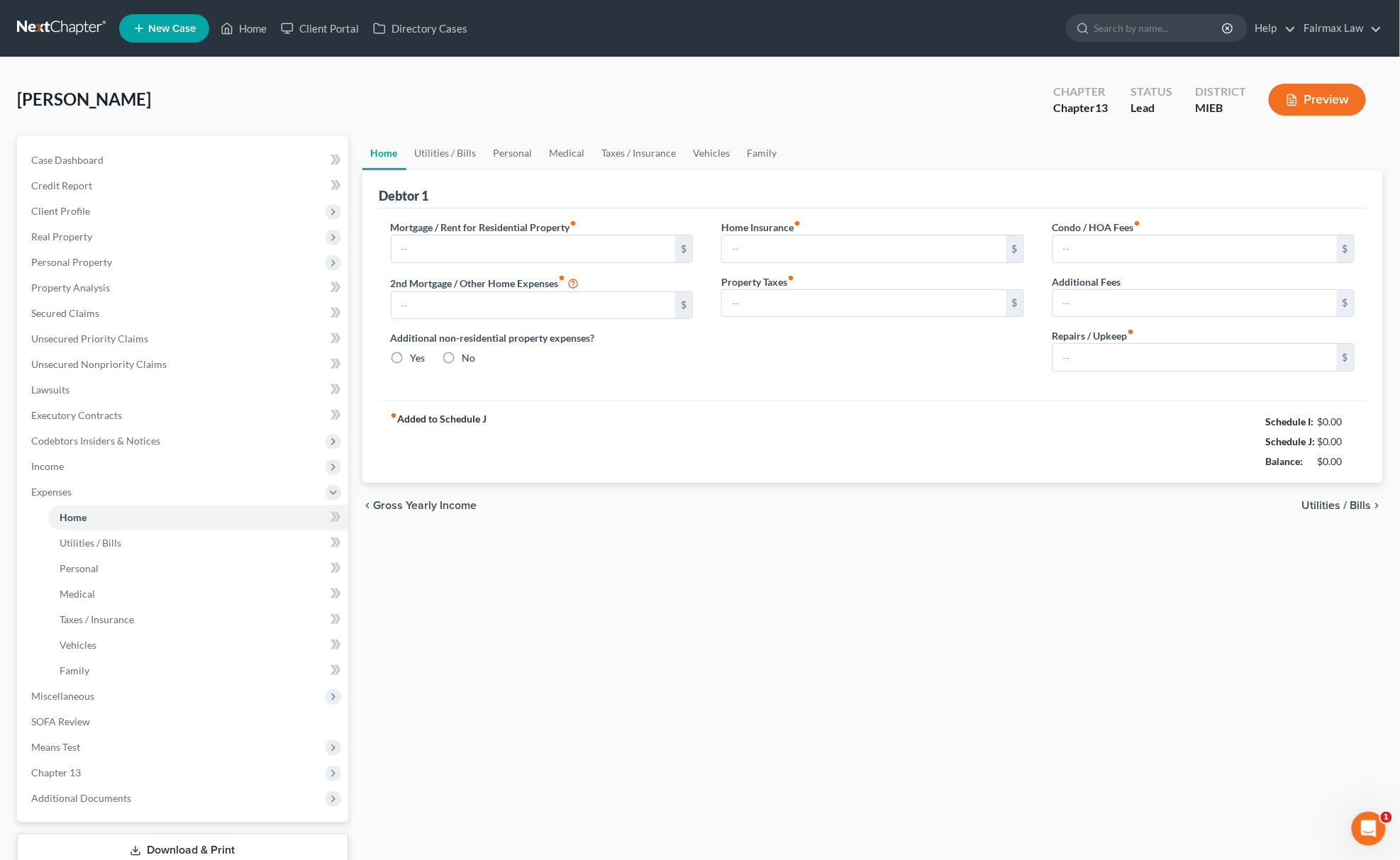
type input "0.00"
radio input "true"
type input "0.00"
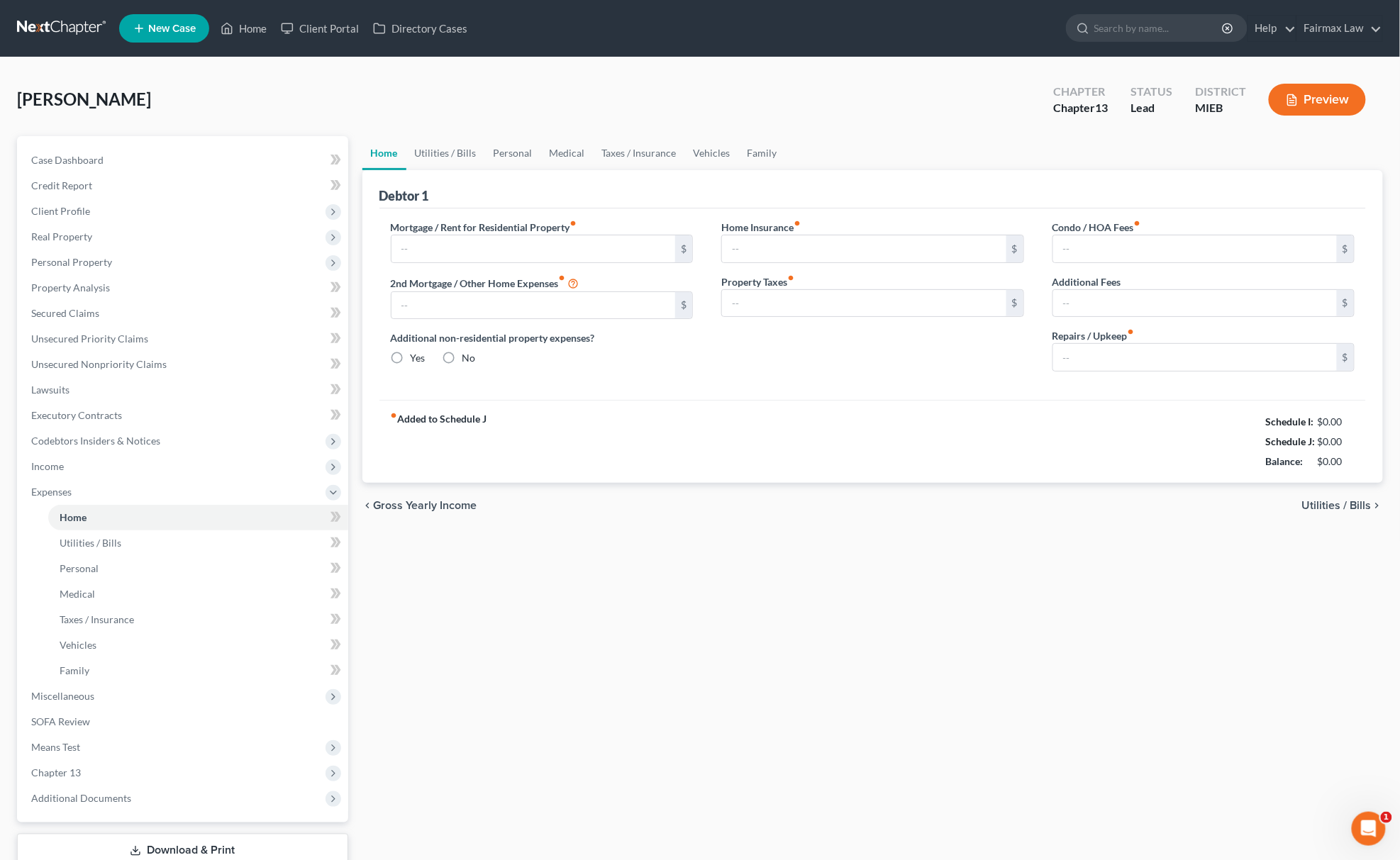
type input "0.00"
drag, startPoint x: 1245, startPoint y: 414, endPoint x: 1362, endPoint y: 463, distance: 126.8
click at [1362, 463] on div "fiber_manual_record Added to Schedule J Schedule I: $3,318.99 Schedule J: $200.…" at bounding box center [873, 440] width 987 height 83
copy div "Schedule I: $3,318.99 Schedule J: $200.00 Balance: $3,118.99"
